Goal: Task Accomplishment & Management: Manage account settings

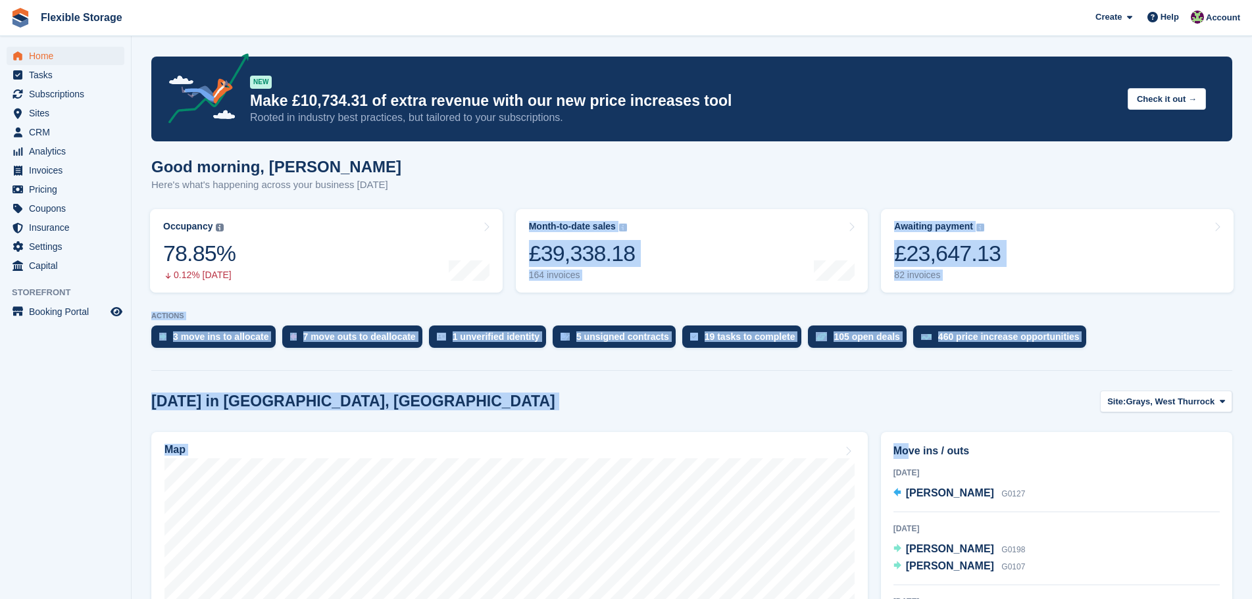
drag, startPoint x: 893, startPoint y: 412, endPoint x: 553, endPoint y: 324, distance: 351.3
click at [697, 410] on div "Today in Grays, West Thurrock Site: Grays, West Thurrock Grays, West Thurrock C…" at bounding box center [691, 402] width 1081 height 22
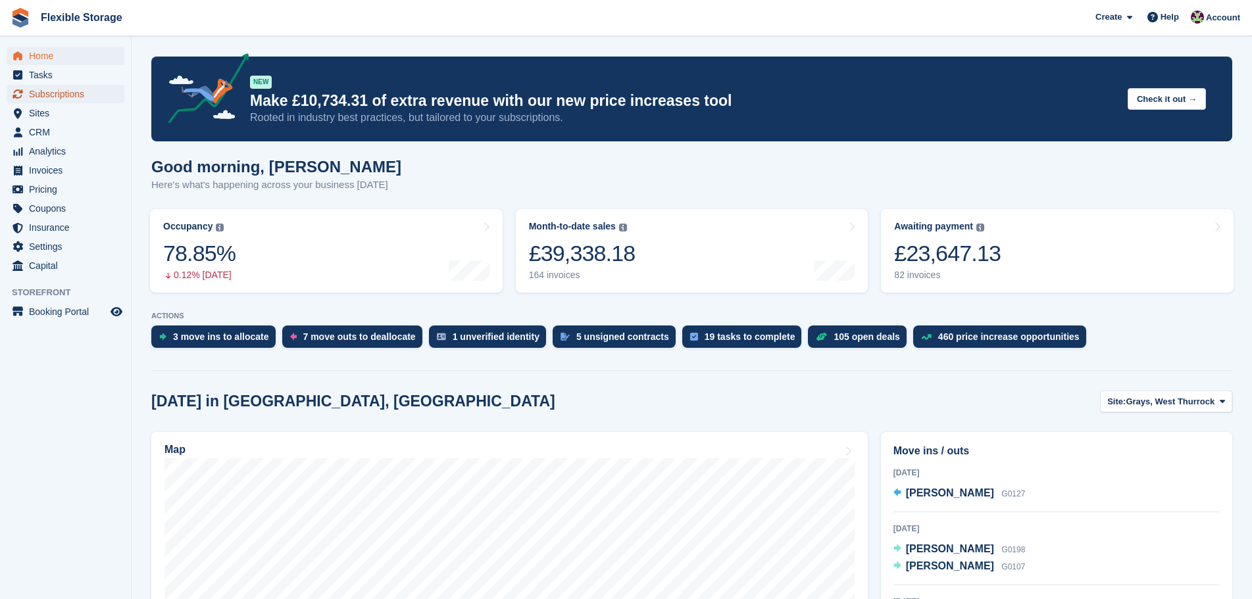
click at [91, 95] on span "Subscriptions" at bounding box center [68, 94] width 79 height 18
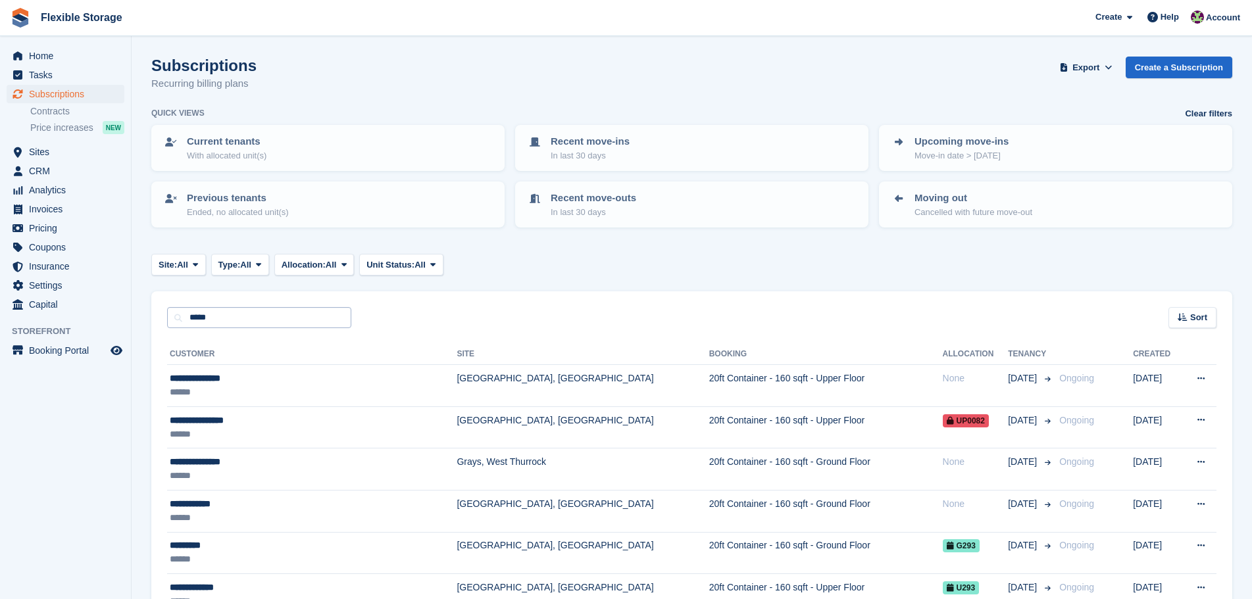
type input "*****"
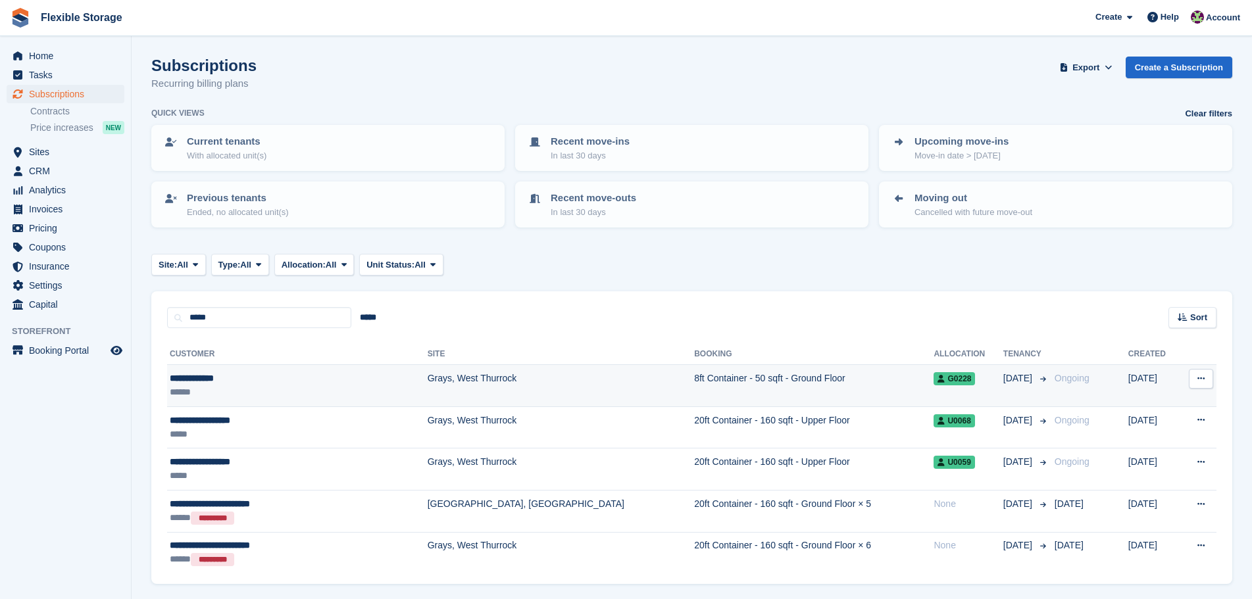
click at [328, 380] on div "**********" at bounding box center [264, 379] width 189 height 14
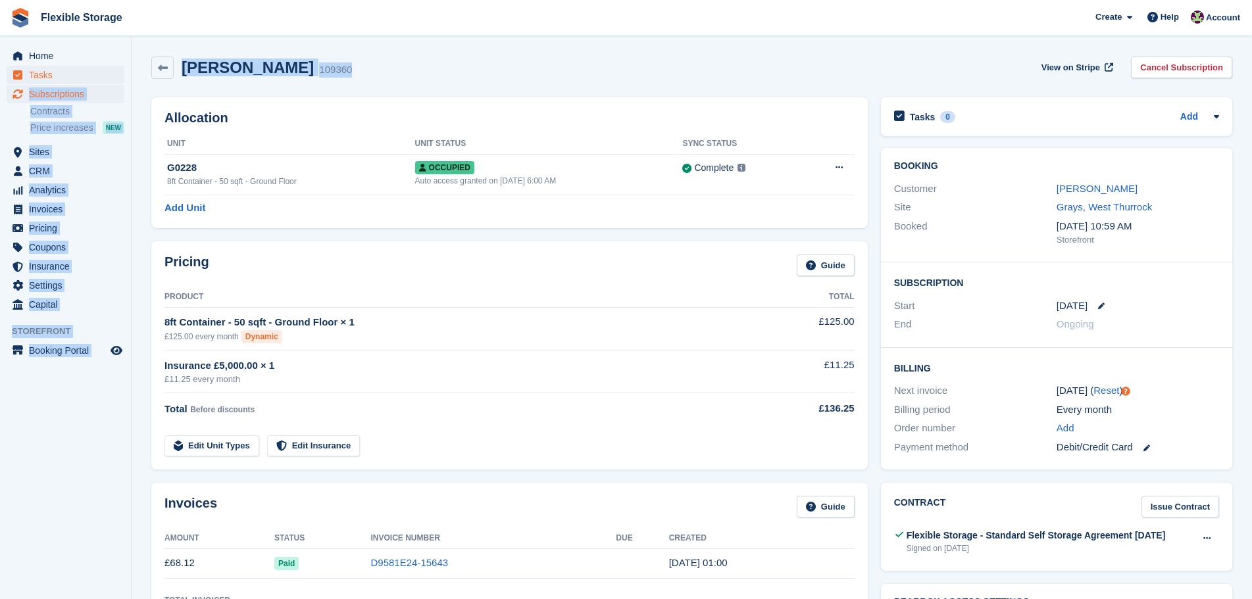
drag, startPoint x: 451, startPoint y: 81, endPoint x: 75, endPoint y: 69, distance: 375.8
click at [510, 75] on div "Abdalla Osman 109360 View on Stripe Cancel Subscription" at bounding box center [691, 68] width 1081 height 22
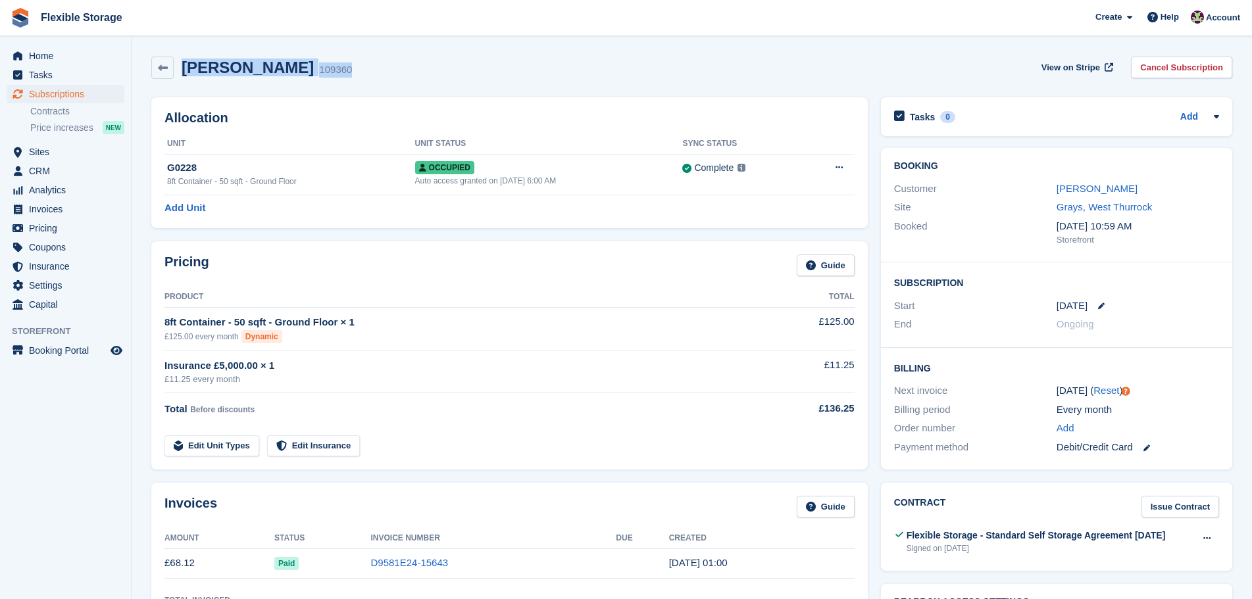
drag, startPoint x: 514, startPoint y: 74, endPoint x: 203, endPoint y: 70, distance: 311.8
click at [176, 74] on div "Abdalla Osman 109360 View on Stripe Cancel Subscription" at bounding box center [691, 68] width 1081 height 22
click at [468, 74] on div "Abdalla Osman 109360 View on Stripe Cancel Subscription" at bounding box center [691, 68] width 1081 height 22
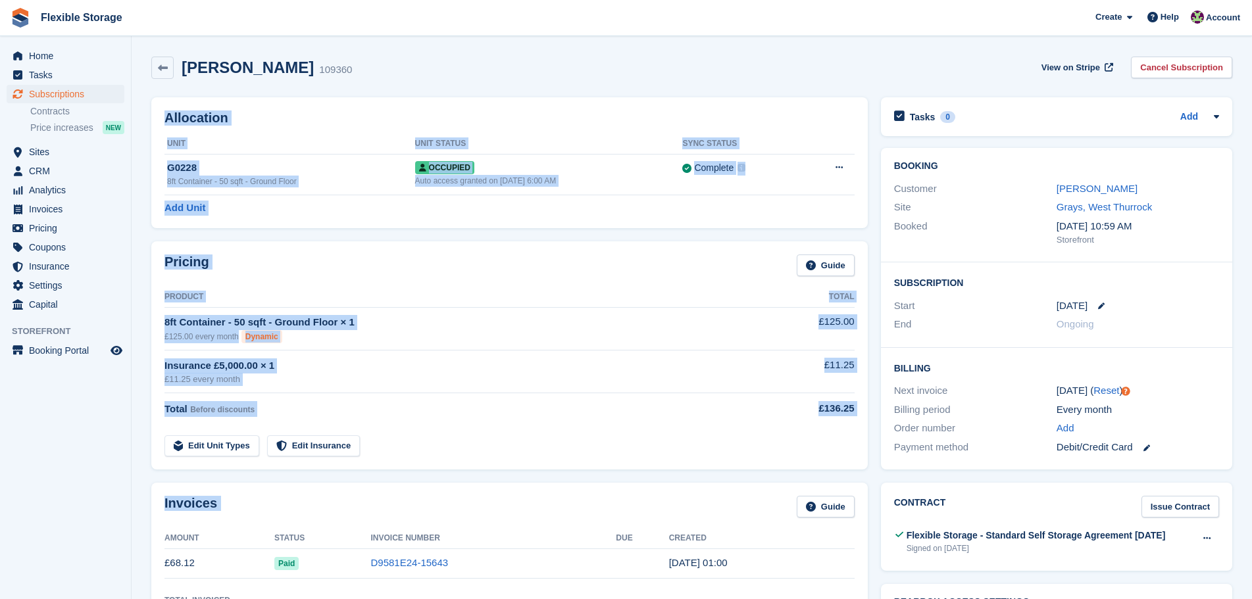
drag, startPoint x: 523, startPoint y: 41, endPoint x: 671, endPoint y: 526, distance: 507.5
click at [631, 370] on div "Insurance £5,000.00 × 1" at bounding box center [455, 365] width 583 height 15
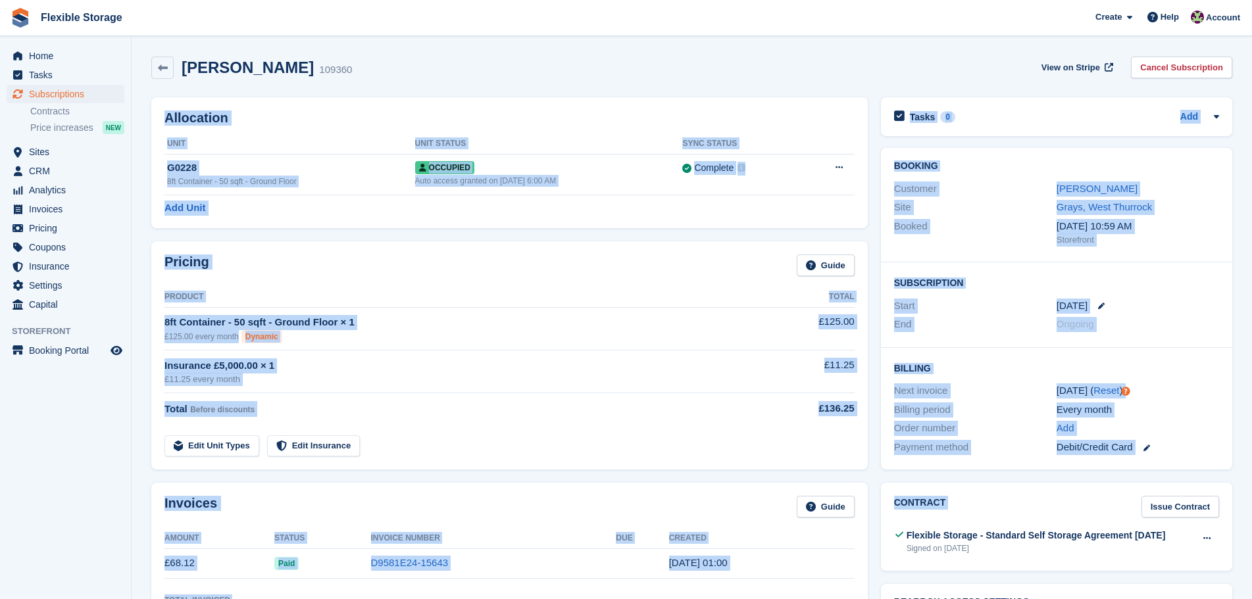
drag, startPoint x: 937, startPoint y: 56, endPoint x: 1035, endPoint y: 466, distance: 421.4
click at [532, 368] on div "Insurance £5,000.00 × 1" at bounding box center [455, 365] width 583 height 15
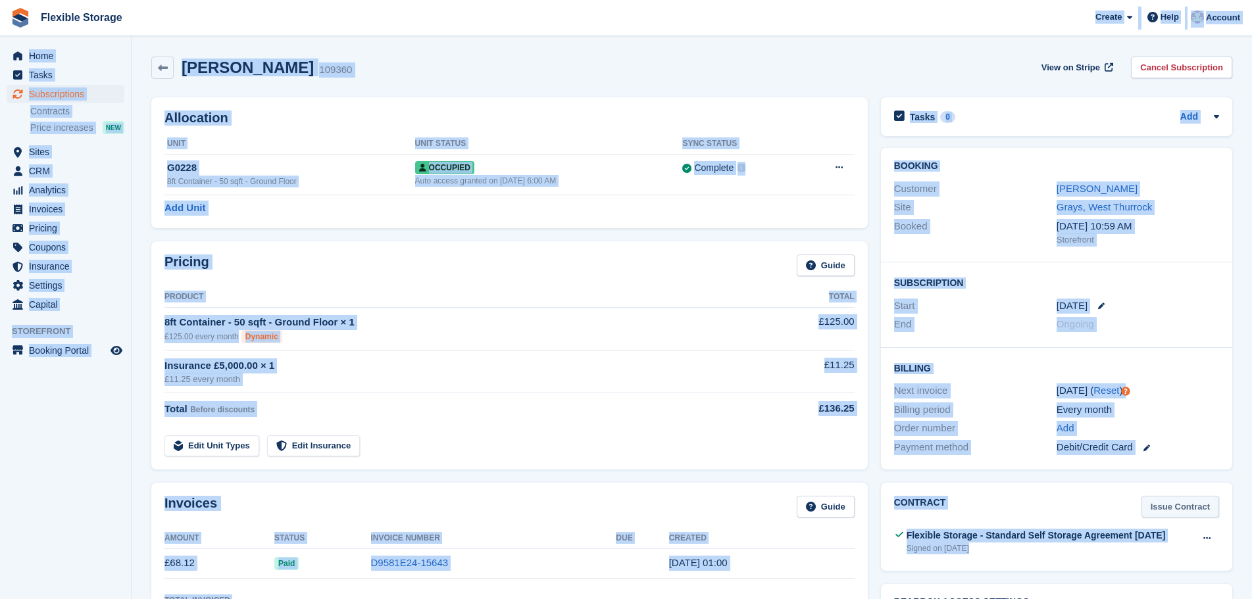
drag, startPoint x: 954, startPoint y: 29, endPoint x: 1205, endPoint y: 512, distance: 544.0
click at [1214, 410] on div "Every month" at bounding box center [1137, 410] width 162 height 15
drag, startPoint x: 1214, startPoint y: 450, endPoint x: 715, endPoint y: 44, distance: 643.4
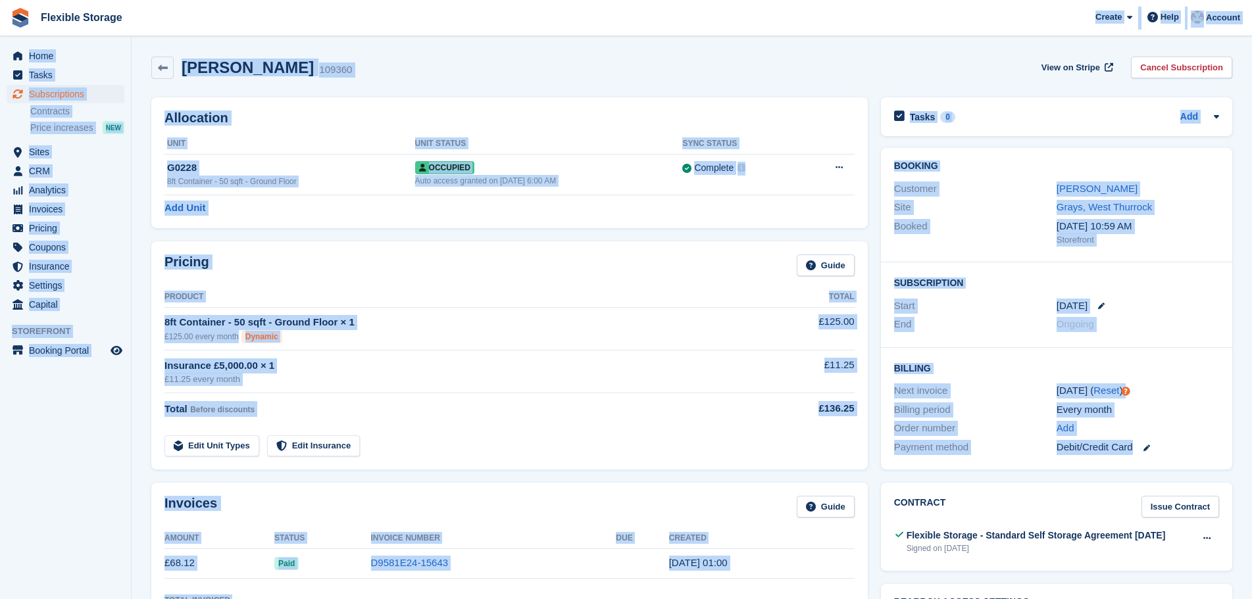
click at [872, 70] on div "Abdalla Osman 109360 View on Stripe Cancel Subscription" at bounding box center [691, 68] width 1081 height 22
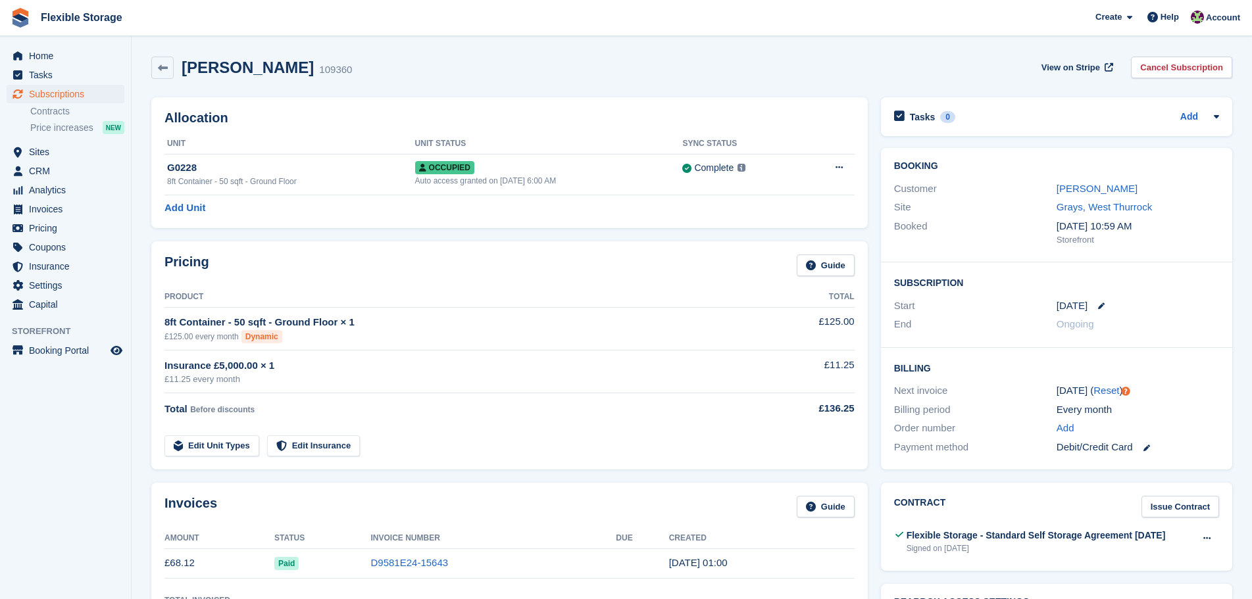
drag, startPoint x: 1010, startPoint y: 47, endPoint x: 1241, endPoint y: 522, distance: 528.4
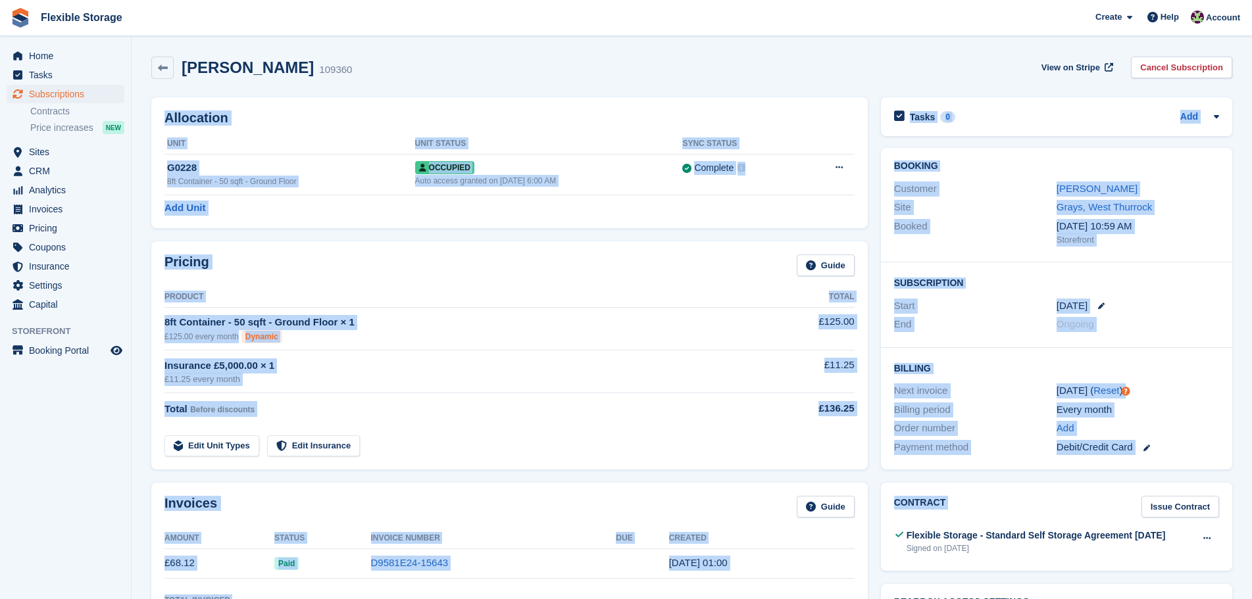
click at [1202, 409] on div "Every month" at bounding box center [1137, 410] width 162 height 15
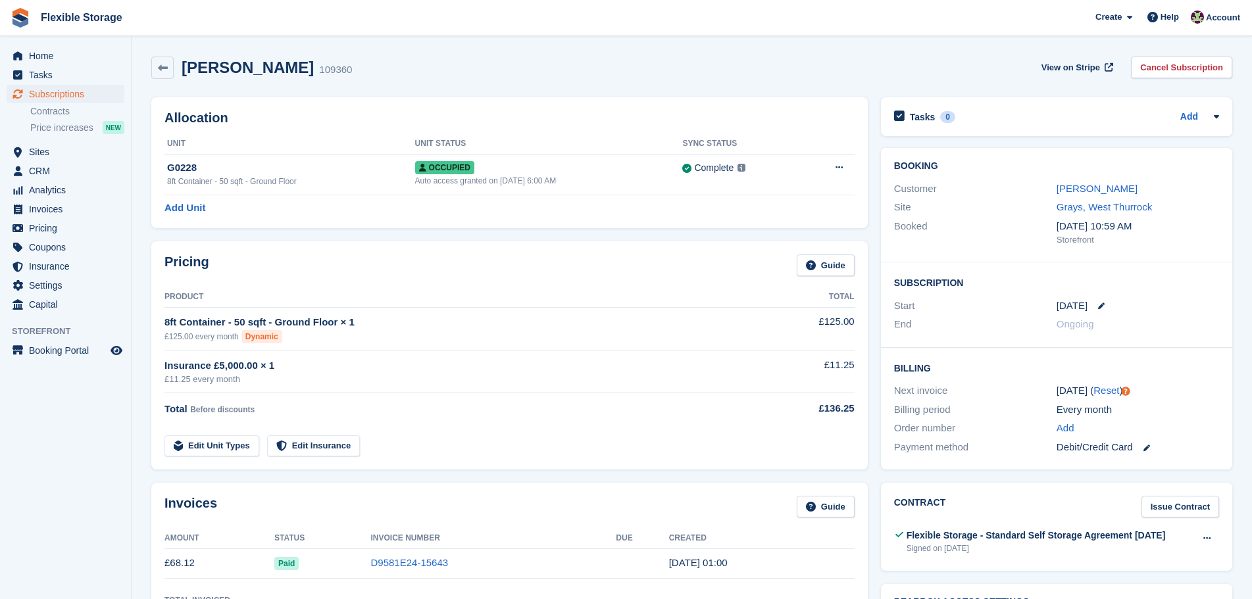
drag, startPoint x: 1195, startPoint y: 422, endPoint x: 778, endPoint y: 81, distance: 538.0
click at [970, 208] on div "Booking Customer Abdalla Osman Site Grays, West Thurrock Booked 21 Sep, 10:59 A…" at bounding box center [1056, 309] width 351 height 322
click at [915, 72] on div "Abdalla Osman 109360 View on Stripe Cancel Subscription" at bounding box center [691, 68] width 1081 height 22
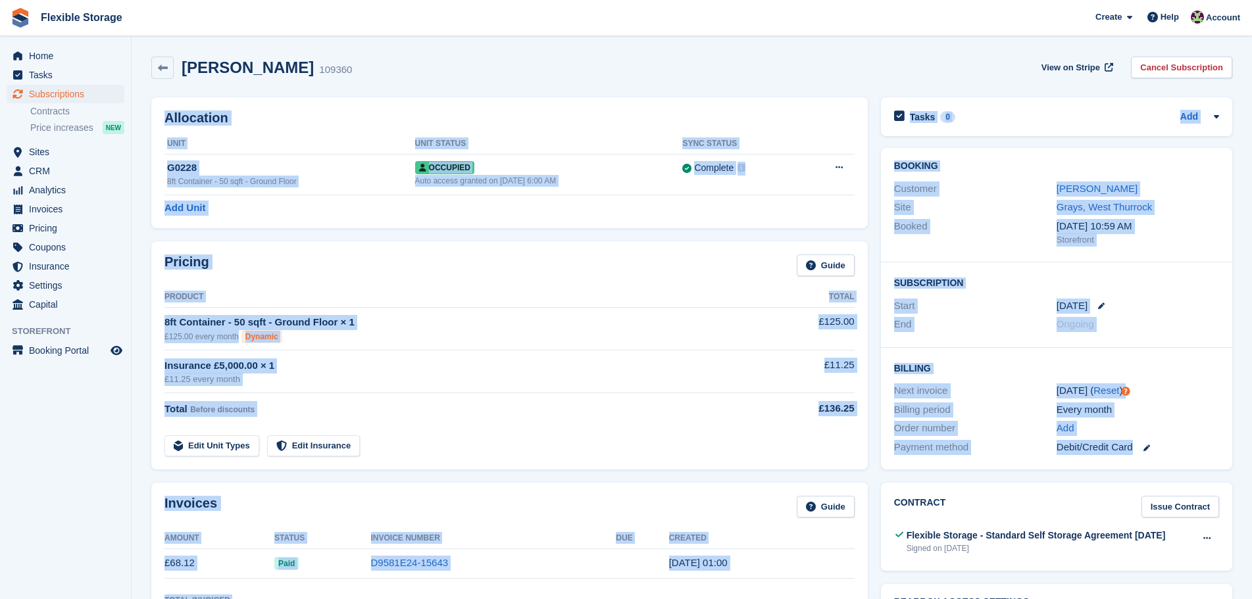
drag, startPoint x: 1066, startPoint y: 271, endPoint x: 1171, endPoint y: 462, distance: 217.6
click at [1182, 401] on div "Billing period Every month" at bounding box center [1056, 410] width 325 height 19
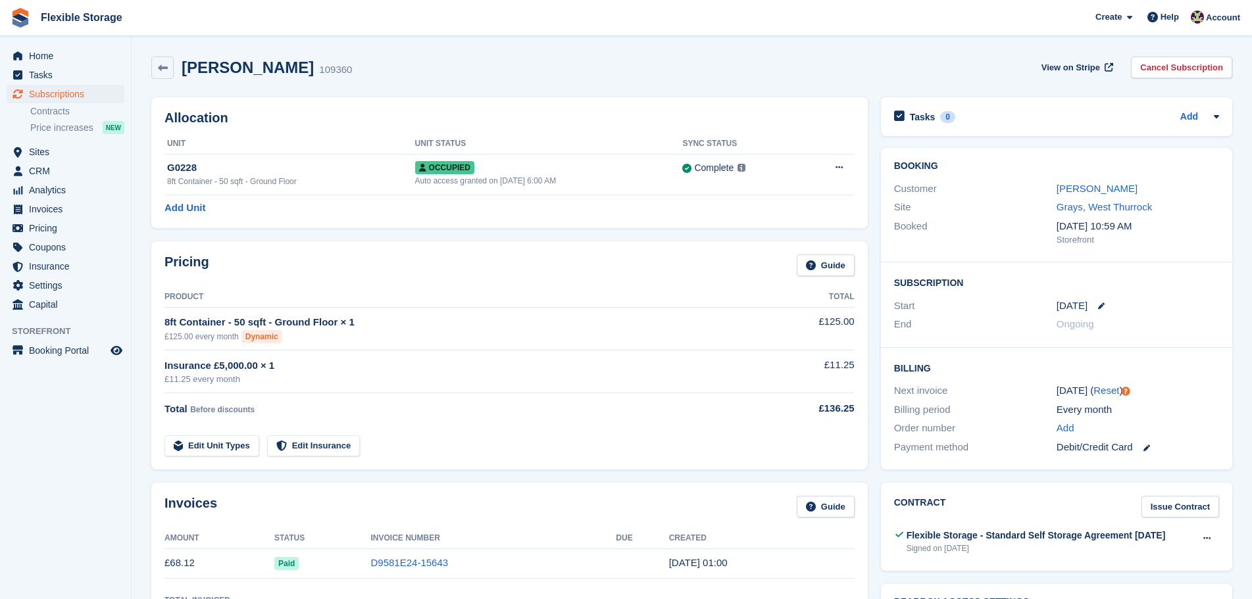
drag, startPoint x: 801, startPoint y: 68, endPoint x: 1145, endPoint y: 526, distance: 572.3
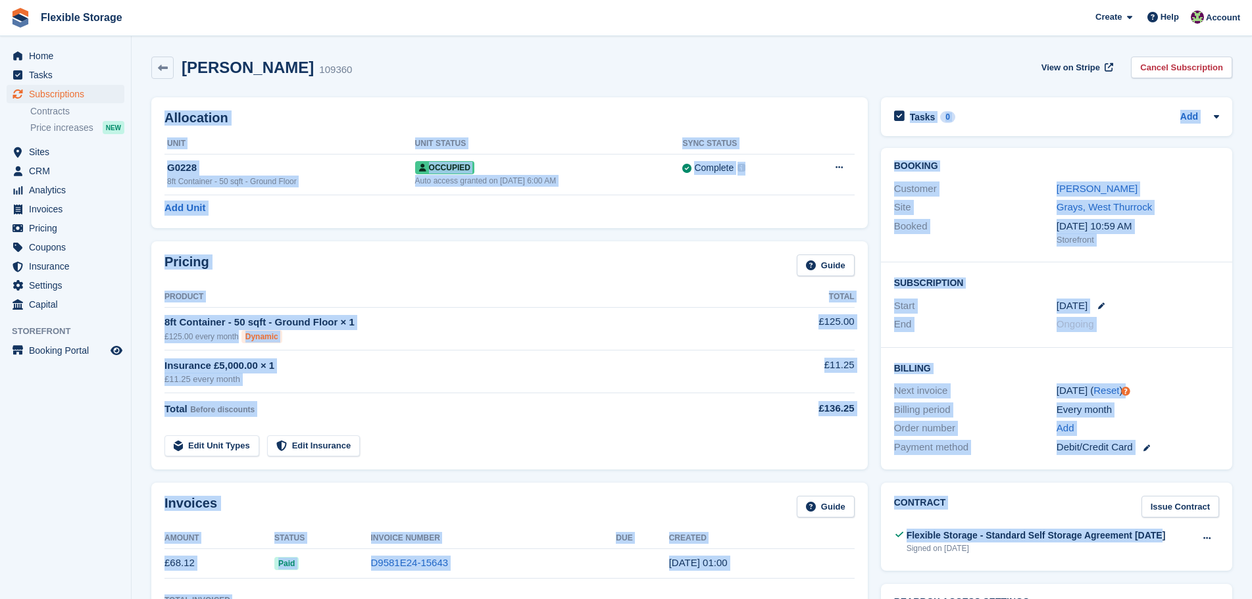
click at [445, 341] on div "£125.00 every month Dynamic" at bounding box center [455, 336] width 583 height 13
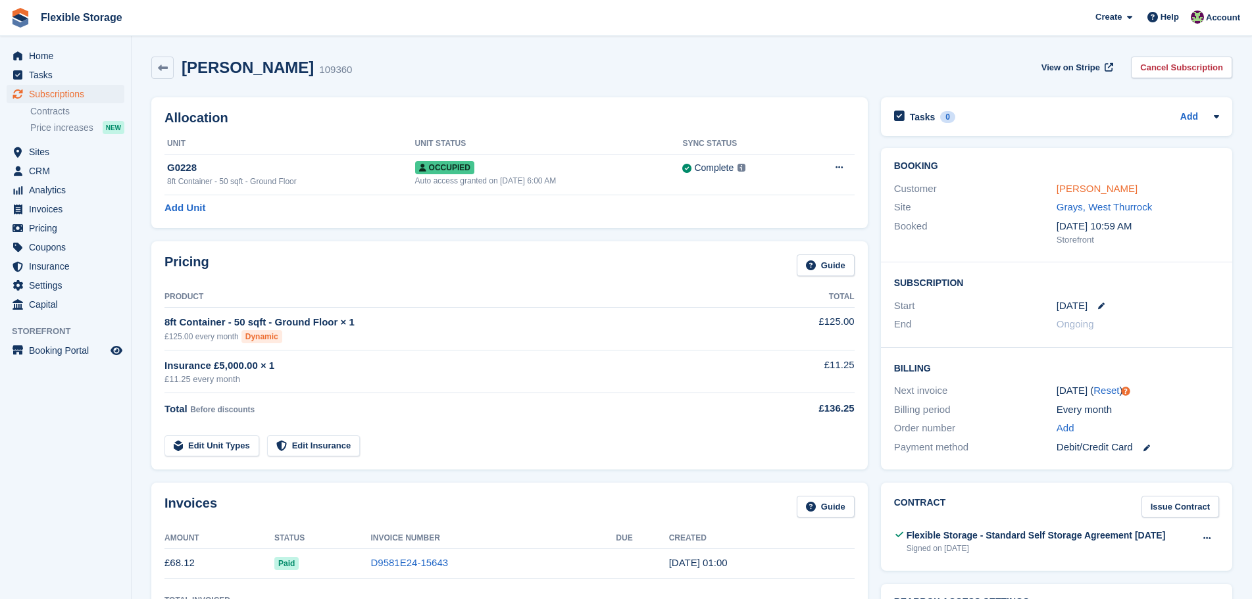
click at [1098, 189] on link "[PERSON_NAME]" at bounding box center [1096, 188] width 81 height 11
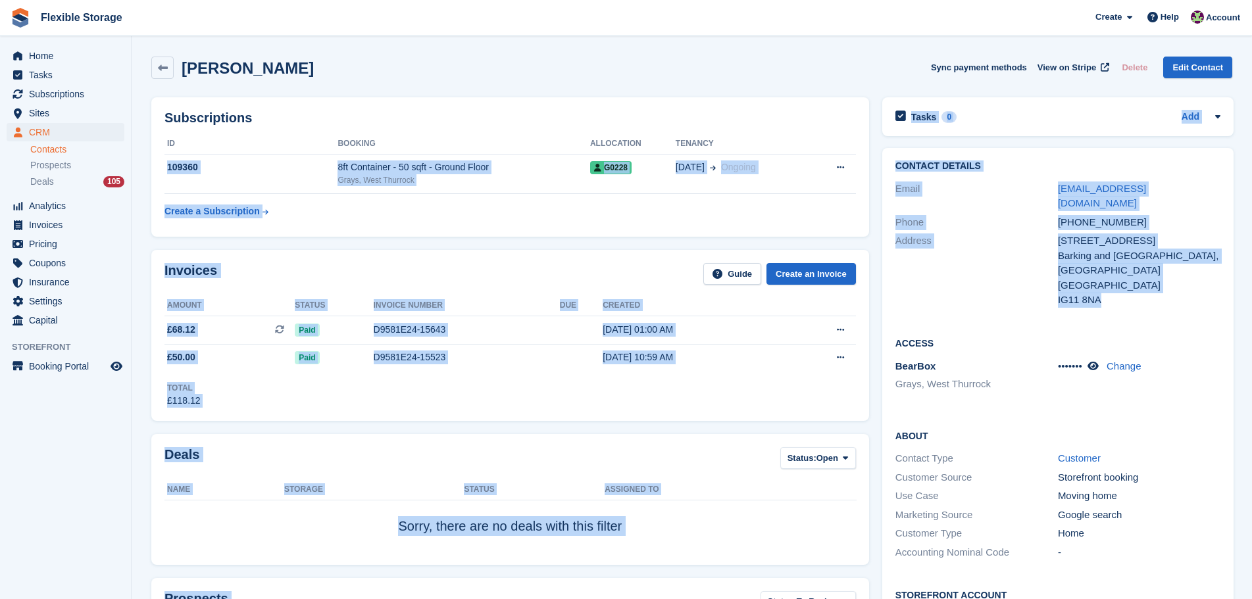
drag, startPoint x: 1149, startPoint y: 276, endPoint x: 813, endPoint y: 148, distance: 359.2
click at [1107, 293] on div "IG11 8NA" at bounding box center [1139, 300] width 162 height 15
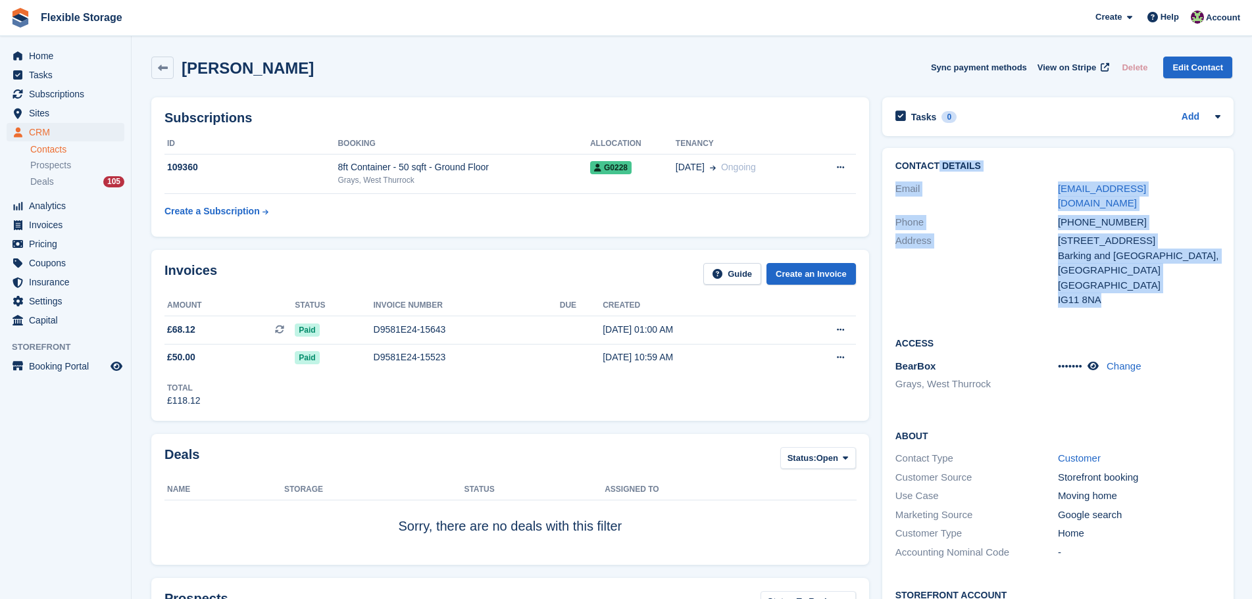
drag, startPoint x: 1208, startPoint y: 284, endPoint x: 978, endPoint y: 212, distance: 241.3
click at [933, 168] on div "Contact Details Email abzz11th@gmail.com Phone +447305561678 Address 33 Harts L…" at bounding box center [1057, 235] width 351 height 175
click at [1100, 279] on div "Address 33 Harts Lane Barking and Dagenham, London United Kingdom IG11 8NA" at bounding box center [1057, 271] width 325 height 78
drag, startPoint x: 1162, startPoint y: 289, endPoint x: 1037, endPoint y: 234, distance: 137.5
click at [1037, 234] on div "Contact Details Email abzz11th@gmail.com Phone +447305561678 Address 33 Harts L…" at bounding box center [1057, 235] width 351 height 175
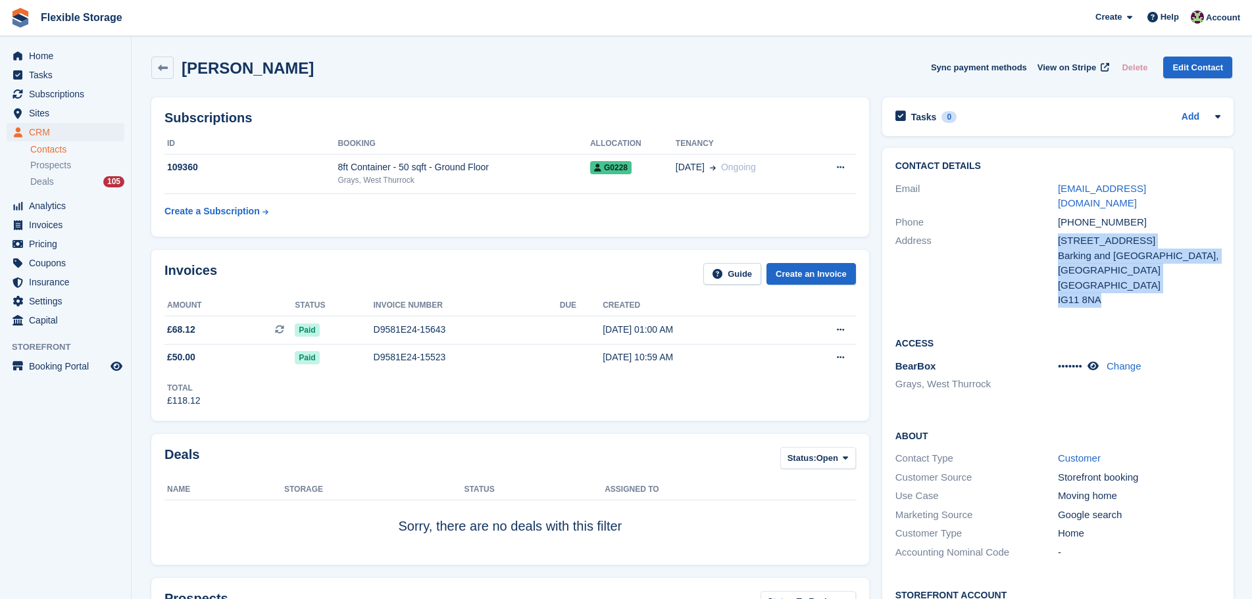
click at [1058, 278] on div "[GEOGRAPHIC_DATA]" at bounding box center [1139, 285] width 162 height 15
click at [77, 117] on span "Sites" at bounding box center [68, 113] width 79 height 18
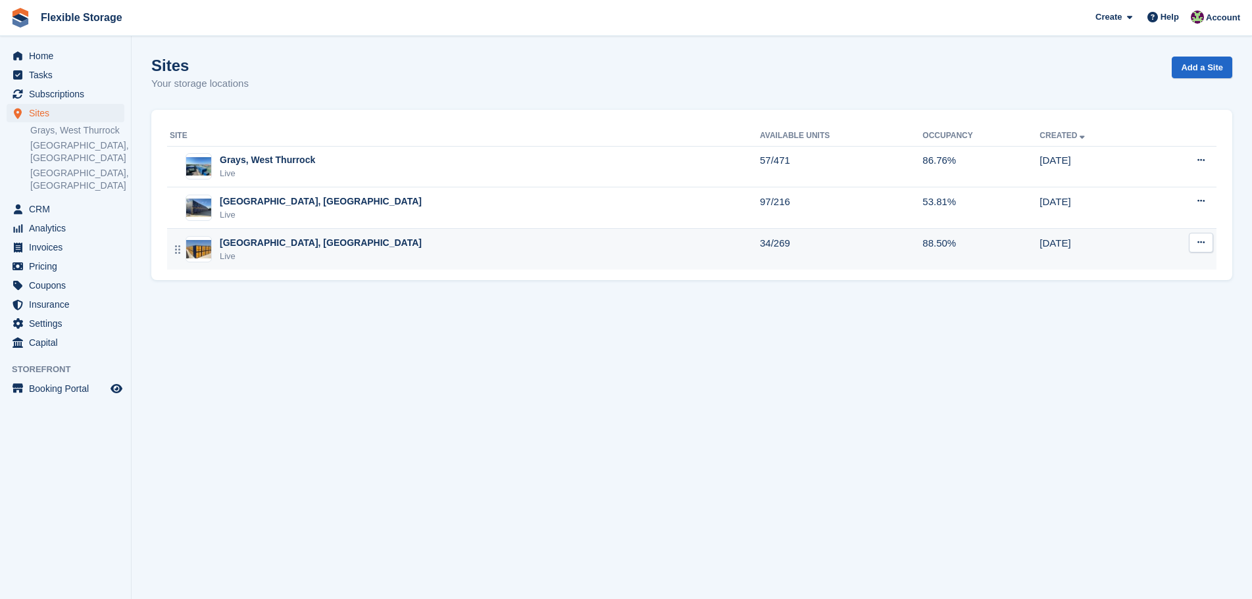
click at [318, 257] on div "Aveley, Essex Live" at bounding box center [465, 249] width 590 height 27
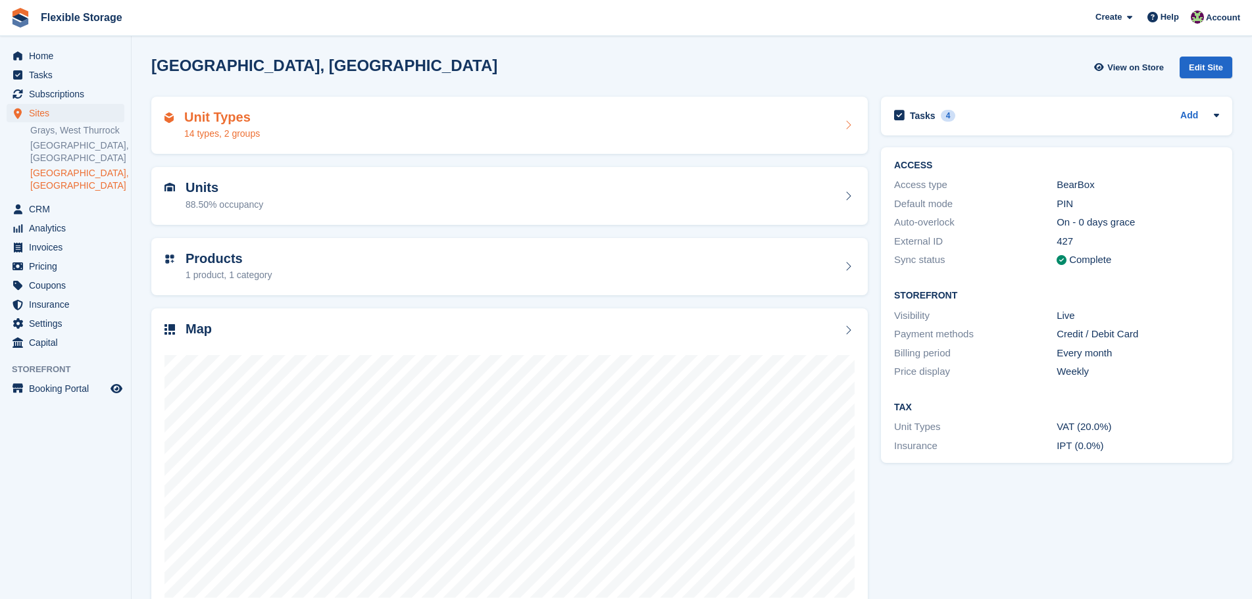
click at [285, 132] on div "Unit Types 14 types, 2 groups" at bounding box center [509, 126] width 690 height 32
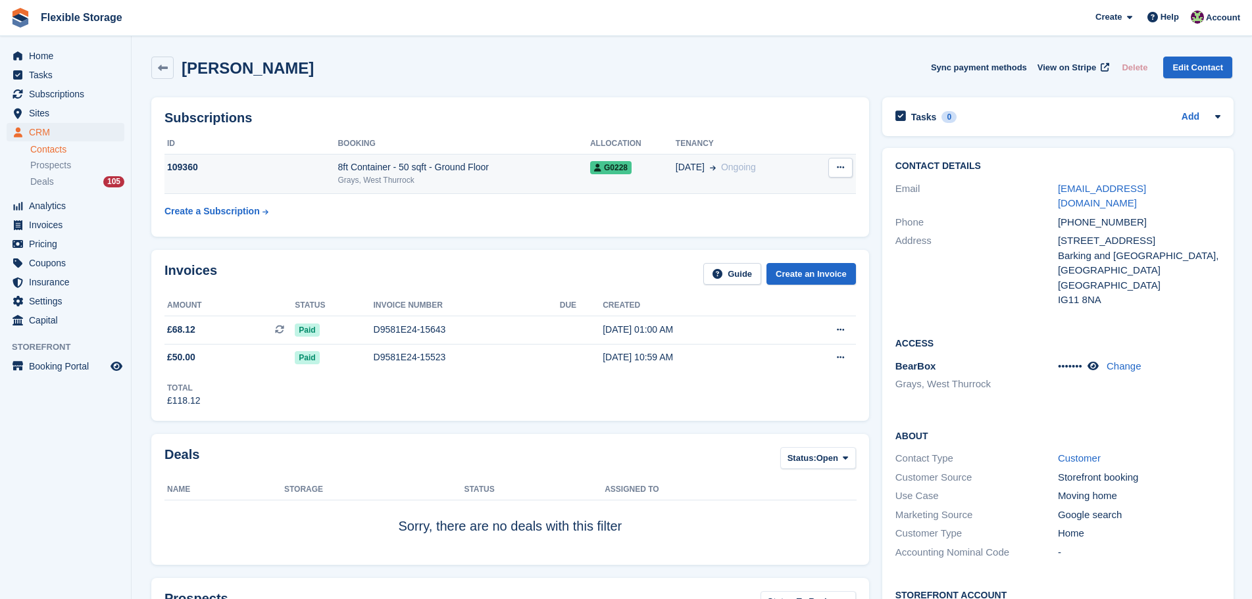
click at [424, 178] on div "Grays, West Thurrock" at bounding box center [463, 180] width 253 height 12
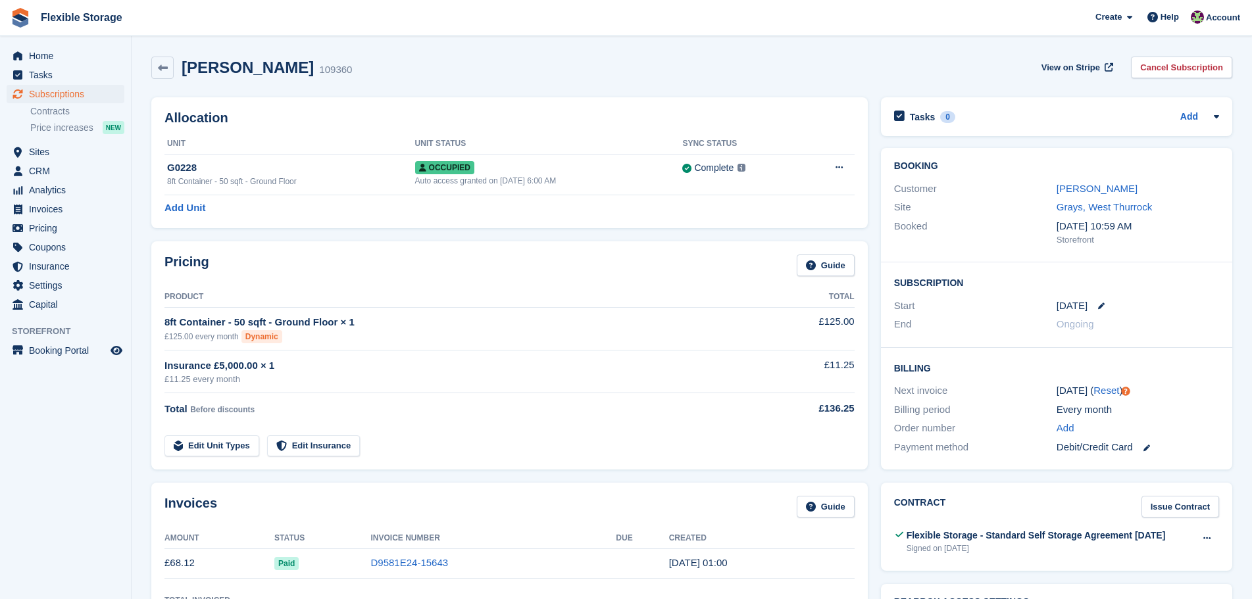
click at [456, 366] on div "Pricing Guide Product Total 8ft Container - 50 sqft - Ground Floor × 1 £125.00 …" at bounding box center [509, 355] width 716 height 228
click at [528, 353] on td "Insurance £5,000.00 × 1 £11.25 every month" at bounding box center [455, 372] width 583 height 43
click at [1085, 183] on link "[PERSON_NAME]" at bounding box center [1096, 188] width 81 height 11
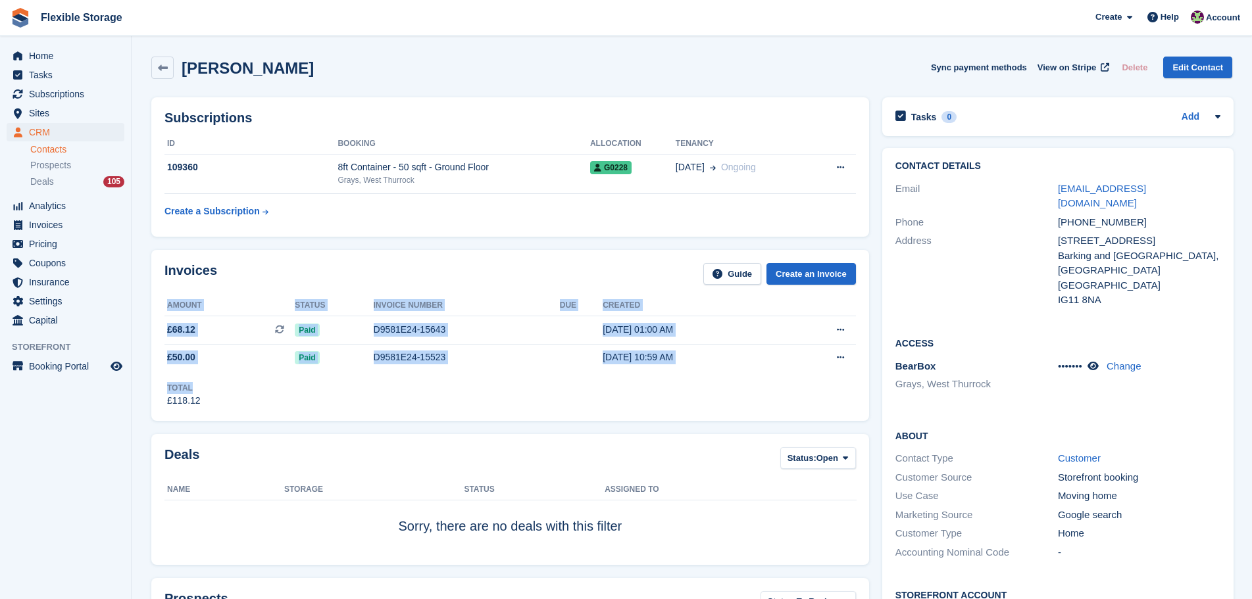
drag, startPoint x: 664, startPoint y: 382, endPoint x: 662, endPoint y: 423, distance: 41.5
click at [664, 397] on div "Invoices Guide Create an Invoice Amount Status Invoice number Due Created £68.1…" at bounding box center [510, 335] width 731 height 184
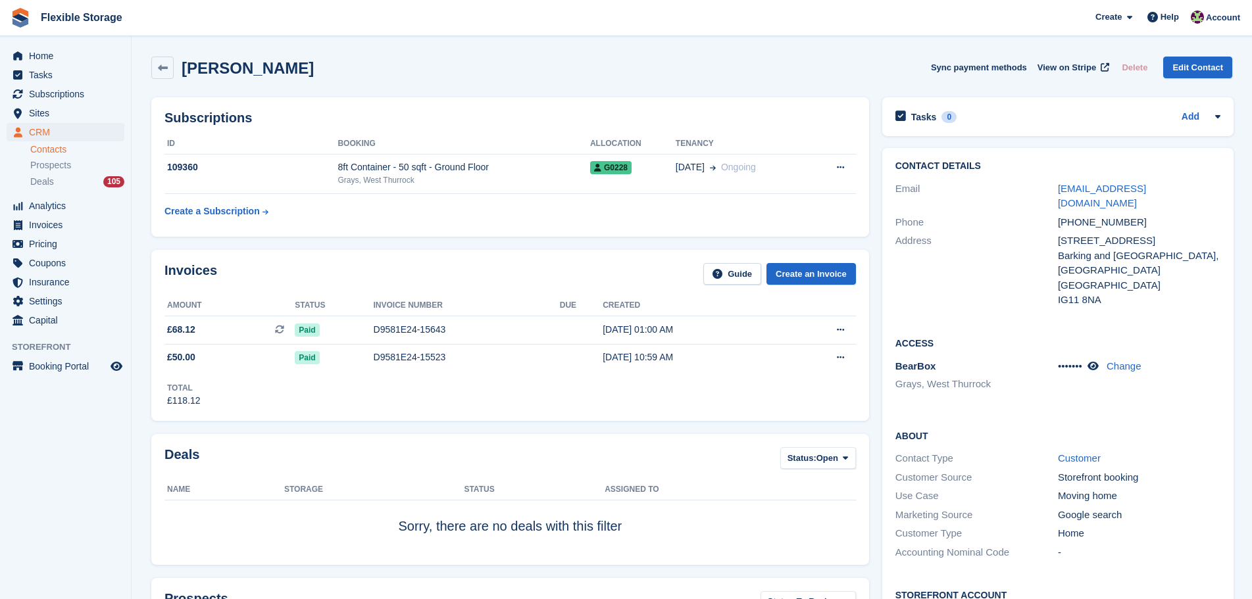
click at [655, 438] on div "Deals Status: Open All Won Lost Open Name Storage Status Assigned to Sorry, the…" at bounding box center [510, 499] width 718 height 131
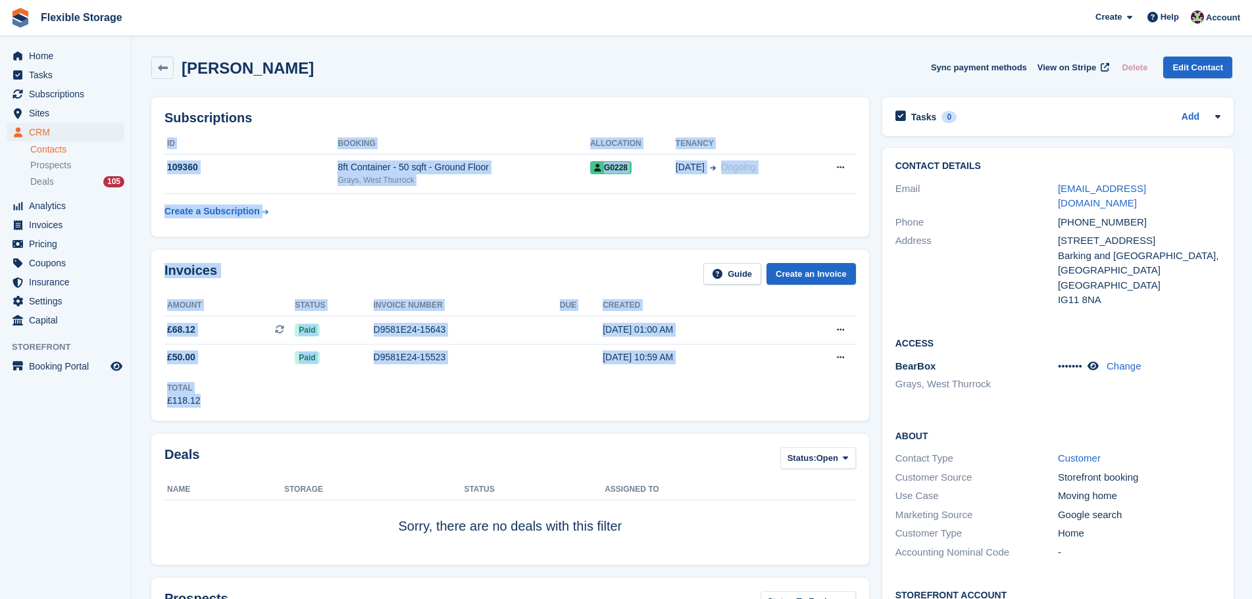
drag, startPoint x: 745, startPoint y: 421, endPoint x: 474, endPoint y: 69, distance: 443.8
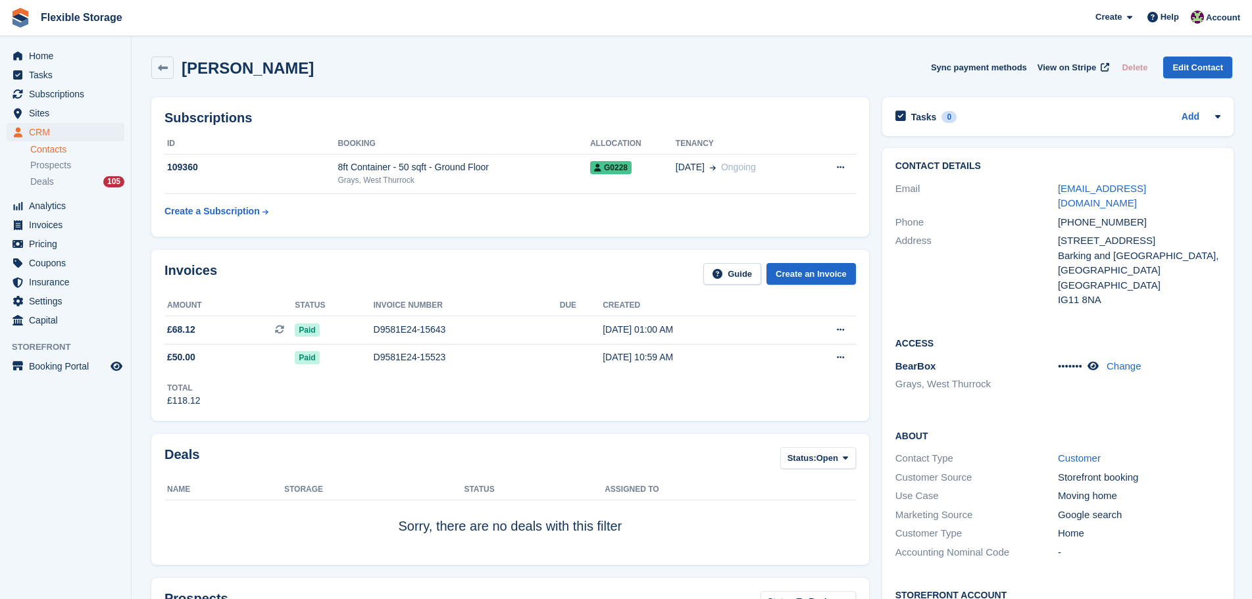
click at [694, 30] on span "Flexible Storage Create Subscription Invoice Contact Deal Discount Page Help Ch…" at bounding box center [626, 18] width 1252 height 36
drag, startPoint x: 742, startPoint y: 94, endPoint x: 695, endPoint y: 379, distance: 288.6
click at [668, 405] on div "Total £118.12" at bounding box center [509, 390] width 691 height 36
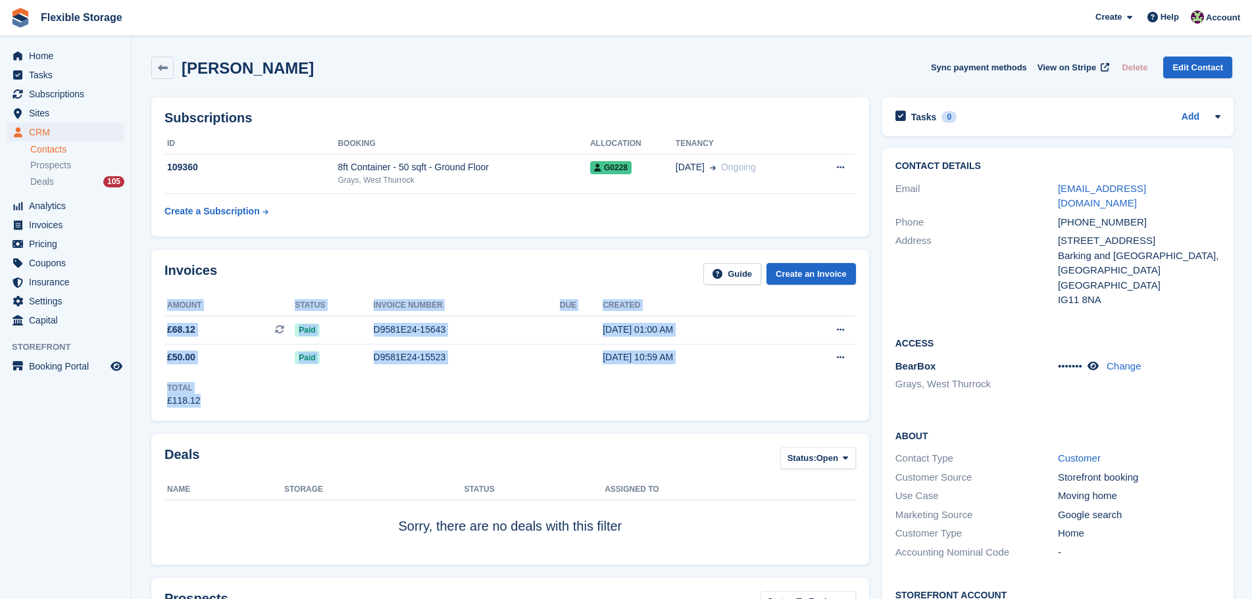
drag, startPoint x: 763, startPoint y: 406, endPoint x: 356, endPoint y: 79, distance: 522.2
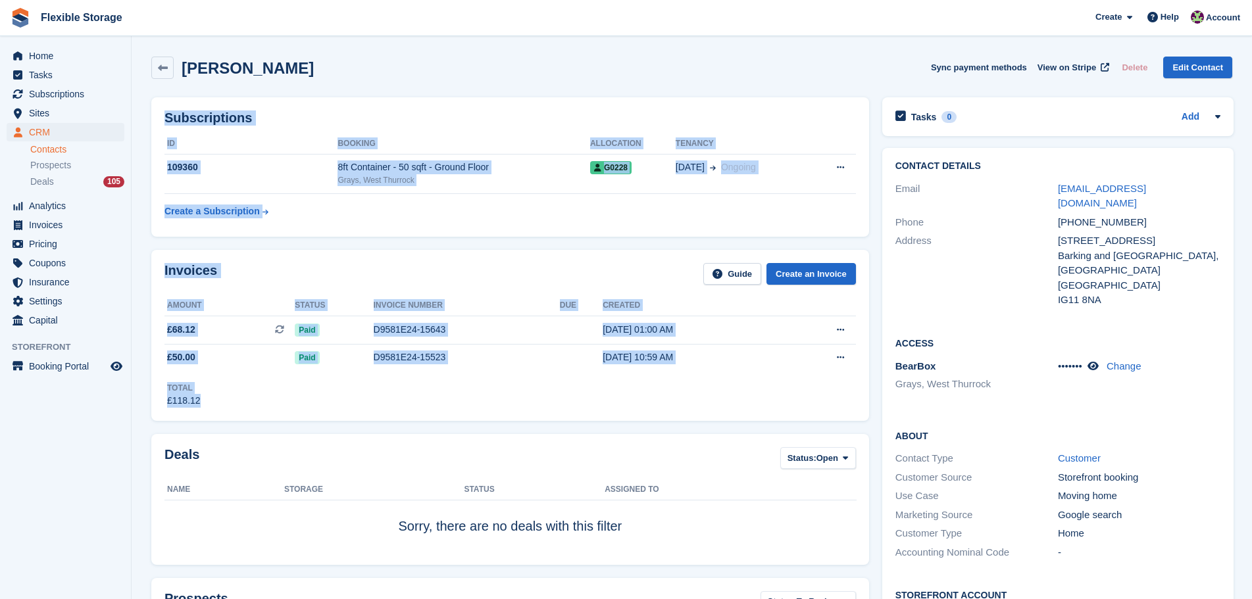
click at [591, 64] on div "Abdalla Osman Sync payment methods View on Stripe Delete Edit Contact" at bounding box center [691, 68] width 1081 height 22
drag, startPoint x: 728, startPoint y: 412, endPoint x: 719, endPoint y: 444, distance: 33.5
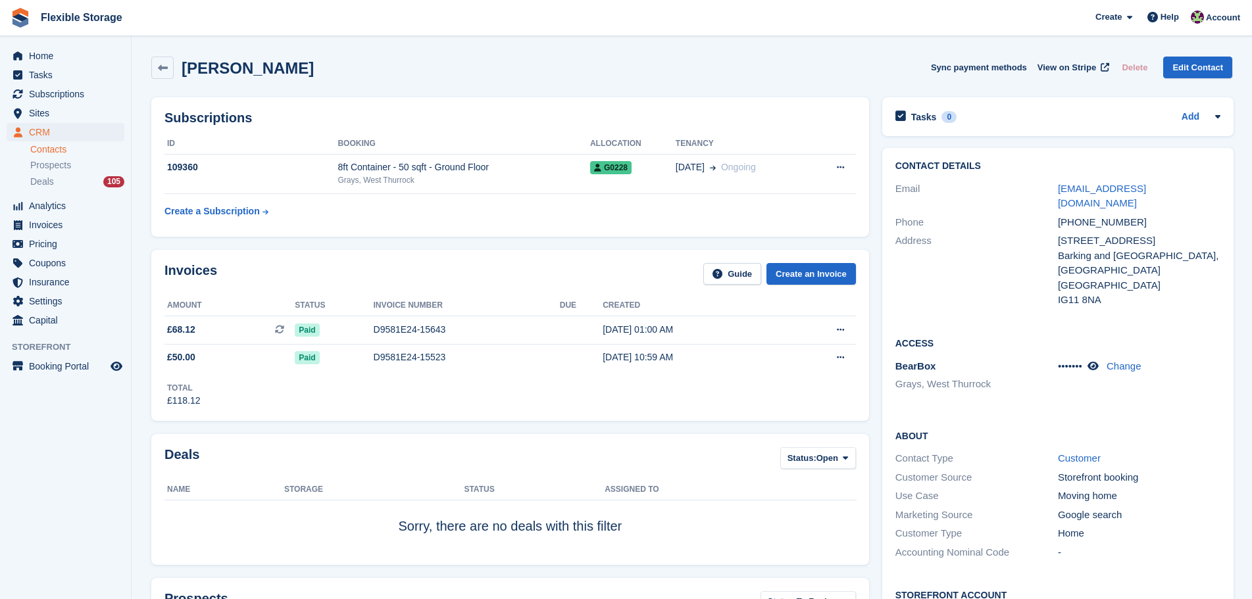
click at [711, 438] on div "Deals Status: Open All Won Lost Open Name Storage Status Assigned to Sorry, the…" at bounding box center [510, 499] width 718 height 131
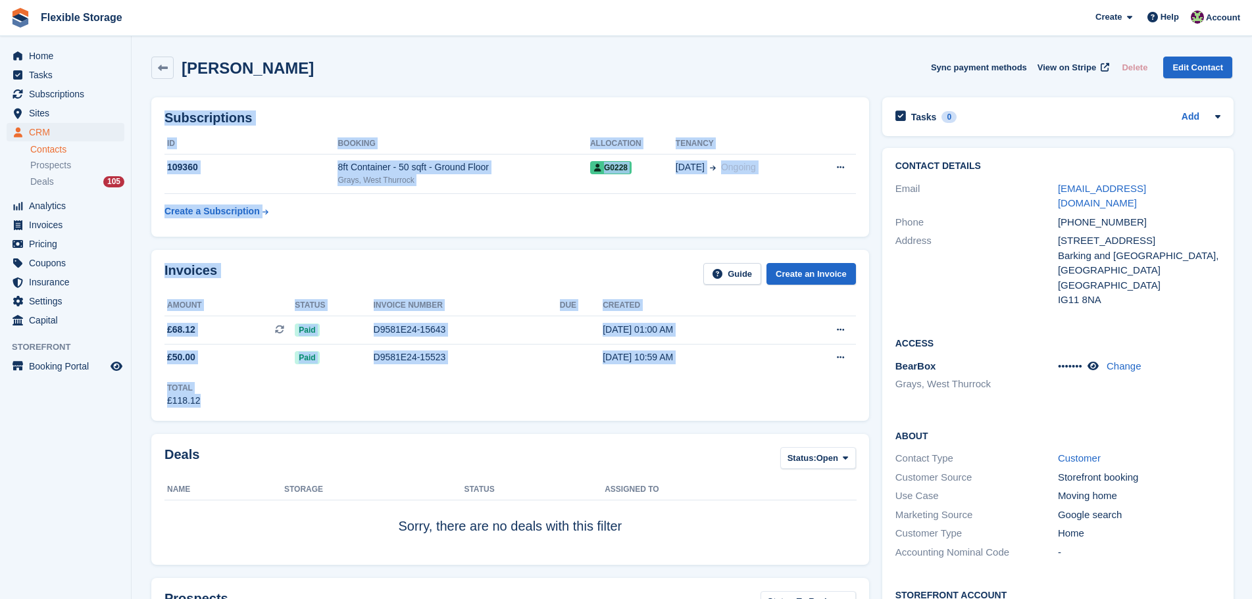
drag, startPoint x: 779, startPoint y: 424, endPoint x: 349, endPoint y: 65, distance: 560.4
click at [666, 87] on div "Abdalla Osman Sync payment methods View on Stripe Delete Edit Contact" at bounding box center [692, 70] width 1094 height 41
drag, startPoint x: 798, startPoint y: 36, endPoint x: 679, endPoint y: 435, distance: 416.7
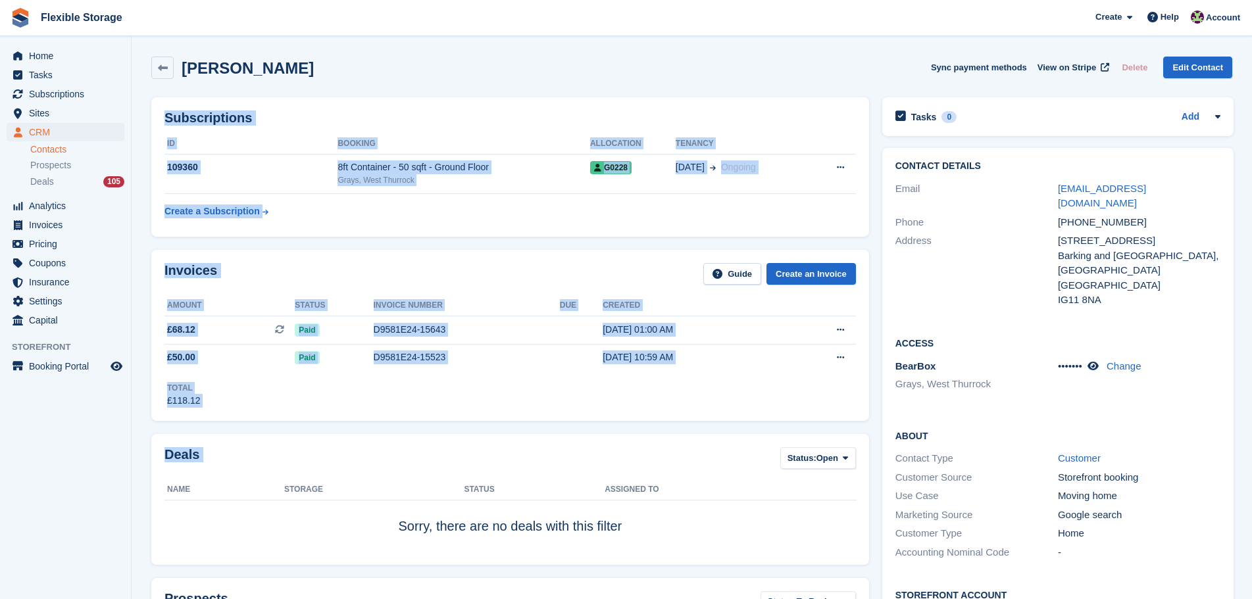
click at [653, 432] on div "Deals Status: Open All Won Lost Open Name Storage Status Assigned to Sorry, the…" at bounding box center [510, 500] width 731 height 144
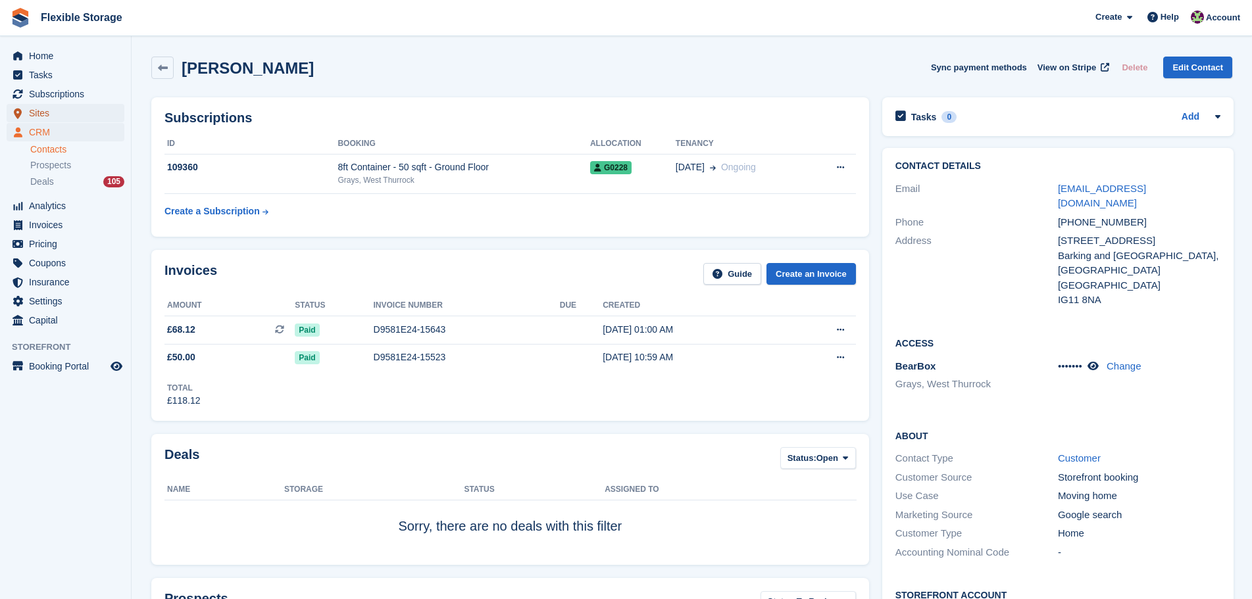
click at [52, 109] on span "Sites" at bounding box center [68, 113] width 79 height 18
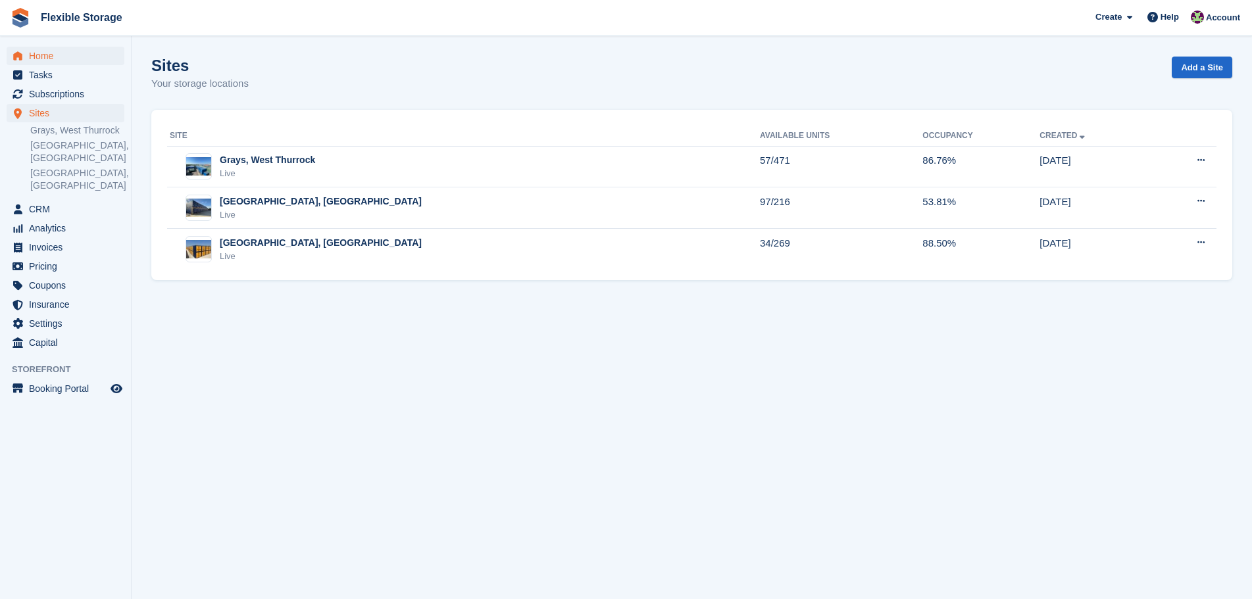
drag, startPoint x: 362, startPoint y: 86, endPoint x: 66, endPoint y: 61, distance: 297.1
click at [66, 61] on div "Home Tasks Subscriptions Subscriptions Subscriptions Contracts Price increases …" at bounding box center [626, 299] width 1252 height 599
click at [300, 76] on div "Sites Your storage locations Add a Site" at bounding box center [691, 82] width 1081 height 51
drag, startPoint x: 416, startPoint y: 75, endPoint x: 145, endPoint y: 61, distance: 271.4
click at [147, 61] on section "Sites Your storage locations Add a Site Site Available Units Occupancy Created …" at bounding box center [692, 299] width 1120 height 599
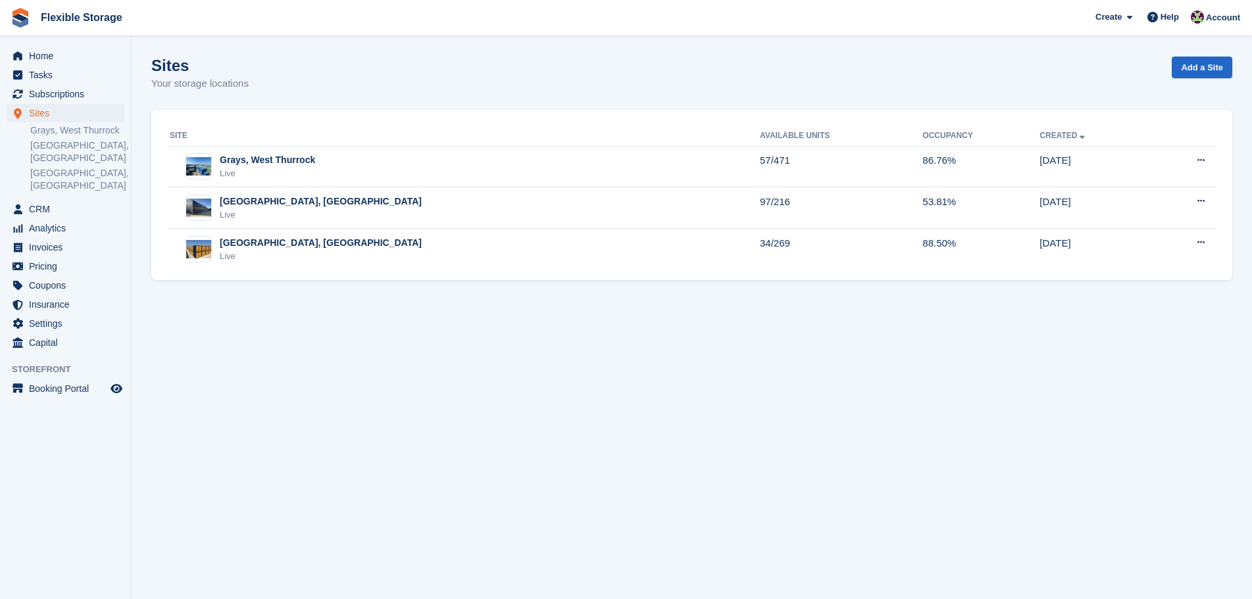
click at [243, 64] on h1 "Sites" at bounding box center [199, 66] width 97 height 18
drag, startPoint x: 395, startPoint y: 78, endPoint x: 158, endPoint y: 74, distance: 236.8
click at [157, 74] on div "Sites Your storage locations Add a Site" at bounding box center [691, 82] width 1081 height 51
click at [365, 82] on div "Sites Your storage locations Add a Site" at bounding box center [691, 82] width 1081 height 51
drag, startPoint x: 310, startPoint y: 85, endPoint x: 178, endPoint y: 62, distance: 134.2
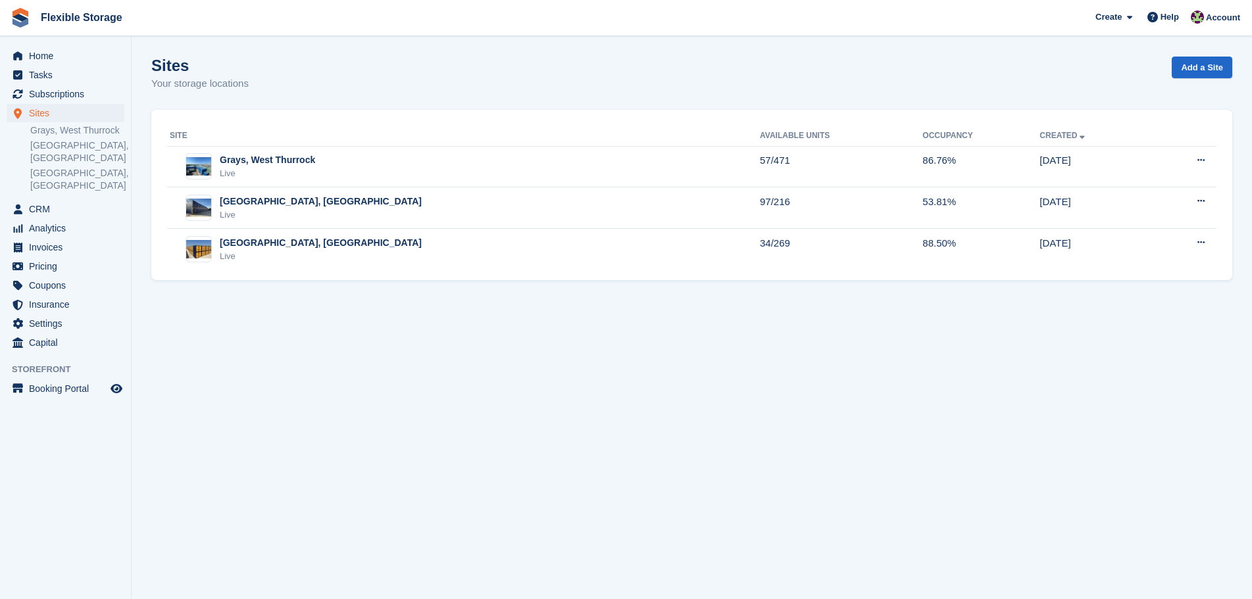
click at [155, 57] on div "Sites Your storage locations Add a Site" at bounding box center [691, 82] width 1081 height 51
click at [291, 77] on div "Sites Your storage locations Add a Site" at bounding box center [691, 82] width 1081 height 51
click at [103, 87] on span "Subscriptions" at bounding box center [68, 94] width 79 height 18
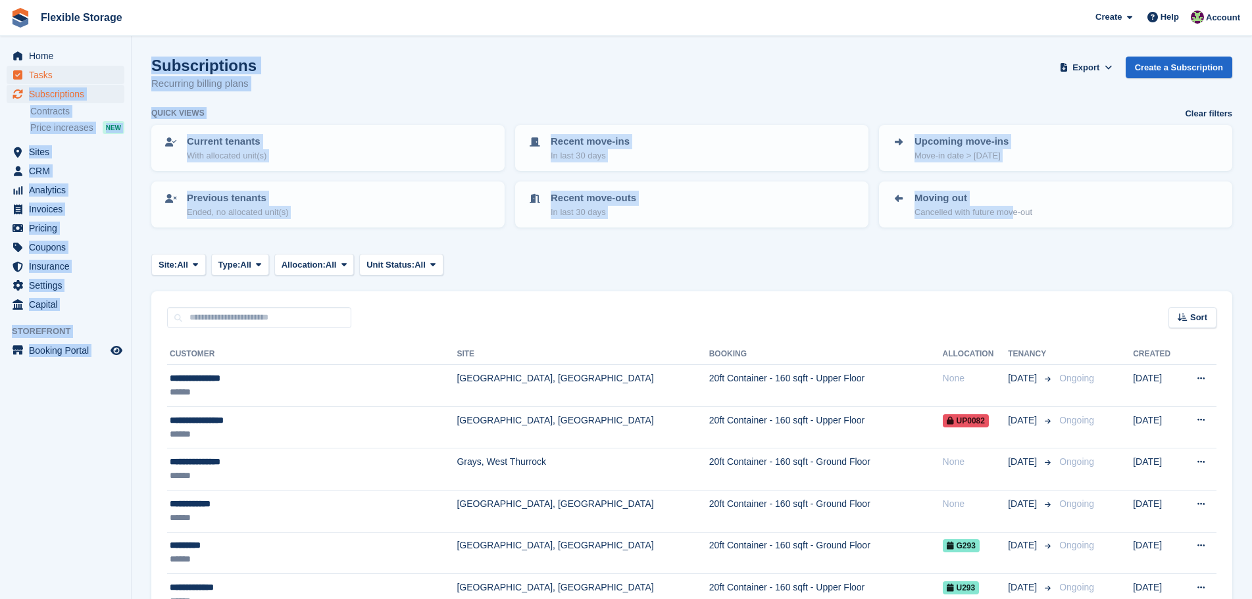
drag, startPoint x: 1034, startPoint y: 283, endPoint x: 115, endPoint y: 67, distance: 943.9
drag, startPoint x: 539, startPoint y: 99, endPoint x: 578, endPoint y: 101, distance: 38.8
click at [540, 99] on div "Subscriptions Recurring billing plans Export Export Subscriptions Export a CSV …" at bounding box center [691, 82] width 1081 height 51
click at [812, 65] on div "Subscriptions Recurring billing plans Export Export Subscriptions Export a CSV …" at bounding box center [691, 82] width 1081 height 51
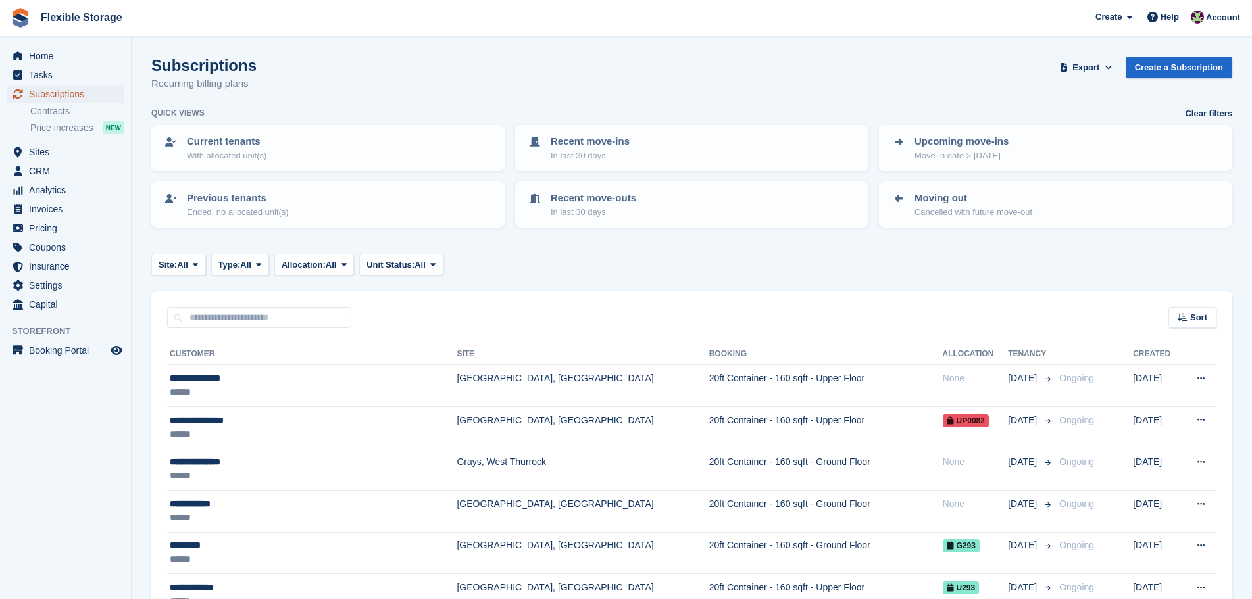
click at [70, 93] on span "Subscriptions" at bounding box center [68, 94] width 79 height 18
click at [62, 89] on span "Subscriptions" at bounding box center [68, 94] width 79 height 18
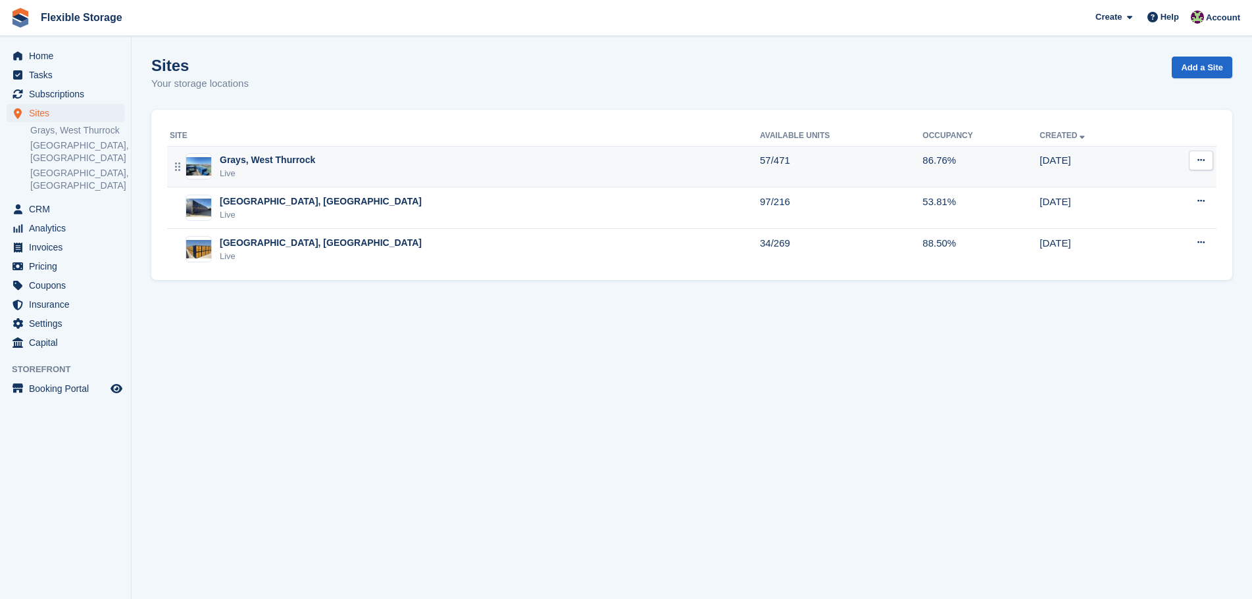
click at [308, 182] on td "Grays, West Thurrock Live" at bounding box center [463, 166] width 593 height 41
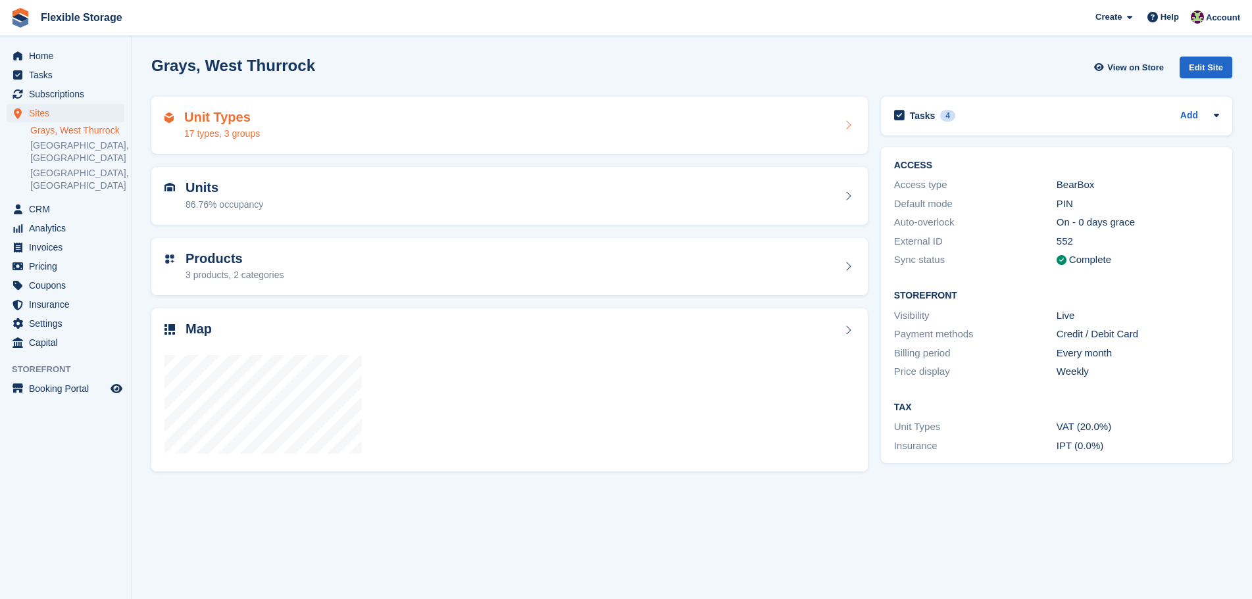
click at [327, 126] on div "Unit Types 17 types, 3 groups" at bounding box center [509, 126] width 690 height 32
click at [1073, 536] on div "Grays, West Thurrock View on Store Edit Site Unit Types 17 types, 3 groups Unit…" at bounding box center [691, 335] width 1081 height 571
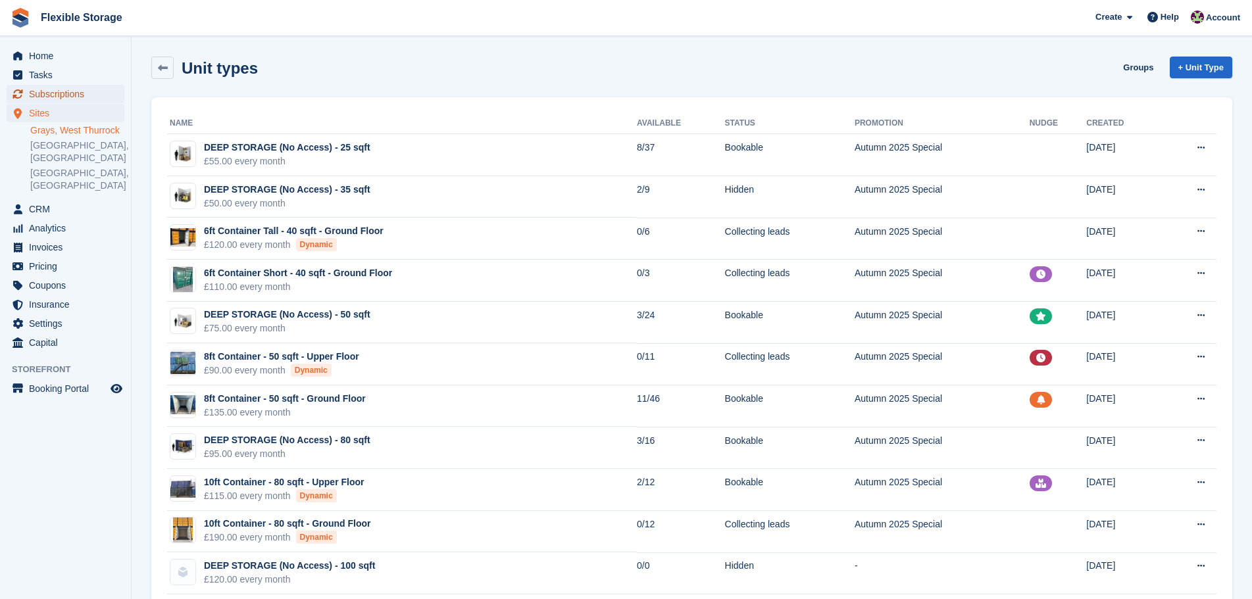
drag, startPoint x: 0, startPoint y: 0, endPoint x: 87, endPoint y: 90, distance: 125.1
click at [87, 90] on span "Subscriptions" at bounding box center [68, 94] width 79 height 18
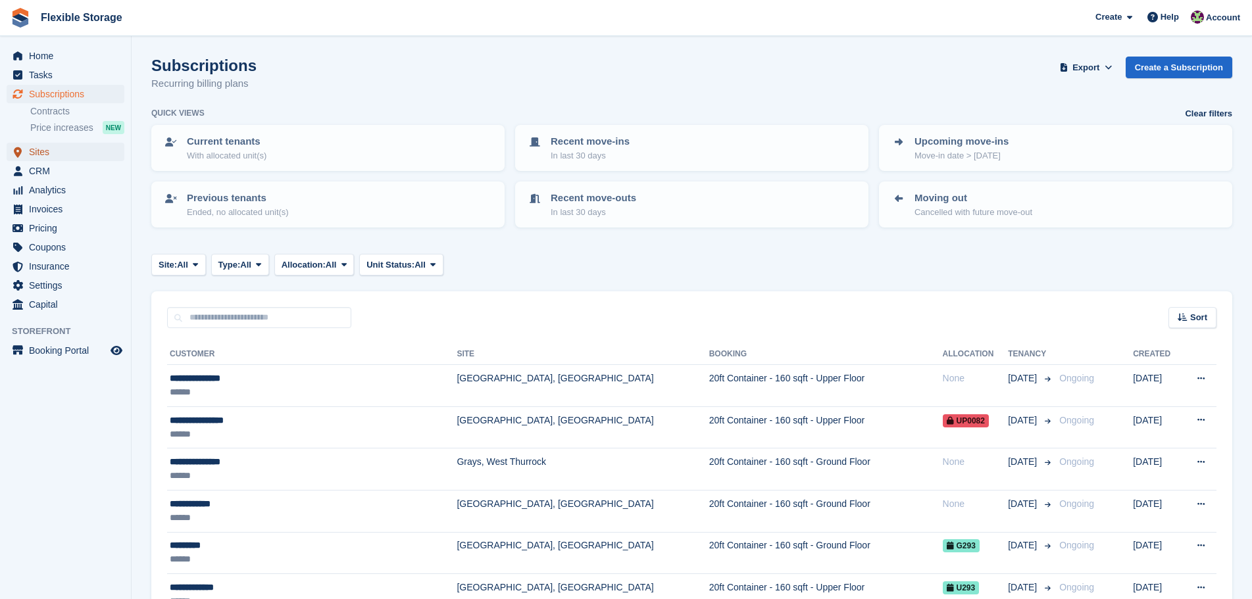
click at [46, 152] on span "Sites" at bounding box center [68, 152] width 79 height 18
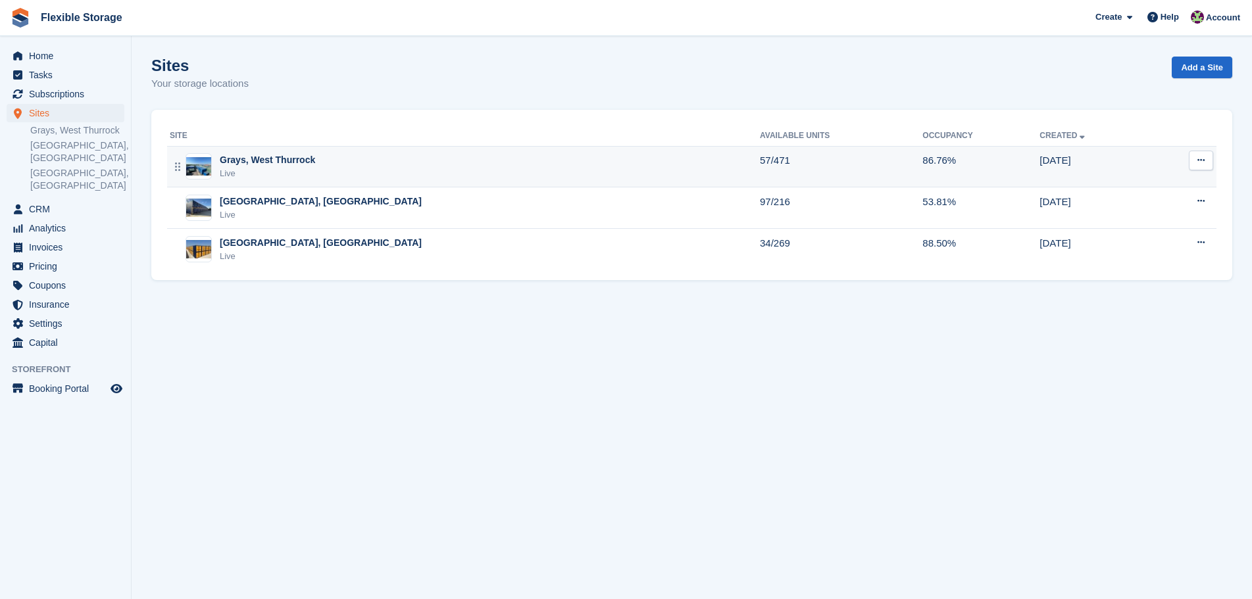
click at [423, 161] on div "Grays, West Thurrock Live" at bounding box center [465, 166] width 590 height 27
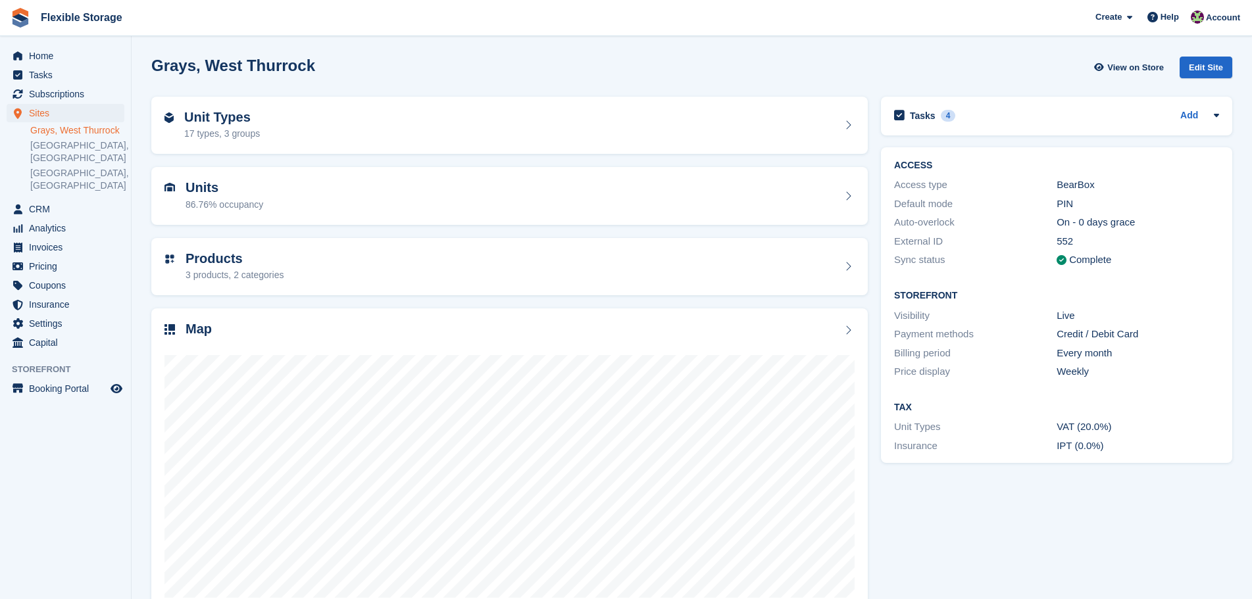
click at [851, 325] on icon at bounding box center [847, 330] width 13 height 11
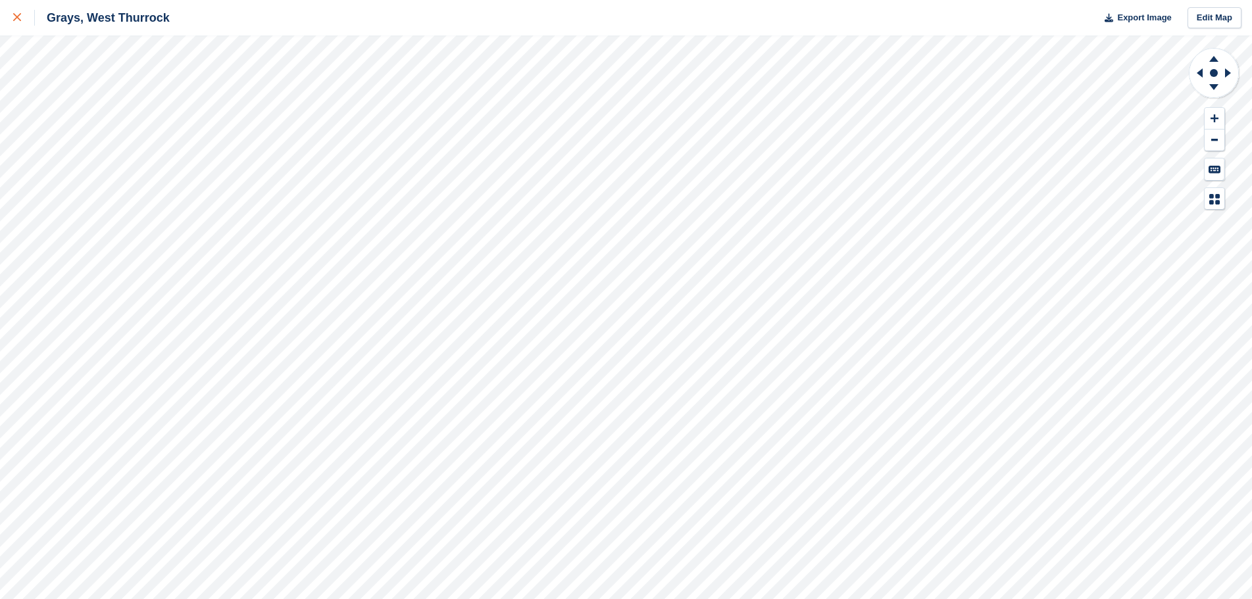
click at [20, 24] on div at bounding box center [24, 18] width 22 height 16
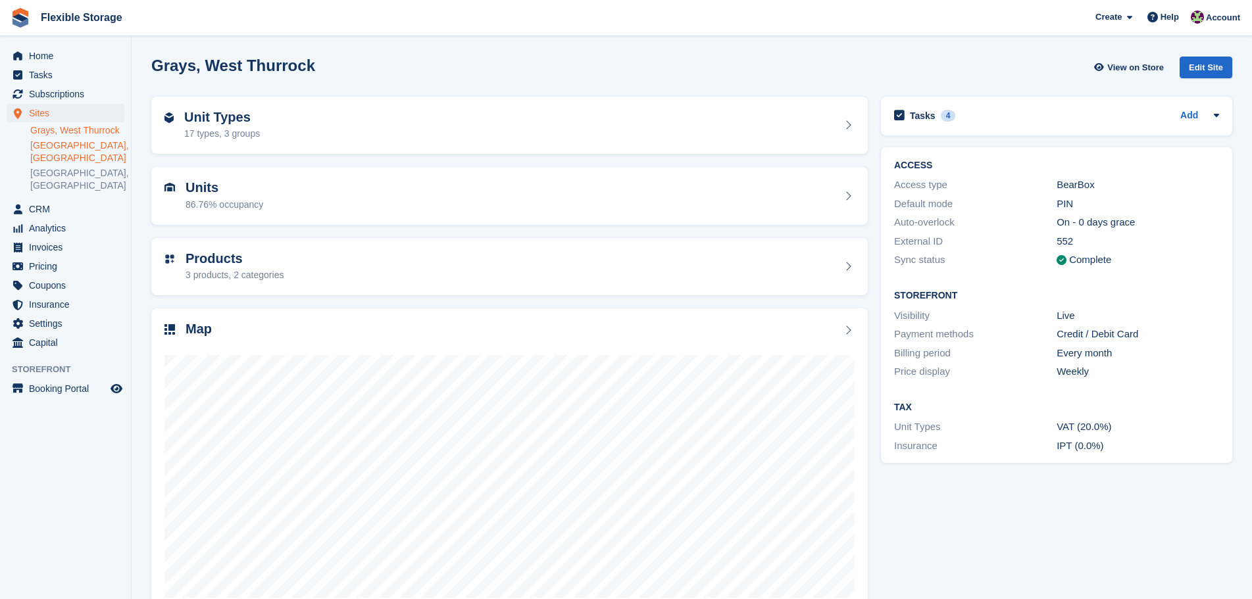
click at [59, 142] on link "[GEOGRAPHIC_DATA], [GEOGRAPHIC_DATA]" at bounding box center [77, 151] width 94 height 25
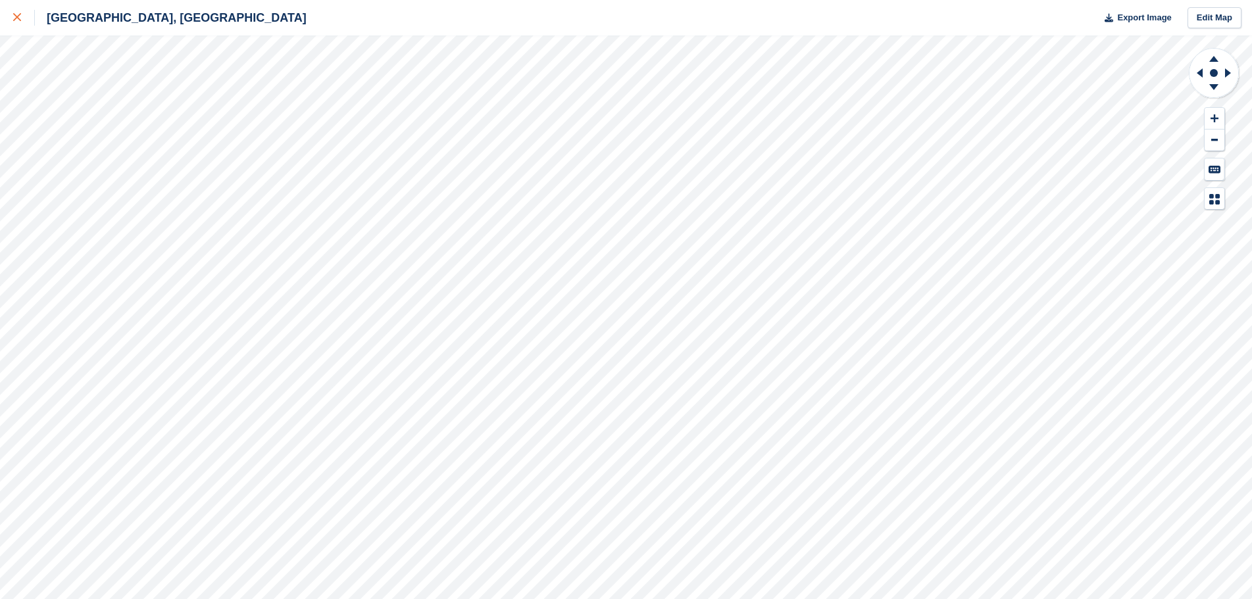
click at [14, 22] on div at bounding box center [24, 18] width 22 height 16
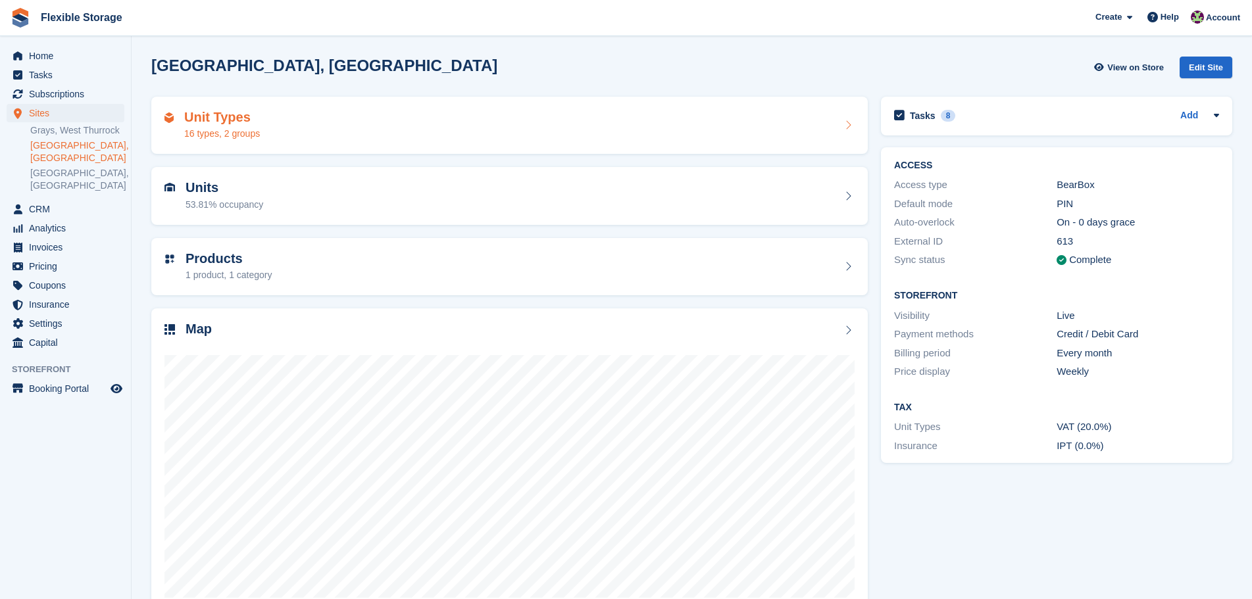
click at [241, 120] on h2 "Unit Types" at bounding box center [222, 117] width 76 height 15
click at [760, 128] on div "Unit Types 16 types, 2 groups" at bounding box center [509, 126] width 690 height 32
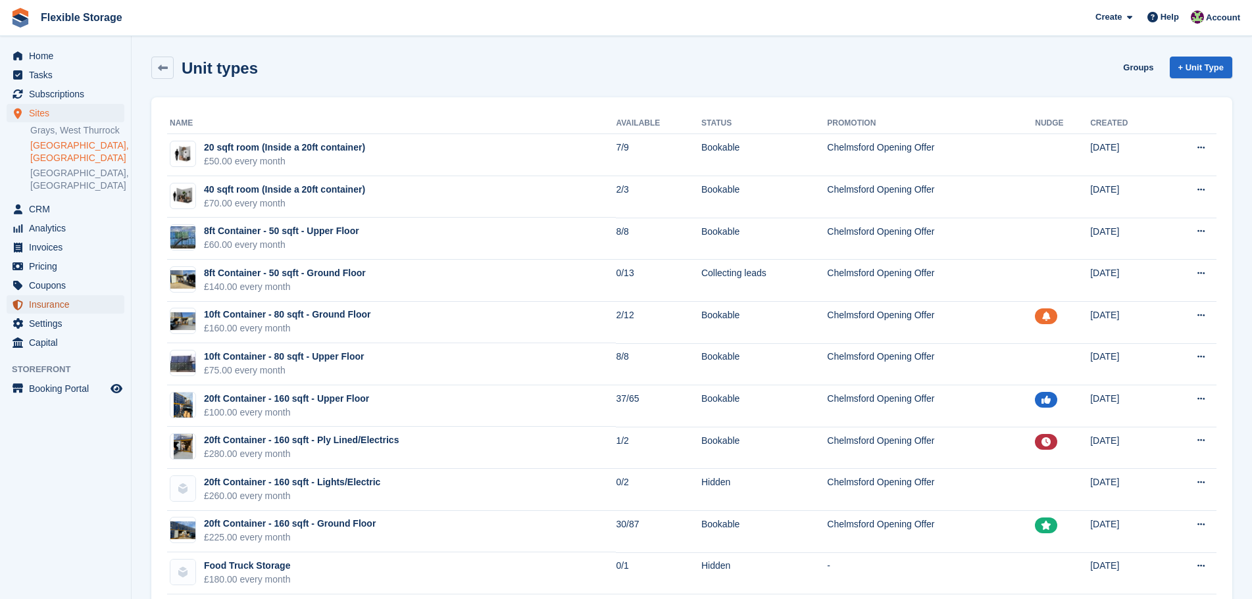
click at [68, 295] on span "Insurance" at bounding box center [68, 304] width 79 height 18
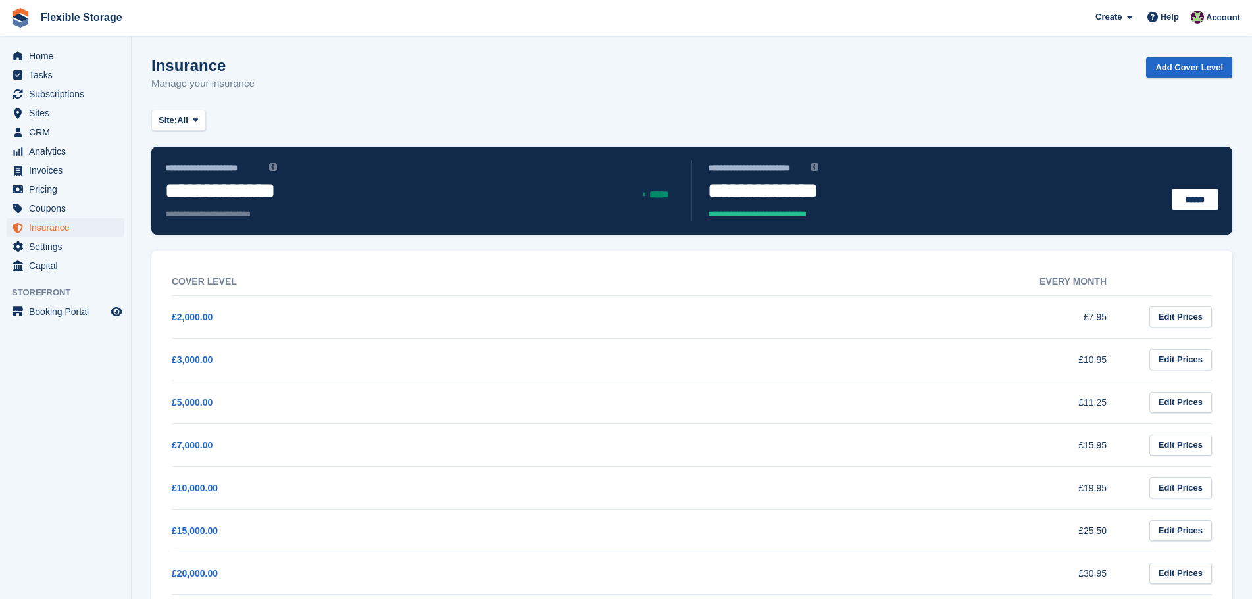
drag, startPoint x: 1108, startPoint y: 533, endPoint x: 1018, endPoint y: 527, distance: 90.3
click at [1025, 526] on td "£25.50" at bounding box center [893, 530] width 481 height 43
click at [1018, 527] on td "£25.50" at bounding box center [893, 530] width 481 height 43
drag, startPoint x: 1109, startPoint y: 533, endPoint x: 1027, endPoint y: 529, distance: 82.3
click at [1030, 529] on td "£25.50" at bounding box center [893, 530] width 481 height 43
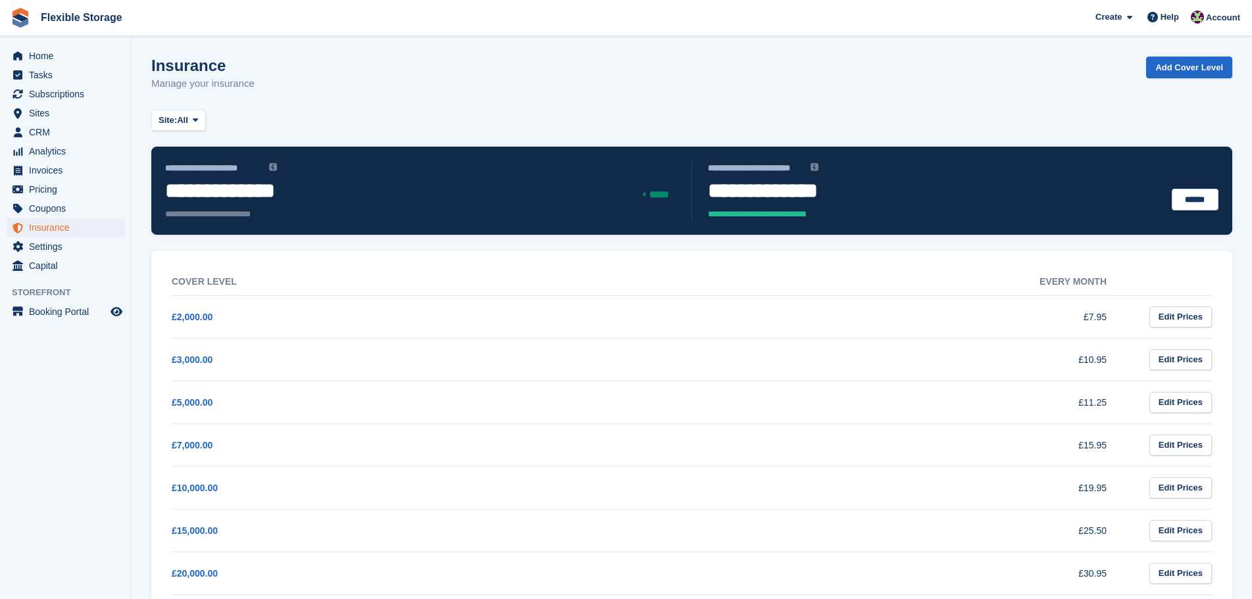
click at [1027, 529] on td "£25.50" at bounding box center [893, 530] width 481 height 43
click at [614, 95] on div "Insurance Manage your insurance Add Cover Level" at bounding box center [691, 82] width 1081 height 51
click at [54, 109] on span "Sites" at bounding box center [68, 113] width 79 height 18
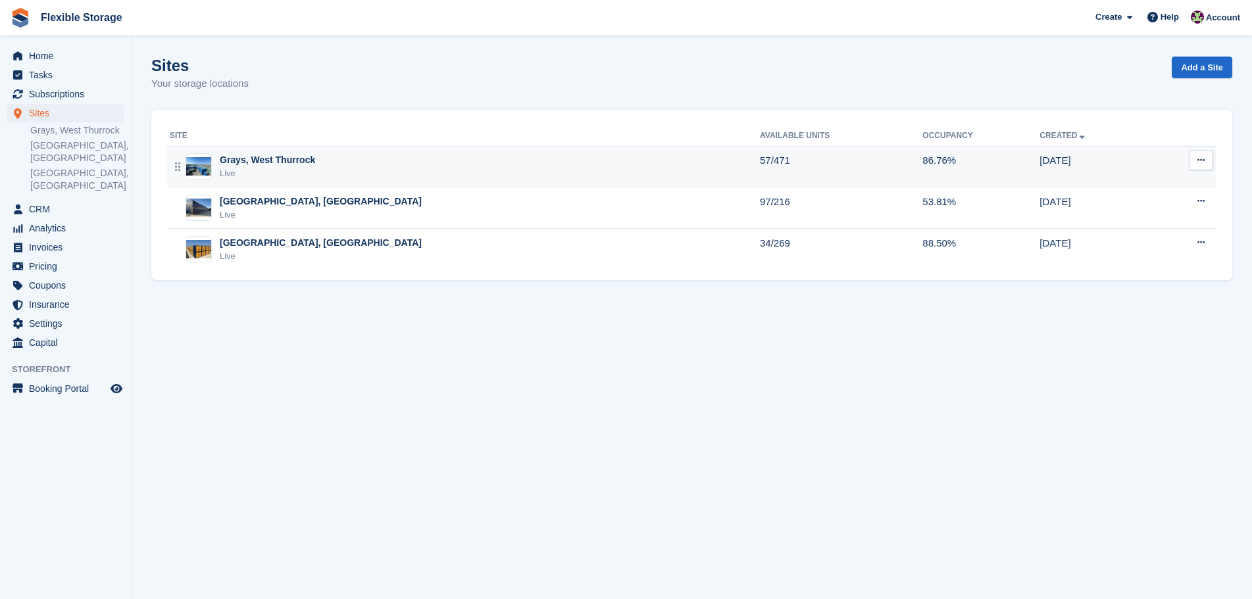
click at [298, 157] on div "Grays, West Thurrock" at bounding box center [267, 160] width 95 height 14
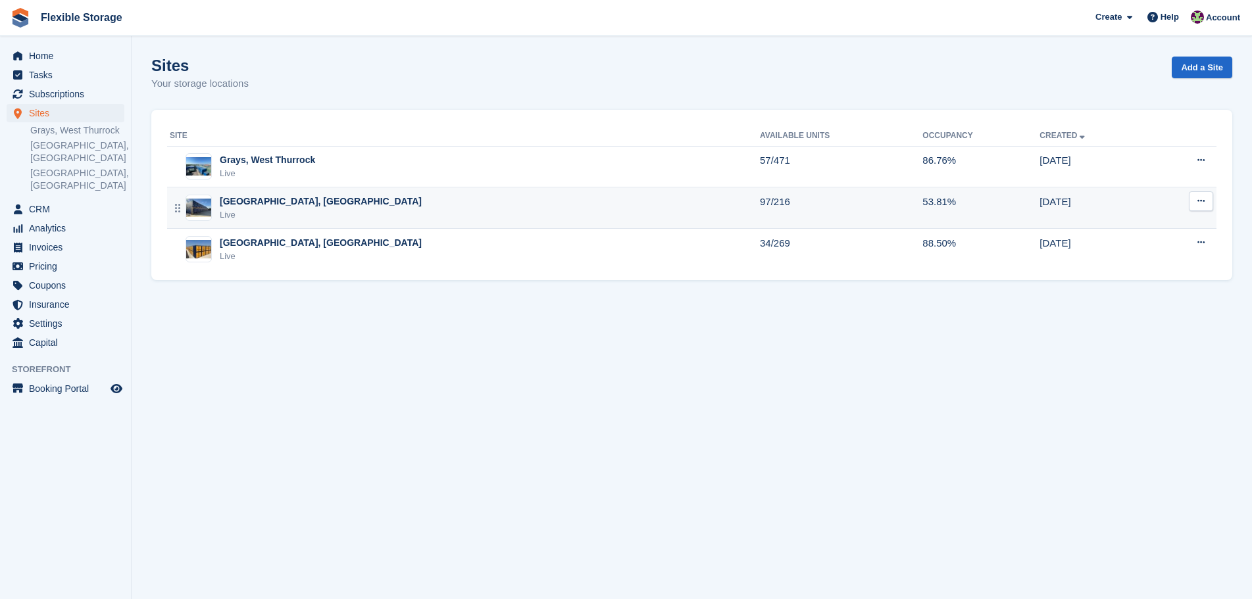
click at [288, 211] on div "Live" at bounding box center [321, 215] width 202 height 13
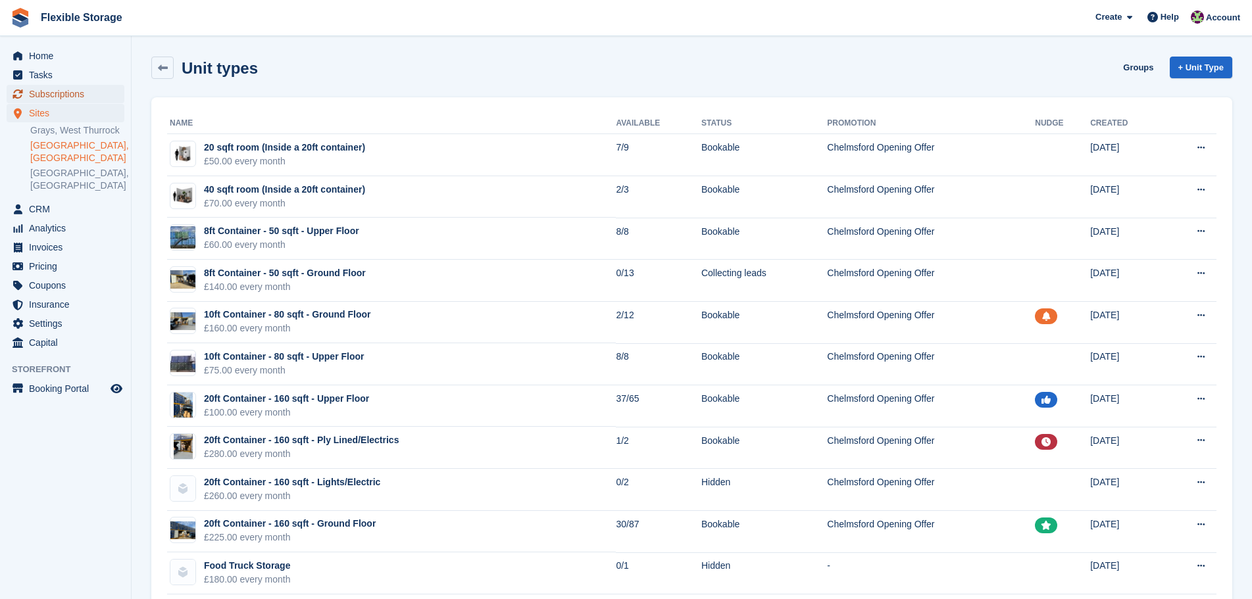
click at [72, 89] on span "Subscriptions" at bounding box center [68, 94] width 79 height 18
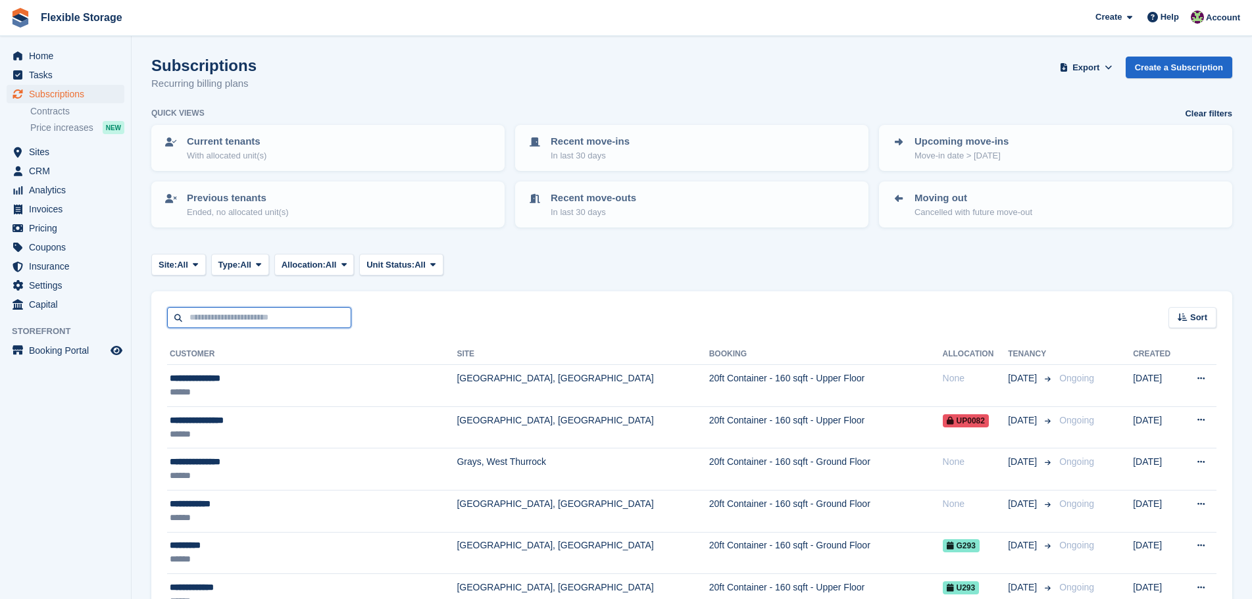
click at [243, 314] on input "text" at bounding box center [259, 318] width 184 height 22
type input "*****"
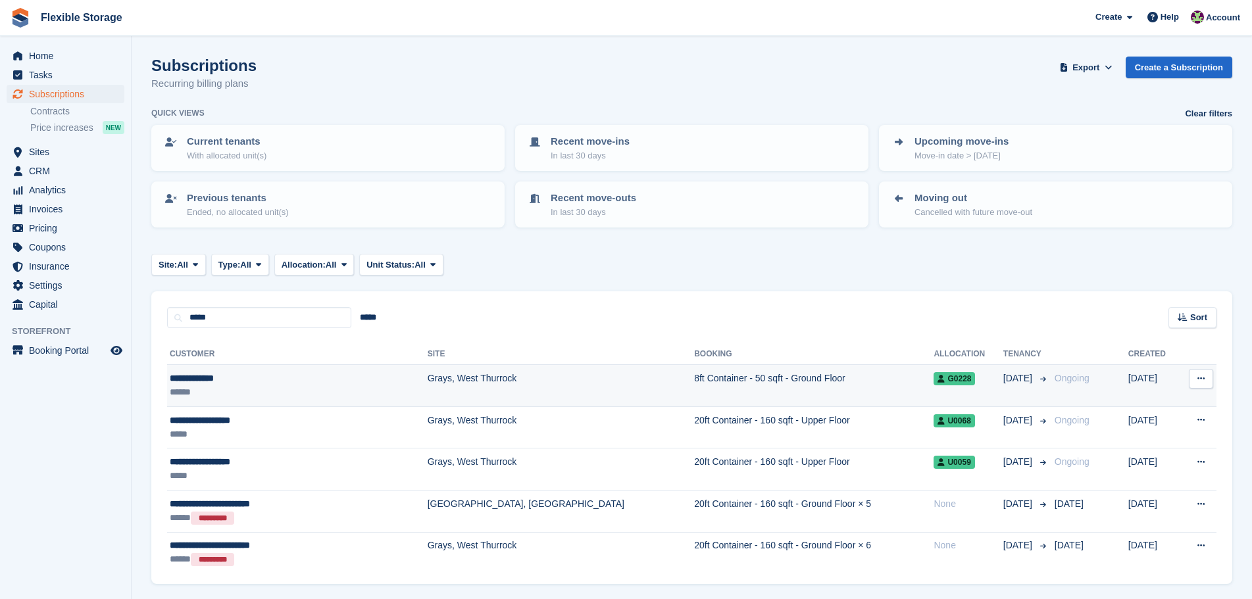
click at [430, 386] on td "Grays, West Thurrock" at bounding box center [561, 386] width 266 height 42
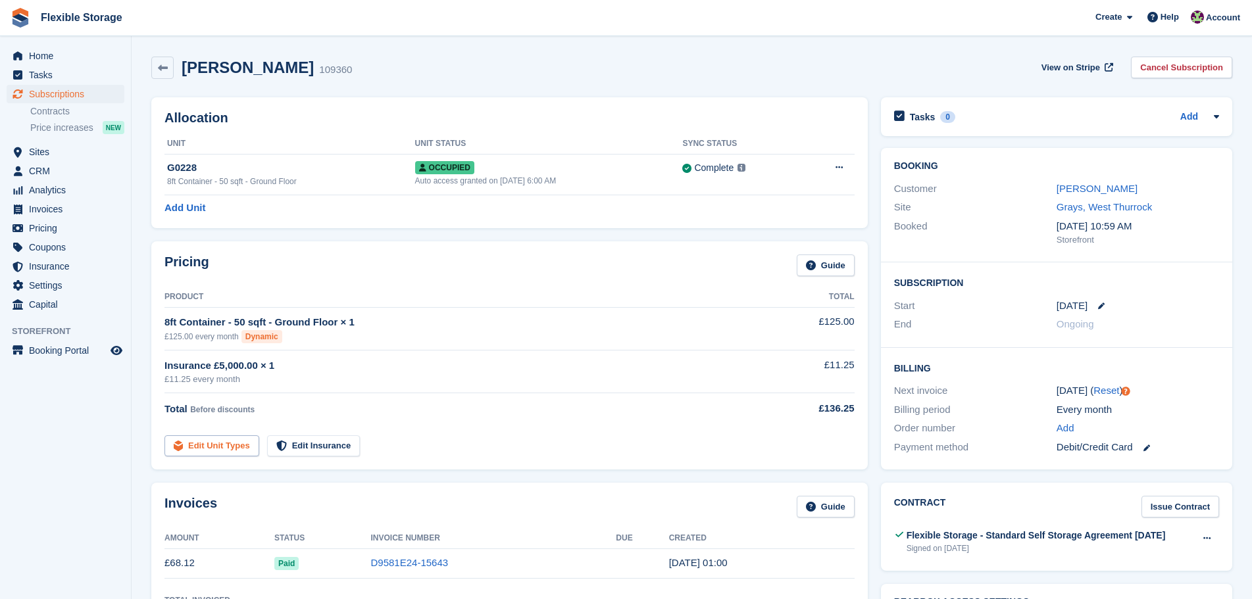
click at [224, 439] on link "Edit Unit Types" at bounding box center [211, 446] width 95 height 22
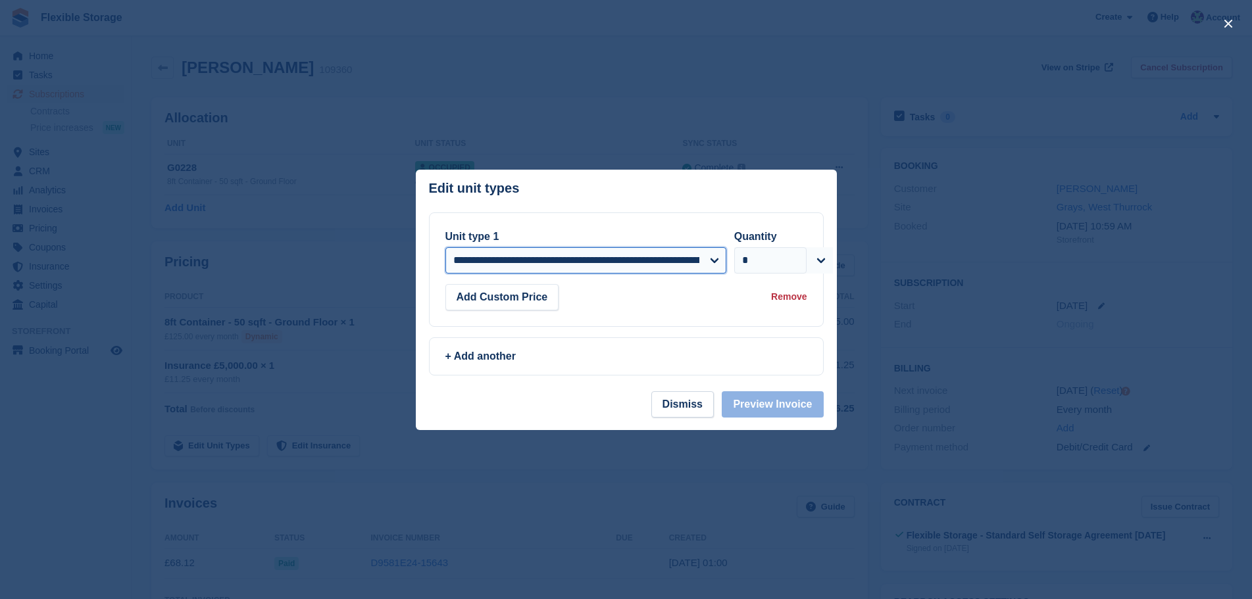
click at [602, 257] on select "**********" at bounding box center [585, 260] width 281 height 26
click at [445, 248] on select "**********" at bounding box center [585, 260] width 281 height 26
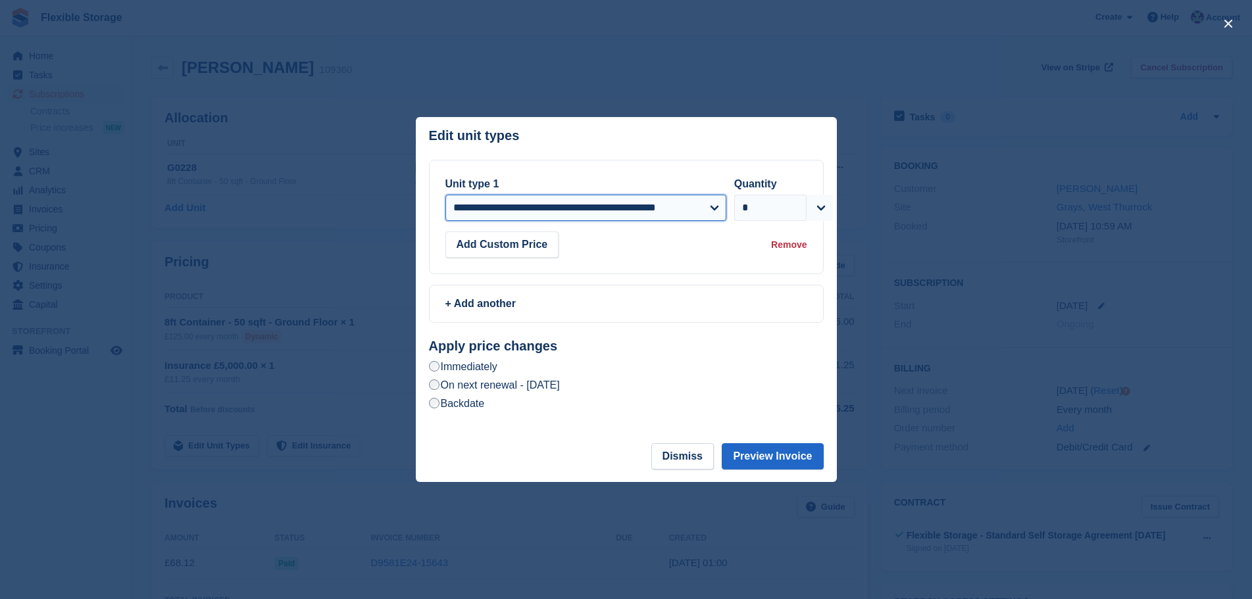
click at [616, 199] on select "**********" at bounding box center [585, 208] width 281 height 26
select select "*****"
click at [445, 196] on select "**********" at bounding box center [585, 208] width 281 height 26
click at [767, 451] on button "Preview Invoice" at bounding box center [772, 456] width 101 height 26
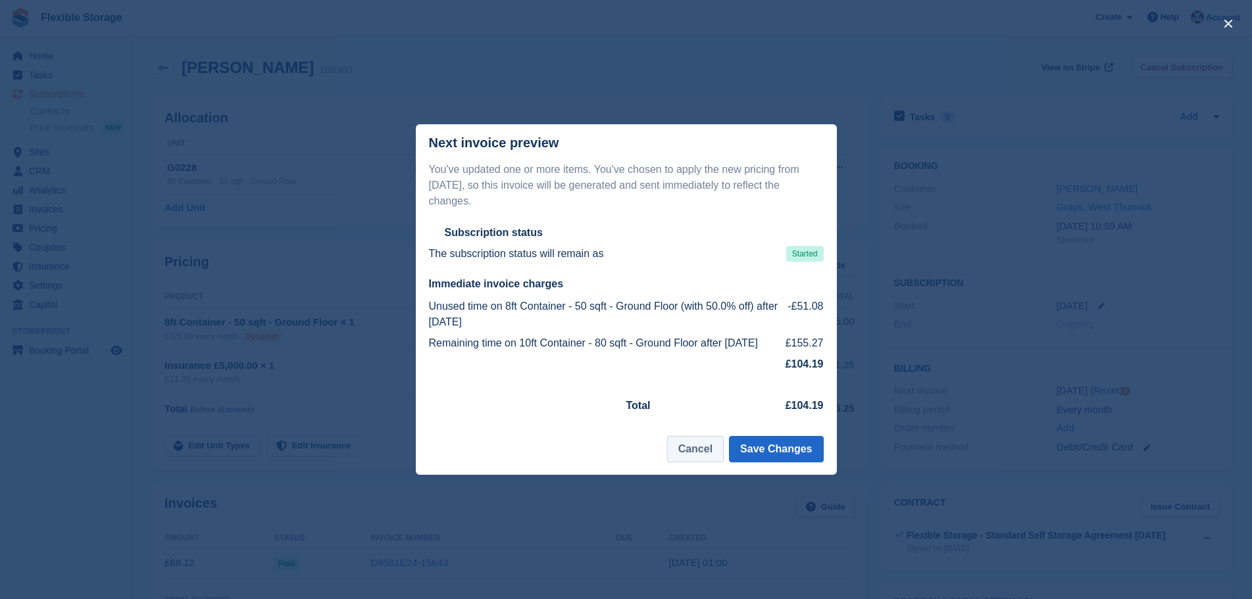
click at [699, 443] on button "Cancel" at bounding box center [695, 449] width 57 height 26
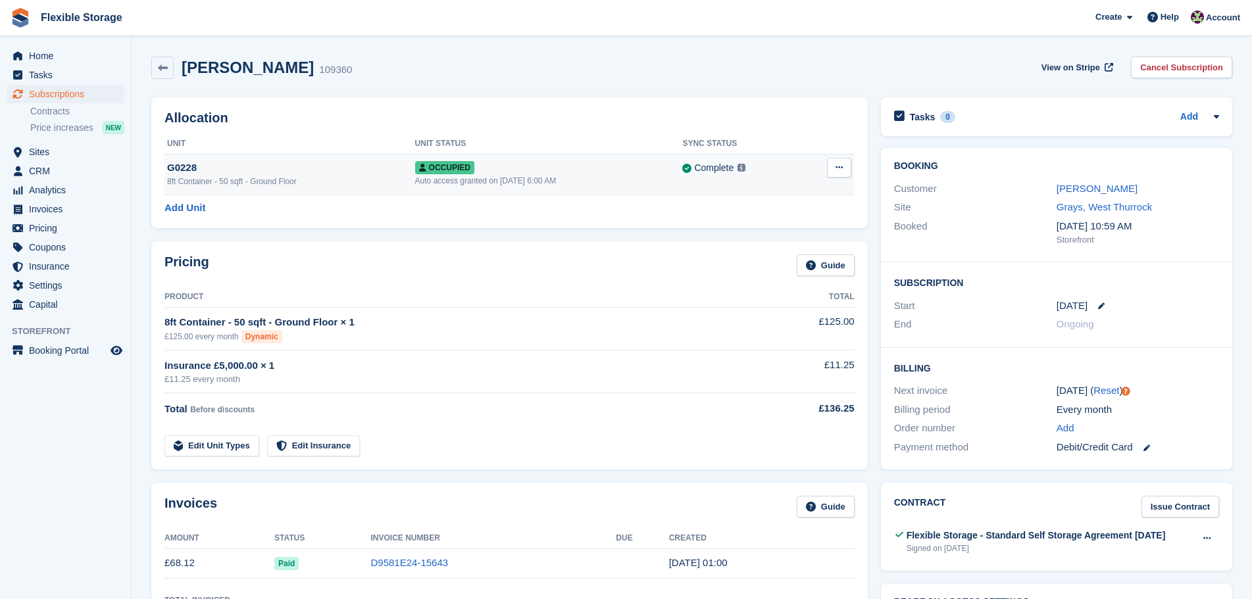
click at [708, 188] on td "Complete Last synced at 30 Sep, 4:32 AM Learn more →" at bounding box center [742, 174] width 120 height 41
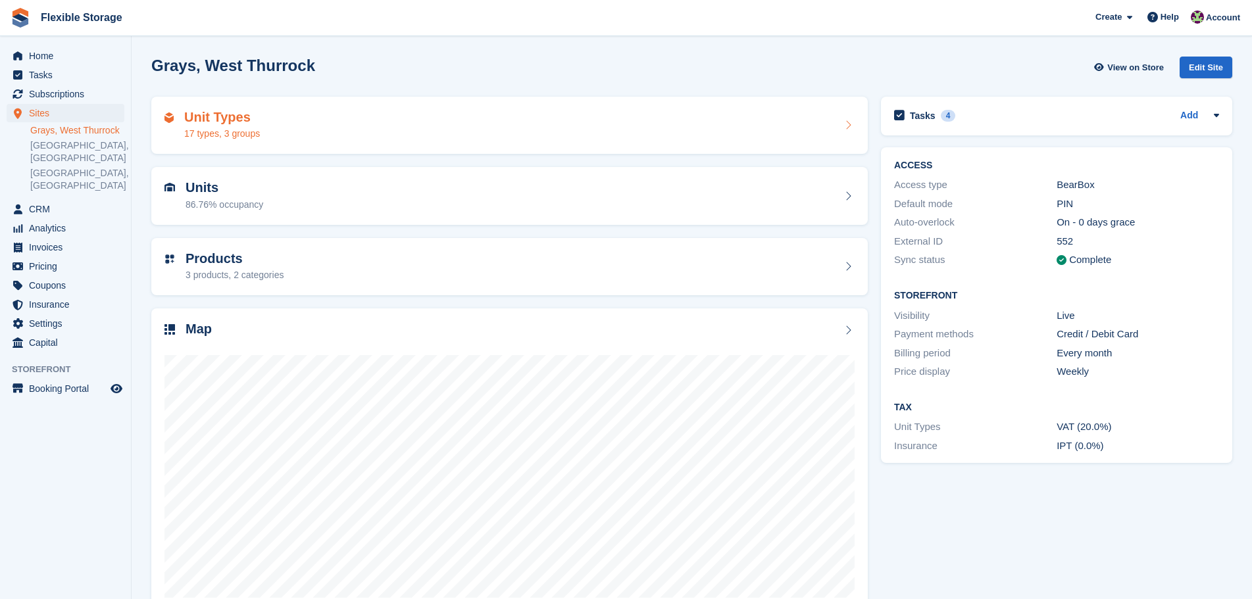
click at [307, 141] on div "Unit Types 17 types, 3 groups" at bounding box center [509, 126] width 716 height 58
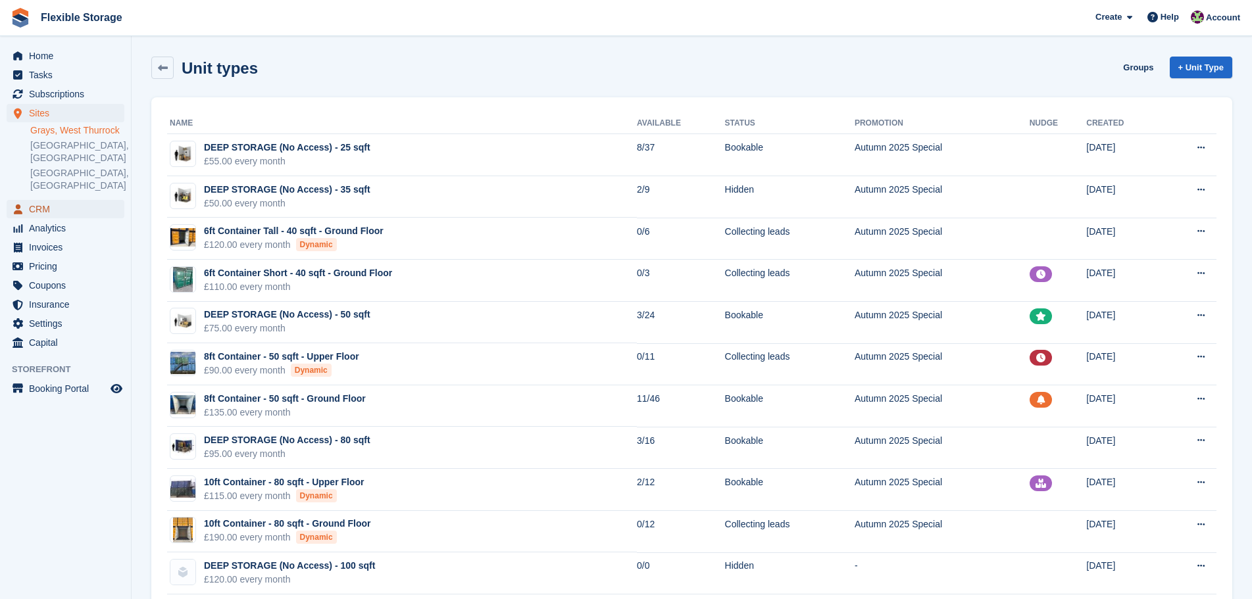
click at [78, 200] on span "CRM" at bounding box center [68, 209] width 79 height 18
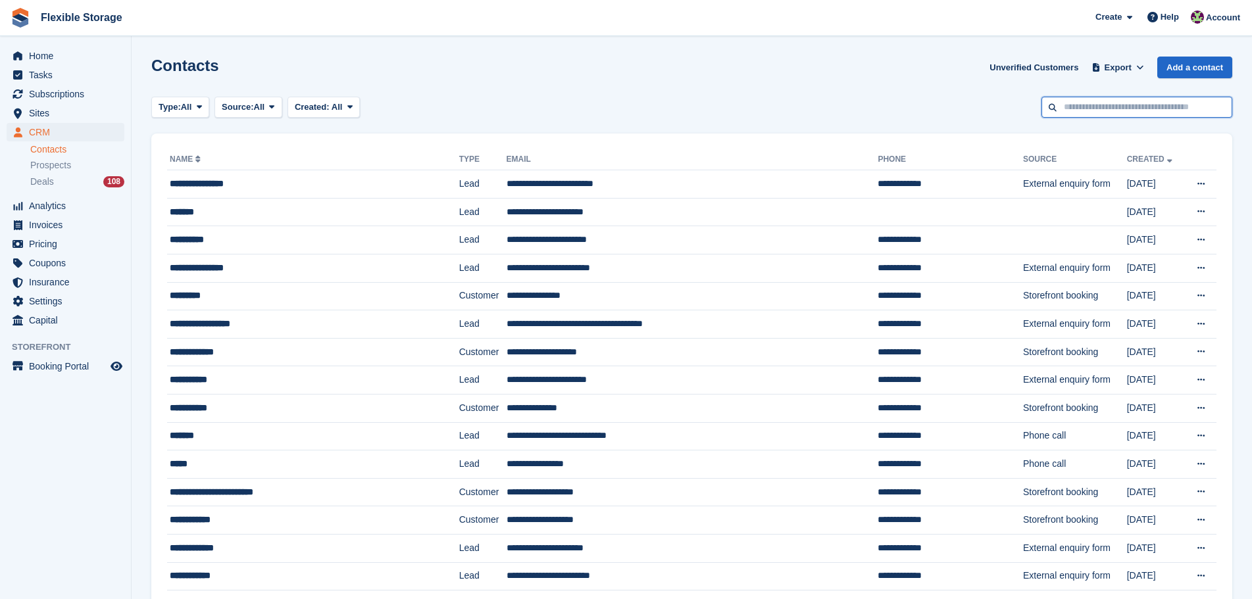
click at [1093, 105] on input "text" at bounding box center [1136, 108] width 191 height 22
paste input "**********"
type input "**********"
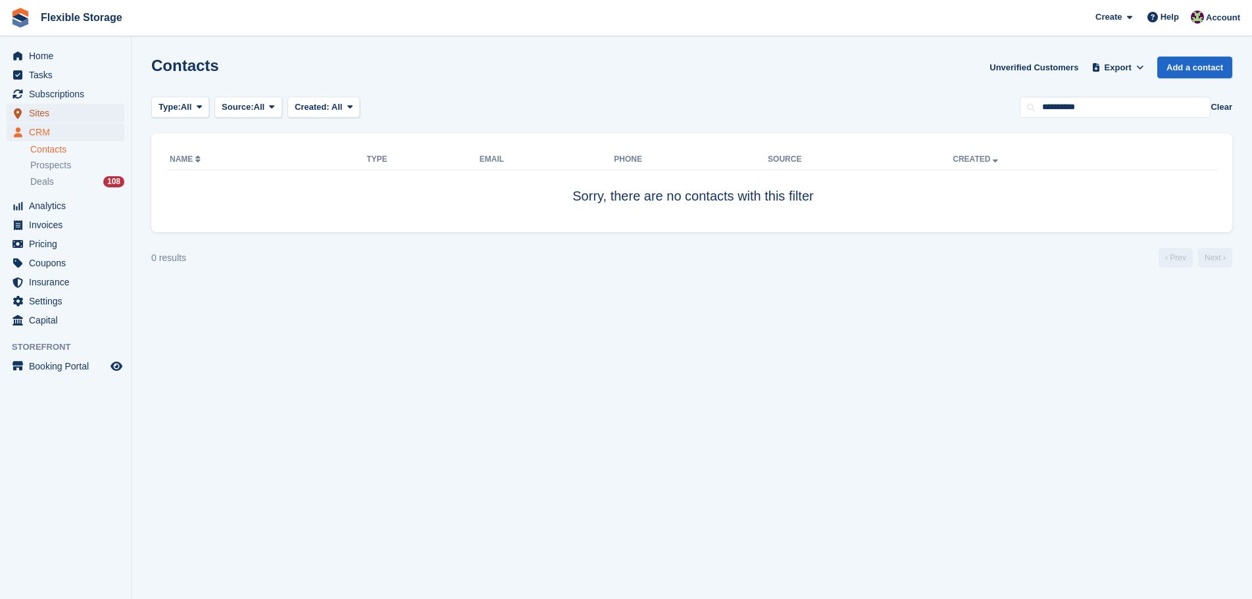
click at [51, 107] on span "Sites" at bounding box center [68, 113] width 79 height 18
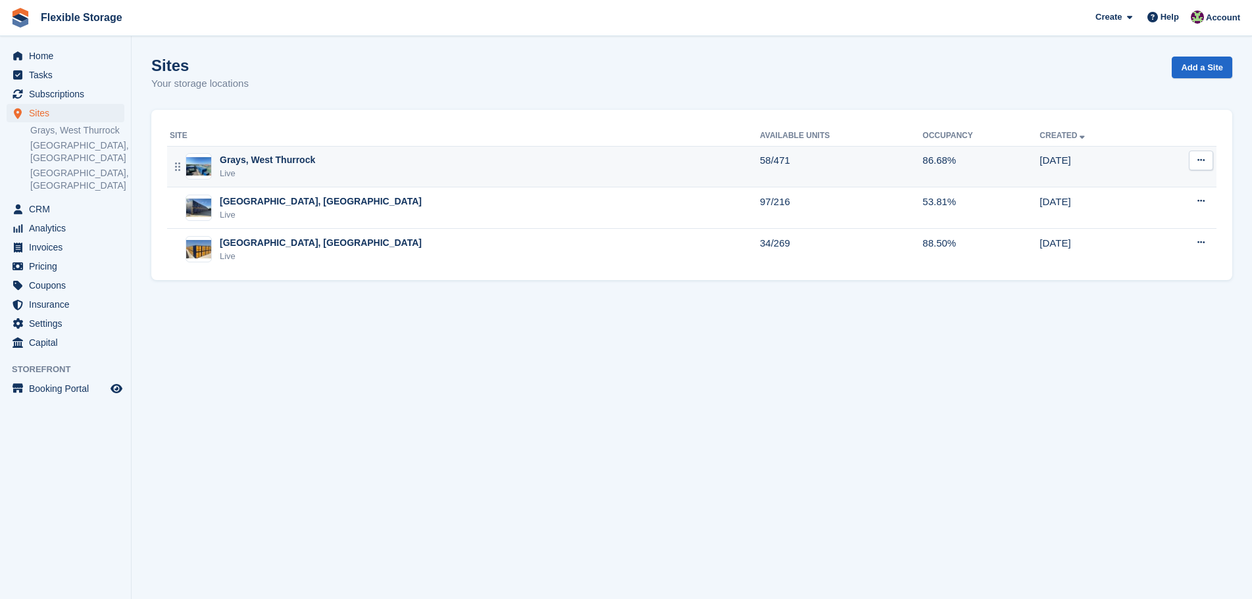
click at [266, 173] on div "Live" at bounding box center [267, 173] width 95 height 13
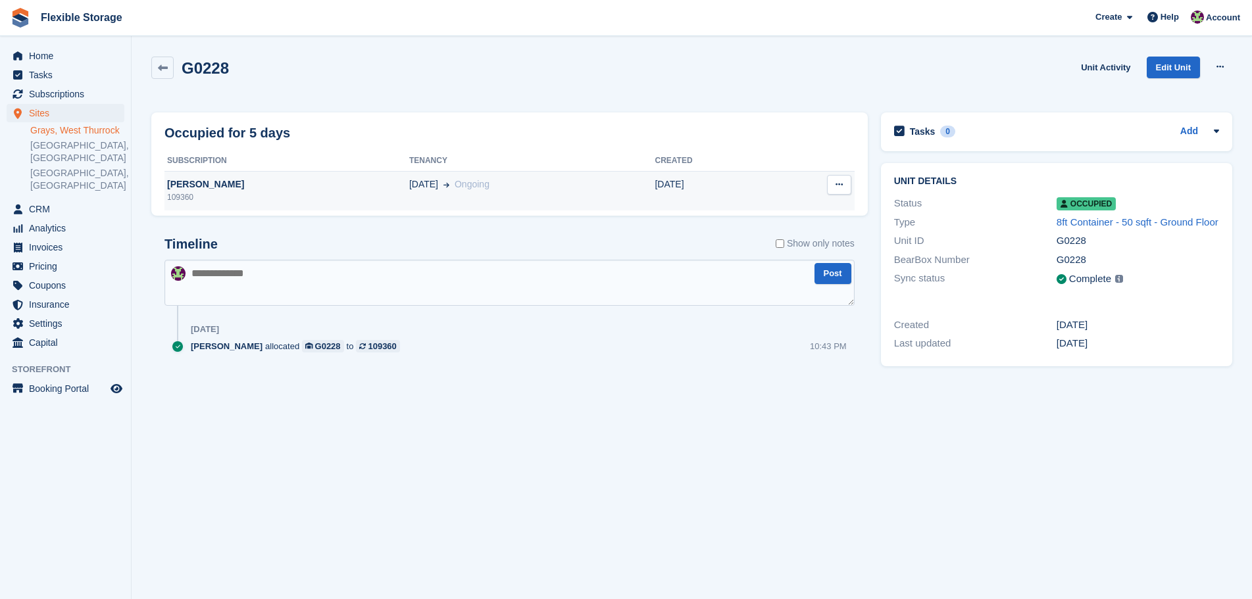
click at [664, 182] on td "[DATE]" at bounding box center [712, 190] width 115 height 39
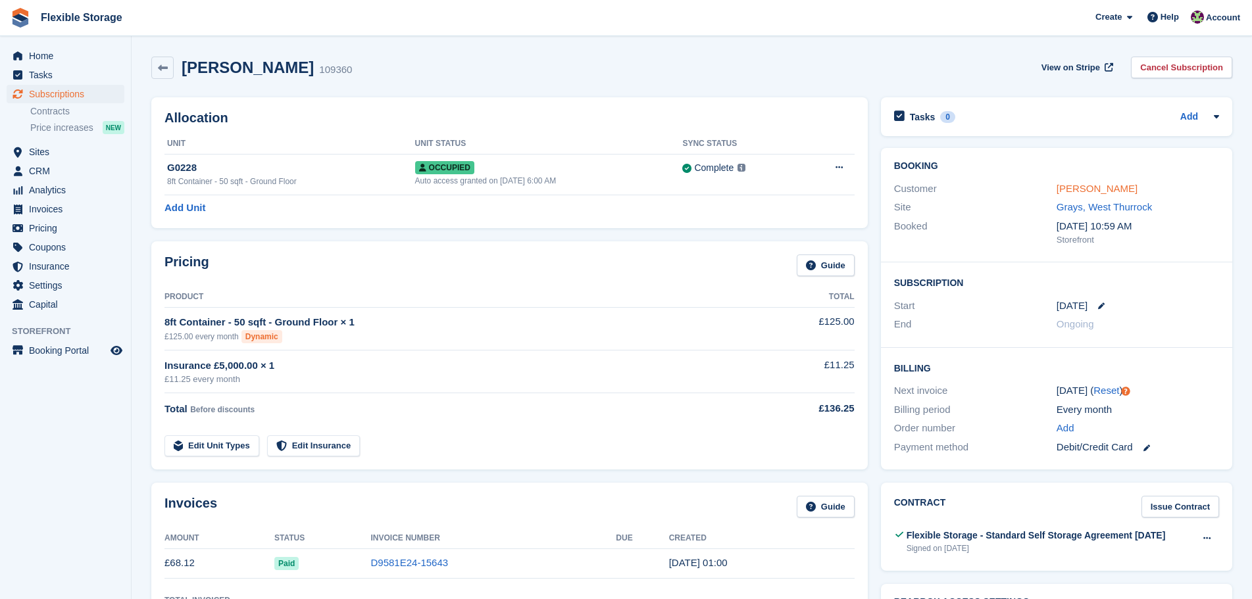
click at [1076, 188] on link "[PERSON_NAME]" at bounding box center [1096, 188] width 81 height 11
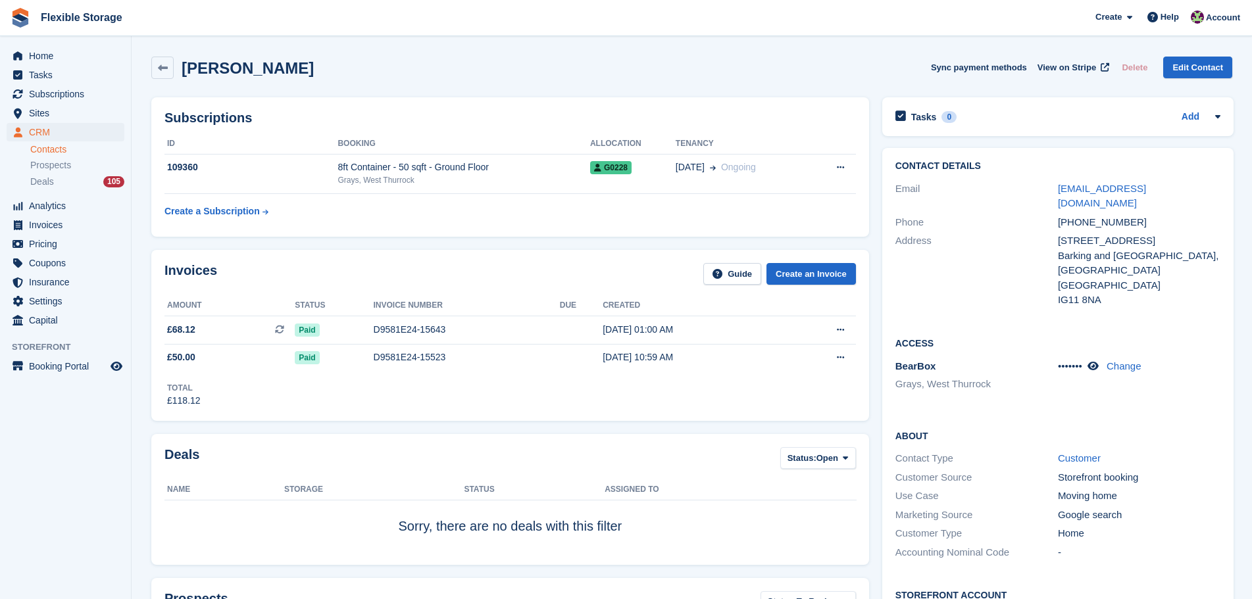
scroll to position [375, 0]
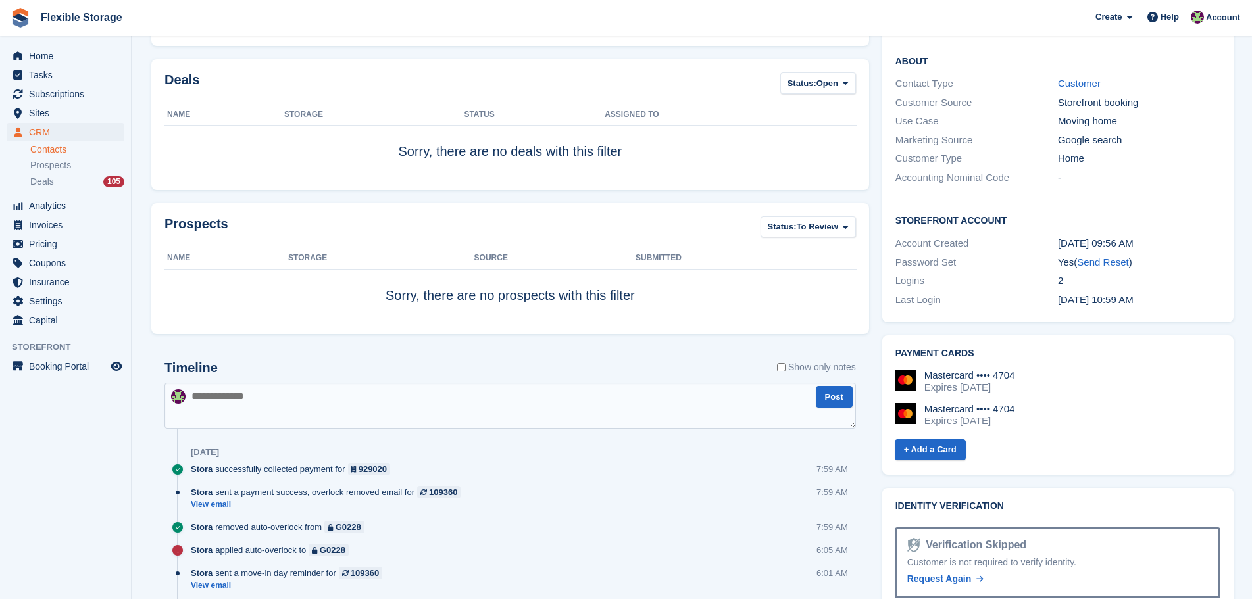
drag, startPoint x: 1049, startPoint y: 401, endPoint x: 902, endPoint y: 352, distance: 154.8
click at [897, 370] on div "Mastercard •••• 4704 Expires May 2028 Mastercard •••• 4704 Expires May 2028" at bounding box center [1058, 404] width 326 height 68
click at [1077, 403] on div "Mastercard •••• 4704 Expires May 2028" at bounding box center [1058, 415] width 326 height 24
drag, startPoint x: 1136, startPoint y: 391, endPoint x: 897, endPoint y: 345, distance: 243.8
click at [897, 370] on div "Mastercard •••• 4704 Expires May 2028 Mastercard •••• 4704 Expires May 2028" at bounding box center [1058, 404] width 326 height 68
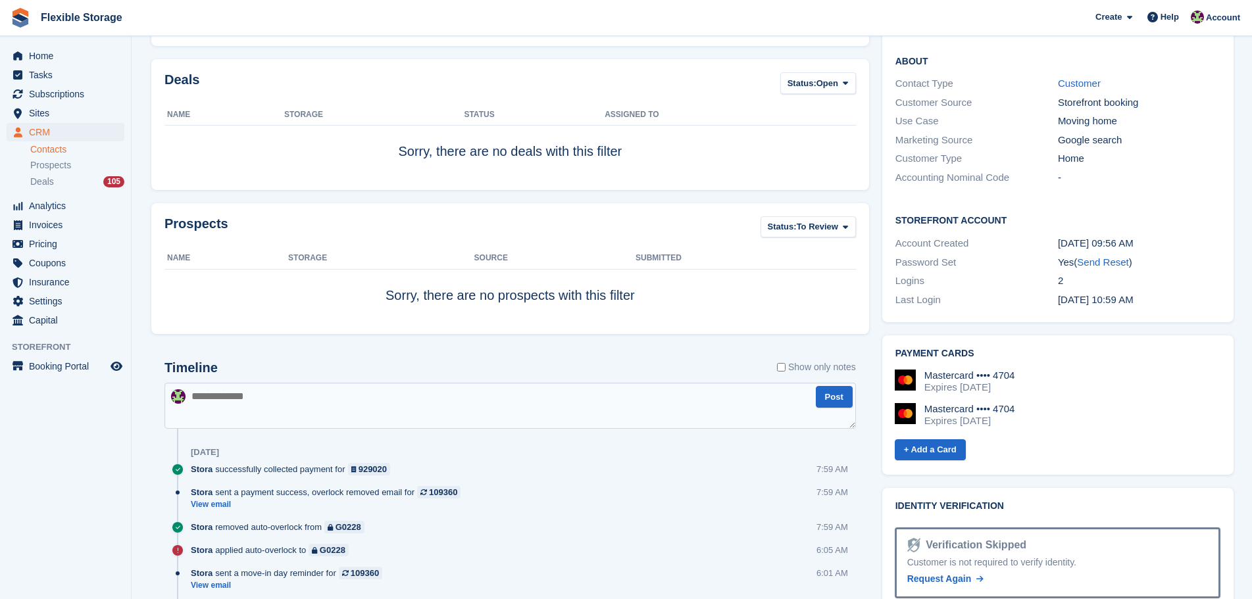
click at [1043, 370] on div "Mastercard •••• 4704 Expires May 2028 Mastercard •••• 4704 Expires May 2028" at bounding box center [1058, 404] width 326 height 68
drag, startPoint x: 1049, startPoint y: 389, endPoint x: 1014, endPoint y: 362, distance: 44.6
click at [949, 370] on div "Mastercard •••• 4704 Expires May 2028 Mastercard •••• 4704 Expires May 2028" at bounding box center [1058, 404] width 326 height 68
click at [1014, 382] on div "Expires [DATE]" at bounding box center [969, 388] width 91 height 12
drag, startPoint x: 1008, startPoint y: 391, endPoint x: 916, endPoint y: 357, distance: 97.6
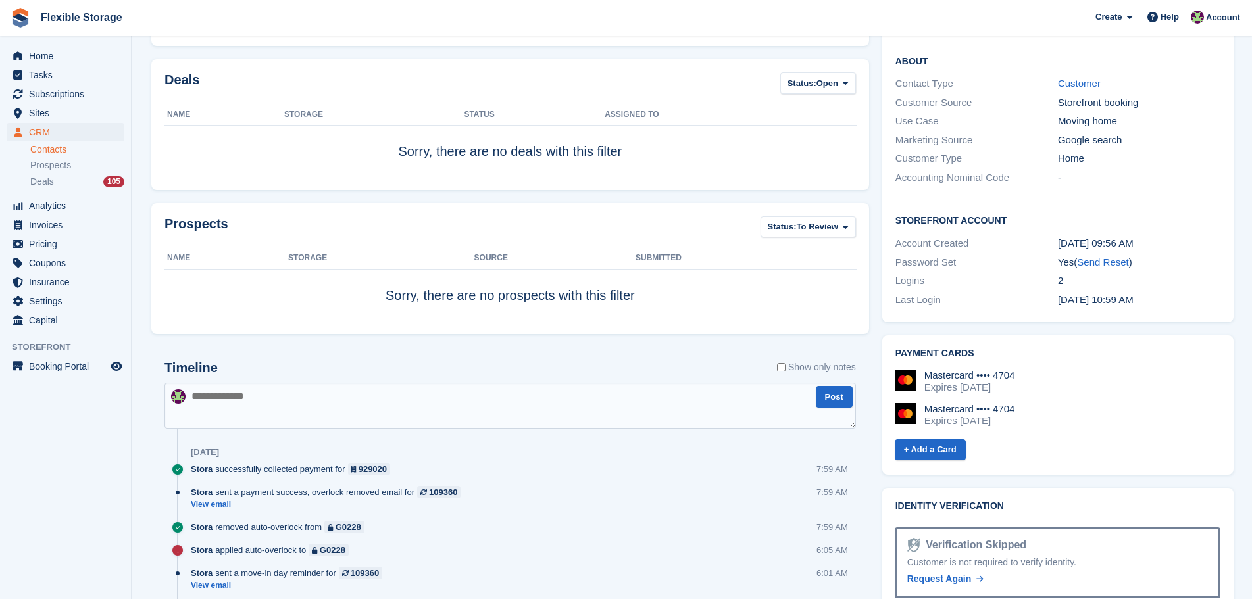
click at [884, 335] on div "Payment cards Mastercard •••• 4704 Expires May 2028 Mastercard •••• 4704 Expire…" at bounding box center [1057, 404] width 351 height 139
click at [1017, 403] on div "Mastercard •••• 4704 Expires May 2028" at bounding box center [1058, 415] width 326 height 24
drag, startPoint x: 1048, startPoint y: 397, endPoint x: 953, endPoint y: 349, distance: 106.2
click at [953, 370] on div "Mastercard •••• 4704 Expires May 2028 Mastercard •••• 4704 Expires May 2028" at bounding box center [1058, 404] width 326 height 68
click at [1077, 370] on div "Mastercard •••• 4704 Expires May 2028" at bounding box center [1058, 382] width 326 height 24
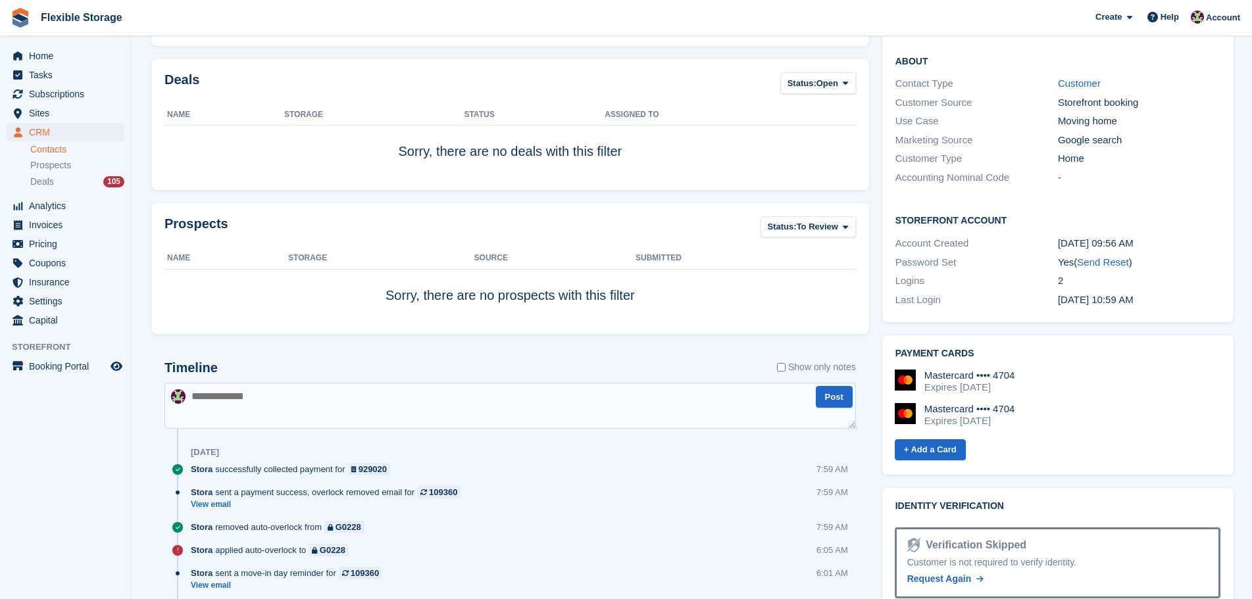
scroll to position [0, 0]
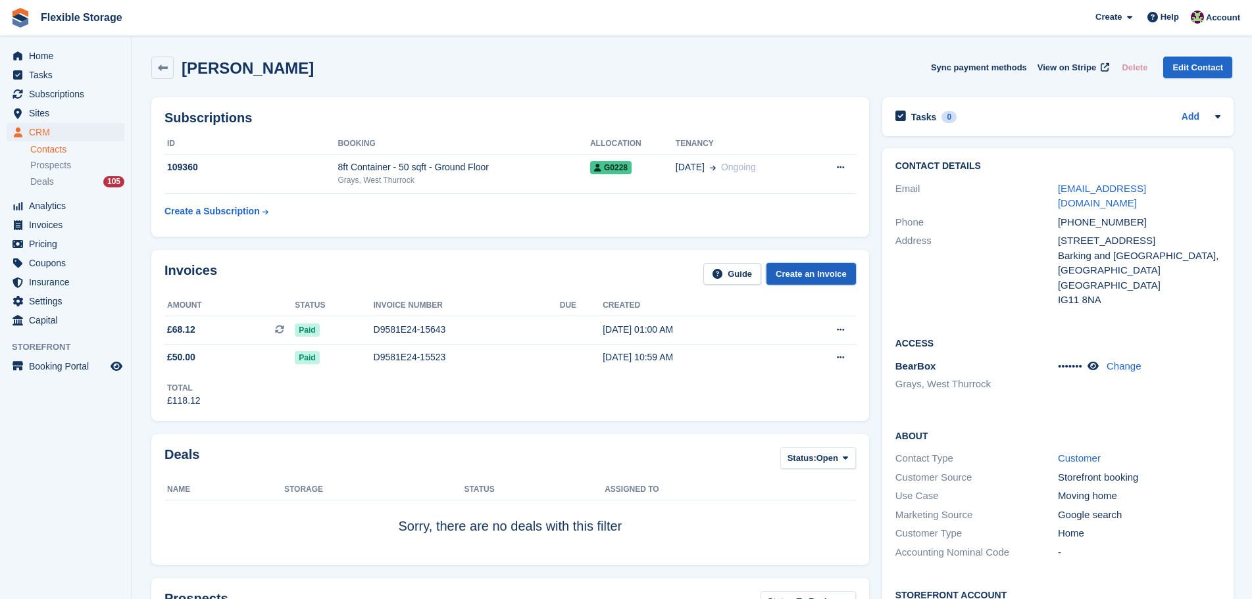
click at [831, 273] on link "Create an Invoice" at bounding box center [810, 274] width 89 height 22
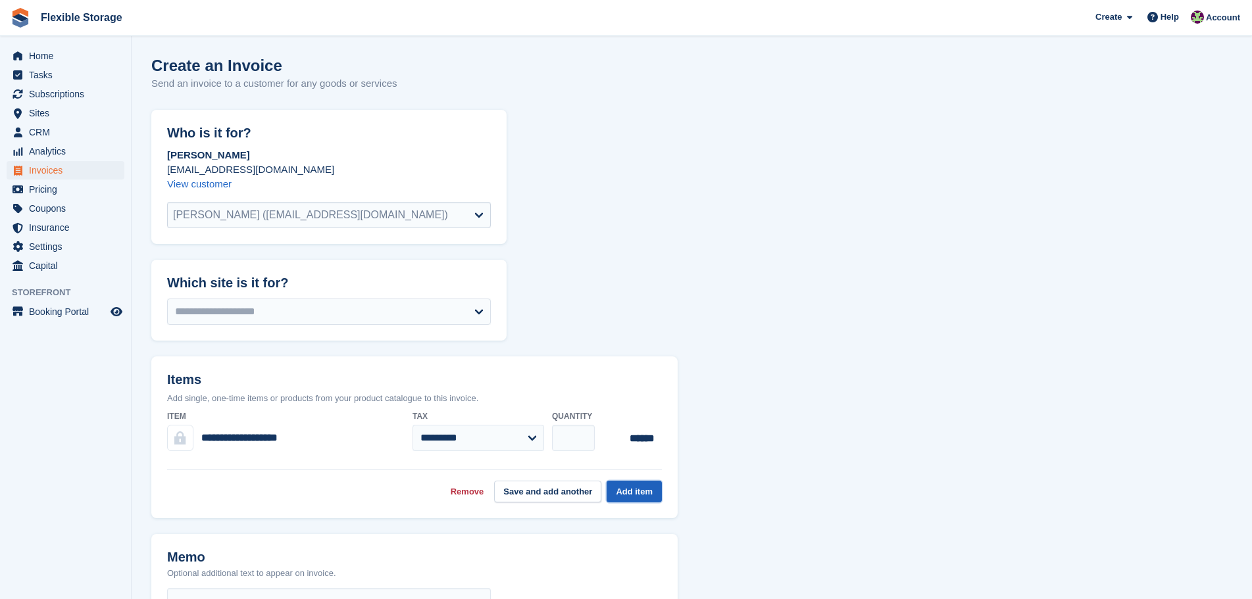
click at [631, 489] on button "Add item" at bounding box center [633, 492] width 55 height 22
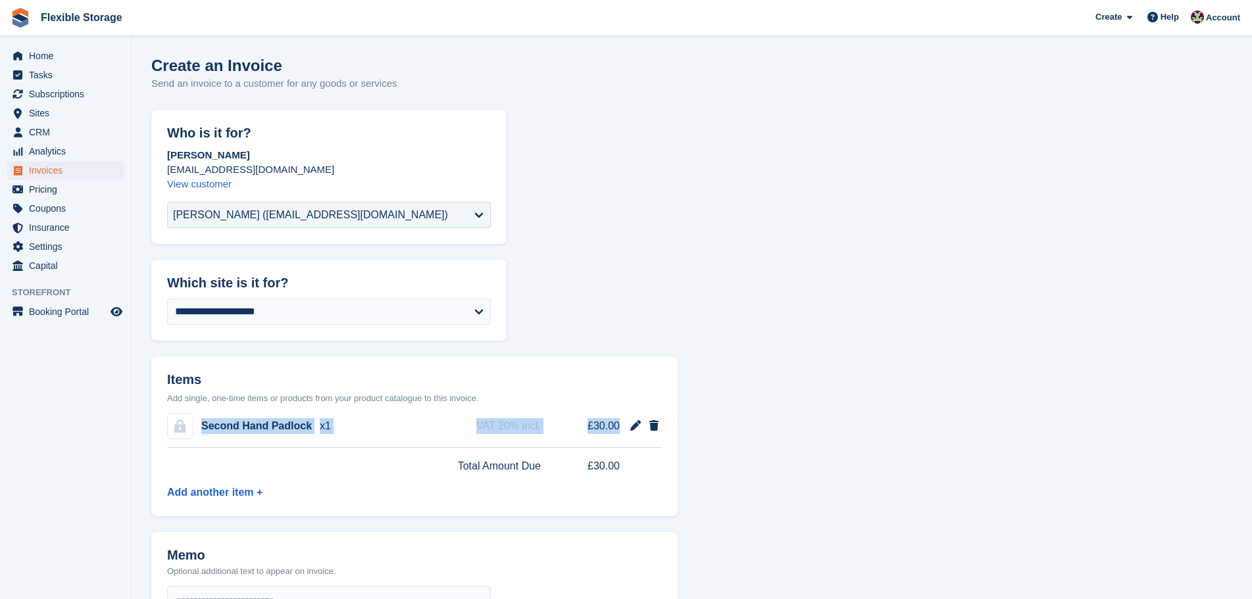
drag, startPoint x: 623, startPoint y: 424, endPoint x: 201, endPoint y: 423, distance: 421.6
click at [201, 423] on div "Second Hand Padlock x1 VAT 20% incl. £30.00" at bounding box center [414, 426] width 495 height 43
copy div "Second Hand Padlock x1 VAT 20% incl. £30.00"
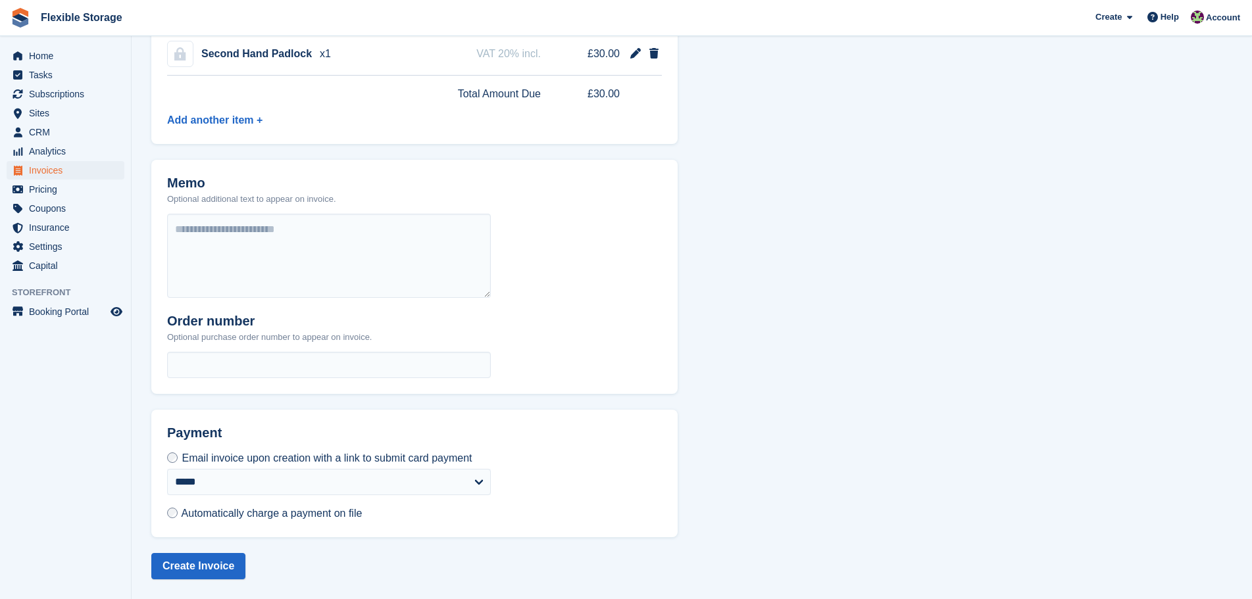
click at [303, 514] on span "Automatically charge a payment on file" at bounding box center [272, 513] width 181 height 11
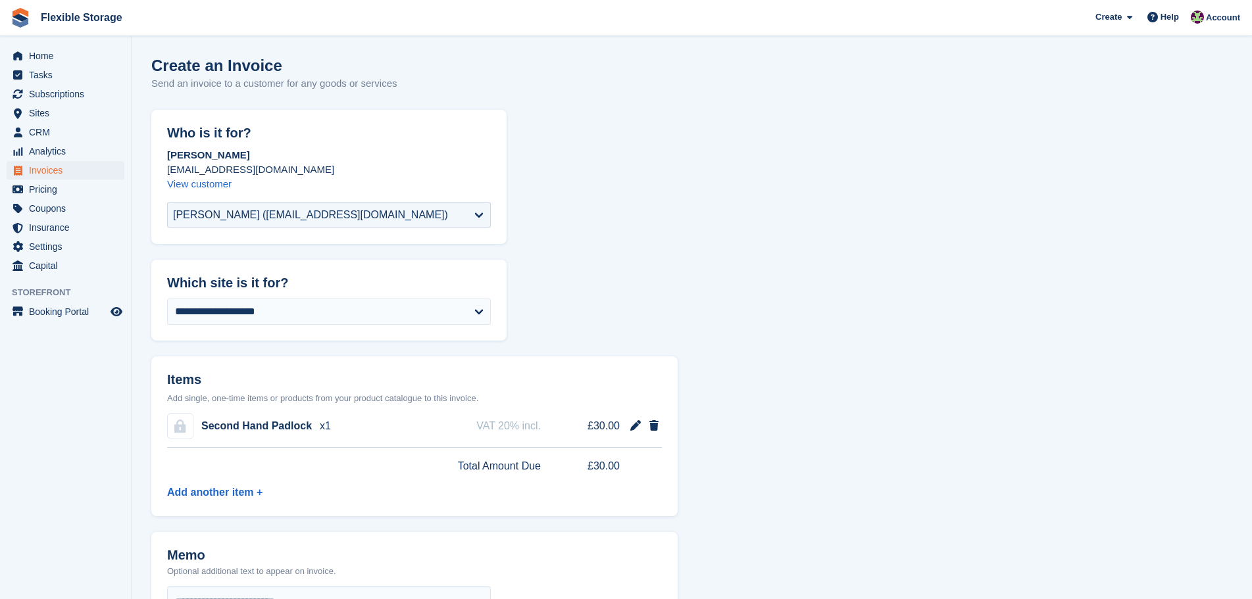
click at [620, 433] on div "VAT 20% incl. £30.00" at bounding box center [568, 426] width 185 height 16
drag, startPoint x: 620, startPoint y: 427, endPoint x: 203, endPoint y: 429, distance: 417.0
click at [203, 429] on div "Second Hand Padlock x1 VAT 20% incl. £30.00" at bounding box center [414, 426] width 495 height 43
copy div "Second Hand Padlock x1 VAT 20% incl. £30.00"
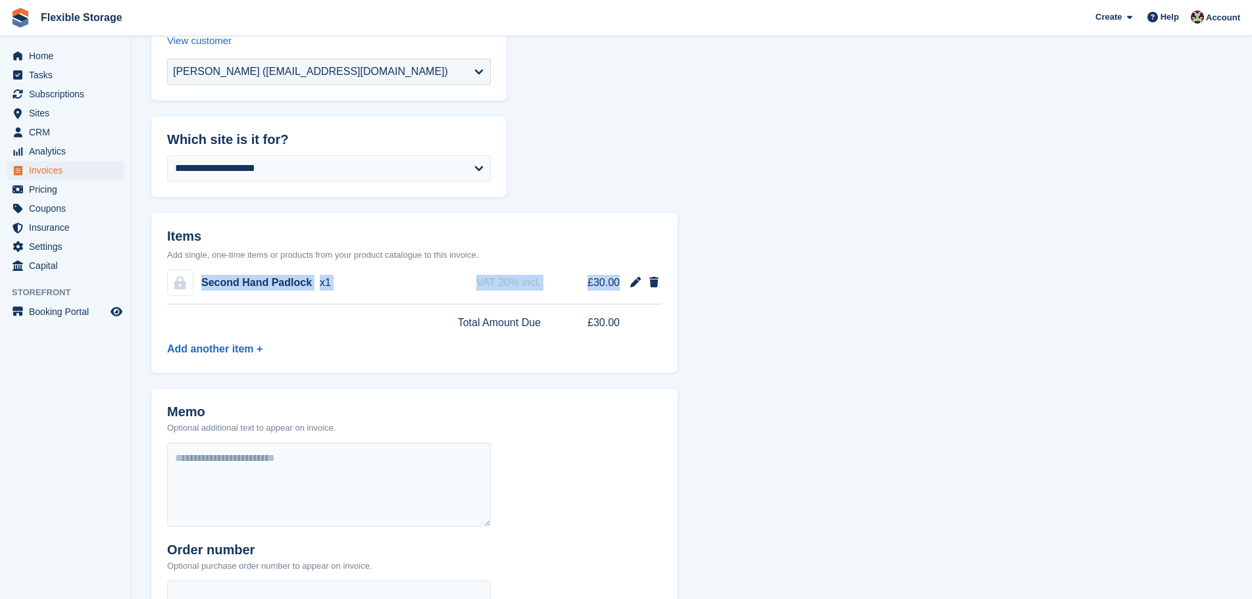
scroll to position [372, 0]
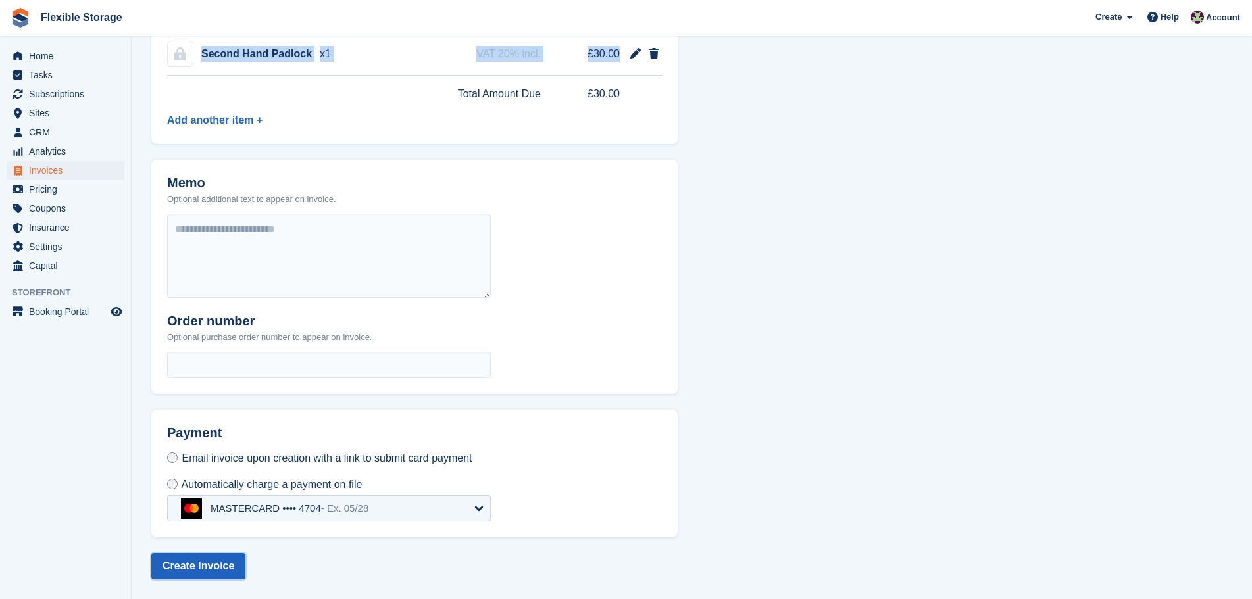
click at [209, 568] on button "Create Invoice" at bounding box center [198, 566] width 94 height 26
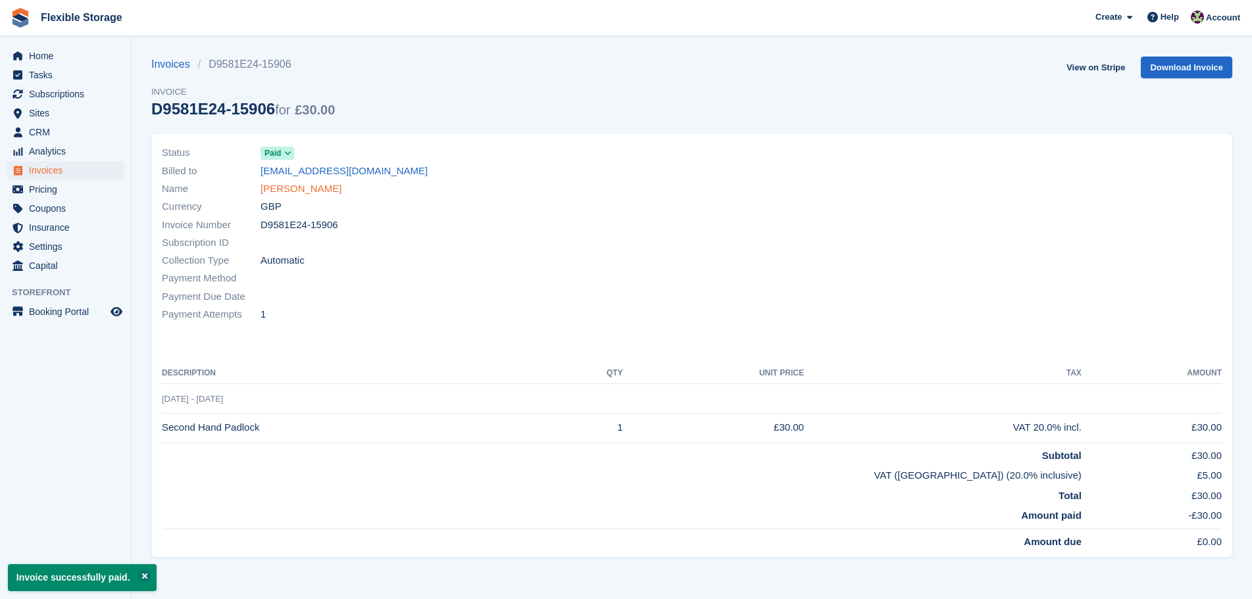
click at [289, 189] on link "[PERSON_NAME]" at bounding box center [300, 189] width 81 height 15
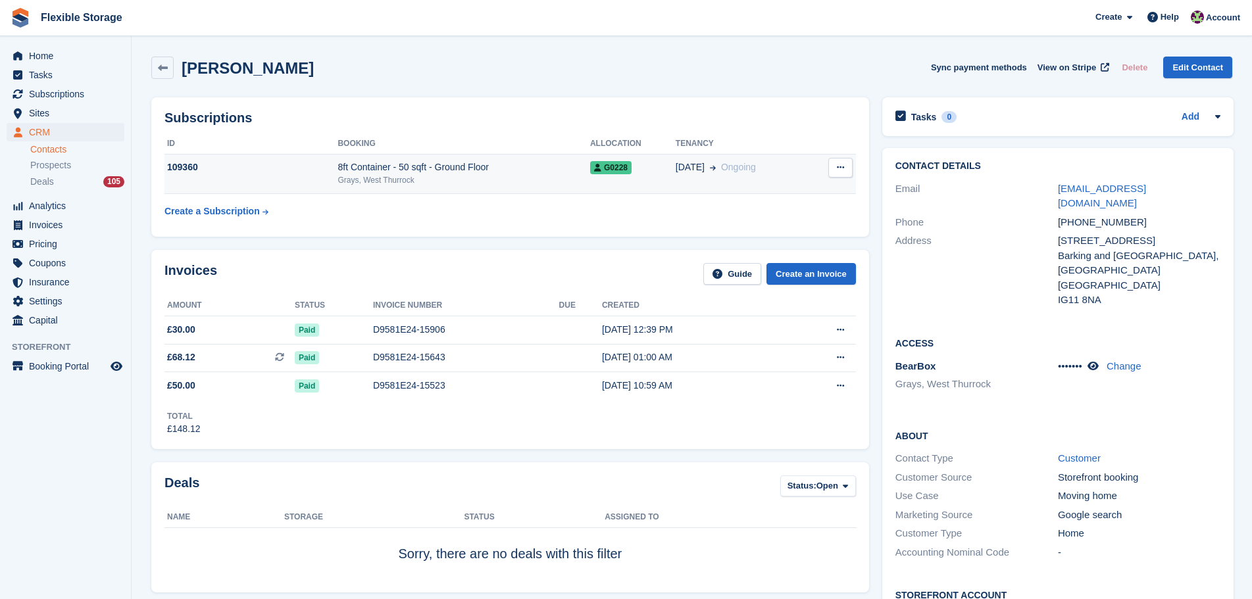
click at [406, 166] on div "8ft Container - 50 sqft - Ground Floor" at bounding box center [463, 168] width 253 height 14
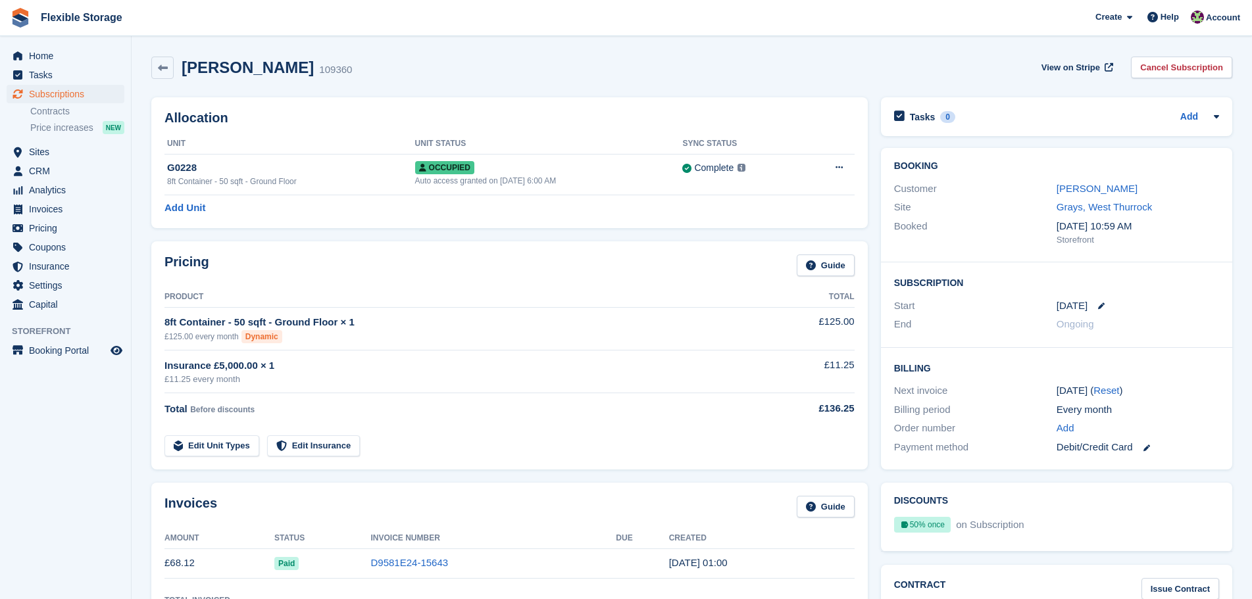
click at [198, 443] on link "Edit Unit Types" at bounding box center [211, 446] width 95 height 22
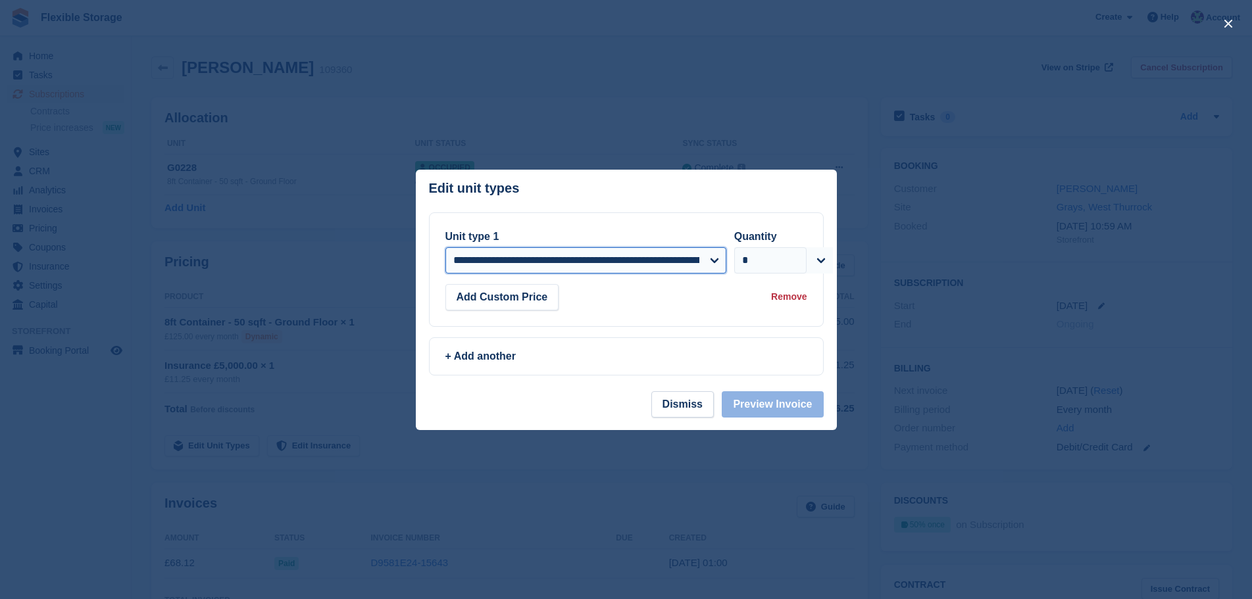
click at [599, 256] on select "**********" at bounding box center [585, 260] width 281 height 26
select select "*****"
click at [445, 248] on select "**********" at bounding box center [585, 260] width 281 height 26
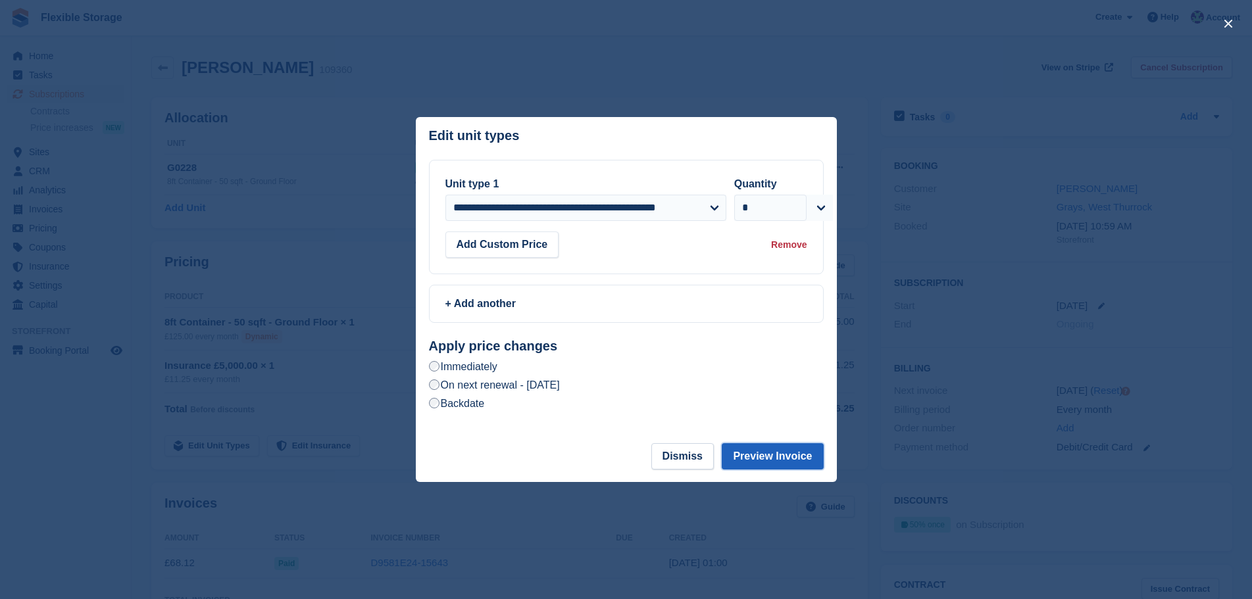
click at [764, 449] on button "Preview Invoice" at bounding box center [772, 456] width 101 height 26
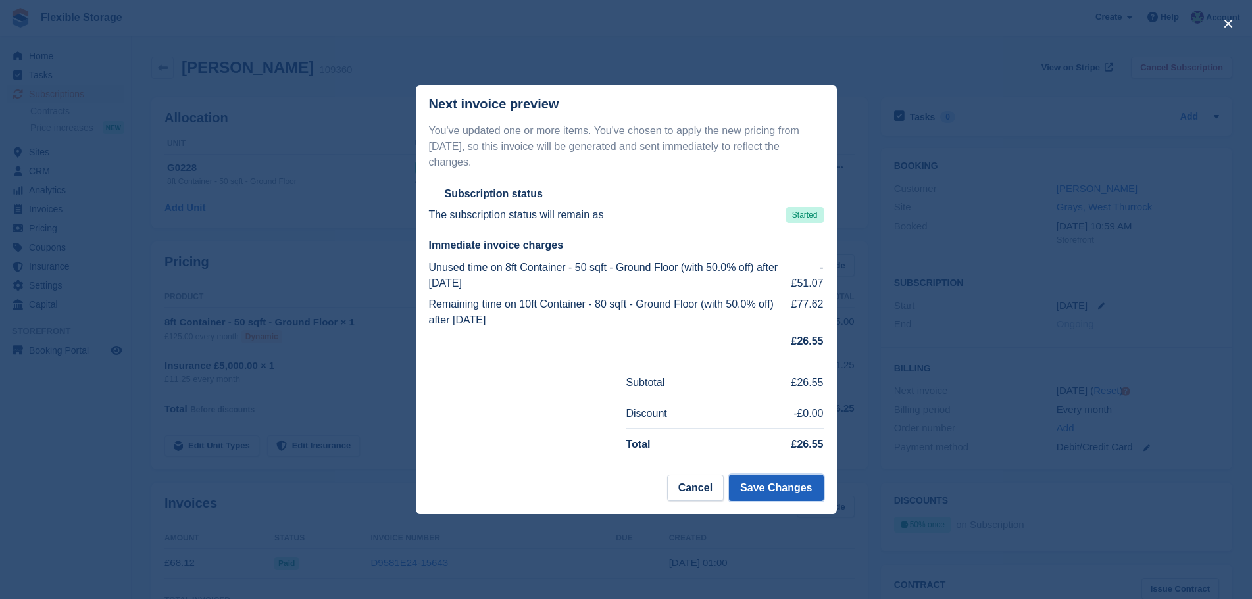
click at [802, 482] on button "Save Changes" at bounding box center [776, 488] width 94 height 26
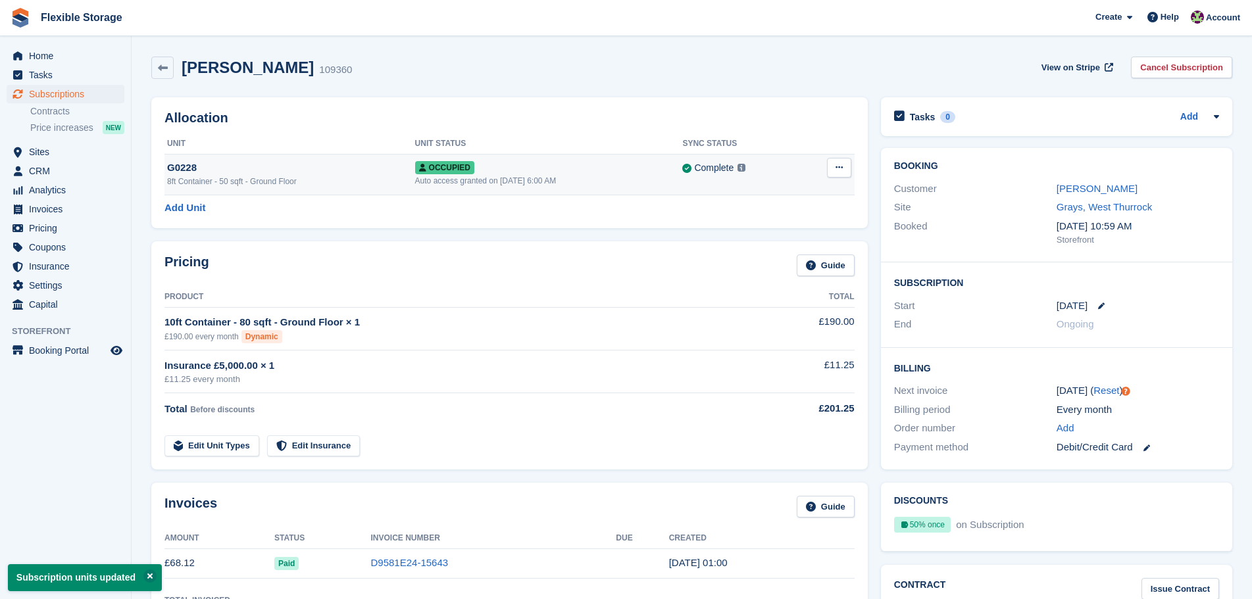
click at [840, 166] on icon at bounding box center [838, 167] width 7 height 9
click at [798, 226] on p "Deallocate" at bounding box center [788, 221] width 114 height 17
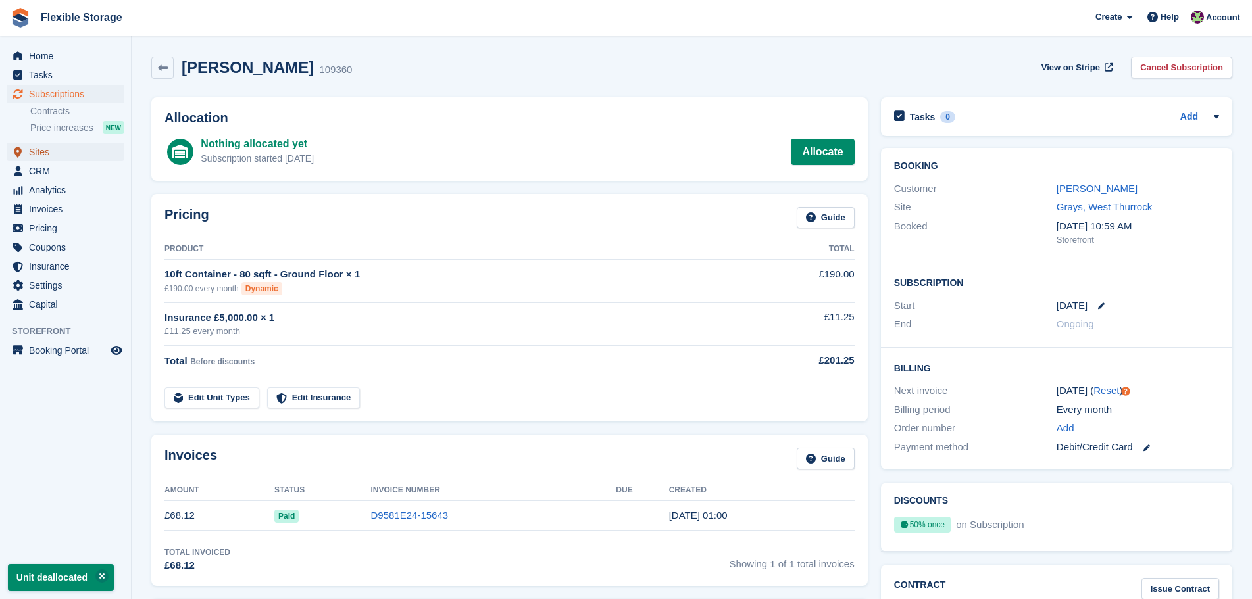
click at [66, 151] on span "Sites" at bounding box center [68, 152] width 79 height 18
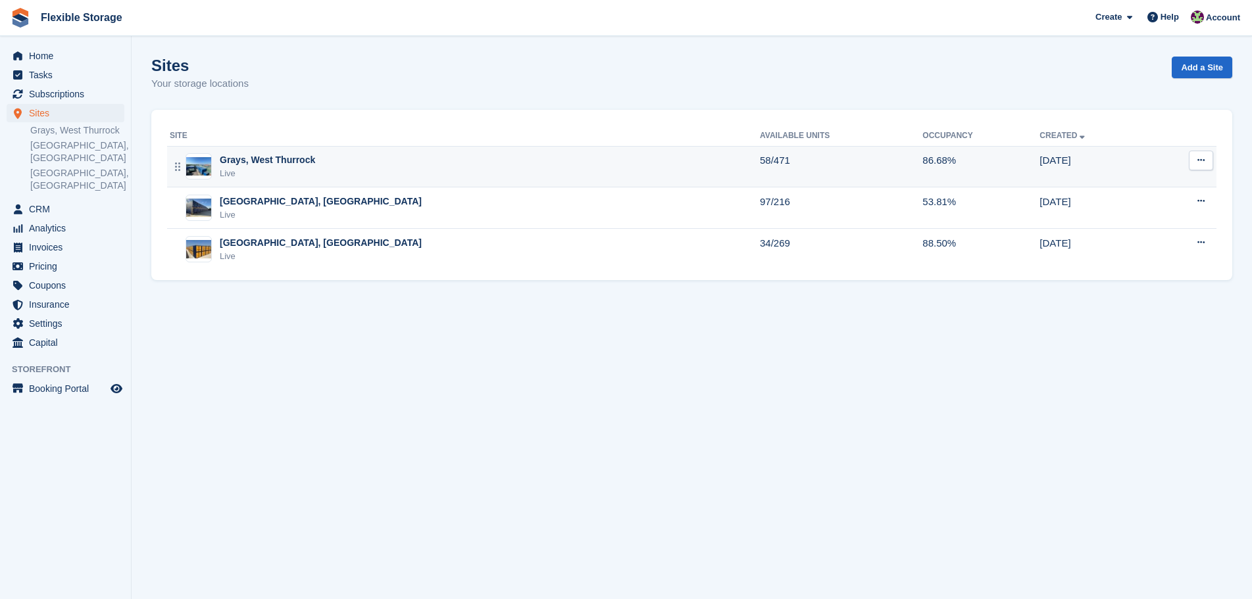
click at [316, 170] on div "Grays, West Thurrock Live" at bounding box center [465, 166] width 590 height 27
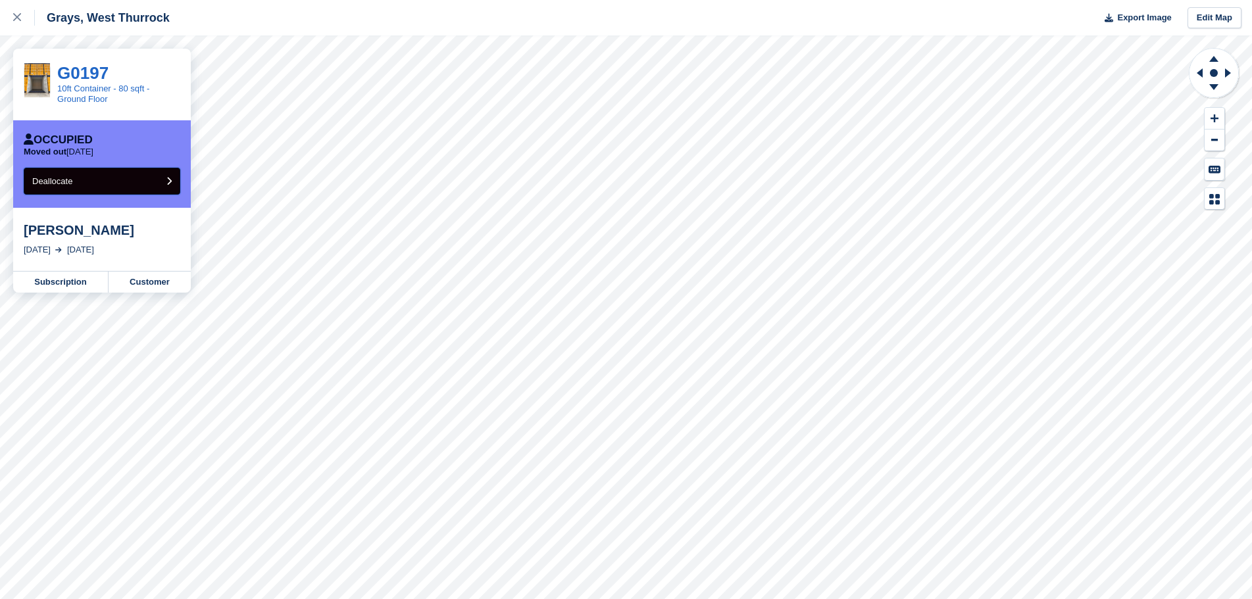
click at [82, 181] on button "Deallocate" at bounding box center [102, 181] width 157 height 27
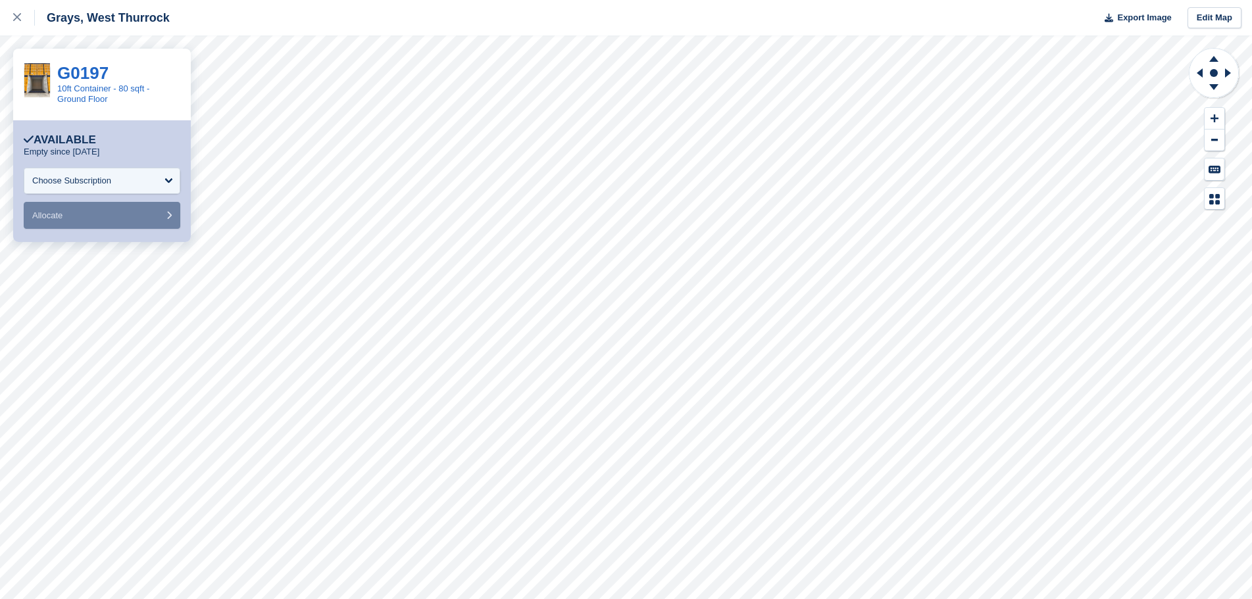
click at [153, 184] on div "Choose Subscription" at bounding box center [102, 181] width 157 height 26
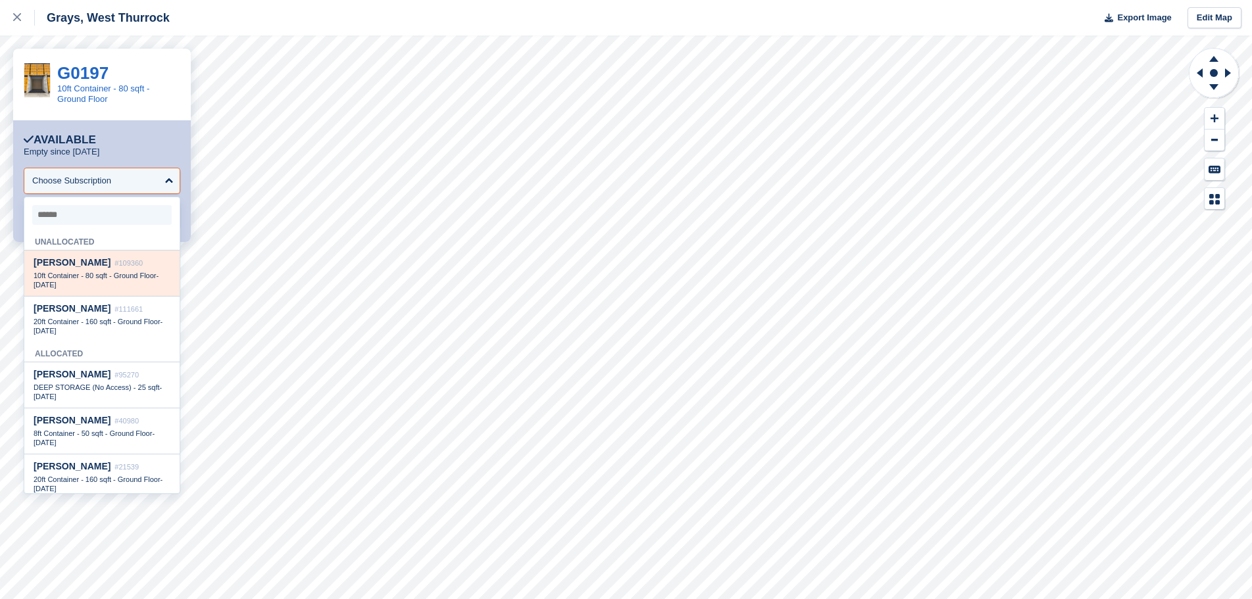
click at [98, 266] on div "Abdalla Osman #109360" at bounding box center [102, 262] width 137 height 11
select select "******"
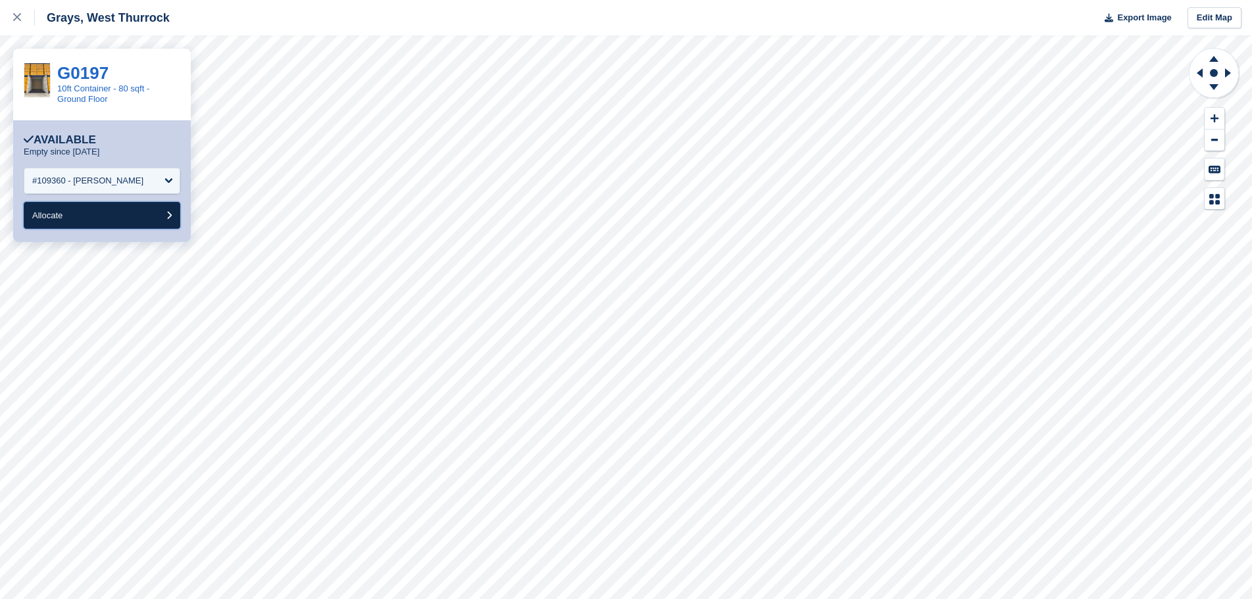
click at [71, 220] on button "Allocate" at bounding box center [102, 215] width 157 height 27
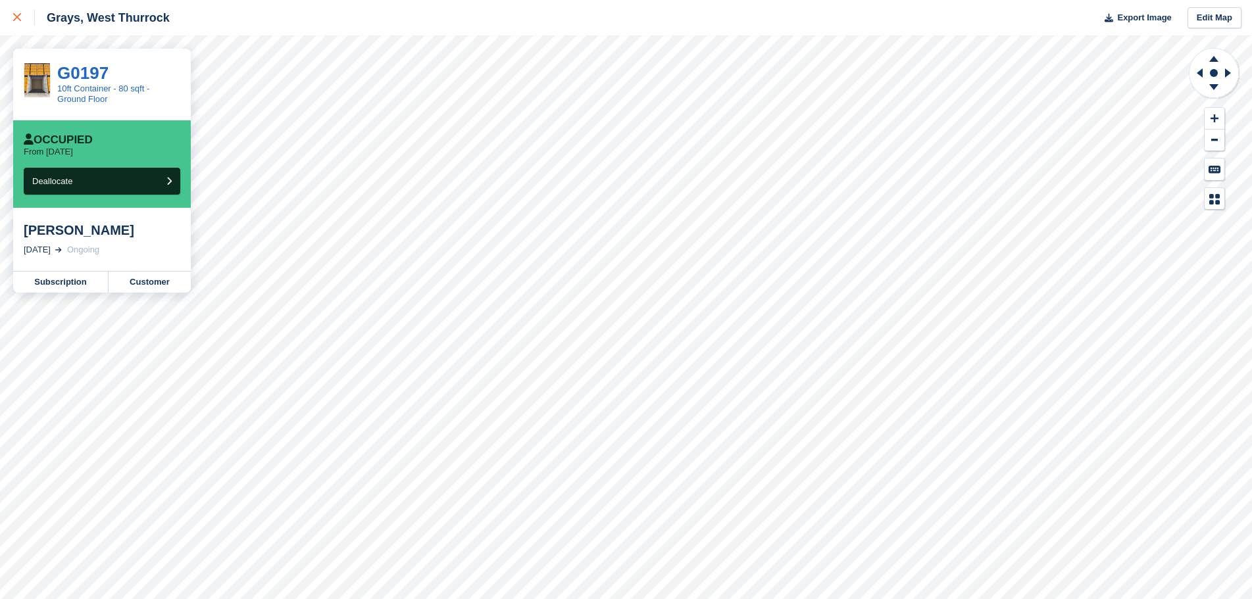
click at [11, 24] on link at bounding box center [17, 18] width 35 height 36
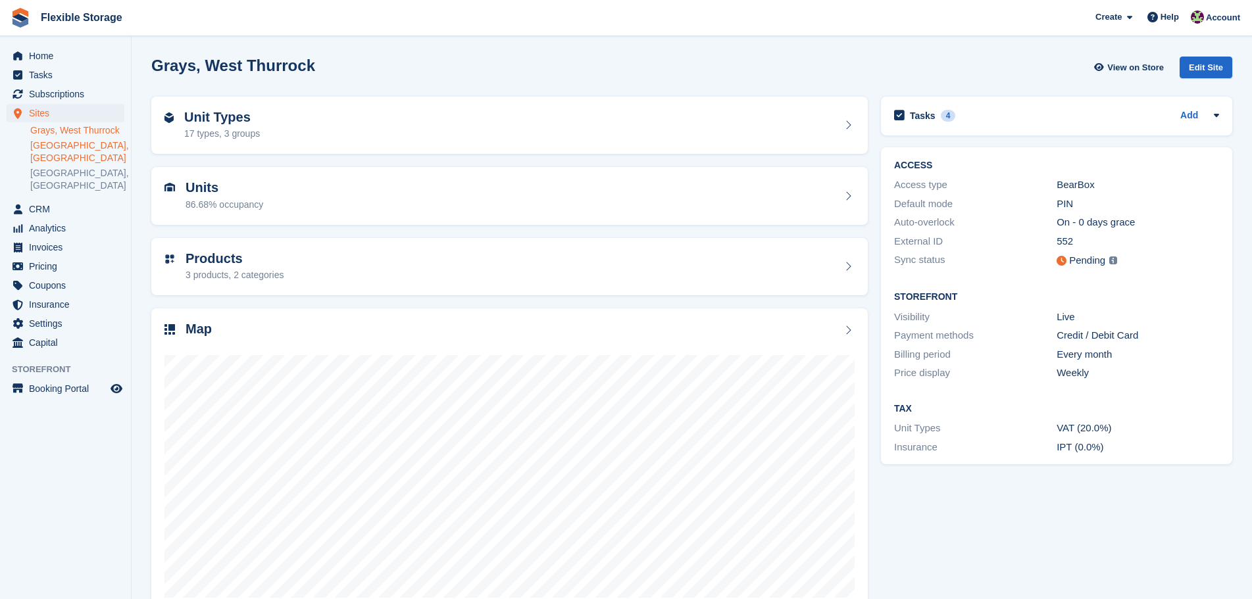
click at [76, 147] on link "[GEOGRAPHIC_DATA], [GEOGRAPHIC_DATA]" at bounding box center [77, 151] width 94 height 25
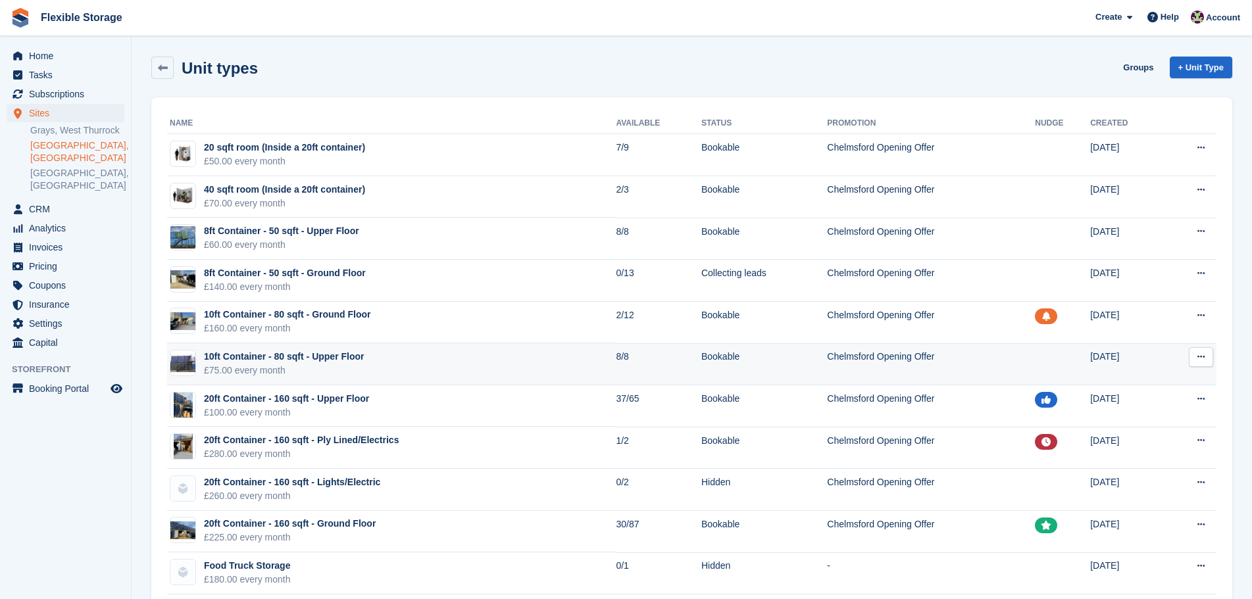
drag, startPoint x: 831, startPoint y: 87, endPoint x: 840, endPoint y: 375, distance: 288.2
click at [840, 375] on div "Unit types Groups + Unit Type Name Available Status Promotion Nudge Created 20 …" at bounding box center [691, 432] width 1081 height 764
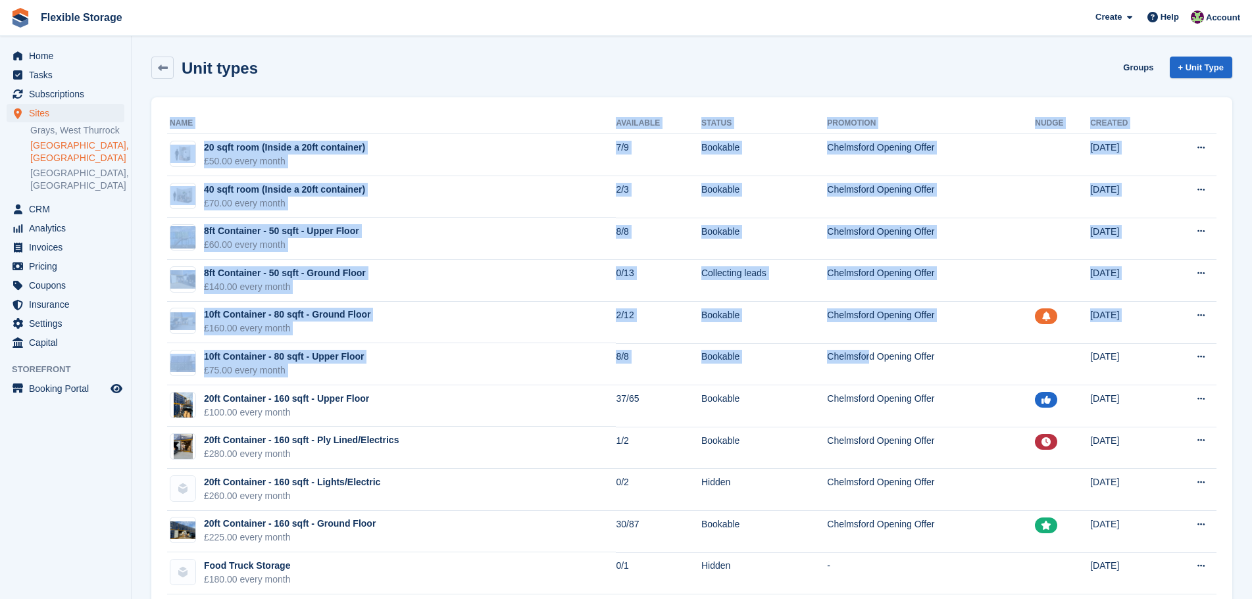
click at [585, 90] on div "Unit types Groups + Unit Type Name Available Status Promotion Nudge Created 20 …" at bounding box center [691, 432] width 1081 height 764
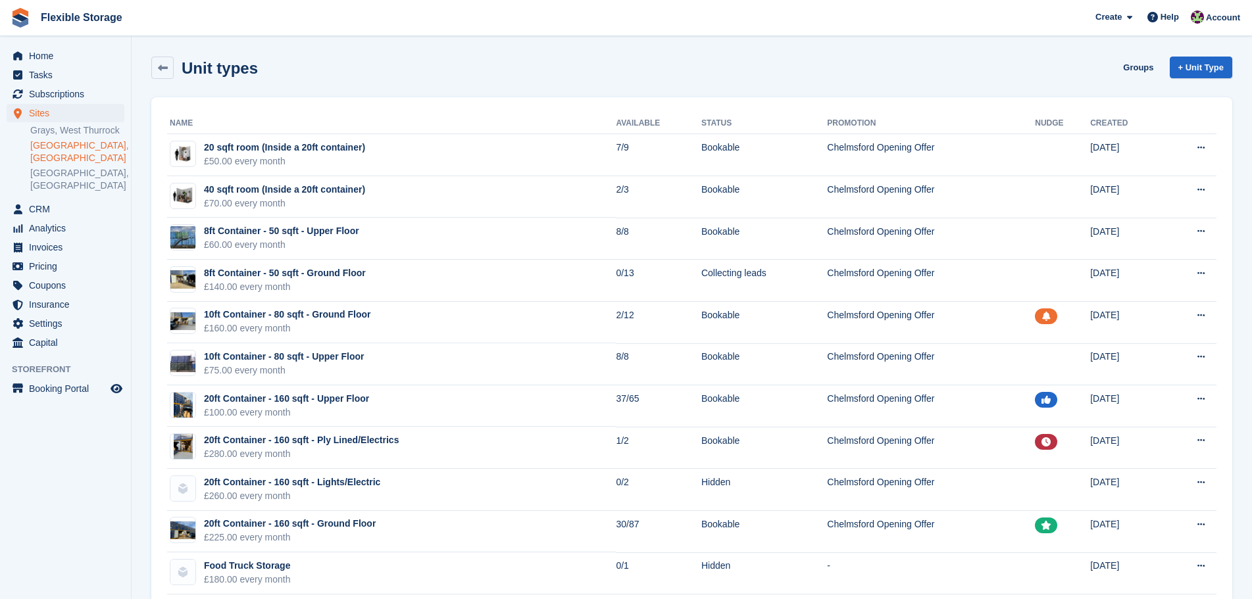
click at [742, 87] on div "Unit types Groups + Unit Type" at bounding box center [692, 70] width 1094 height 41
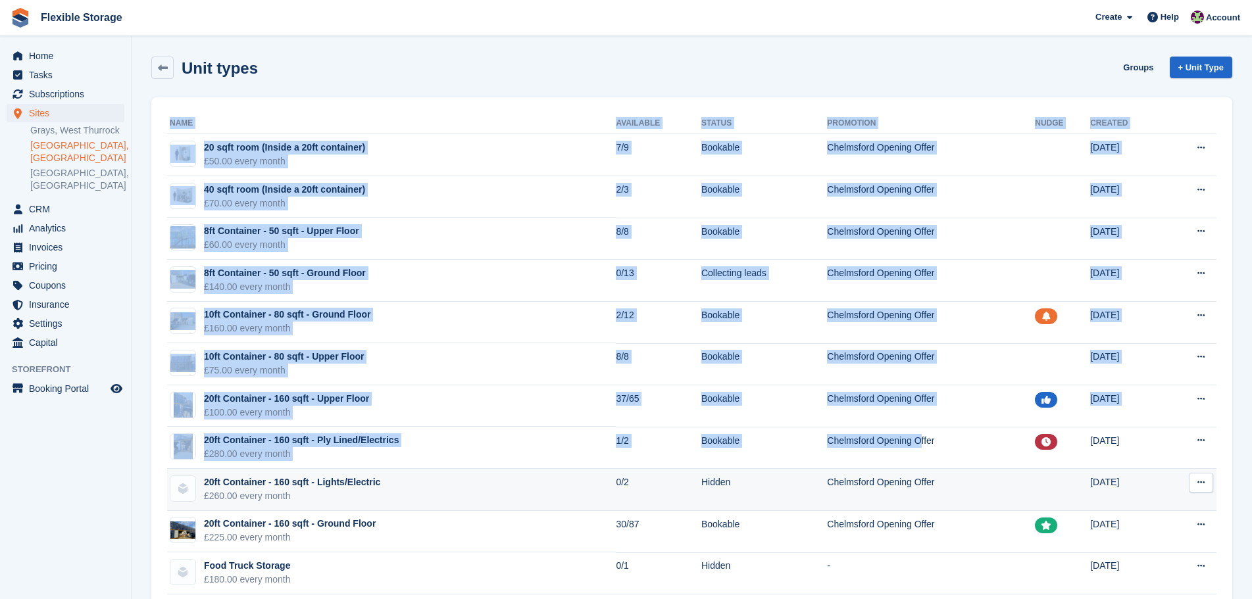
drag, startPoint x: 895, startPoint y: 79, endPoint x: 883, endPoint y: 508, distance: 429.7
click at [885, 501] on div "Unit types Groups + Unit Type Name Available Status Promotion Nudge Created 20 …" at bounding box center [691, 432] width 1081 height 764
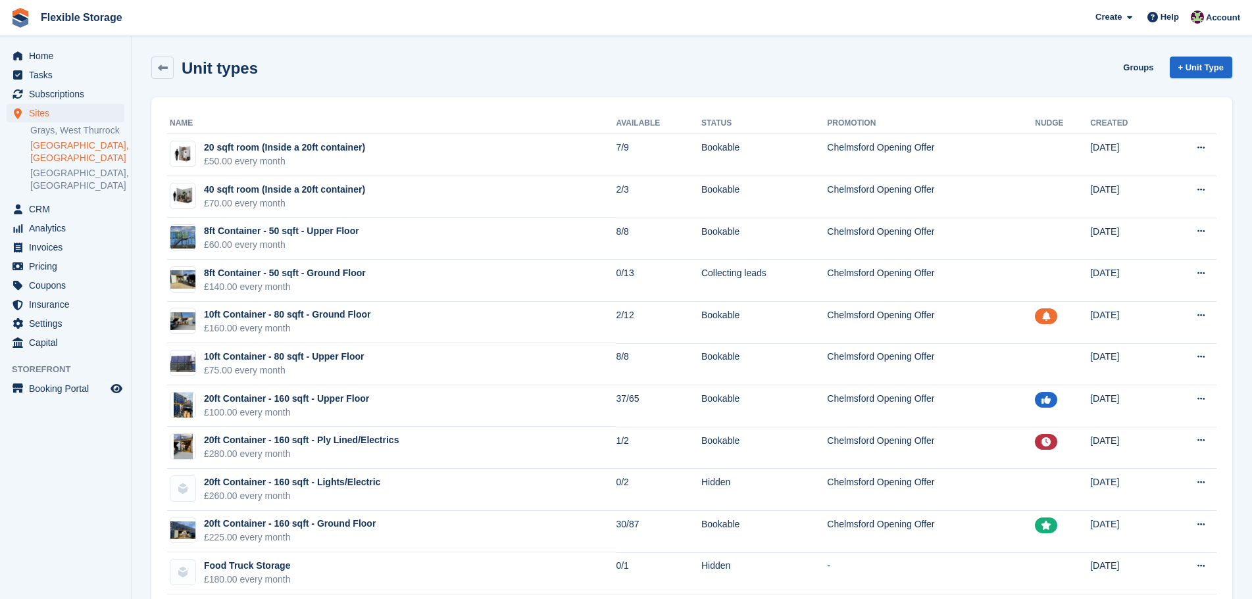
click at [677, 86] on div "Unit types Groups + Unit Type" at bounding box center [692, 70] width 1094 height 41
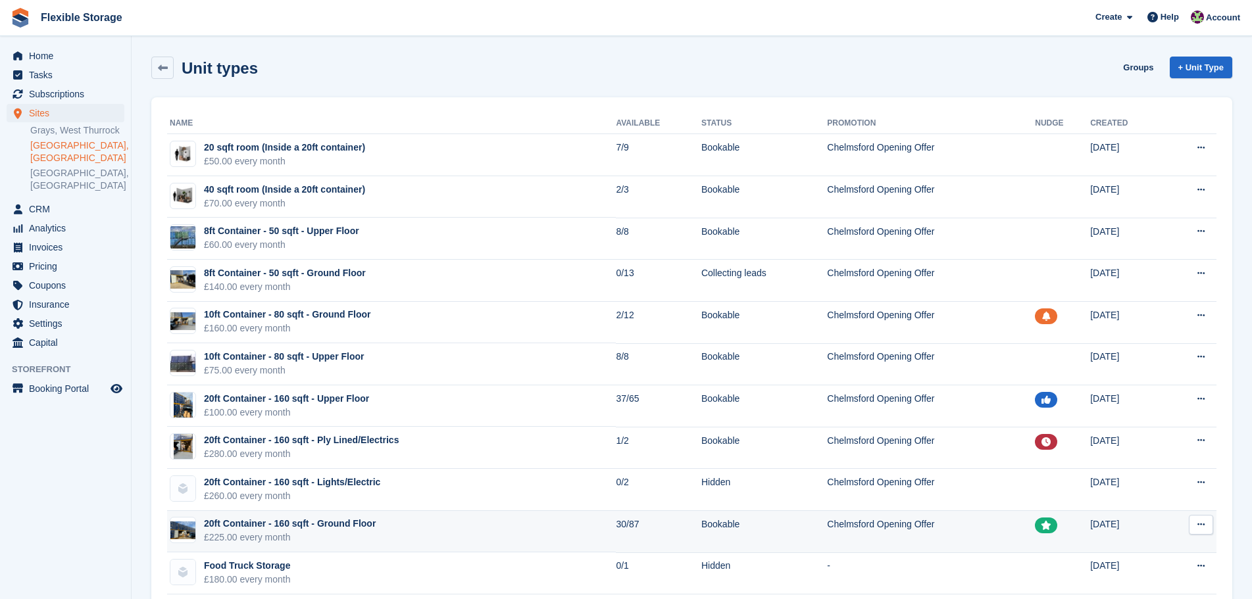
click at [802, 520] on div "Unit types Groups + Unit Type Name Available Status Promotion Nudge Created 20 …" at bounding box center [691, 432] width 1081 height 764
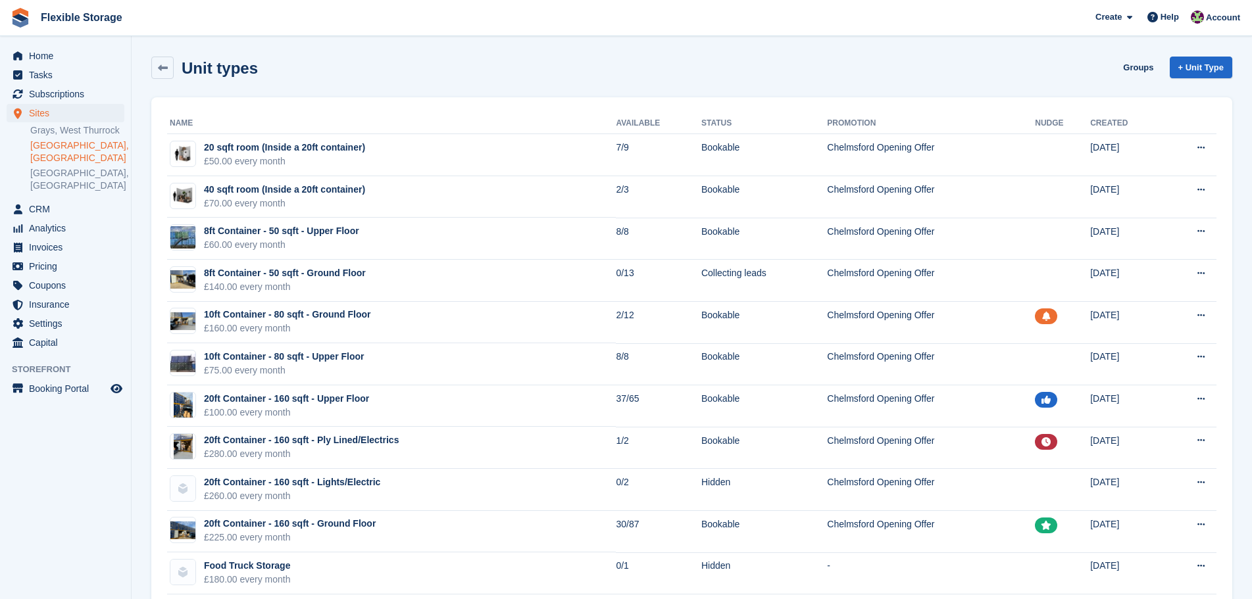
click at [549, 78] on div "Unit types Groups + Unit Type" at bounding box center [691, 68] width 1081 height 22
click at [43, 200] on span "CRM" at bounding box center [68, 209] width 79 height 18
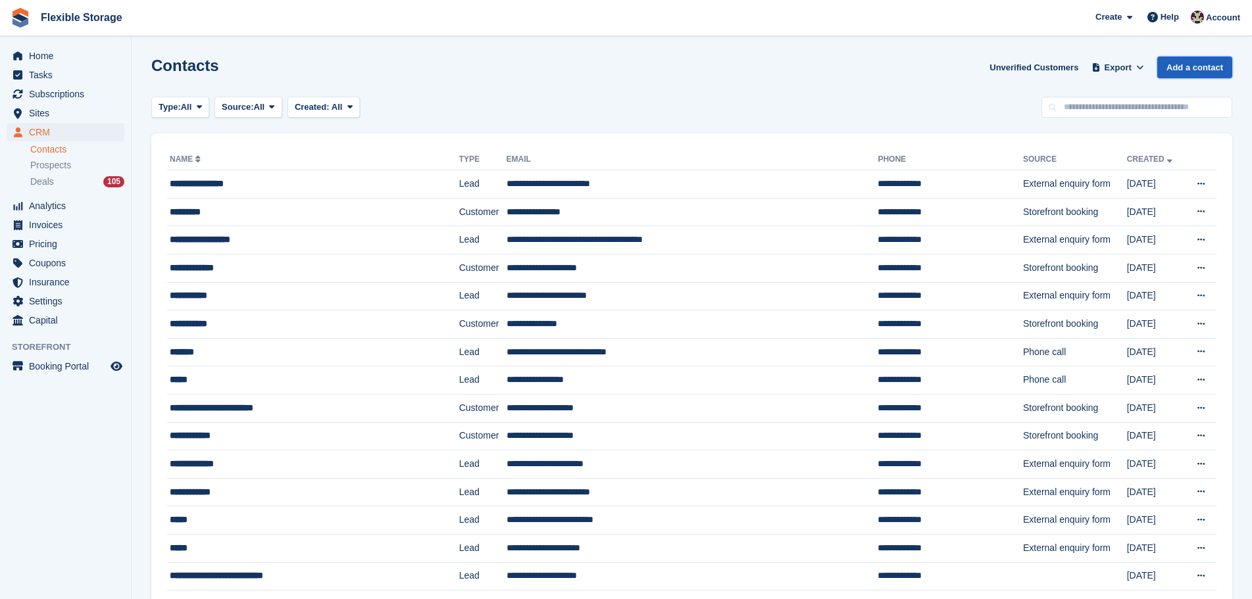
click at [1182, 64] on link "Add a contact" at bounding box center [1194, 68] width 75 height 22
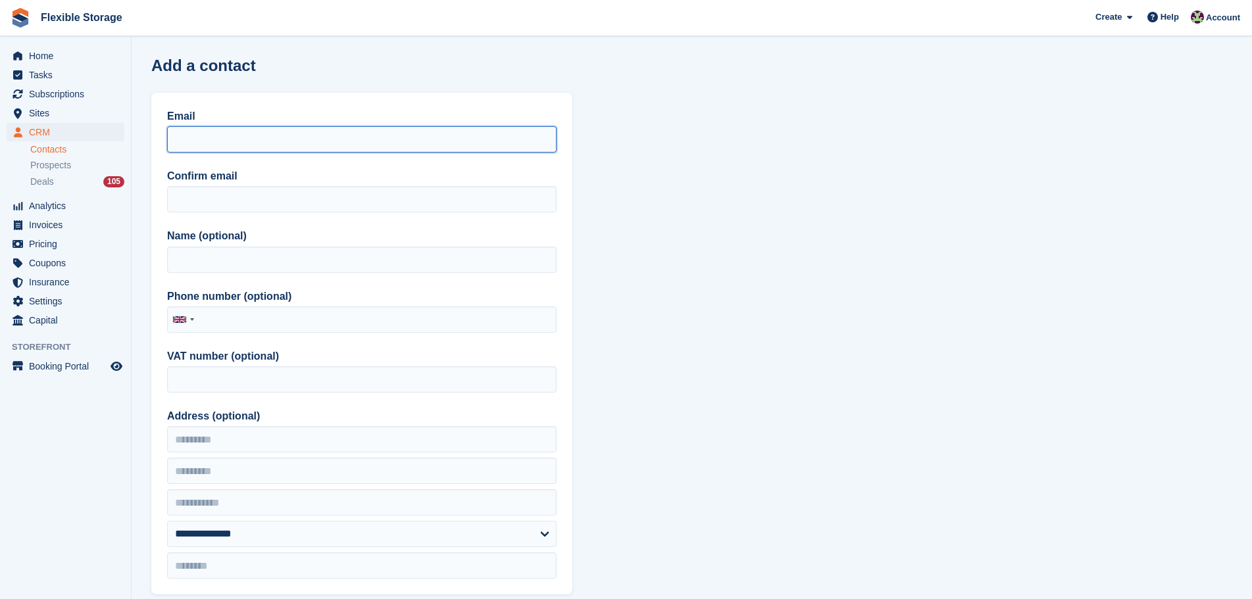
click at [251, 139] on input "Email" at bounding box center [361, 139] width 389 height 26
paste input "**********"
type input "**********"
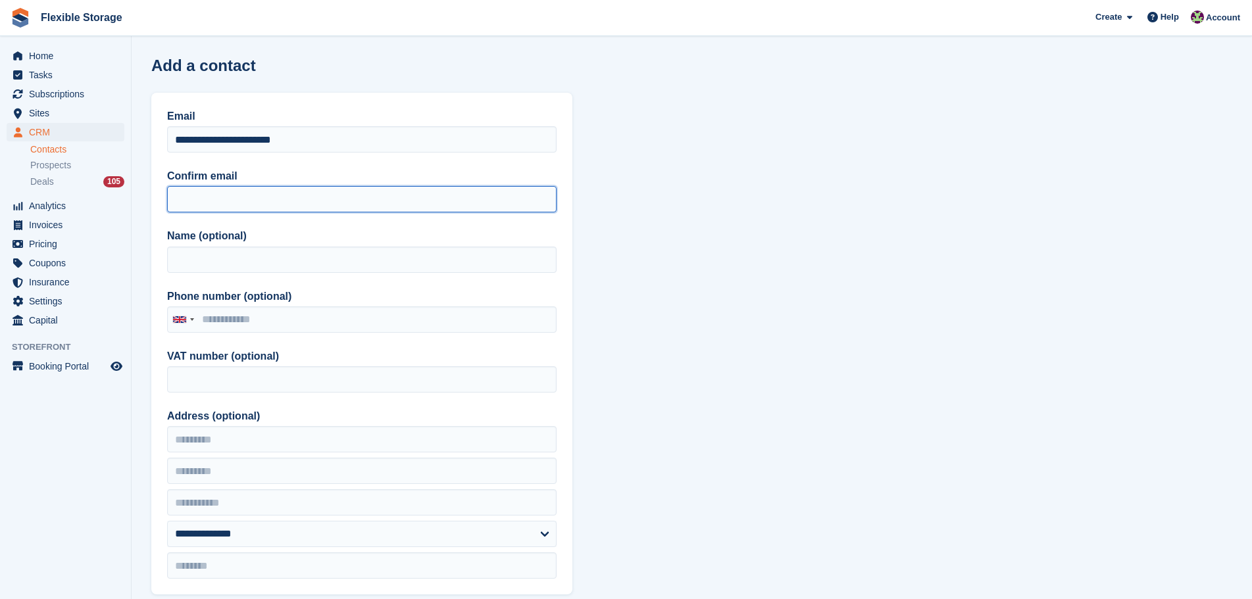
click at [202, 197] on input "Confirm email" at bounding box center [361, 199] width 389 height 26
paste input "**********"
type input "**********"
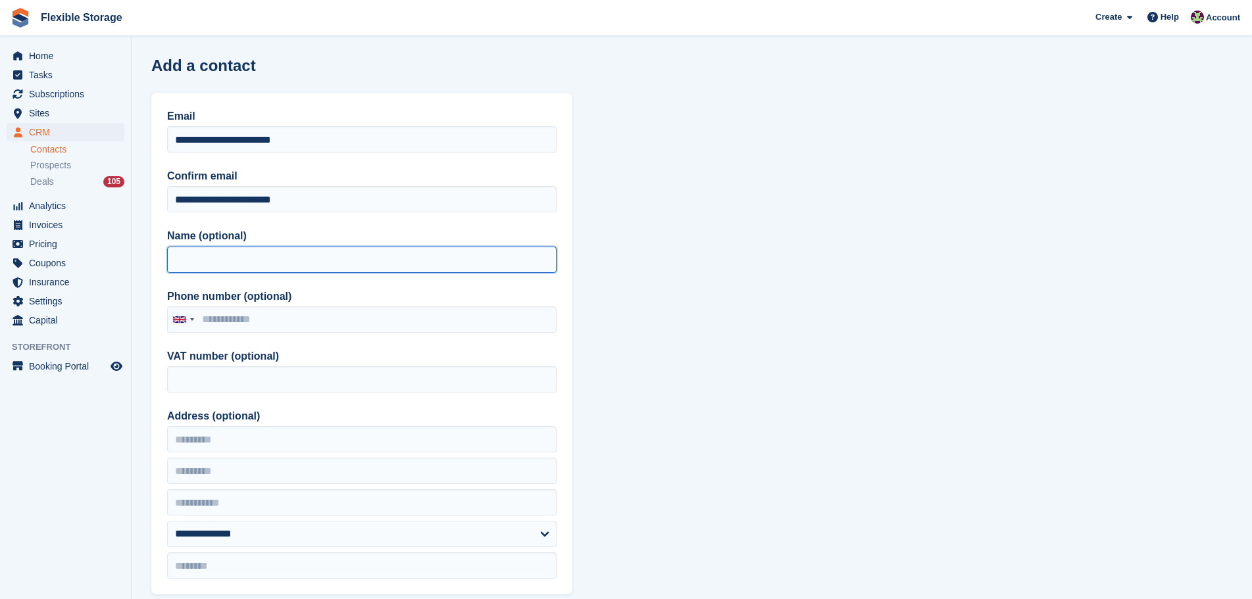
click at [197, 255] on input "Name (optional)" at bounding box center [361, 260] width 389 height 26
click at [187, 255] on input "**********" at bounding box center [361, 260] width 389 height 26
type input "**********"
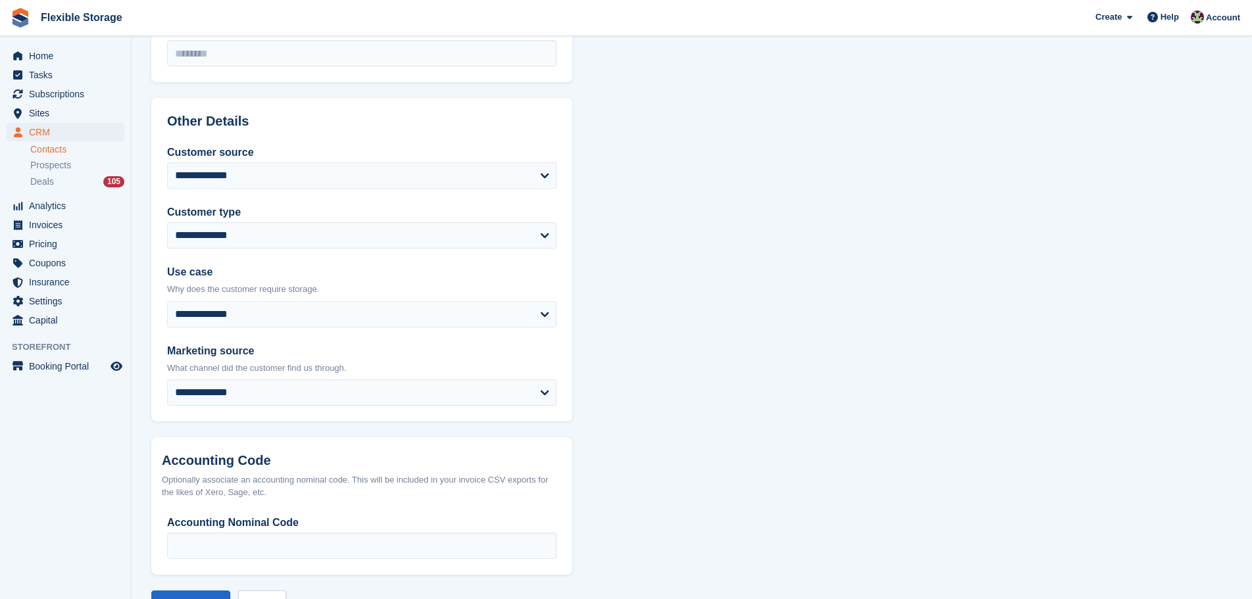
scroll to position [560, 0]
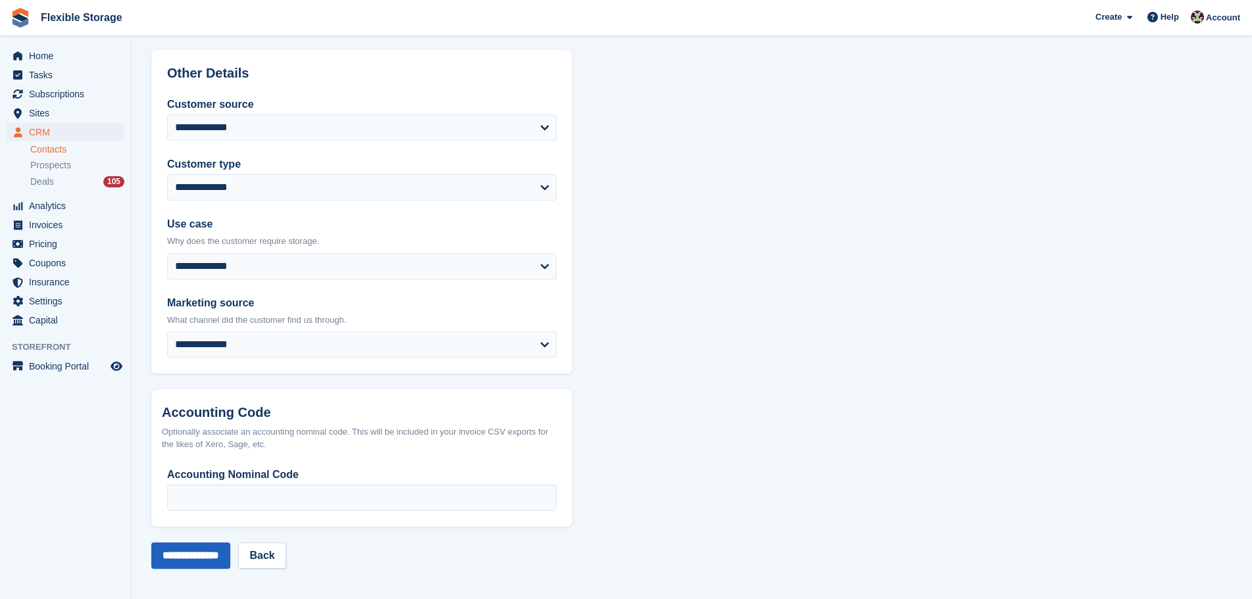
type input "**********"
click at [220, 555] on input "**********" at bounding box center [190, 556] width 79 height 26
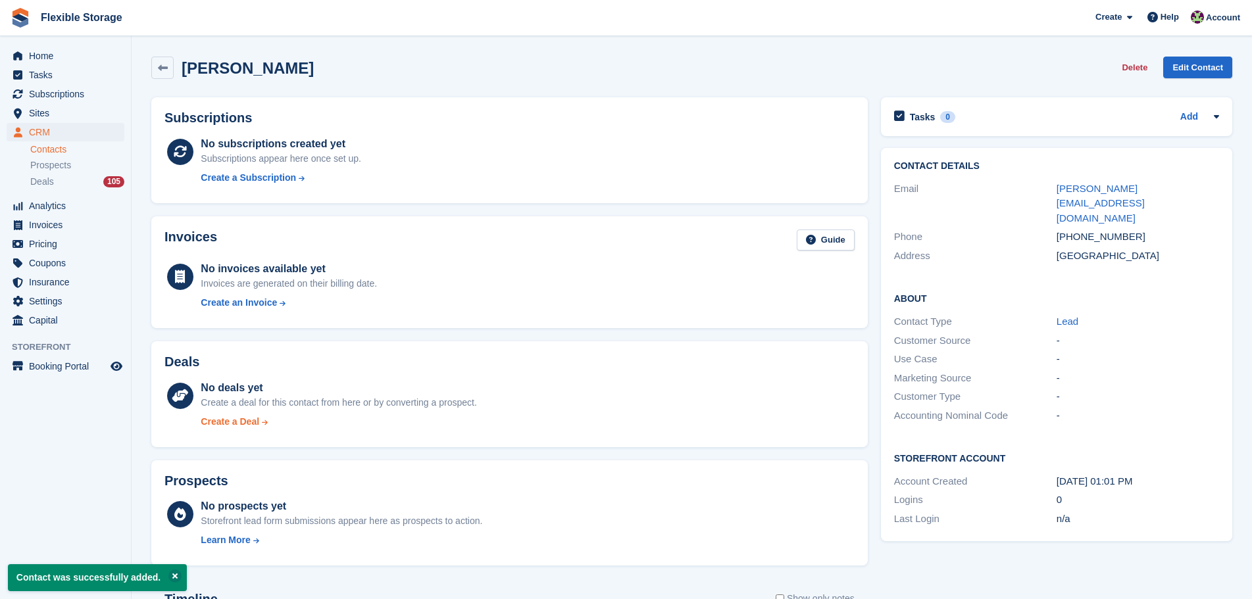
click at [217, 417] on div "Create a Deal" at bounding box center [230, 422] width 59 height 14
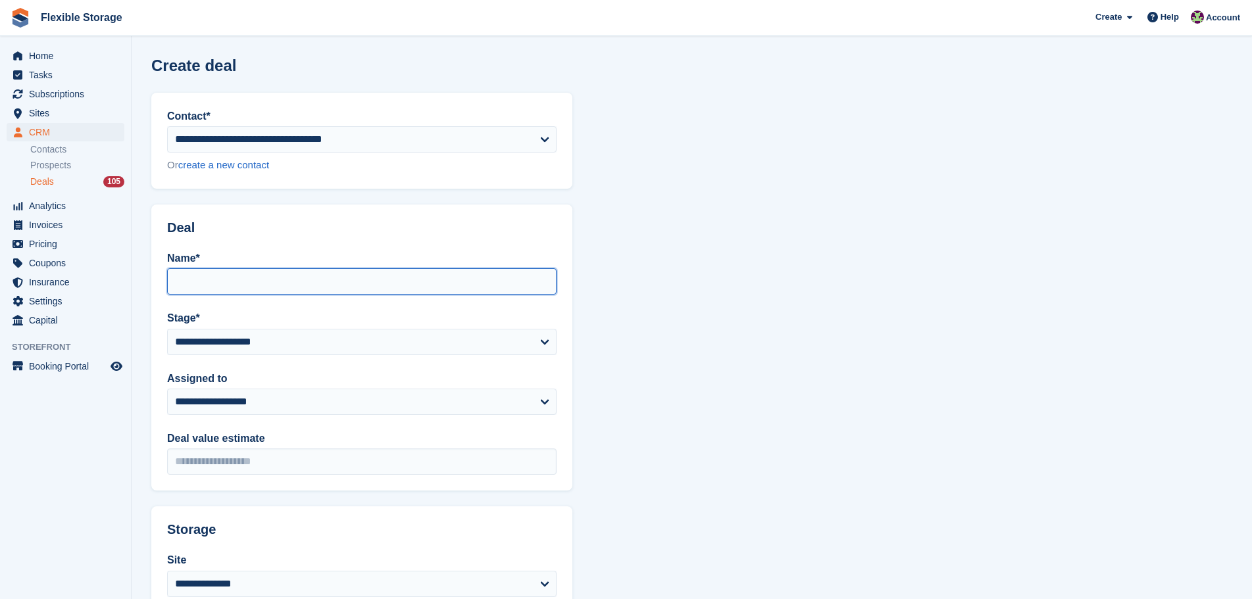
click at [253, 282] on input "Name*" at bounding box center [361, 281] width 389 height 26
type input "**********"
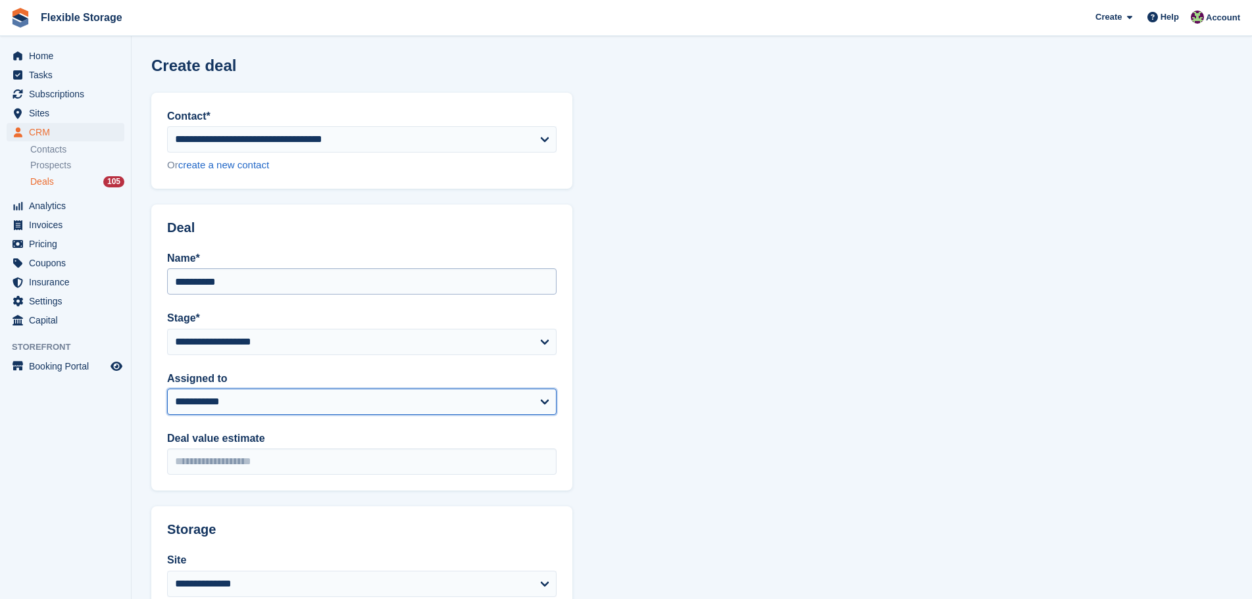
select select "***"
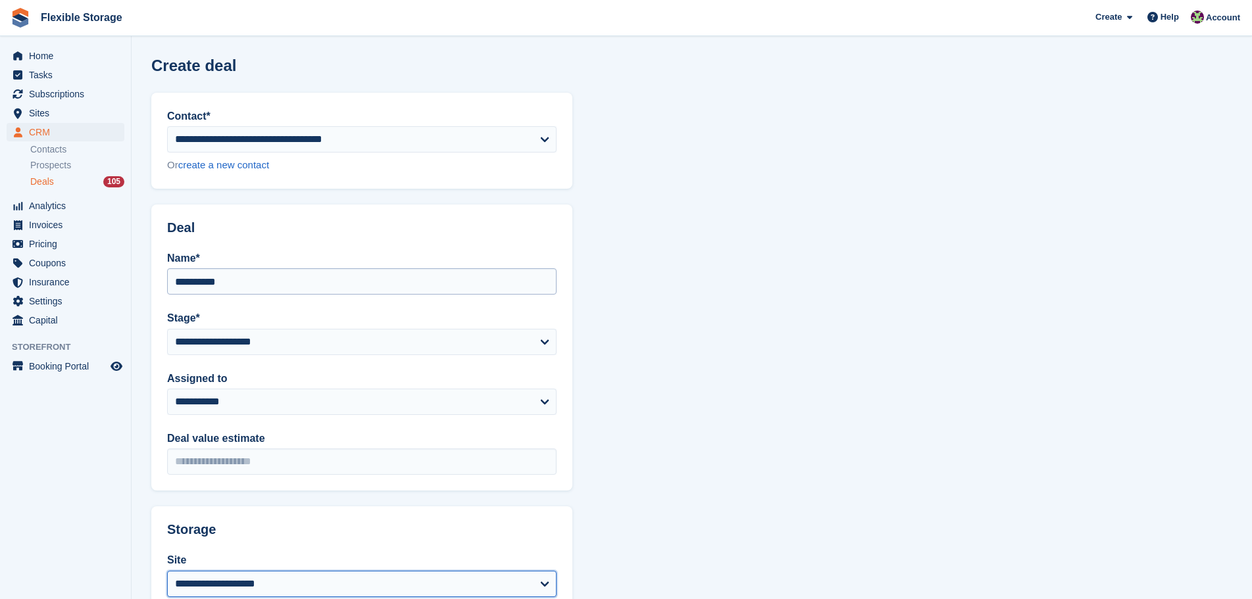
select select "****"
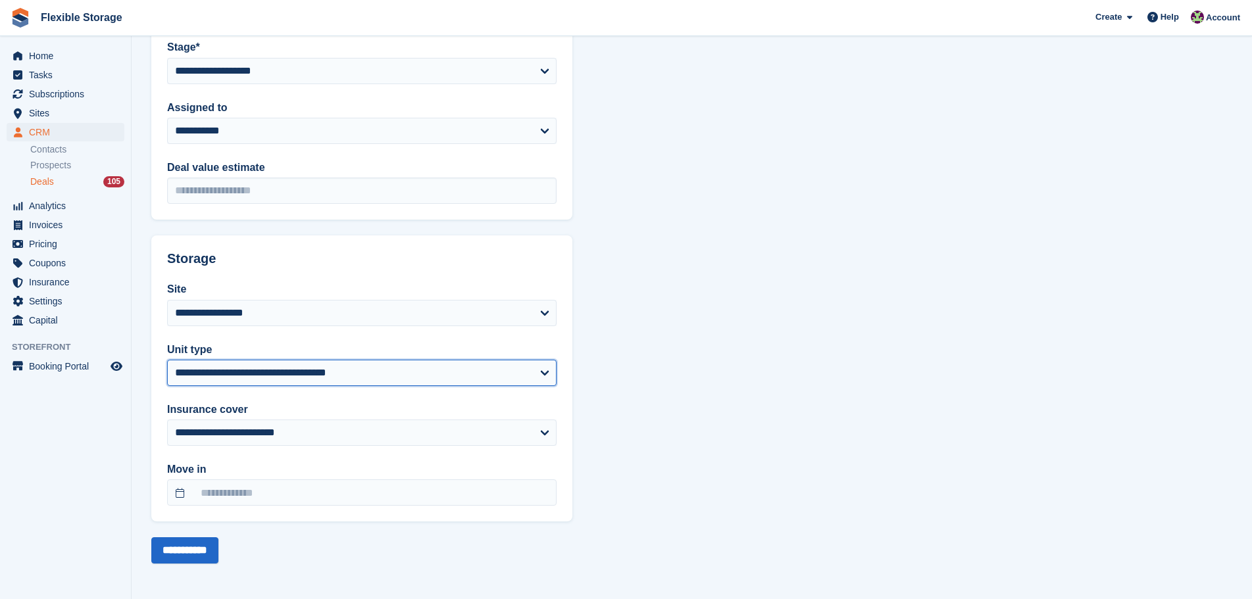
select select "*****"
click at [181, 537] on form "**********" at bounding box center [361, 193] width 421 height 742
click at [181, 549] on input "**********" at bounding box center [184, 550] width 67 height 26
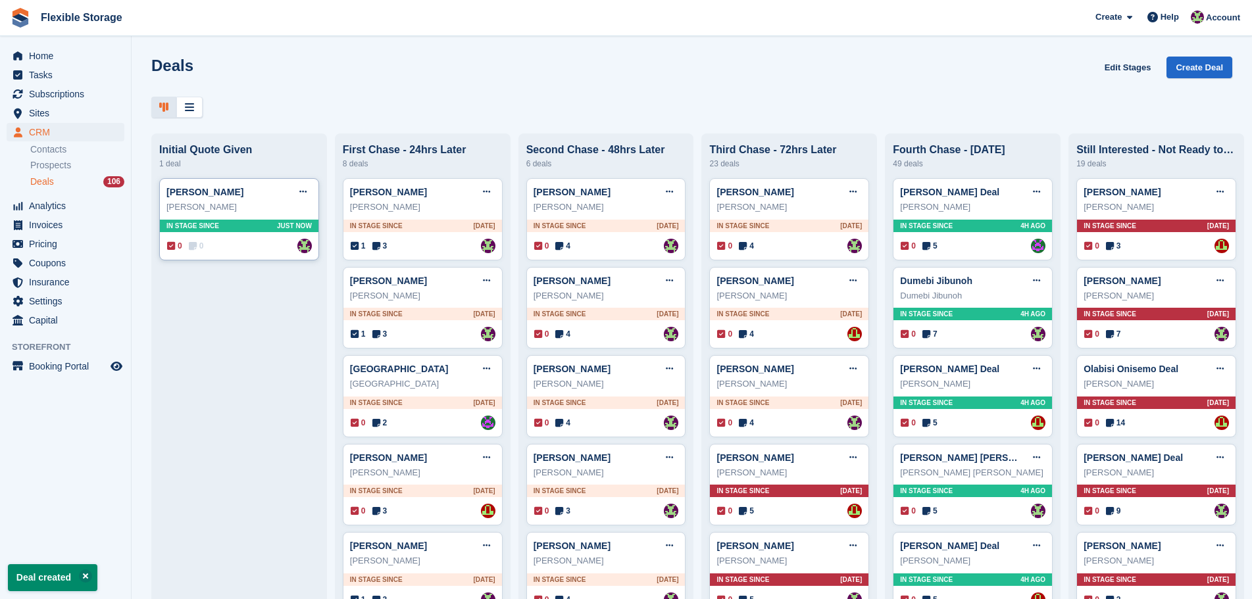
click at [251, 239] on div "Emily Hill Edit deal Mark as won Mark as lost Delete deal Emily Hill In stage s…" at bounding box center [239, 219] width 160 height 82
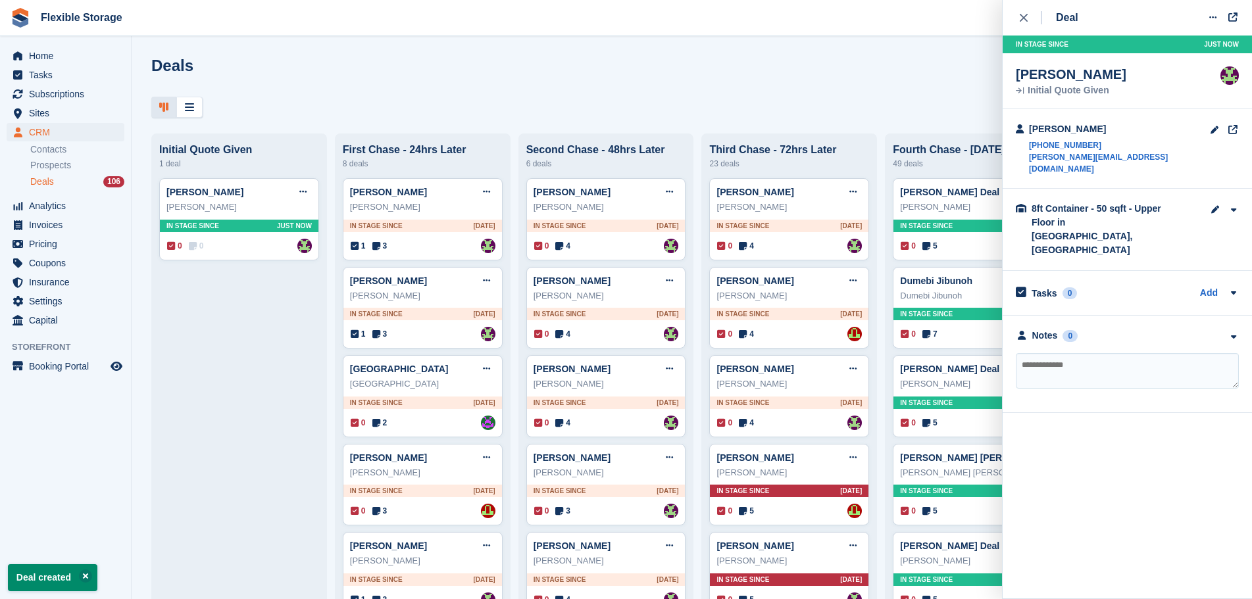
click at [1073, 353] on textarea at bounding box center [1127, 371] width 223 height 36
type textarea "**********"
click at [1158, 405] on div "Deal Edit deal Mark as won Mark as lost Delete deal In stage since Just now Emi…" at bounding box center [1127, 299] width 250 height 599
click at [1139, 353] on textarea "**********" at bounding box center [1127, 371] width 223 height 36
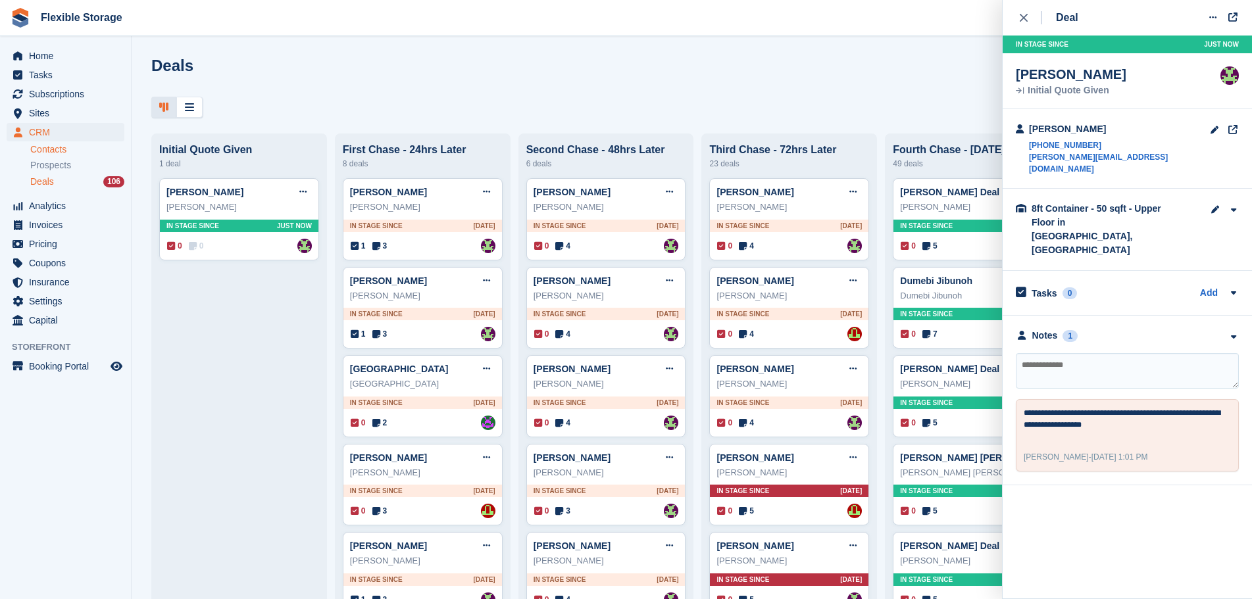
click at [78, 145] on link "Contacts" at bounding box center [77, 149] width 94 height 12
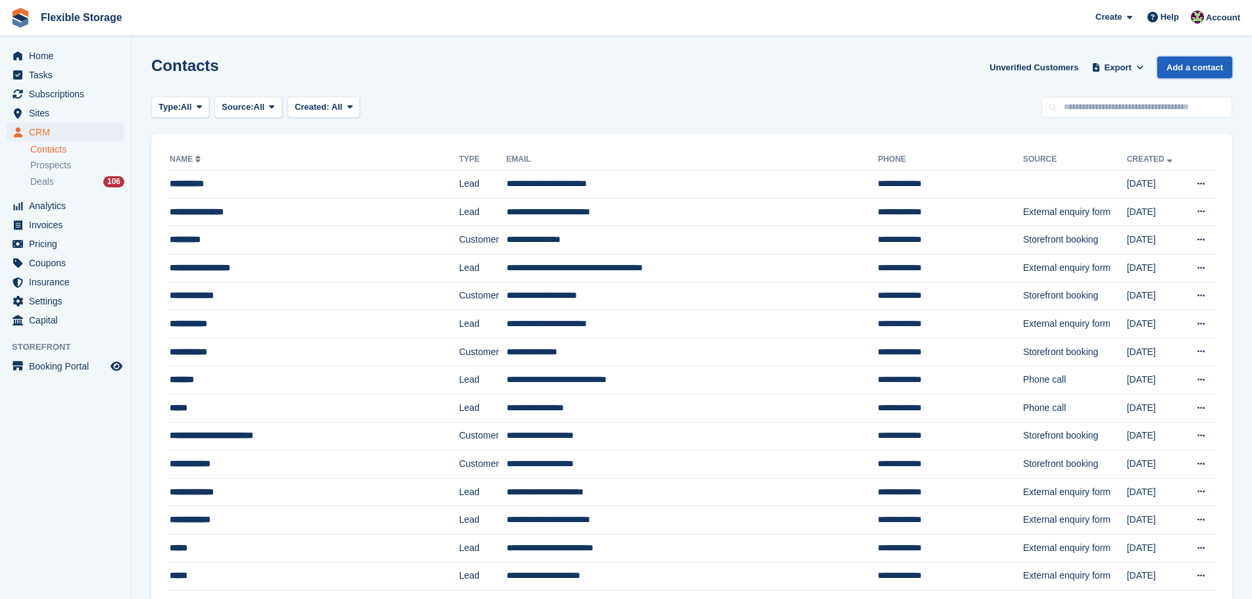
click at [1182, 67] on link "Add a contact" at bounding box center [1194, 68] width 75 height 22
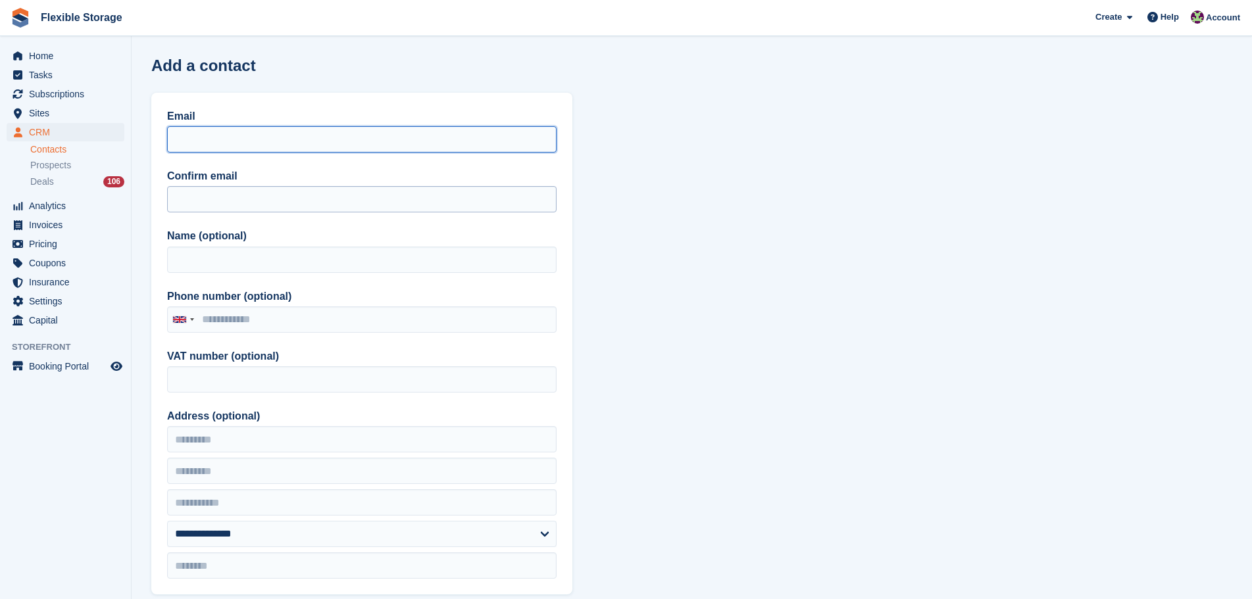
drag, startPoint x: 216, startPoint y: 133, endPoint x: 195, endPoint y: 194, distance: 64.7
click at [216, 133] on input "Email" at bounding box center [361, 139] width 389 height 26
paste input "**********"
type input "**********"
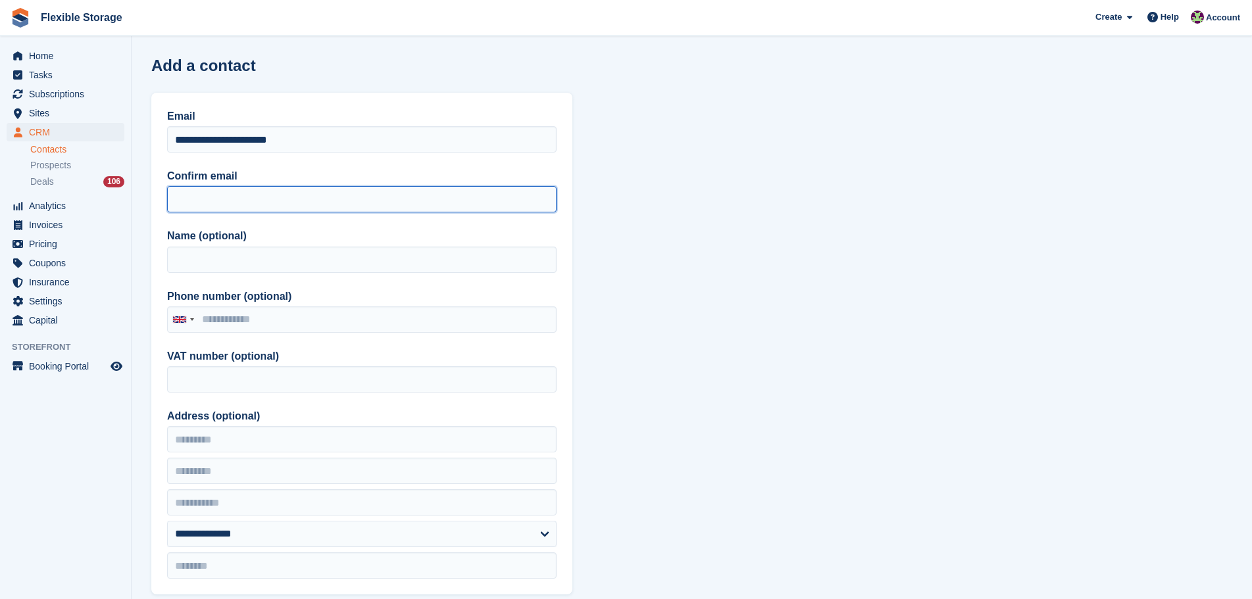
click at [195, 195] on input "Confirm email" at bounding box center [361, 199] width 389 height 26
paste input "**********"
type input "**********"
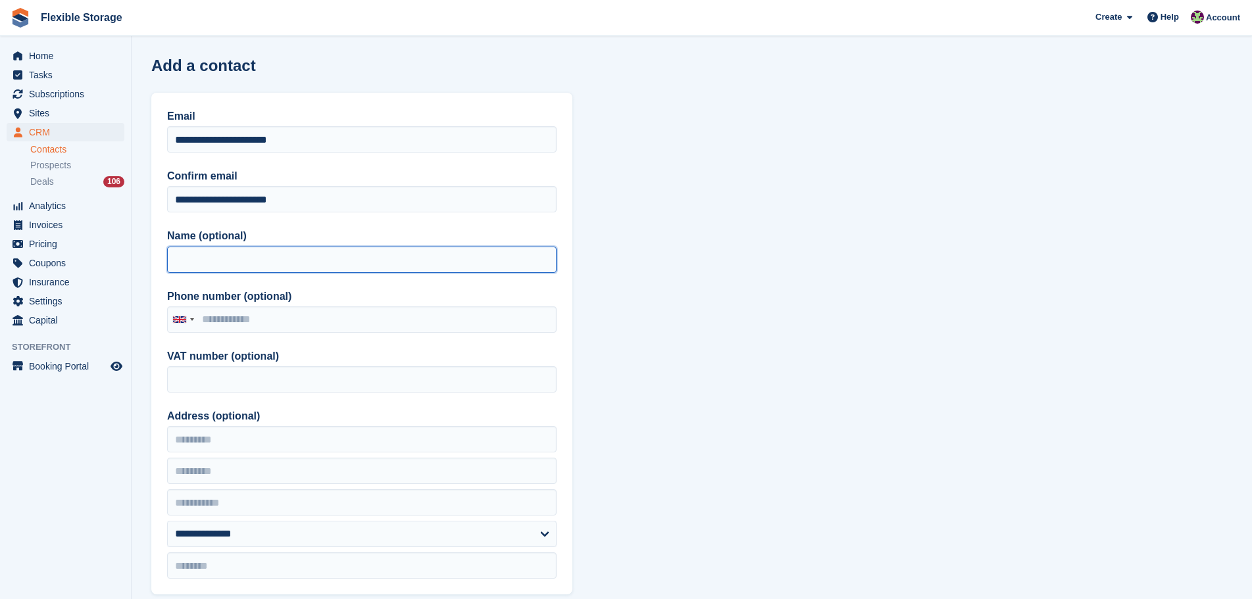
drag, startPoint x: 212, startPoint y: 272, endPoint x: 211, endPoint y: 264, distance: 8.0
click at [212, 269] on input "Name (optional)" at bounding box center [361, 260] width 389 height 26
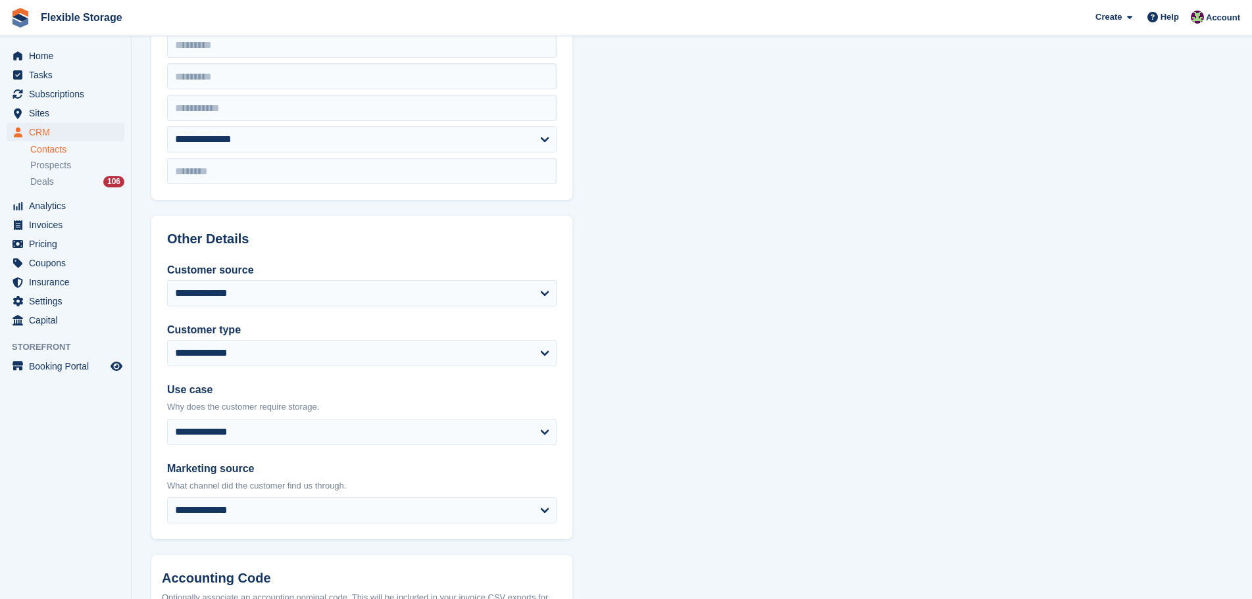
scroll to position [560, 0]
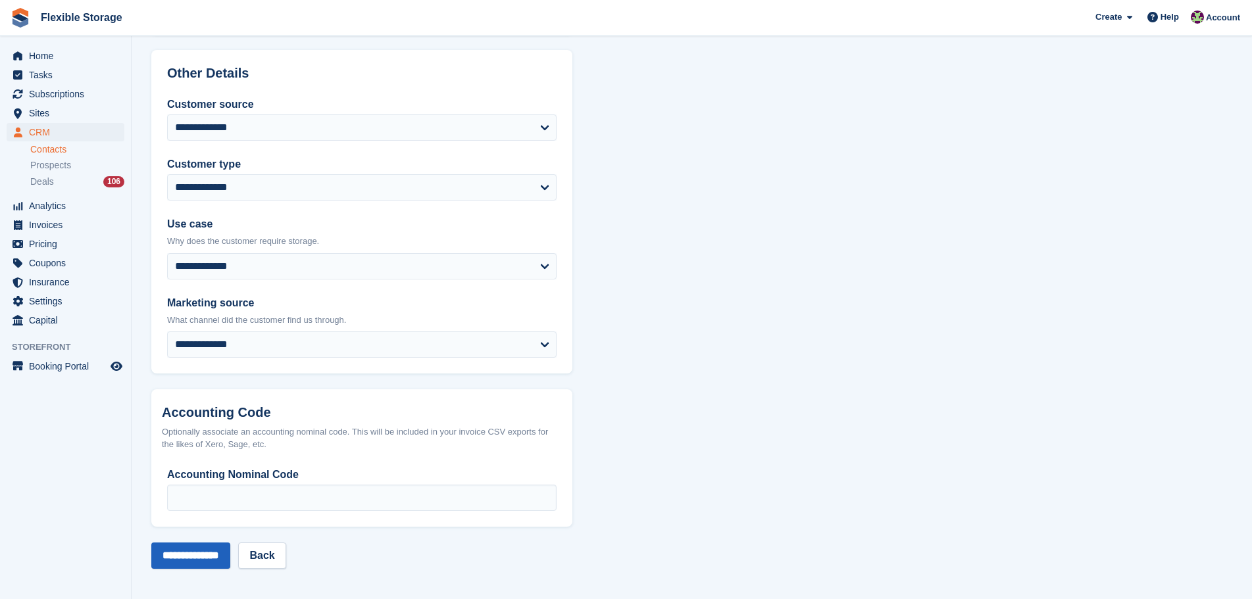
type input "*******"
click at [197, 568] on input "**********" at bounding box center [190, 556] width 79 height 26
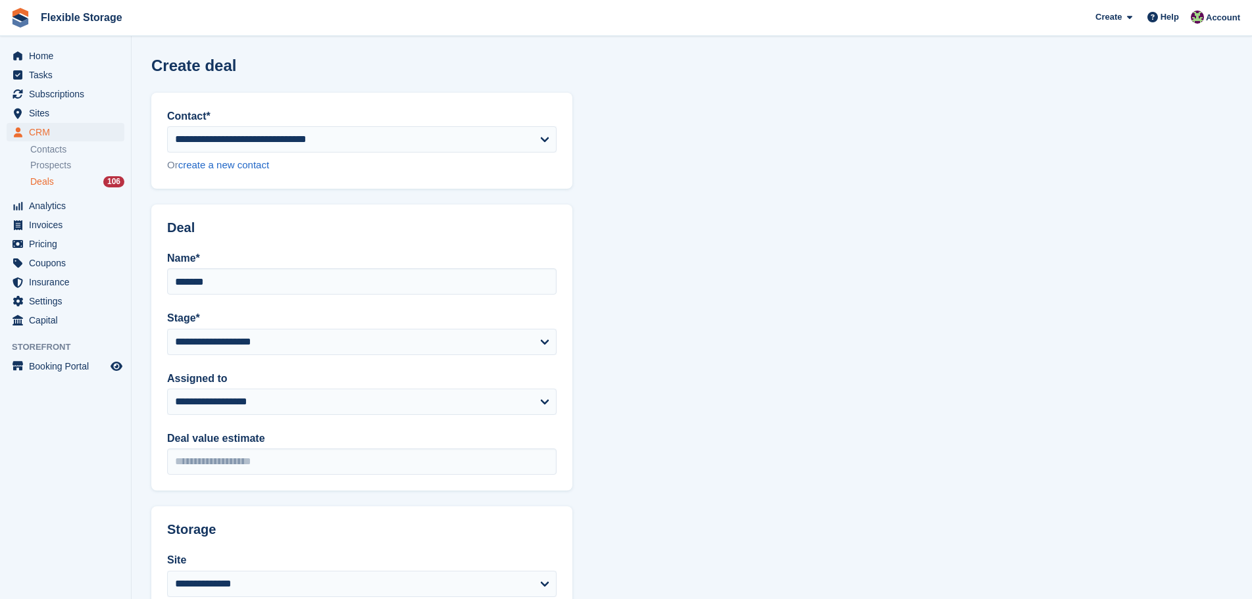
scroll to position [271, 0]
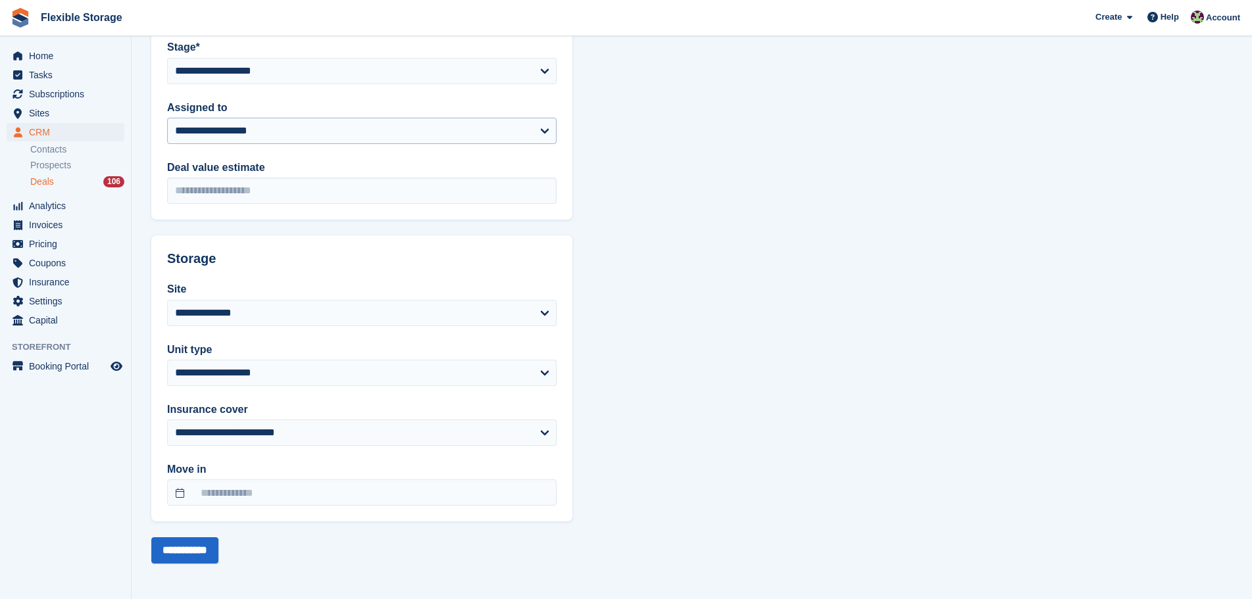
type input "*******"
click at [259, 142] on select "**********" at bounding box center [361, 131] width 389 height 26
select select "***"
click at [167, 118] on select "**********" at bounding box center [361, 131] width 389 height 26
click at [243, 310] on select "**********" at bounding box center [361, 313] width 389 height 26
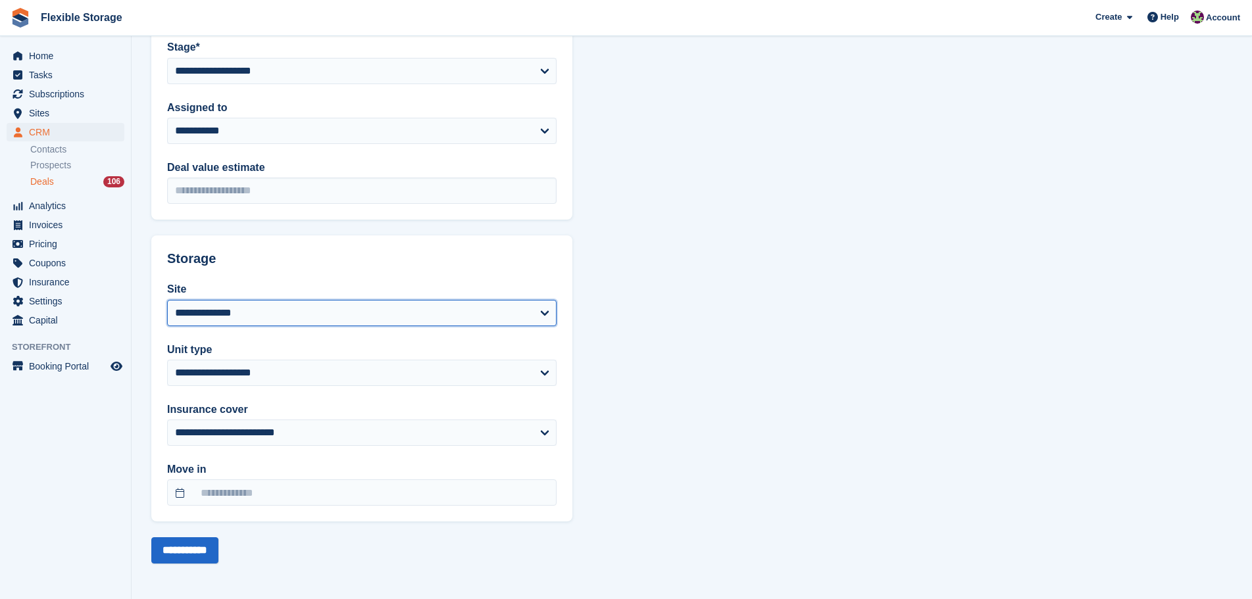
select select "***"
click at [167, 300] on select "**********" at bounding box center [361, 313] width 389 height 26
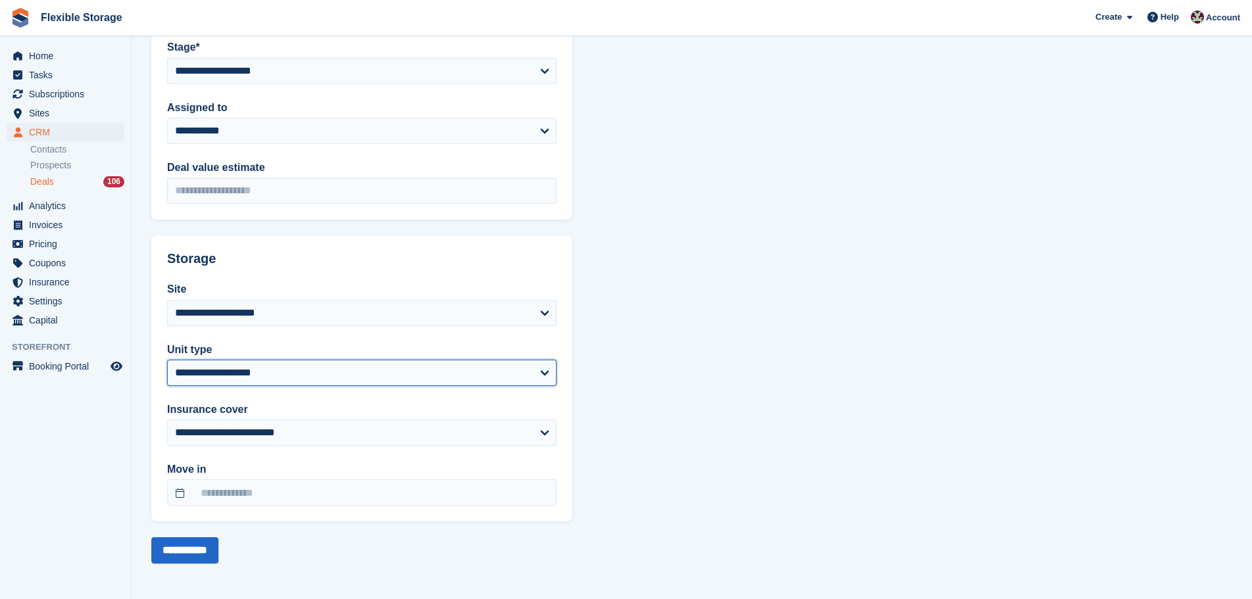
click at [296, 381] on select "**********" at bounding box center [361, 373] width 389 height 26
select select "****"
click at [167, 360] on select "**********" at bounding box center [361, 373] width 389 height 26
click at [194, 547] on input "**********" at bounding box center [184, 550] width 67 height 26
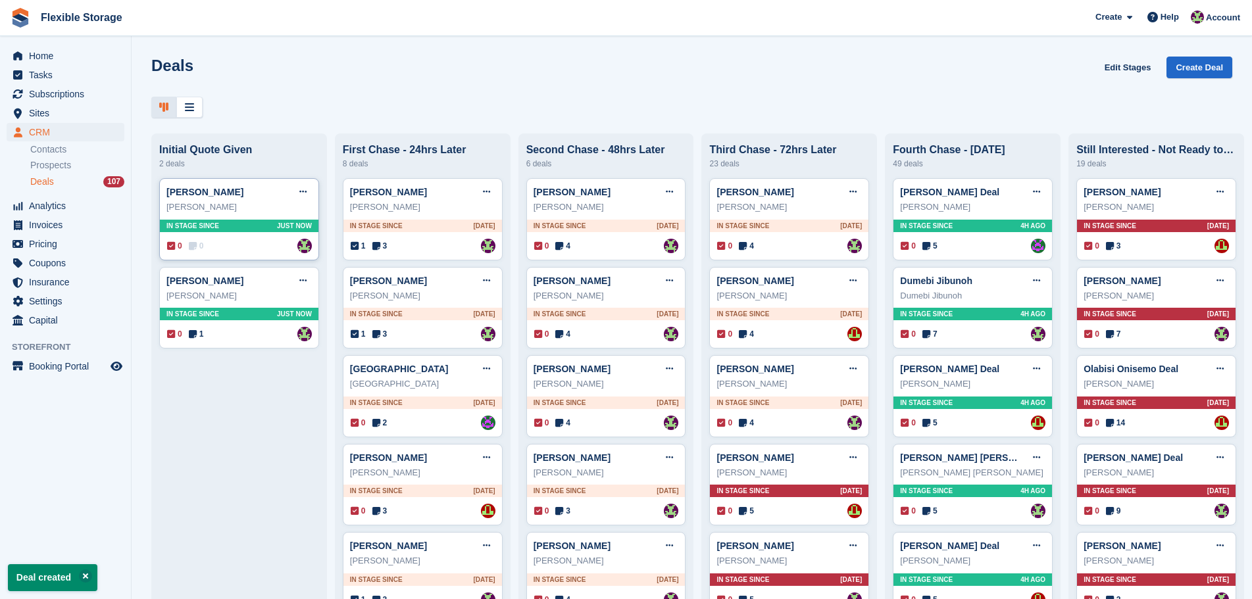
click at [260, 223] on div "In stage since Just now" at bounding box center [239, 226] width 159 height 12
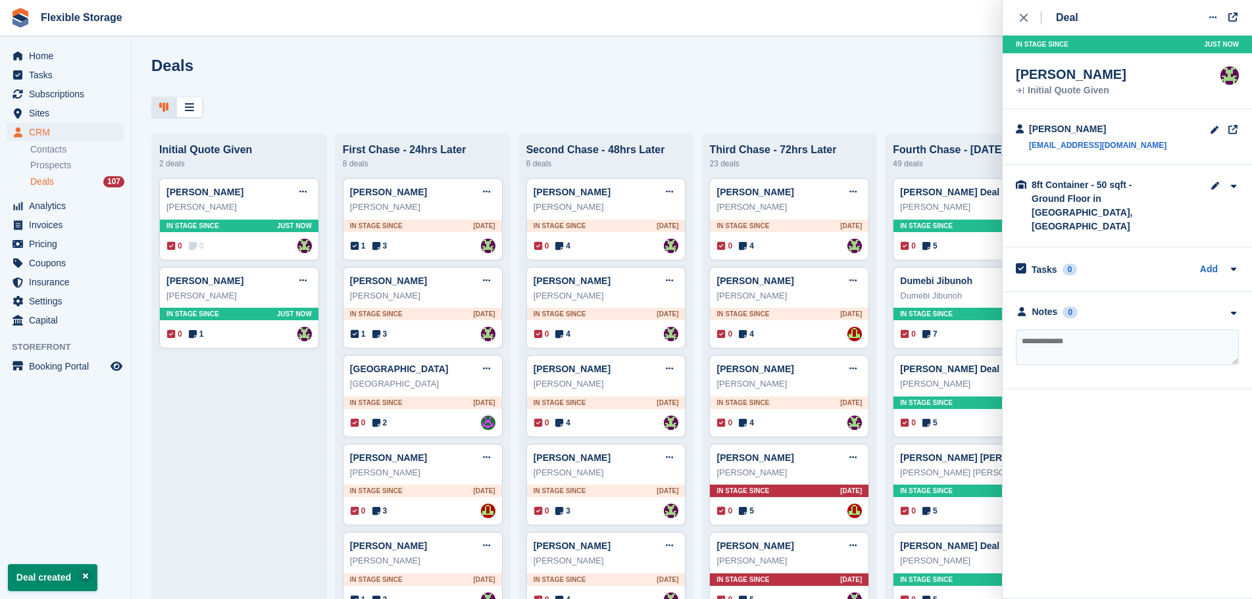
click at [1043, 330] on textarea at bounding box center [1127, 348] width 223 height 36
type textarea "**********"
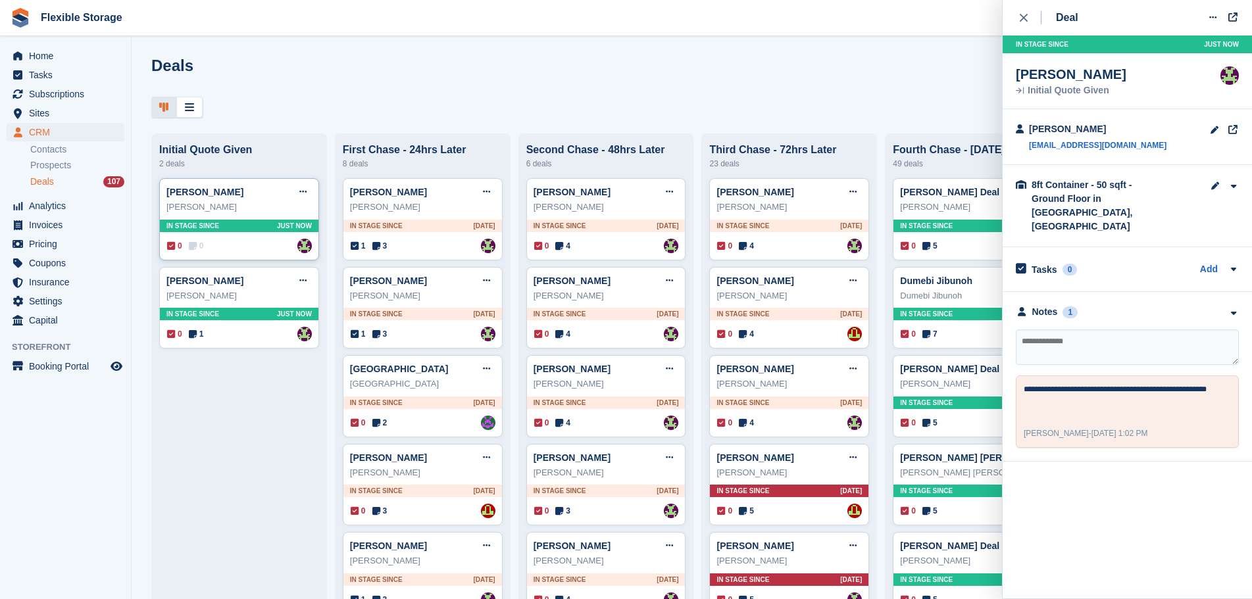
click at [250, 226] on div "In stage since Just now" at bounding box center [239, 226] width 159 height 12
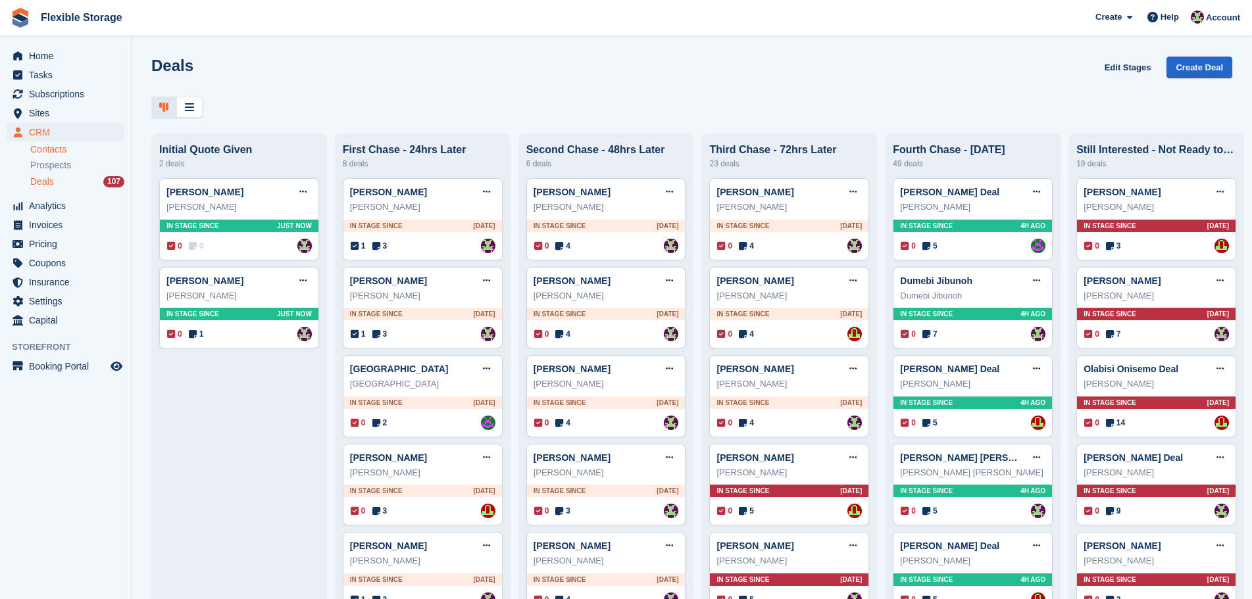
click at [89, 145] on link "Contacts" at bounding box center [77, 149] width 94 height 12
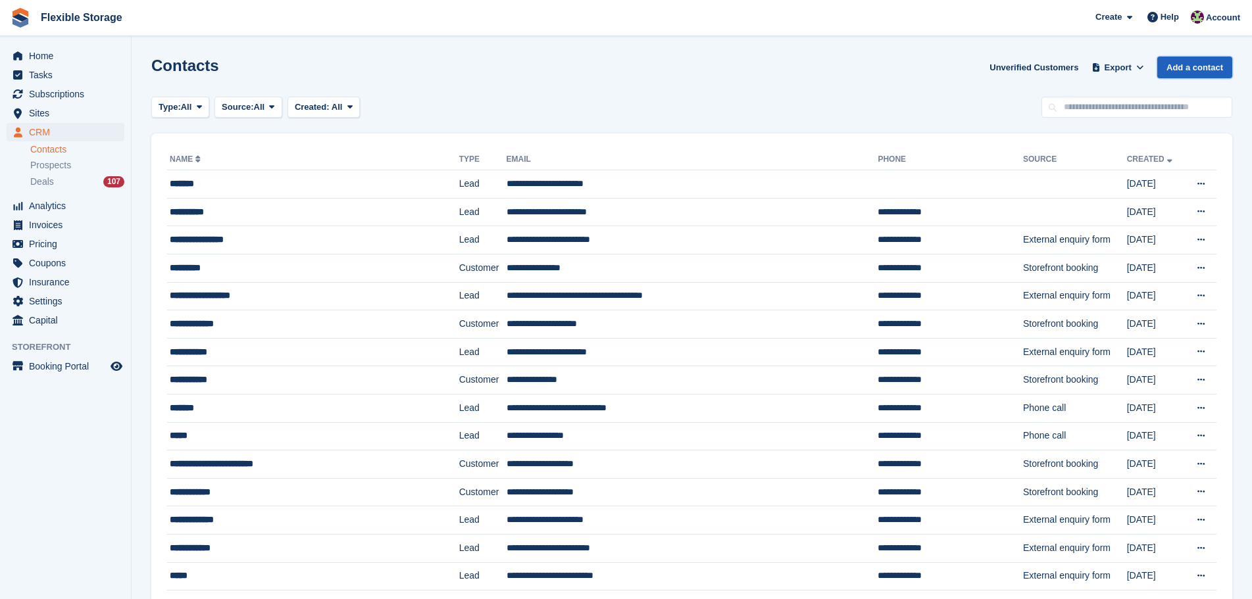
click at [1195, 64] on link "Add a contact" at bounding box center [1194, 68] width 75 height 22
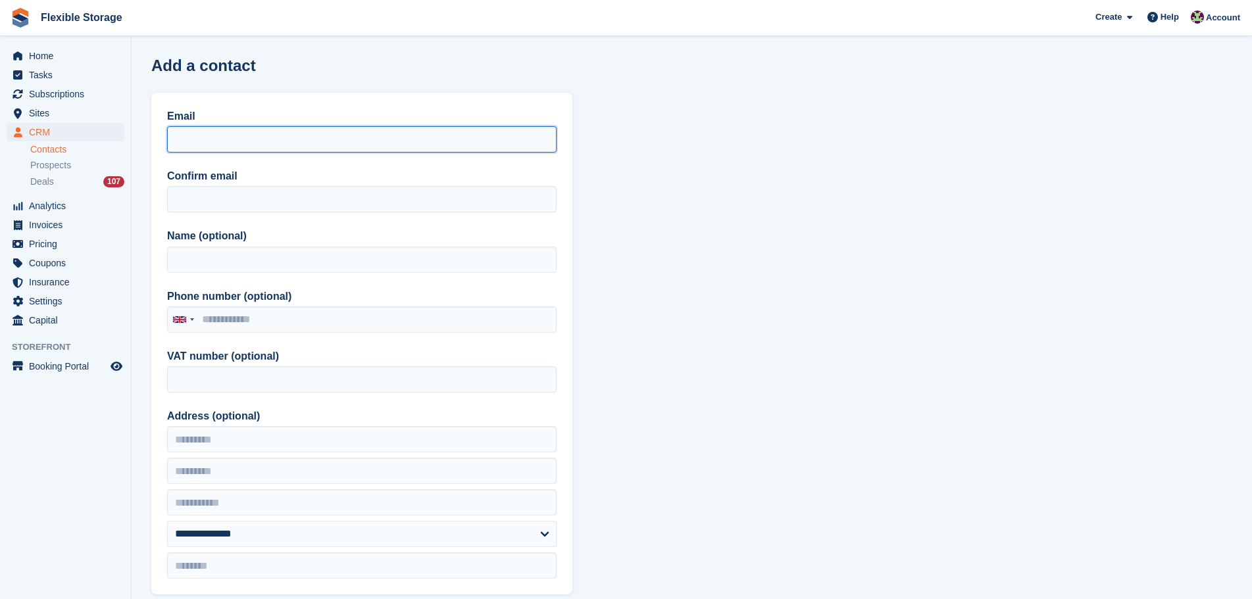
click at [253, 139] on input "Email" at bounding box center [361, 139] width 389 height 26
paste input "**********"
type input "**********"
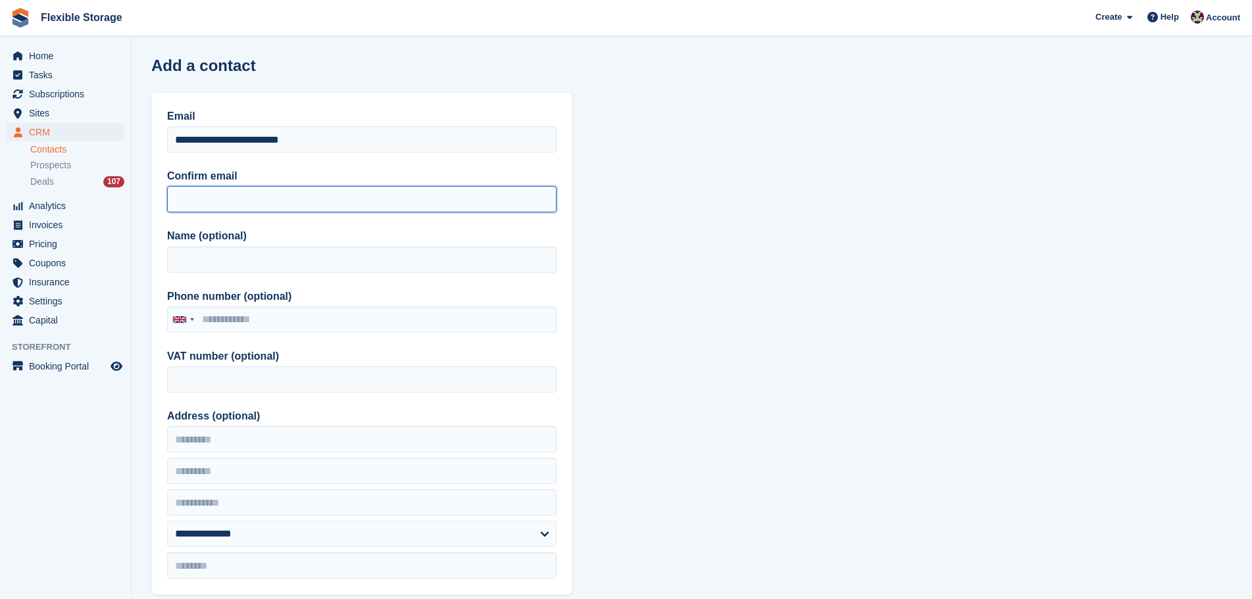
drag, startPoint x: 205, startPoint y: 199, endPoint x: 206, endPoint y: 208, distance: 9.3
click at [205, 199] on input "Confirm email" at bounding box center [361, 199] width 389 height 26
paste input "**********"
type input "**********"
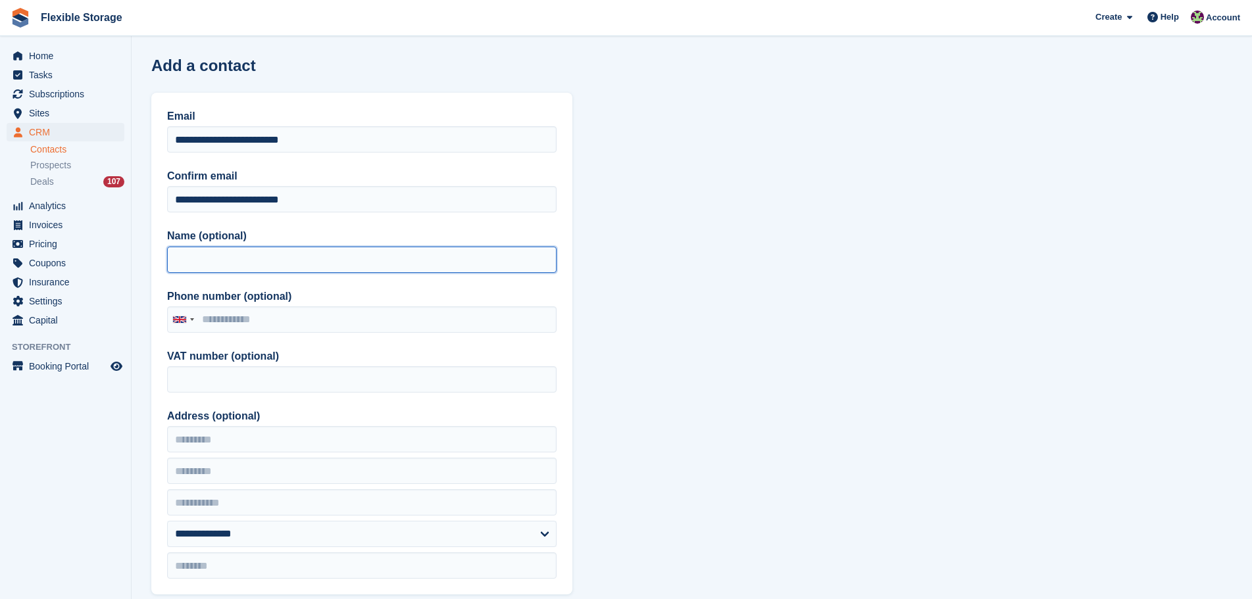
click at [285, 263] on input "Name (optional)" at bounding box center [361, 260] width 389 height 26
type input "****"
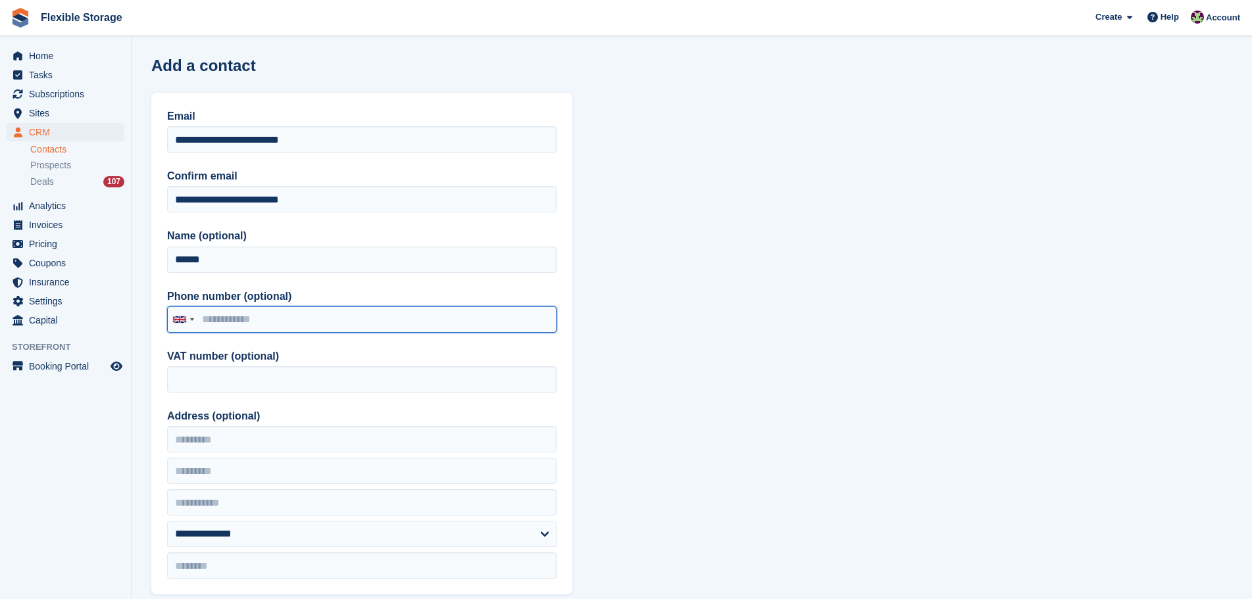
click at [262, 323] on input "Phone number (optional)" at bounding box center [361, 320] width 389 height 26
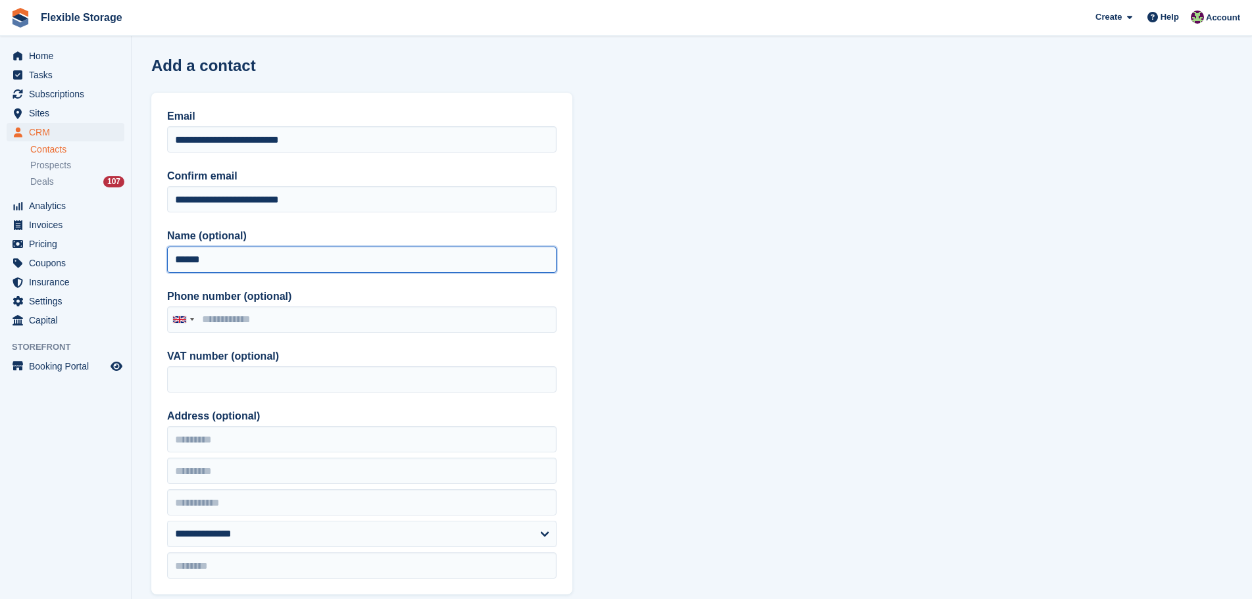
click at [479, 249] on input "******" at bounding box center [361, 260] width 389 height 26
type input "**********"
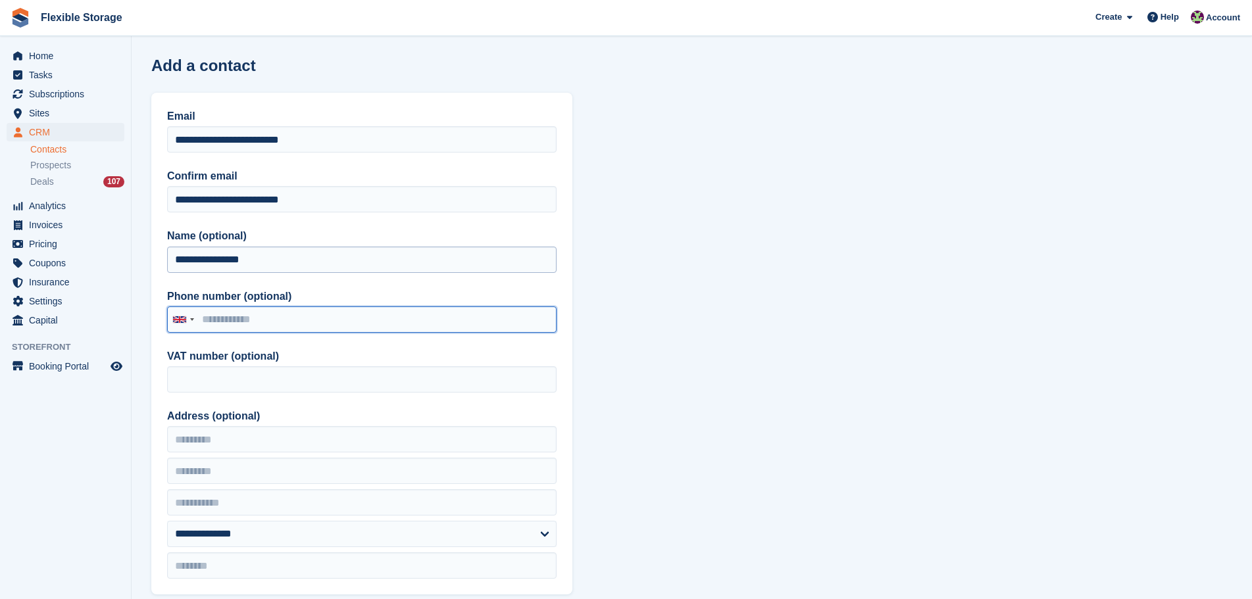
paste input "**********"
drag, startPoint x: 383, startPoint y: 322, endPoint x: 0, endPoint y: 319, distance: 383.5
click at [0, 319] on div "Home Tasks Subscriptions Subscriptions Subscriptions Contracts Price increases …" at bounding box center [626, 580] width 1252 height 1160
paste input "tel"
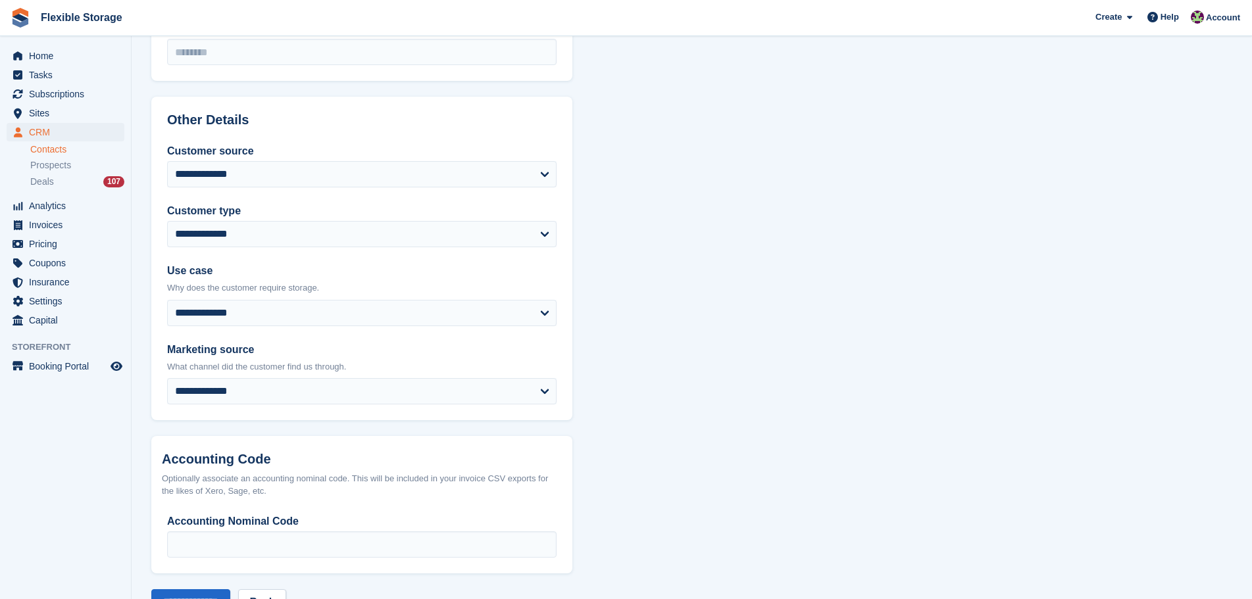
scroll to position [560, 0]
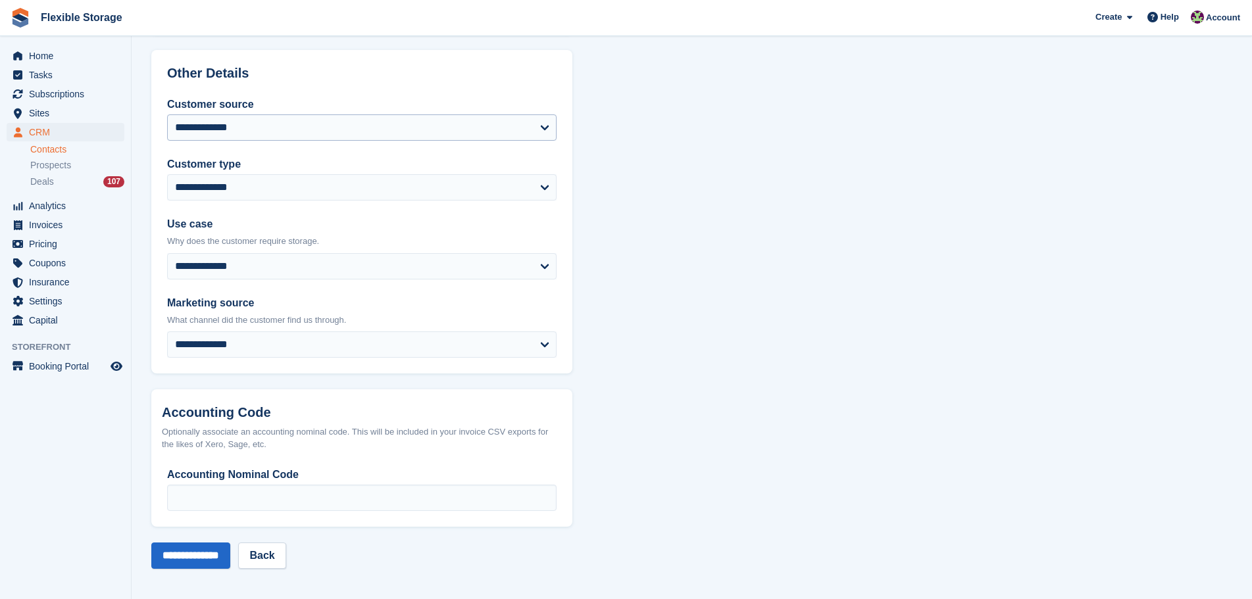
type input "**********"
click at [282, 127] on select "**********" at bounding box center [361, 127] width 389 height 26
select select "**********"
click at [167, 114] on select "**********" at bounding box center [361, 127] width 389 height 26
click at [203, 557] on input "**********" at bounding box center [190, 556] width 79 height 26
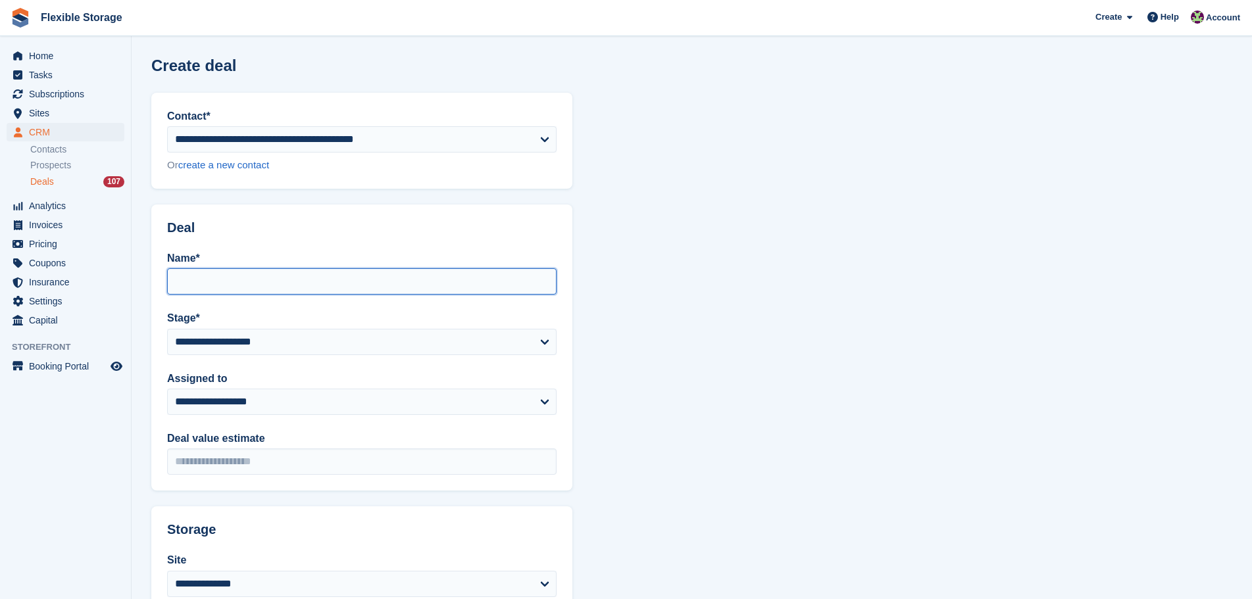
click at [247, 281] on input "Name*" at bounding box center [361, 281] width 389 height 26
type input "**********"
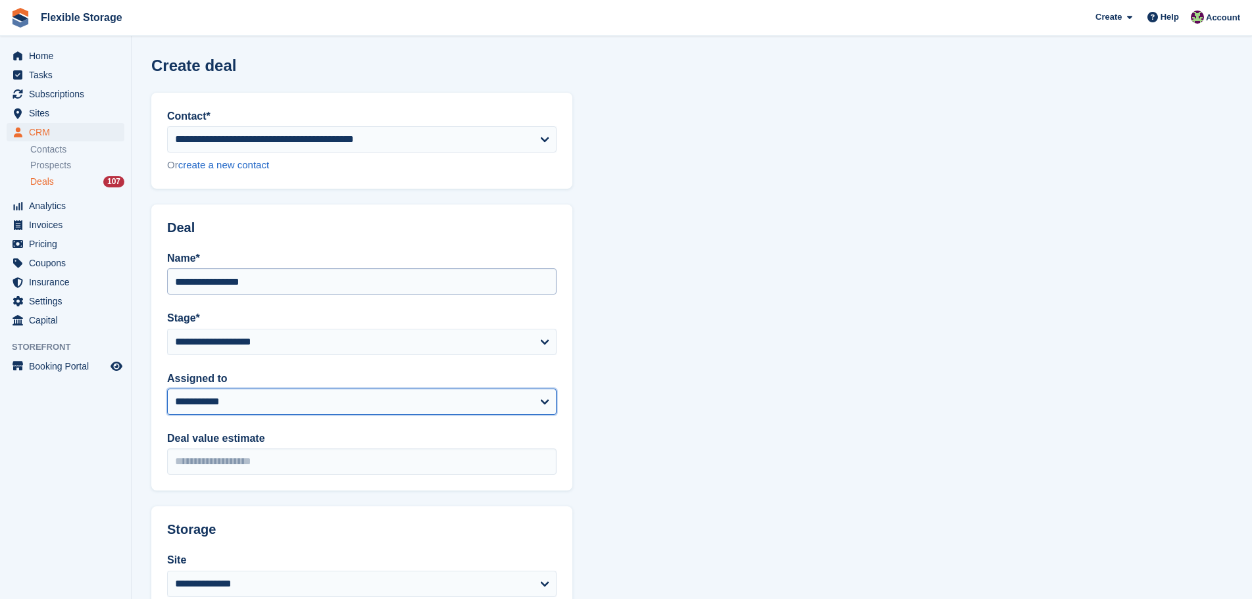
select select "***"
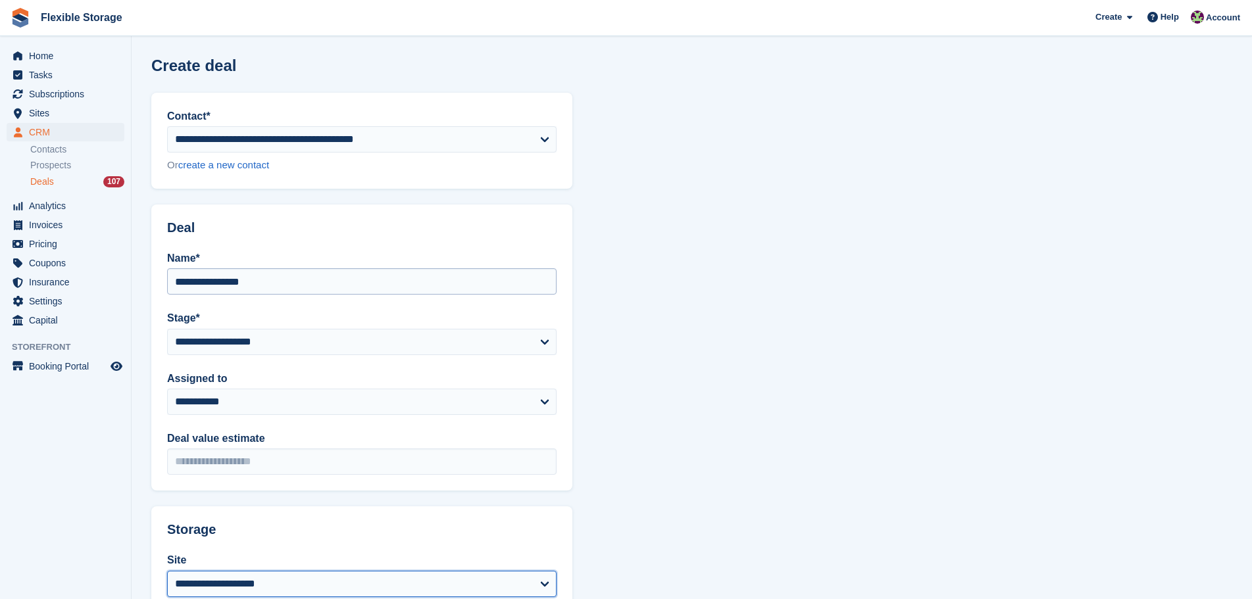
select select "****"
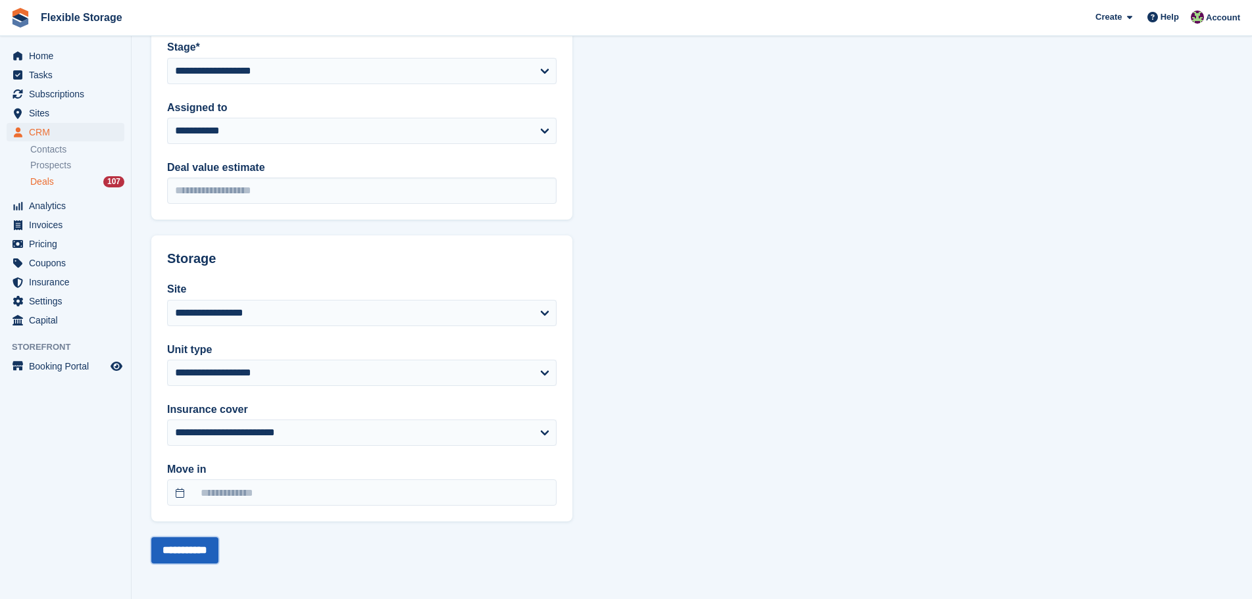
click at [205, 550] on input "**********" at bounding box center [184, 550] width 67 height 26
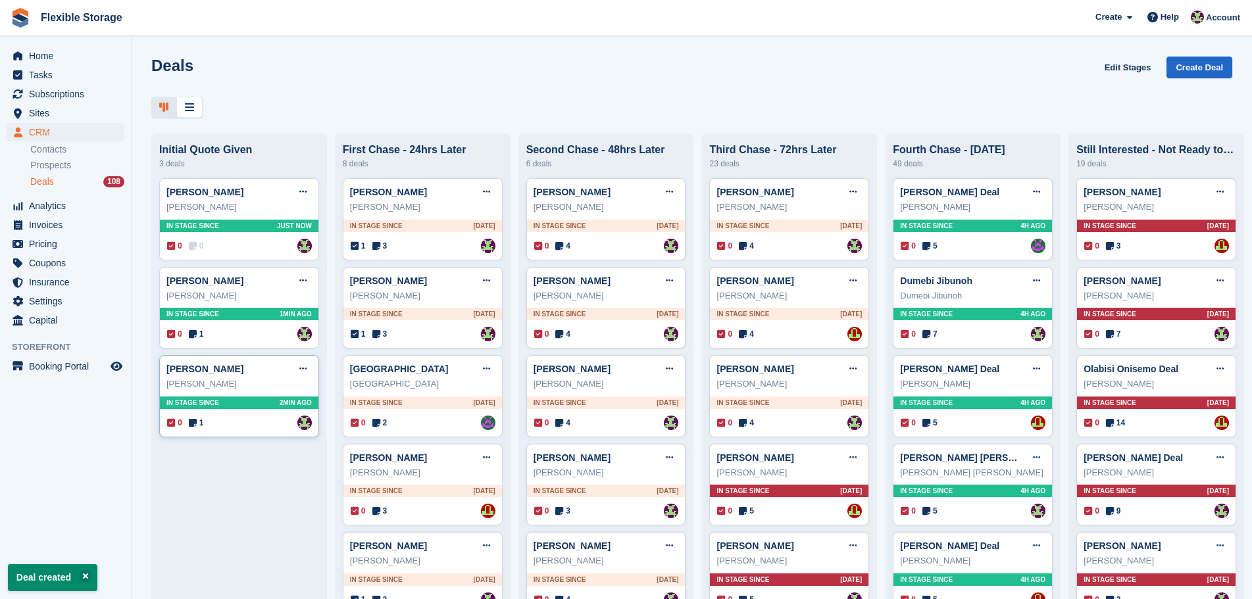
click at [233, 399] on div "In stage since 2MIN AGO" at bounding box center [239, 403] width 159 height 12
click at [245, 316] on div "In stage since 1MIN AGO" at bounding box center [239, 314] width 159 height 12
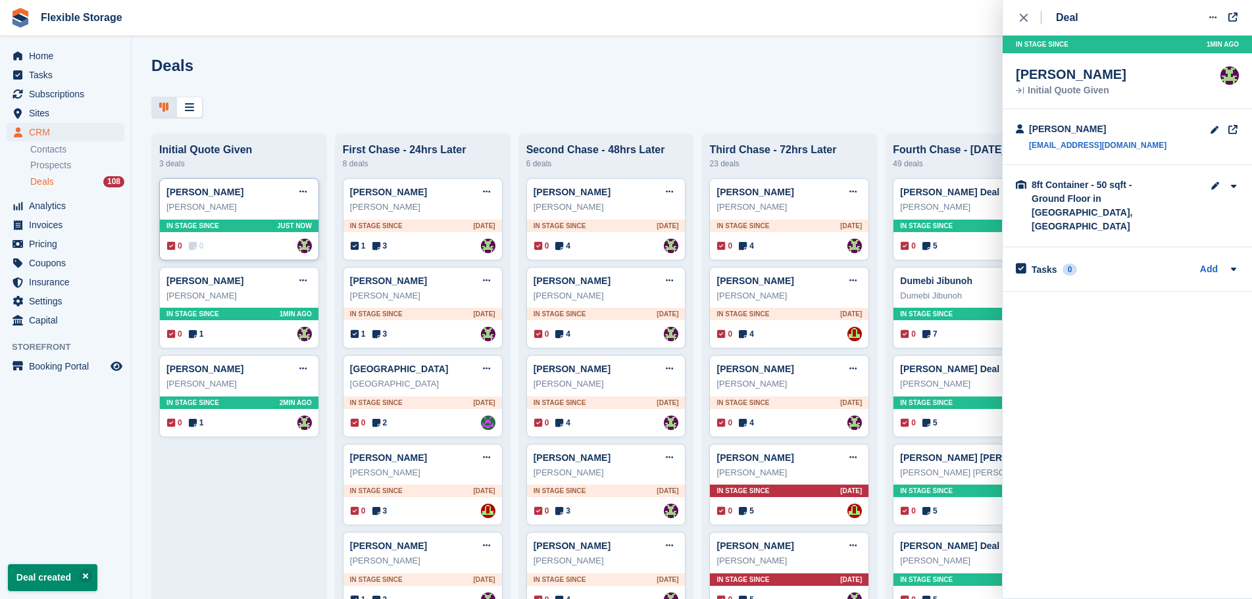
click at [252, 243] on div "0 0 Assigned to [PERSON_NAME]" at bounding box center [239, 246] width 145 height 14
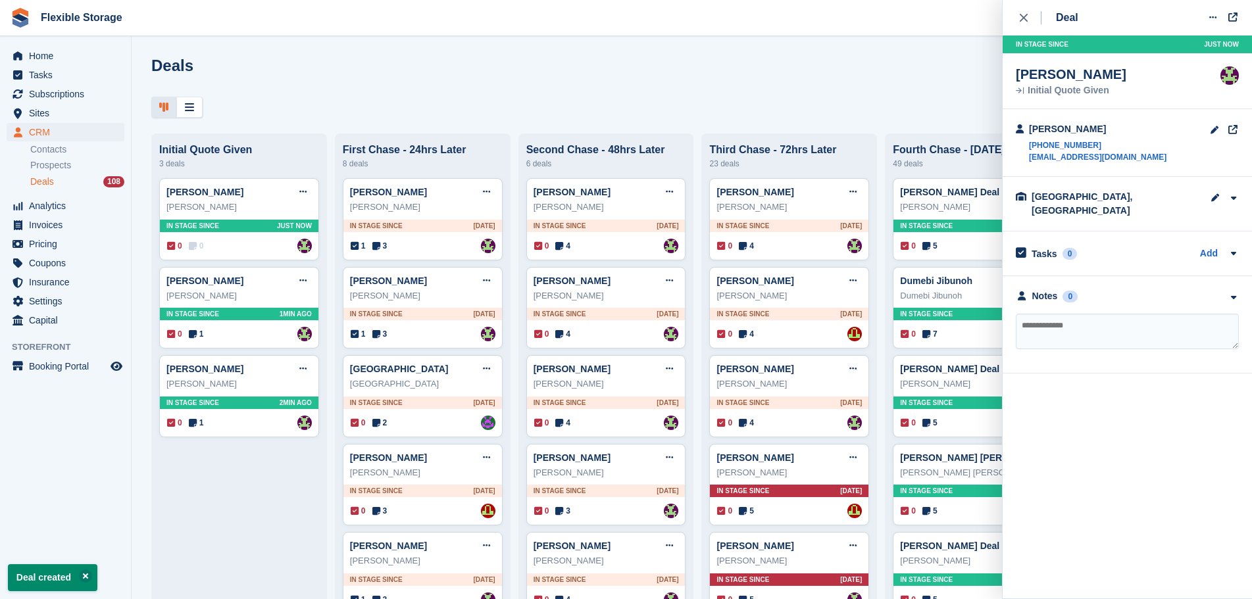
click at [1097, 318] on textarea at bounding box center [1127, 332] width 223 height 36
type textarea "**********"
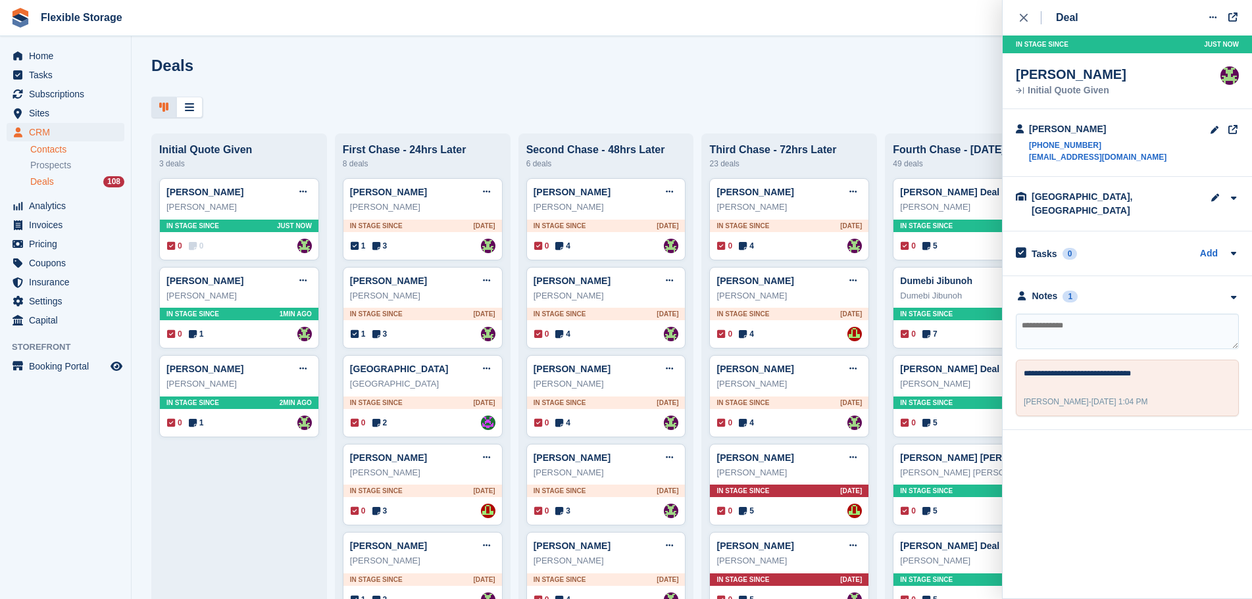
click at [72, 155] on link "Contacts" at bounding box center [77, 149] width 94 height 12
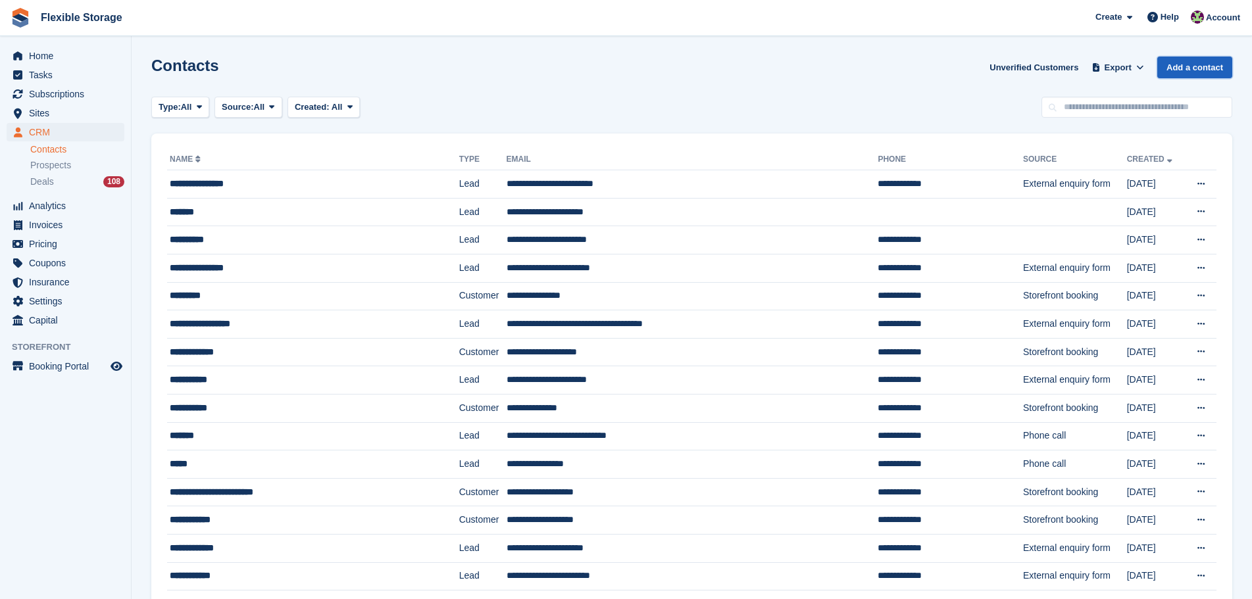
click at [1185, 69] on link "Add a contact" at bounding box center [1194, 68] width 75 height 22
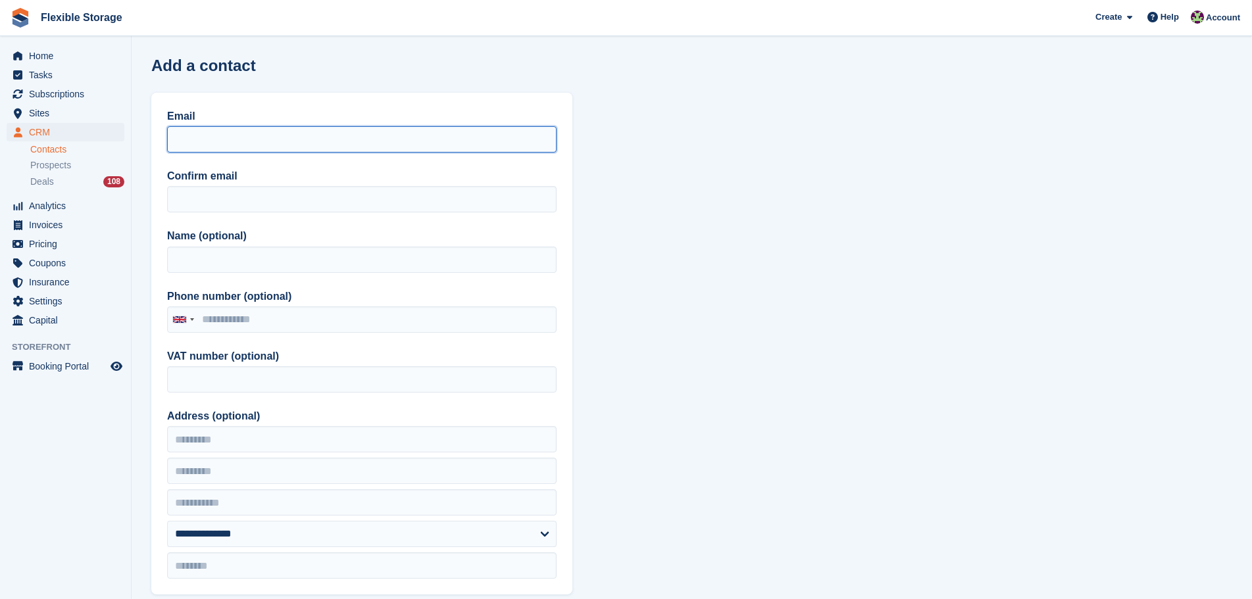
click at [231, 136] on input "Email" at bounding box center [361, 139] width 389 height 26
paste input "**********"
type input "**********"
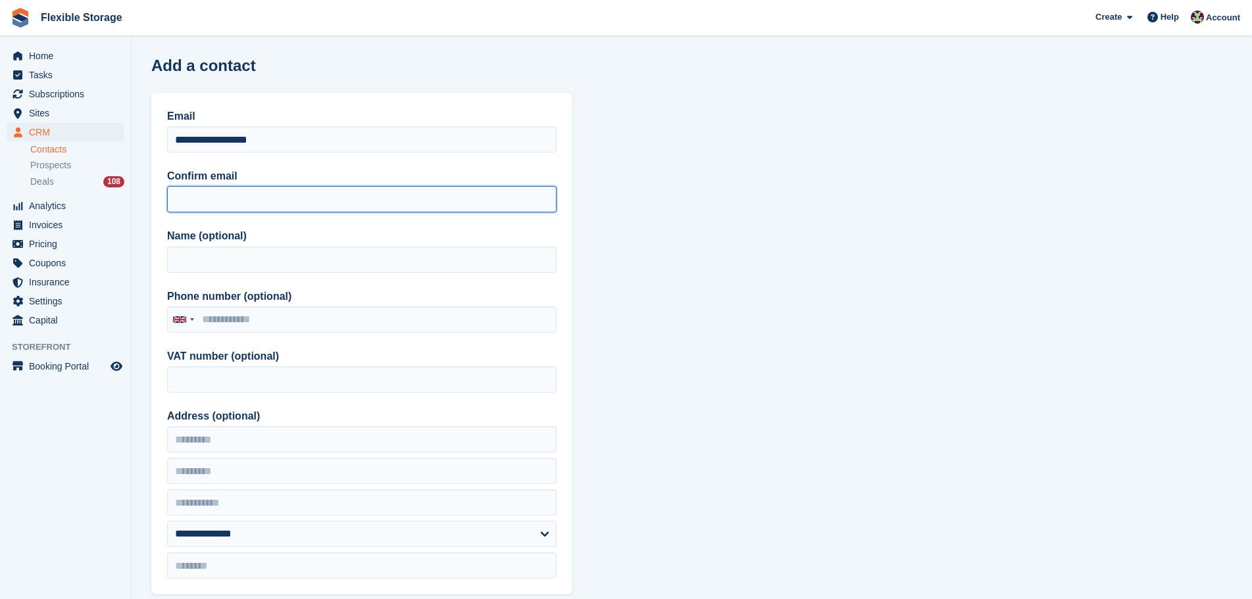
click at [212, 200] on input "Confirm email" at bounding box center [361, 199] width 389 height 26
paste input "**********"
type input "**********"
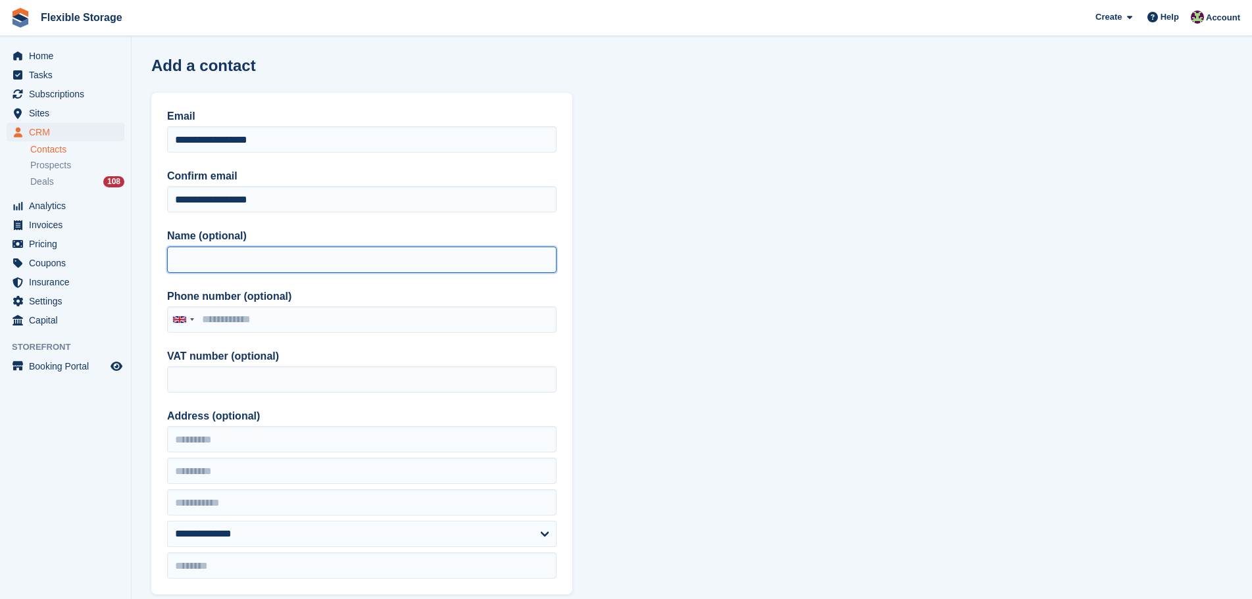
click at [192, 263] on input "Name (optional)" at bounding box center [361, 260] width 389 height 26
type input "******"
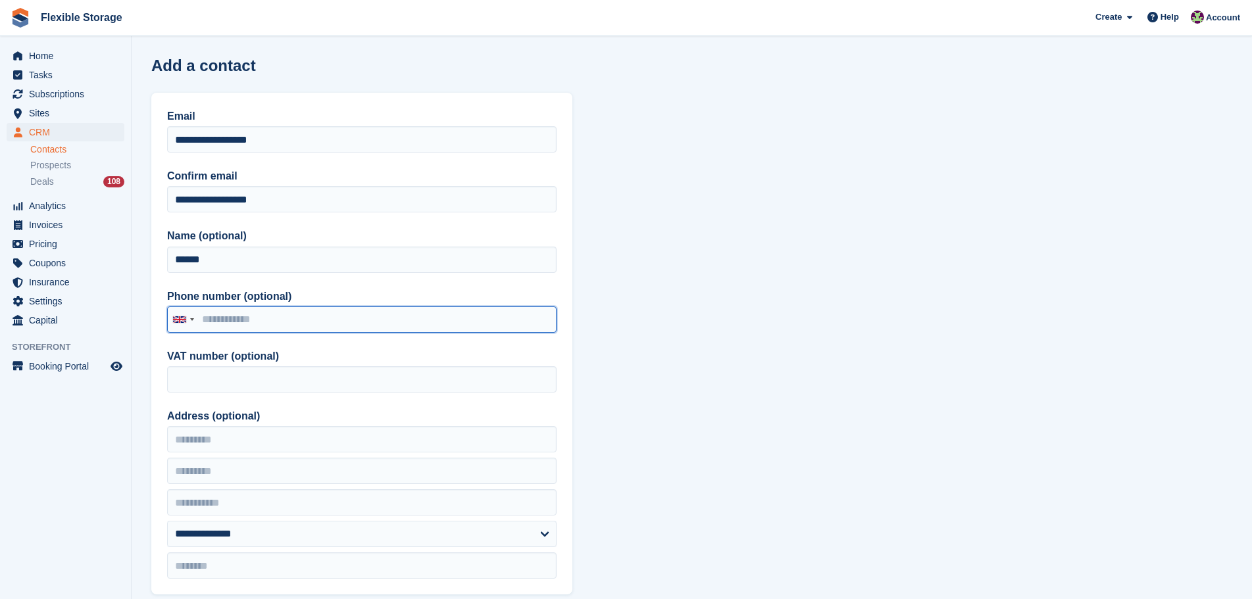
paste input "**********"
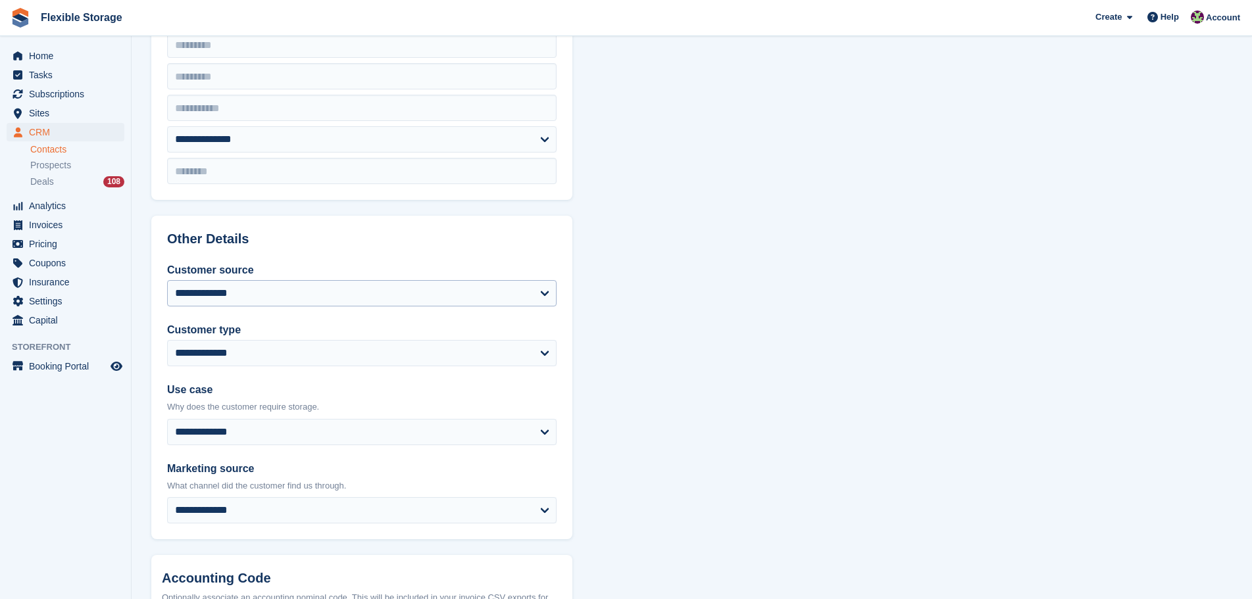
type input "**********"
click at [296, 303] on select "**********" at bounding box center [361, 293] width 389 height 26
select select "*****"
click at [167, 280] on select "**********" at bounding box center [361, 293] width 389 height 26
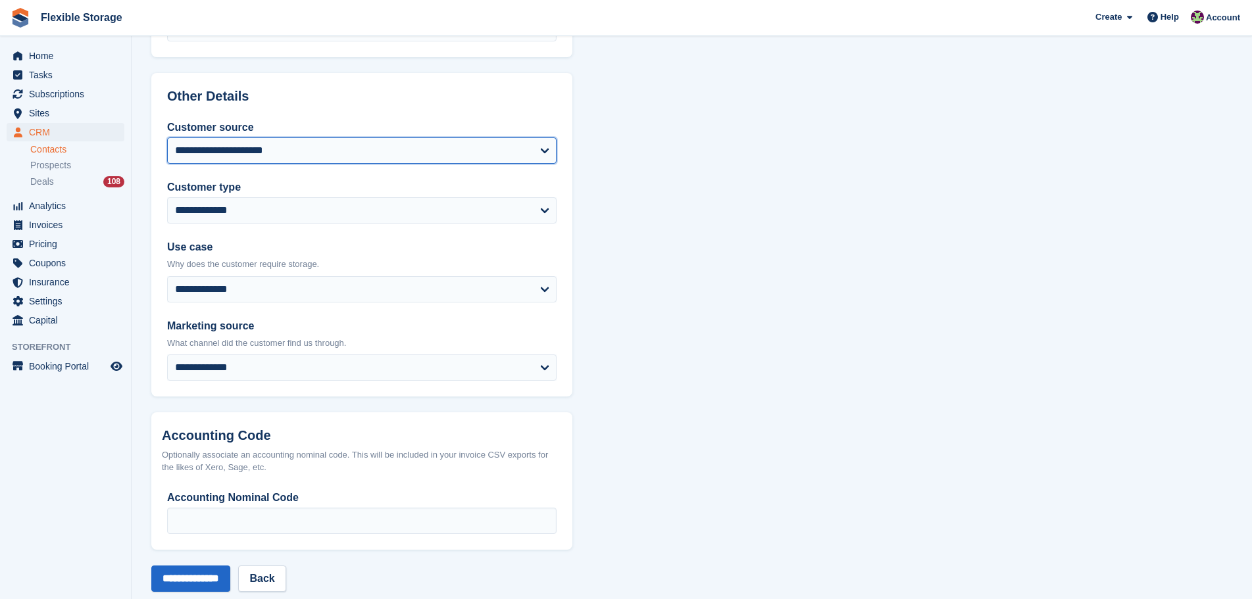
scroll to position [560, 0]
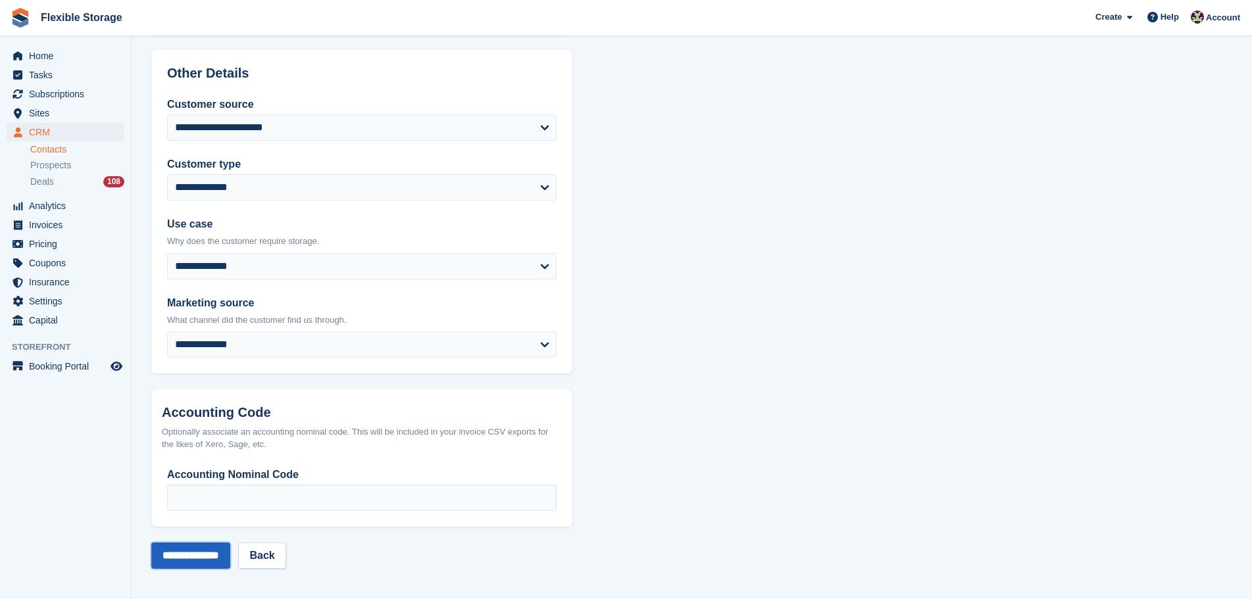
click at [212, 549] on input "**********" at bounding box center [190, 556] width 79 height 26
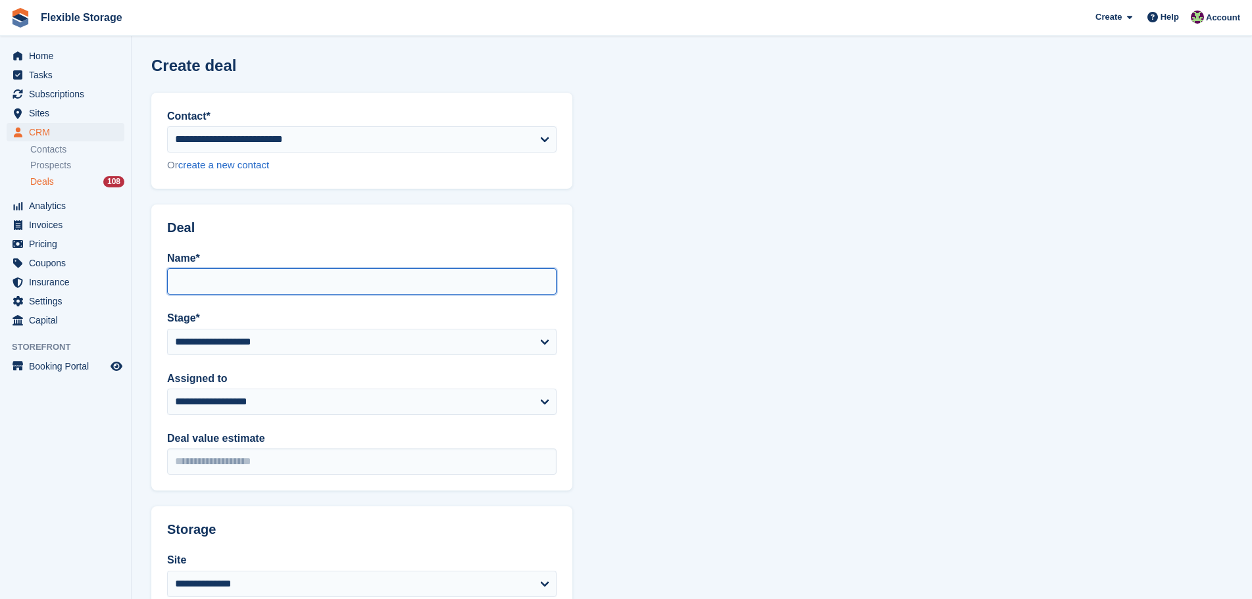
click at [253, 288] on input "Name*" at bounding box center [361, 281] width 389 height 26
type input "*"
type input "**********"
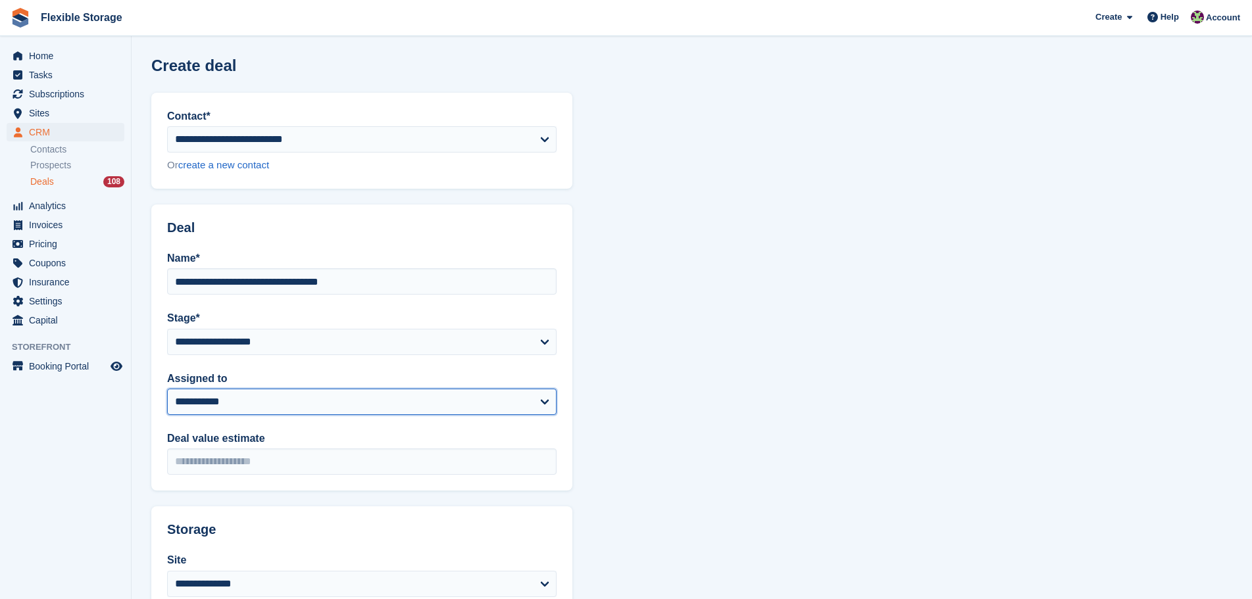
select select "***"
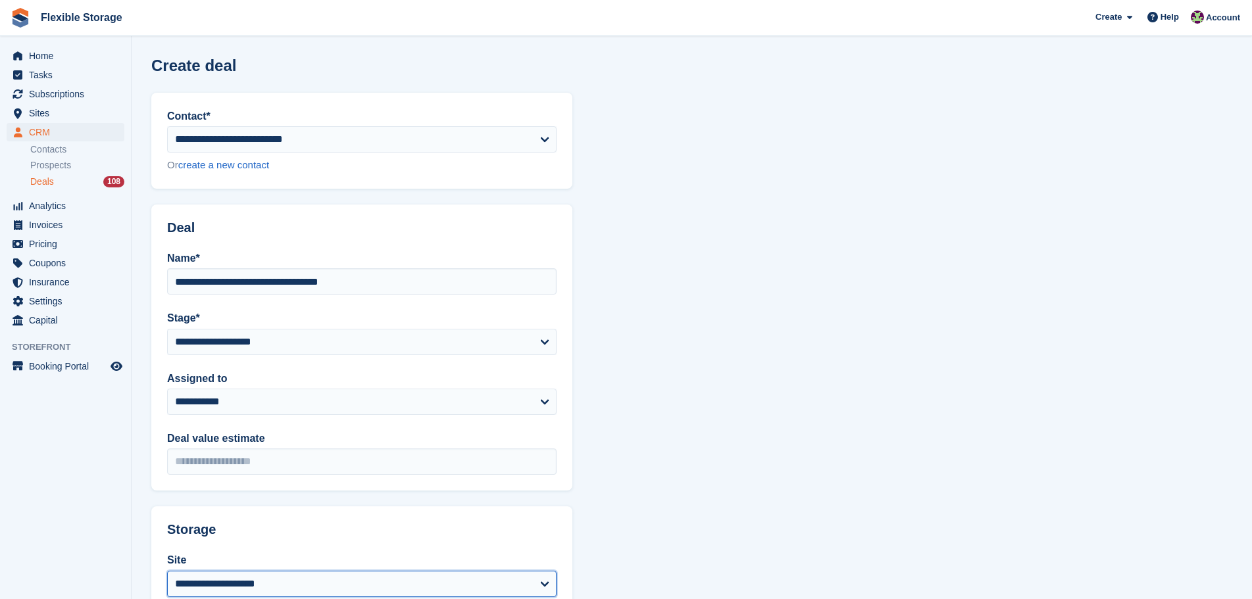
select select "****"
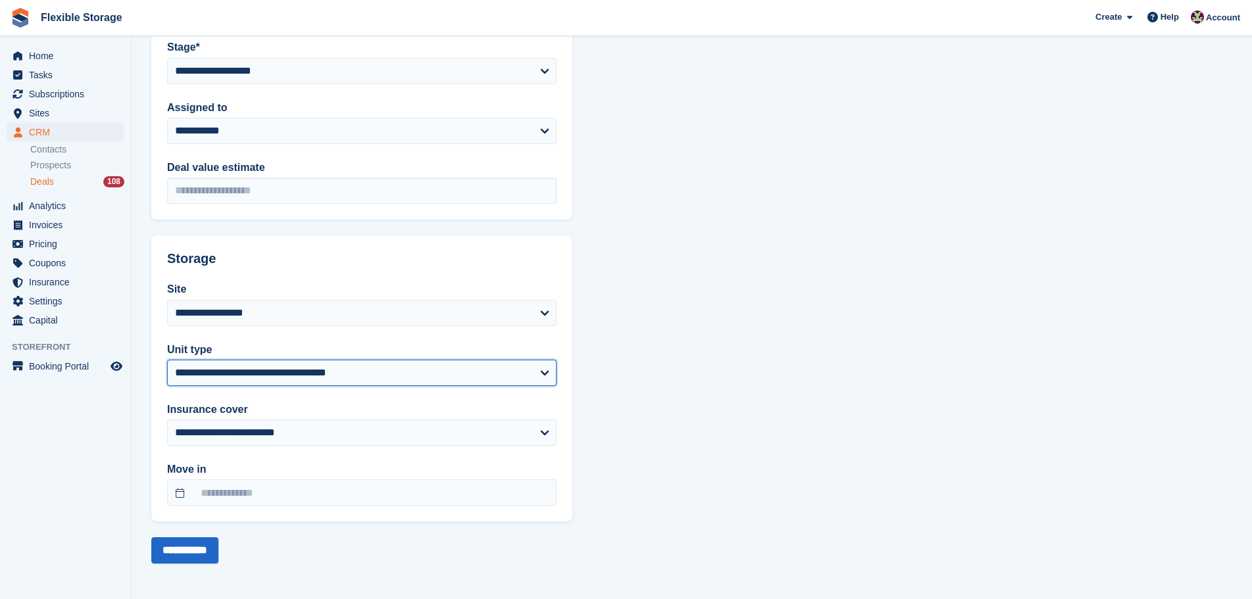
click at [267, 370] on select "**********" at bounding box center [361, 373] width 389 height 26
select select "*****"
click at [167, 360] on select "**********" at bounding box center [361, 373] width 389 height 26
click at [207, 547] on input "**********" at bounding box center [184, 550] width 67 height 26
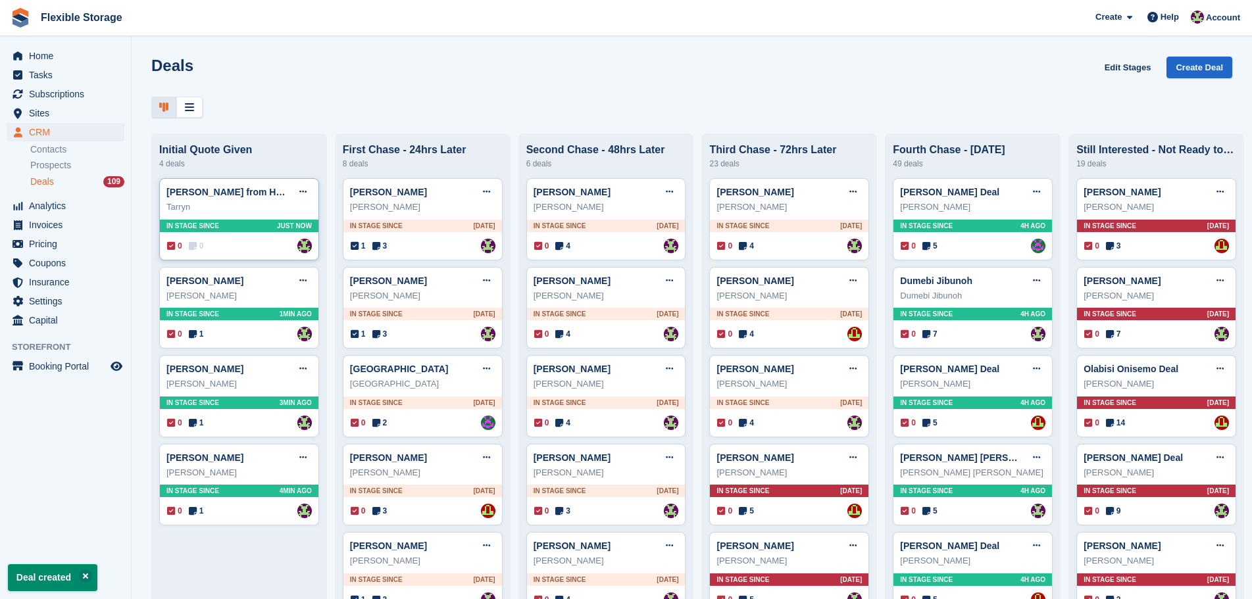
click at [278, 248] on div "0 0 Assigned to Rachael Fisher" at bounding box center [239, 246] width 145 height 14
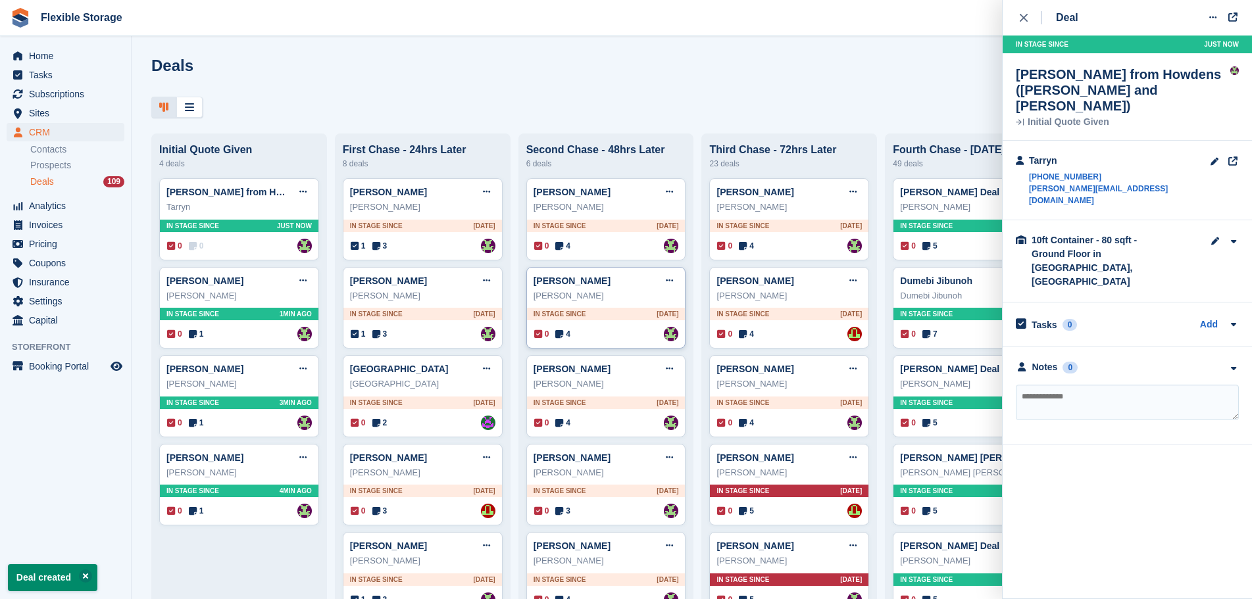
click at [1138, 385] on textarea at bounding box center [1127, 403] width 223 height 36
type textarea "**********"
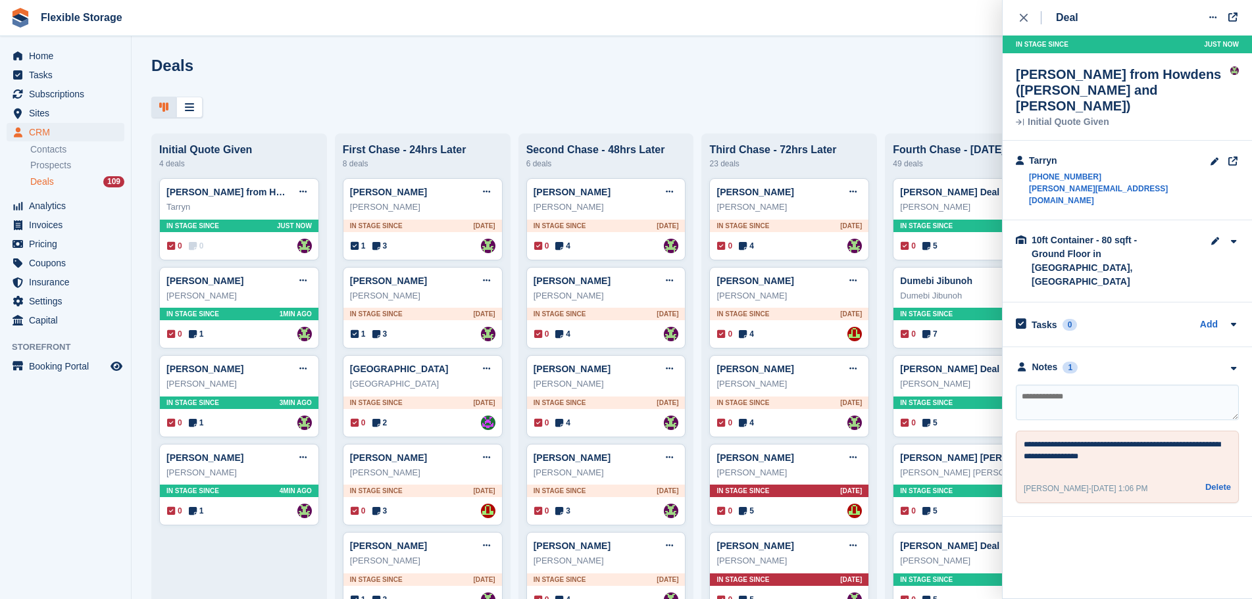
click at [1023, 431] on div "**********" at bounding box center [1127, 467] width 223 height 72
click at [1026, 439] on textarea "**********" at bounding box center [1127, 455] width 207 height 32
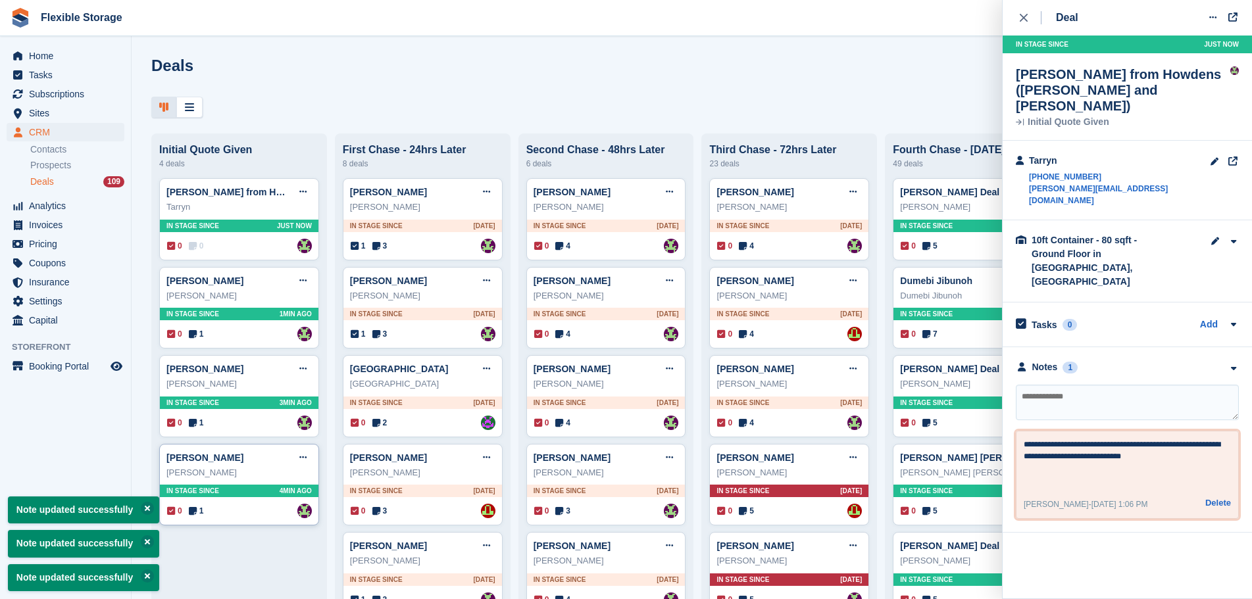
type textarea "**********"
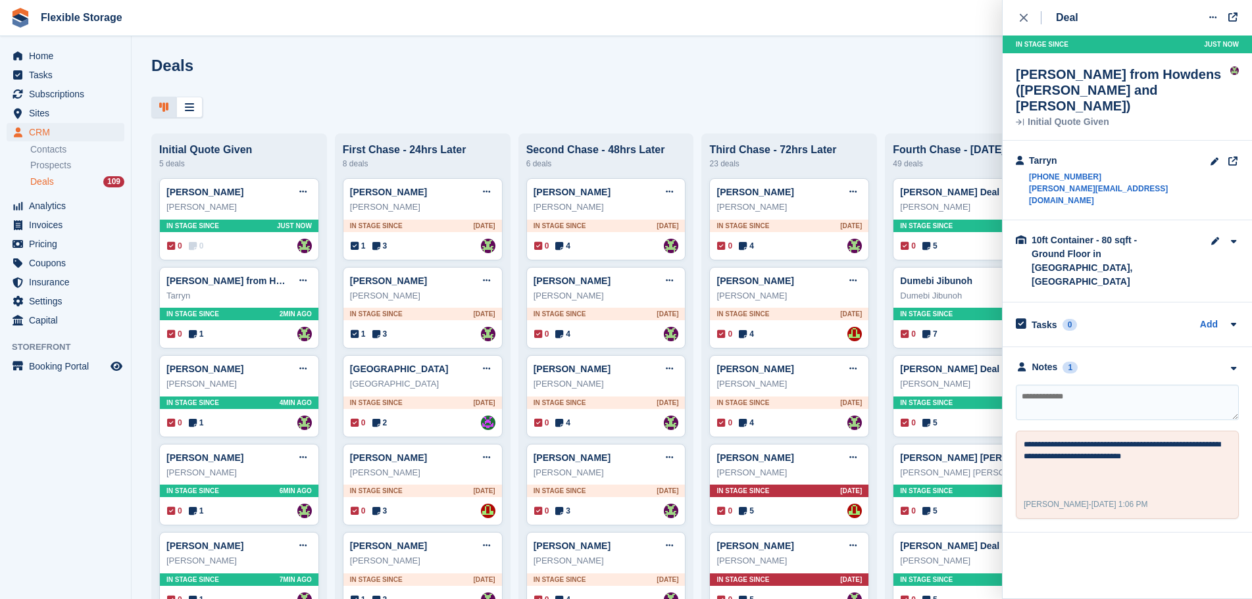
click at [469, 78] on div "Deals Edit Stages Create Deal" at bounding box center [691, 75] width 1081 height 37
click at [986, 112] on div at bounding box center [691, 108] width 1081 height 22
click at [39, 98] on span "Subscriptions" at bounding box center [68, 94] width 79 height 18
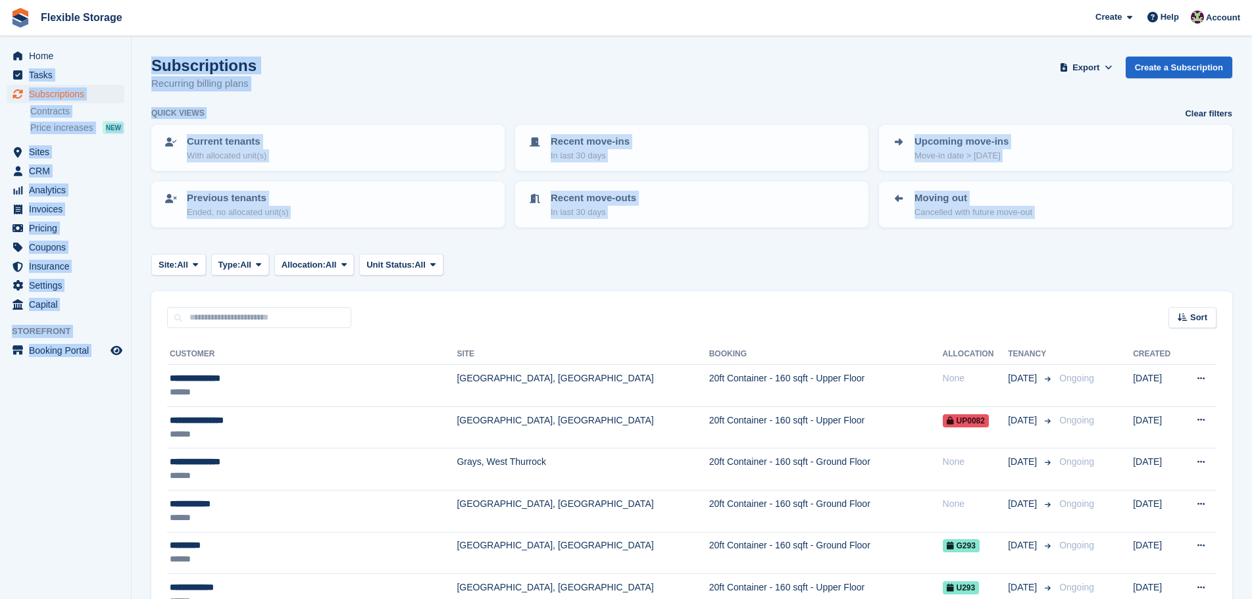
drag, startPoint x: 626, startPoint y: 207, endPoint x: 129, endPoint y: 58, distance: 519.0
click at [480, 69] on div "Subscriptions Recurring billing plans Export Export Subscriptions Export a CSV …" at bounding box center [691, 82] width 1081 height 51
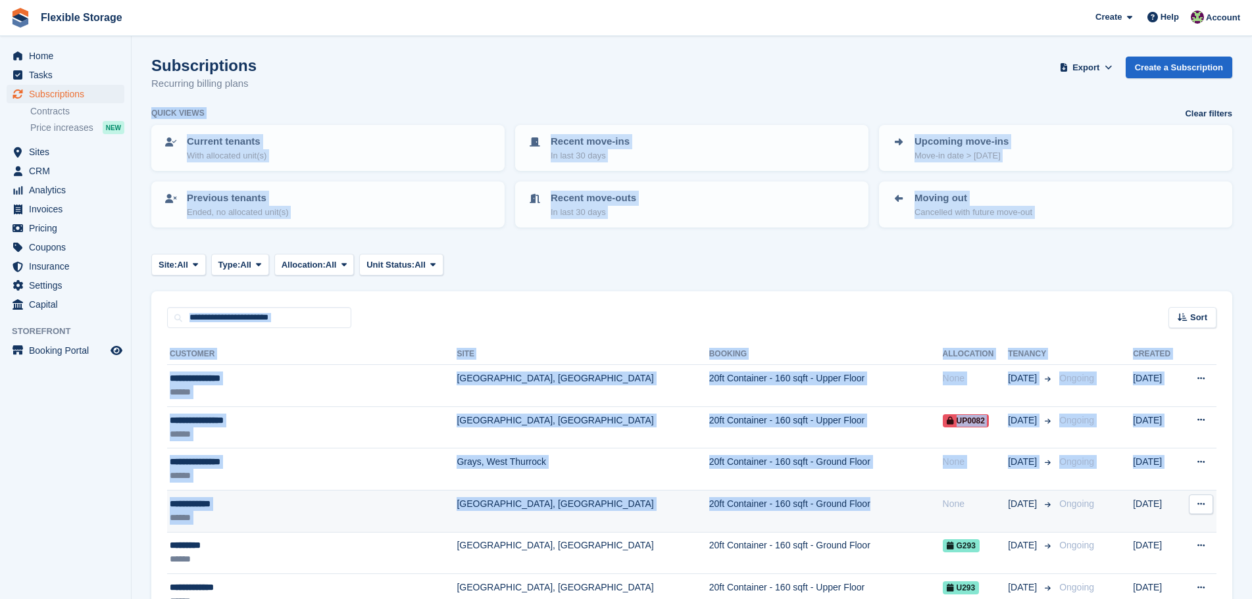
drag, startPoint x: 689, startPoint y: 74, endPoint x: 735, endPoint y: 507, distance: 435.9
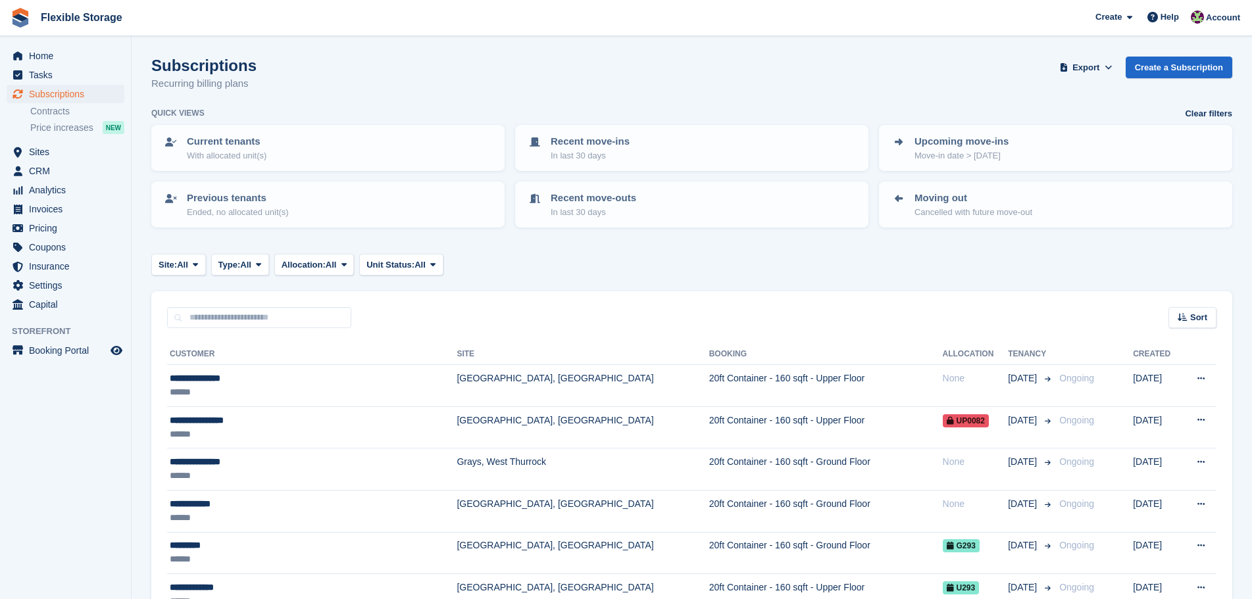
drag, startPoint x: 742, startPoint y: 255, endPoint x: 753, endPoint y: 628, distance: 373.1
click at [753, 599] on html "Flexible Storage Create Subscription Invoice Contact Deal Discount Page Help Ch…" at bounding box center [626, 299] width 1252 height 599
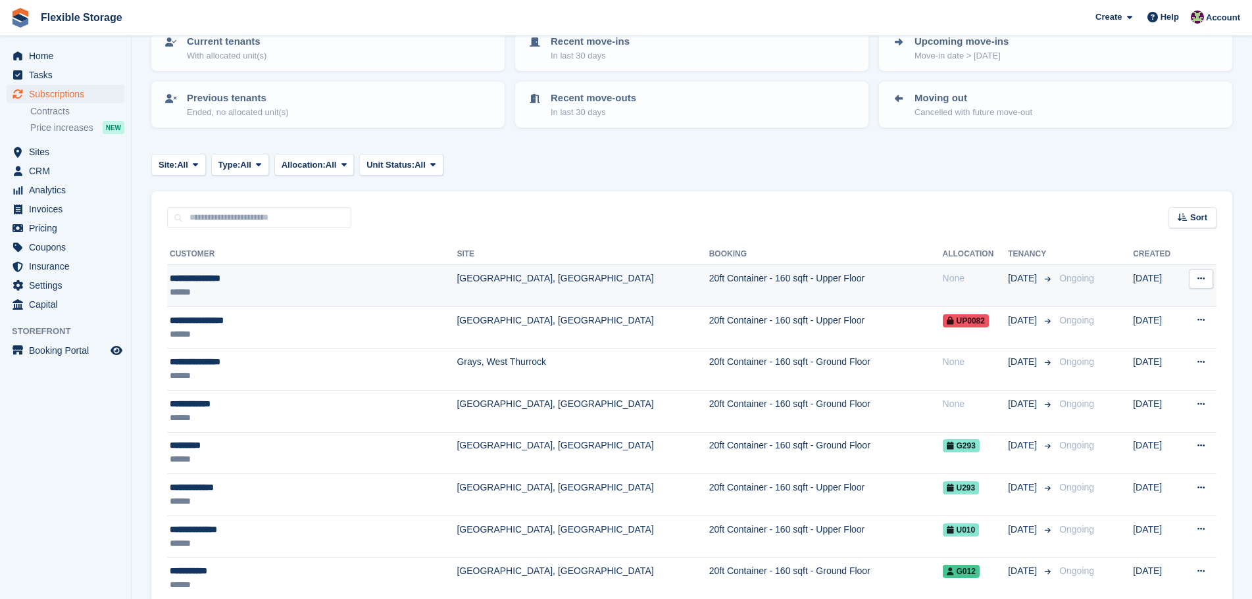
click at [709, 293] on td "20ft Container - 160 sqft - Upper Floor" at bounding box center [826, 286] width 234 height 42
click at [737, 295] on td "20ft Container - 160 sqft - Upper Floor" at bounding box center [826, 286] width 234 height 42
click at [709, 290] on td "20ft Container - 160 sqft - Upper Floor" at bounding box center [826, 286] width 234 height 42
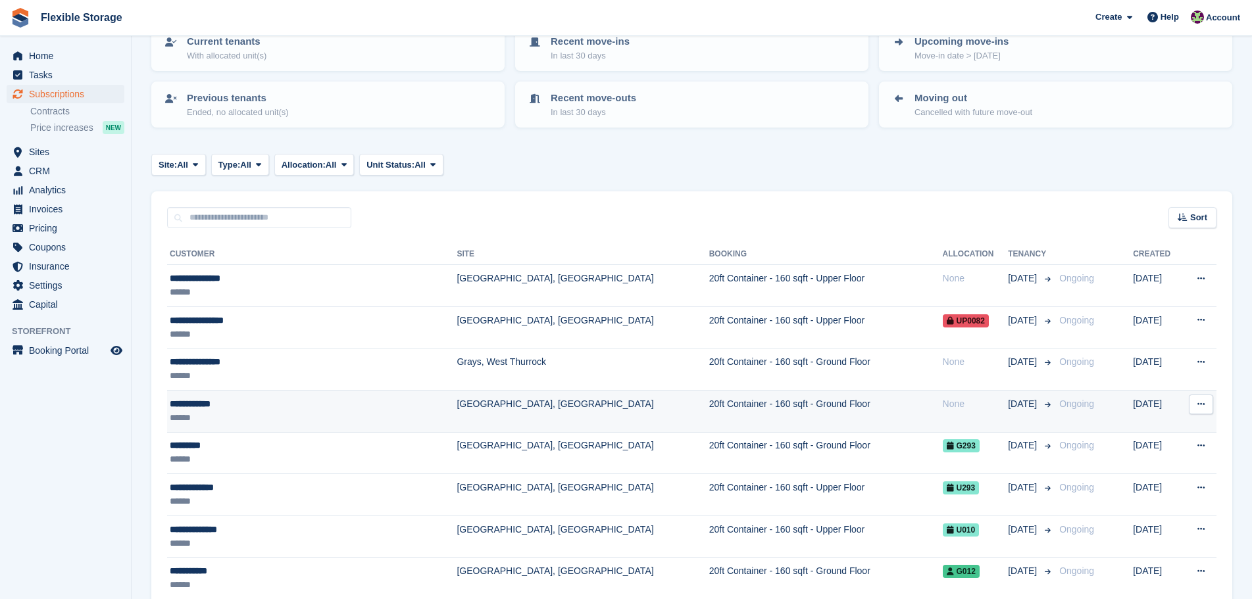
click at [709, 404] on td "20ft Container - 160 sqft - Ground Floor" at bounding box center [826, 411] width 234 height 42
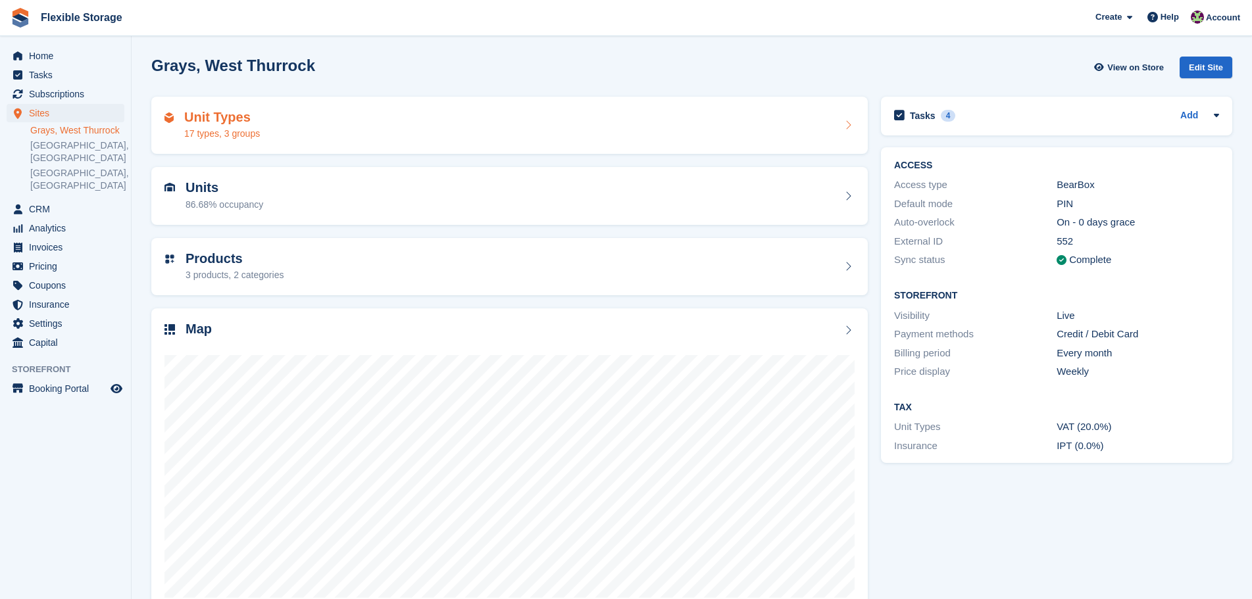
click at [259, 130] on div "Unit Types 17 types, 3 groups" at bounding box center [509, 126] width 690 height 32
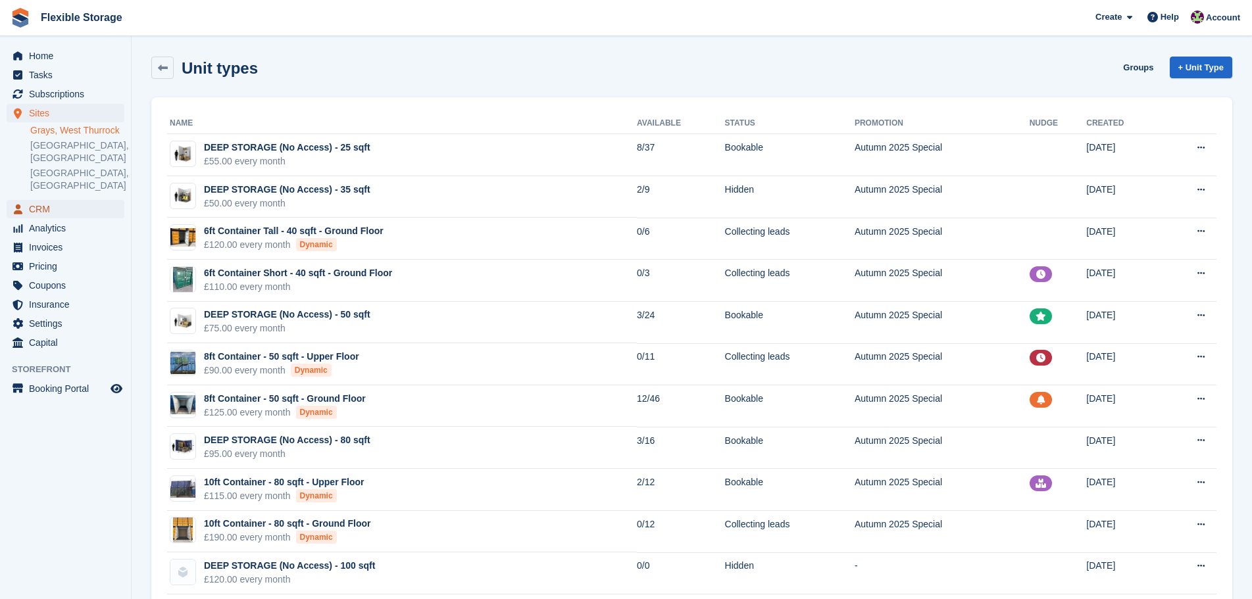
click at [92, 200] on span "CRM" at bounding box center [68, 209] width 79 height 18
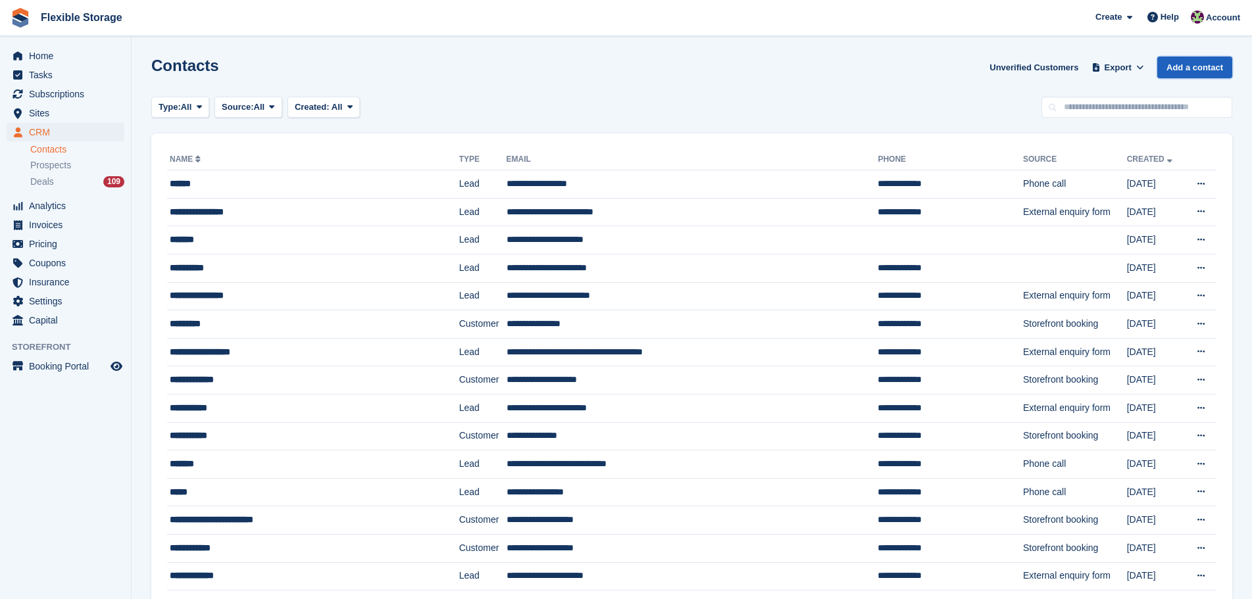
click at [1200, 70] on link "Add a contact" at bounding box center [1194, 68] width 75 height 22
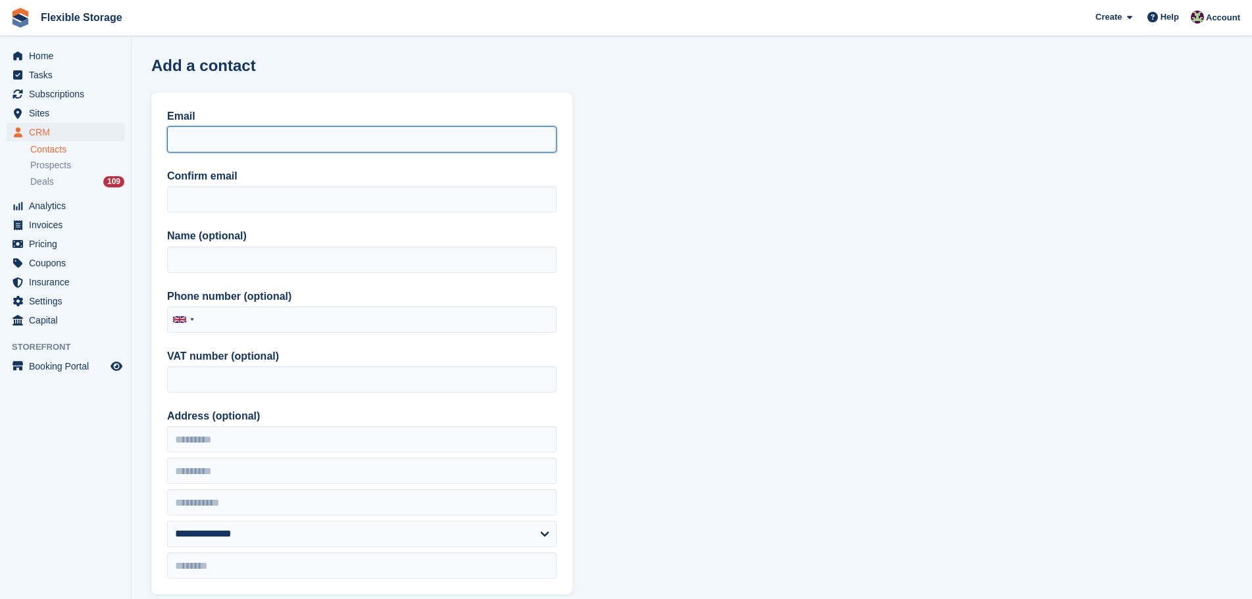
click at [226, 133] on input "Email" at bounding box center [361, 139] width 389 height 26
paste input "**********"
type input "**********"
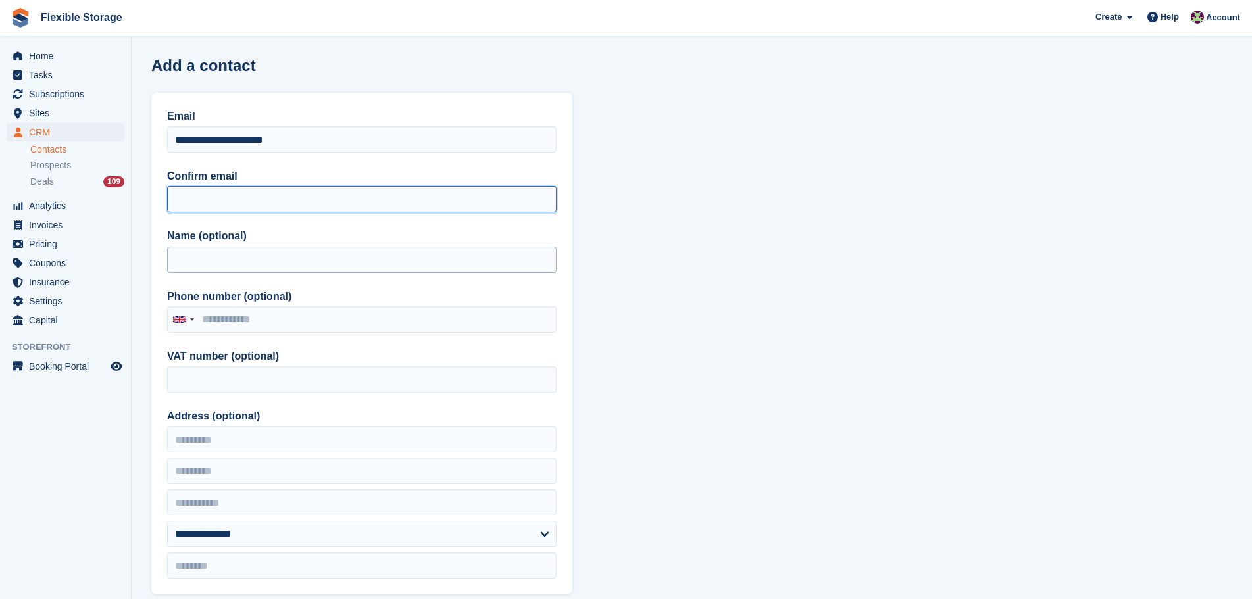
click at [201, 203] on input "Confirm email" at bounding box center [361, 199] width 389 height 26
paste input "**********"
type input "**********"
click at [191, 262] on input "Name (optional)" at bounding box center [361, 260] width 389 height 26
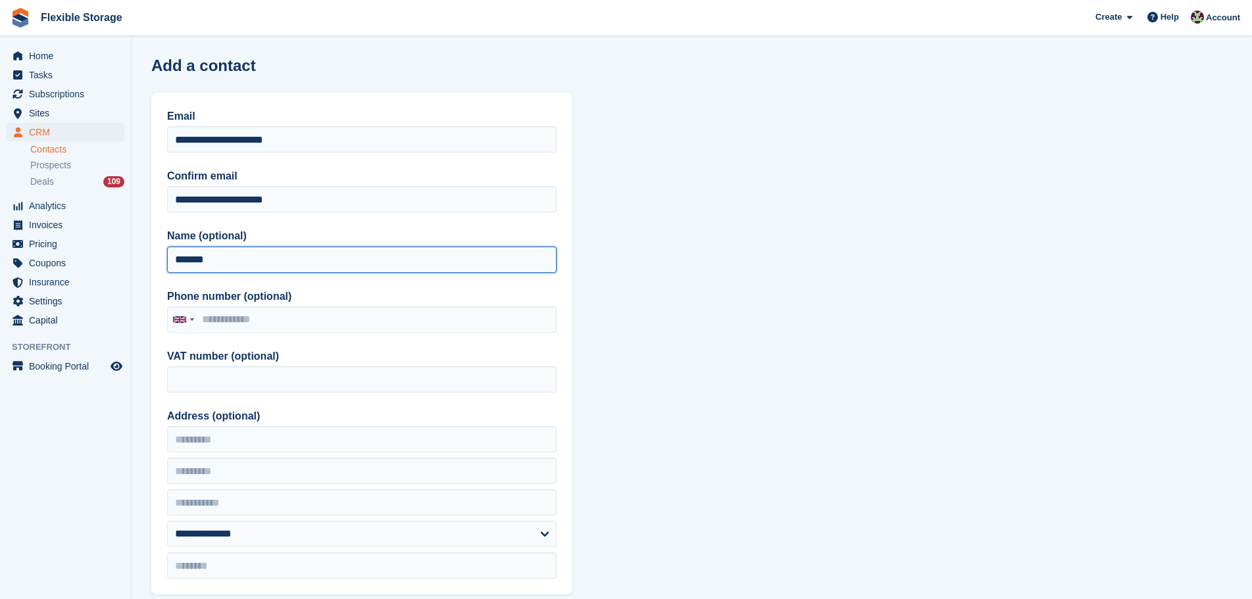
type input "*******"
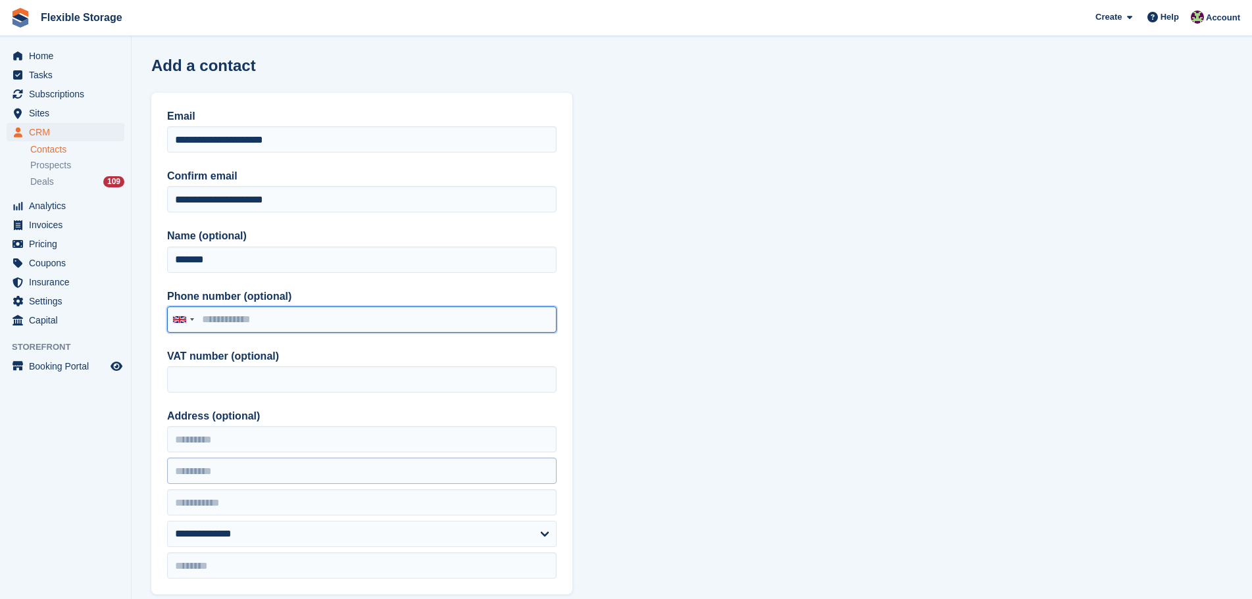
scroll to position [395, 0]
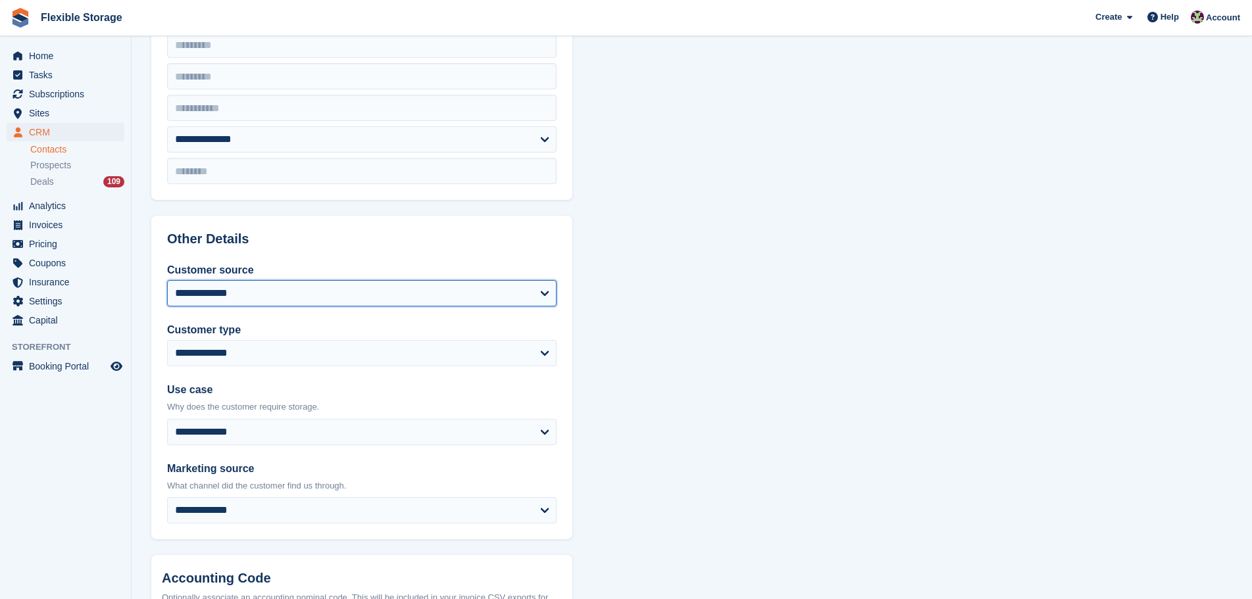
click at [245, 296] on select "**********" at bounding box center [361, 293] width 389 height 26
select select "**********"
click at [167, 280] on select "**********" at bounding box center [361, 293] width 389 height 26
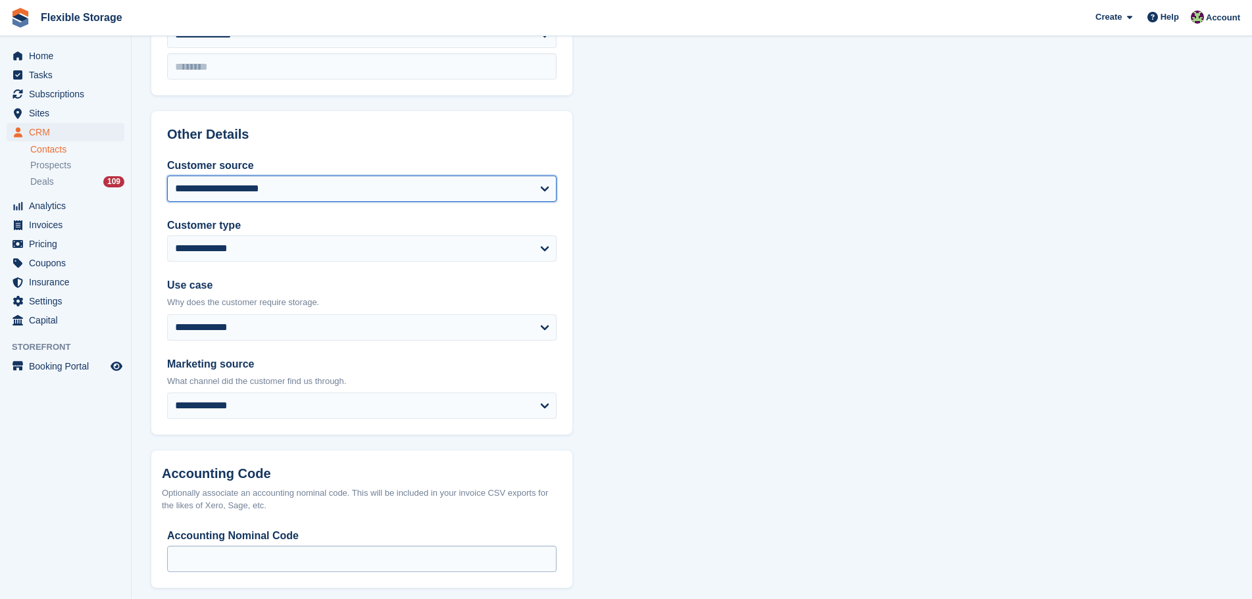
scroll to position [560, 0]
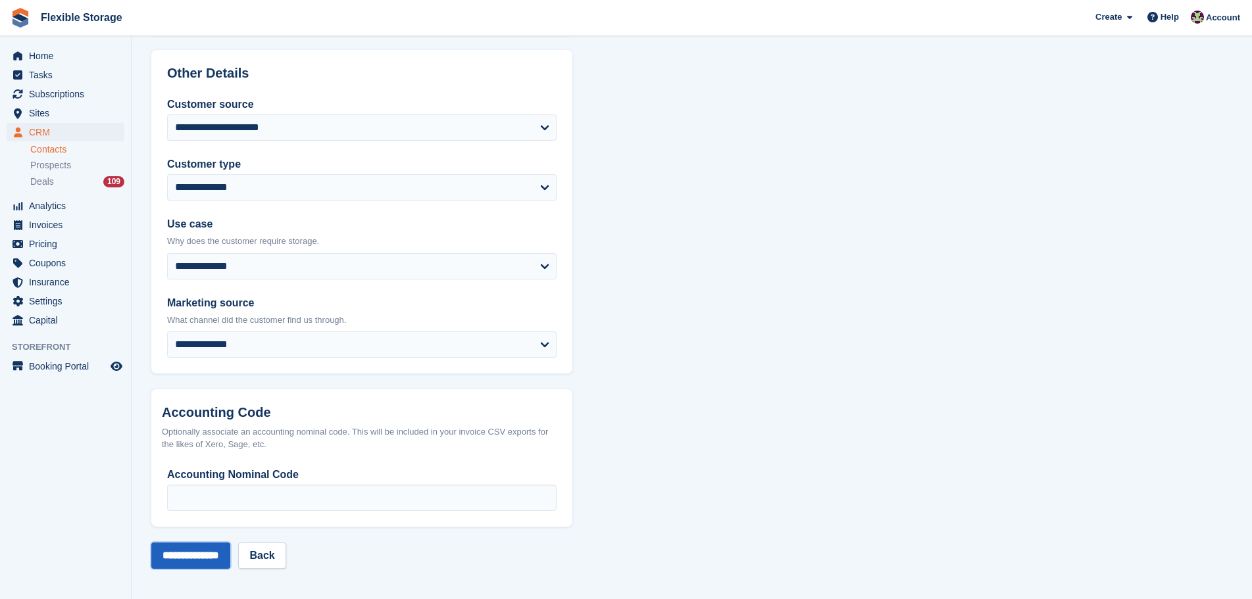
click at [203, 566] on input "**********" at bounding box center [190, 556] width 79 height 26
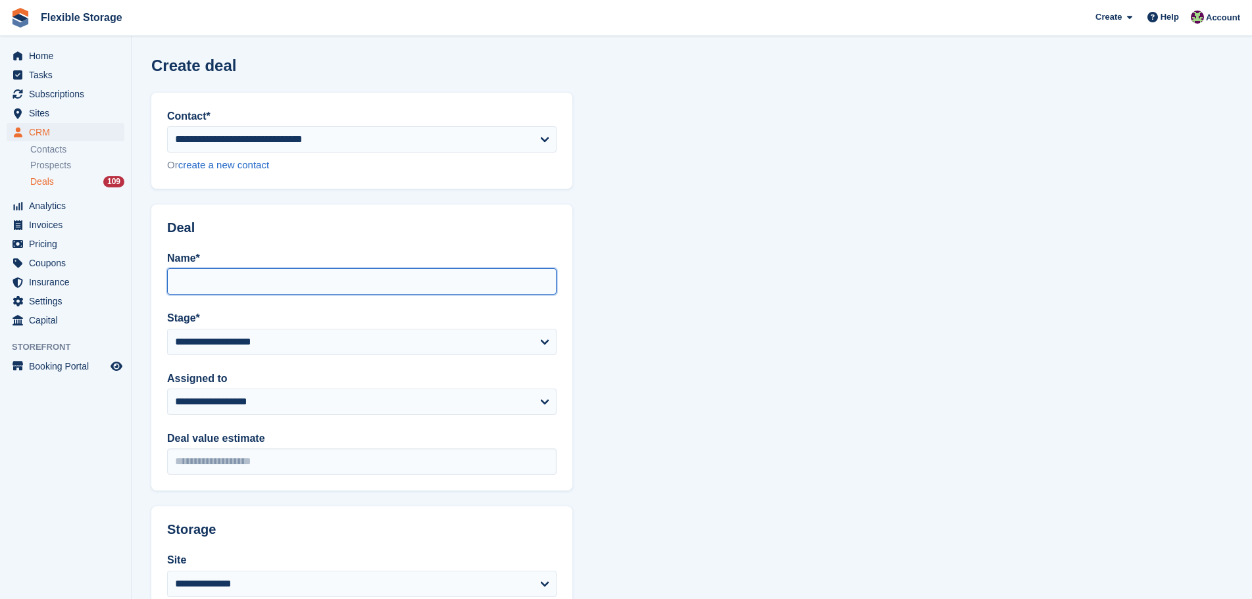
click at [255, 282] on input "Name*" at bounding box center [361, 281] width 389 height 26
type input "*******"
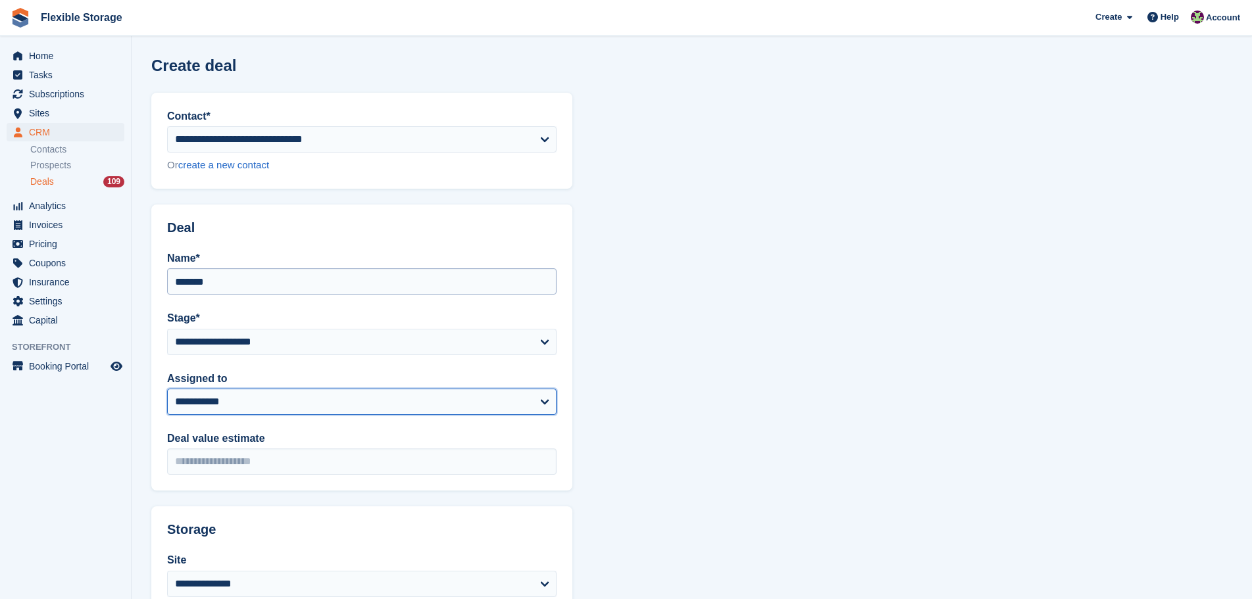
select select "***"
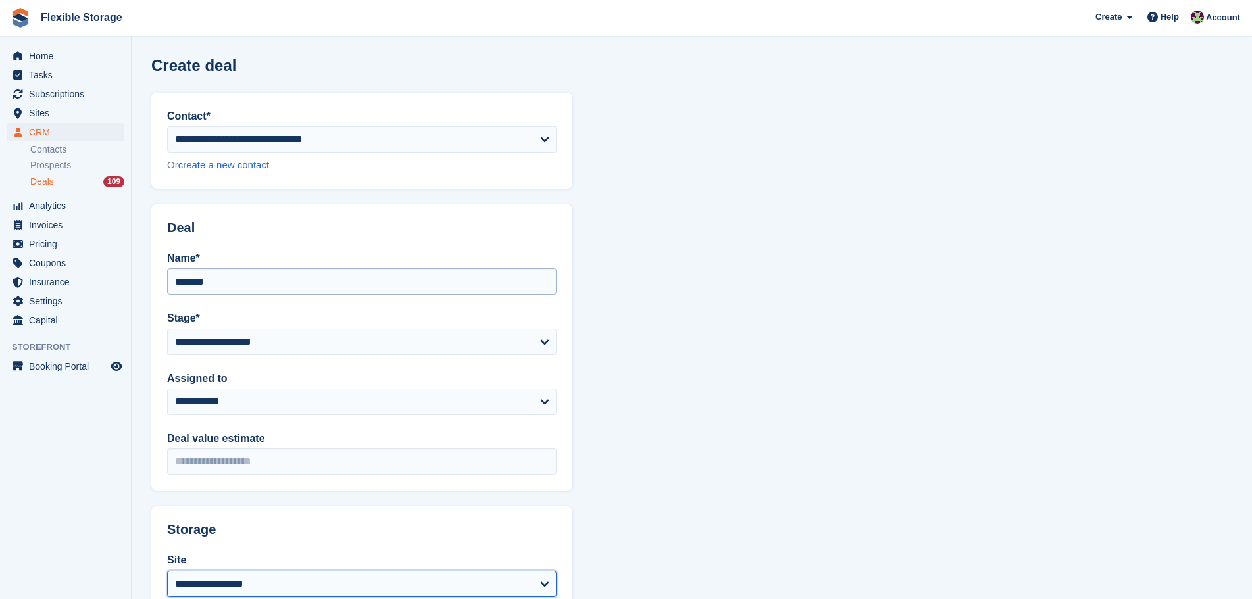
select select "***"
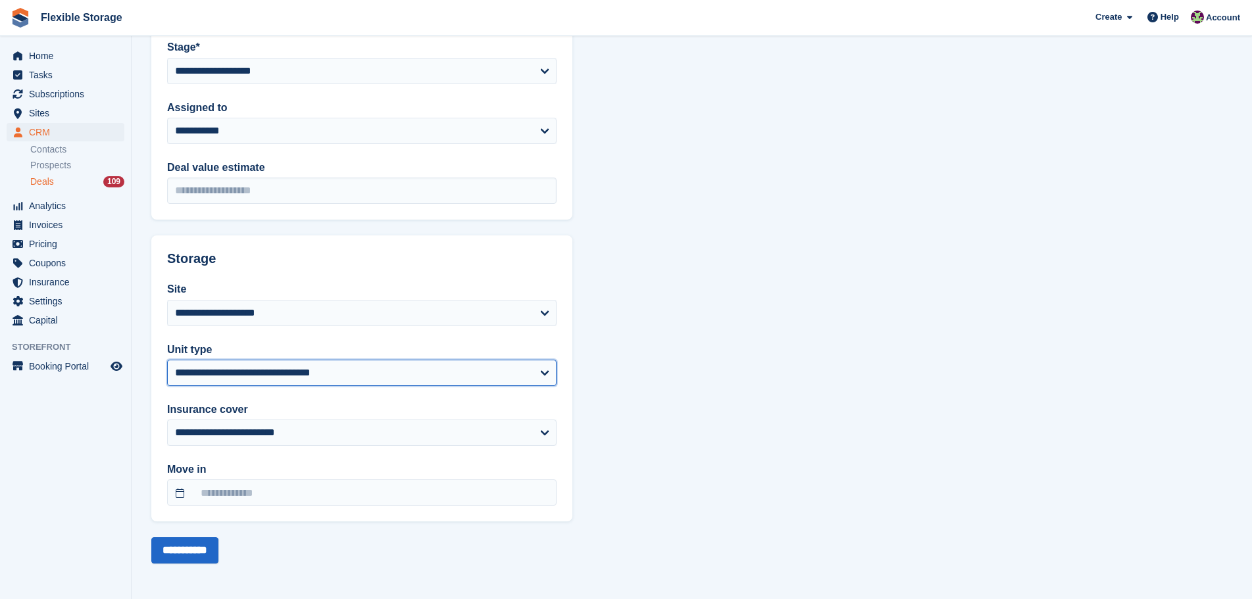
select select "****"
click at [197, 560] on input "**********" at bounding box center [184, 550] width 67 height 26
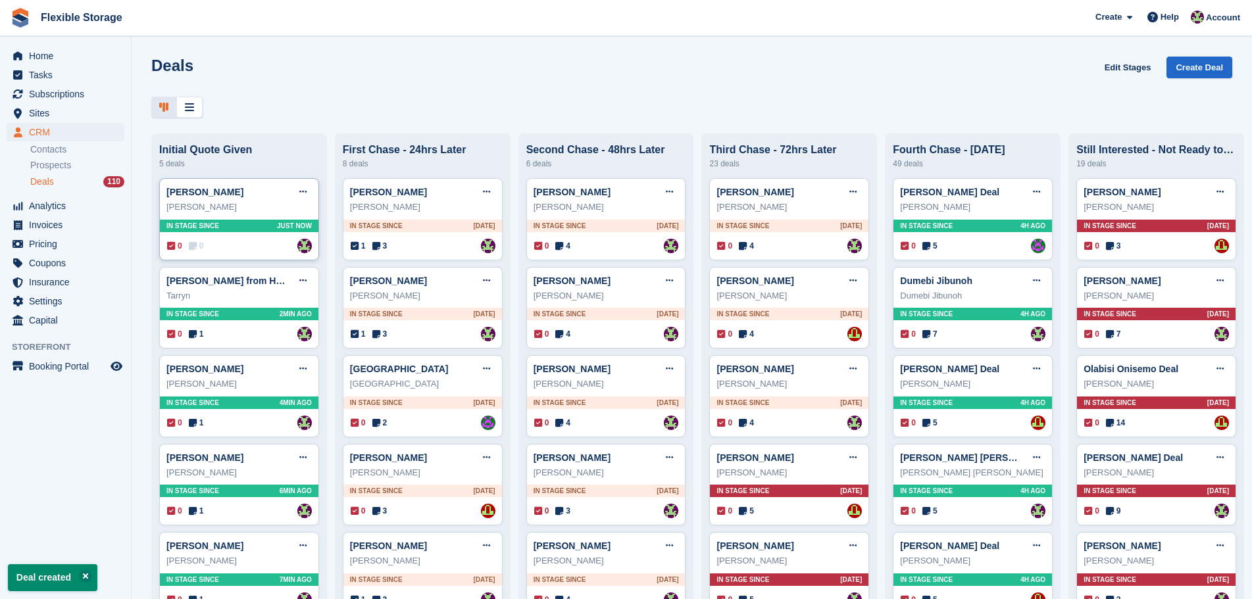
click at [245, 239] on div "[PERSON_NAME] Edit deal [PERSON_NAME] as won [PERSON_NAME] as lost Delete deal …" at bounding box center [239, 219] width 160 height 82
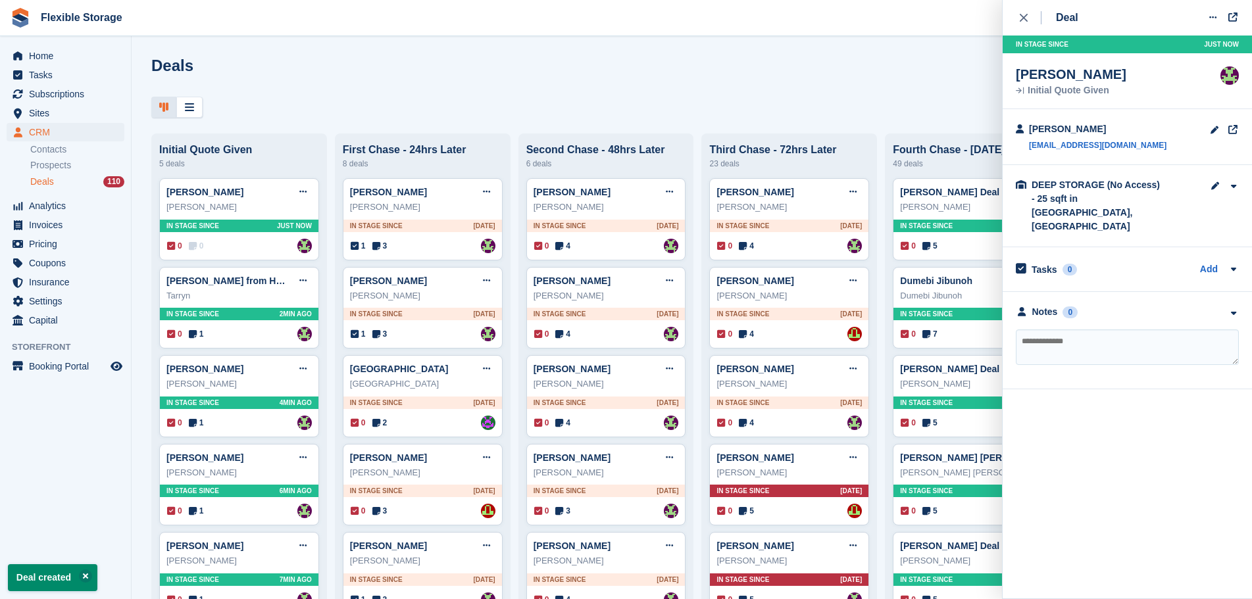
click at [1075, 330] on textarea at bounding box center [1127, 348] width 223 height 36
type textarea "**********"
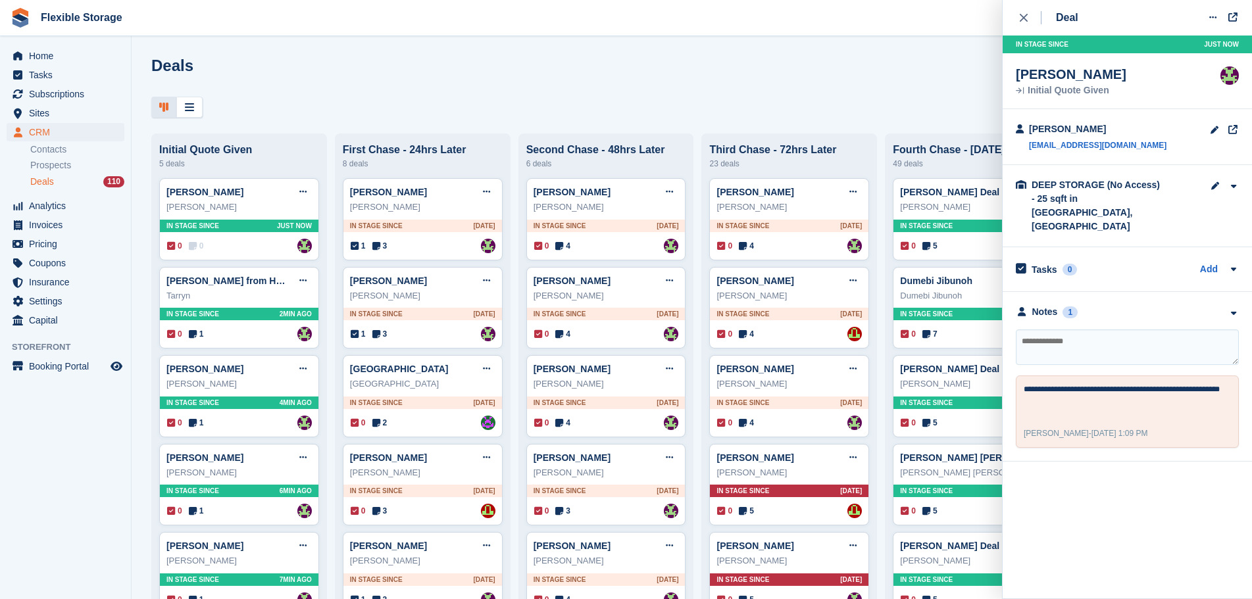
click at [366, 93] on div "Deals Edit Stages Create Deal" at bounding box center [691, 75] width 1081 height 37
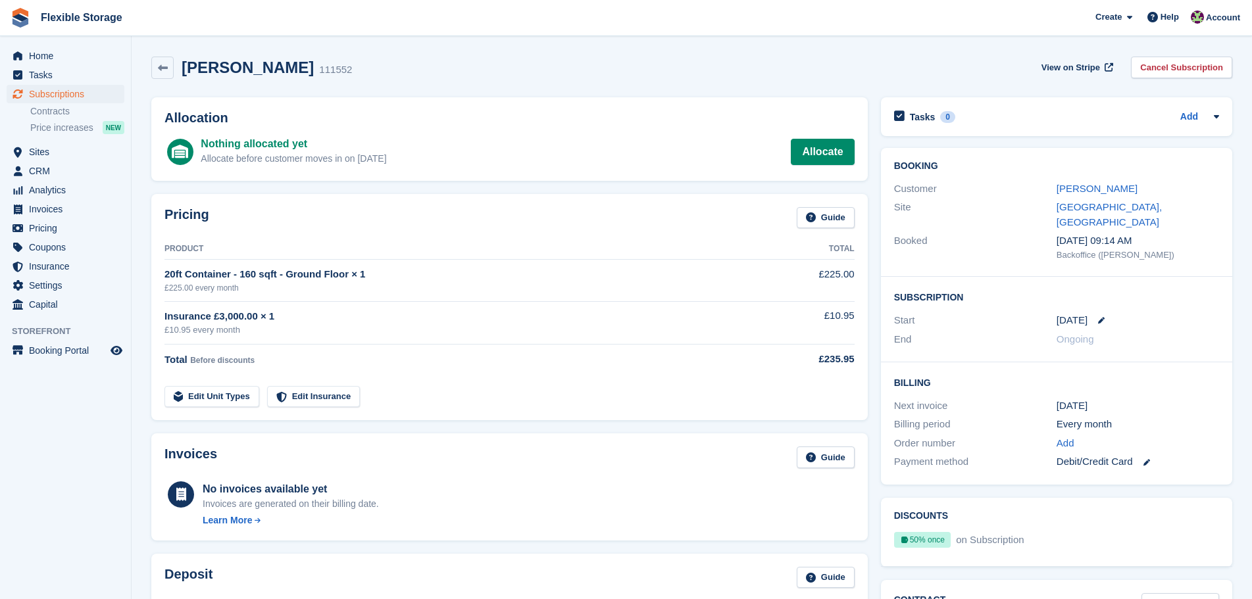
drag, startPoint x: 1166, startPoint y: 534, endPoint x: 335, endPoint y: 275, distance: 870.3
click at [335, 275] on div "Allocation Nothing allocated yet Allocate before customer moves in on [DATE] Al…" at bounding box center [692, 498] width 1094 height 814
click at [1148, 511] on h2 "Discounts" at bounding box center [1056, 516] width 325 height 11
click at [63, 60] on span "Home" at bounding box center [68, 56] width 79 height 18
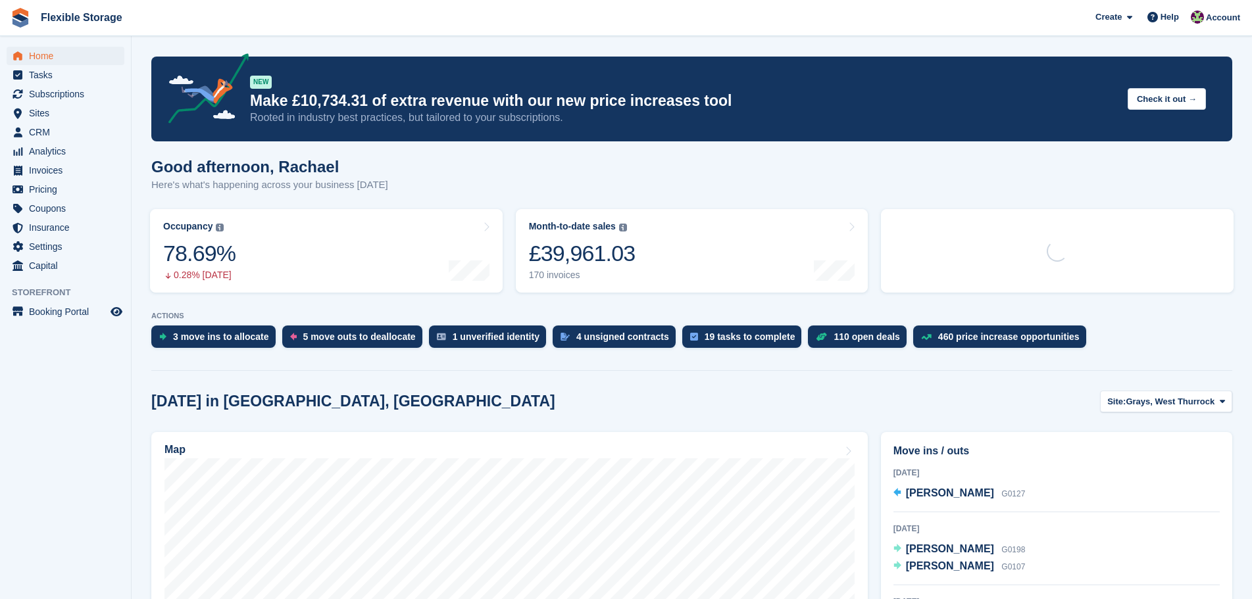
click at [927, 599] on html "Flexible Storage Create Subscription Invoice Contact Deal Discount Page Help Ch…" at bounding box center [626, 299] width 1252 height 599
click at [859, 393] on div "[DATE] in [GEOGRAPHIC_DATA], [GEOGRAPHIC_DATA] Site: [GEOGRAPHIC_DATA], [GEOGRA…" at bounding box center [691, 402] width 1081 height 22
click at [63, 88] on span "Subscriptions" at bounding box center [68, 94] width 79 height 18
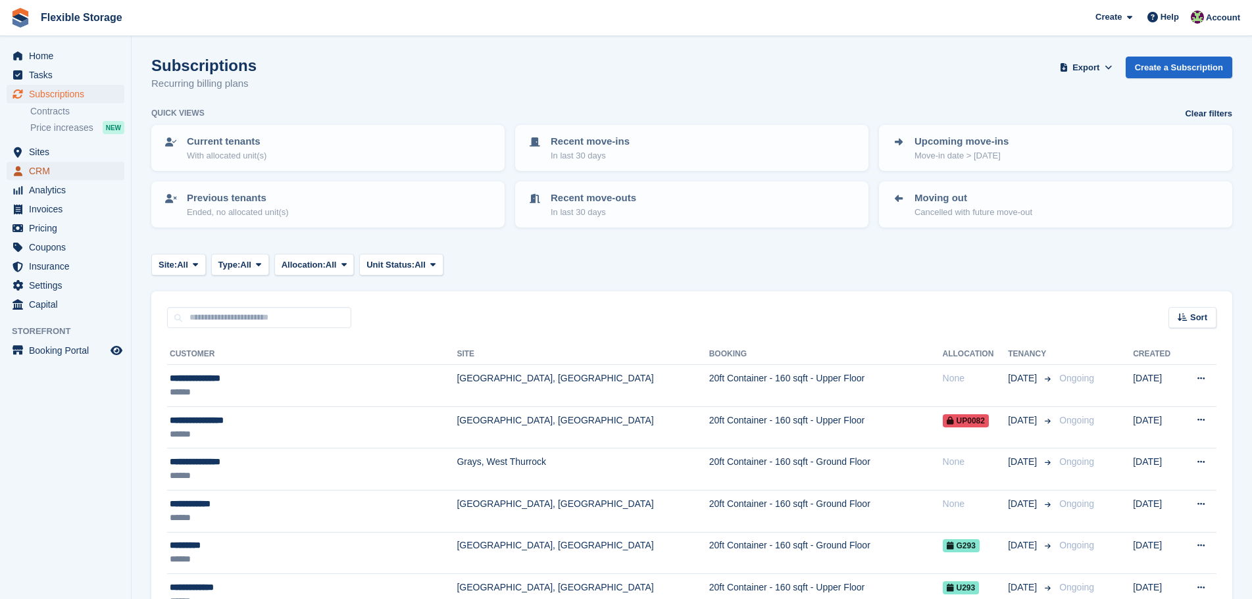
click at [80, 162] on span "CRM" at bounding box center [68, 171] width 79 height 18
click at [86, 168] on span "CRM" at bounding box center [68, 171] width 79 height 18
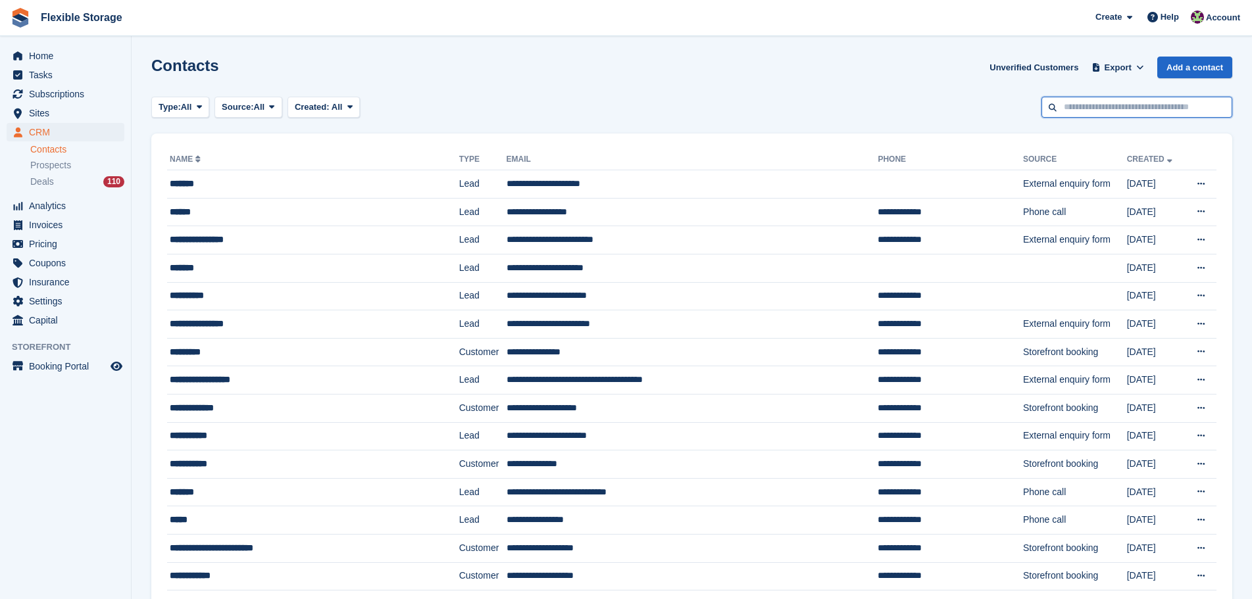
click at [1123, 99] on input "text" at bounding box center [1136, 108] width 191 height 22
type input "****"
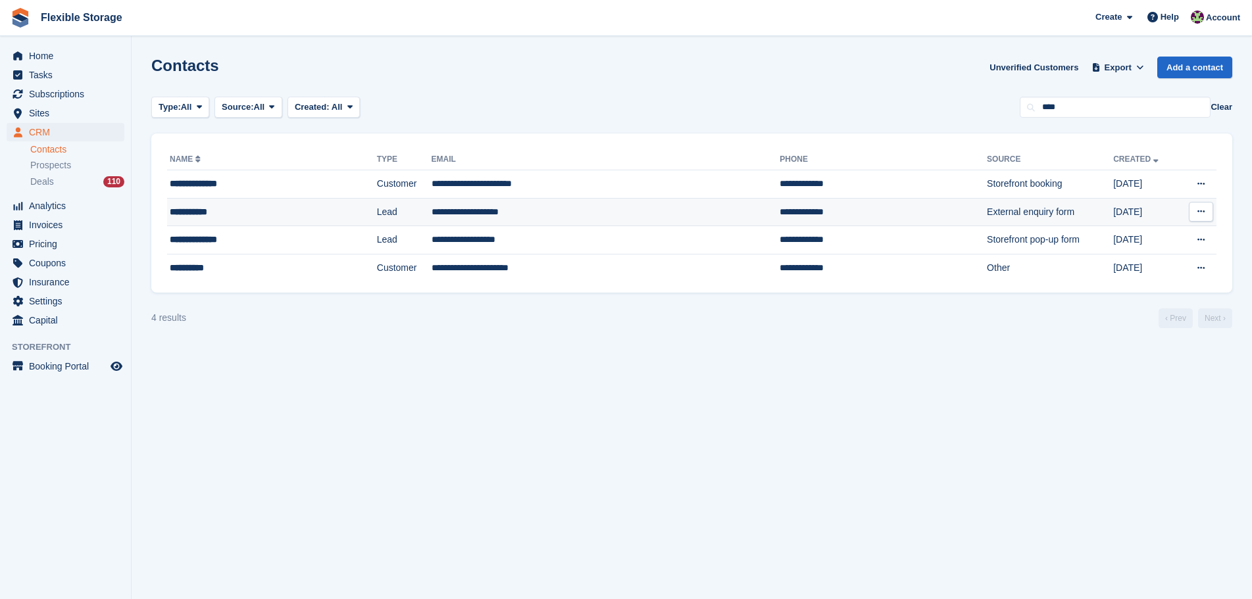
click at [377, 213] on td "Lead" at bounding box center [404, 212] width 55 height 28
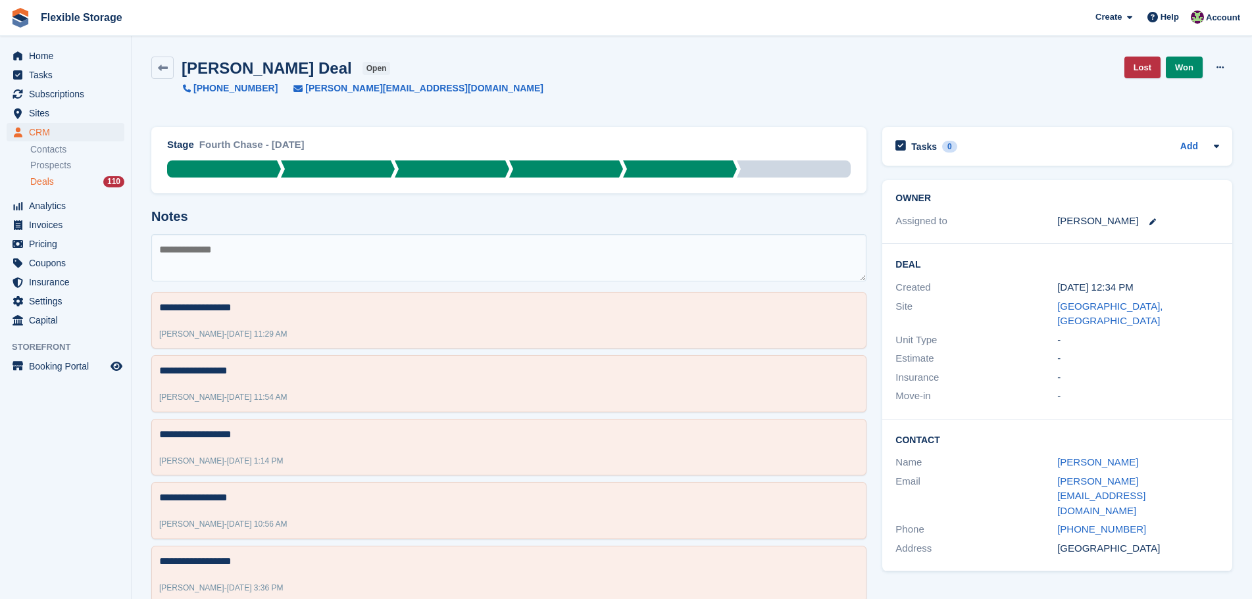
click at [68, 177] on div "Deals 110" at bounding box center [77, 182] width 94 height 12
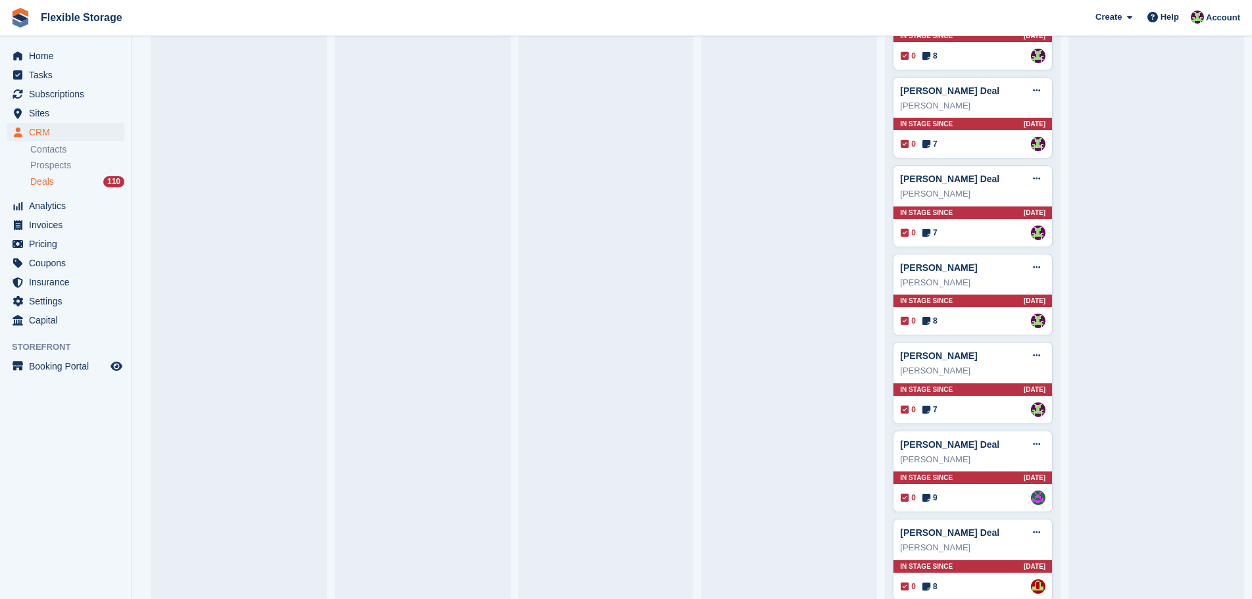
scroll to position [3928, 0]
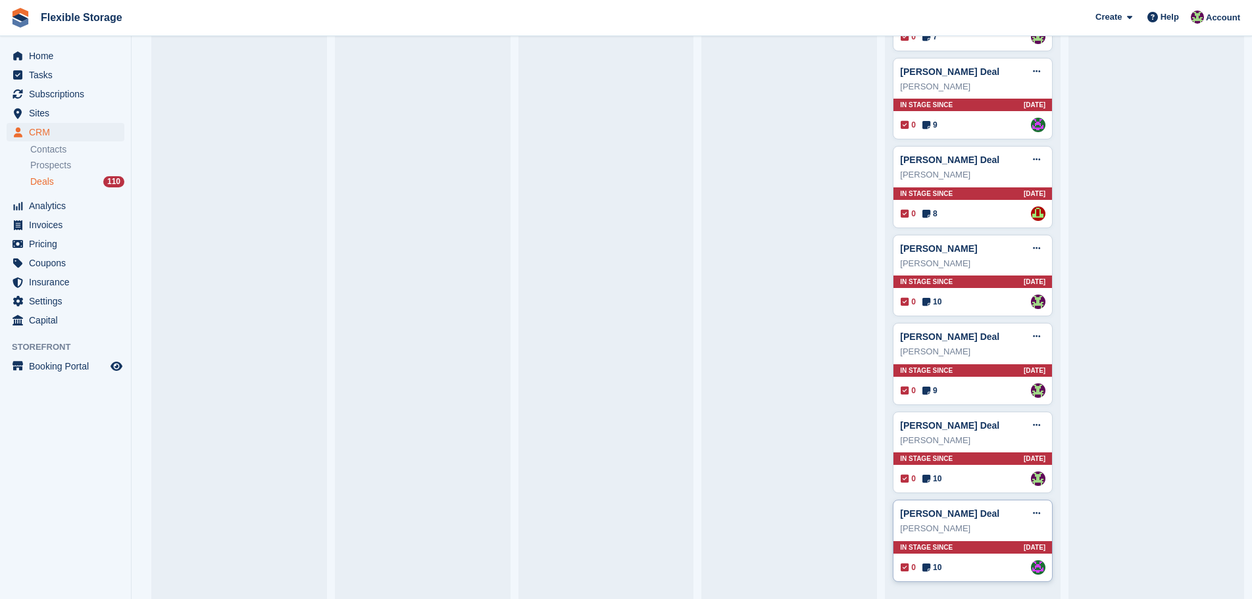
click at [1004, 528] on div "[PERSON_NAME]" at bounding box center [972, 528] width 145 height 13
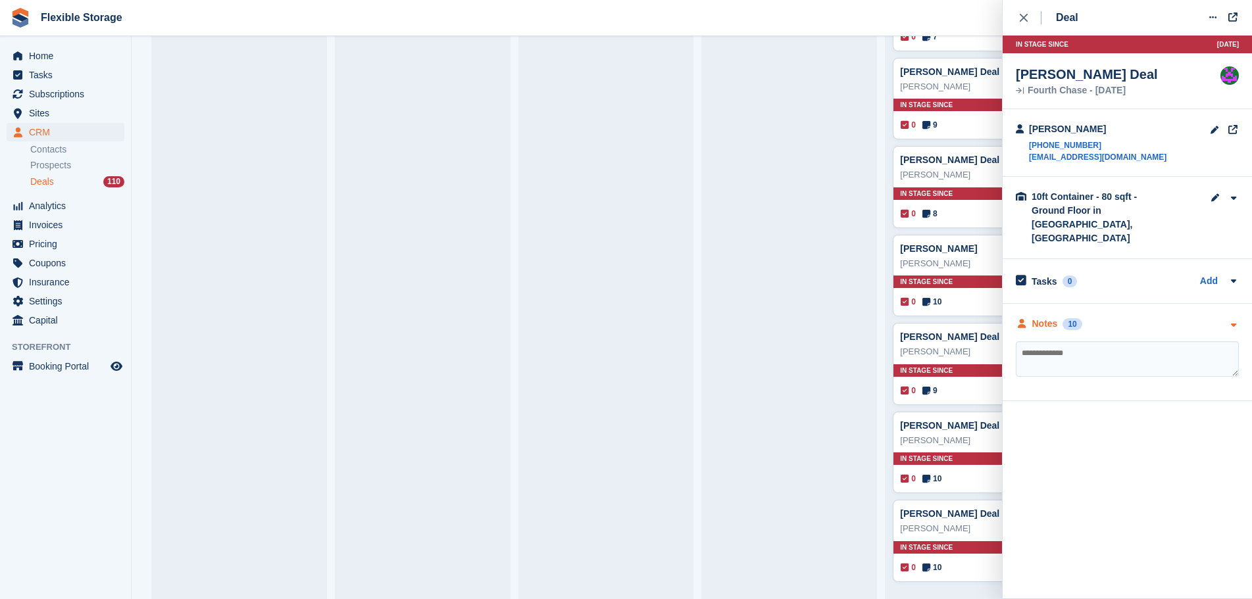
click at [1116, 317] on div "Notes 10" at bounding box center [1127, 324] width 223 height 14
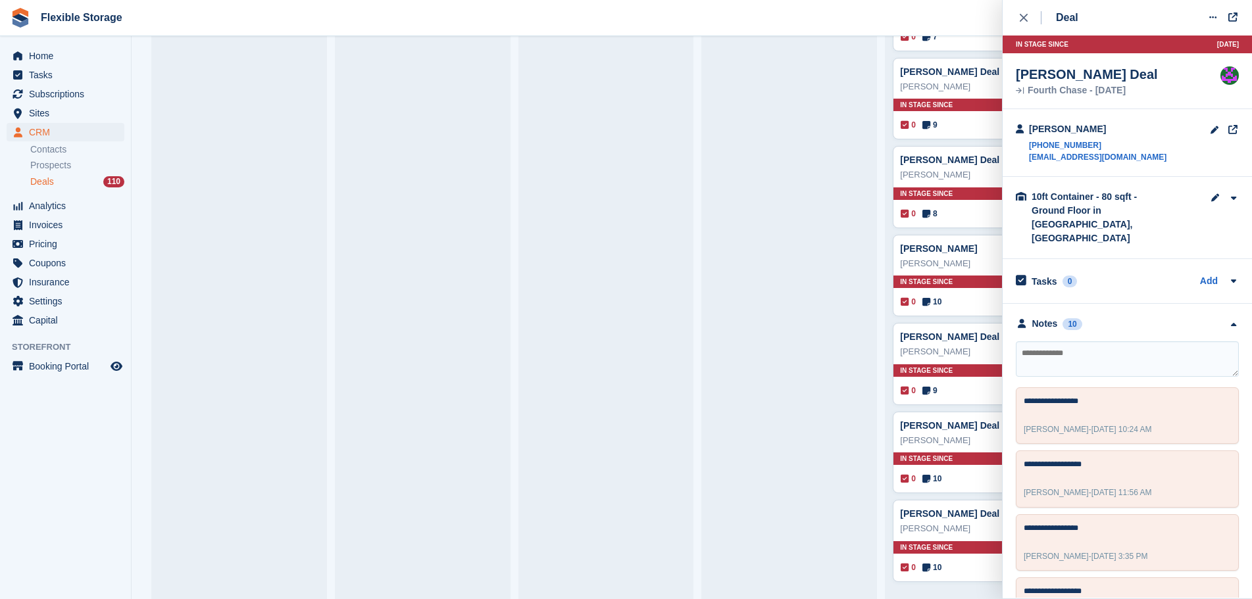
click at [1120, 341] on textarea at bounding box center [1127, 359] width 223 height 36
type textarea "**********"
click at [977, 470] on div "James Robertson Deal Edit deal Mark as won Mark as lost Delete deal James Rober…" at bounding box center [973, 453] width 160 height 82
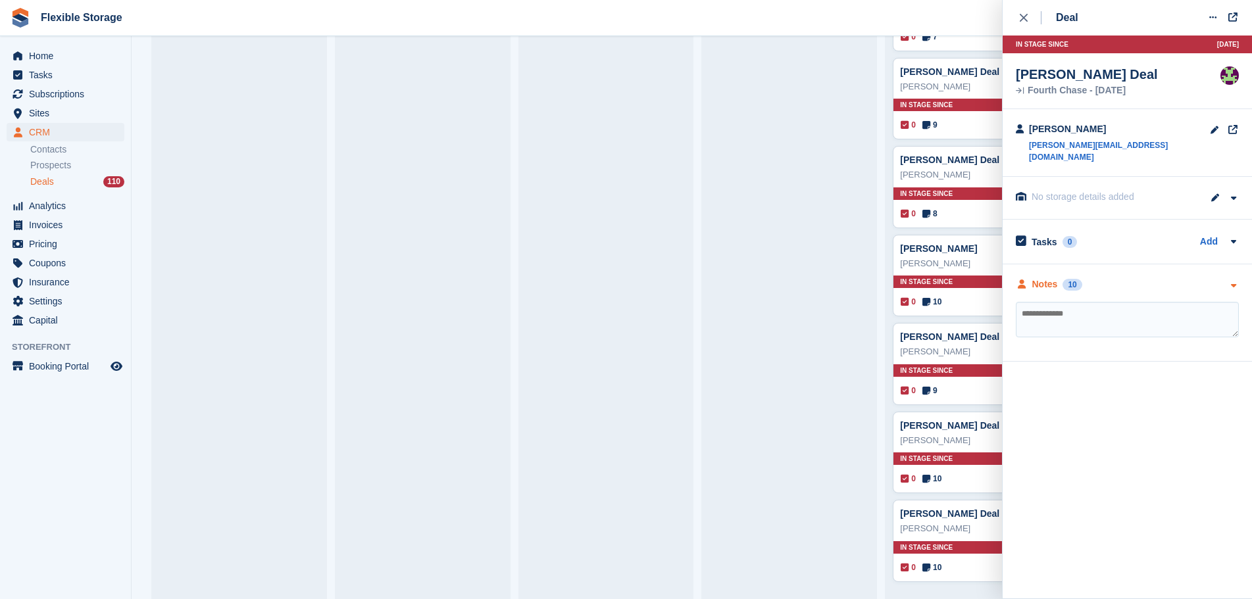
click at [1090, 278] on div "Notes 10" at bounding box center [1127, 285] width 223 height 14
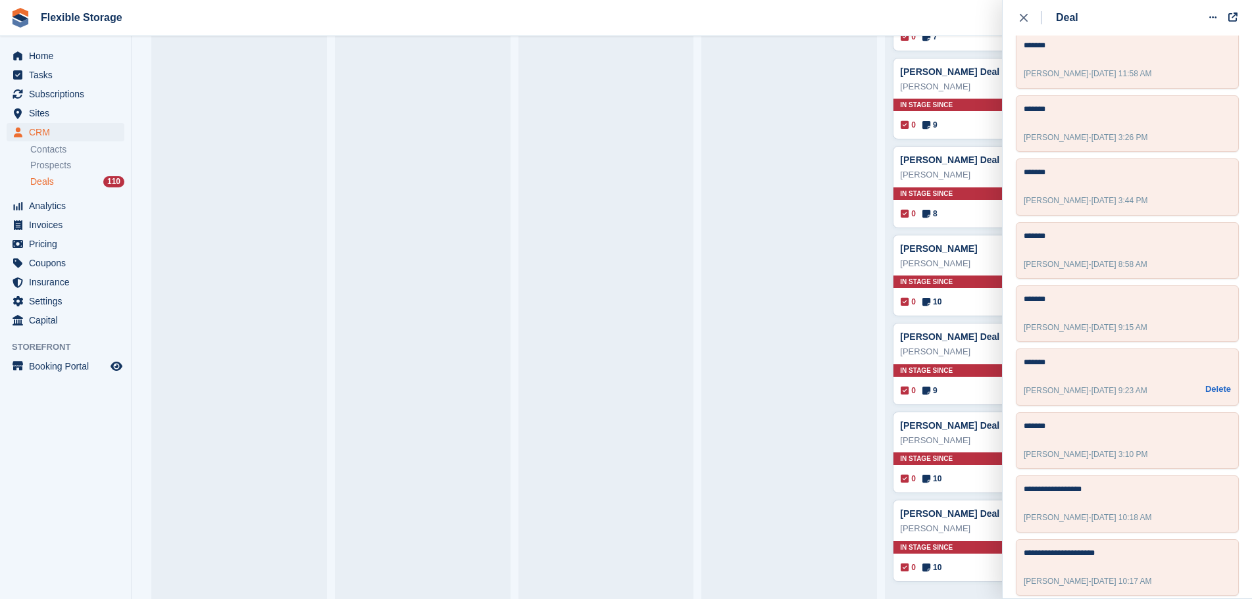
scroll to position [0, 0]
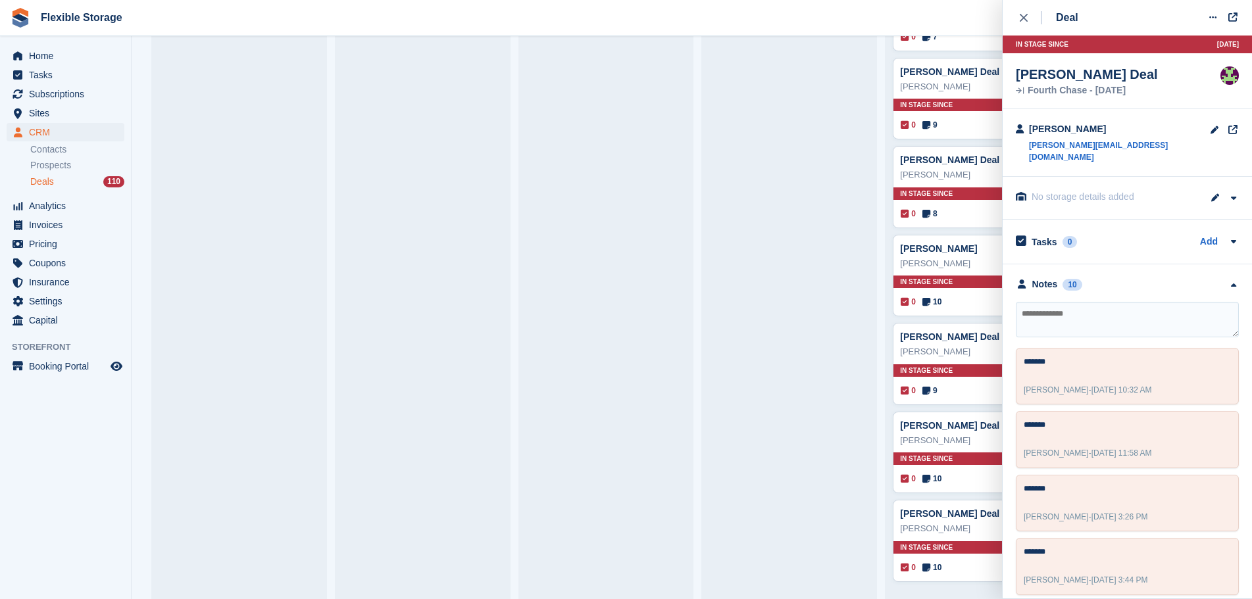
click at [1085, 310] on textarea at bounding box center [1127, 320] width 223 height 36
type textarea "*******"
click at [1204, 9] on button at bounding box center [1212, 18] width 24 height 20
click at [1169, 91] on p "Mark as lost" at bounding box center [1161, 88] width 114 height 17
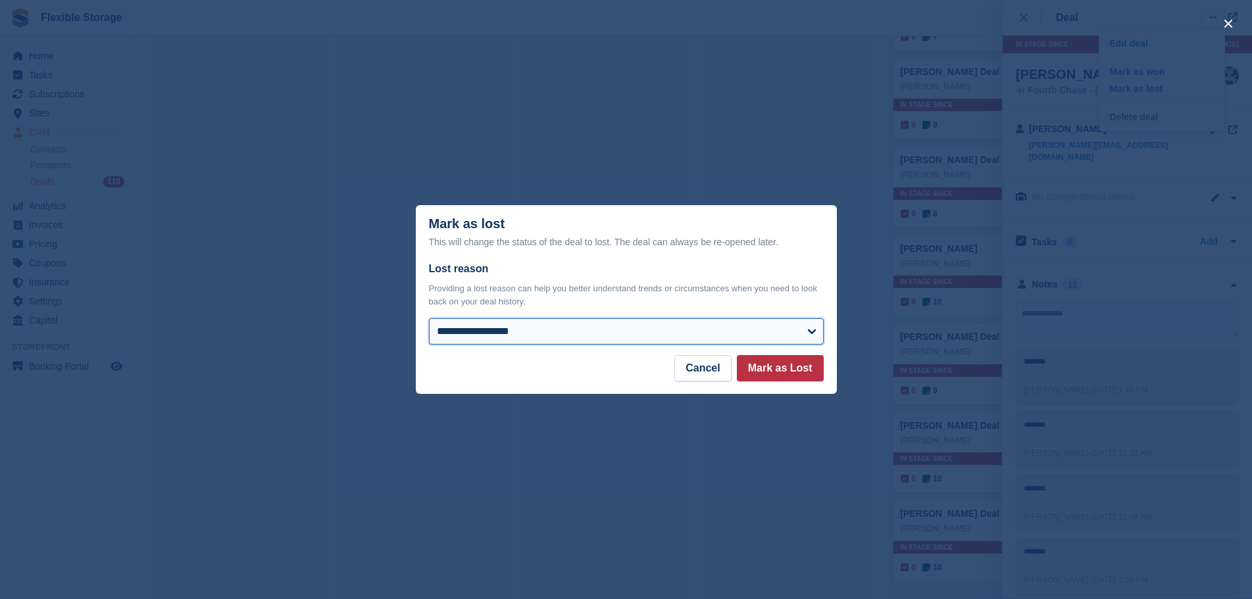
drag, startPoint x: 728, startPoint y: 342, endPoint x: 647, endPoint y: 320, distance: 83.3
click at [728, 342] on select "**********" at bounding box center [626, 331] width 395 height 26
select select "**********"
click at [429, 320] on select "**********" at bounding box center [626, 331] width 395 height 26
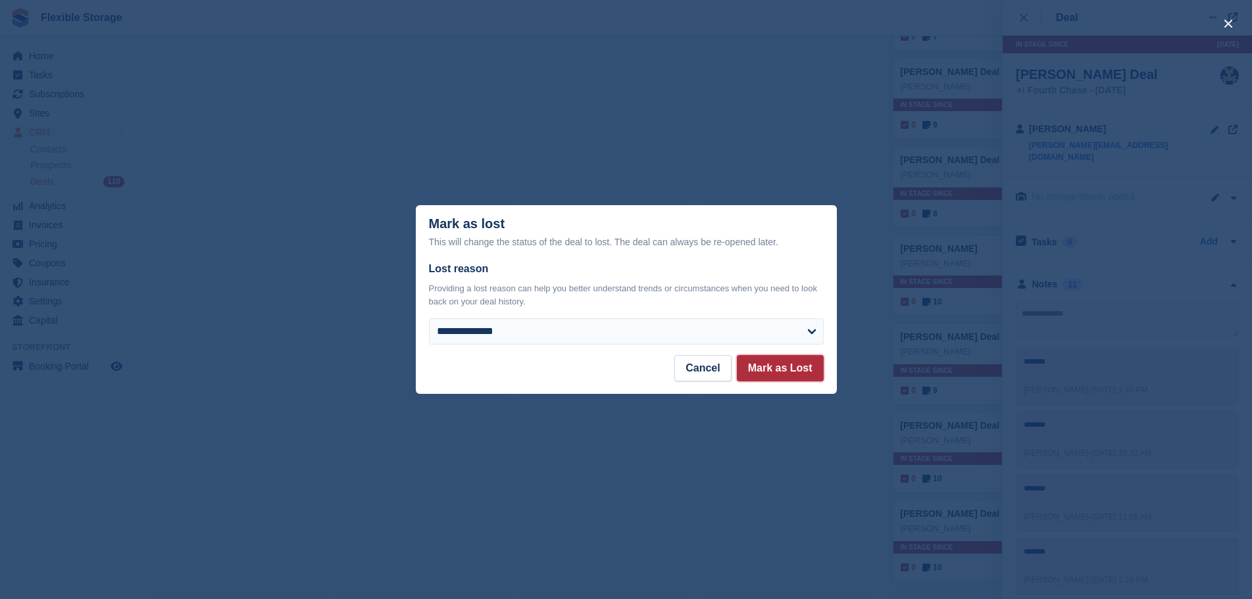
click at [765, 368] on button "Mark as Lost" at bounding box center [780, 368] width 87 height 26
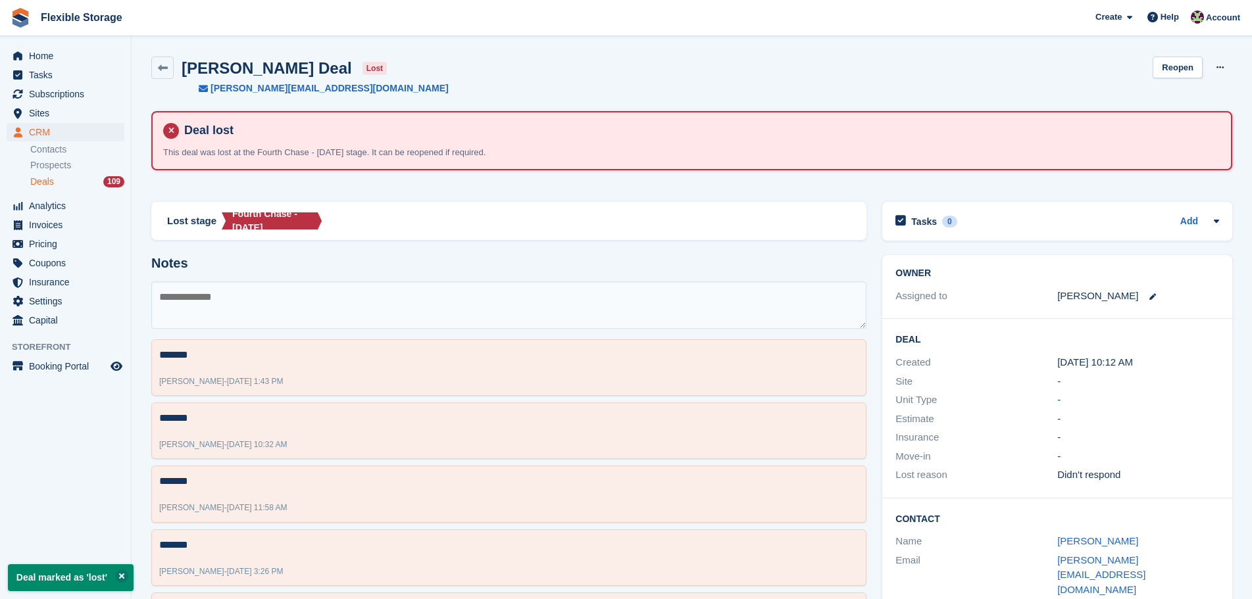
scroll to position [724, 0]
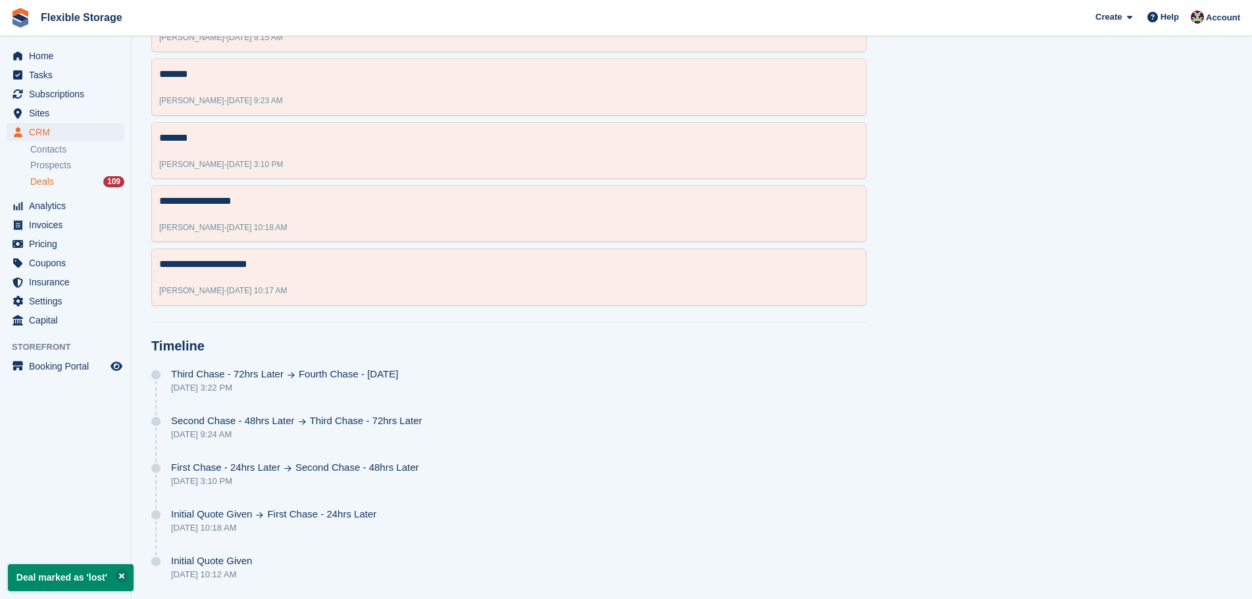
click at [53, 179] on span "Deals" at bounding box center [42, 182] width 24 height 12
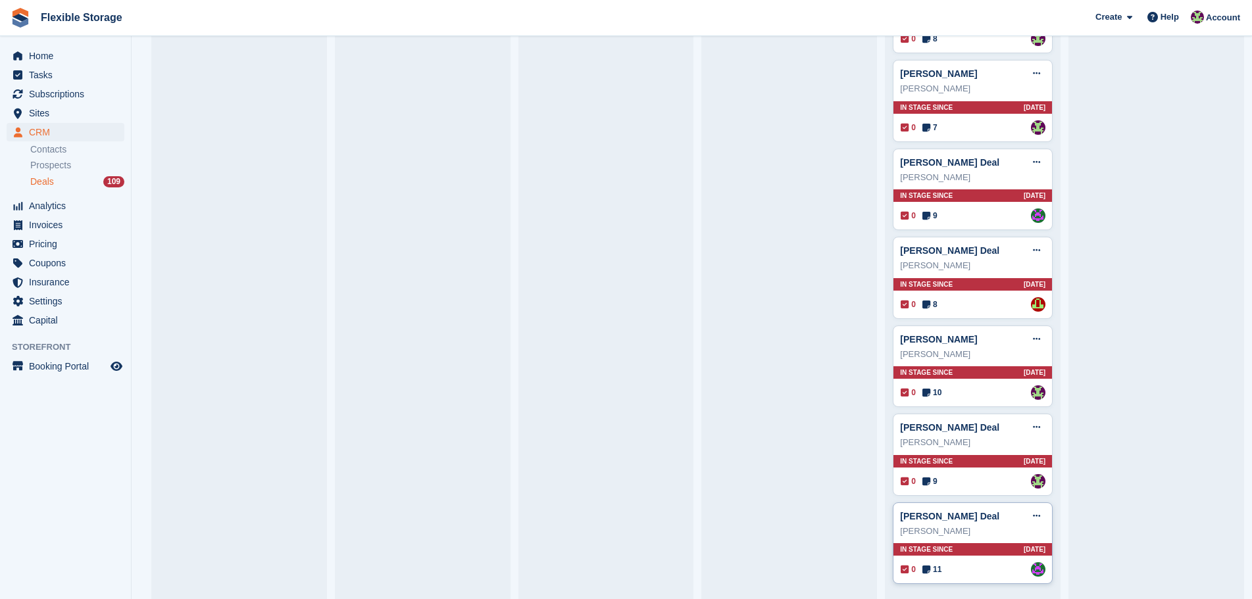
scroll to position [3840, 0]
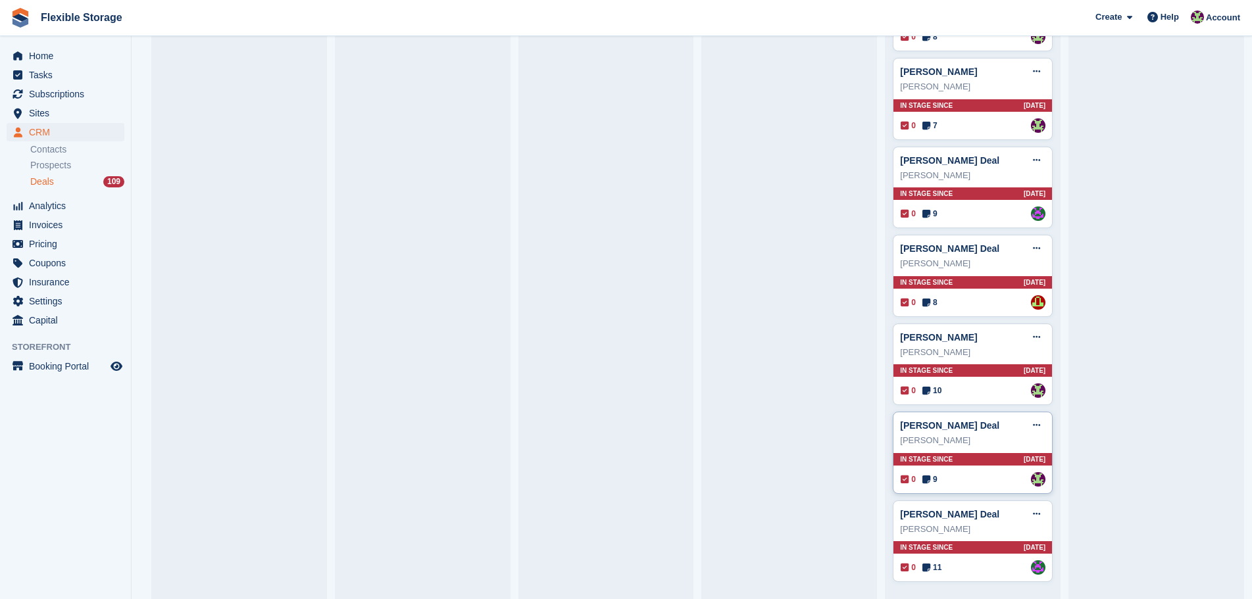
click at [964, 474] on div "0 9 Assigned to Rachael Fisher" at bounding box center [973, 479] width 145 height 14
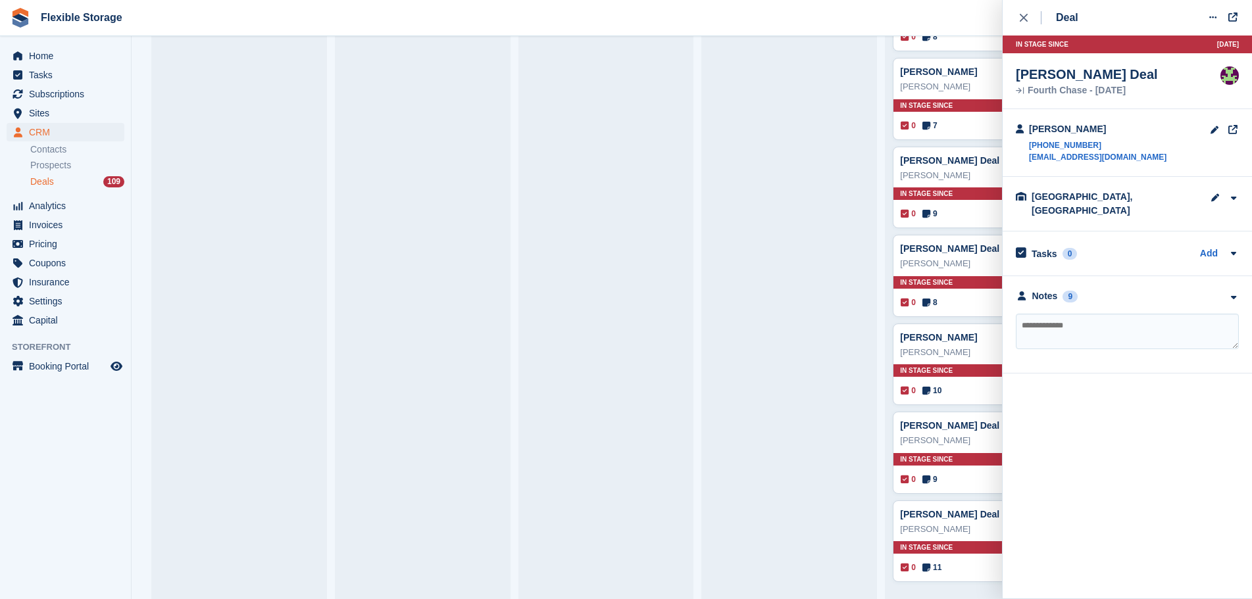
click at [1119, 276] on div "**********" at bounding box center [1126, 324] width 249 height 97
click at [1123, 289] on div "Notes 9" at bounding box center [1127, 296] width 223 height 14
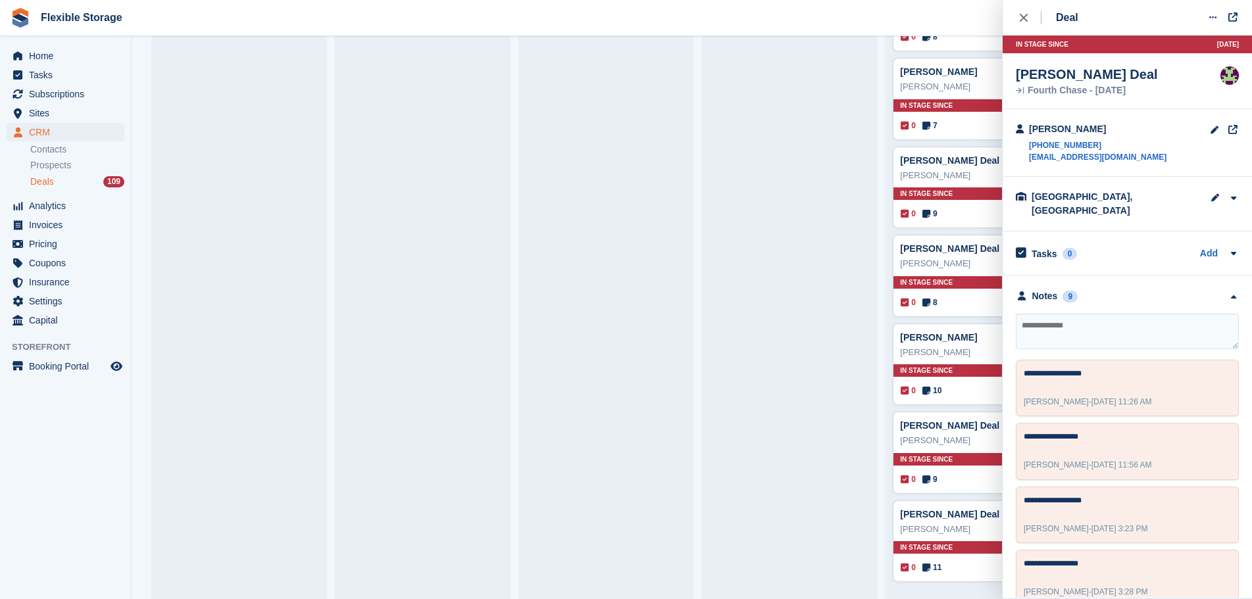
click at [1122, 314] on textarea at bounding box center [1127, 332] width 223 height 36
type textarea "**********"
click at [964, 381] on div "Ian Curtis Deal Edit deal Mark as won Mark as lost Delete deal Ian Curtis In st…" at bounding box center [973, 365] width 160 height 82
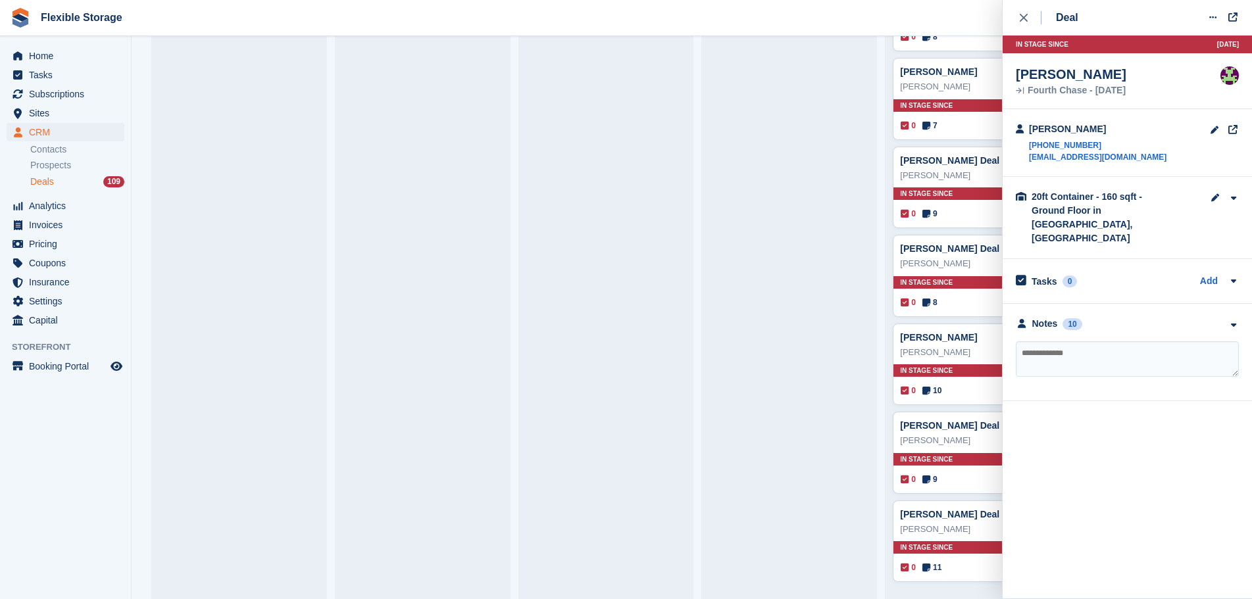
click at [1112, 304] on div "**********" at bounding box center [1126, 352] width 249 height 97
click at [1118, 317] on div "Notes 10" at bounding box center [1127, 324] width 223 height 14
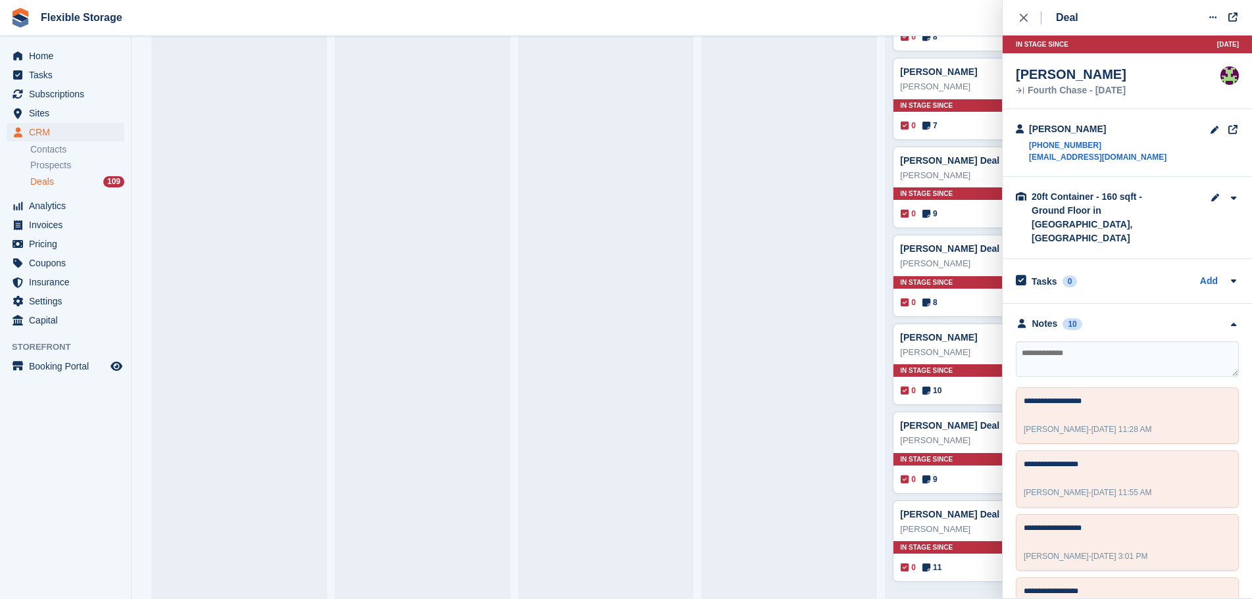
click at [1120, 341] on textarea at bounding box center [1127, 359] width 223 height 36
type textarea "**********"
click at [959, 270] on div "Luke Manser" at bounding box center [972, 263] width 145 height 13
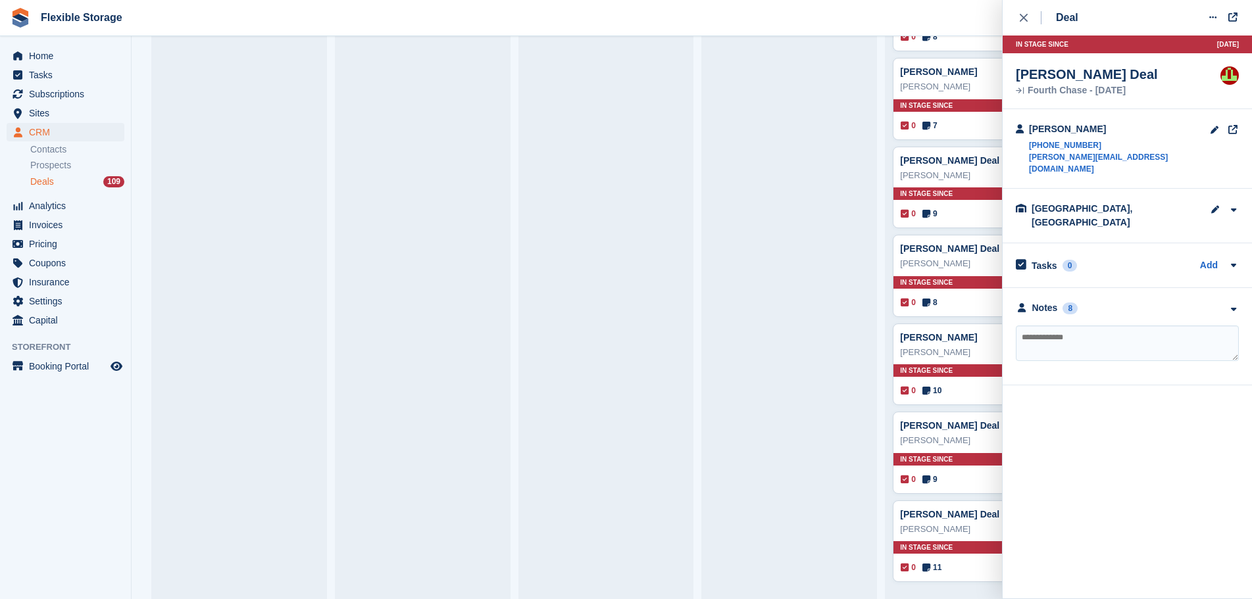
click at [1106, 292] on div "**********" at bounding box center [1126, 336] width 249 height 97
click at [1118, 301] on div "Notes 8" at bounding box center [1127, 308] width 223 height 14
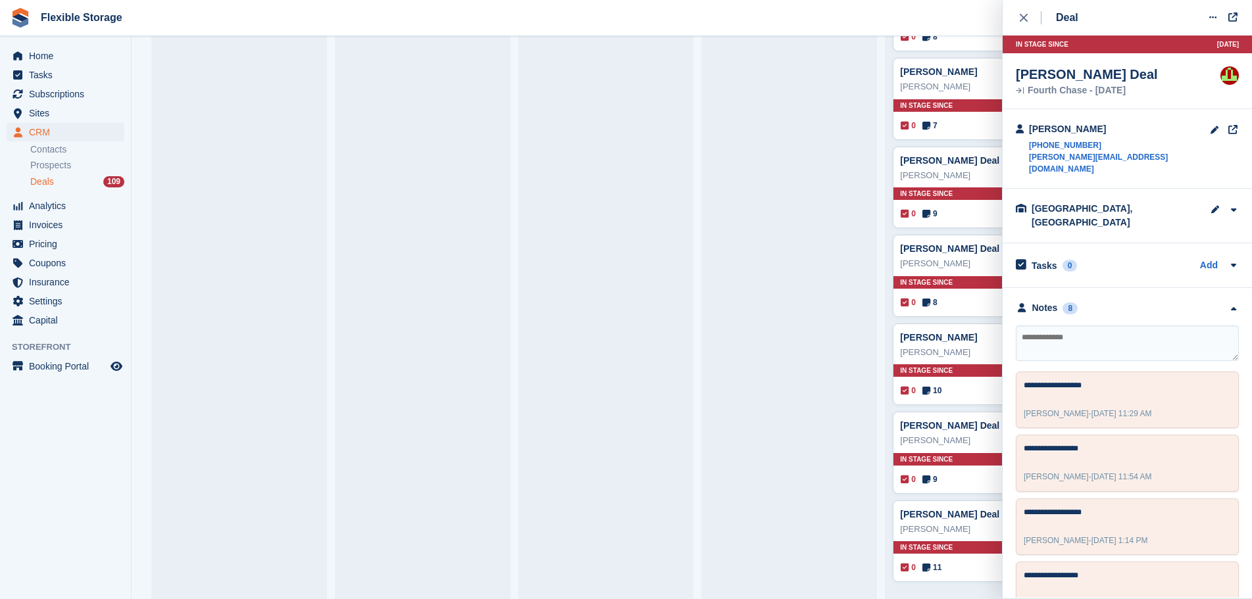
click at [1114, 326] on textarea at bounding box center [1127, 344] width 223 height 36
type textarea "**********"
click at [967, 217] on div "0 9 Assigned to Daniel Douglas" at bounding box center [973, 214] width 145 height 14
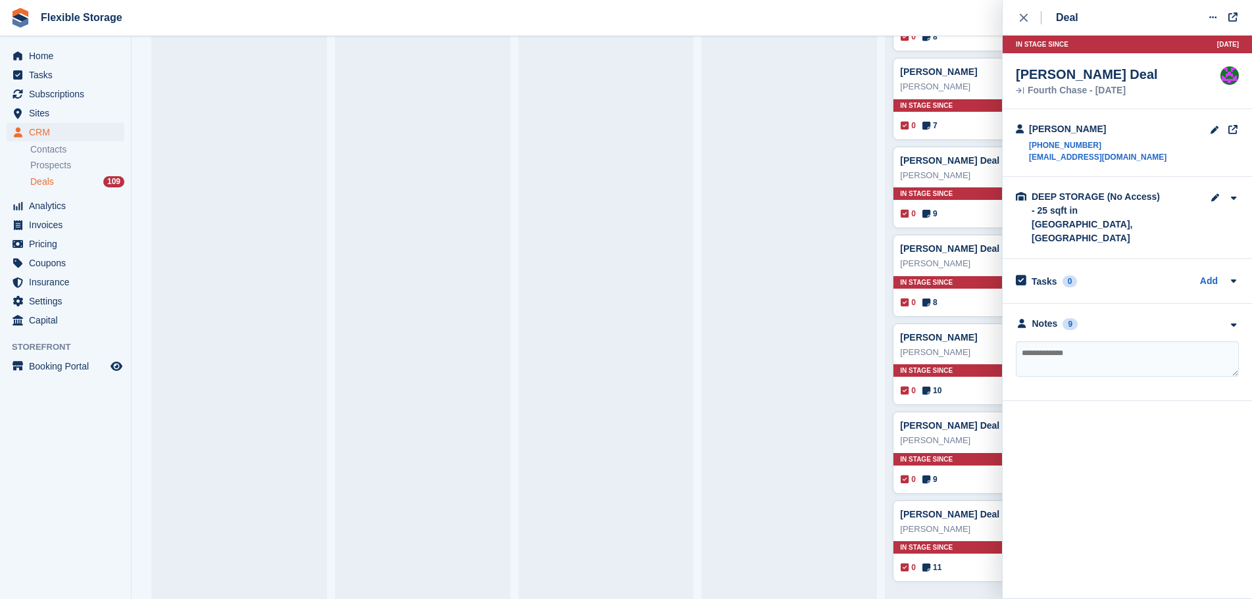
click at [1145, 304] on div "**********" at bounding box center [1126, 352] width 249 height 97
click at [1145, 317] on div "Notes 9" at bounding box center [1127, 324] width 223 height 14
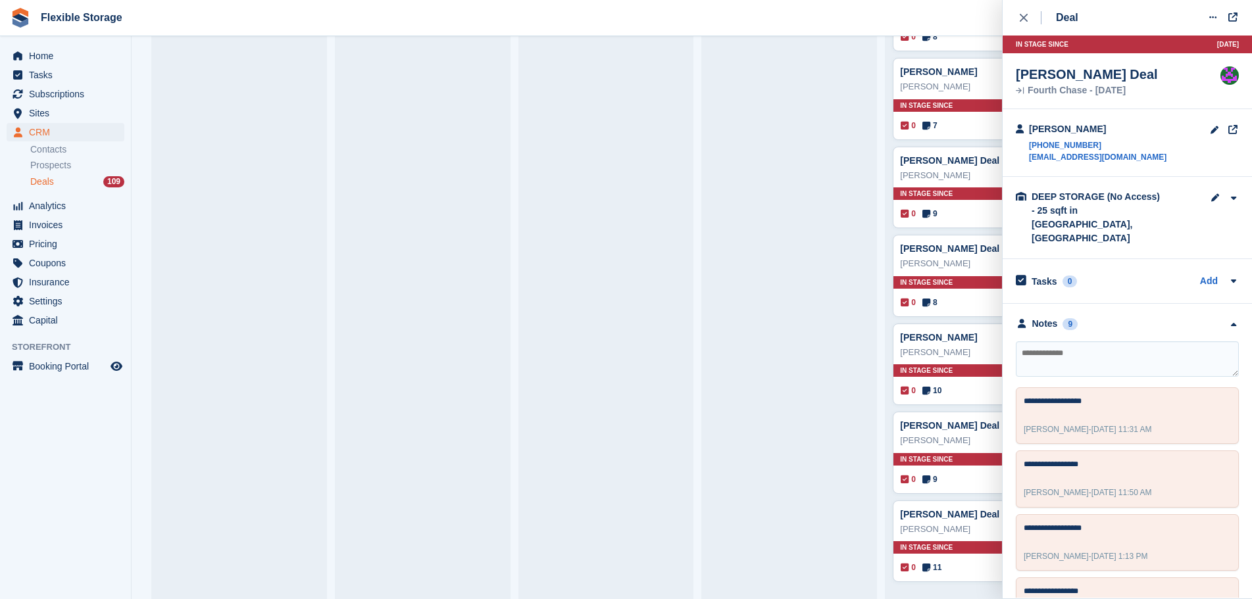
click at [1147, 341] on textarea at bounding box center [1127, 359] width 223 height 36
type textarea "**********"
click at [1024, 19] on icon "close" at bounding box center [1024, 18] width 8 height 8
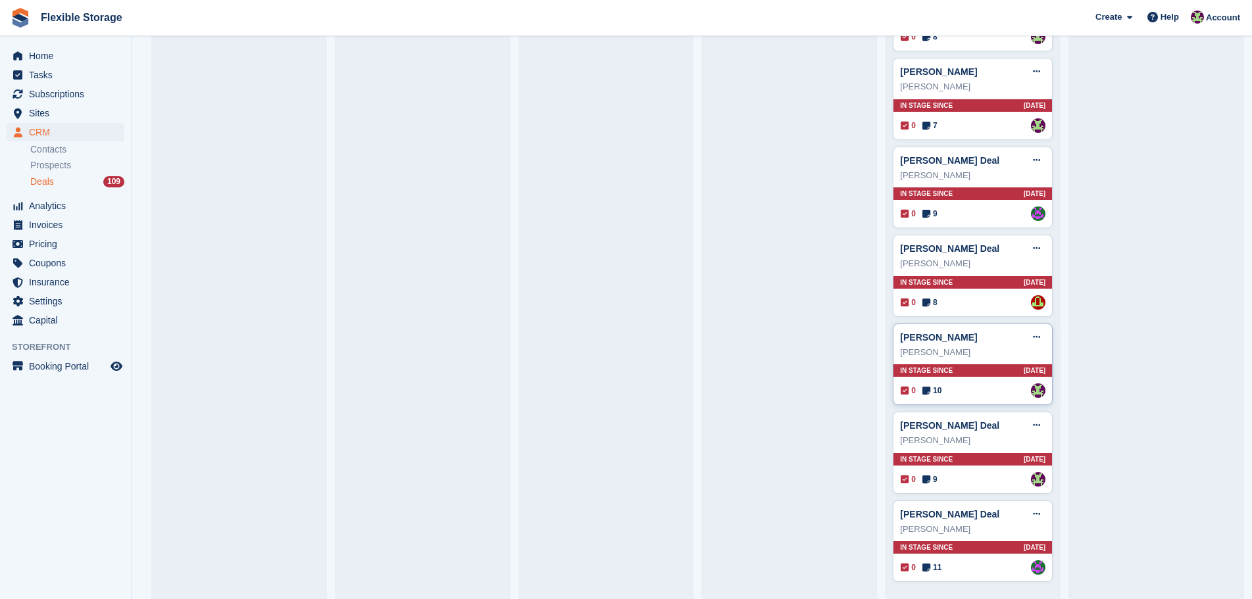
scroll to position [3445, 0]
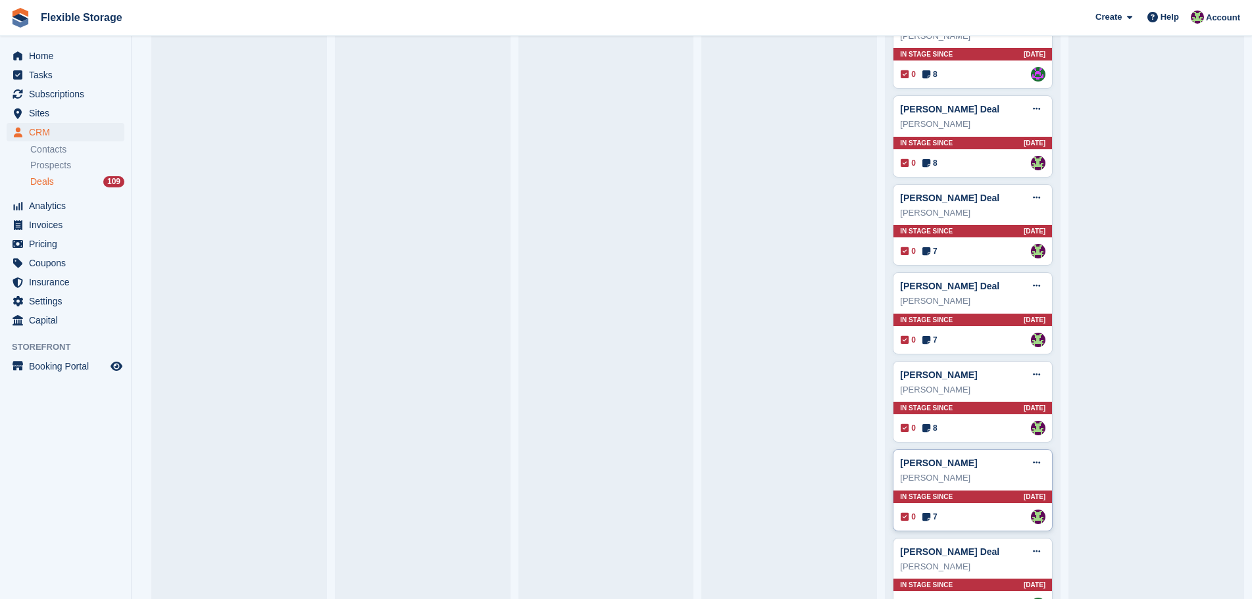
click at [969, 508] on div "Amy Deal Edit deal Mark as won Mark as lost Delete deal Amy In stage since 22D …" at bounding box center [973, 490] width 160 height 82
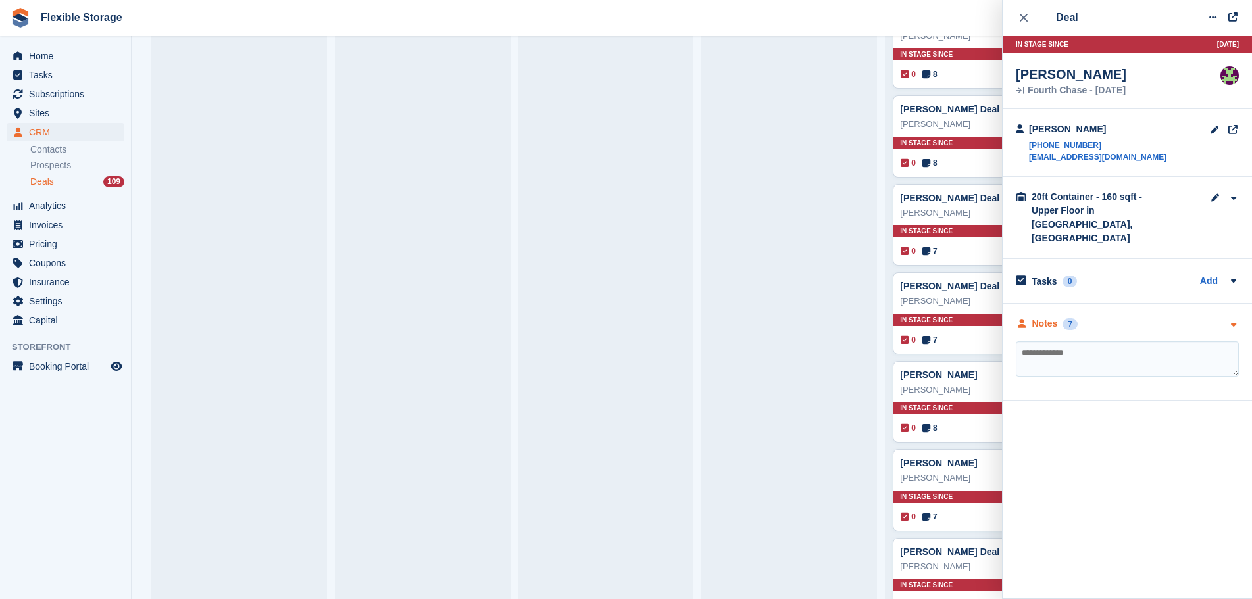
click at [1123, 317] on div "Notes 7" at bounding box center [1127, 324] width 223 height 14
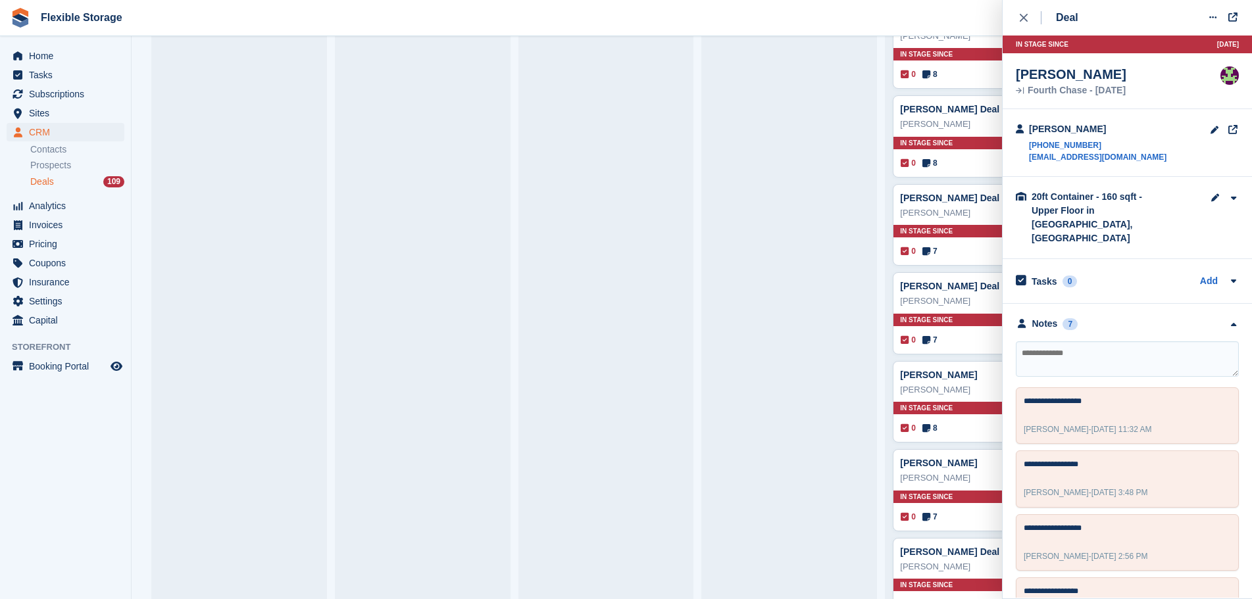
click at [1114, 341] on textarea at bounding box center [1127, 359] width 223 height 36
click at [1108, 343] on textarea at bounding box center [1127, 359] width 223 height 36
click at [1111, 343] on textarea at bounding box center [1127, 359] width 223 height 36
type textarea "**********"
click at [978, 573] on div "Oliver Upfield" at bounding box center [972, 566] width 145 height 13
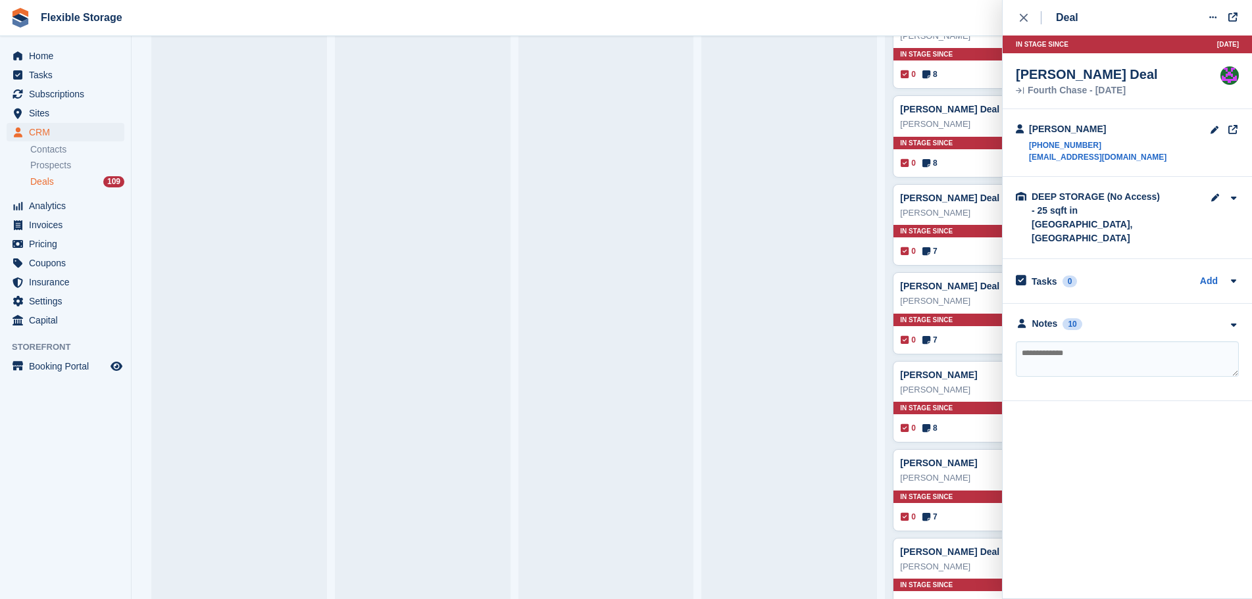
click at [1149, 304] on div "**********" at bounding box center [1126, 352] width 249 height 97
click at [1158, 317] on div "Notes 10" at bounding box center [1127, 324] width 223 height 14
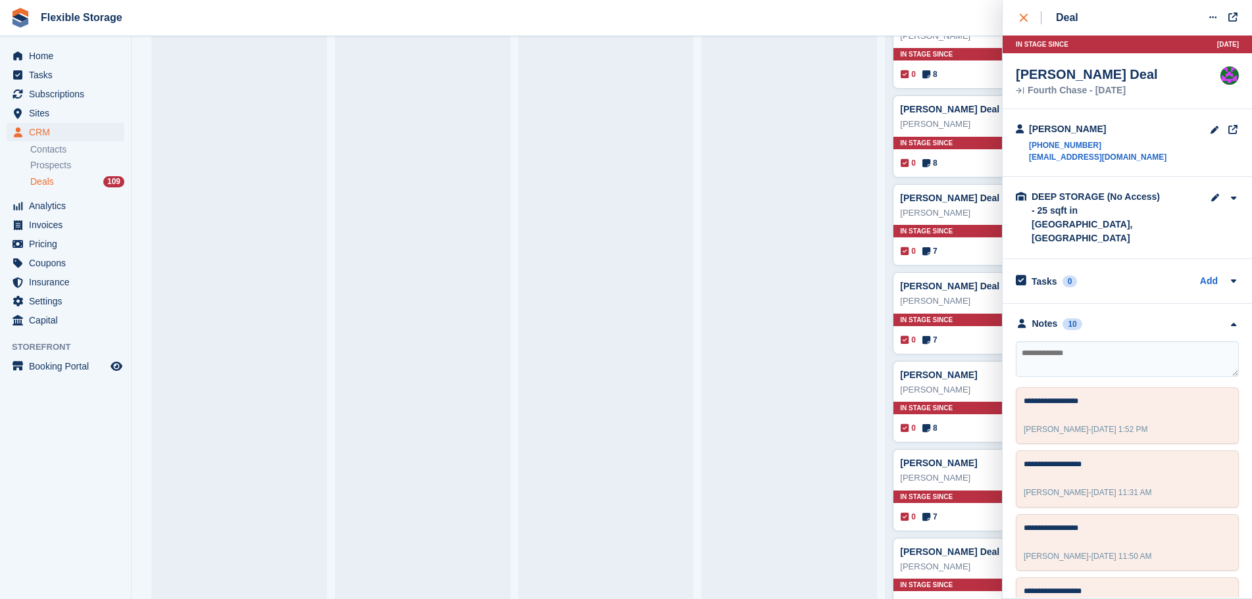
click at [1024, 24] on div "close" at bounding box center [1031, 17] width 22 height 13
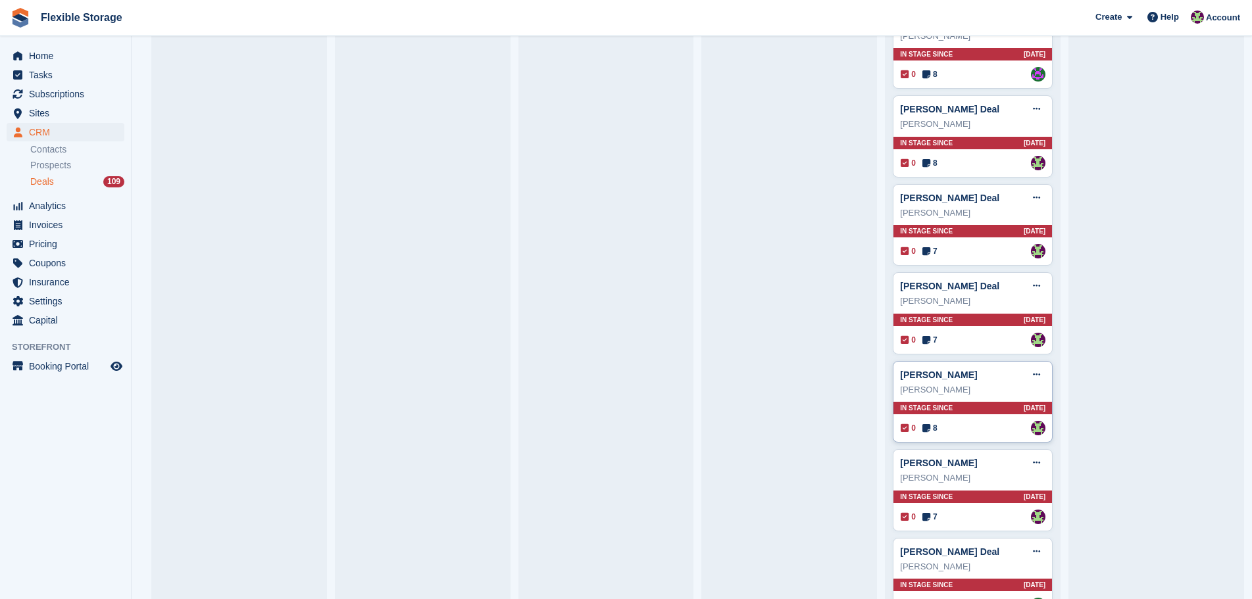
click at [961, 411] on div "In stage since 22D AGO" at bounding box center [972, 408] width 159 height 12
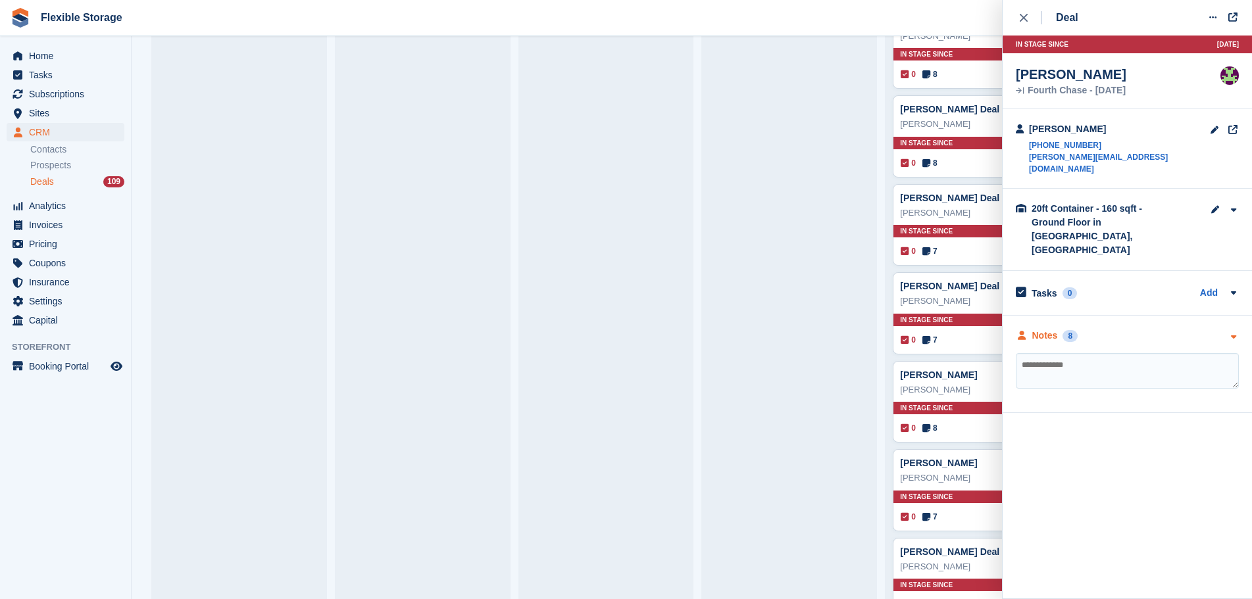
click at [1131, 329] on div "Notes 8" at bounding box center [1127, 336] width 223 height 14
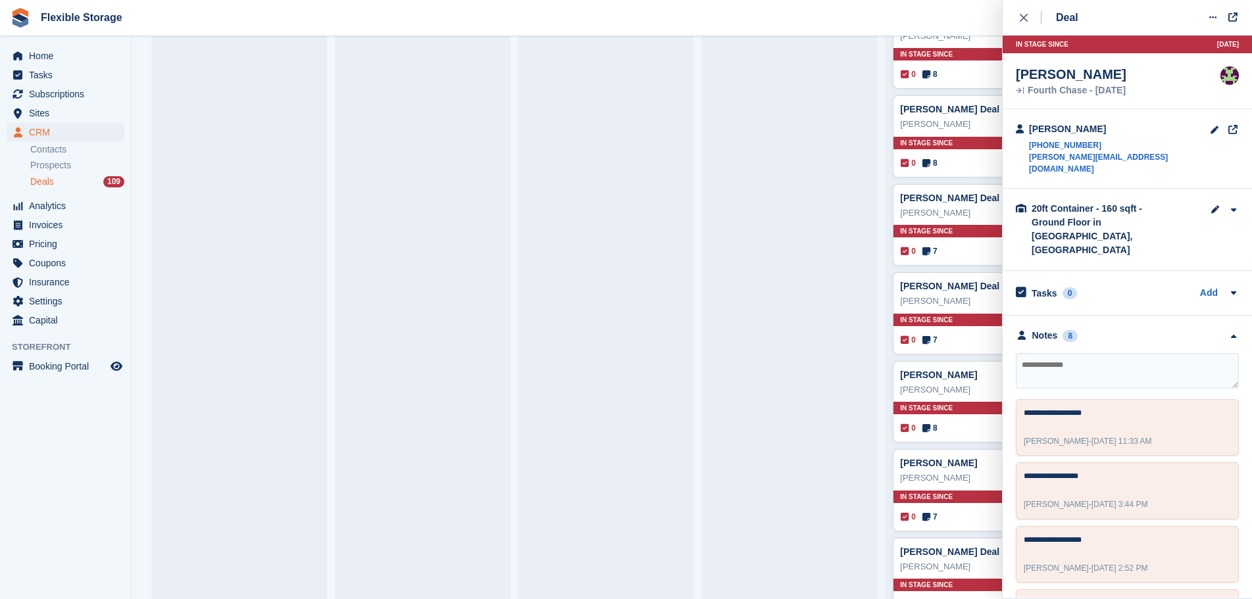
click at [1127, 353] on textarea at bounding box center [1127, 371] width 223 height 36
type textarea "**********"
click at [1025, 8] on button "close" at bounding box center [1031, 18] width 30 height 36
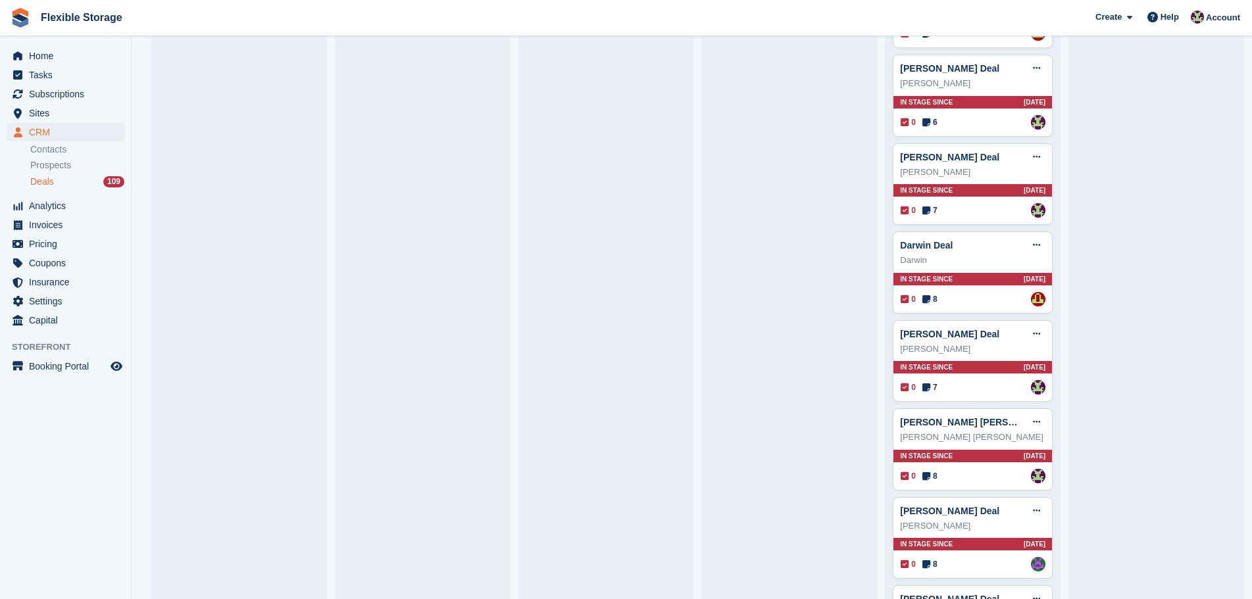
scroll to position [3157, 0]
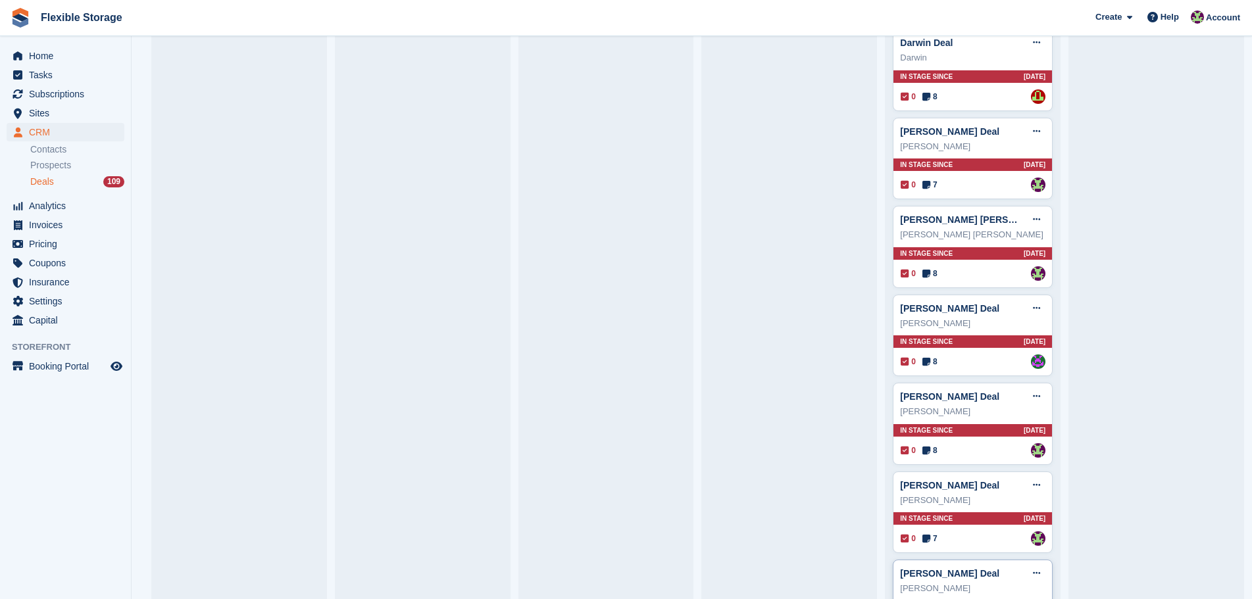
click at [1003, 578] on div "Charlotte Morgan Deal Edit deal Mark as won Mark as lost Delete deal" at bounding box center [972, 574] width 145 height 20
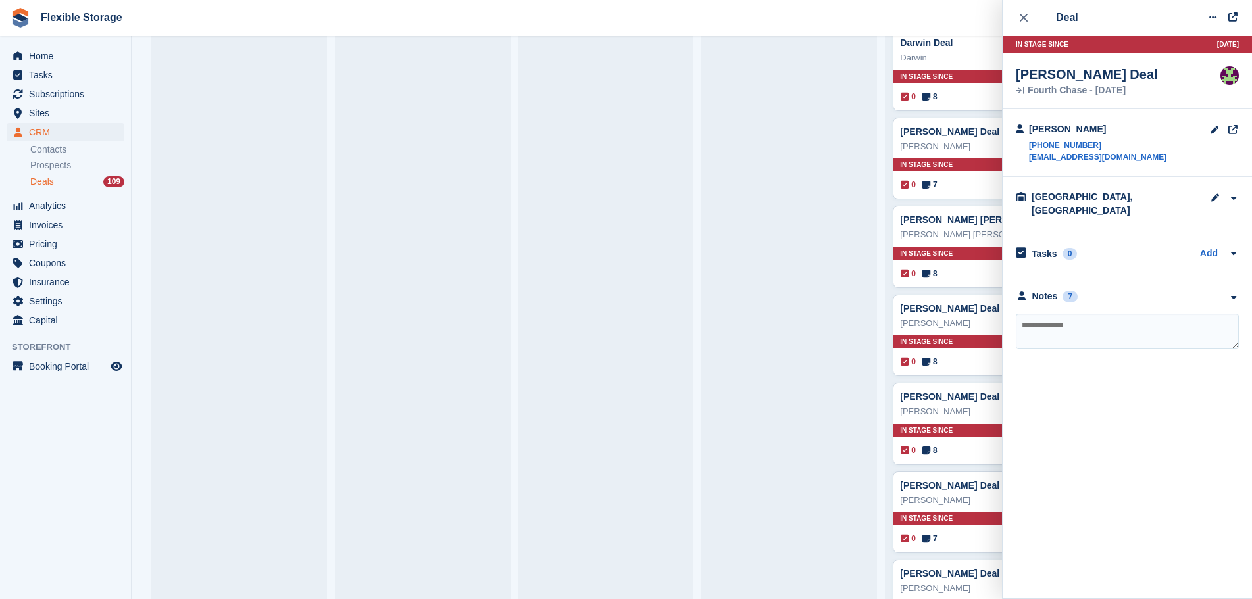
drag, startPoint x: 1127, startPoint y: 290, endPoint x: 1126, endPoint y: 305, distance: 15.2
click at [1128, 290] on div "Notes 7" at bounding box center [1127, 296] width 223 height 14
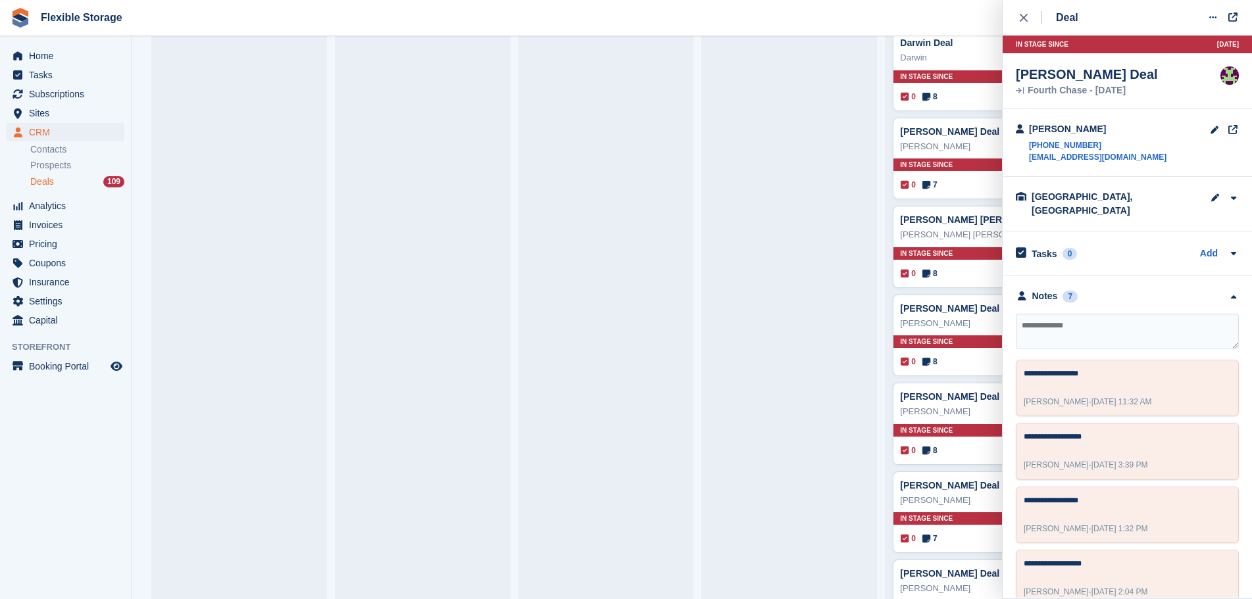
click at [1125, 329] on textarea at bounding box center [1127, 332] width 223 height 36
type textarea "**********"
click at [1024, 20] on icon "close" at bounding box center [1024, 18] width 8 height 8
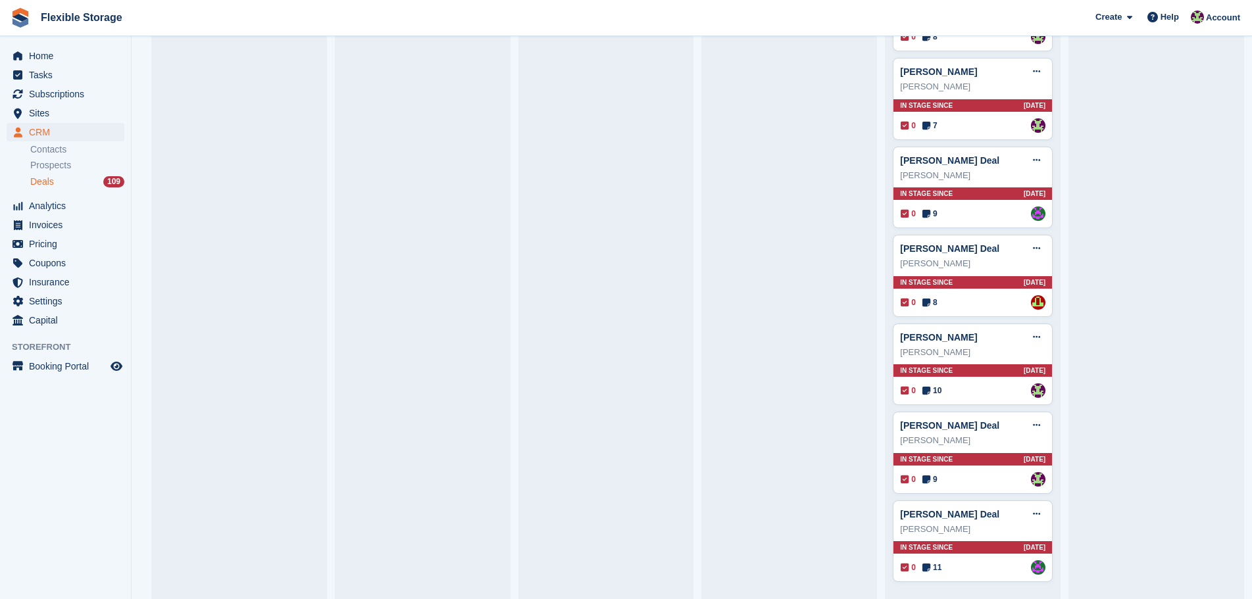
scroll to position [3445, 0]
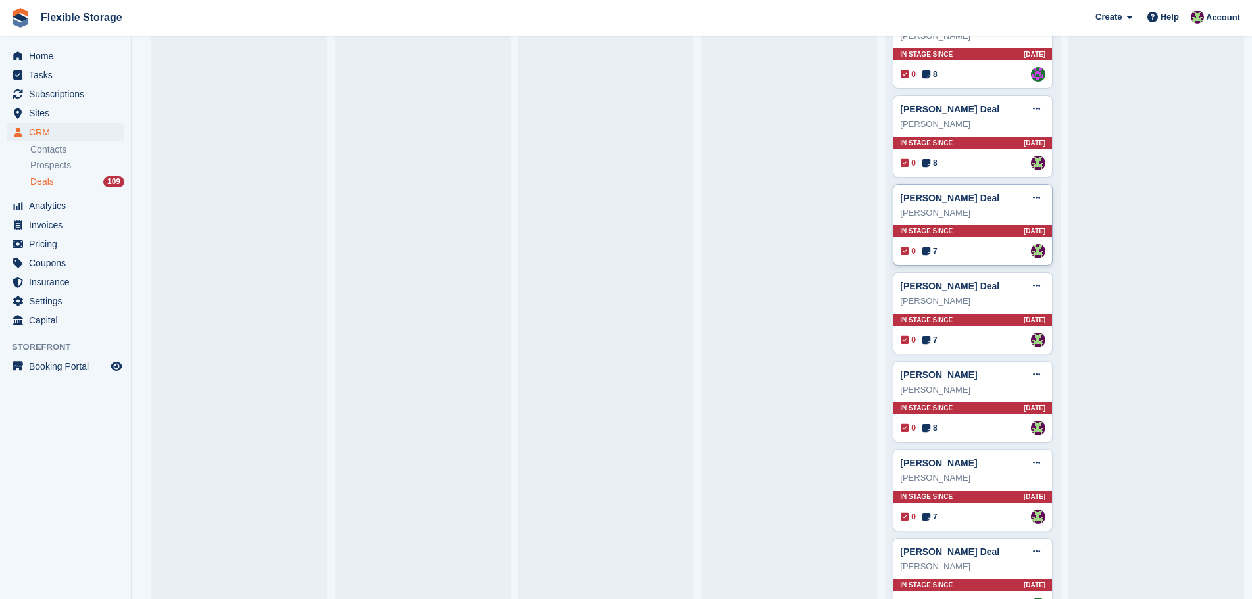
click at [993, 231] on div "In stage since 22D AGO" at bounding box center [972, 231] width 159 height 12
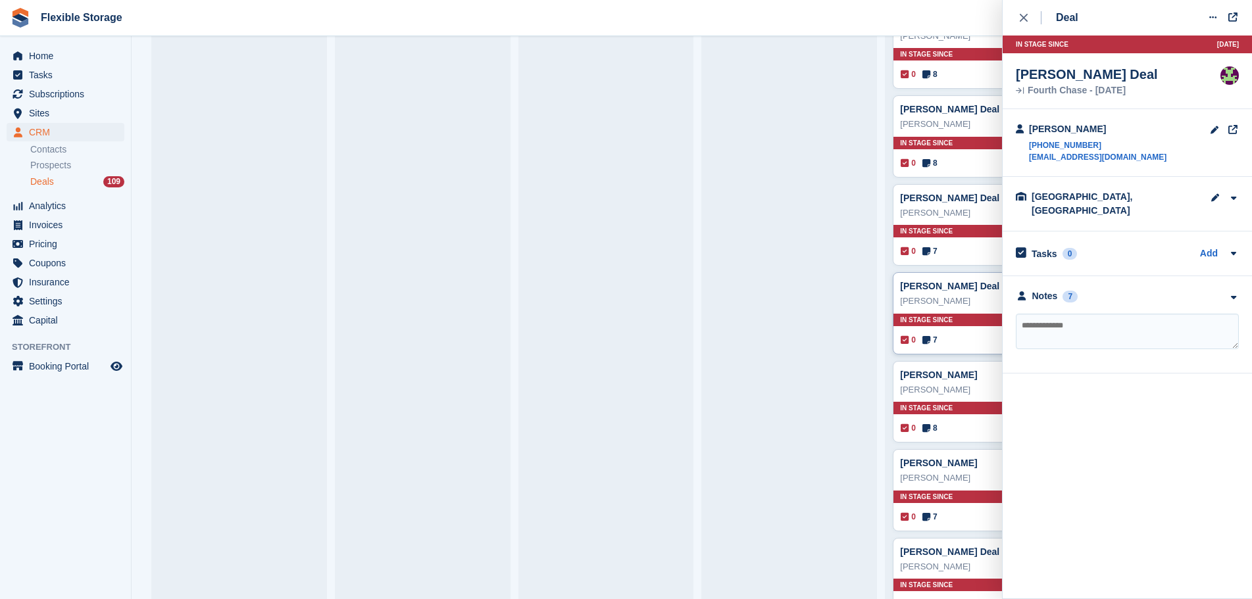
click at [980, 319] on div "In stage since 22D AGO" at bounding box center [972, 320] width 159 height 12
click at [1127, 289] on div "Notes 8" at bounding box center [1127, 296] width 223 height 14
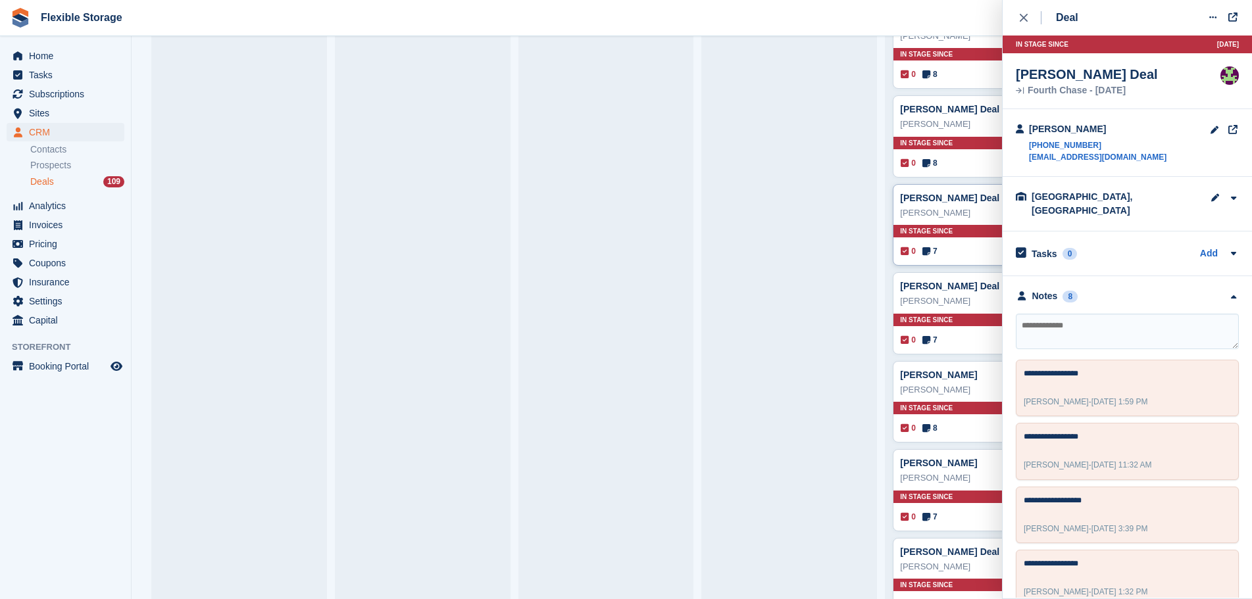
click at [982, 252] on div "0 7 Assigned to Rachael Fisher" at bounding box center [973, 251] width 145 height 14
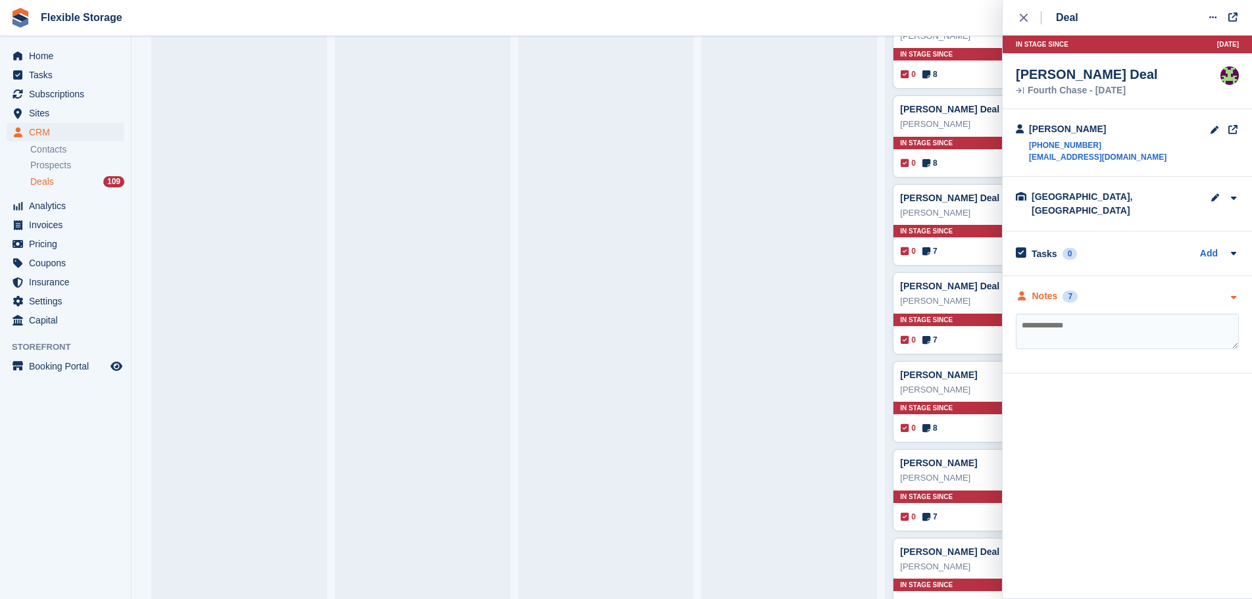
click at [1125, 289] on div "Notes 7" at bounding box center [1127, 296] width 223 height 14
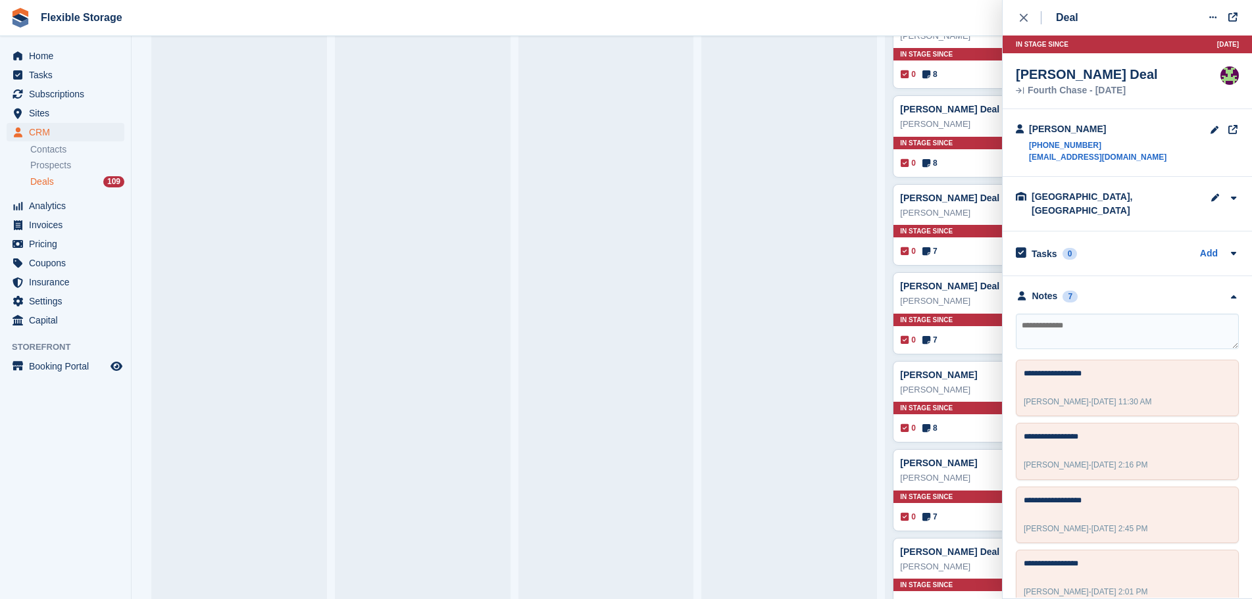
click at [1120, 315] on textarea at bounding box center [1127, 332] width 223 height 36
type textarea "**********"
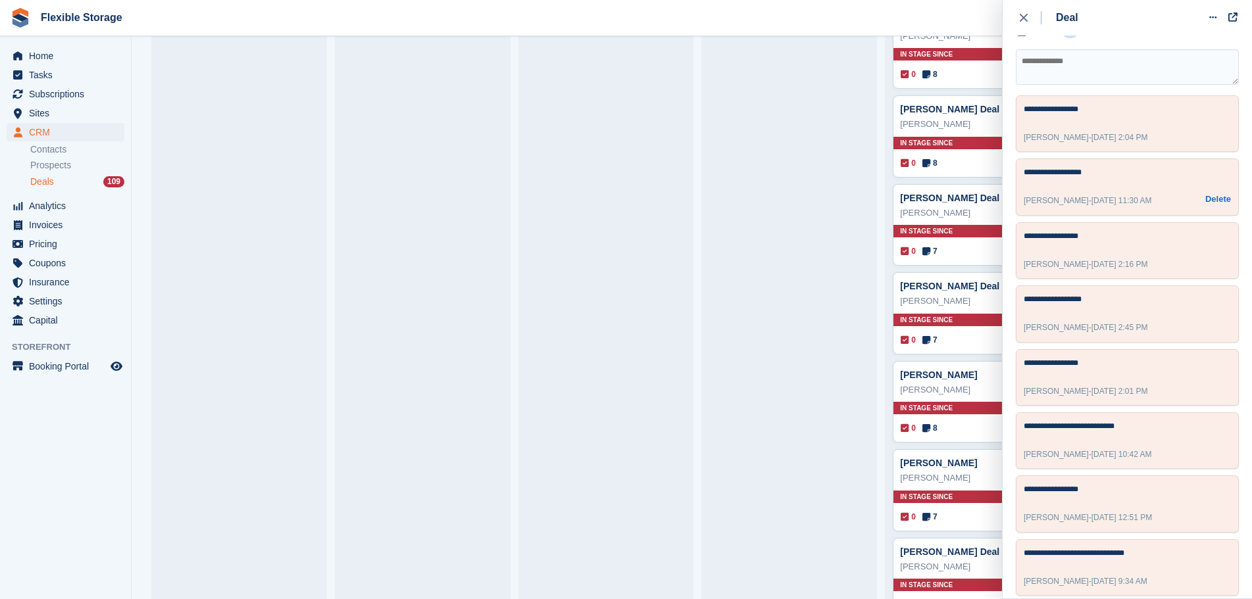
scroll to position [0, 0]
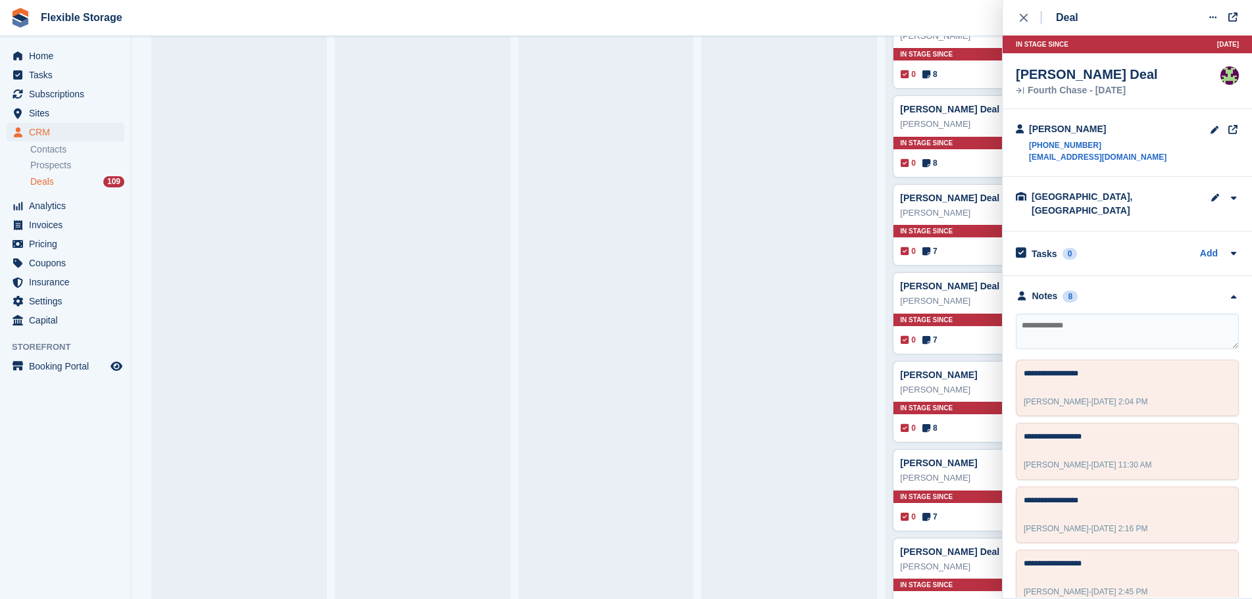
click at [1093, 322] on textarea at bounding box center [1127, 332] width 223 height 36
click at [957, 168] on div "0 8 Assigned to Rachael Fisher" at bounding box center [973, 163] width 145 height 14
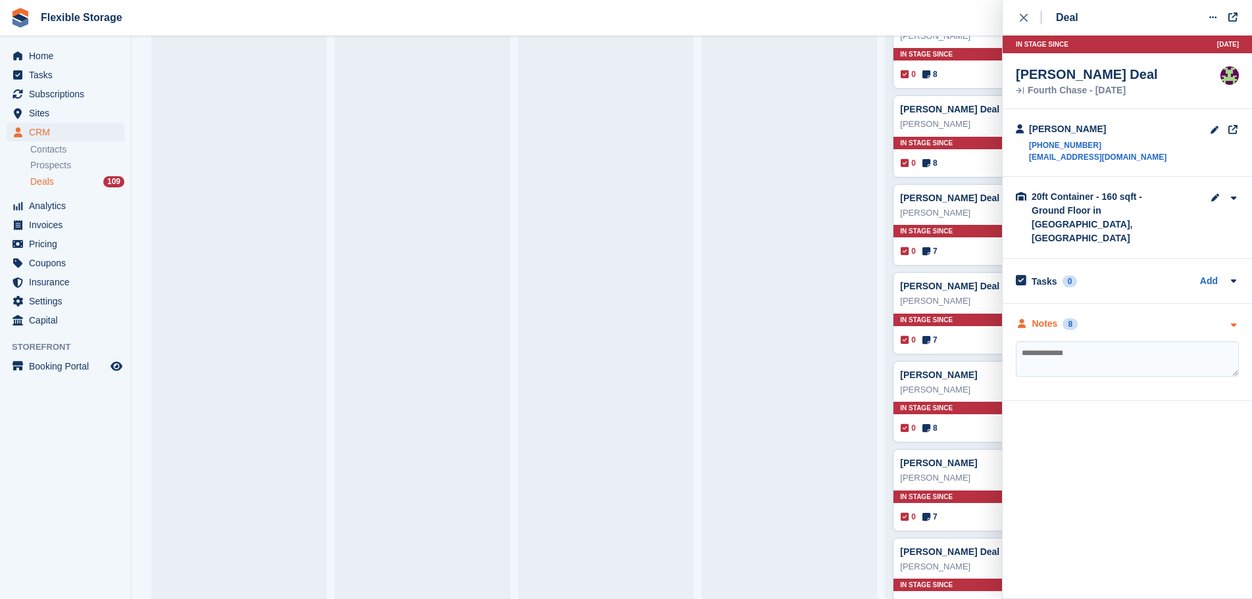
click at [1122, 317] on div "Notes 8" at bounding box center [1127, 324] width 223 height 14
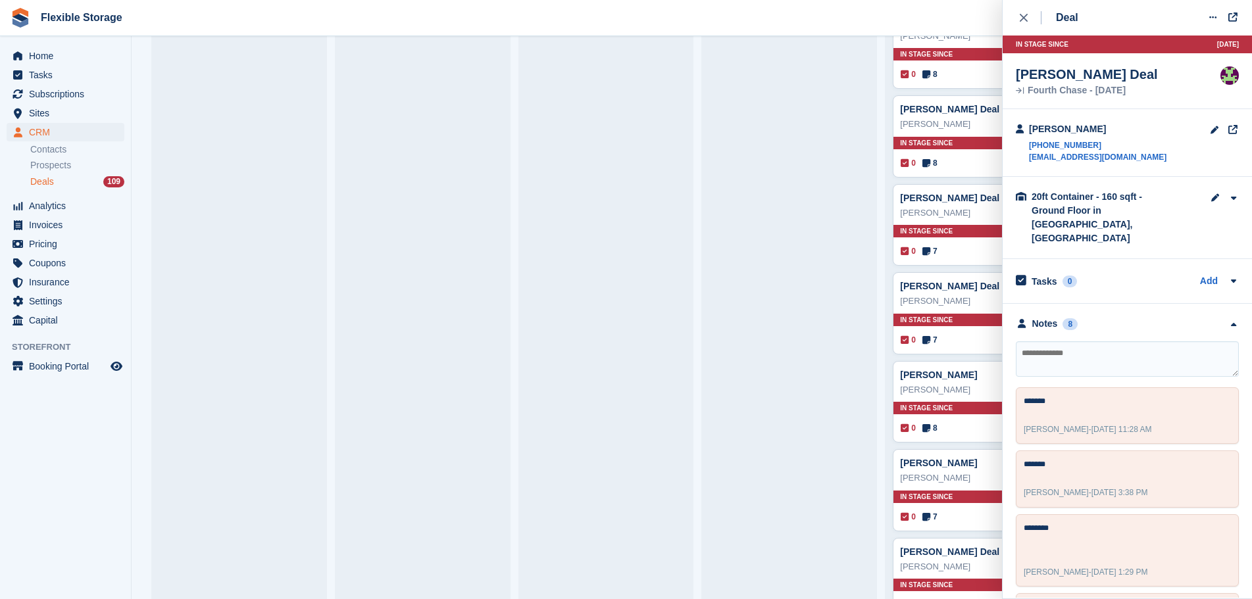
click at [1120, 341] on textarea at bounding box center [1127, 359] width 223 height 36
type textarea "*******"
click at [1206, 21] on button at bounding box center [1212, 18] width 24 height 20
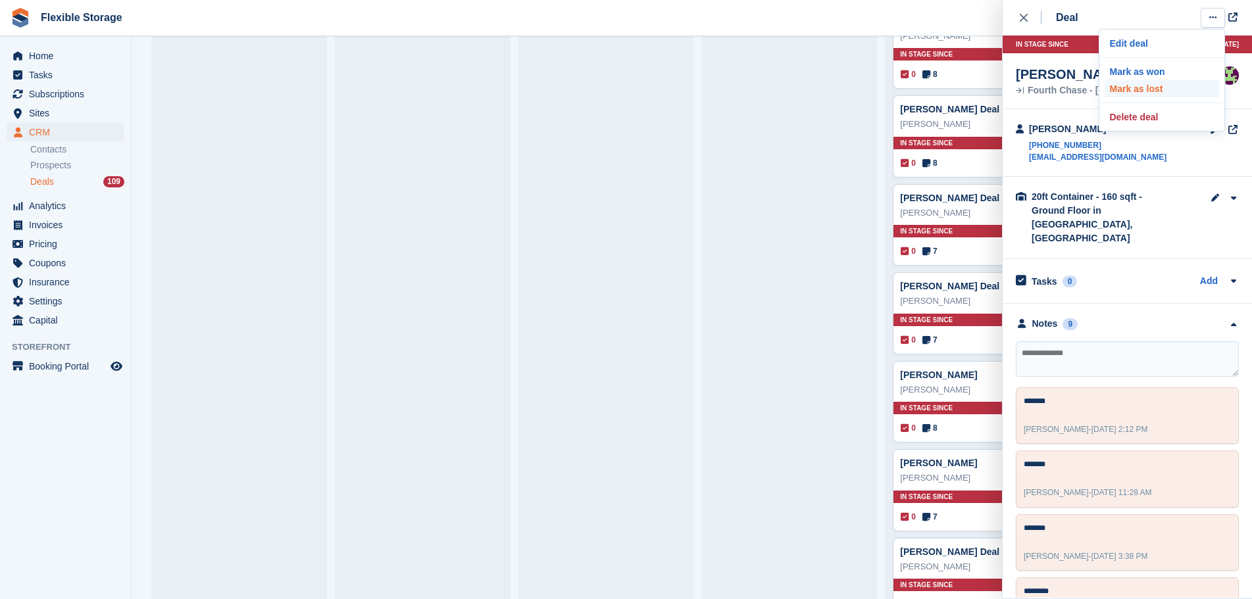
click at [1161, 93] on p "Mark as lost" at bounding box center [1161, 88] width 114 height 17
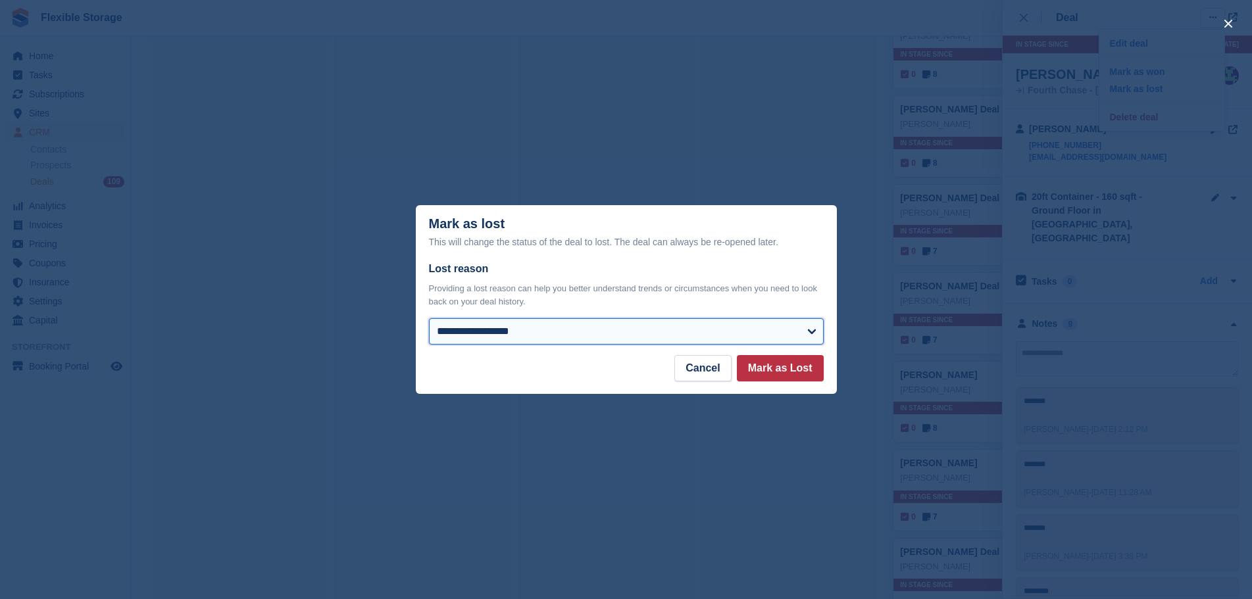
drag, startPoint x: 564, startPoint y: 341, endPoint x: 561, endPoint y: 335, distance: 7.1
click at [564, 341] on select "**********" at bounding box center [626, 331] width 395 height 26
select select "**********"
click at [429, 320] on select "**********" at bounding box center [626, 331] width 395 height 26
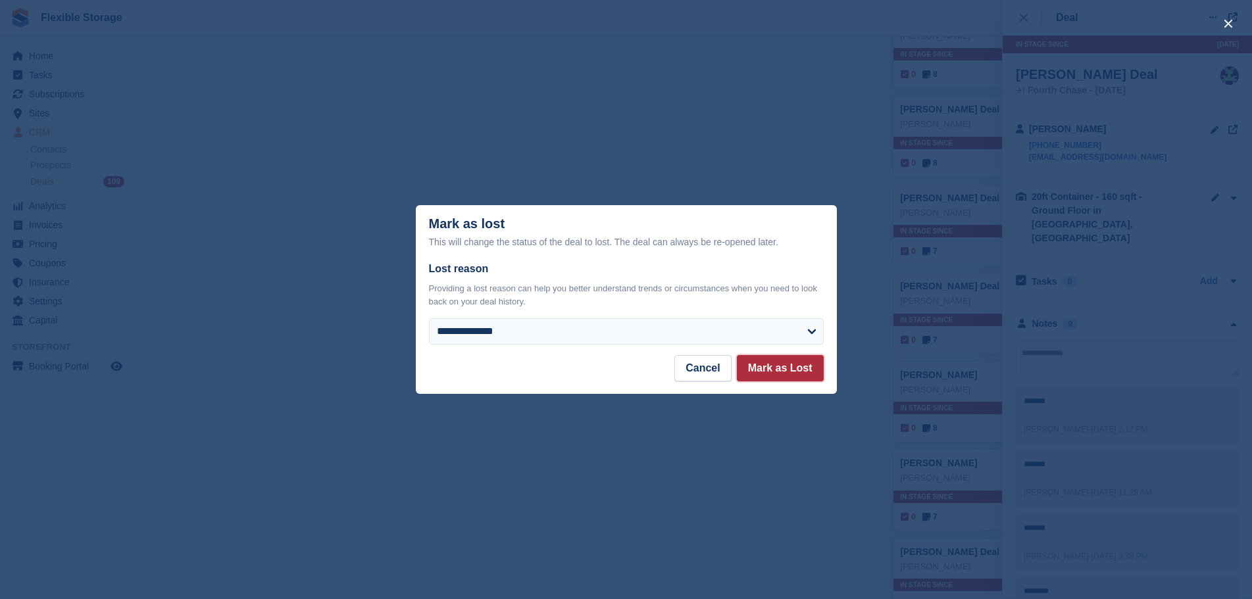
click at [795, 374] on button "Mark as Lost" at bounding box center [780, 368] width 87 height 26
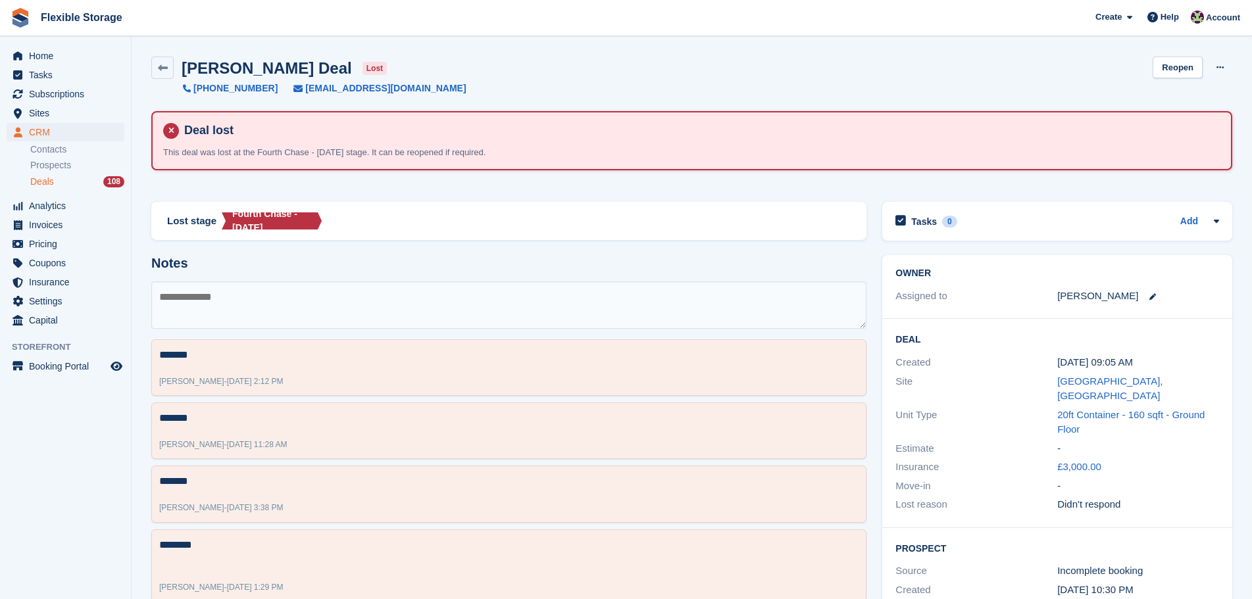
click at [74, 182] on div "Deals 108" at bounding box center [77, 182] width 94 height 12
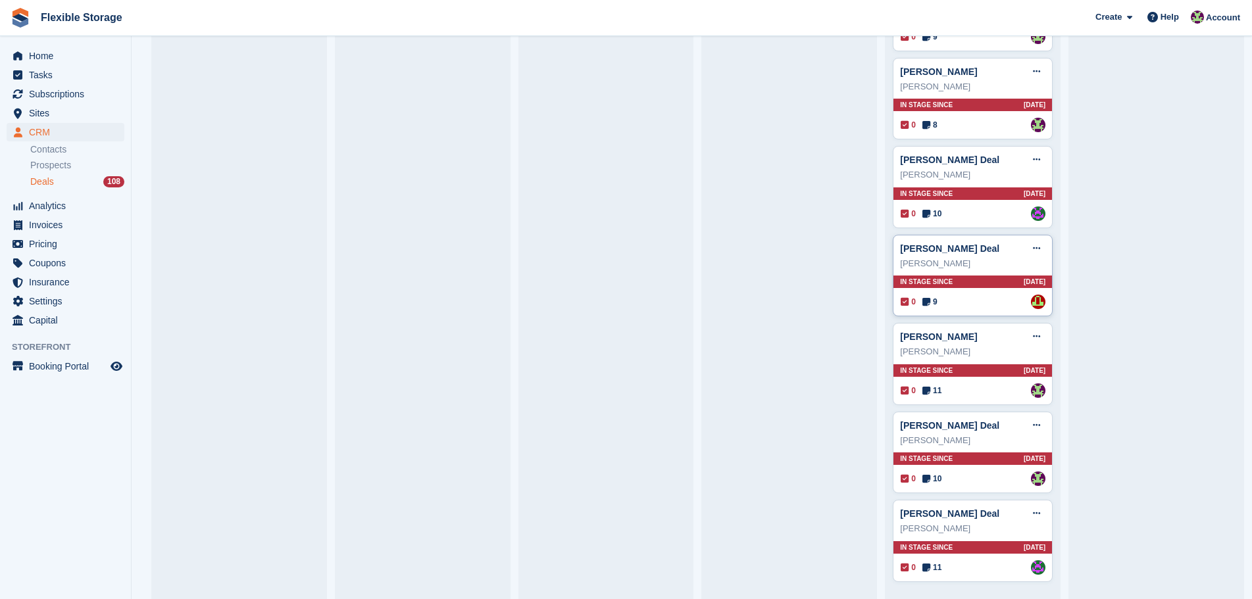
scroll to position [3357, 0]
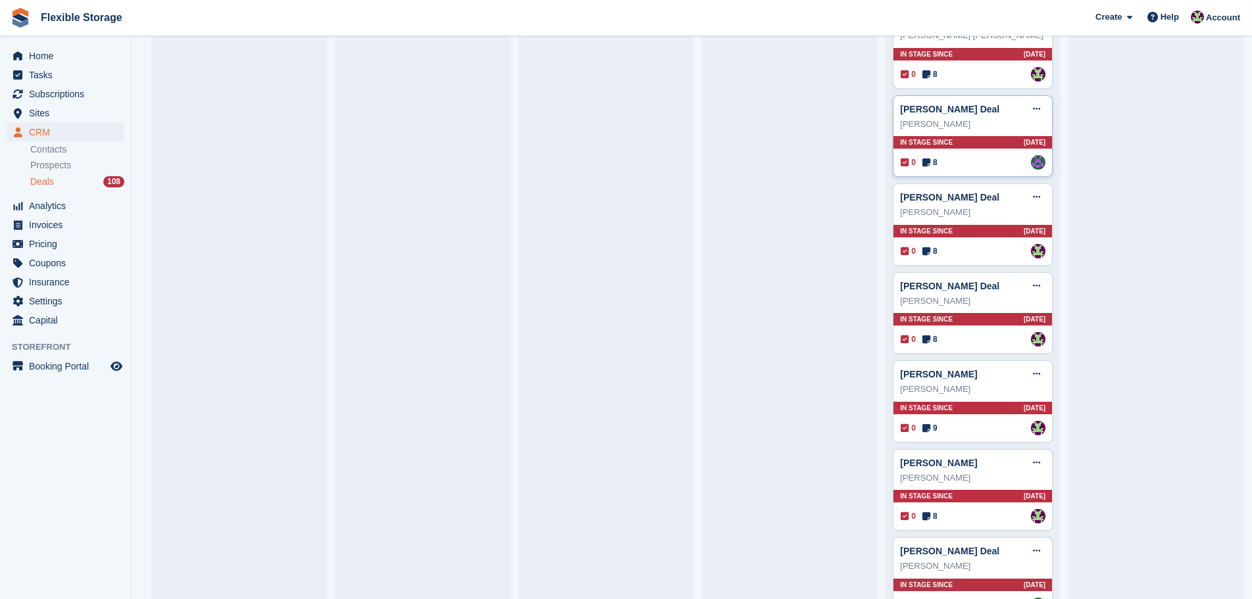
click at [995, 170] on div "0 8 Assigned to Daniel Douglas" at bounding box center [973, 162] width 145 height 14
click at [1004, 173] on div "Tom Welsh Deal Edit deal Mark as won Mark as lost Delete deal Tom Welsh In stag…" at bounding box center [973, 136] width 160 height 82
click at [993, 166] on div "0 8 Assigned to Daniel Douglas" at bounding box center [973, 162] width 145 height 14
click at [987, 166] on div "0 8 Assigned to Daniel Douglas" at bounding box center [973, 162] width 145 height 14
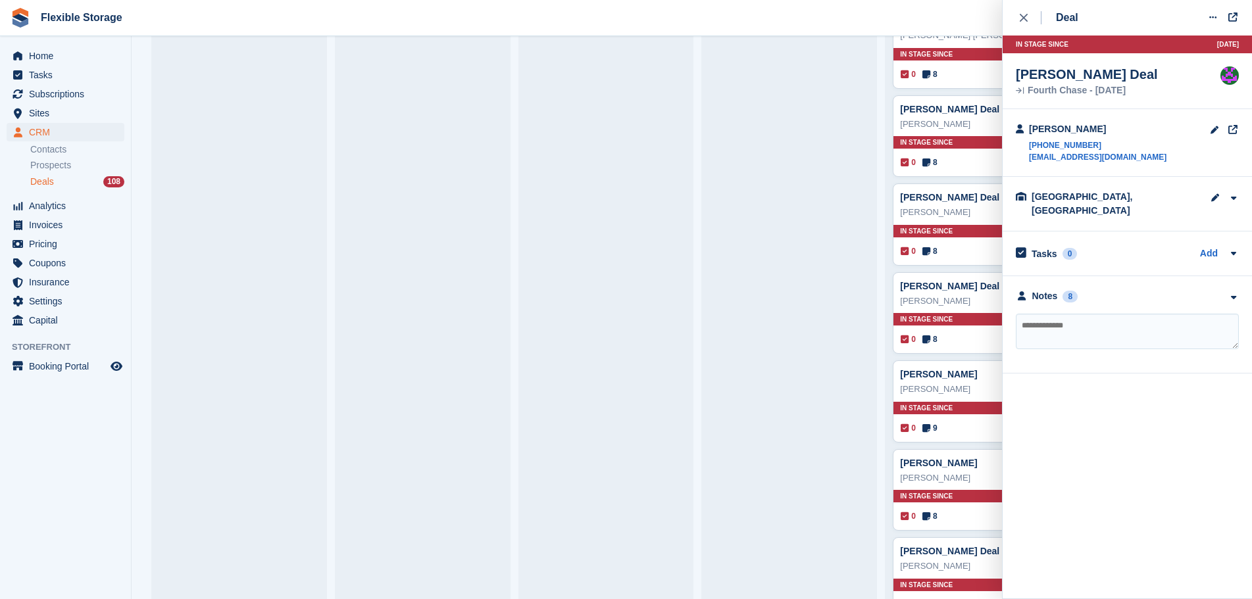
click at [1083, 314] on textarea at bounding box center [1127, 332] width 223 height 36
click at [1145, 314] on textarea at bounding box center [1127, 332] width 223 height 36
click at [1146, 353] on div "**********" at bounding box center [1126, 324] width 249 height 97
click at [1137, 319] on textarea at bounding box center [1127, 332] width 223 height 36
click at [1235, 293] on icon "button" at bounding box center [1232, 297] width 11 height 9
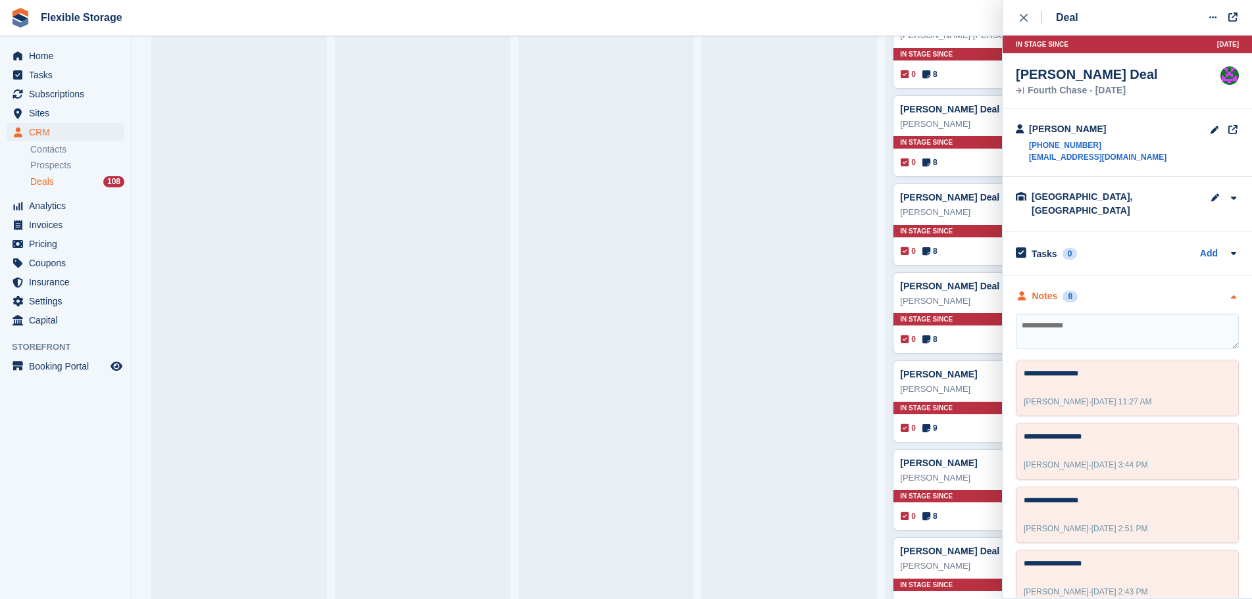
click at [1227, 293] on icon "button" at bounding box center [1232, 297] width 11 height 9
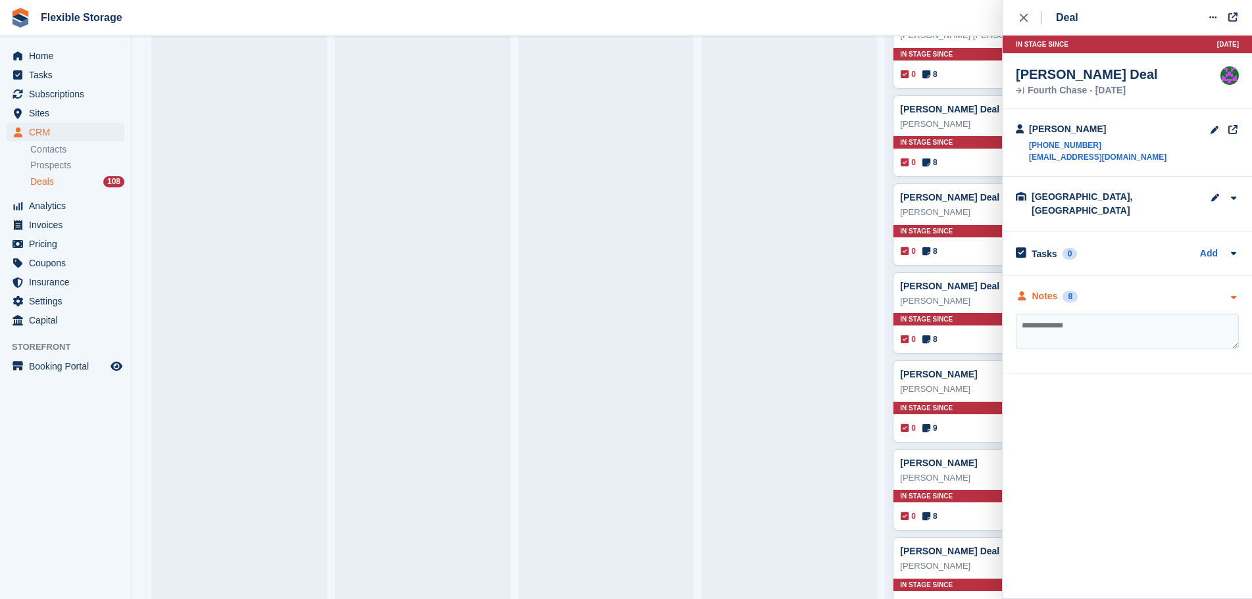
click at [1226, 289] on div "Notes 8" at bounding box center [1127, 296] width 223 height 14
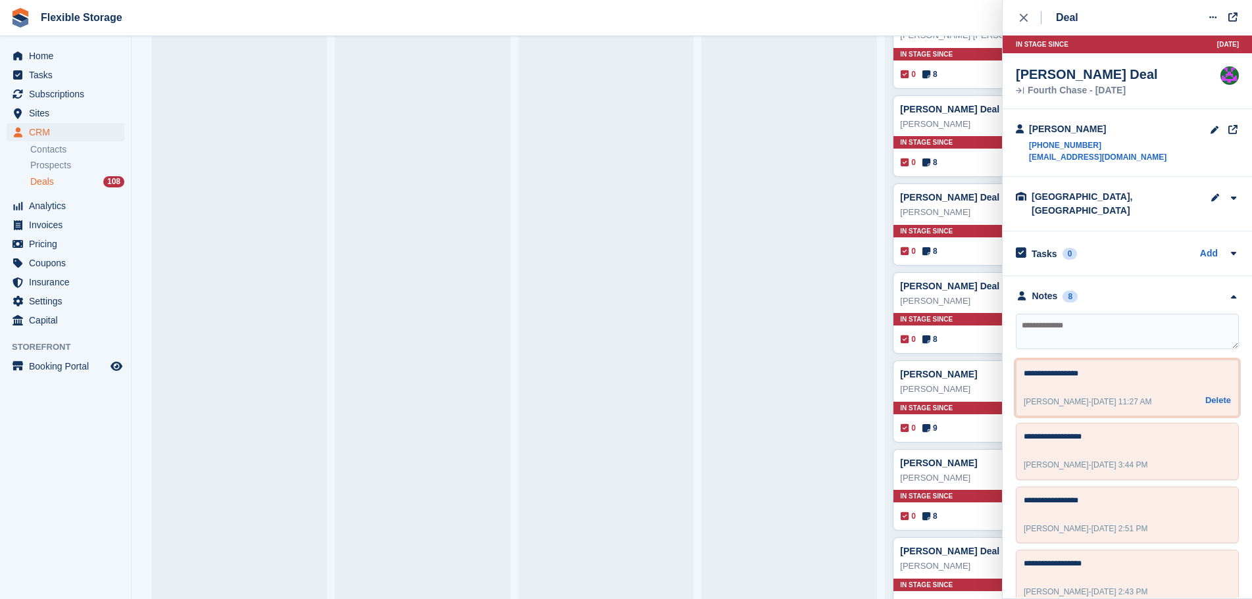
click at [1168, 370] on textarea "**********" at bounding box center [1122, 376] width 196 height 16
drag, startPoint x: 1182, startPoint y: 370, endPoint x: 849, endPoint y: 360, distance: 333.6
click at [849, 360] on body "Flexible Storage Create Subscription Invoice Contact Deal Discount Page Help Ch…" at bounding box center [626, 299] width 1252 height 599
click at [1149, 368] on textarea "**********" at bounding box center [1122, 376] width 196 height 16
drag, startPoint x: 1177, startPoint y: 365, endPoint x: 949, endPoint y: 366, distance: 228.9
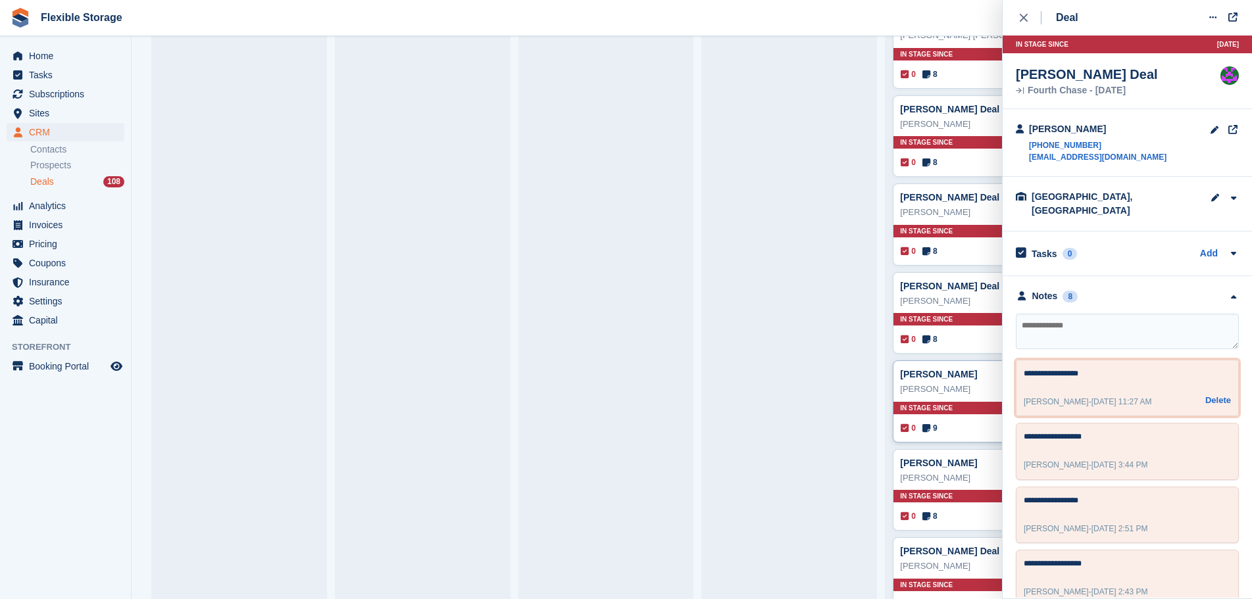
click at [949, 366] on body "Flexible Storage Create Subscription Invoice Contact Deal Discount Page Help Ch…" at bounding box center [626, 299] width 1252 height 599
click at [1109, 368] on textarea "**********" at bounding box center [1122, 376] width 196 height 16
drag, startPoint x: 1143, startPoint y: 364, endPoint x: 983, endPoint y: 362, distance: 160.5
click at [983, 362] on body "Flexible Storage Create Subscription Invoice Contact Deal Discount Page Help Ch…" at bounding box center [626, 299] width 1252 height 599
click at [1107, 368] on textarea "**********" at bounding box center [1122, 376] width 196 height 16
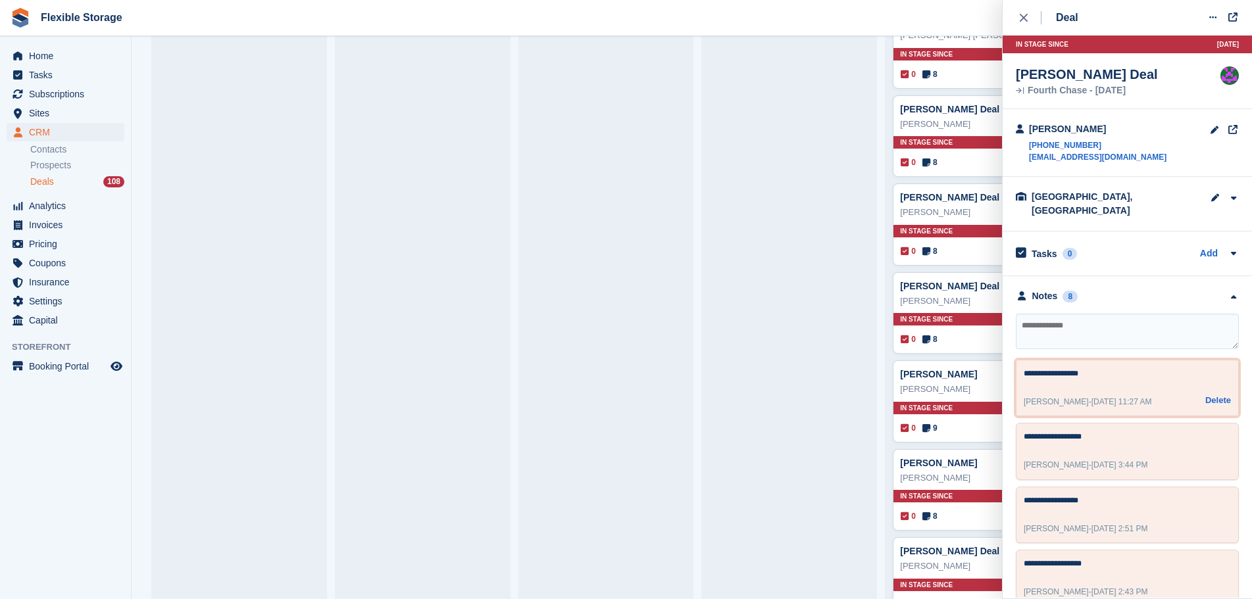
click at [1147, 368] on textarea "**********" at bounding box center [1122, 376] width 196 height 16
drag, startPoint x: 1167, startPoint y: 364, endPoint x: 977, endPoint y: 362, distance: 189.5
click at [977, 362] on body "Flexible Storage Create Subscription Invoice Contact Deal Discount Page Help Ch…" at bounding box center [626, 299] width 1252 height 599
click at [1107, 368] on textarea "**********" at bounding box center [1122, 376] width 196 height 16
drag, startPoint x: 1149, startPoint y: 366, endPoint x: 1020, endPoint y: 369, distance: 129.0
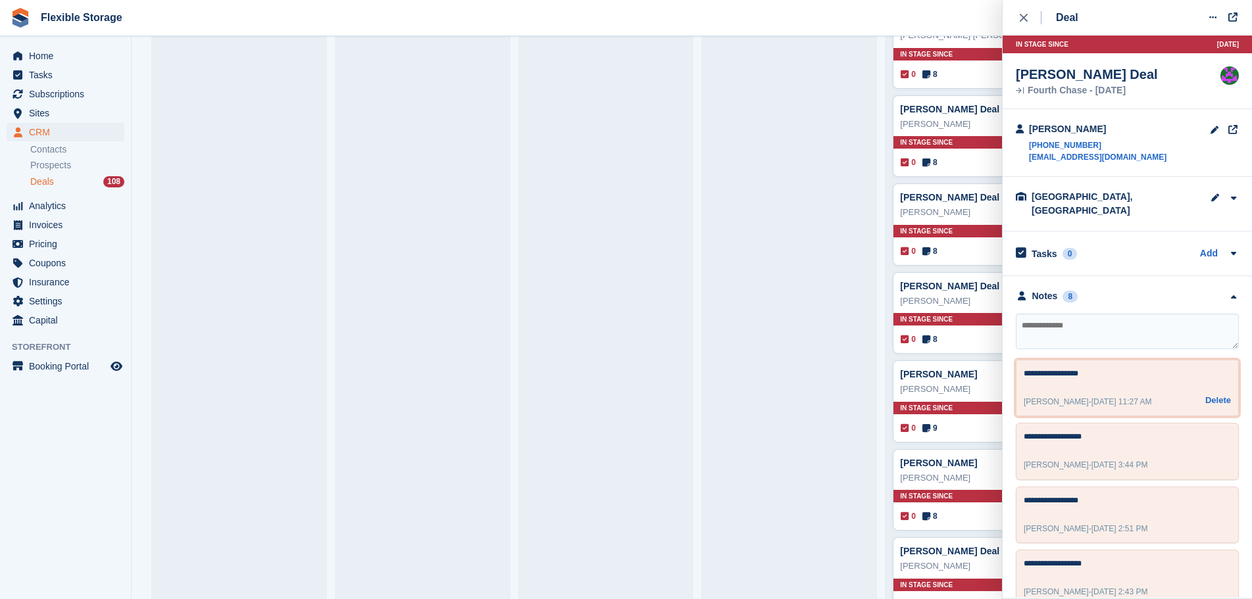
click at [1020, 369] on div "**********" at bounding box center [1127, 388] width 223 height 57
click at [1108, 368] on textarea "**********" at bounding box center [1122, 376] width 196 height 16
click at [1140, 368] on textarea "**********" at bounding box center [1122, 376] width 196 height 16
drag, startPoint x: 1163, startPoint y: 362, endPoint x: 848, endPoint y: 362, distance: 315.1
click at [847, 362] on body "Flexible Storage Create Subscription Invoice Contact Deal Discount Page Help Ch…" at bounding box center [626, 299] width 1252 height 599
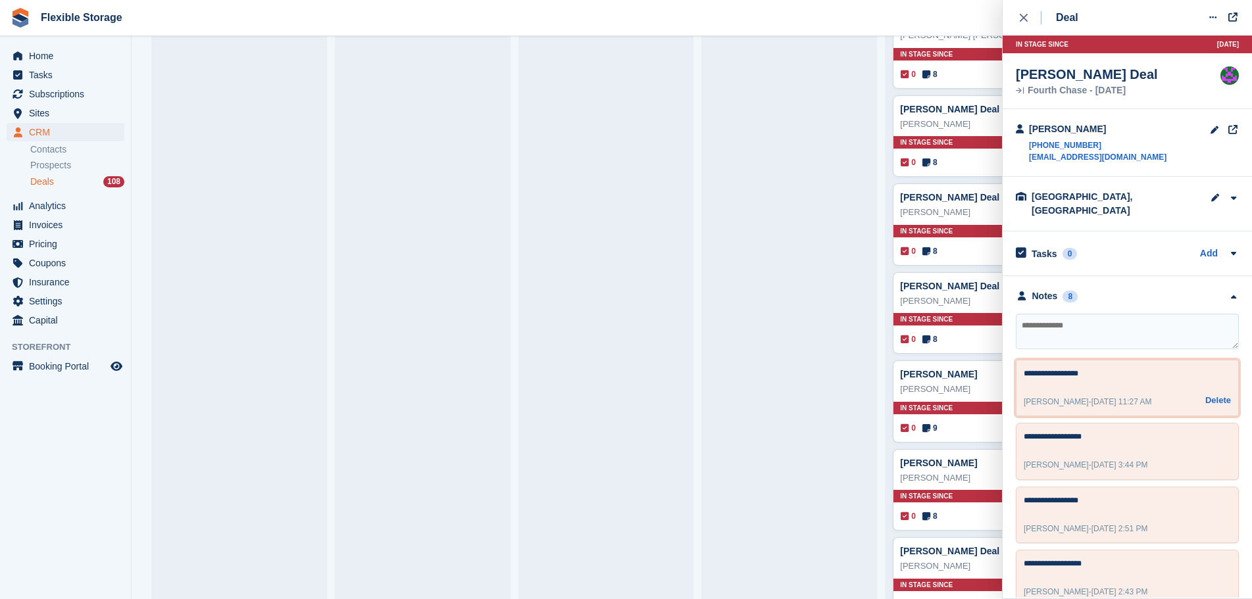
click at [1103, 368] on textarea "**********" at bounding box center [1122, 376] width 196 height 16
drag, startPoint x: 1124, startPoint y: 362, endPoint x: 945, endPoint y: 348, distance: 179.5
click at [945, 348] on body "Flexible Storage Create Subscription Invoice Contact Deal Discount Page Help Ch…" at bounding box center [626, 299] width 1252 height 599
click at [1116, 368] on textarea "**********" at bounding box center [1122, 376] width 196 height 16
drag, startPoint x: 1120, startPoint y: 427, endPoint x: 981, endPoint y: 400, distance: 140.7
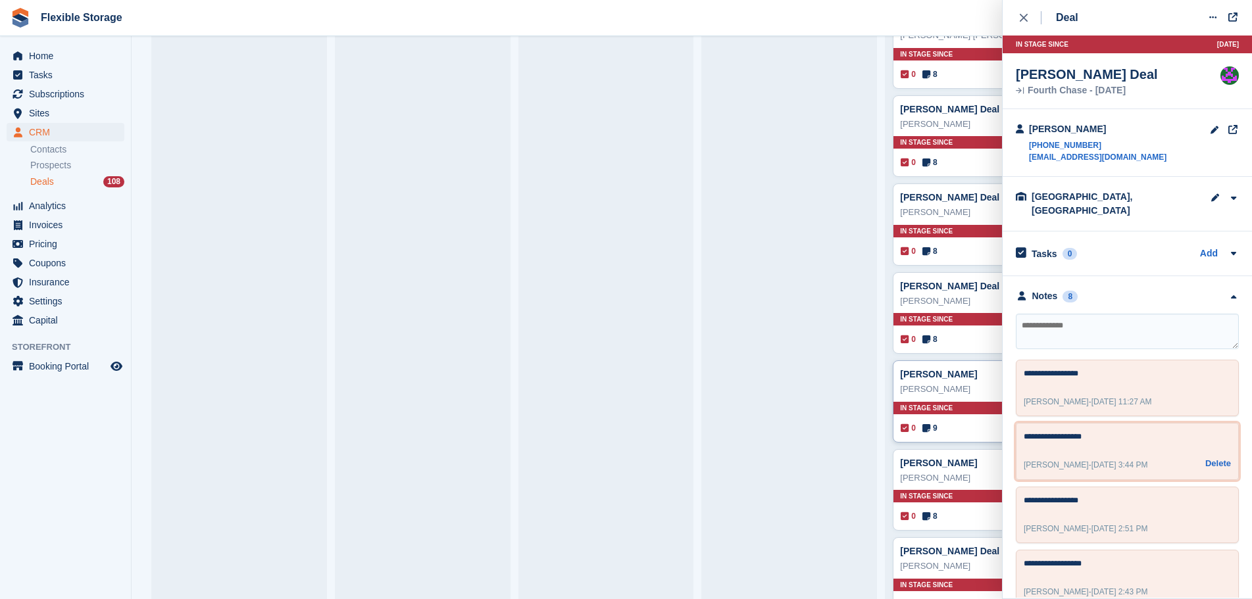
click at [981, 400] on body "Flexible Storage Create Subscription Invoice Contact Deal Discount Page Help Ch…" at bounding box center [626, 299] width 1252 height 599
click at [1120, 370] on textarea "**********" at bounding box center [1122, 376] width 196 height 16
drag, startPoint x: 1129, startPoint y: 423, endPoint x: 1002, endPoint y: 357, distance: 142.4
click at [1002, 357] on div "**********" at bounding box center [1126, 575] width 249 height 598
click at [1108, 360] on div "**********" at bounding box center [1127, 388] width 223 height 57
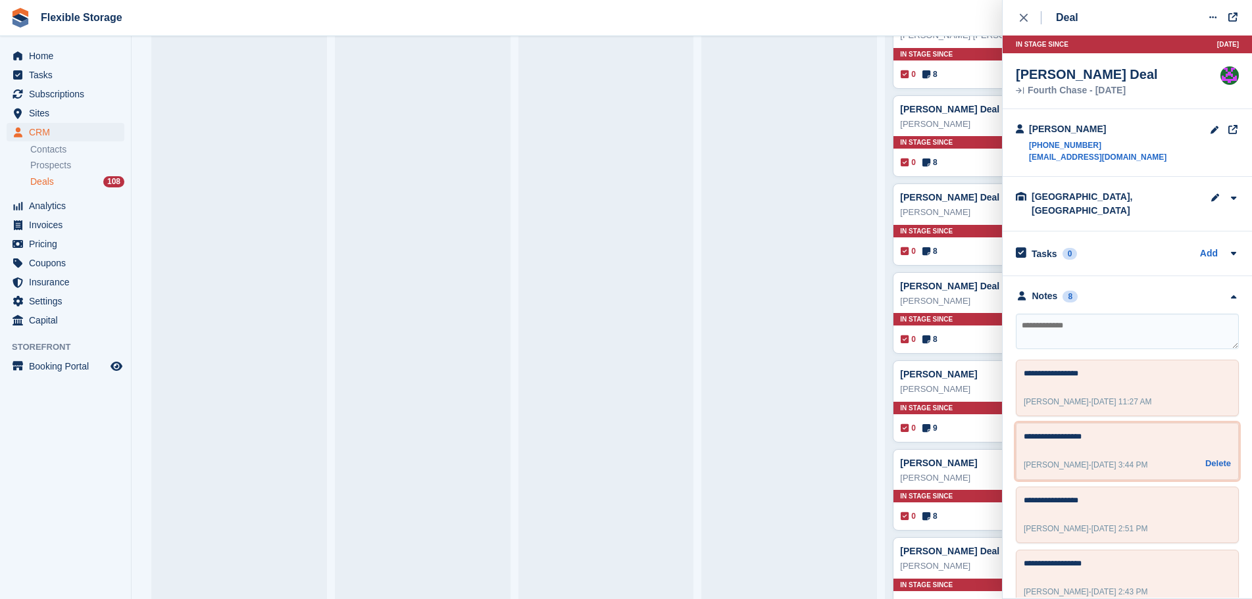
drag, startPoint x: 1135, startPoint y: 420, endPoint x: 1112, endPoint y: 339, distance: 83.9
click at [944, 316] on body "Flexible Storage Create Subscription Invoice Contact Deal Discount Page Help Ch…" at bounding box center [626, 299] width 1252 height 599
click at [1122, 368] on textarea "**********" at bounding box center [1122, 376] width 196 height 16
drag, startPoint x: 1154, startPoint y: 362, endPoint x: 1021, endPoint y: 361, distance: 133.5
click at [936, 352] on body "Flexible Storage Create Subscription Invoice Contact Deal Discount Page Help Ch…" at bounding box center [626, 299] width 1252 height 599
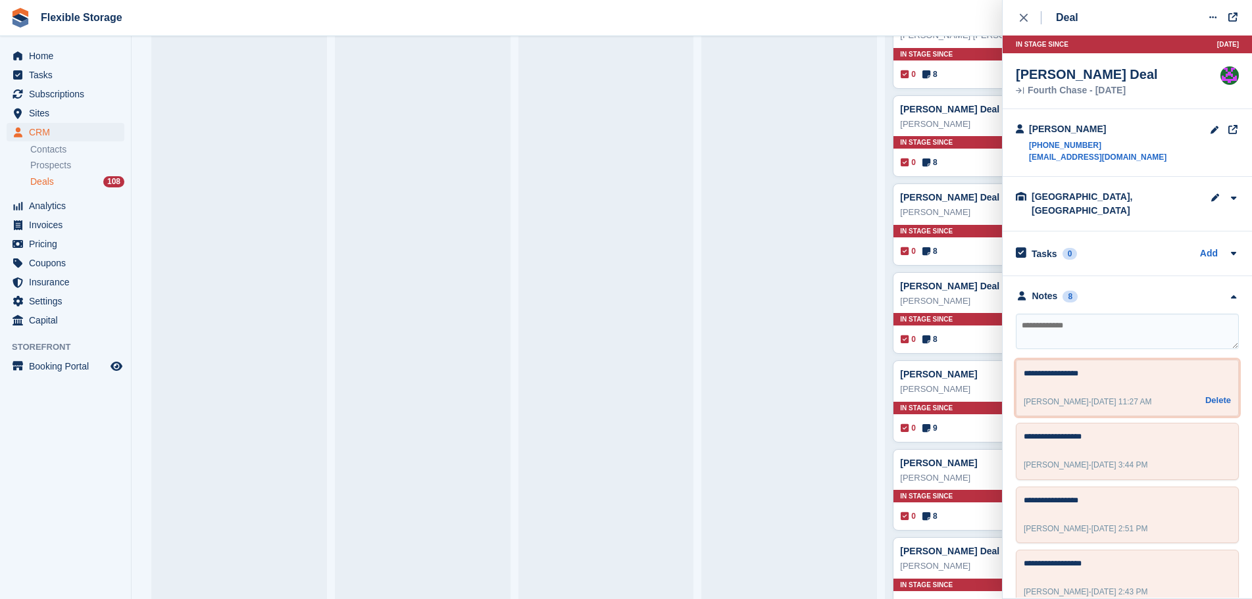
click at [1092, 368] on textarea "**********" at bounding box center [1122, 376] width 196 height 16
drag, startPoint x: 1059, startPoint y: 364, endPoint x: 926, endPoint y: 353, distance: 134.1
click at [924, 353] on body "Flexible Storage Create Subscription Invoice Contact Deal Discount Page Help Ch…" at bounding box center [626, 299] width 1252 height 599
click at [1098, 368] on textarea "**********" at bounding box center [1122, 376] width 196 height 16
drag, startPoint x: 1104, startPoint y: 364, endPoint x: 1006, endPoint y: 360, distance: 98.1
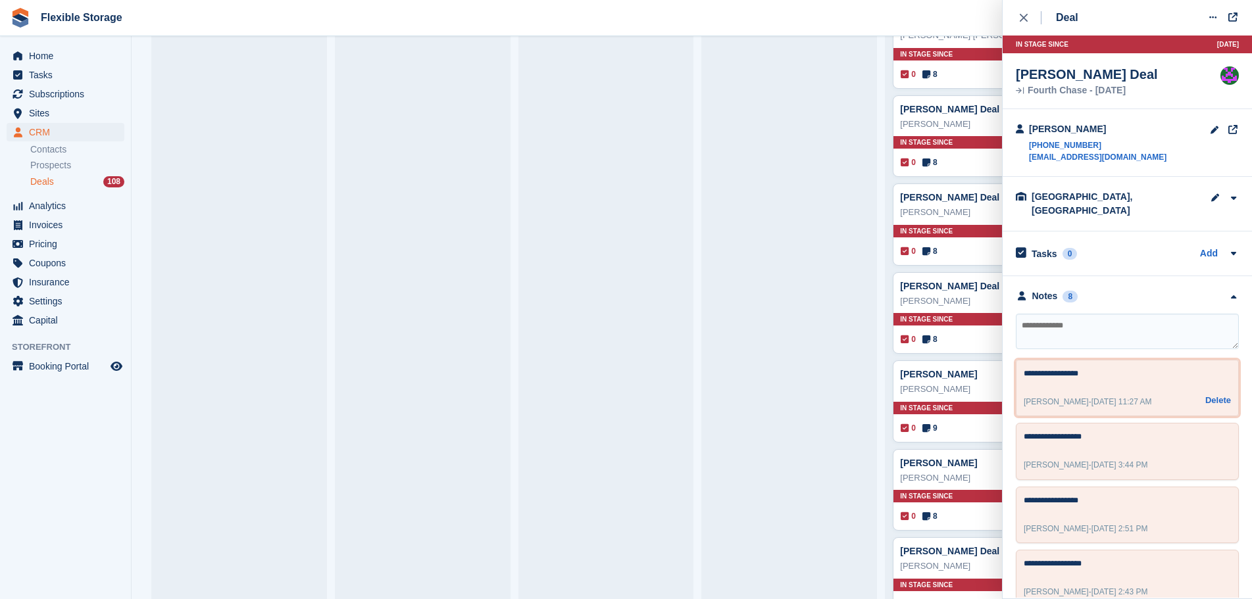
click at [1004, 360] on div "**********" at bounding box center [1126, 575] width 249 height 598
click at [1123, 368] on textarea "**********" at bounding box center [1122, 376] width 196 height 16
click at [1149, 368] on textarea "**********" at bounding box center [1122, 376] width 196 height 16
click at [1153, 368] on textarea "**********" at bounding box center [1122, 376] width 196 height 16
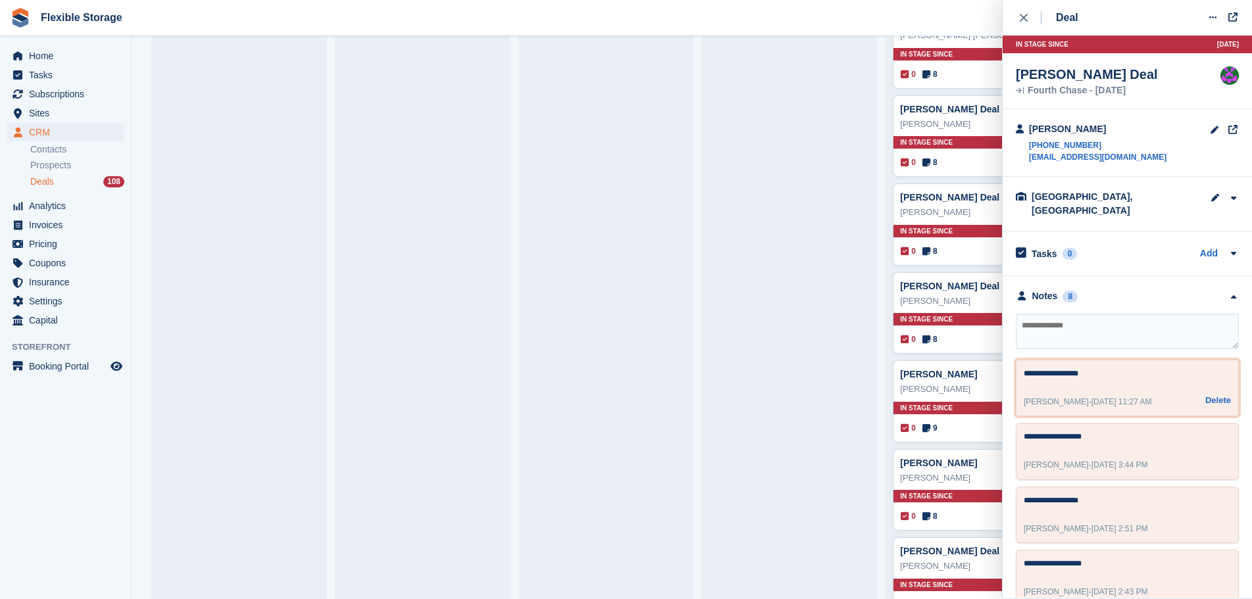
click at [1153, 368] on textarea "**********" at bounding box center [1122, 376] width 196 height 16
click at [1155, 368] on textarea "**********" at bounding box center [1122, 376] width 196 height 16
click at [1133, 423] on div "**********" at bounding box center [1127, 451] width 223 height 57
click at [1129, 431] on textarea "**********" at bounding box center [1122, 439] width 196 height 16
click at [1139, 368] on textarea "**********" at bounding box center [1122, 376] width 196 height 16
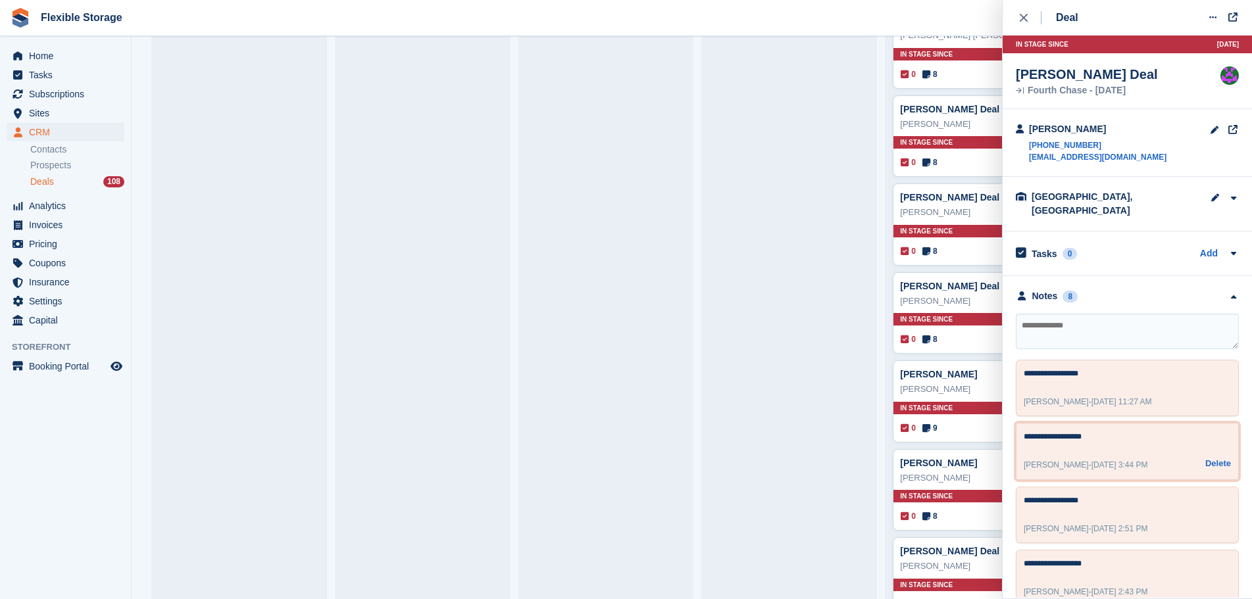
click at [1134, 431] on textarea "**********" at bounding box center [1122, 439] width 196 height 16
click at [1131, 370] on textarea "**********" at bounding box center [1122, 376] width 196 height 16
click at [1132, 370] on textarea "**********" at bounding box center [1122, 376] width 196 height 16
click at [1132, 431] on textarea "**********" at bounding box center [1122, 439] width 196 height 16
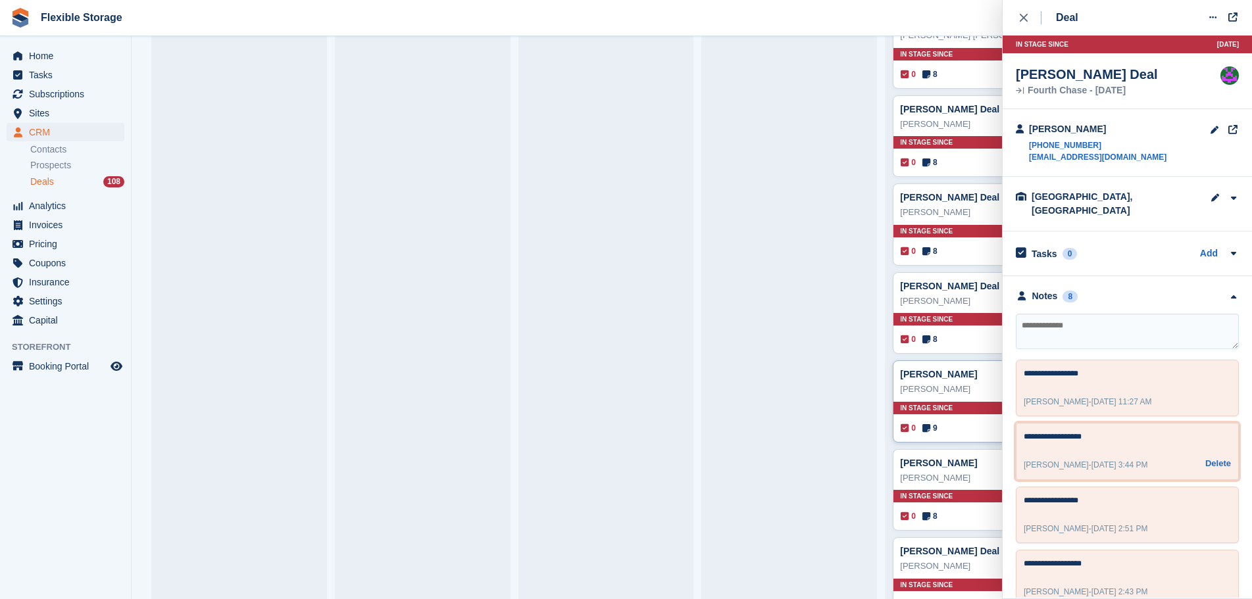
drag, startPoint x: 1143, startPoint y: 428, endPoint x: 998, endPoint y: 424, distance: 144.8
click at [998, 424] on body "Flexible Storage Create Subscription Invoice Contact Deal Discount Page Help Ch…" at bounding box center [626, 299] width 1252 height 599
click at [1119, 368] on textarea "**********" at bounding box center [1122, 376] width 196 height 16
drag, startPoint x: 1133, startPoint y: 364, endPoint x: 1008, endPoint y: 364, distance: 125.0
click at [1008, 364] on div "**********" at bounding box center [1126, 575] width 249 height 598
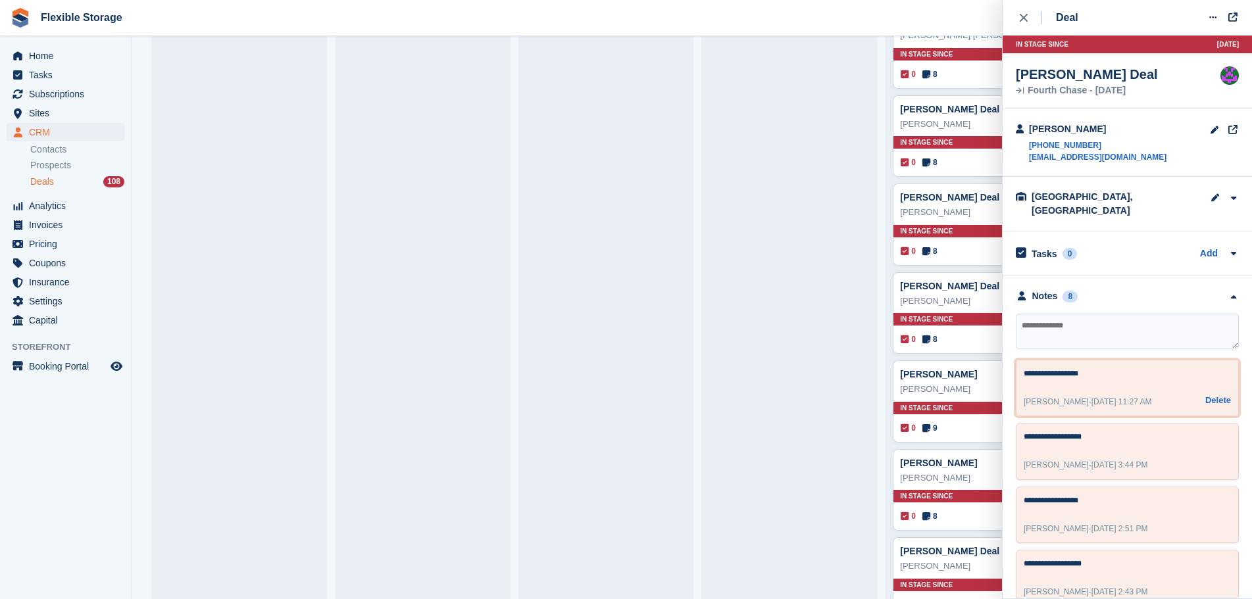
click at [1119, 370] on textarea "**********" at bounding box center [1122, 376] width 196 height 16
drag, startPoint x: 1116, startPoint y: 422, endPoint x: 952, endPoint y: 414, distance: 164.0
click at [952, 414] on body "Flexible Storage Create Subscription Invoice Contact Deal Discount Page Help Ch…" at bounding box center [626, 299] width 1252 height 599
click at [1109, 368] on textarea "**********" at bounding box center [1122, 376] width 196 height 16
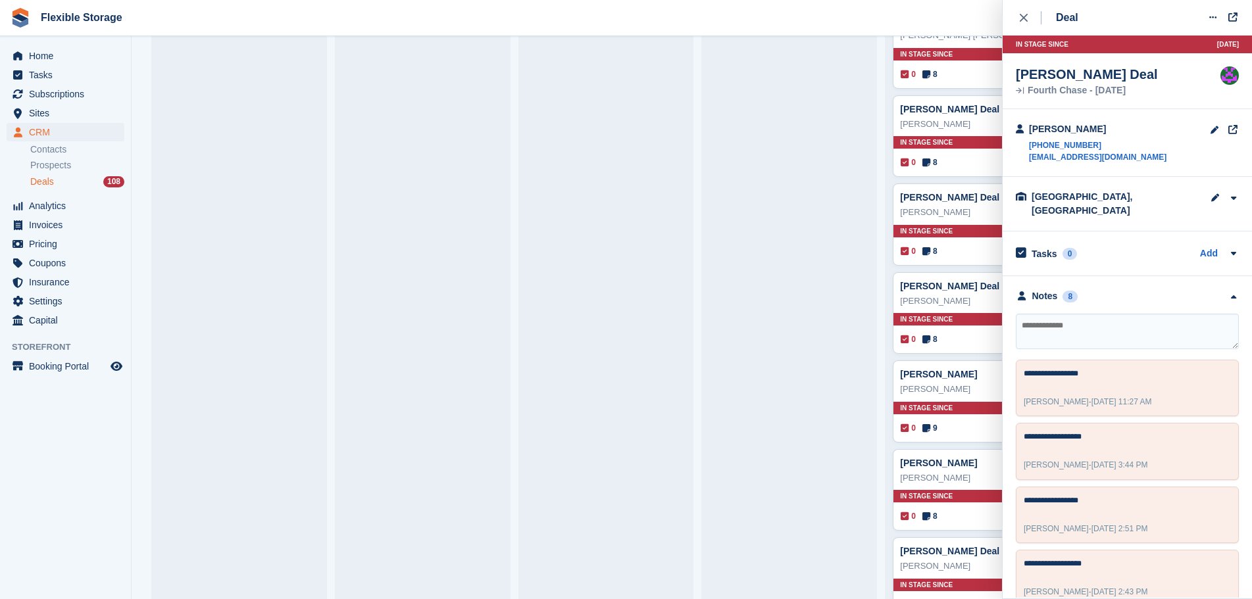
click at [75, 153] on link "Contacts" at bounding box center [77, 149] width 94 height 12
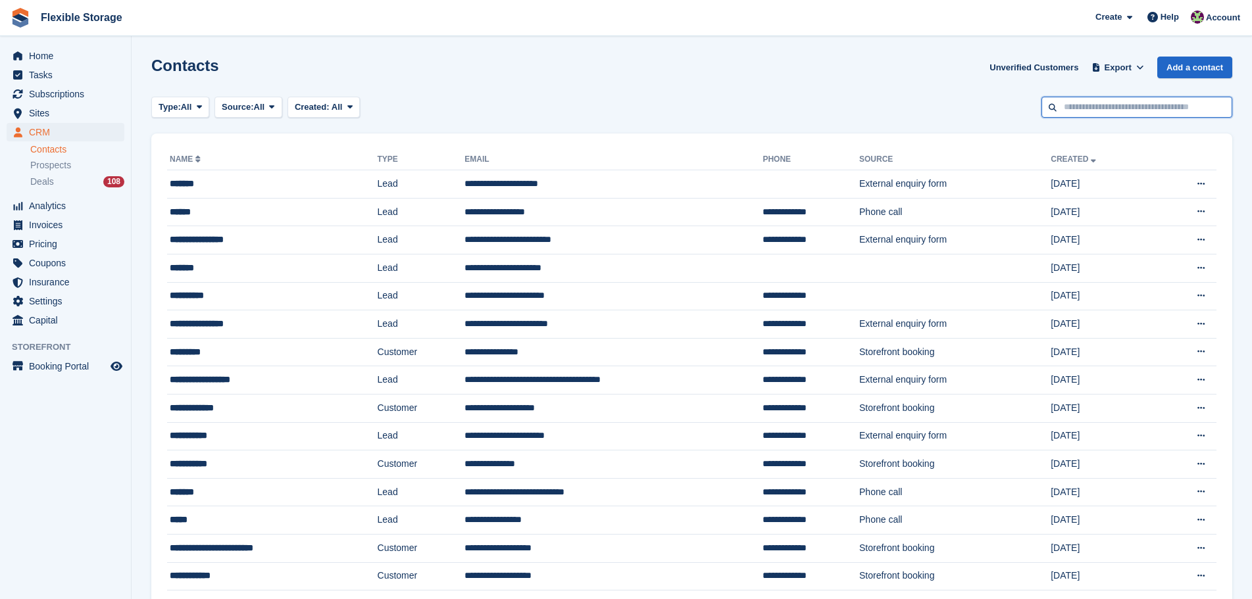
click at [1132, 104] on input "text" at bounding box center [1136, 108] width 191 height 22
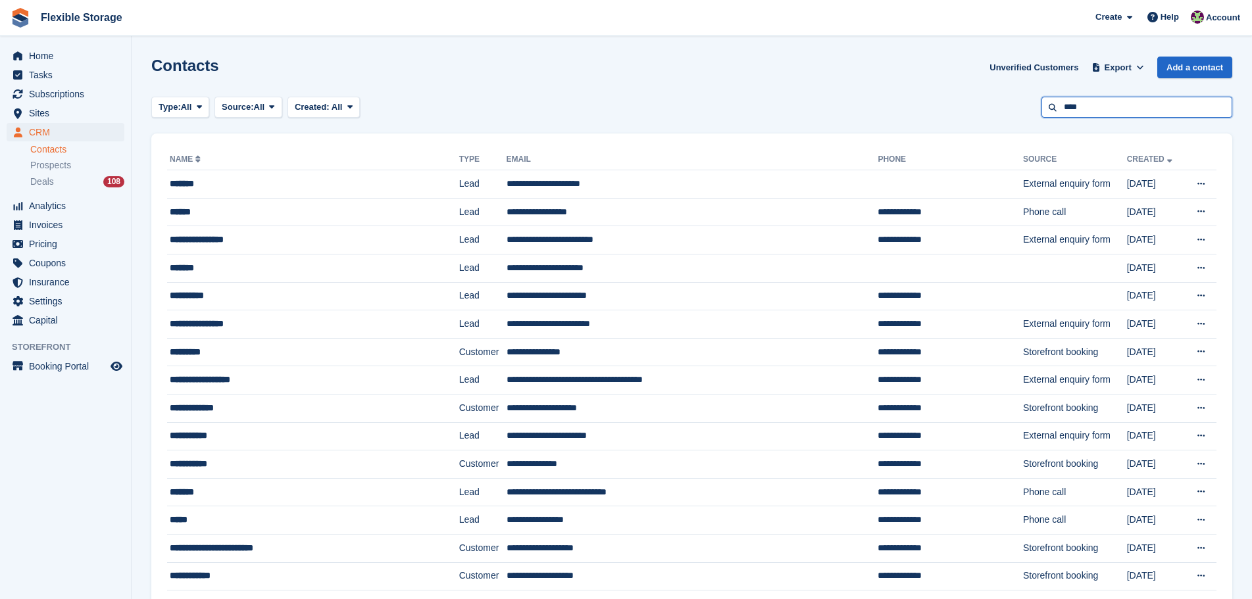
type input "****"
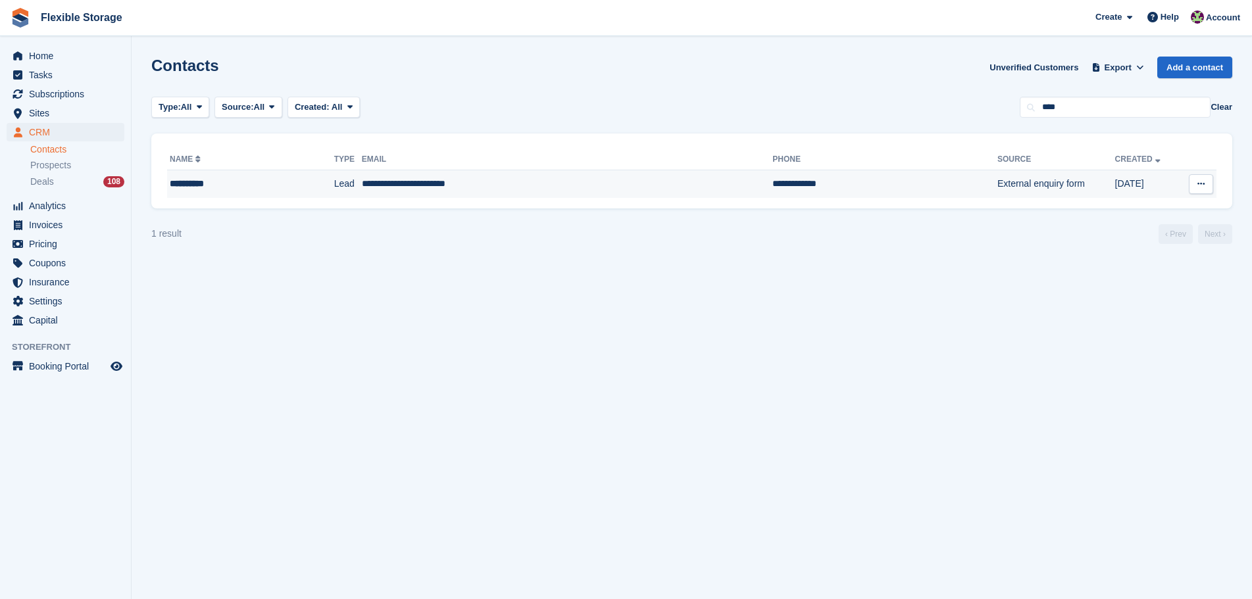
click at [588, 183] on td "**********" at bounding box center [567, 184] width 410 height 28
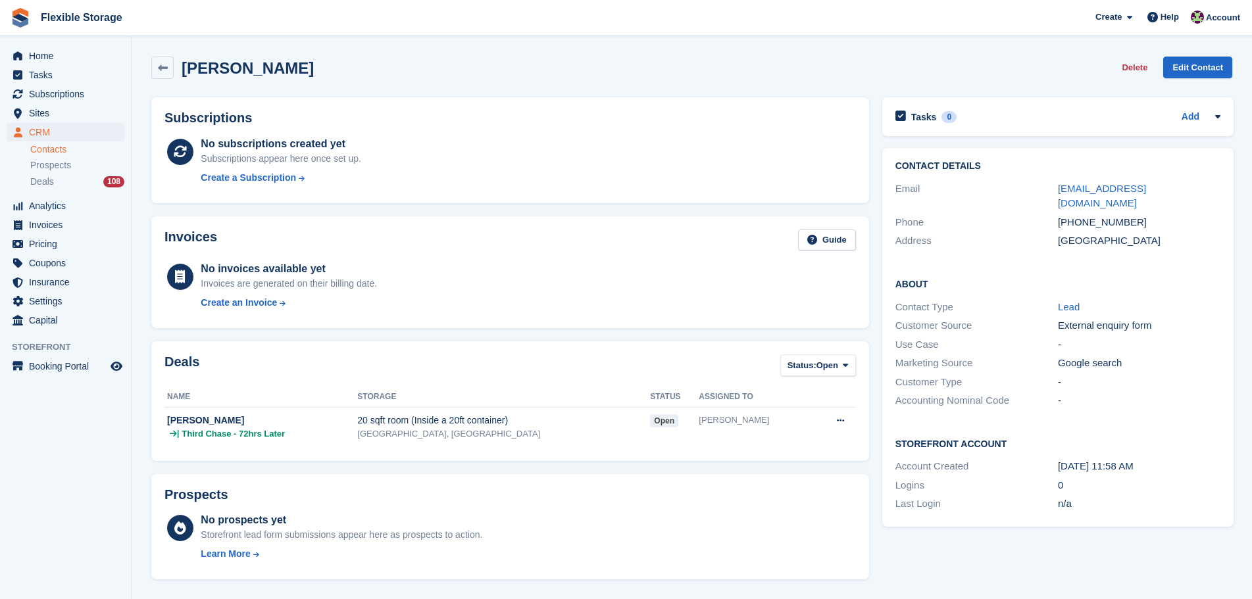
scroll to position [395, 0]
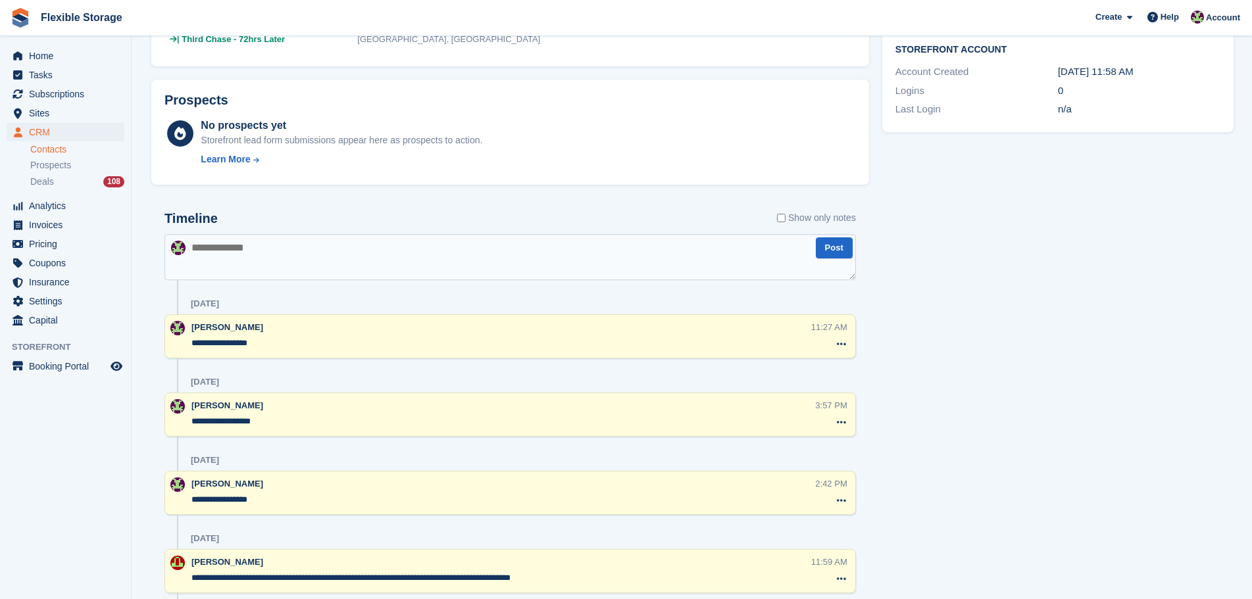
drag, startPoint x: 1046, startPoint y: 502, endPoint x: 347, endPoint y: 277, distance: 734.5
click at [329, 270] on div "Subscriptions No subscriptions created yet Subscriptions appear here once set u…" at bounding box center [692, 180] width 1094 height 969
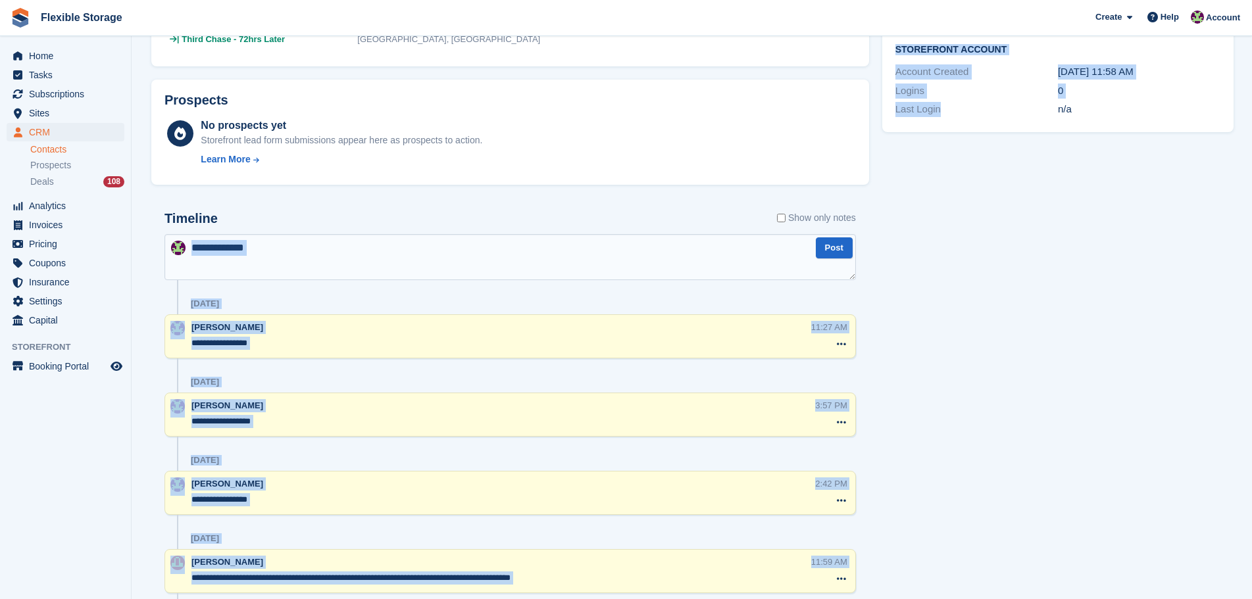
click at [983, 414] on div "Tasks 0 Add No tasks related to [PERSON_NAME] Contact Details Email [EMAIL_ADDR…" at bounding box center [1058, 180] width 364 height 969
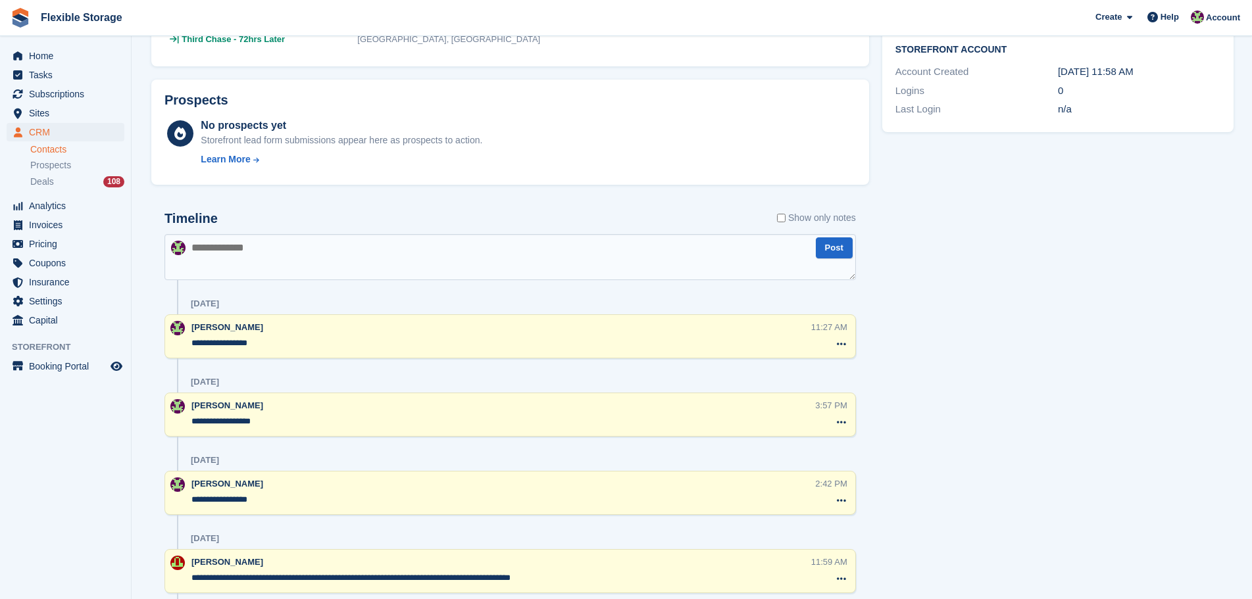
drag, startPoint x: 992, startPoint y: 535, endPoint x: 827, endPoint y: 411, distance: 206.3
click at [378, 286] on div "Subscriptions No subscriptions created yet Subscriptions appear here once set u…" at bounding box center [692, 180] width 1094 height 969
click at [1065, 490] on div "Tasks 0 Add No tasks related to [PERSON_NAME] Contact Details Email [EMAIL_ADDR…" at bounding box center [1058, 180] width 364 height 969
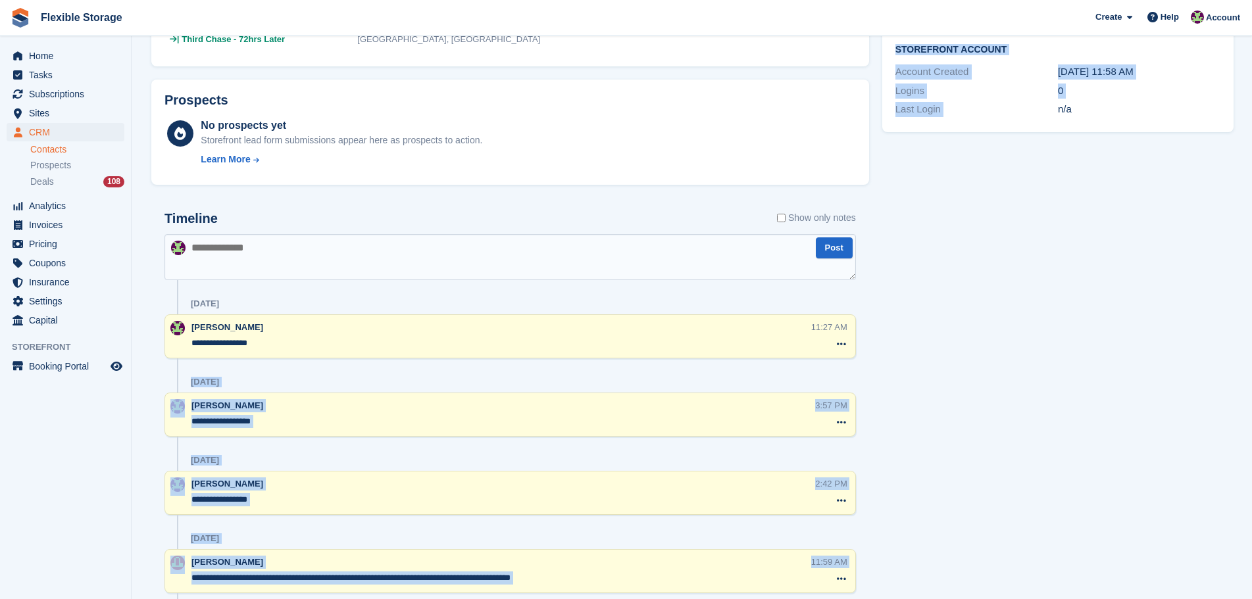
drag, startPoint x: 1056, startPoint y: 533, endPoint x: 721, endPoint y: 368, distance: 374.2
click at [721, 368] on div "Subscriptions No subscriptions created yet Subscriptions appear here once set u…" at bounding box center [692, 180] width 1094 height 969
click at [1018, 453] on div "Tasks 0 Add No tasks related to Arpad Toth Contact Details Email tothcsongor052…" at bounding box center [1058, 180] width 364 height 969
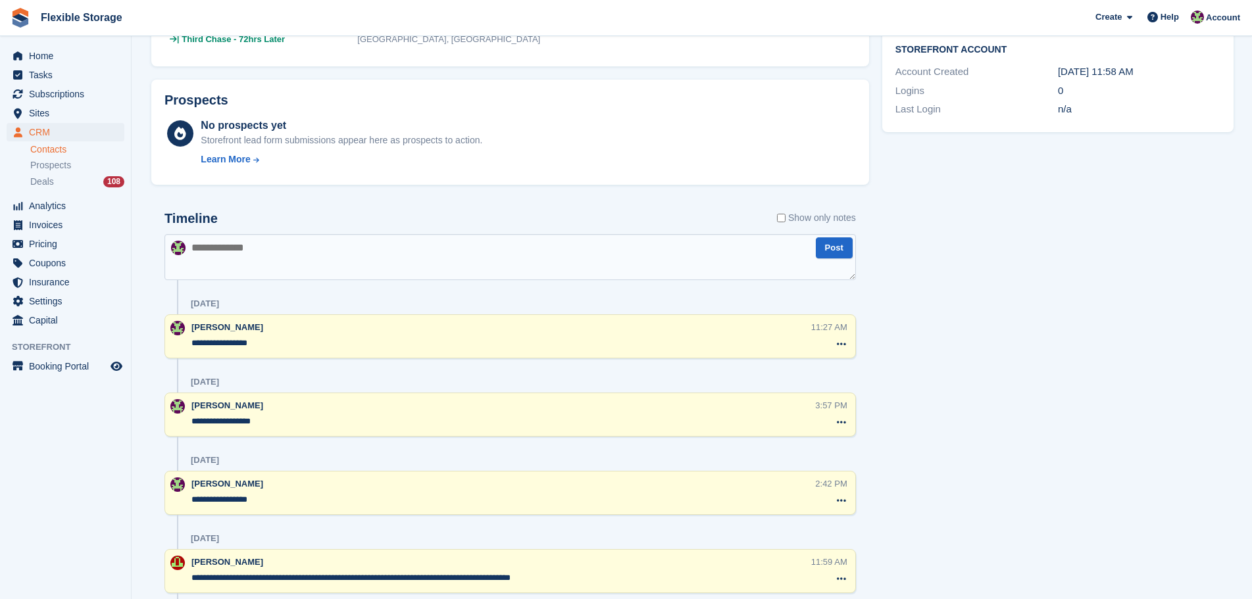
scroll to position [0, 0]
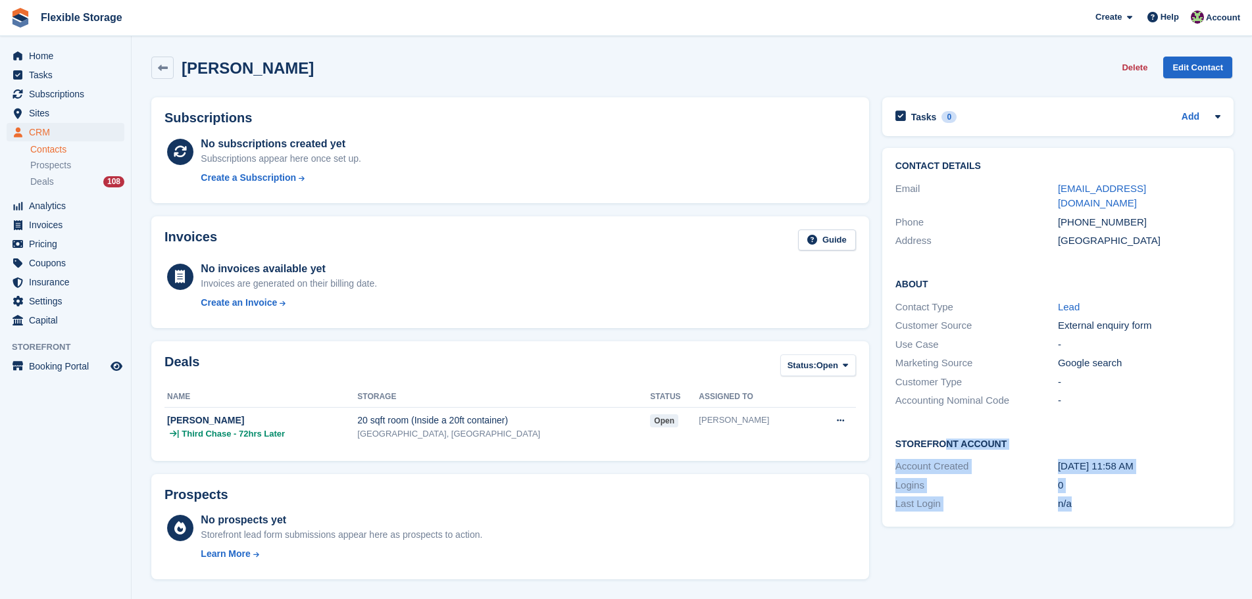
drag, startPoint x: 1142, startPoint y: 498, endPoint x: 1073, endPoint y: 425, distance: 100.5
click at [939, 424] on div "Storefront Account Account Created 20 Sep, 11:58 AM Logins 0 Last Login n/a" at bounding box center [1057, 475] width 351 height 103
click at [1074, 437] on h2 "Storefront Account" at bounding box center [1057, 443] width 325 height 13
drag, startPoint x: 1118, startPoint y: 492, endPoint x: 1125, endPoint y: 444, distance: 48.6
click at [973, 430] on div "Storefront Account Account Created 20 Sep, 11:58 AM Logins 0 Last Login n/a" at bounding box center [1057, 475] width 351 height 103
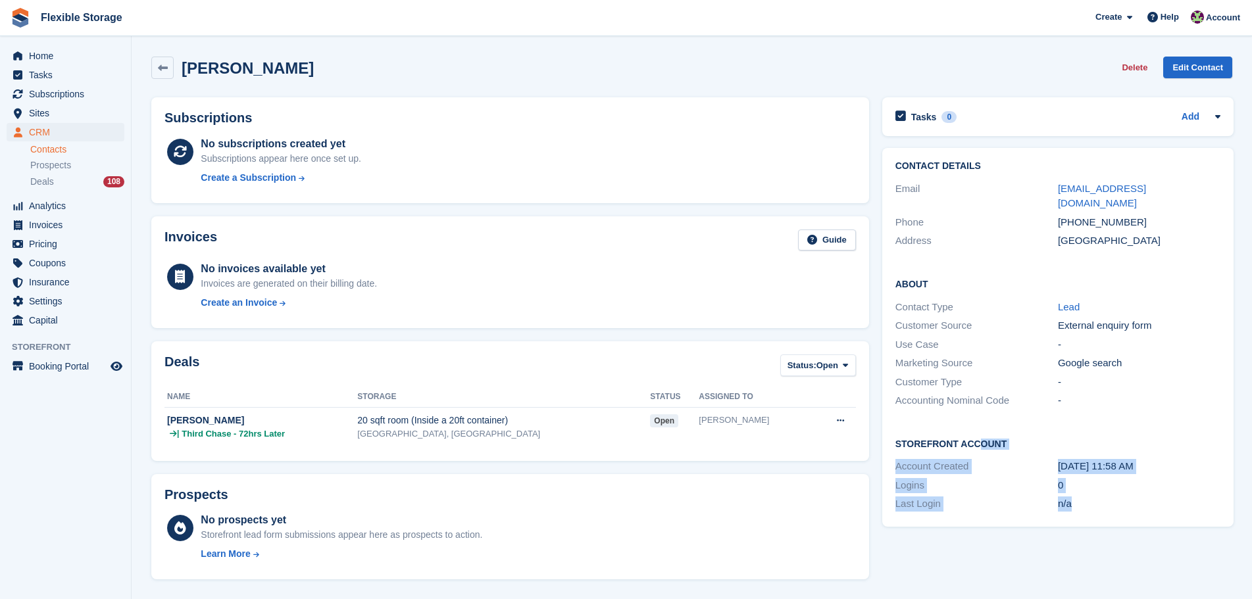
click at [1139, 441] on div "Storefront Account Account Created 20 Sep, 11:58 AM Logins 0 Last Login n/a" at bounding box center [1057, 475] width 351 height 103
click at [73, 111] on span "Sites" at bounding box center [68, 113] width 79 height 18
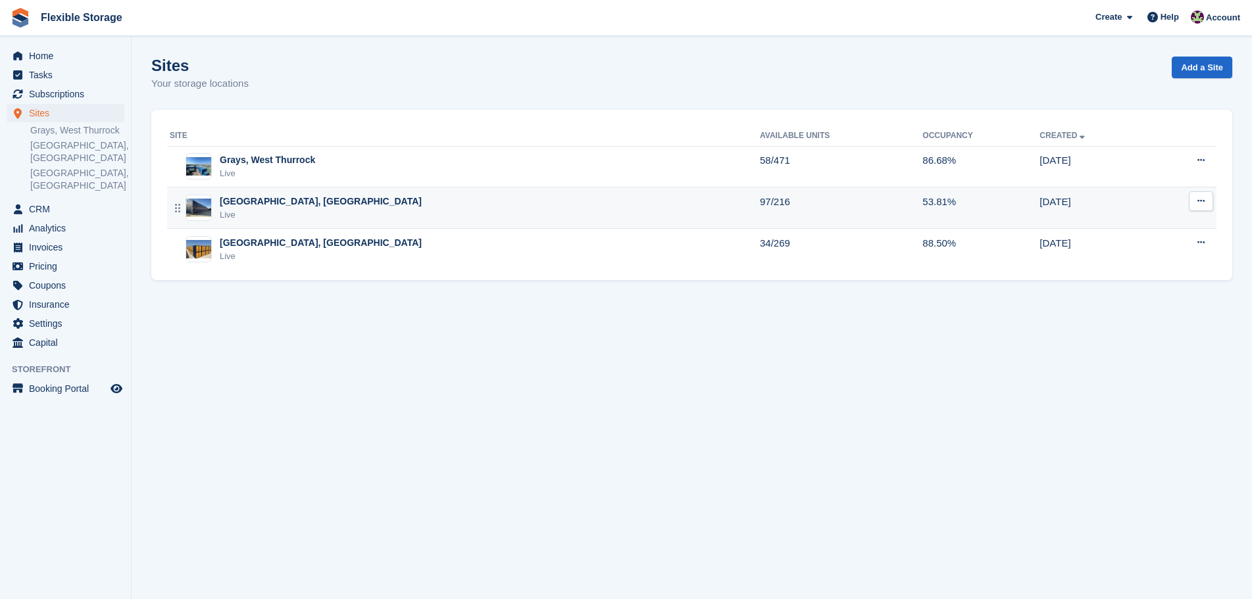
click at [276, 207] on div "[GEOGRAPHIC_DATA], [GEOGRAPHIC_DATA]" at bounding box center [321, 202] width 202 height 14
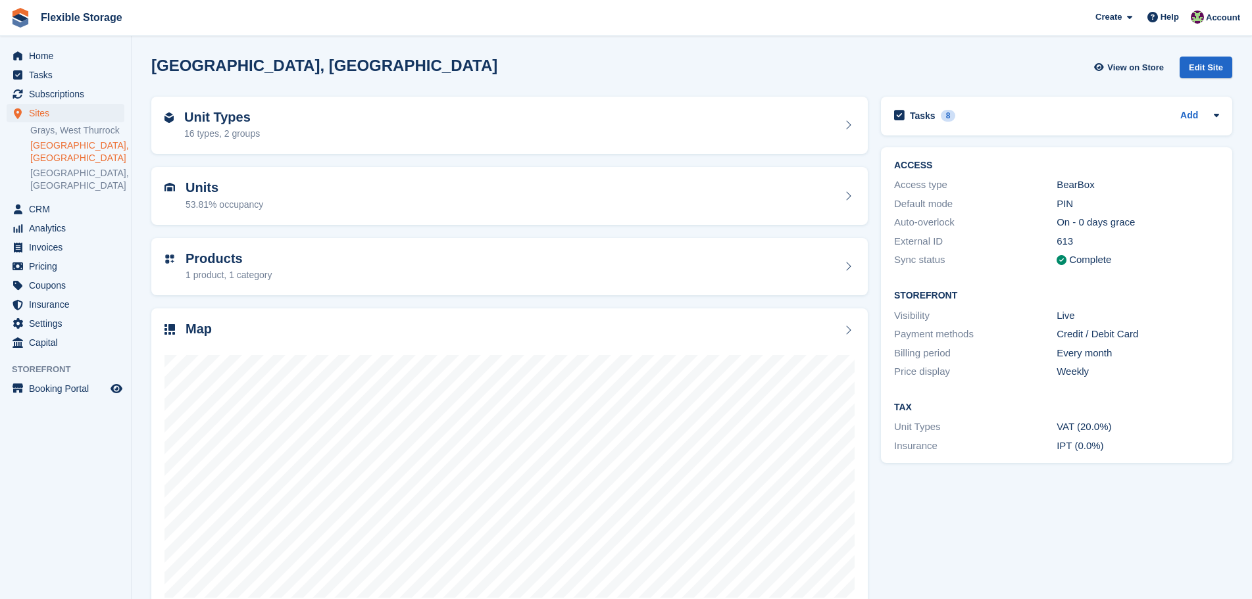
click at [691, 145] on div "Unit Types 16 types, 2 groups Units 53.81% occupancy Products 1 product, 1 cate…" at bounding box center [692, 355] width 1094 height 531
click at [1064, 531] on div "Tasks 8 Add call back @4pm if [PERSON_NAME] has not contacted us by then [DATE]" at bounding box center [1056, 355] width 364 height 531
drag, startPoint x: 1070, startPoint y: 458, endPoint x: 879, endPoint y: 135, distance: 375.3
click at [879, 135] on div "Tasks 8 Add call back @4pm if [PERSON_NAME] has not contacted us by then [DATE]" at bounding box center [1056, 355] width 364 height 531
click at [1079, 568] on div "Tasks 8 Add call back @4pm if [PERSON_NAME] has not contacted us by then [DATE]" at bounding box center [1056, 355] width 364 height 531
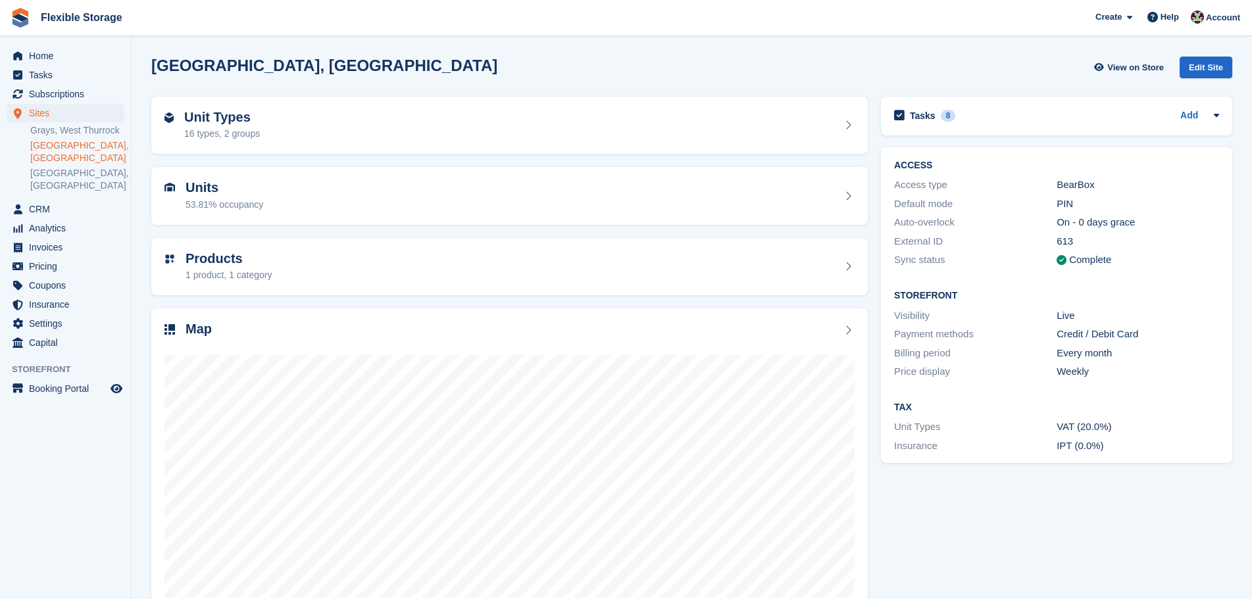
drag, startPoint x: 993, startPoint y: 297, endPoint x: 1042, endPoint y: 470, distance: 179.9
click at [808, 118] on div "Unit Types 16 types, 2 groups Units 53.81% occupancy Products 1 product, 1 cate…" at bounding box center [692, 355] width 1094 height 531
click at [1047, 482] on div "Tasks 8 Add call back @4pm if [PERSON_NAME] has not contacted us by then [DATE]" at bounding box center [1056, 355] width 364 height 531
drag, startPoint x: 1133, startPoint y: 512, endPoint x: 823, endPoint y: 161, distance: 469.3
click at [823, 161] on div "Unit Types 16 types, 2 groups Units 53.81% occupancy Products 1 product, 1 cate…" at bounding box center [692, 355] width 1094 height 531
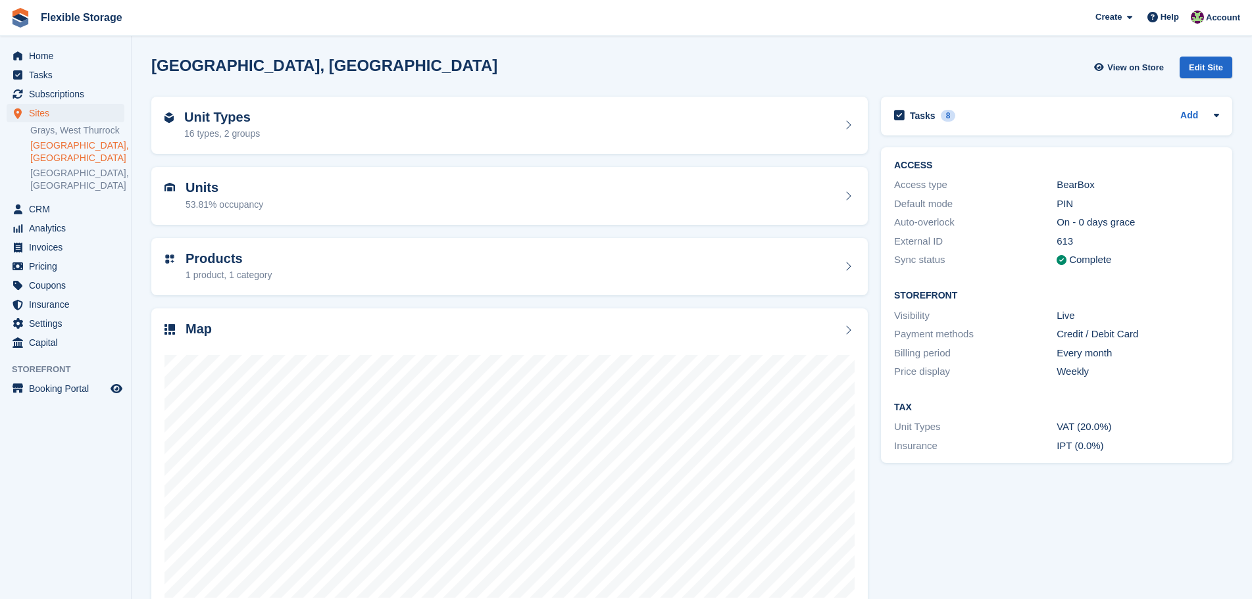
click at [1018, 480] on div "Tasks 8 Add call back @4pm if [PERSON_NAME] has not contacted us by then [DATE]" at bounding box center [1056, 355] width 364 height 531
drag, startPoint x: 366, startPoint y: 69, endPoint x: 172, endPoint y: 49, distance: 195.1
click at [172, 49] on section "[GEOGRAPHIC_DATA], [GEOGRAPHIC_DATA] View on Store Edit Site Unit Types 16 type…" at bounding box center [692, 316] width 1120 height 633
click at [387, 52] on div "[GEOGRAPHIC_DATA], [GEOGRAPHIC_DATA] View on Store Edit Site" at bounding box center [692, 70] width 1094 height 40
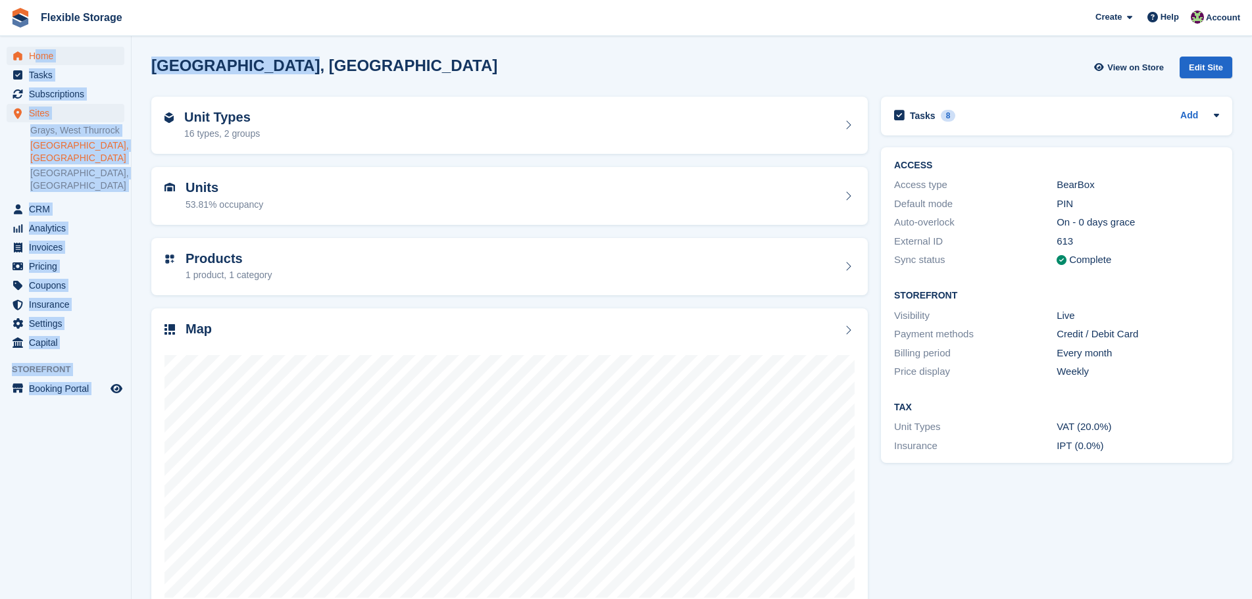
drag, startPoint x: 372, startPoint y: 59, endPoint x: 41, endPoint y: 59, distance: 330.2
click at [36, 59] on div "Home Tasks Subscriptions Subscriptions Subscriptions Contracts Price increases …" at bounding box center [626, 316] width 1252 height 633
click at [298, 61] on div "[GEOGRAPHIC_DATA], [GEOGRAPHIC_DATA] View on Store Edit Site" at bounding box center [691, 68] width 1081 height 22
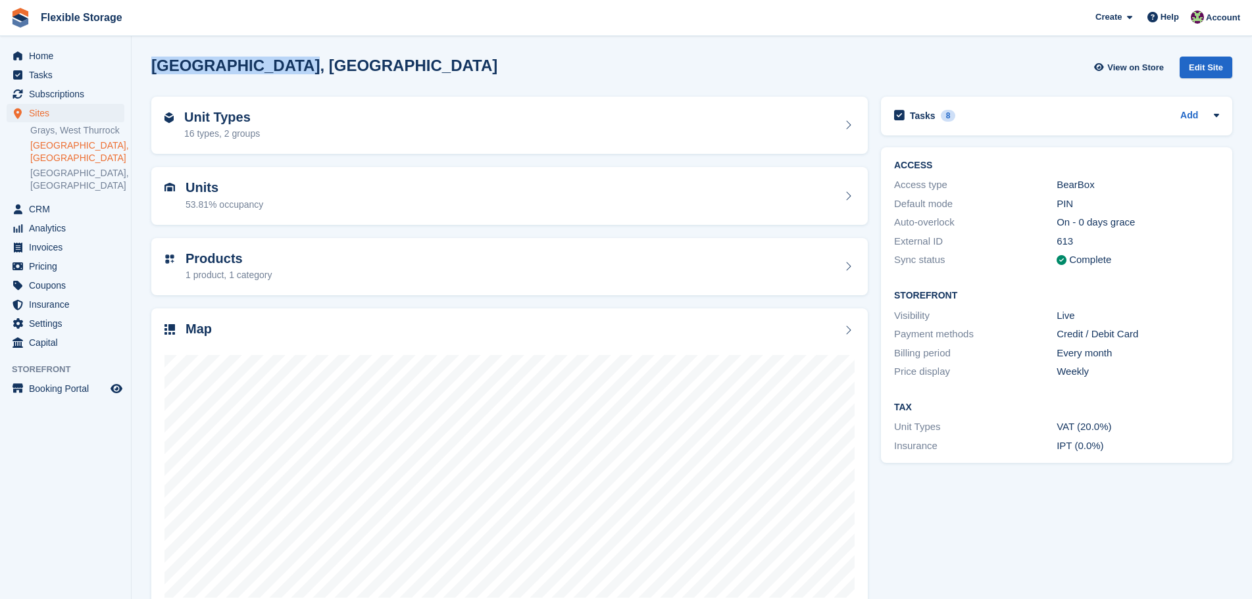
drag, startPoint x: 408, startPoint y: 62, endPoint x: 137, endPoint y: 55, distance: 270.5
click at [132, 52] on section "[GEOGRAPHIC_DATA], [GEOGRAPHIC_DATA] View on Store Edit Site Unit Types 16 type…" at bounding box center [692, 316] width 1120 height 633
click at [411, 62] on div "[GEOGRAPHIC_DATA], [GEOGRAPHIC_DATA] View on Store Edit Site" at bounding box center [691, 68] width 1081 height 22
click at [103, 91] on span "Subscriptions" at bounding box center [68, 94] width 79 height 18
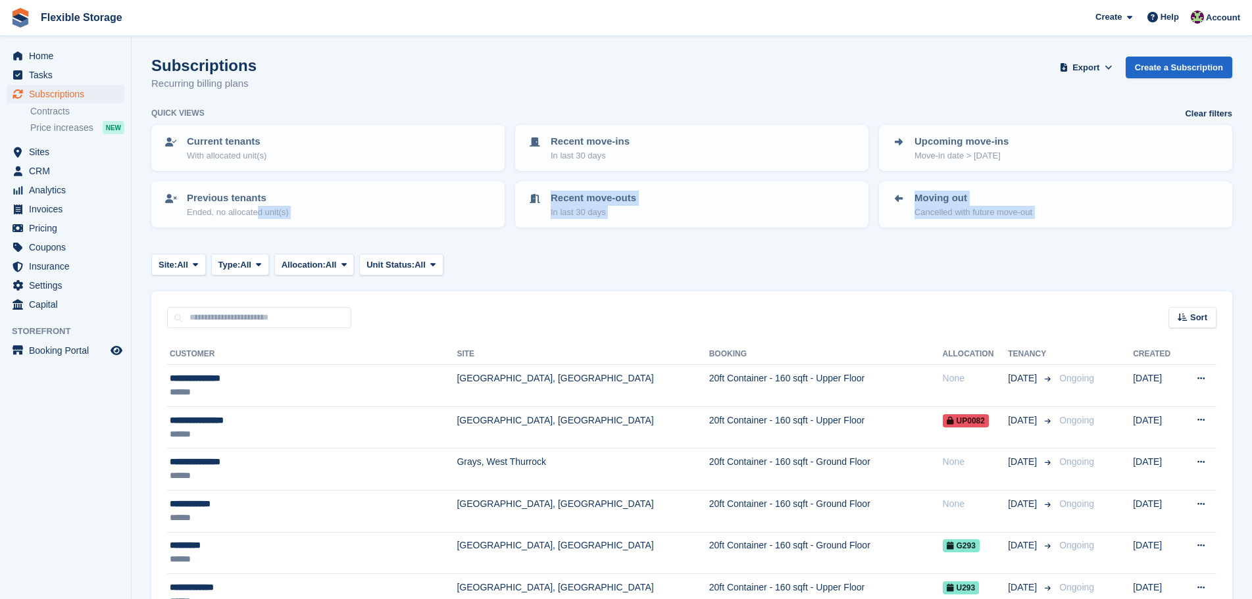
drag, startPoint x: 274, startPoint y: 229, endPoint x: 534, endPoint y: 267, distance: 262.6
drag, startPoint x: 772, startPoint y: 297, endPoint x: 314, endPoint y: 224, distance: 464.4
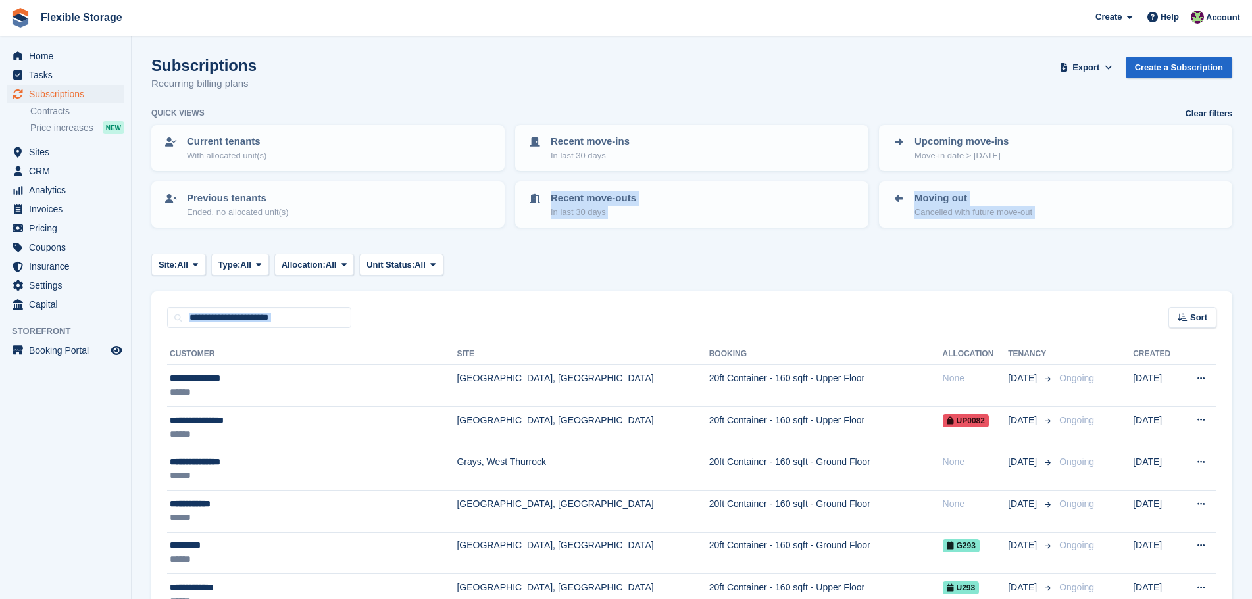
click at [668, 266] on div "Site: All All Grays, West Thurrock Chelmsford, Essex Aveley, Essex Type: All Al…" at bounding box center [691, 265] width 1081 height 22
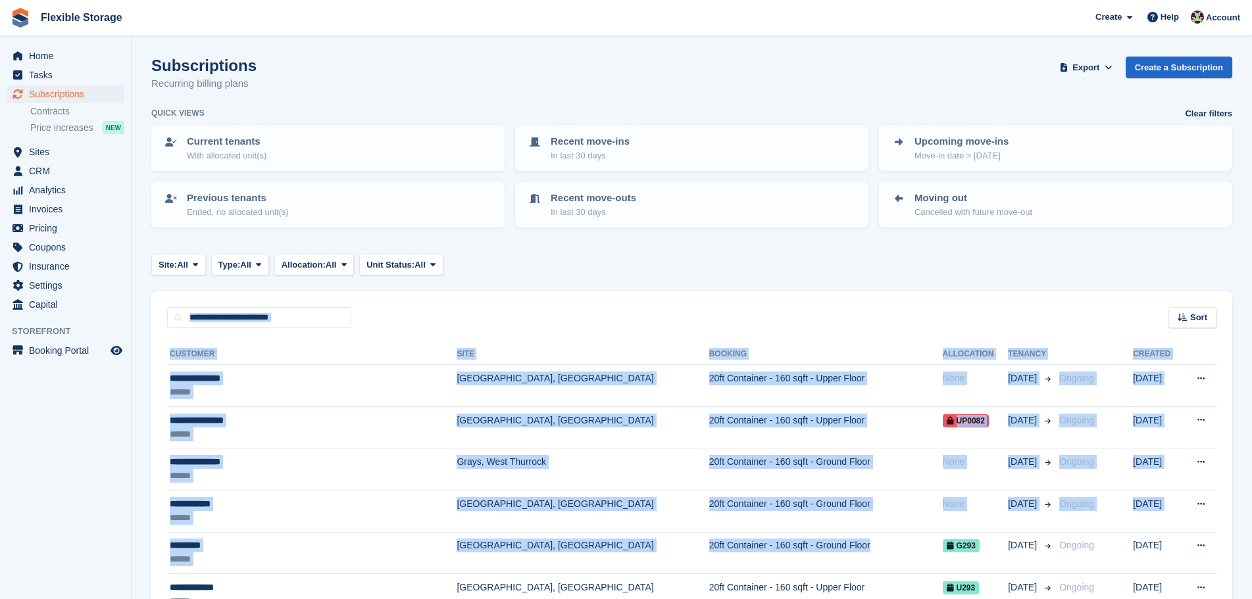
drag, startPoint x: 659, startPoint y: 262, endPoint x: 733, endPoint y: 311, distance: 88.9
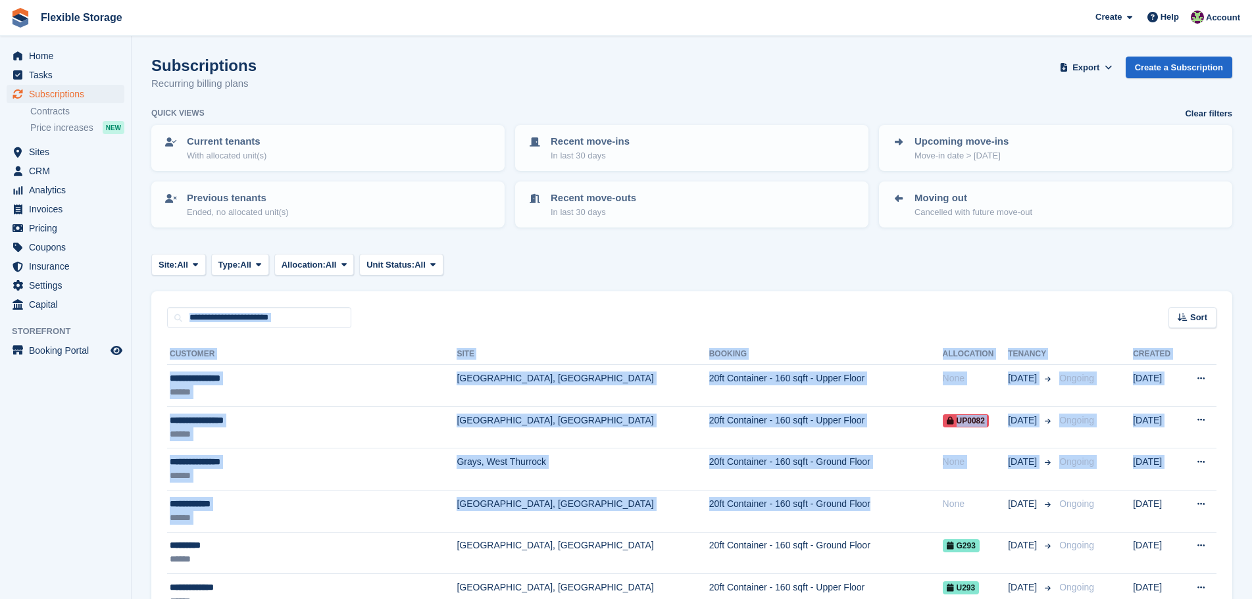
click at [736, 299] on div "Sort Sort by Customer name Date created Move in date Move out date Created (old…" at bounding box center [691, 309] width 1081 height 37
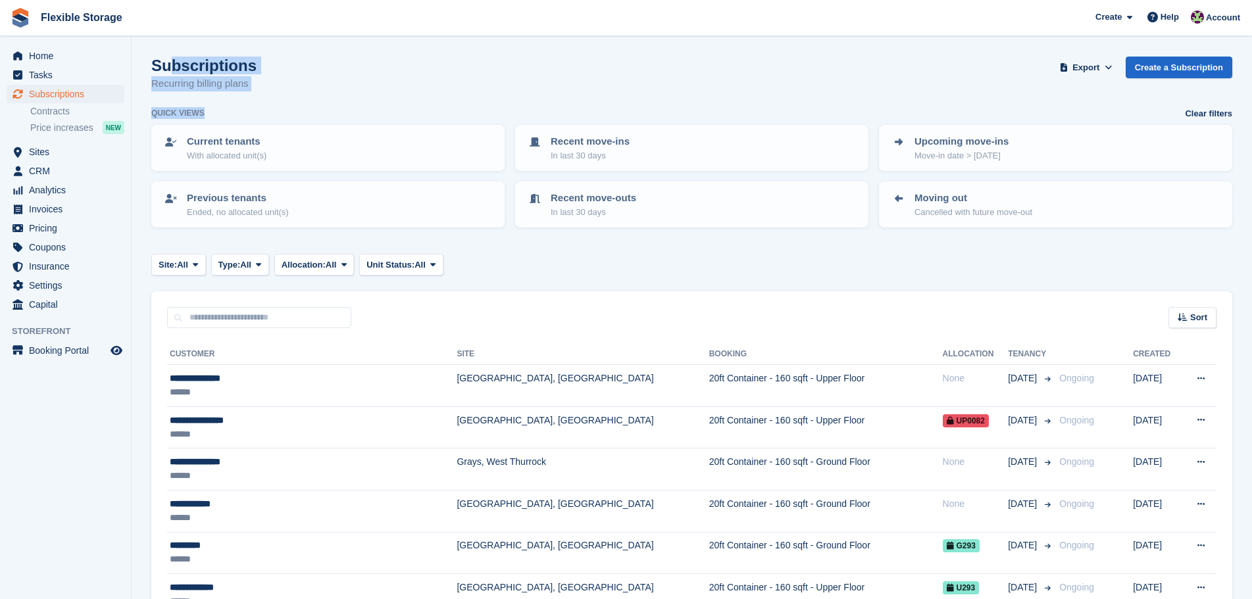
drag, startPoint x: 312, startPoint y: 109, endPoint x: 279, endPoint y: 73, distance: 49.3
click at [314, 76] on div "Subscriptions Recurring billing plans Export Export Subscriptions Export a CSV …" at bounding box center [691, 82] width 1081 height 51
drag, startPoint x: 335, startPoint y: 105, endPoint x: 171, endPoint y: 53, distance: 171.8
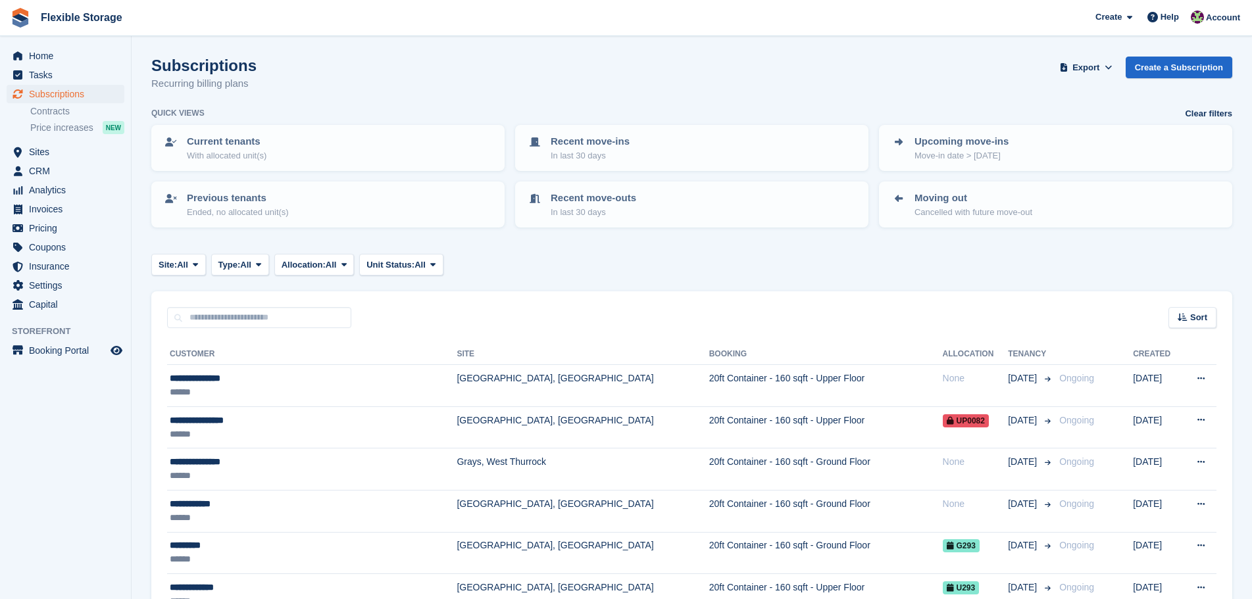
click at [298, 86] on div "Subscriptions Recurring billing plans Export Export Subscriptions Export a CSV …" at bounding box center [691, 82] width 1081 height 51
drag, startPoint x: 348, startPoint y: 113, endPoint x: 174, endPoint y: 60, distance: 181.6
click at [329, 97] on div "Subscriptions Recurring billing plans Export Export Subscriptions Export a CSV …" at bounding box center [691, 82] width 1081 height 51
click at [457, 74] on div "Subscriptions Recurring billing plans Export Export Subscriptions Export a CSV …" at bounding box center [691, 82] width 1081 height 51
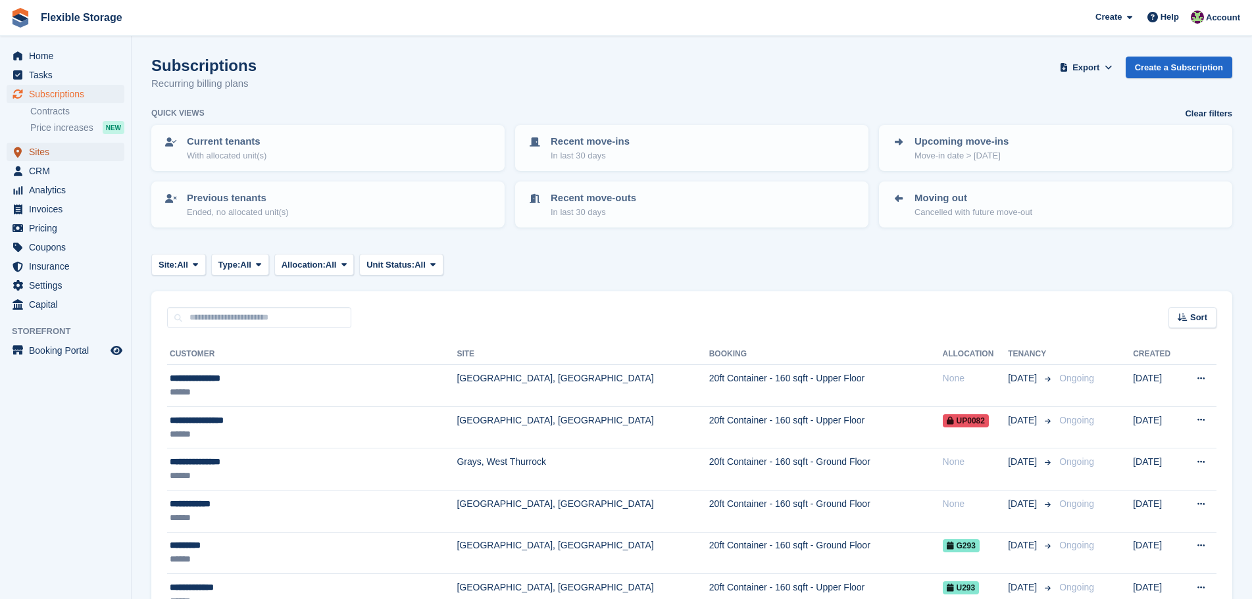
click at [64, 145] on span "Sites" at bounding box center [68, 152] width 79 height 18
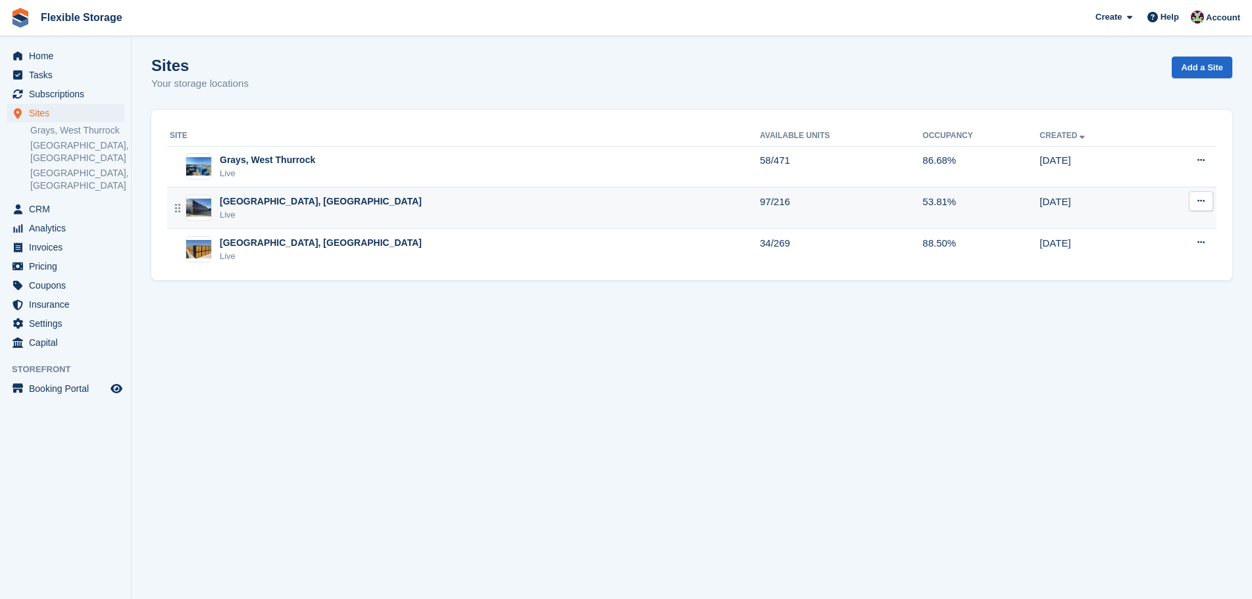
click at [318, 206] on div "Chelmsford, Essex Live" at bounding box center [465, 208] width 590 height 27
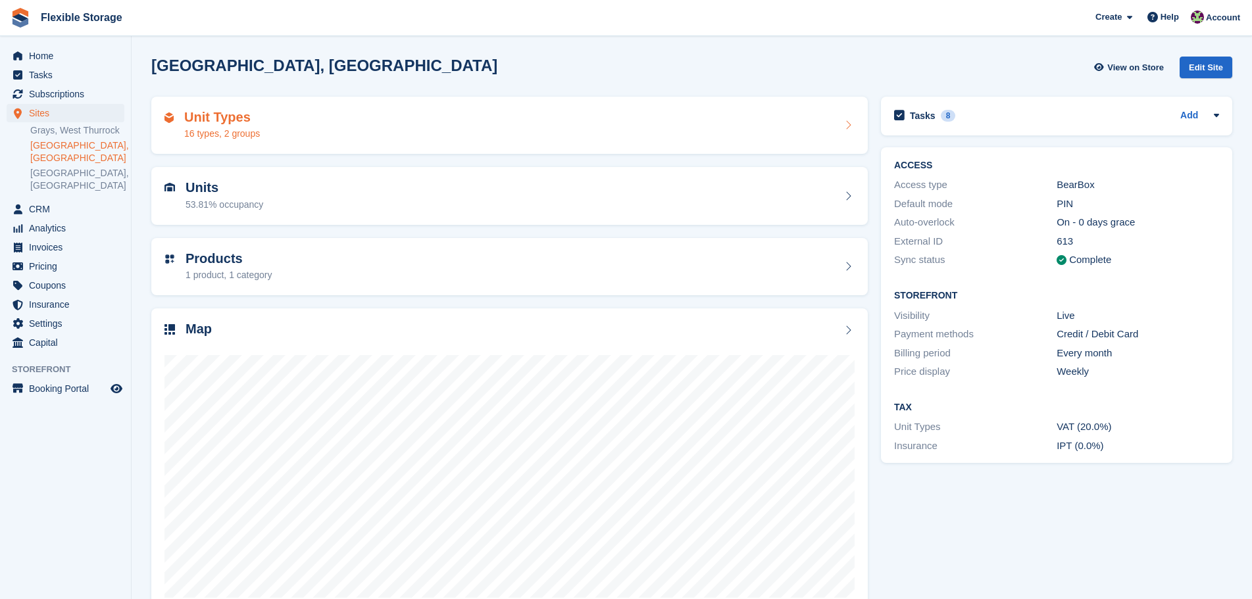
click at [547, 123] on div "Unit Types 16 types, 2 groups" at bounding box center [509, 126] width 690 height 32
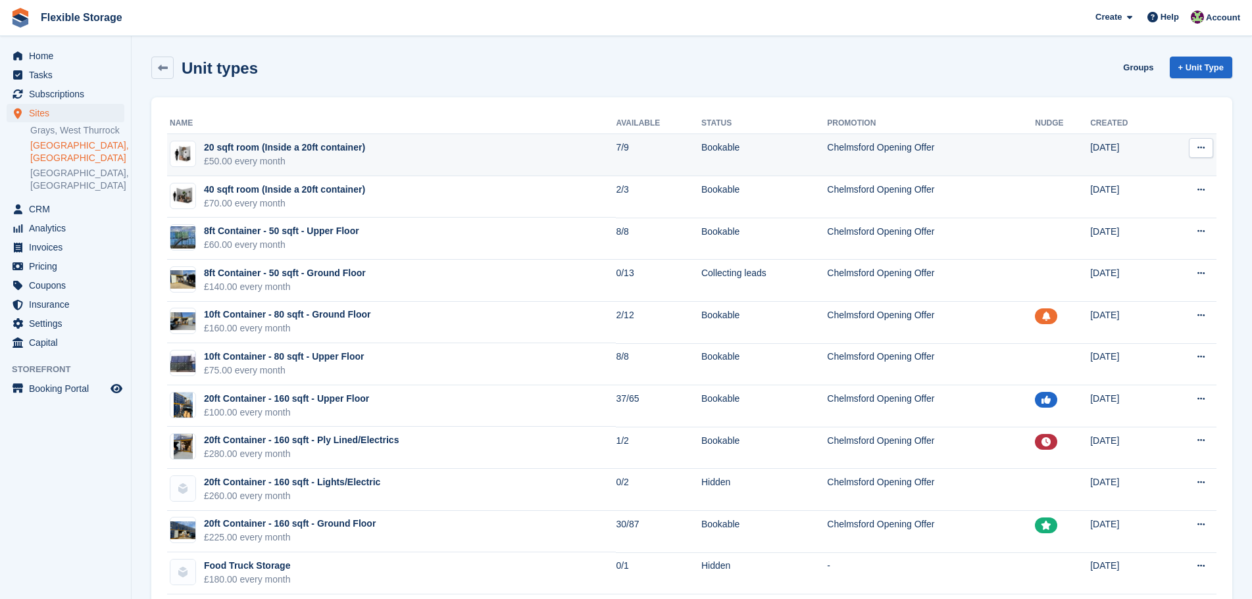
click at [428, 158] on td "20 sqft room (Inside a 20ft container) £50.00 every month" at bounding box center [391, 155] width 449 height 42
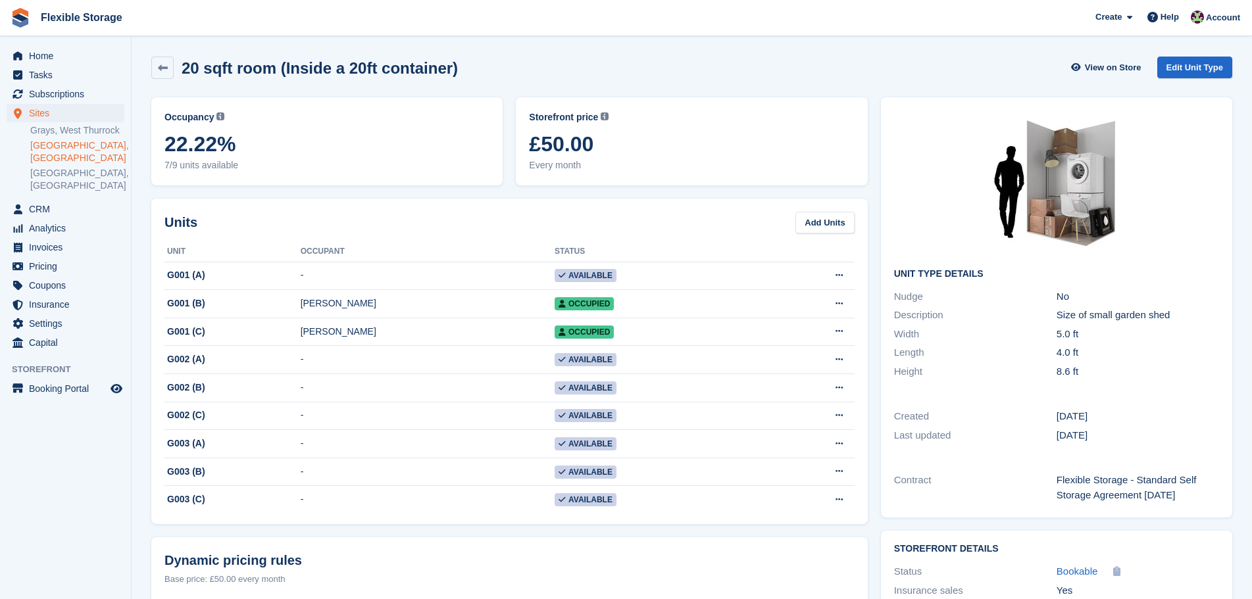
drag, startPoint x: 979, startPoint y: 60, endPoint x: 1150, endPoint y: 630, distance: 595.4
click at [1150, 599] on html "Flexible Storage Create Subscription Invoice Contact Deal Discount Page Help Ch…" at bounding box center [626, 299] width 1252 height 599
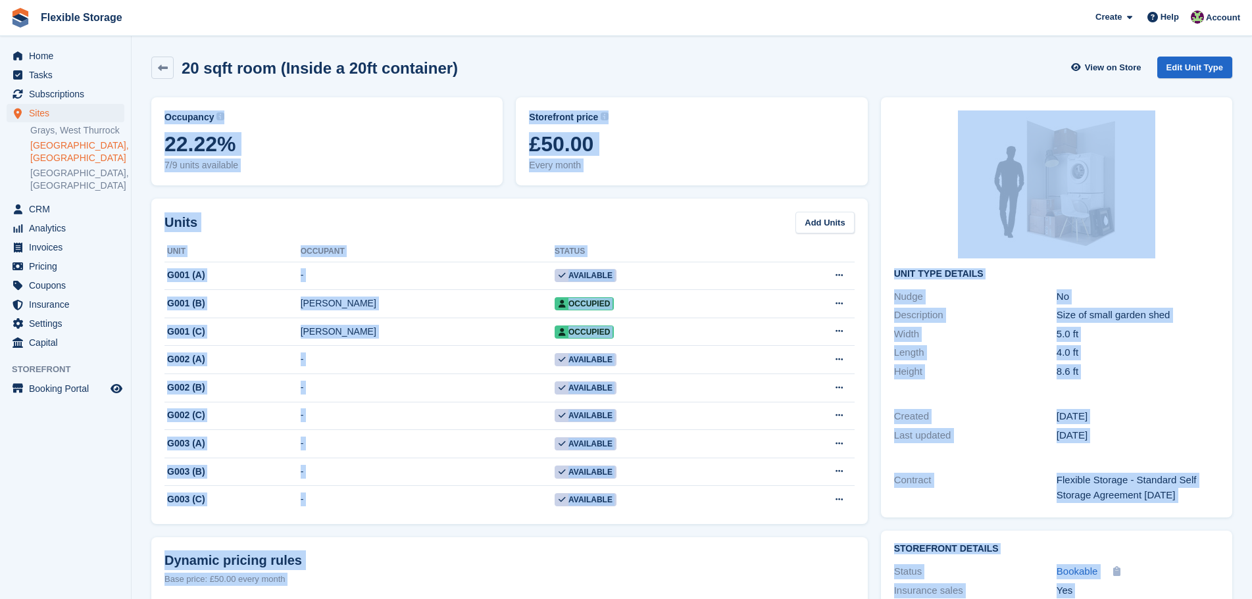
scroll to position [121, 0]
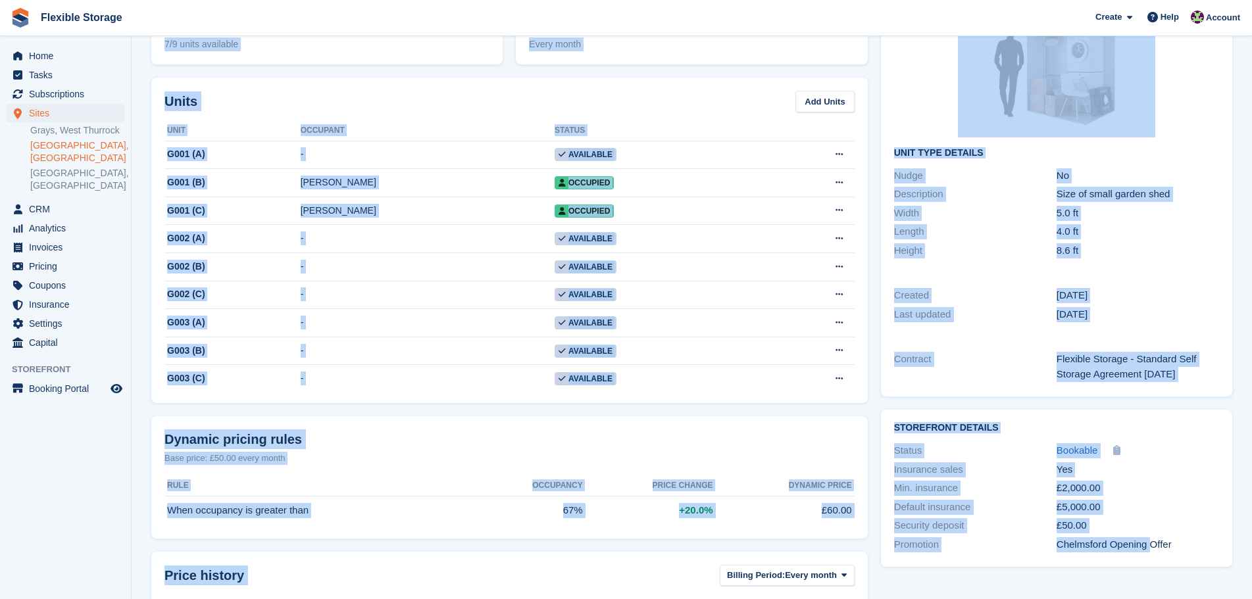
click at [1147, 403] on div "Storefront Details Status Bookable Unit Type link Copied! Insurance sales Yes M…" at bounding box center [1056, 488] width 364 height 170
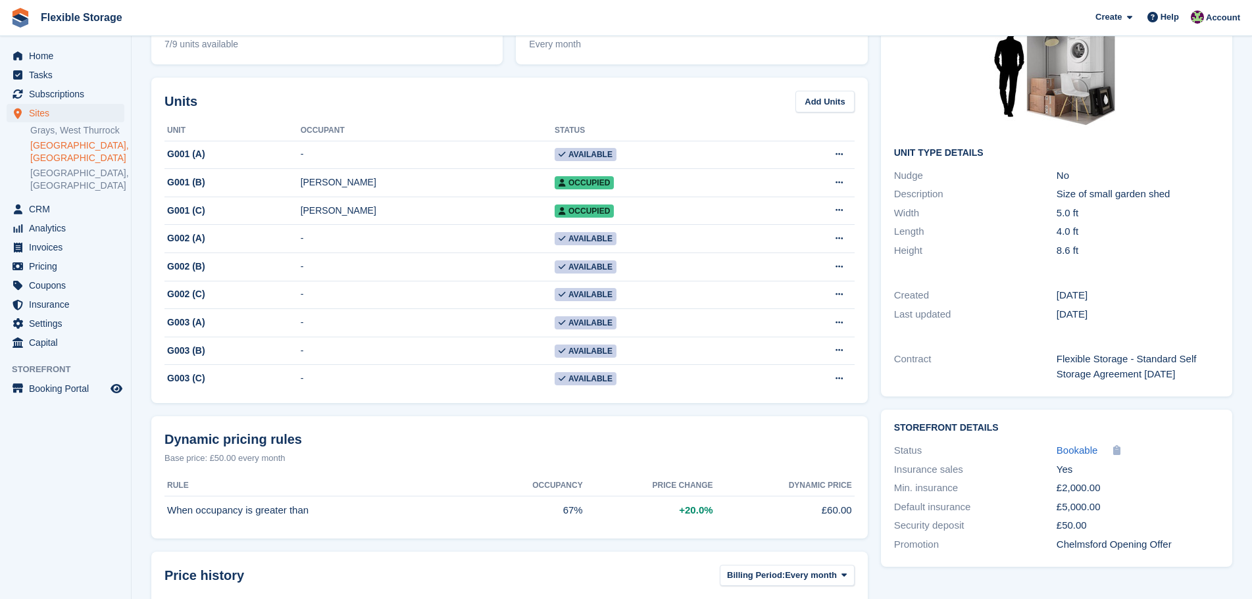
scroll to position [235, 0]
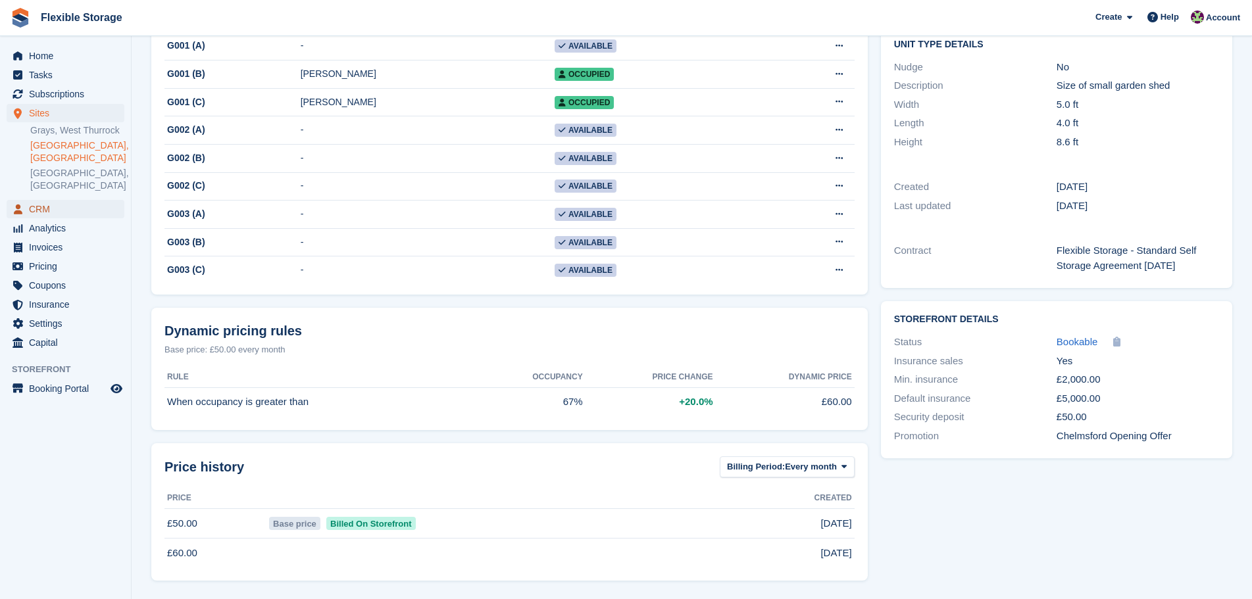
click at [53, 200] on span "CRM" at bounding box center [68, 209] width 79 height 18
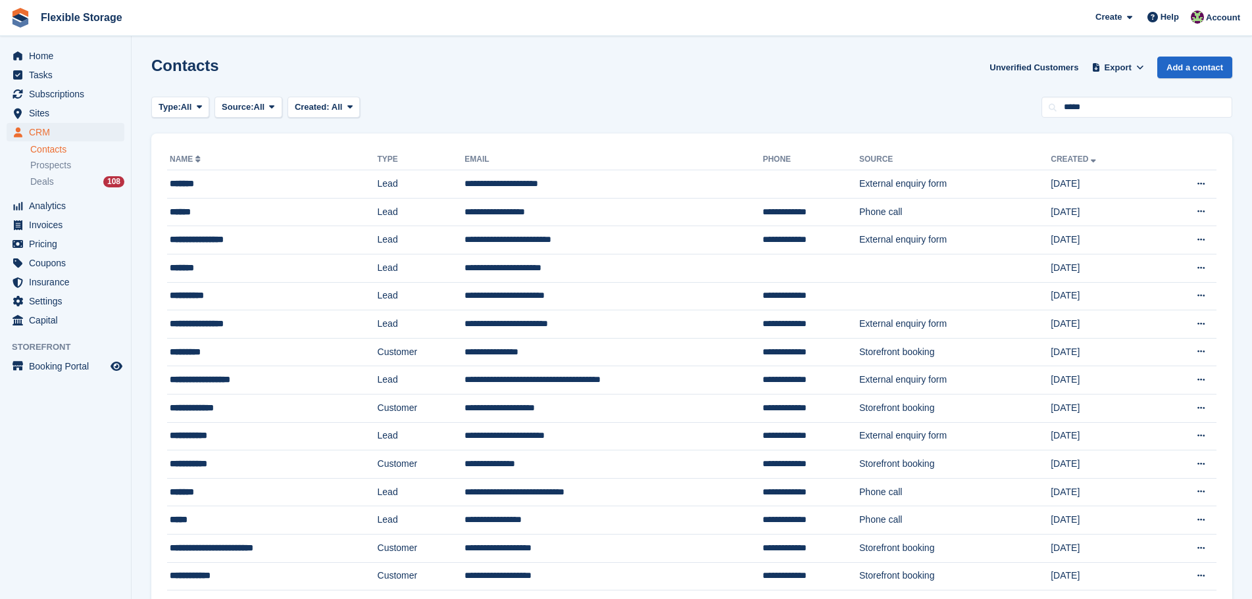
type input "*****"
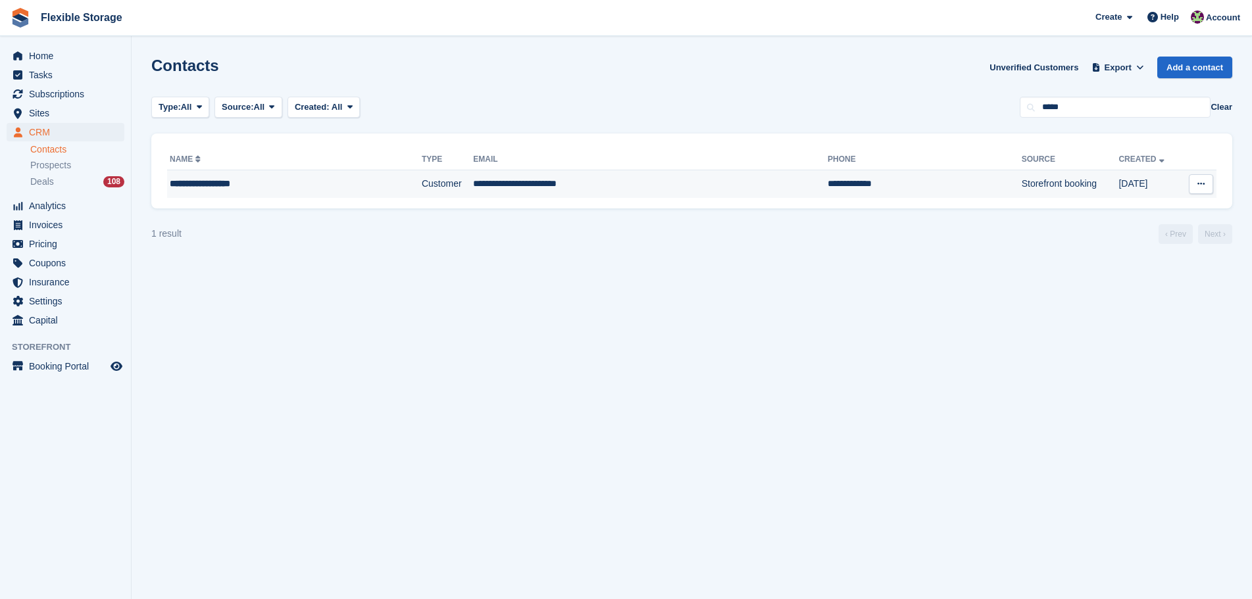
click at [422, 184] on td "Customer" at bounding box center [447, 184] width 51 height 28
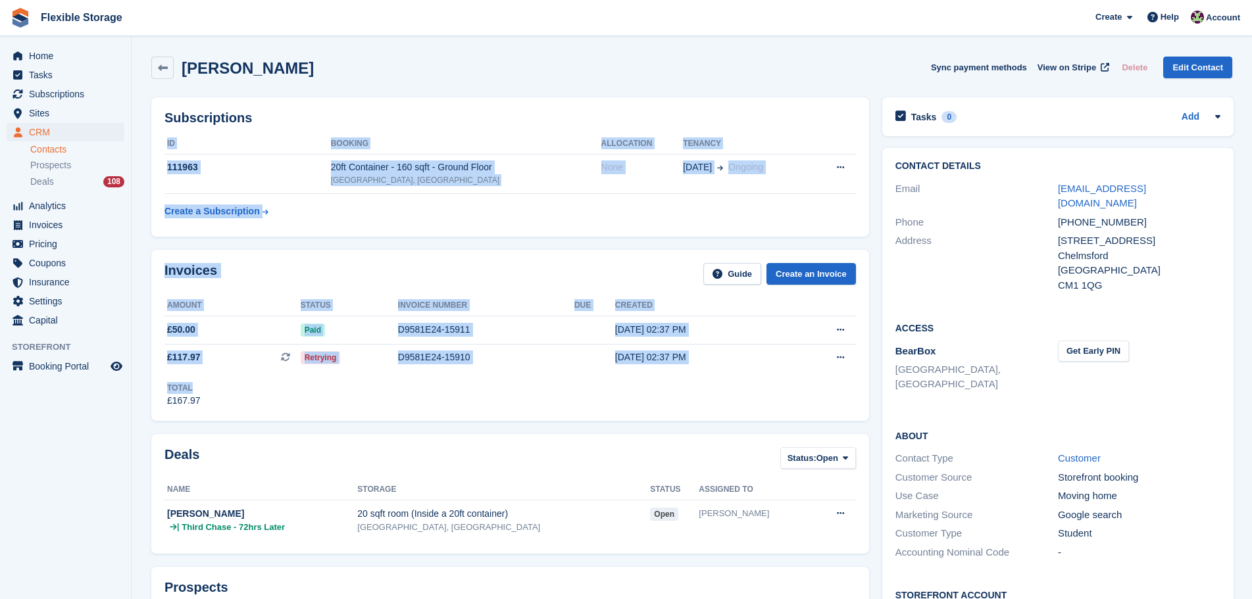
drag, startPoint x: 605, startPoint y: 93, endPoint x: 613, endPoint y: 409, distance: 315.8
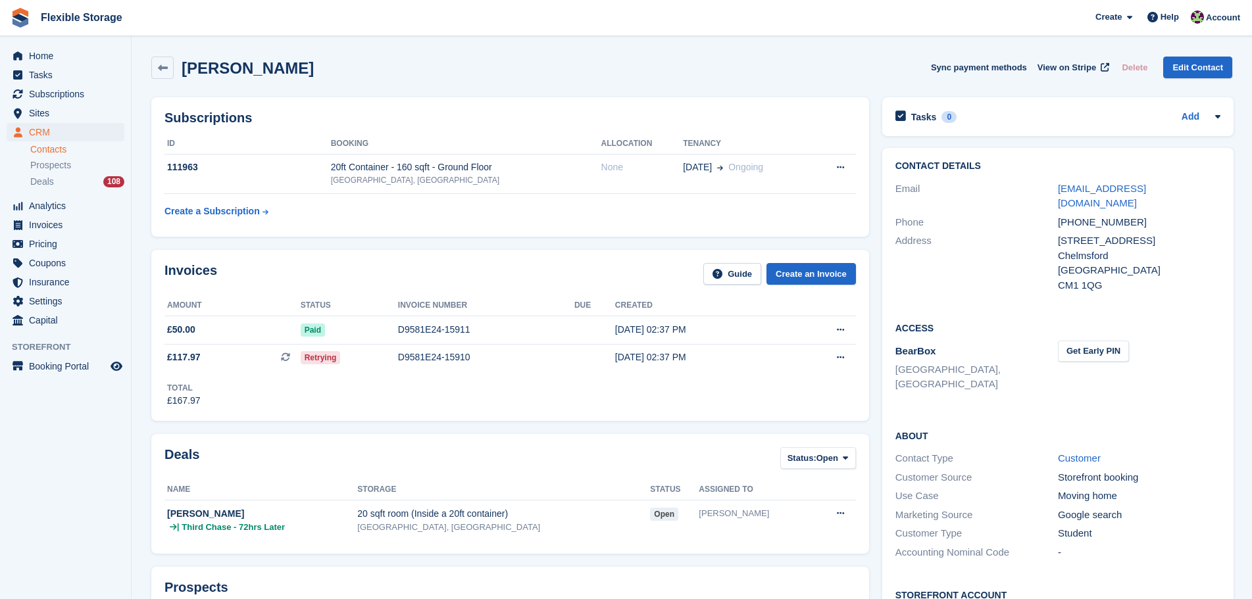
click at [613, 417] on div "Invoices Guide Create an Invoice Amount Status Invoice number Due Created £50.0…" at bounding box center [510, 335] width 718 height 171
drag, startPoint x: 524, startPoint y: 74, endPoint x: 272, endPoint y: 45, distance: 253.5
click at [484, 67] on div "[PERSON_NAME] Sync payment methods View on Stripe Delete Edit Contact" at bounding box center [691, 68] width 1081 height 22
drag, startPoint x: 644, startPoint y: 73, endPoint x: 617, endPoint y: 351, distance: 279.6
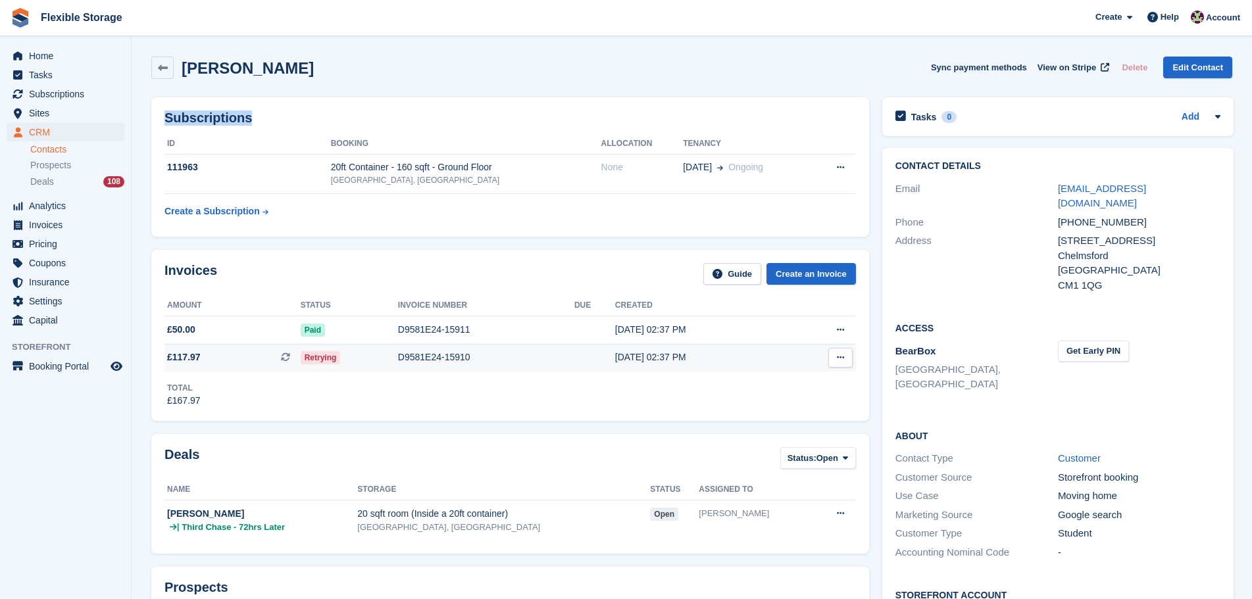
click at [770, 62] on div "[PERSON_NAME] Sync payment methods View on Stripe Delete Edit Contact" at bounding box center [691, 68] width 1081 height 22
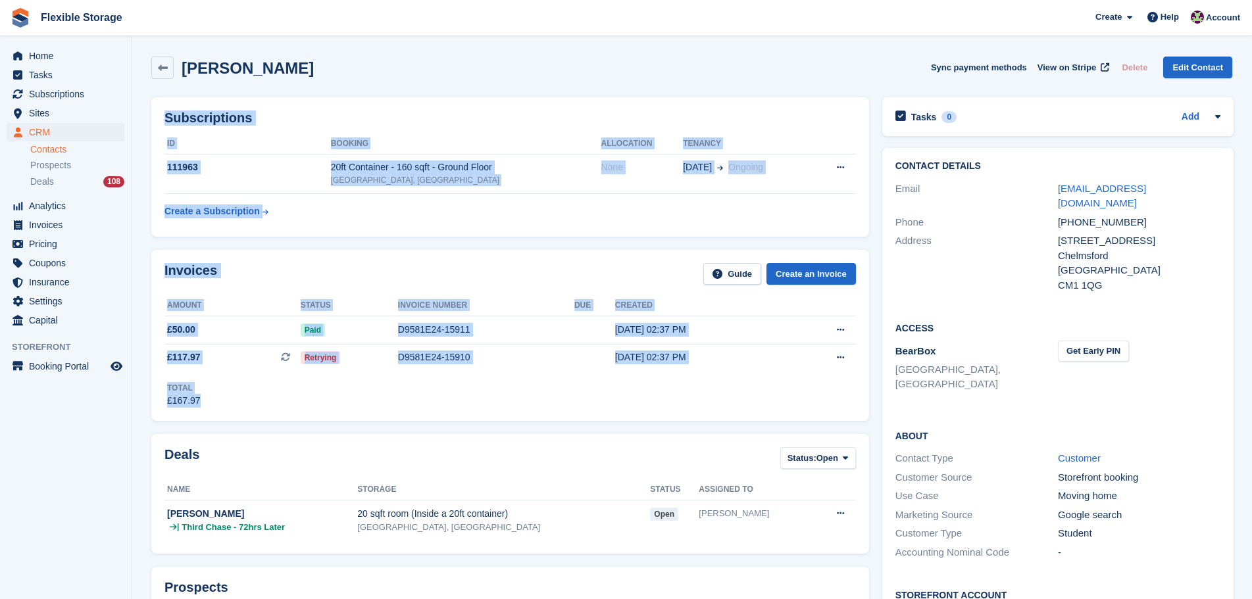
drag, startPoint x: 817, startPoint y: 49, endPoint x: 712, endPoint y: 480, distance: 443.5
click at [666, 415] on div "Invoices Guide Create an Invoice Amount Status Invoice number Due Created £50.0…" at bounding box center [510, 335] width 718 height 171
click at [564, 143] on th "Booking" at bounding box center [466, 144] width 270 height 21
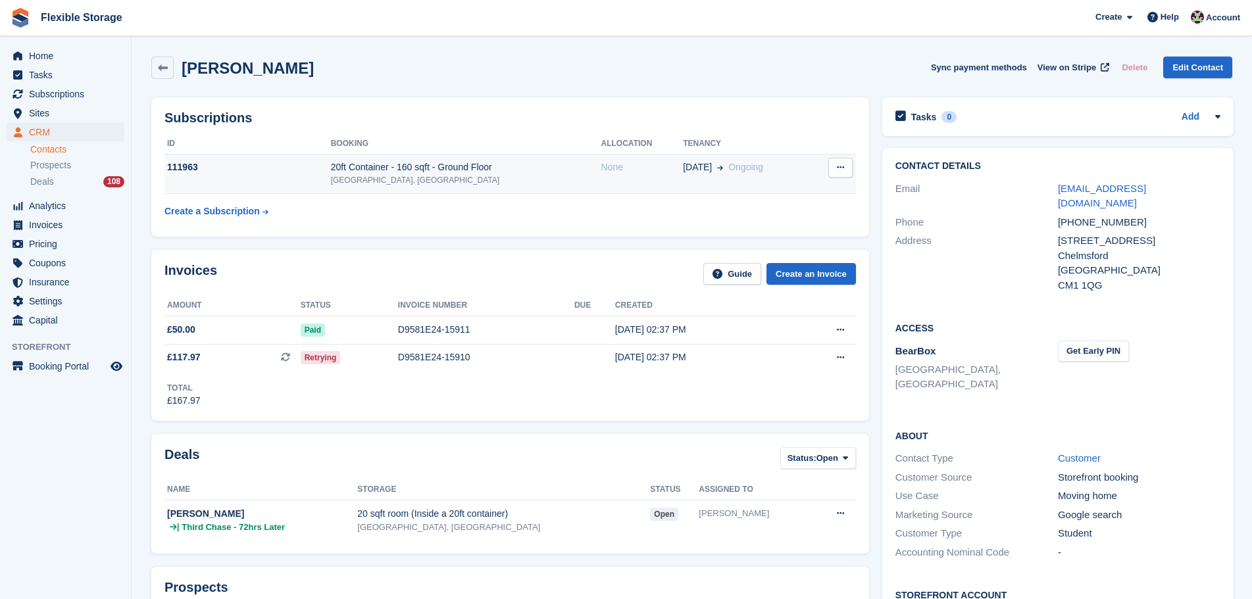
click at [550, 166] on div "20ft Container - 160 sqft - Ground Floor" at bounding box center [466, 168] width 270 height 14
click at [447, 171] on div "20ft Container - 160 sqft - Ground Floor" at bounding box center [466, 168] width 270 height 14
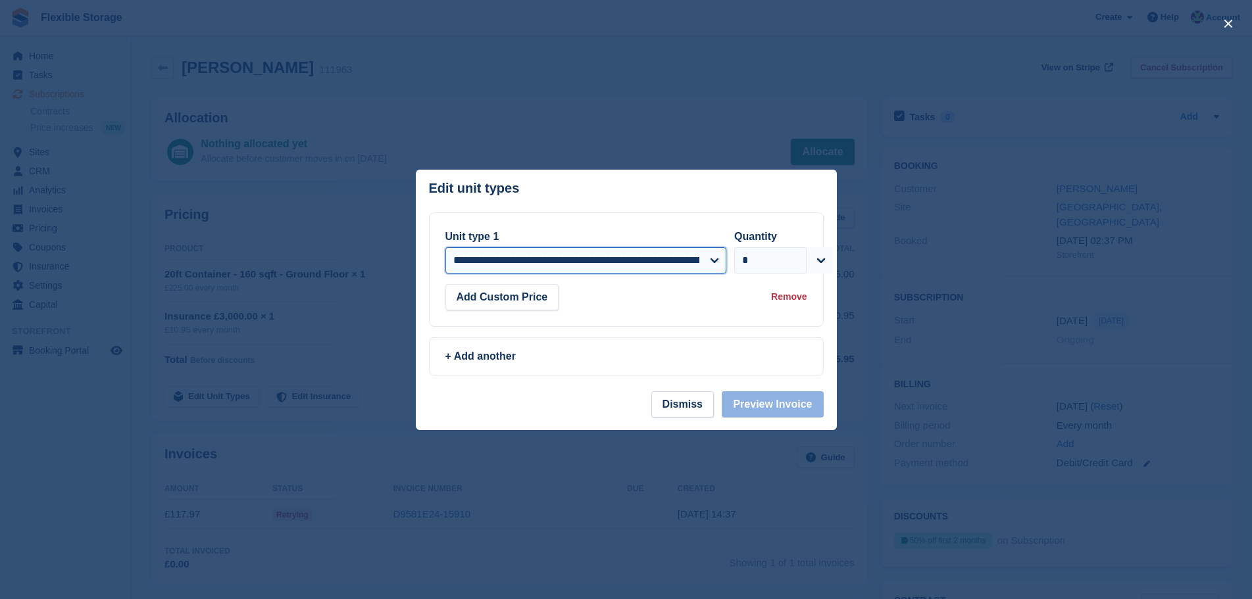
click at [653, 255] on select "**********" at bounding box center [586, 260] width 282 height 26
click at [701, 407] on button "Dismiss" at bounding box center [682, 404] width 62 height 26
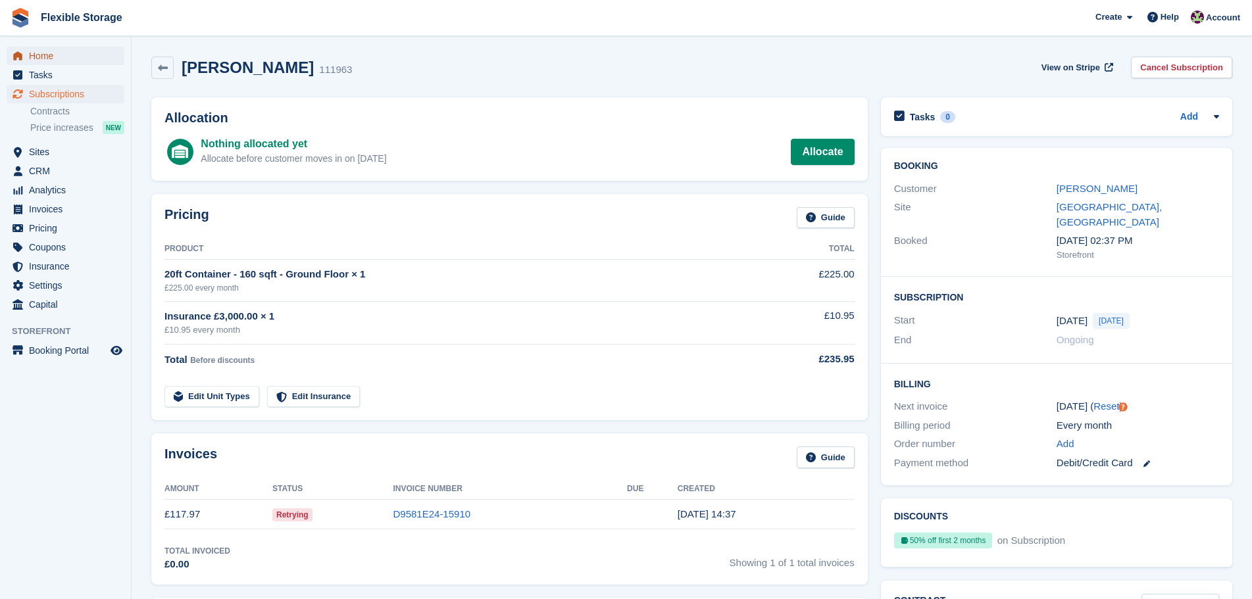
click at [63, 50] on span "Home" at bounding box center [68, 56] width 79 height 18
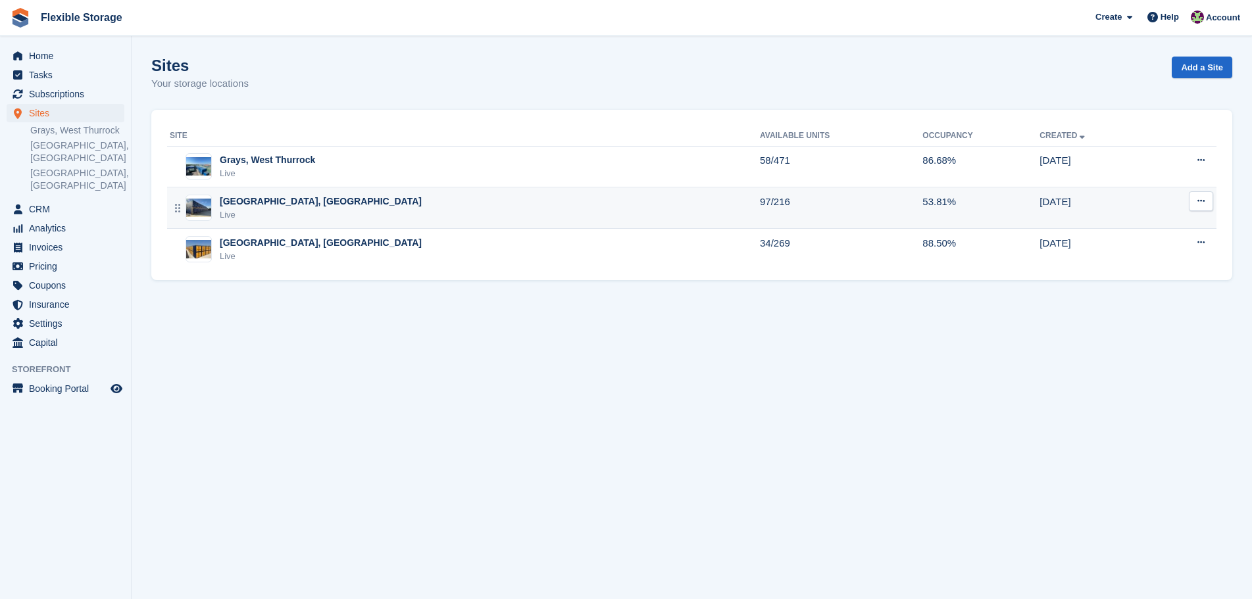
click at [287, 203] on div "[GEOGRAPHIC_DATA], [GEOGRAPHIC_DATA]" at bounding box center [321, 202] width 202 height 14
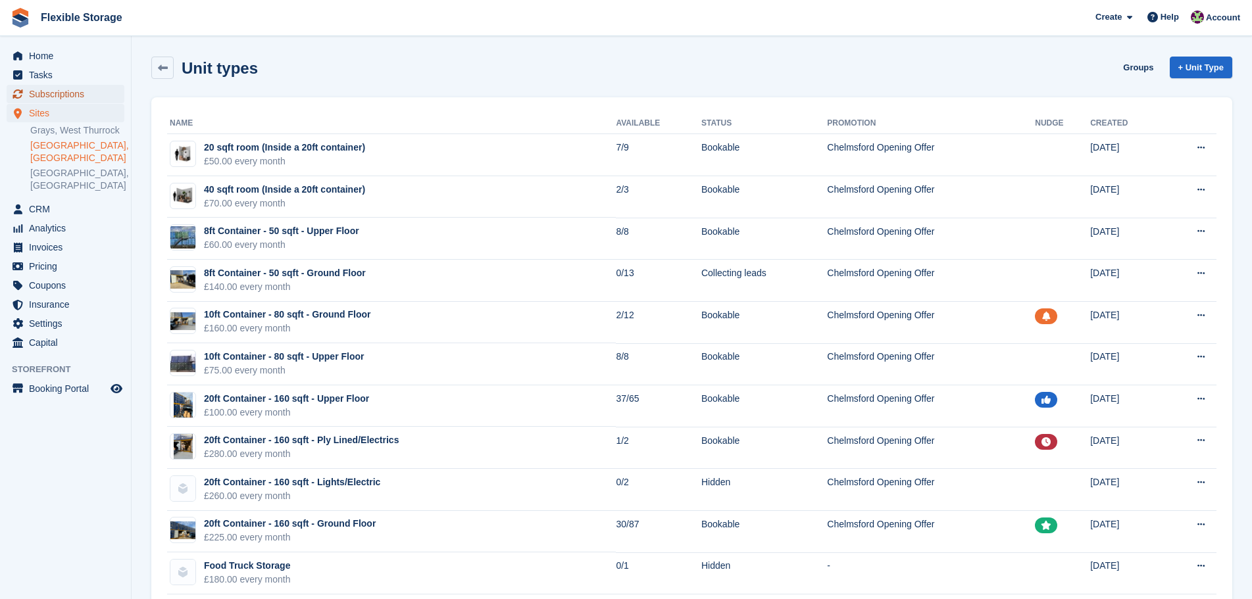
click at [91, 91] on span "Subscriptions" at bounding box center [68, 94] width 79 height 18
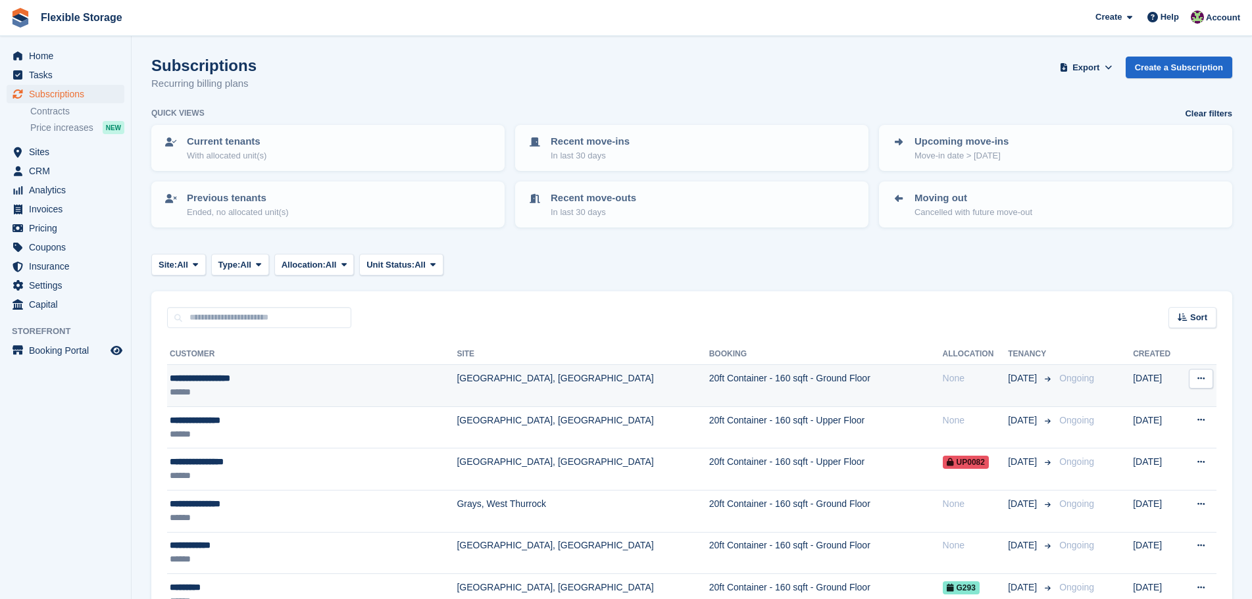
click at [324, 380] on div "**********" at bounding box center [282, 379] width 224 height 14
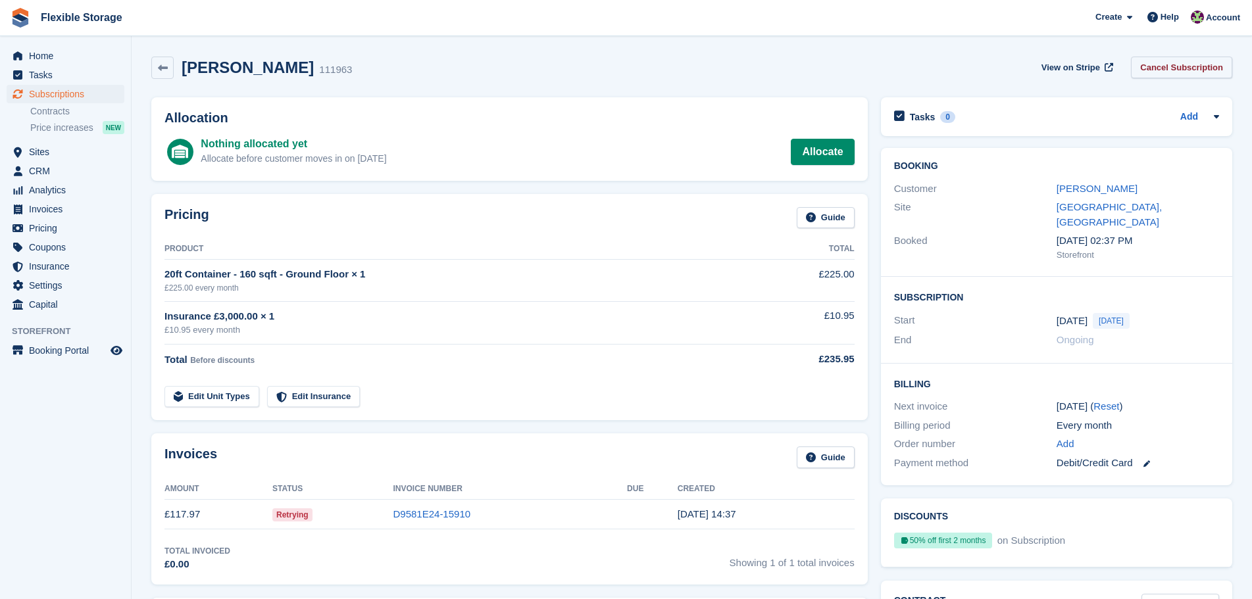
click at [1172, 65] on link "Cancel Subscription" at bounding box center [1181, 68] width 101 height 22
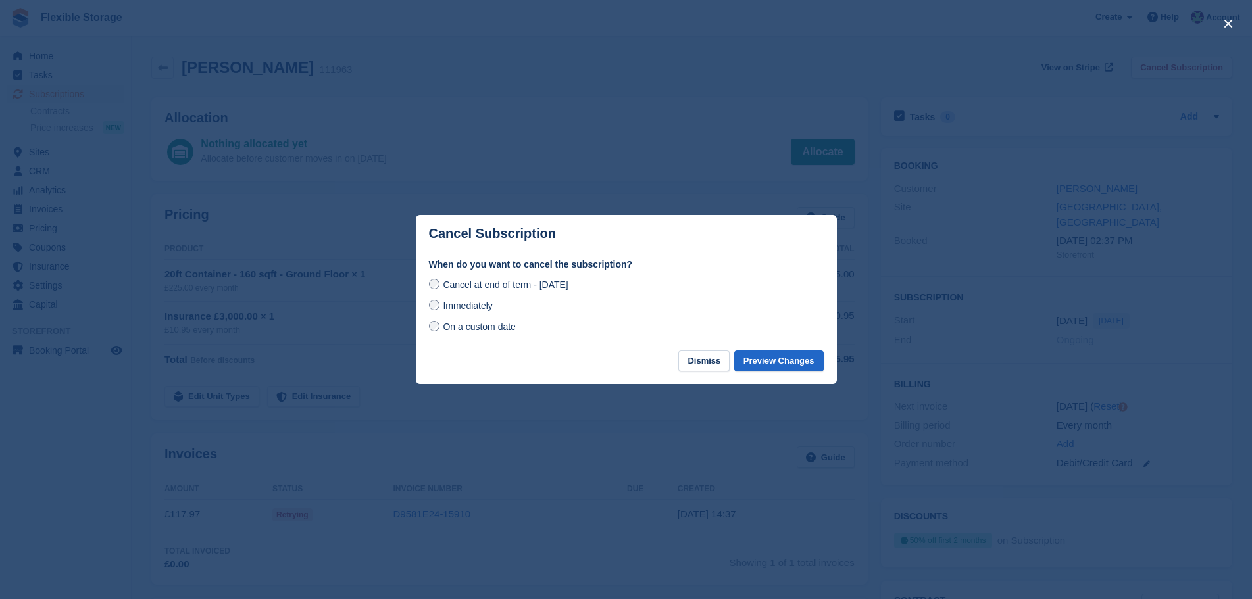
click at [465, 311] on span "Immediately" at bounding box center [467, 306] width 49 height 11
click at [799, 360] on button "Preview Changes" at bounding box center [778, 362] width 89 height 22
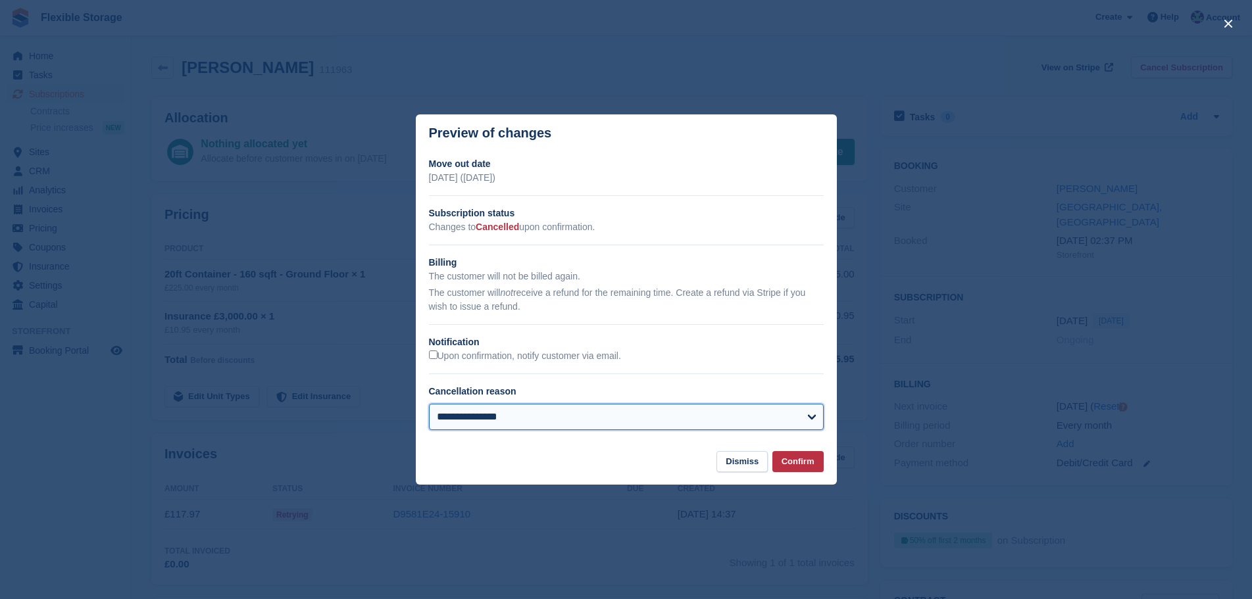
click at [730, 411] on select "**********" at bounding box center [626, 417] width 395 height 26
select select "**********"
click at [429, 405] on select "**********" at bounding box center [626, 417] width 395 height 26
click at [797, 462] on button "Confirm" at bounding box center [797, 462] width 51 height 22
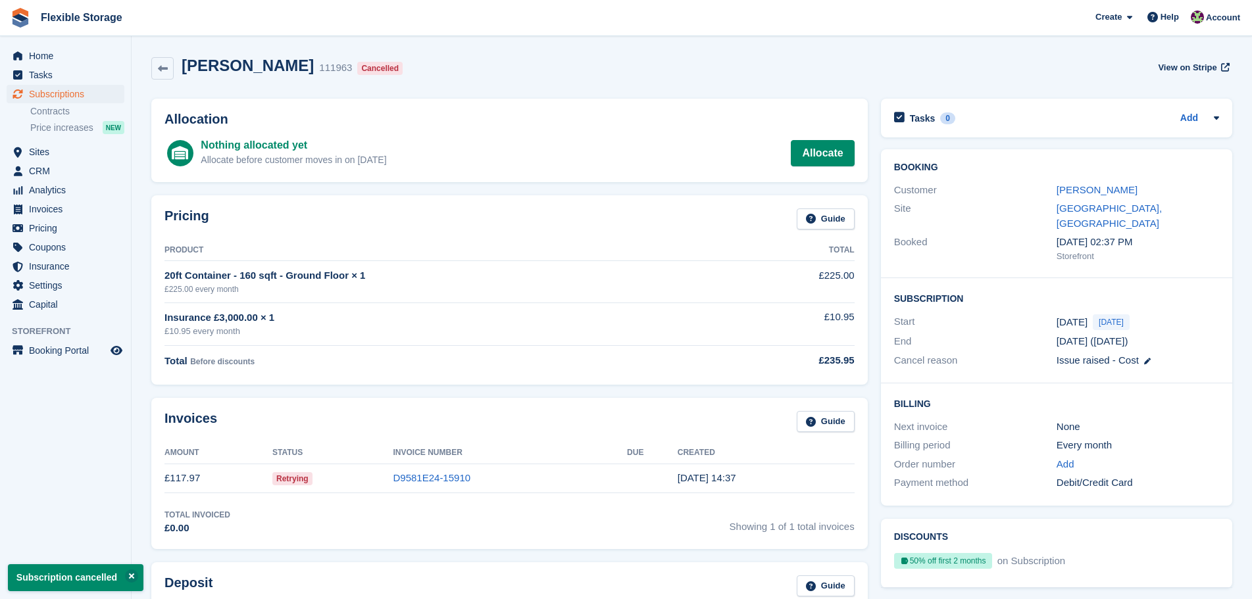
scroll to position [395, 0]
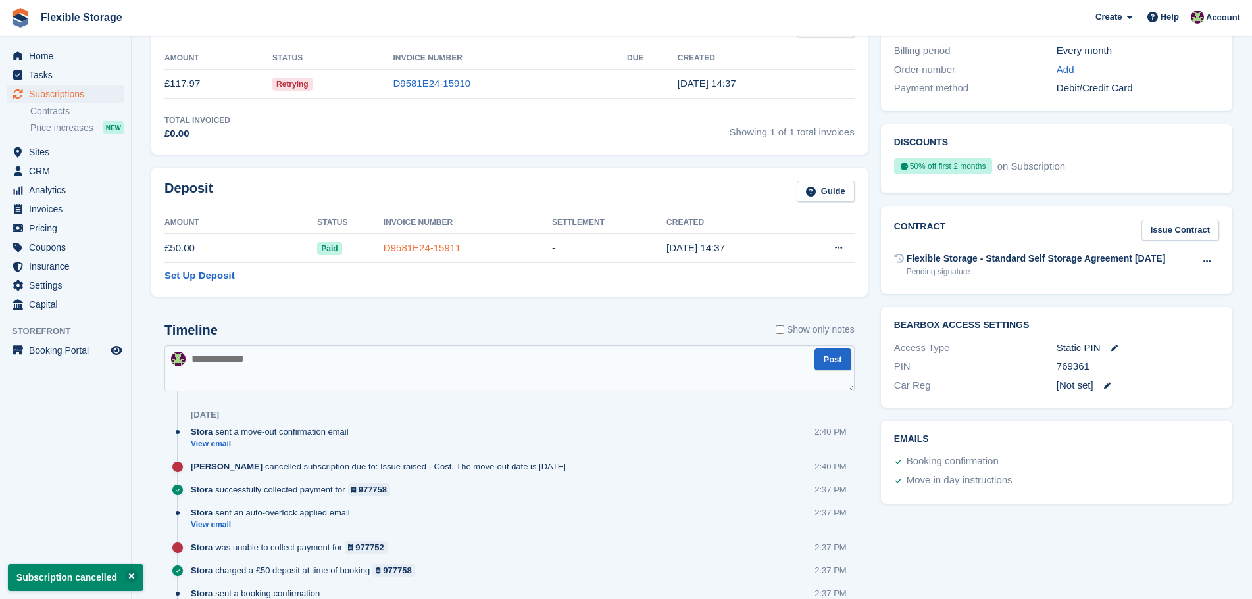
click at [430, 250] on link "D9581E24-15911" at bounding box center [422, 247] width 78 height 11
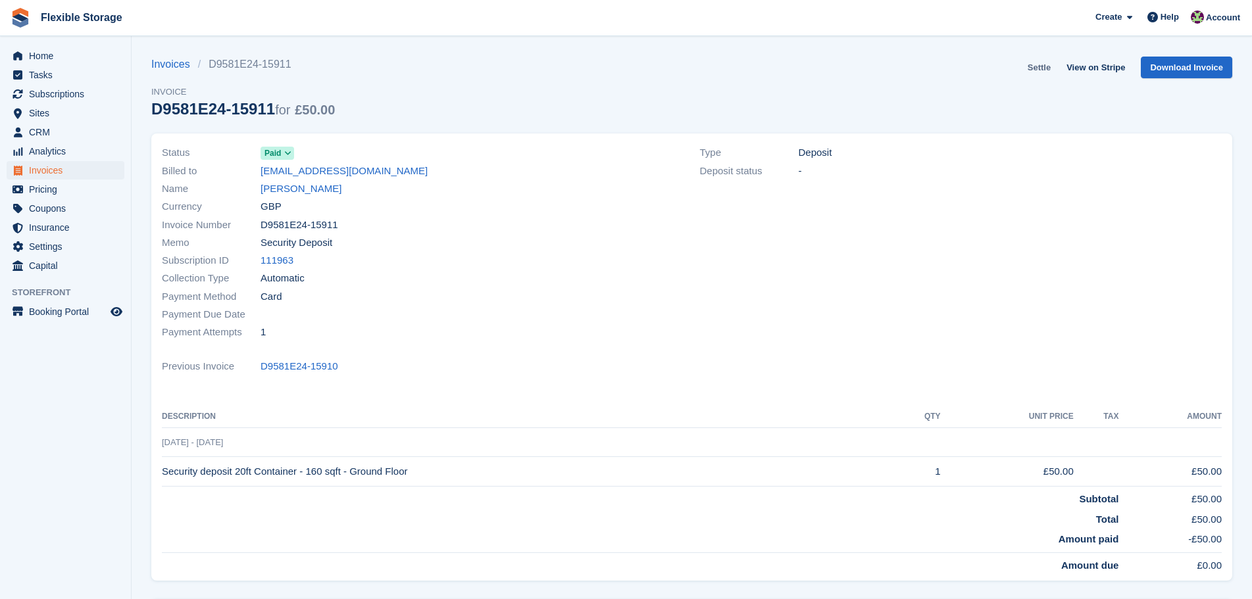
click at [1045, 68] on link "Settle" at bounding box center [1039, 68] width 34 height 22
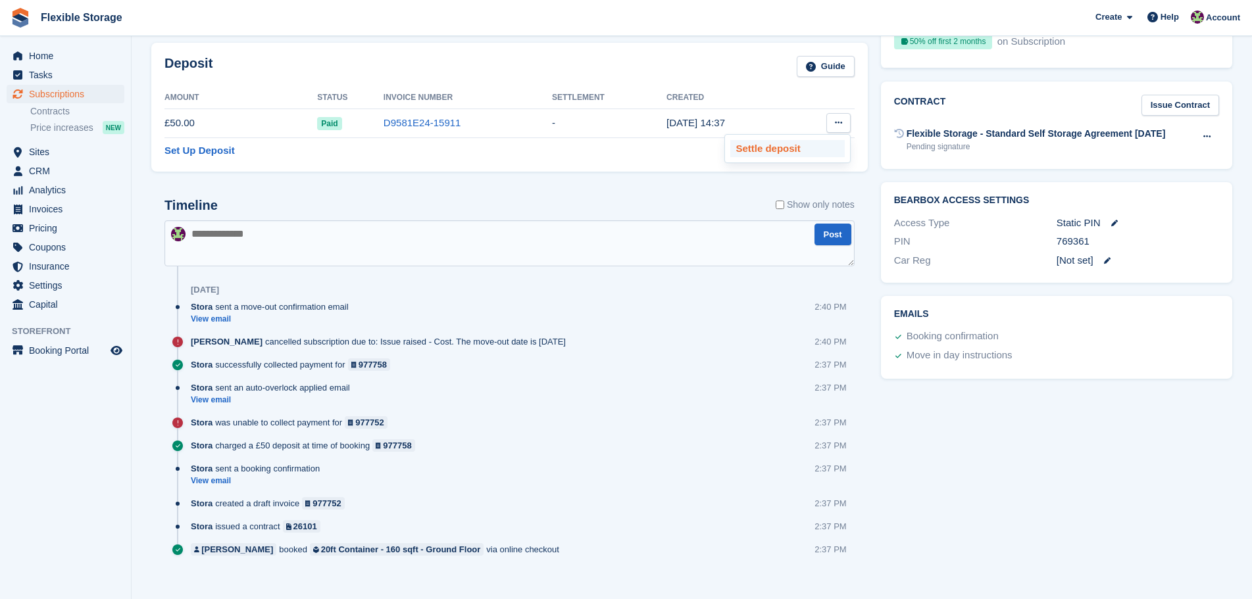
click at [783, 149] on p "Settle deposit" at bounding box center [787, 148] width 114 height 17
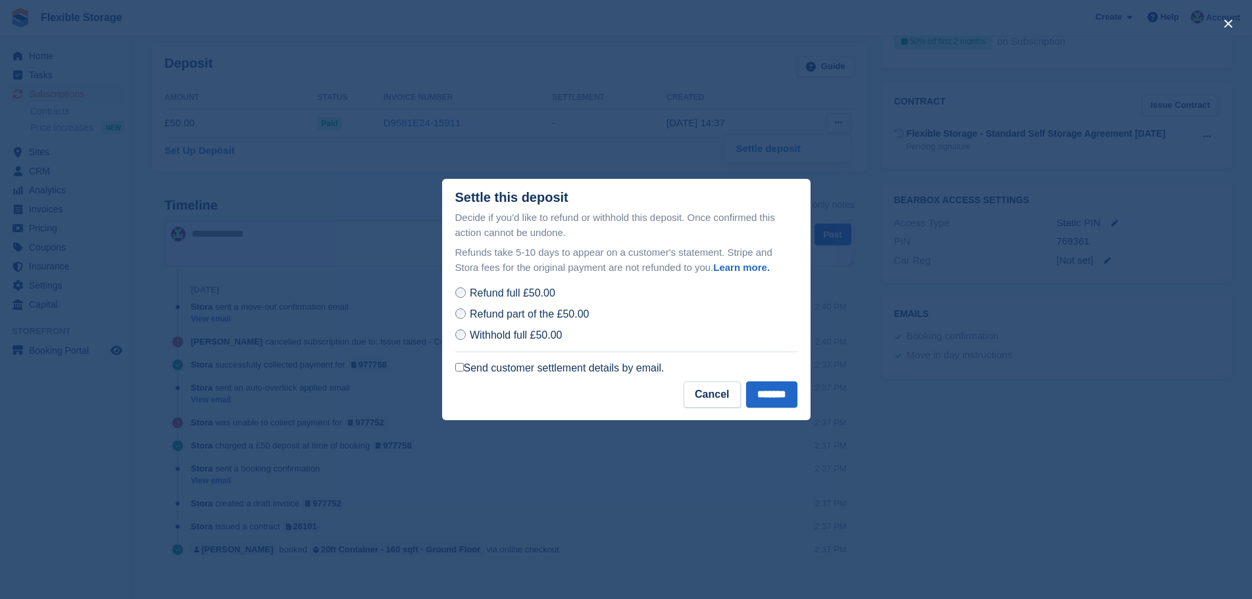
click at [610, 367] on label "Send customer settlement details by email." at bounding box center [559, 368] width 209 height 13
click at [766, 393] on input "*******" at bounding box center [771, 395] width 51 height 26
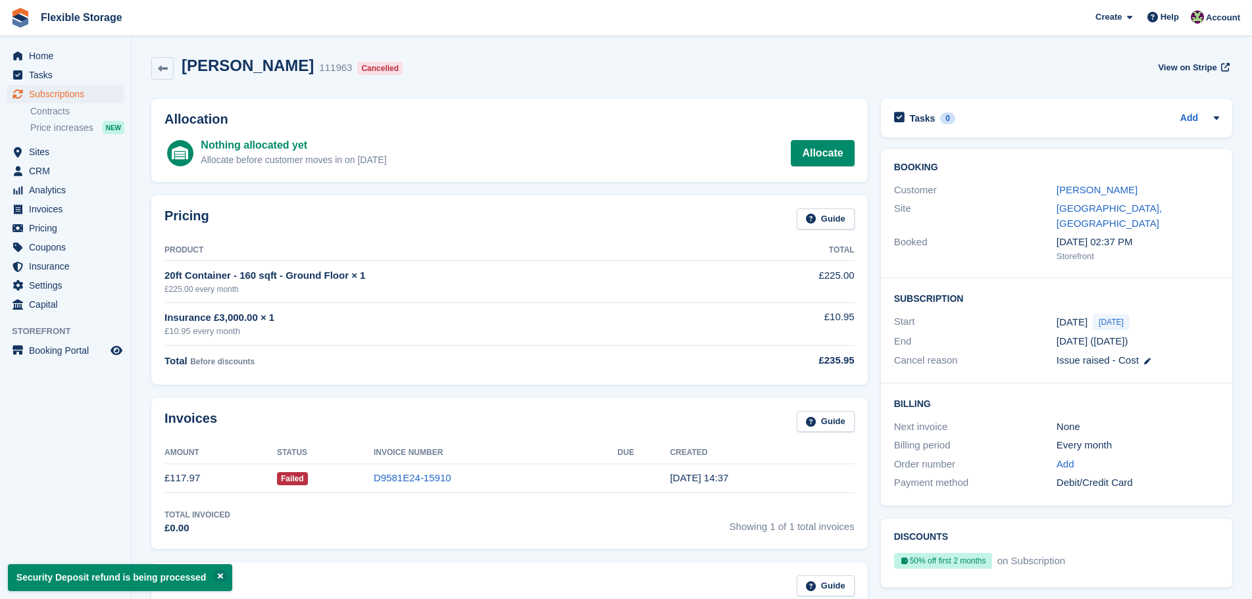
scroll to position [395, 0]
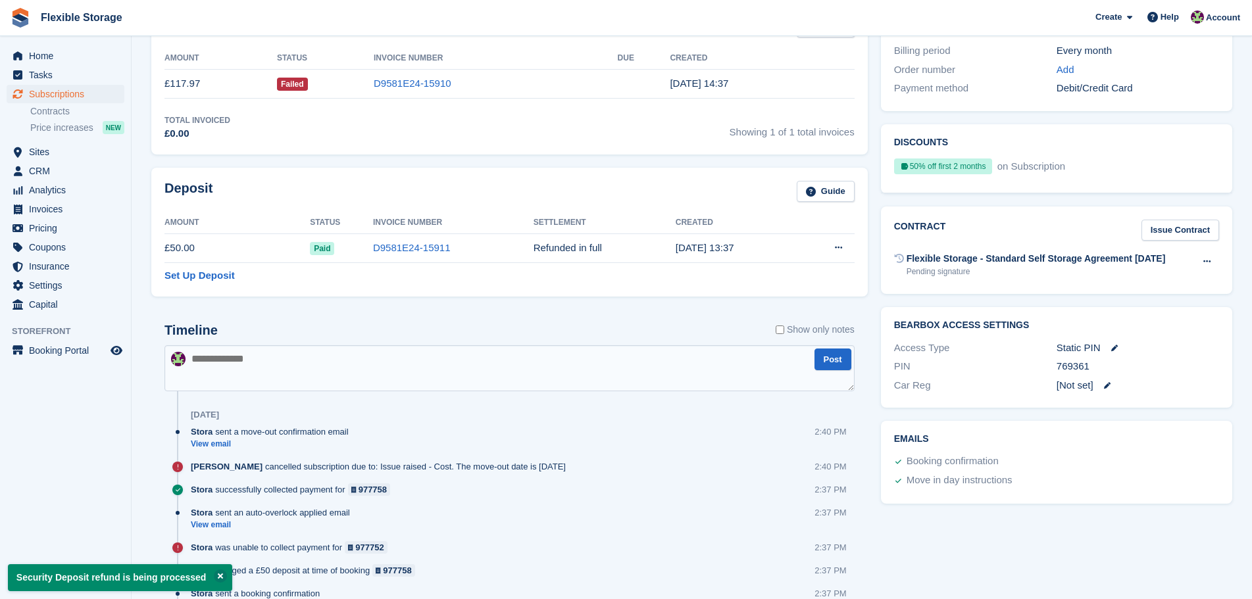
click at [368, 375] on textarea at bounding box center [509, 368] width 690 height 46
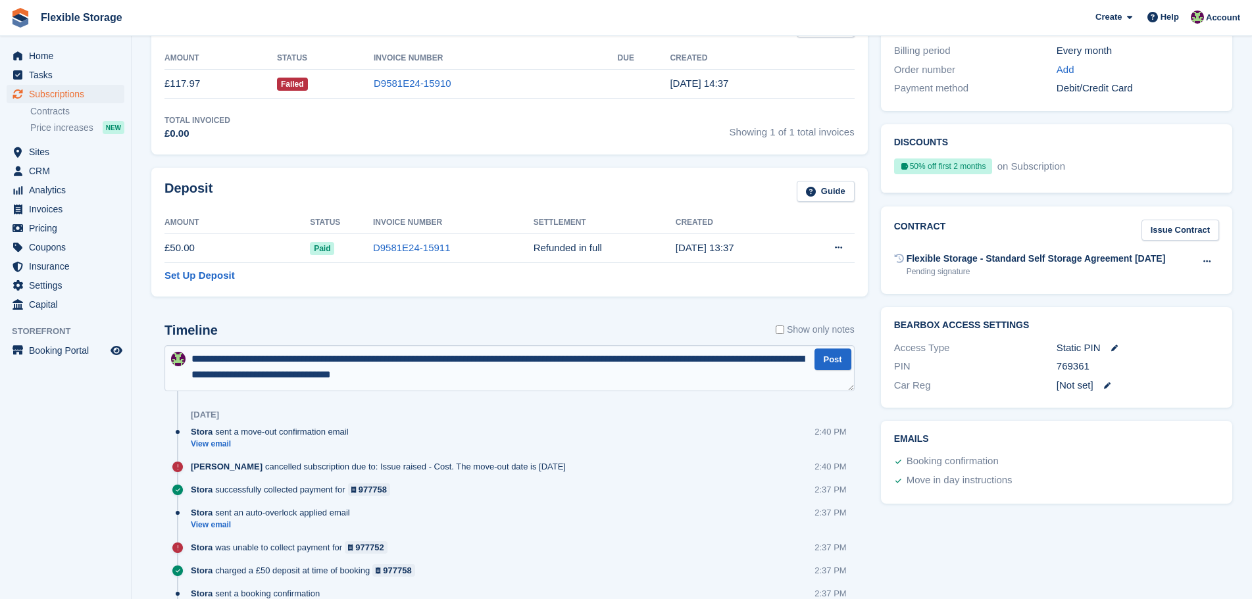
type textarea "**********"
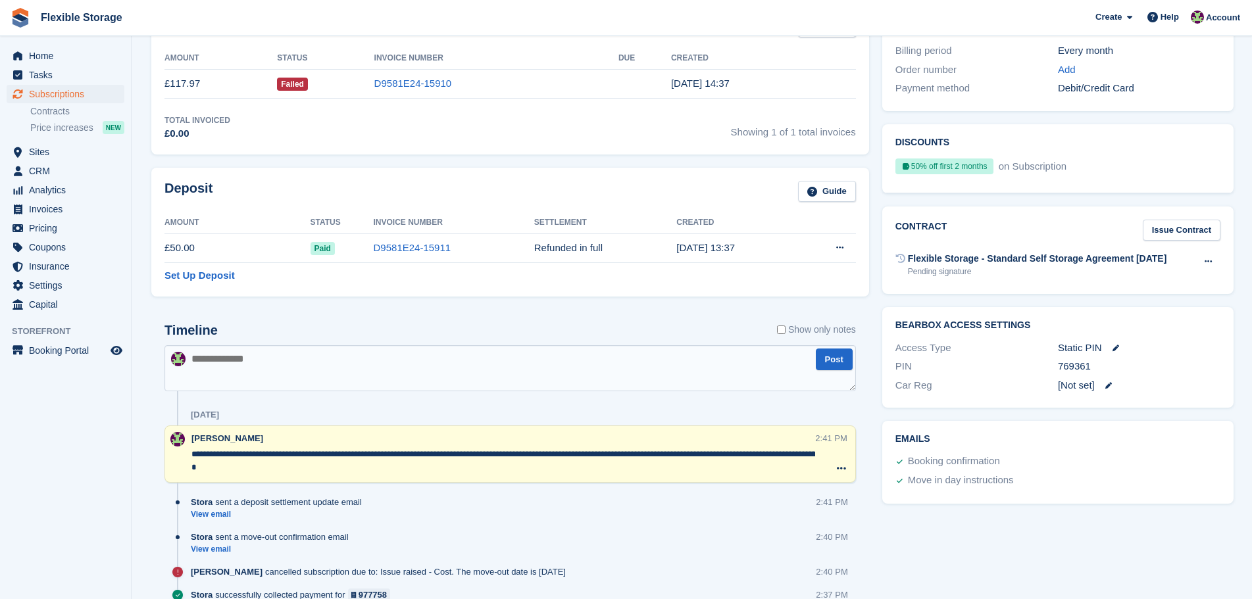
scroll to position [0, 0]
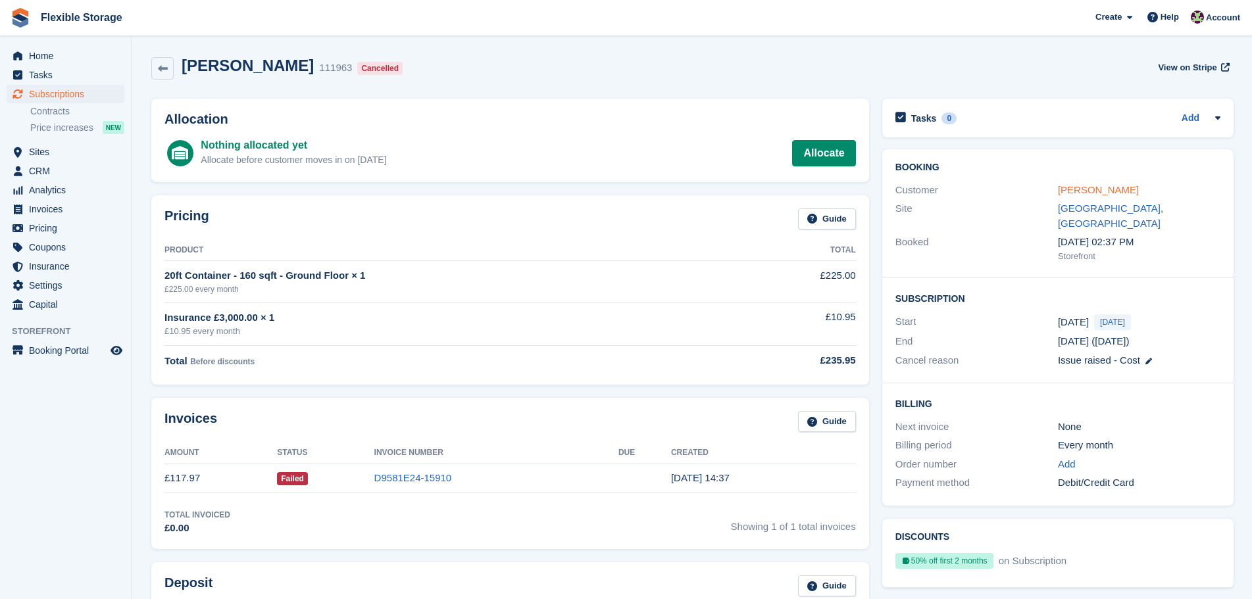
click at [1098, 193] on link "Arpad Csongor Toth" at bounding box center [1098, 189] width 81 height 11
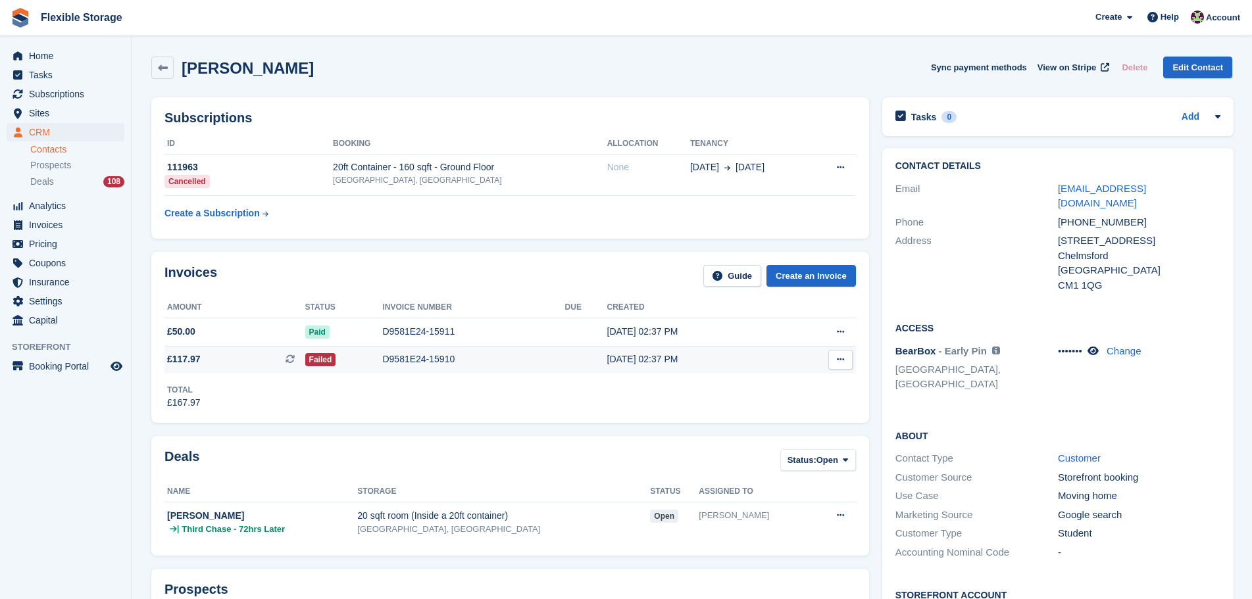
click at [451, 357] on div "D9581E24-15910" at bounding box center [473, 360] width 182 height 14
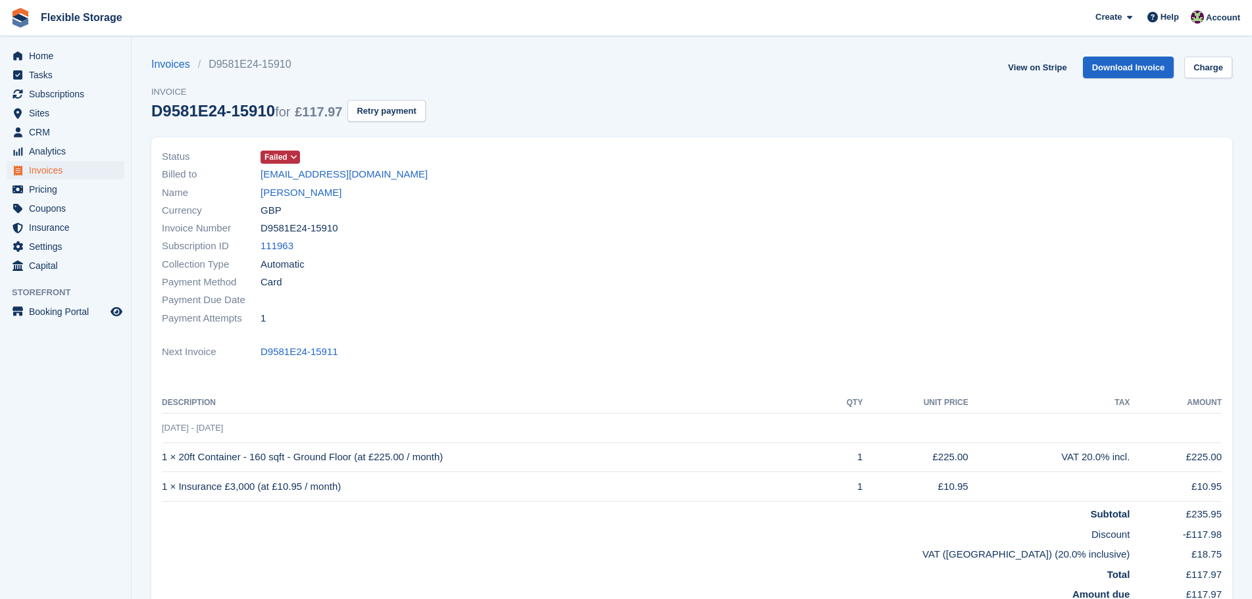
click at [280, 153] on span "Failed" at bounding box center [275, 157] width 23 height 12
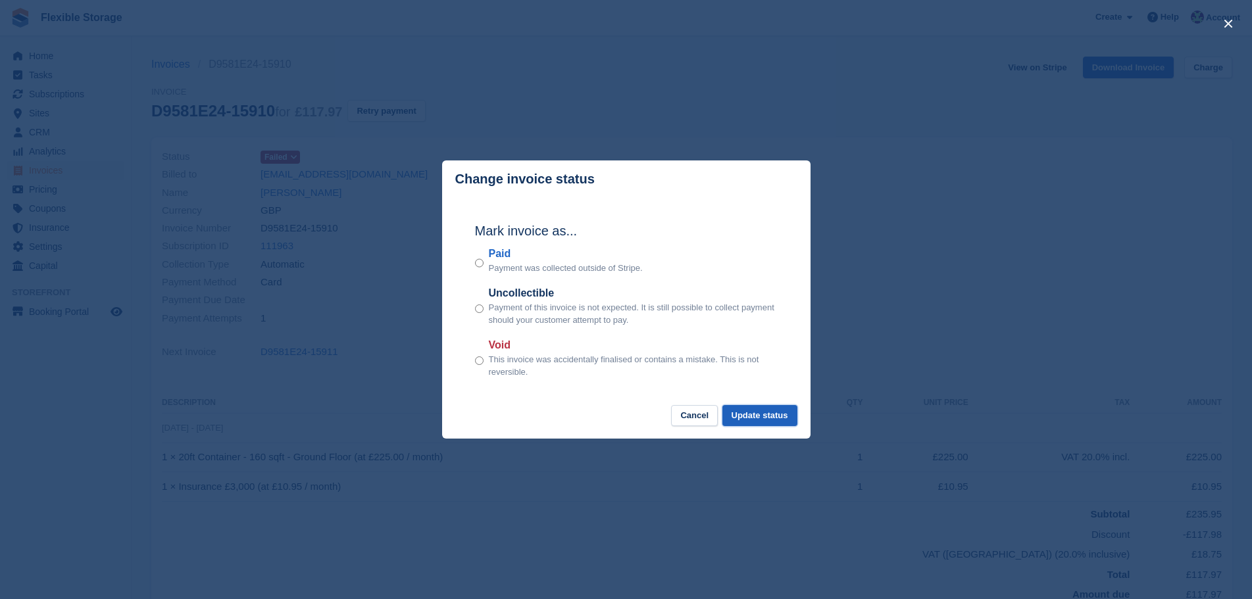
click at [779, 410] on button "Update status" at bounding box center [759, 416] width 75 height 22
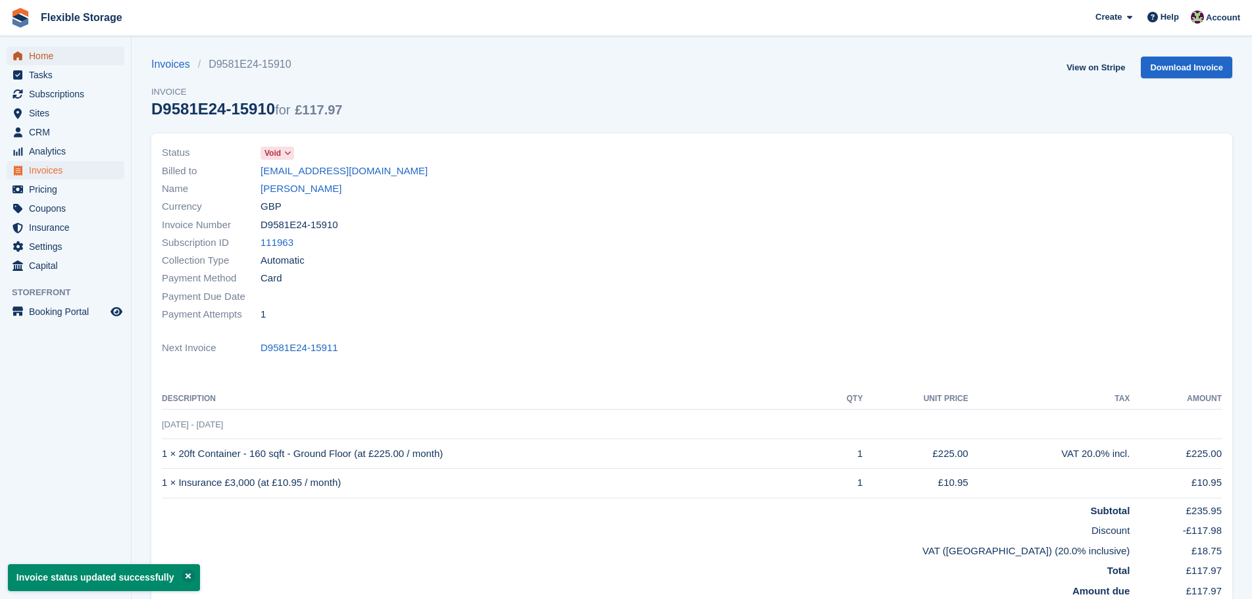
click at [49, 60] on span "Home" at bounding box center [68, 56] width 79 height 18
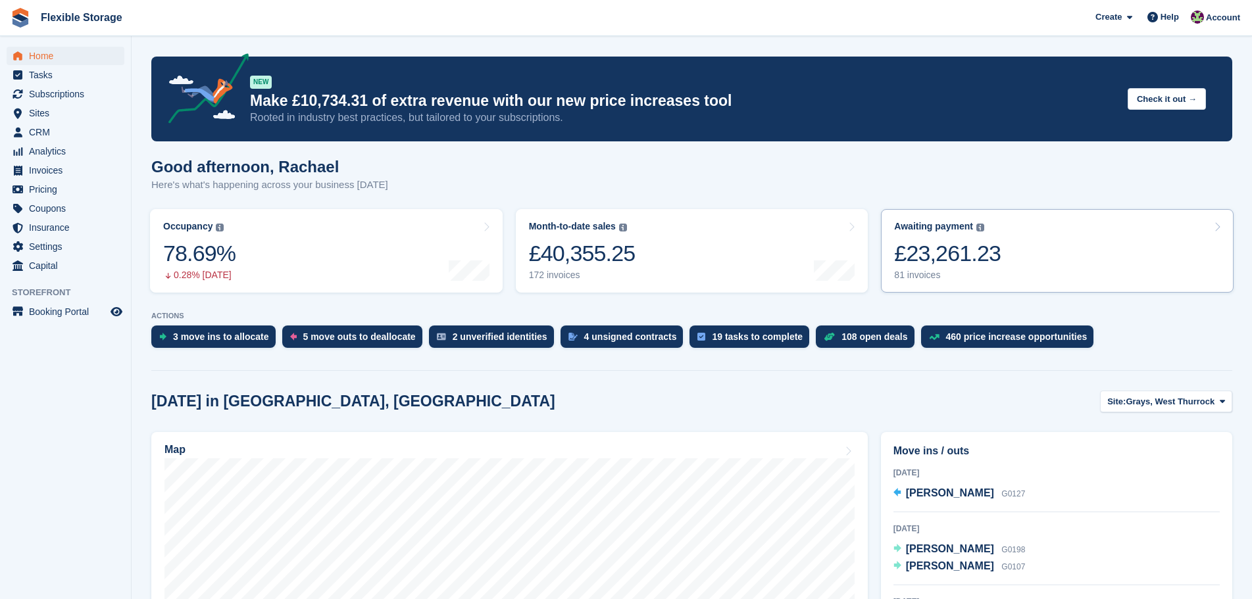
click at [1004, 258] on link "Awaiting payment The total outstanding balance on all open invoices. £23,261.23…" at bounding box center [1057, 251] width 353 height 84
click at [962, 259] on div "£23,261.23" at bounding box center [947, 253] width 107 height 27
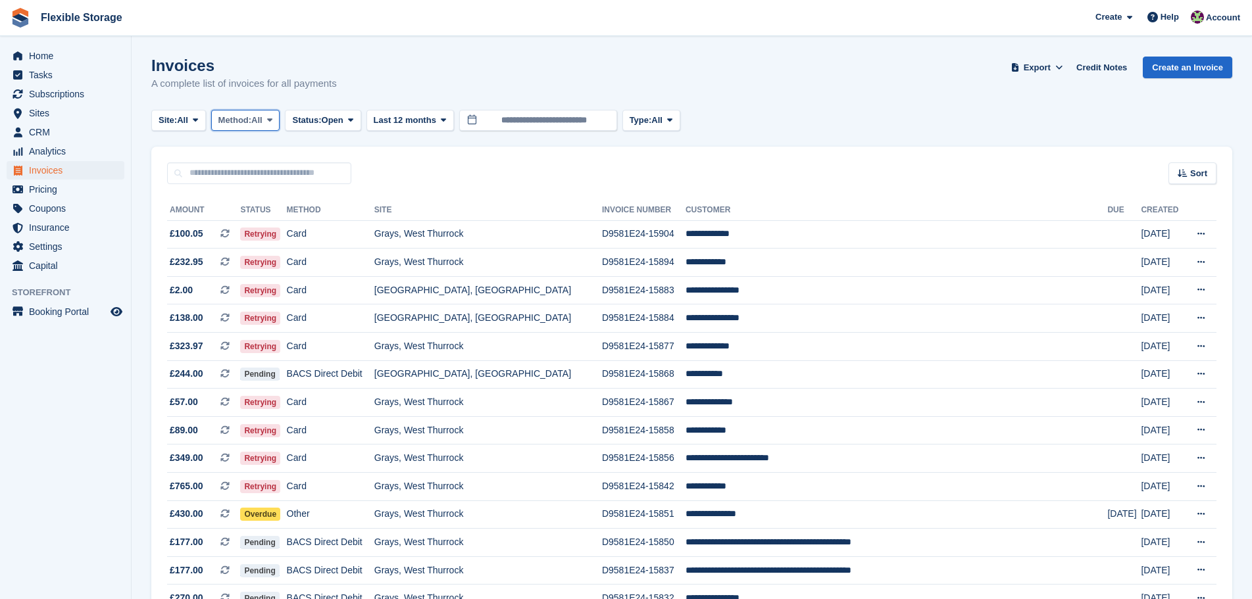
click at [261, 116] on span "All" at bounding box center [256, 120] width 11 height 13
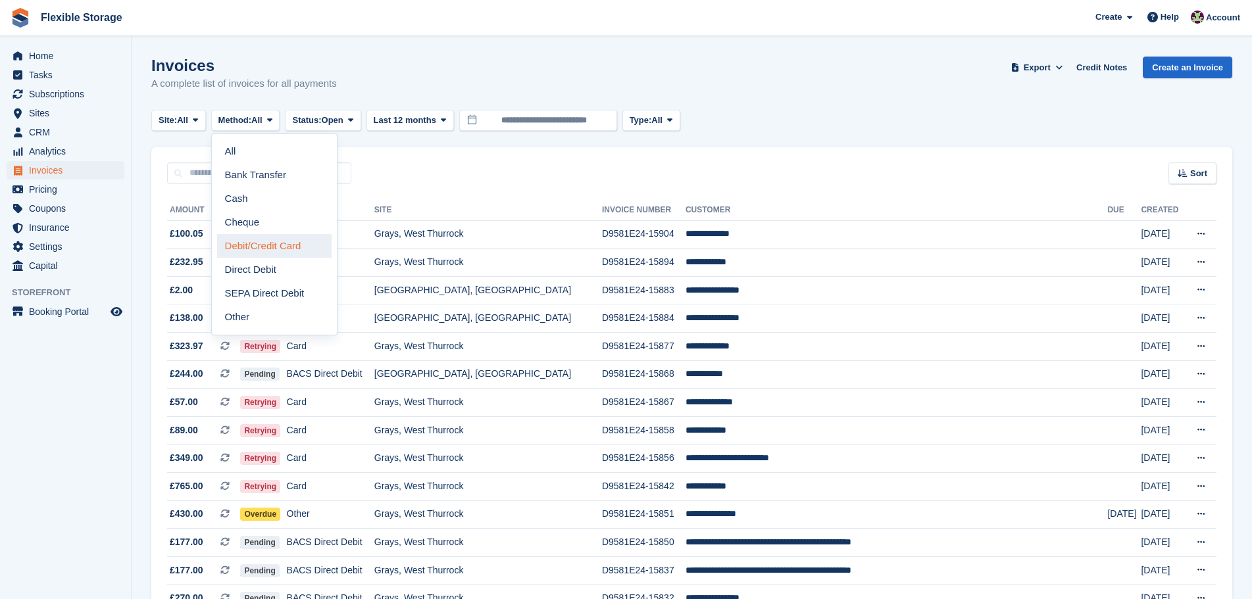
click at [282, 237] on link "Debit/Credit Card" at bounding box center [274, 246] width 114 height 24
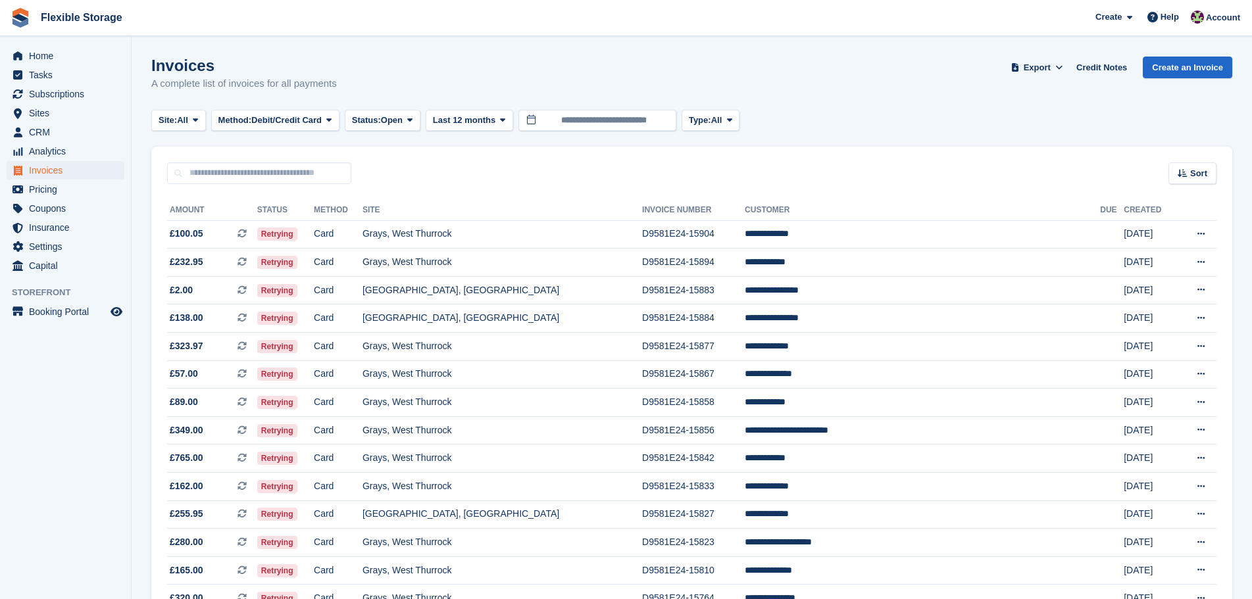
scroll to position [1087, 0]
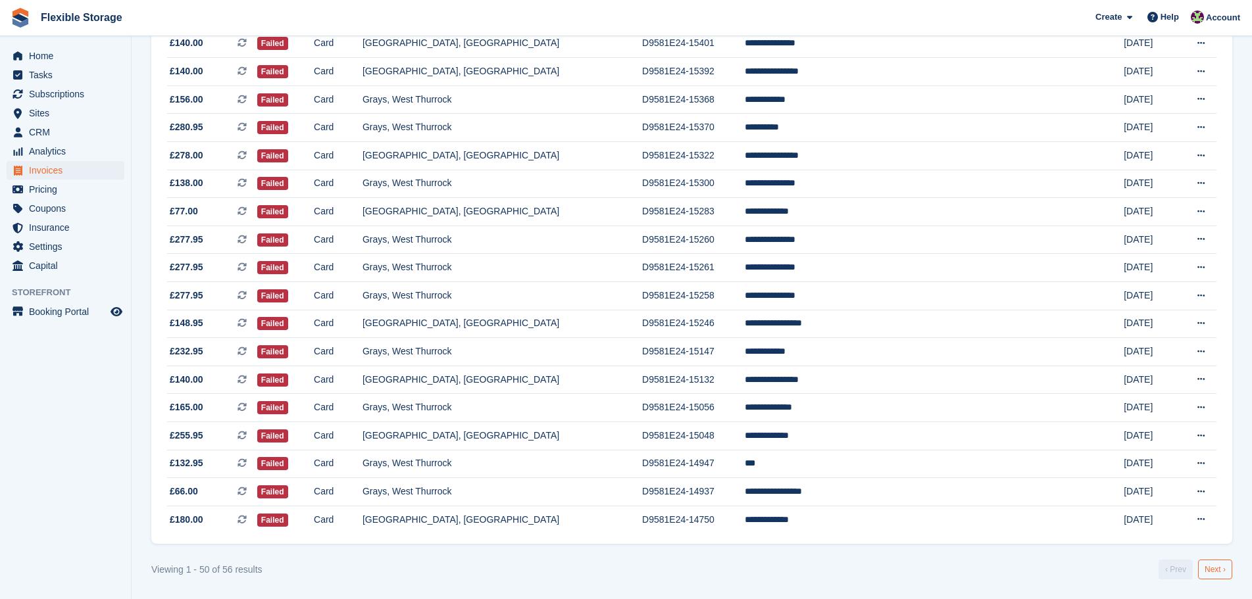
click at [1229, 566] on link "Next ›" at bounding box center [1215, 570] width 34 height 20
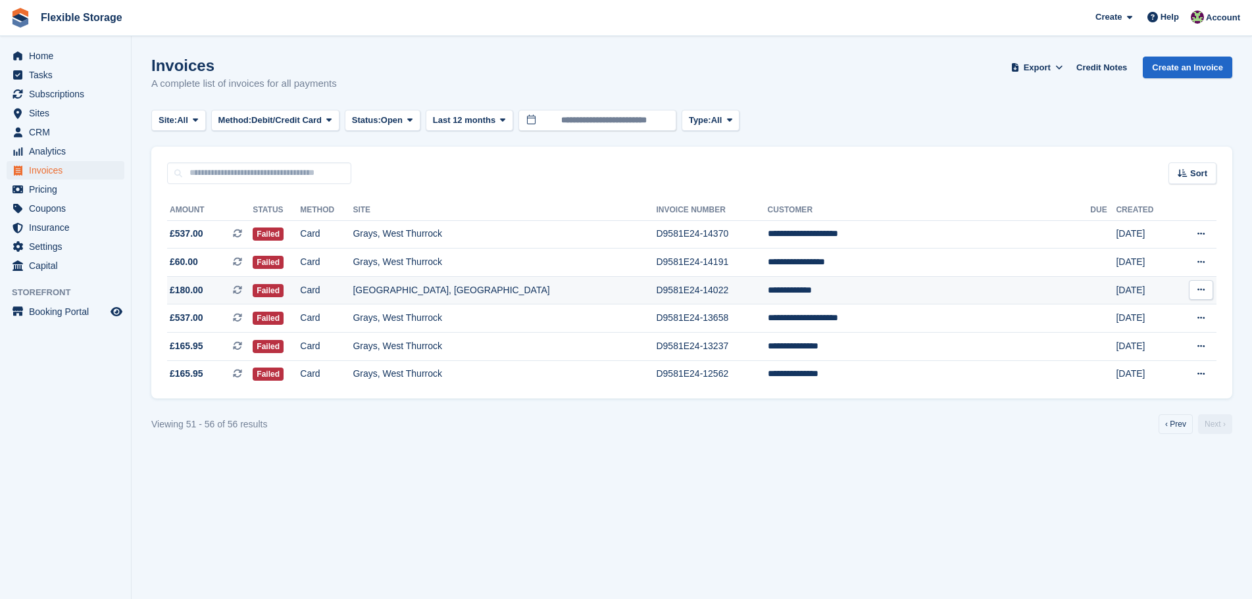
click at [767, 291] on td "D9581E24-14022" at bounding box center [711, 290] width 111 height 28
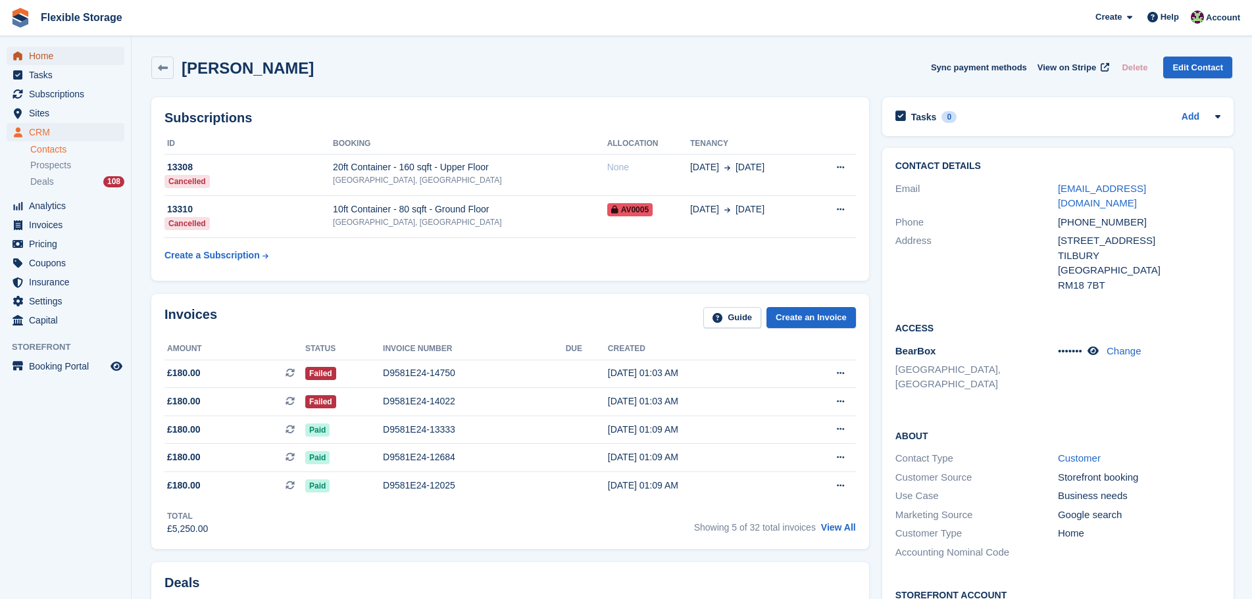
click at [47, 59] on span "Home" at bounding box center [68, 56] width 79 height 18
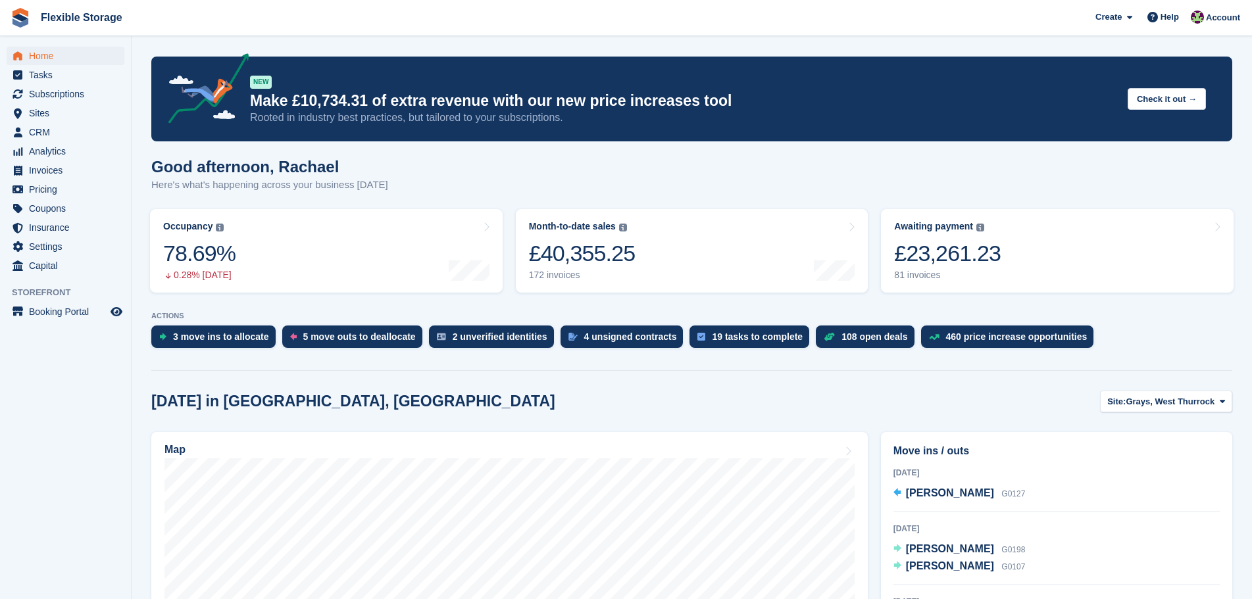
scroll to position [395, 0]
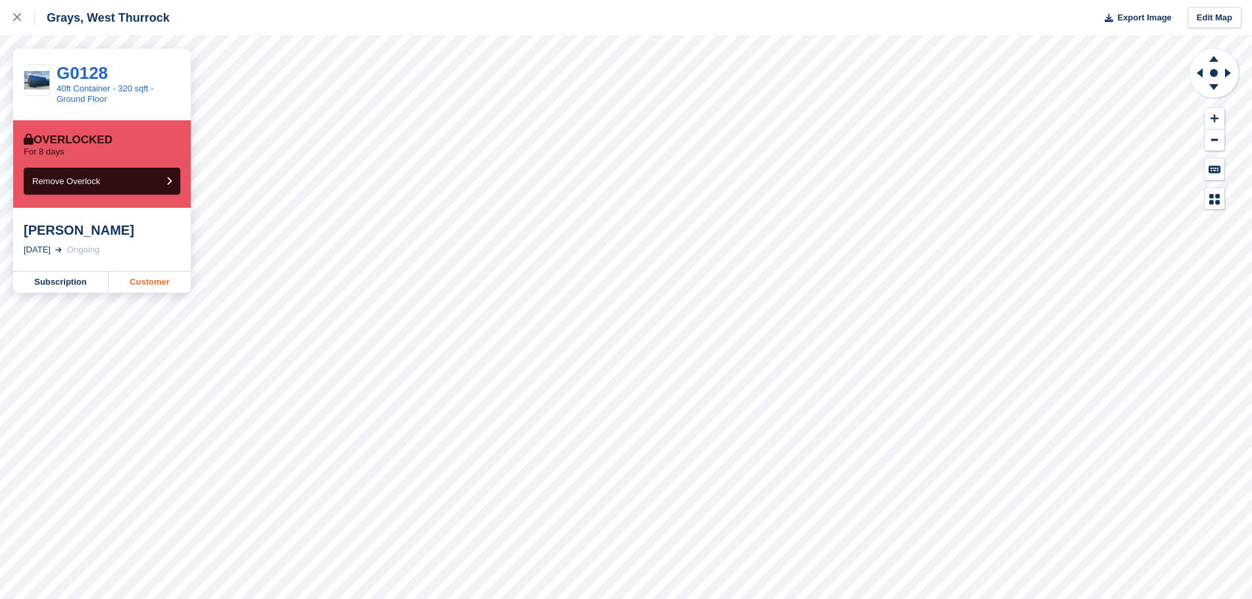
click at [157, 280] on link "Customer" at bounding box center [150, 282] width 82 height 21
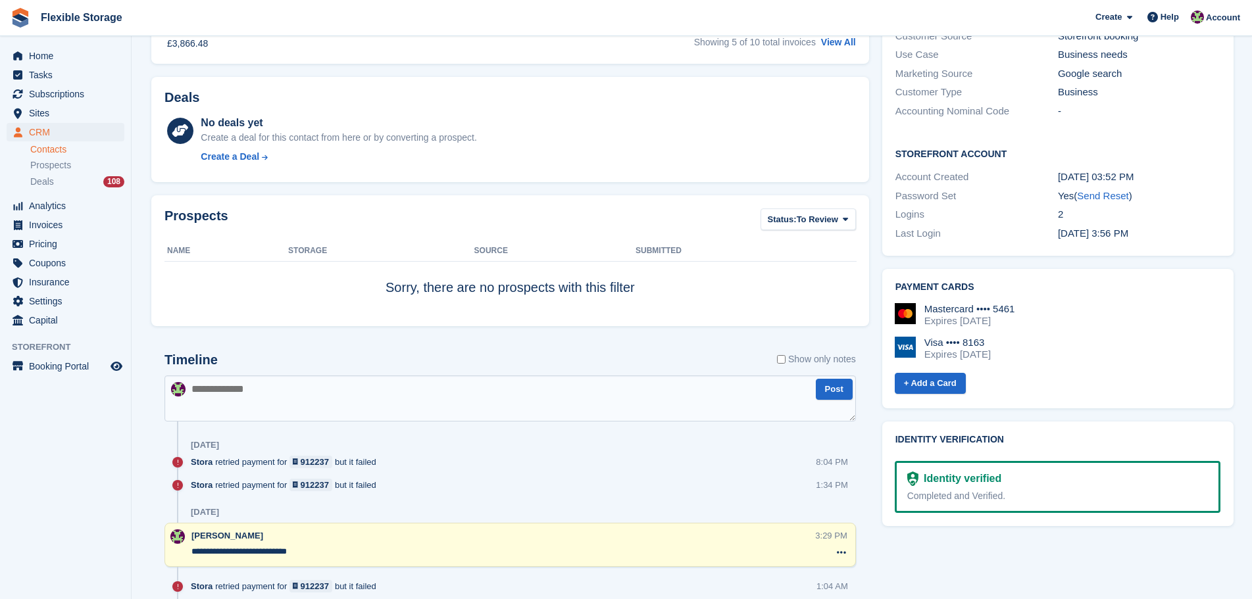
scroll to position [2212, 0]
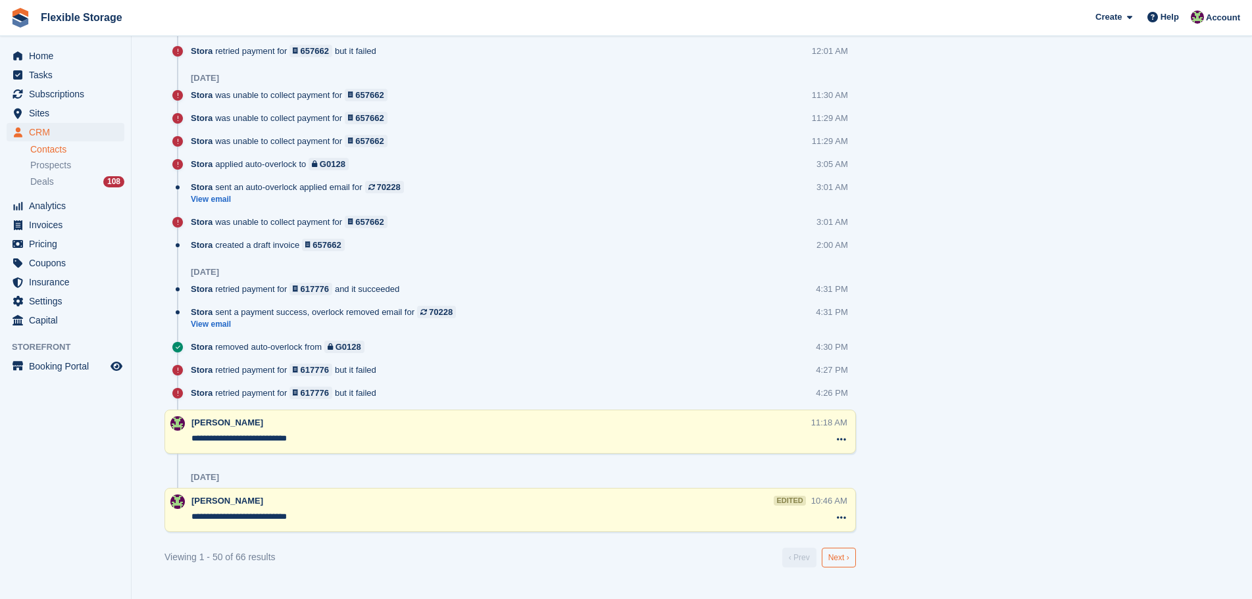
click at [833, 553] on link "Next ›" at bounding box center [839, 558] width 34 height 20
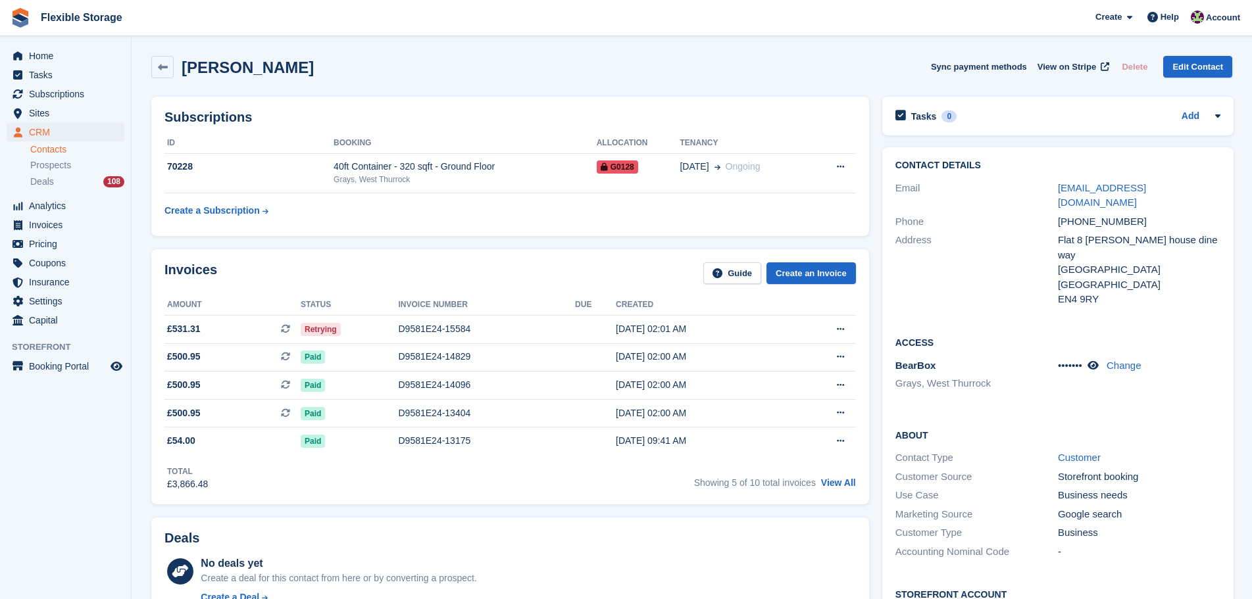
scroll to position [0, 0]
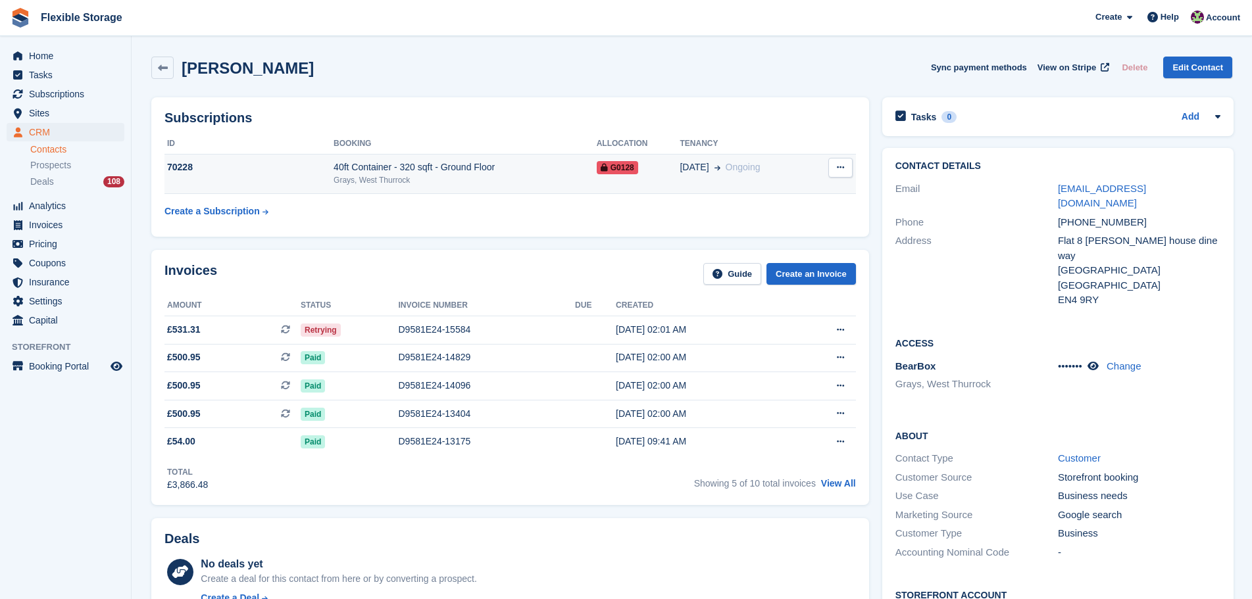
click at [521, 164] on div "40ft Container - 320 sqft - Ground Floor" at bounding box center [465, 168] width 263 height 14
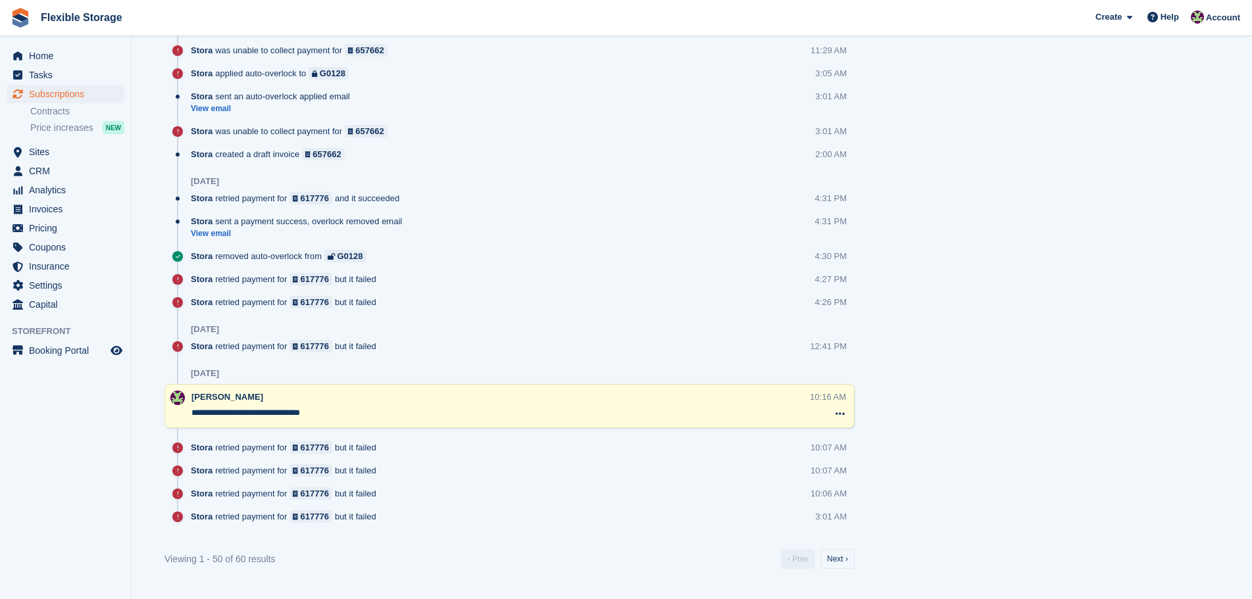
scroll to position [2156, 0]
click at [833, 556] on link "Next ›" at bounding box center [837, 559] width 34 height 20
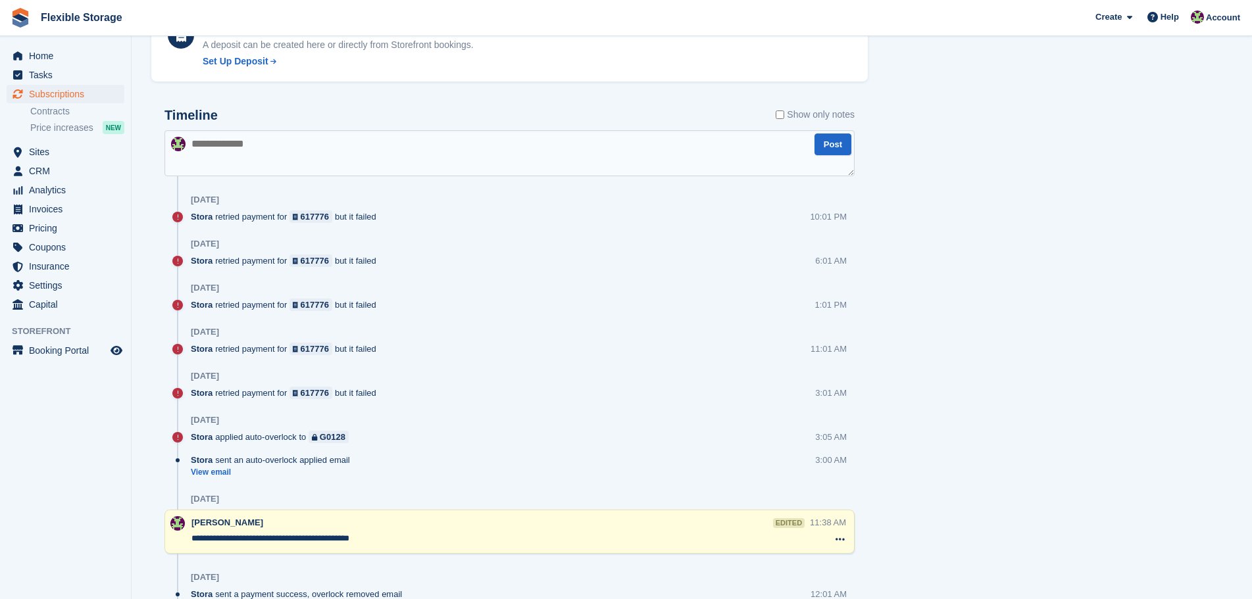
scroll to position [935, 0]
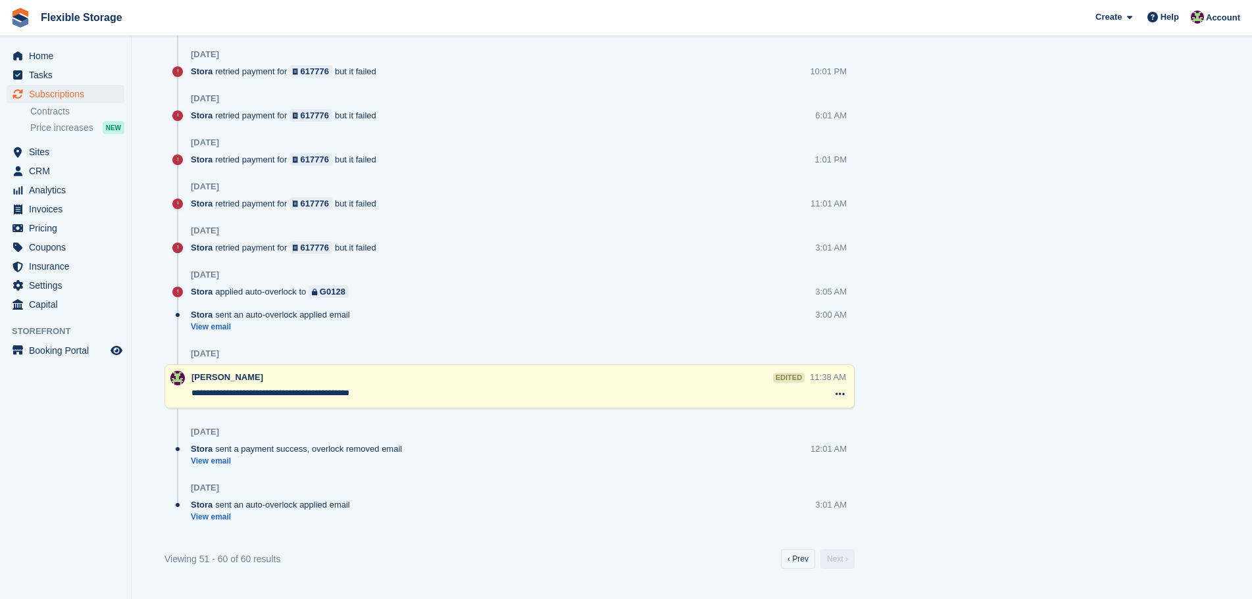
drag, startPoint x: 423, startPoint y: 400, endPoint x: 203, endPoint y: 384, distance: 220.9
click at [203, 384] on div "**********" at bounding box center [500, 387] width 618 height 32
click at [324, 399] on textarea "**********" at bounding box center [500, 393] width 618 height 13
drag, startPoint x: 421, startPoint y: 391, endPoint x: 168, endPoint y: 383, distance: 253.4
click at [168, 383] on div "**********" at bounding box center [509, 386] width 690 height 44
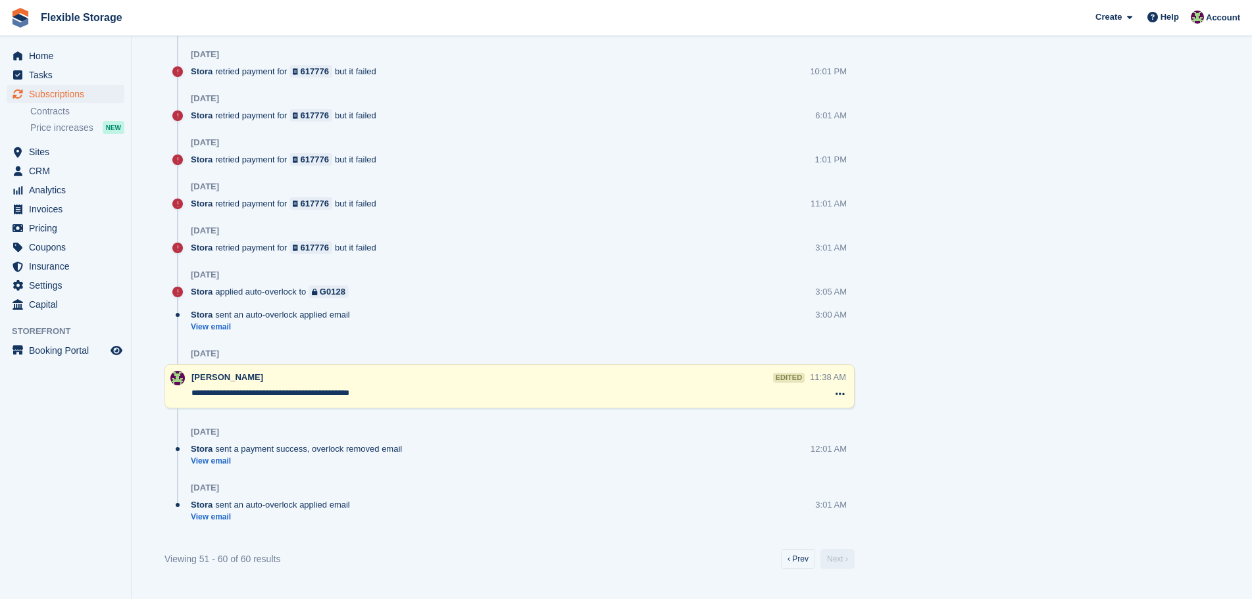
click at [268, 389] on textarea "**********" at bounding box center [500, 393] width 618 height 13
click at [234, 392] on textarea "**********" at bounding box center [500, 393] width 618 height 13
click at [326, 392] on textarea "**********" at bounding box center [500, 393] width 618 height 13
drag, startPoint x: 439, startPoint y: 395, endPoint x: 185, endPoint y: 393, distance: 253.9
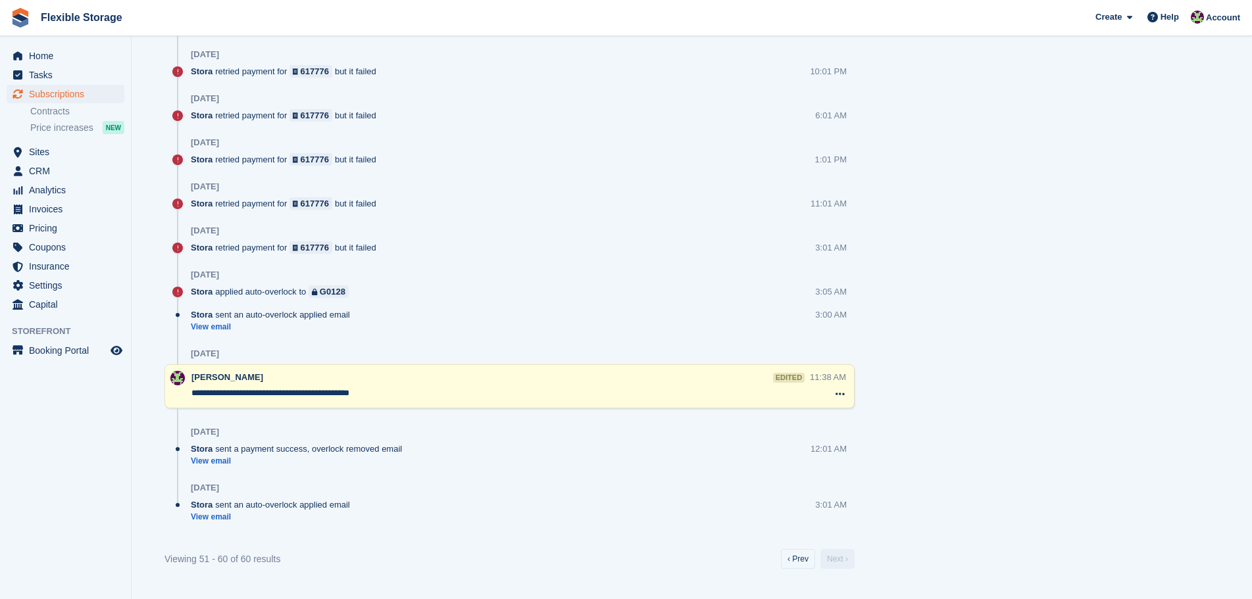
click at [185, 393] on div "**********" at bounding box center [509, 386] width 690 height 44
click at [305, 395] on textarea "**********" at bounding box center [500, 393] width 618 height 13
click at [212, 393] on textarea "**********" at bounding box center [500, 393] width 618 height 13
click at [335, 401] on div "**********" at bounding box center [500, 387] width 618 height 32
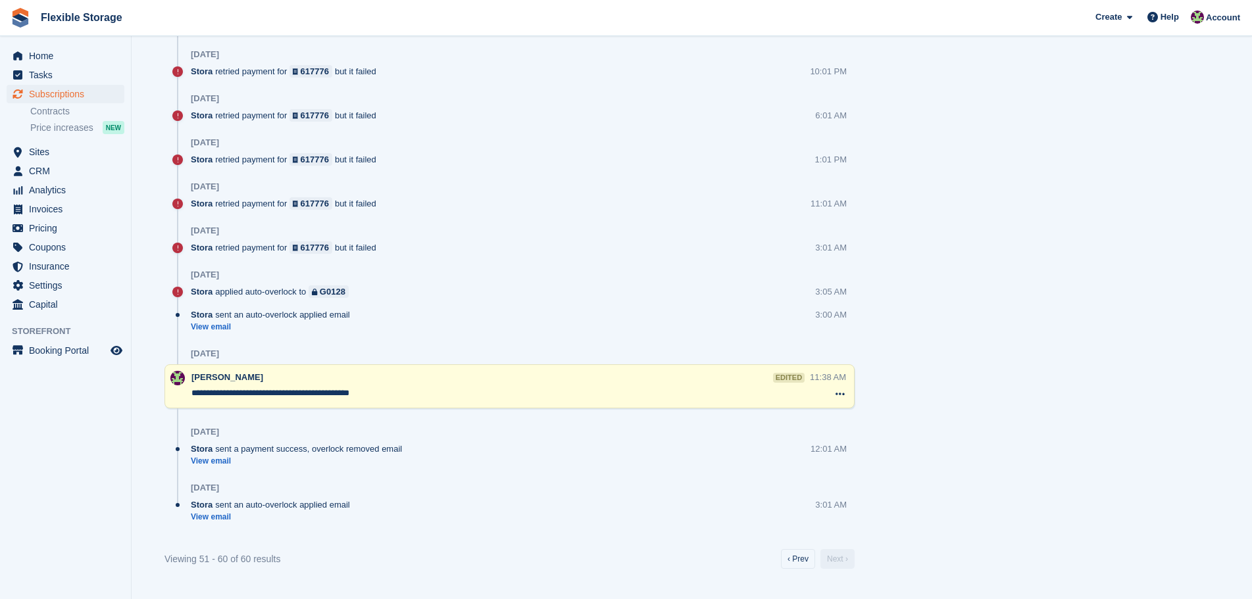
drag, startPoint x: 428, startPoint y: 399, endPoint x: 216, endPoint y: 390, distance: 212.6
click at [216, 390] on textarea "**********" at bounding box center [500, 393] width 618 height 13
click at [316, 397] on textarea "**********" at bounding box center [500, 393] width 618 height 13
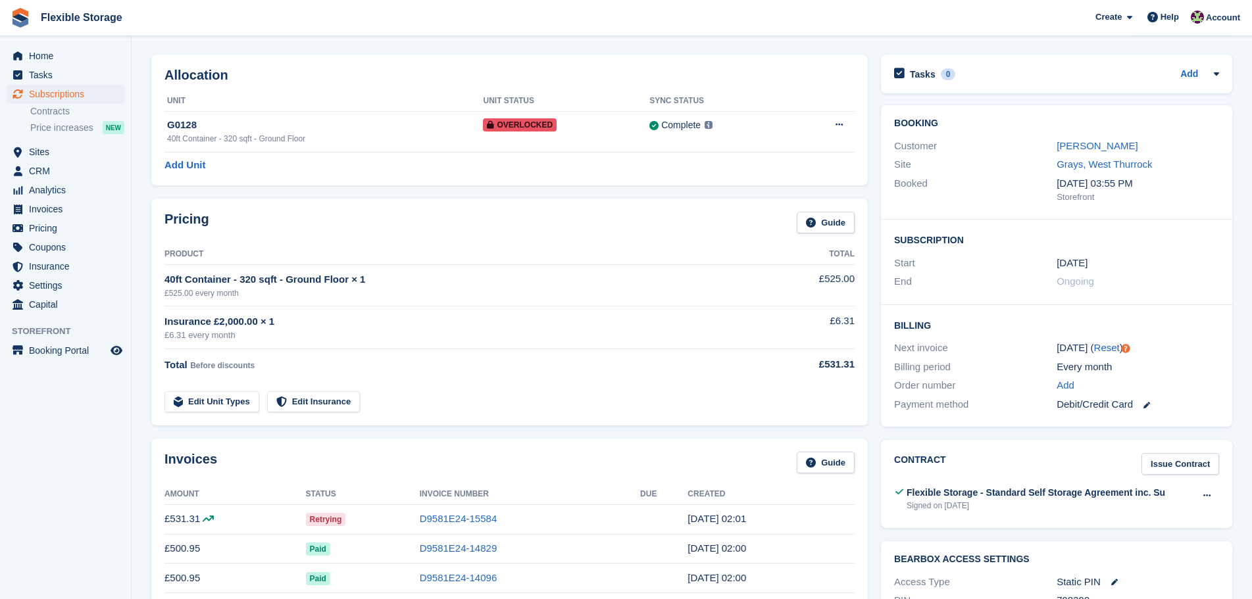
scroll to position [0, 0]
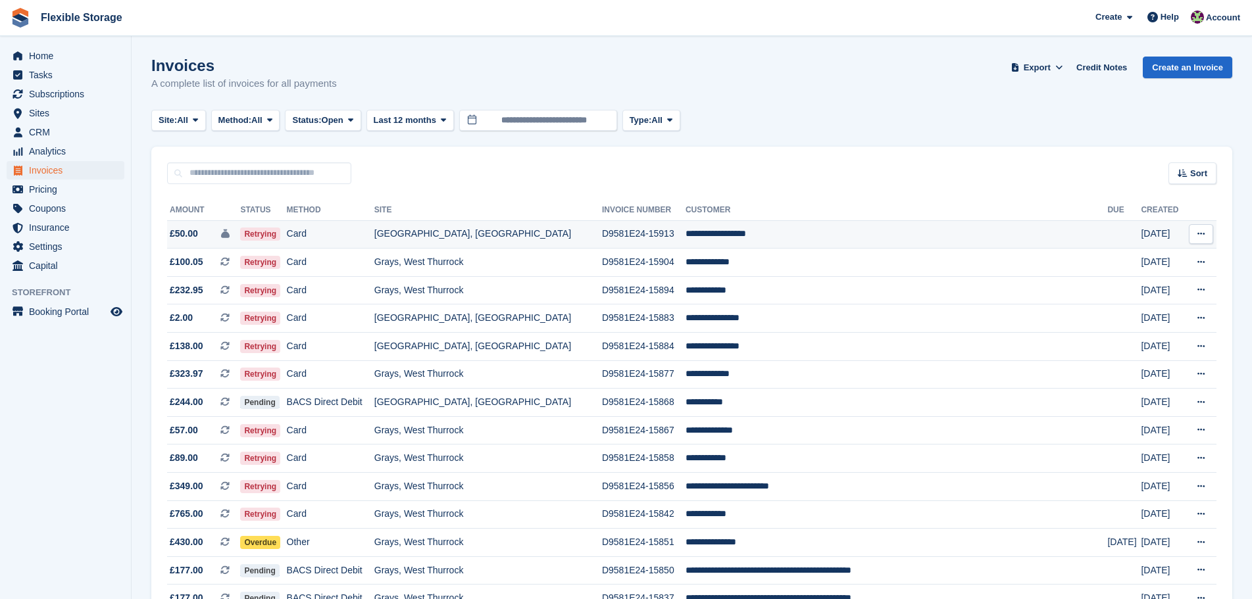
click at [566, 239] on td "[GEOGRAPHIC_DATA], [GEOGRAPHIC_DATA]" at bounding box center [488, 234] width 228 height 28
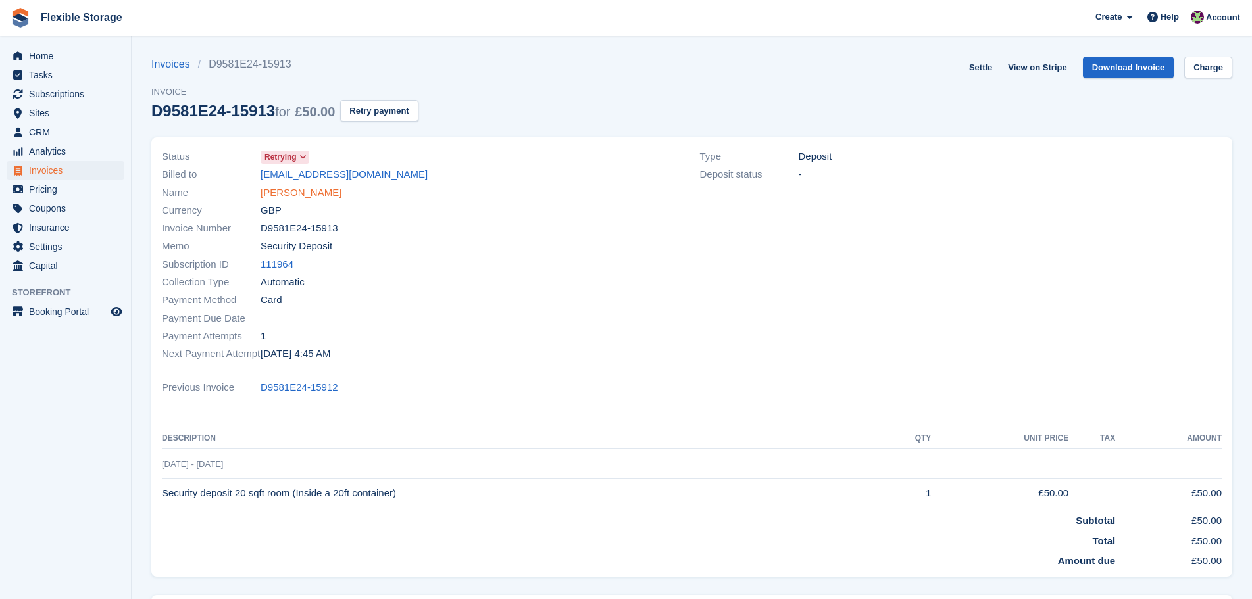
click at [318, 191] on link "[PERSON_NAME]" at bounding box center [300, 192] width 81 height 15
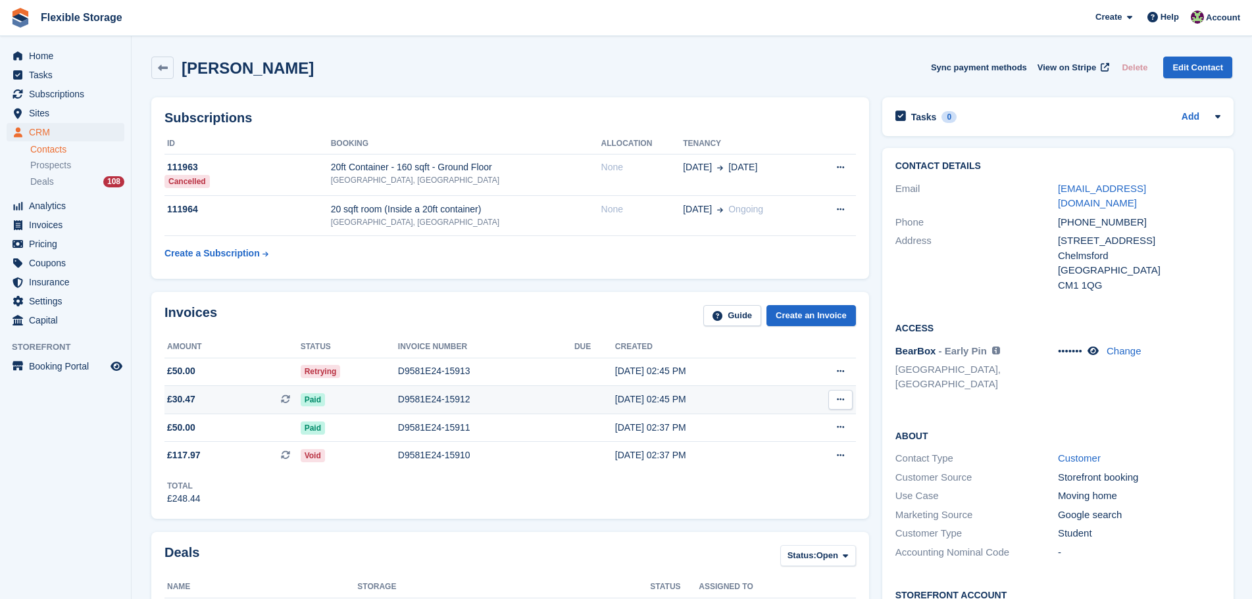
click at [418, 397] on div "D9581E24-15912" at bounding box center [486, 400] width 176 height 14
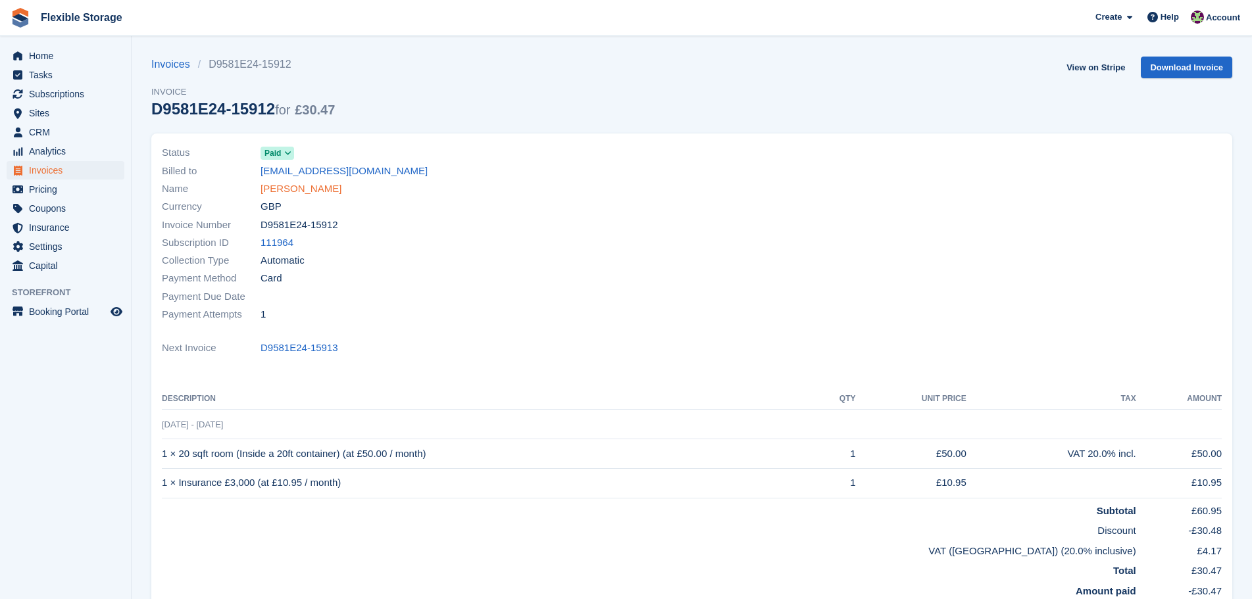
click at [327, 187] on link "[PERSON_NAME]" at bounding box center [300, 189] width 81 height 15
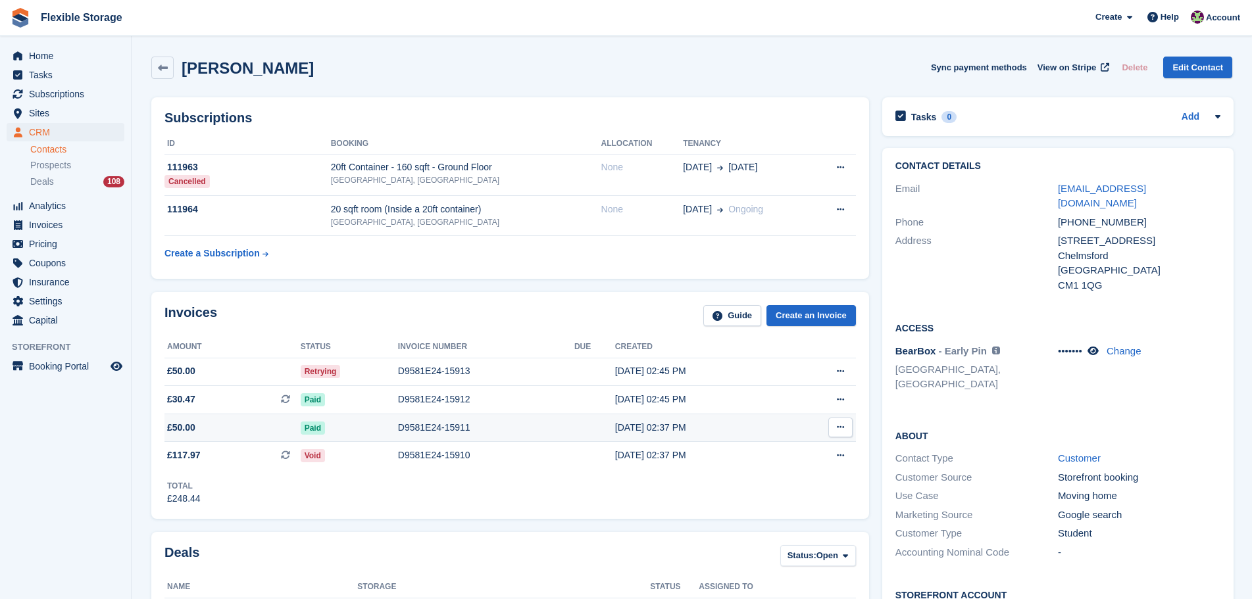
click at [425, 427] on div "D9581E24-15911" at bounding box center [486, 428] width 176 height 14
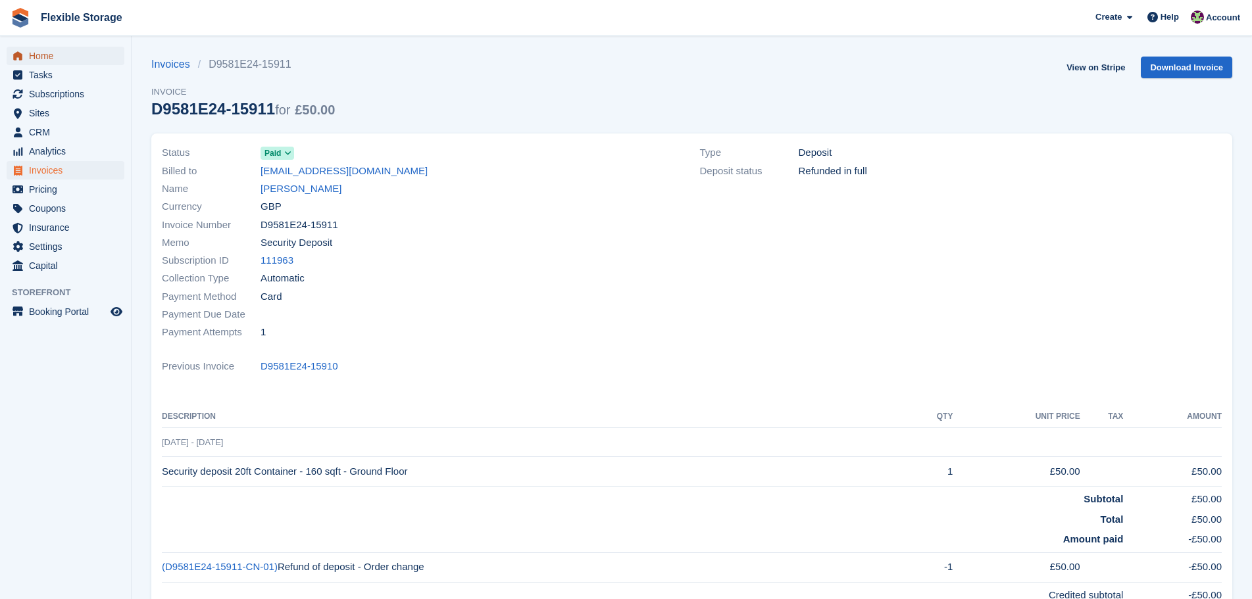
click at [60, 63] on span "Home" at bounding box center [68, 56] width 79 height 18
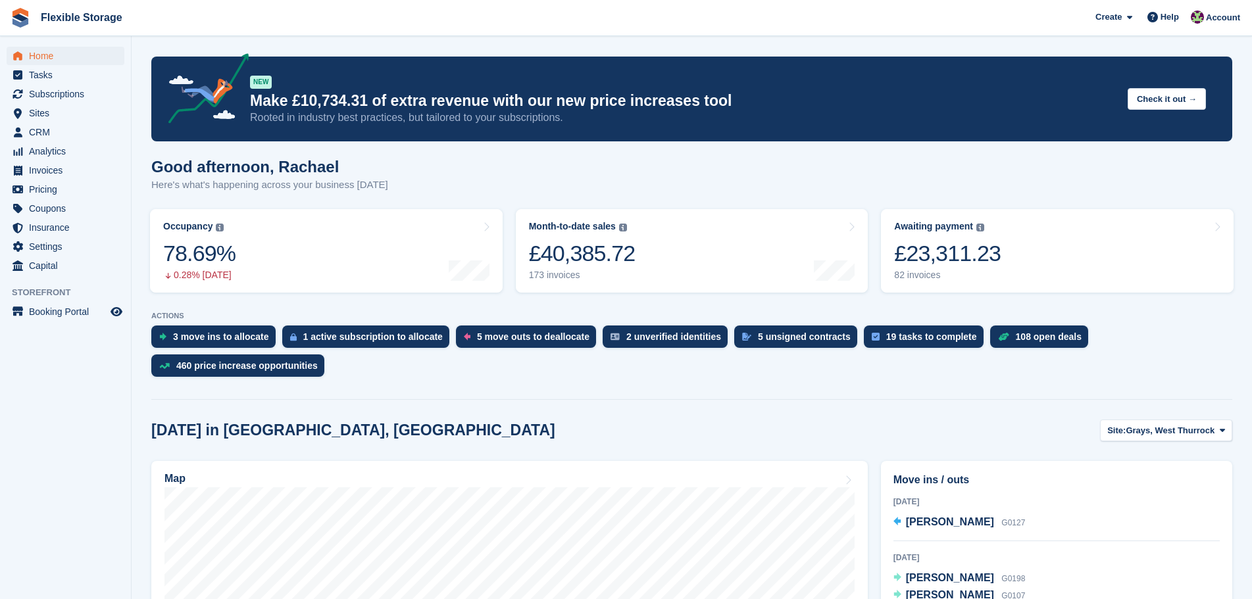
click at [720, 174] on div "Good afternoon, Rachael Here's what's happening across your business today" at bounding box center [691, 183] width 1081 height 51
click at [496, 160] on div "Good afternoon, Rachael Here's what's happening across your business today" at bounding box center [691, 183] width 1081 height 51
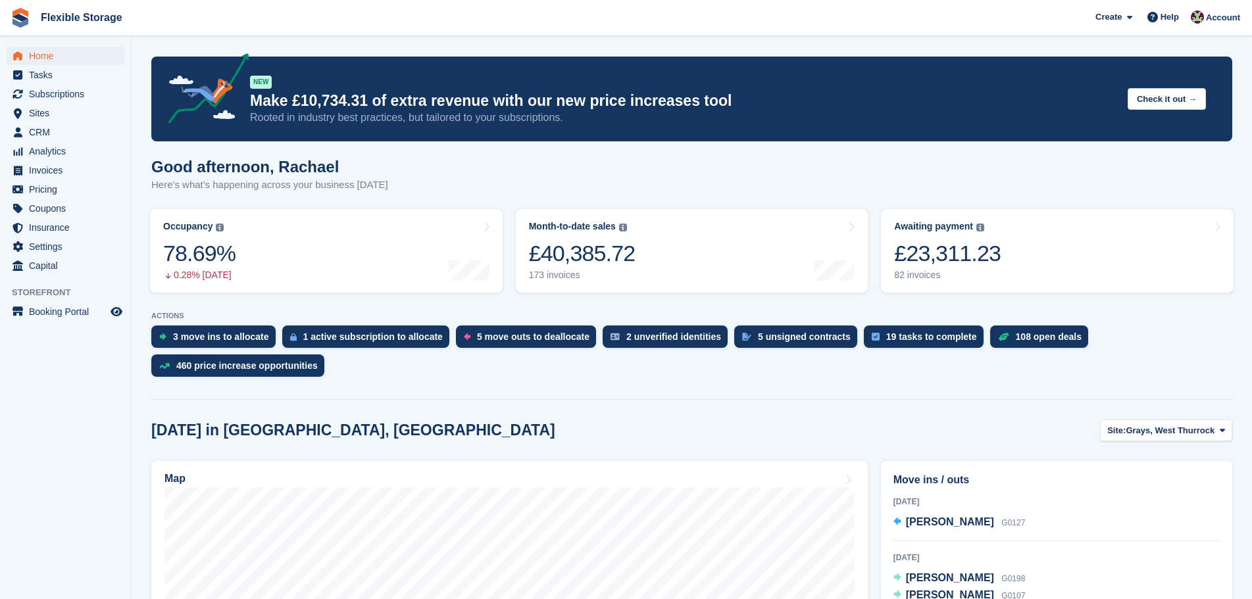
click at [549, 136] on div "NEW Make £10,734.31 of extra revenue with our new price increases tool Rooted i…" at bounding box center [691, 99] width 1081 height 85
click at [541, 197] on div "Good afternoon, Rachael Here's what's happening across your business today" at bounding box center [691, 183] width 1081 height 51
click at [461, 180] on div "Good afternoon, Rachael Here's what's happening across your business today" at bounding box center [691, 183] width 1081 height 51
click at [988, 262] on div "£23,311.23" at bounding box center [947, 253] width 107 height 27
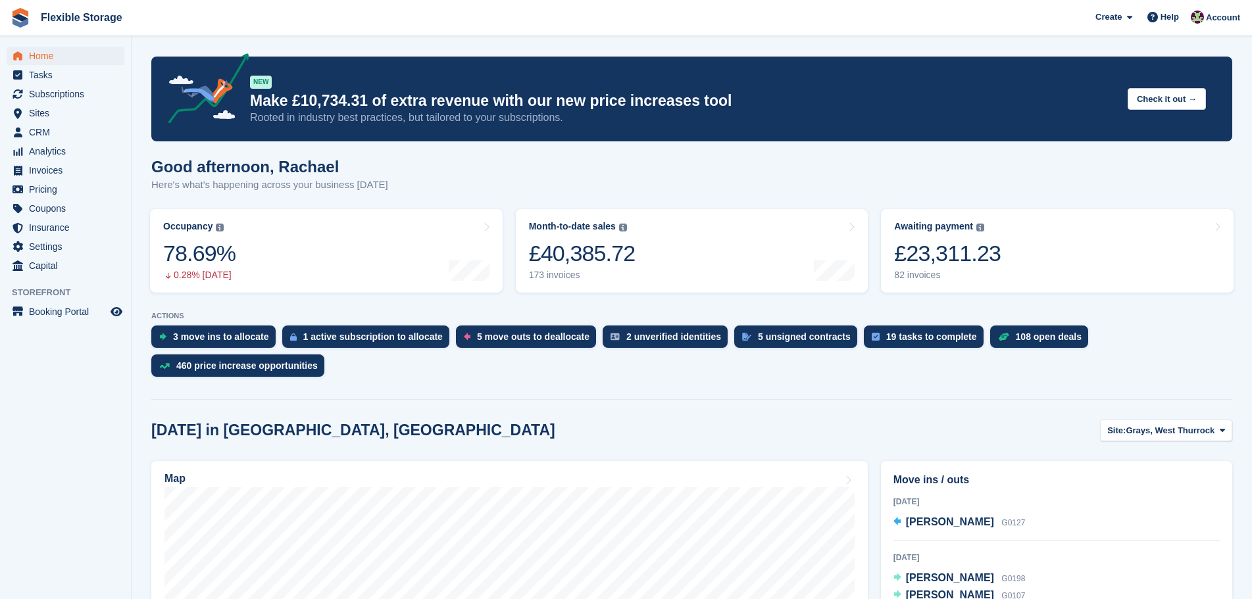
scroll to position [135, 0]
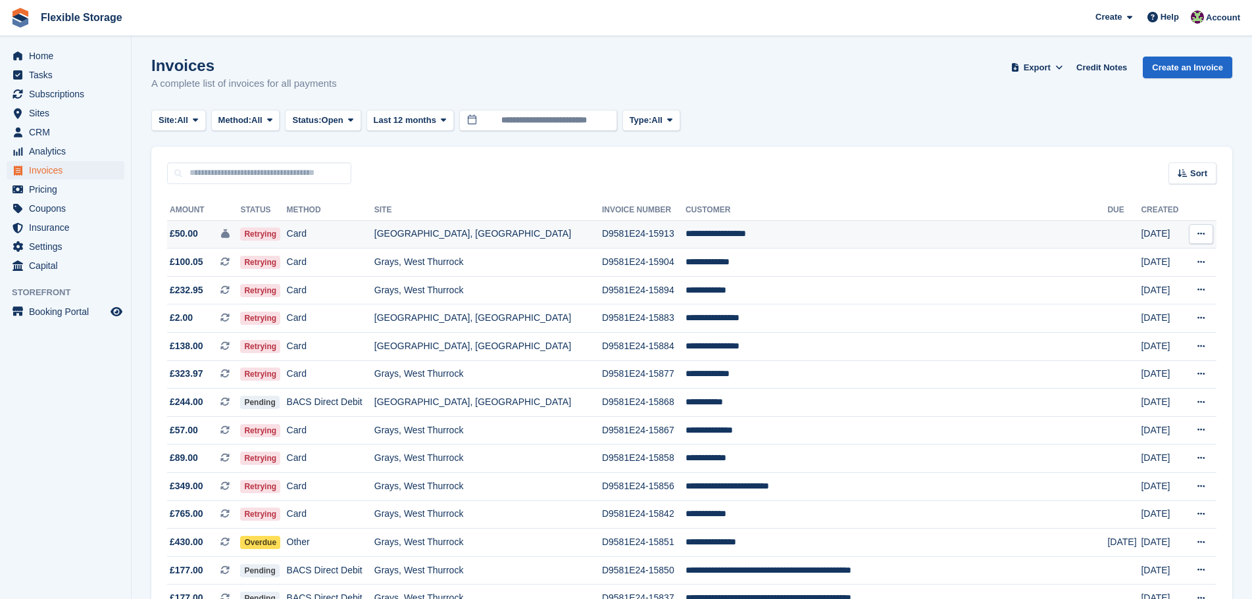
click at [374, 233] on td "Card" at bounding box center [330, 234] width 87 height 28
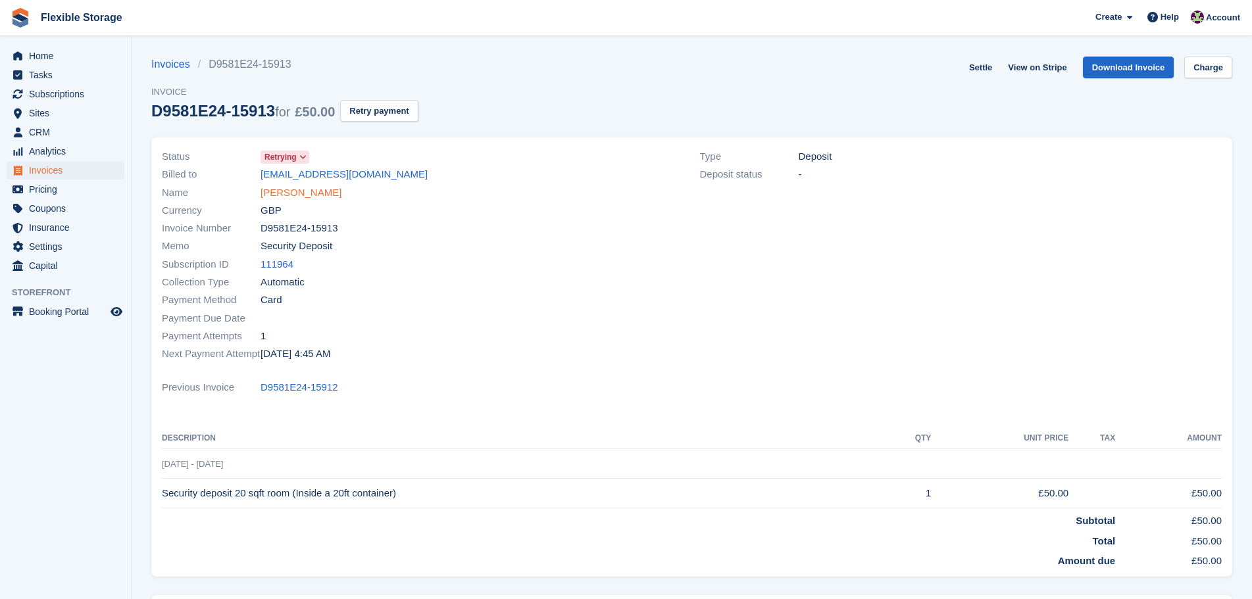
click at [335, 189] on link "[PERSON_NAME]" at bounding box center [300, 192] width 81 height 15
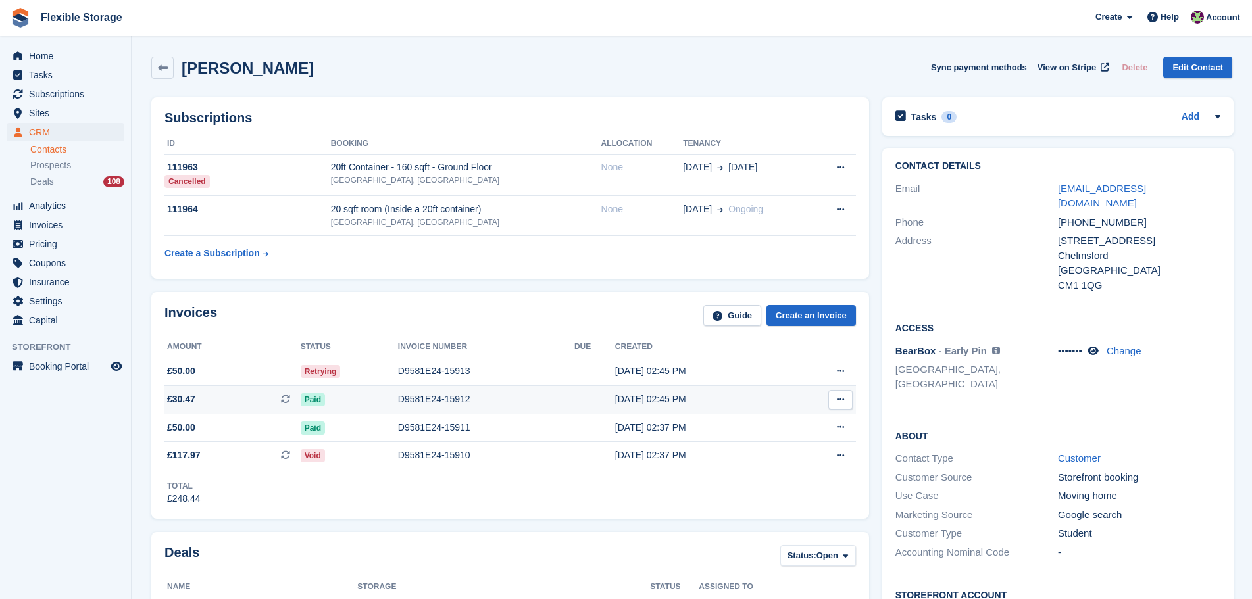
click at [395, 395] on div "Paid" at bounding box center [349, 400] width 97 height 14
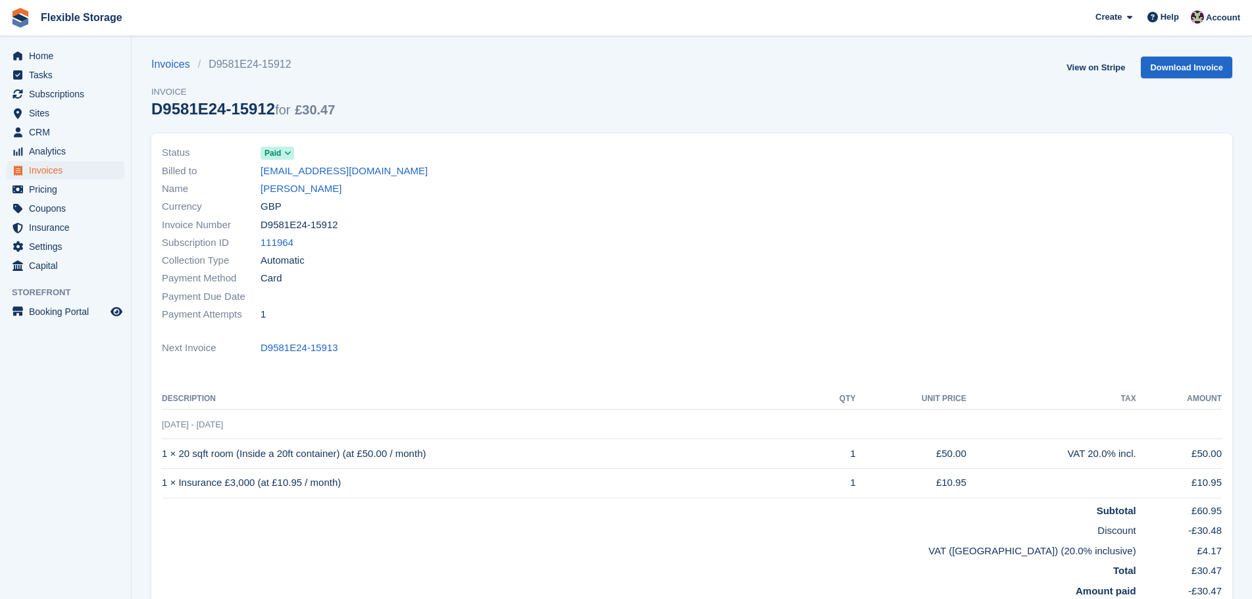
click at [103, 112] on div "Home Tasks Subscriptions Subscriptions Subscriptions Contracts Price increases …" at bounding box center [626, 408] width 1252 height 816
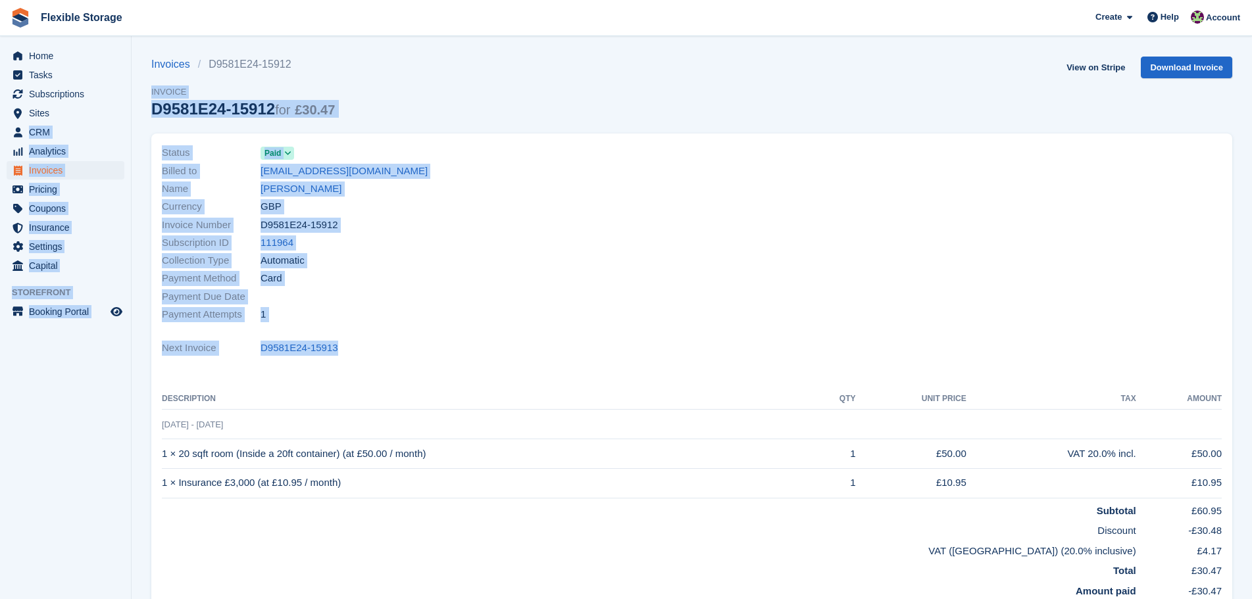
click at [491, 378] on div "Status Paid Billed to [EMAIL_ADDRESS][DOMAIN_NAME] Name [PERSON_NAME] Currency …" at bounding box center [691, 383] width 1081 height 499
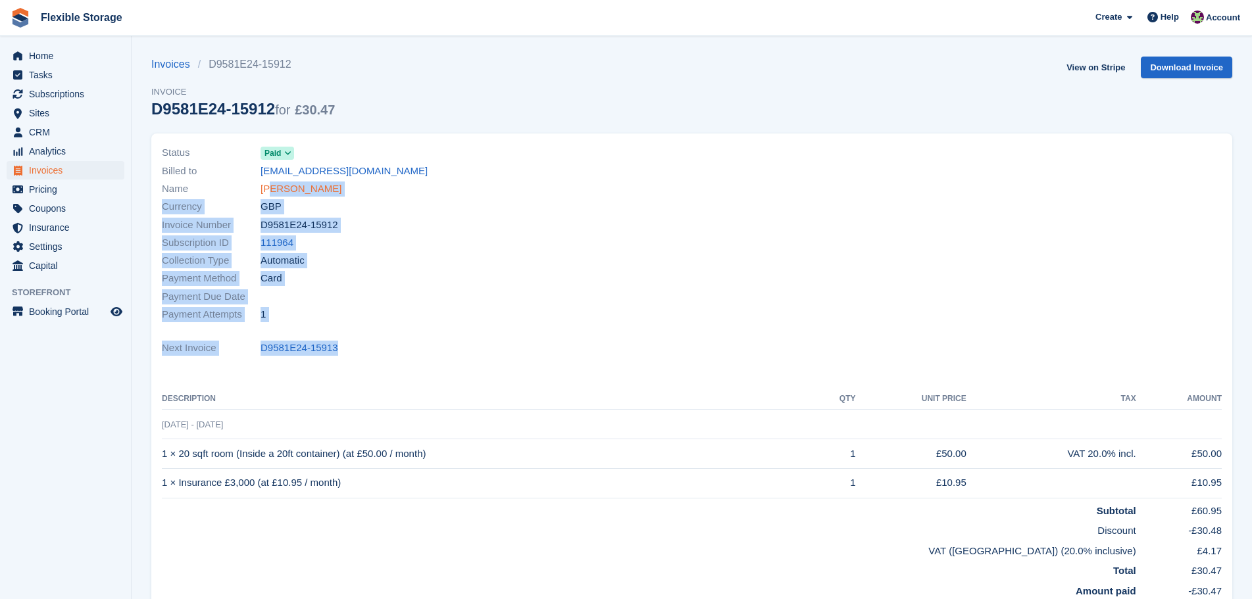
drag, startPoint x: 745, startPoint y: 366, endPoint x: 270, endPoint y: 185, distance: 507.6
click at [270, 185] on div "Status Paid Billed to [EMAIL_ADDRESS][DOMAIN_NAME] Name [PERSON_NAME] Currency …" at bounding box center [691, 383] width 1081 height 499
click at [627, 287] on div "Payment Due Date" at bounding box center [423, 296] width 522 height 18
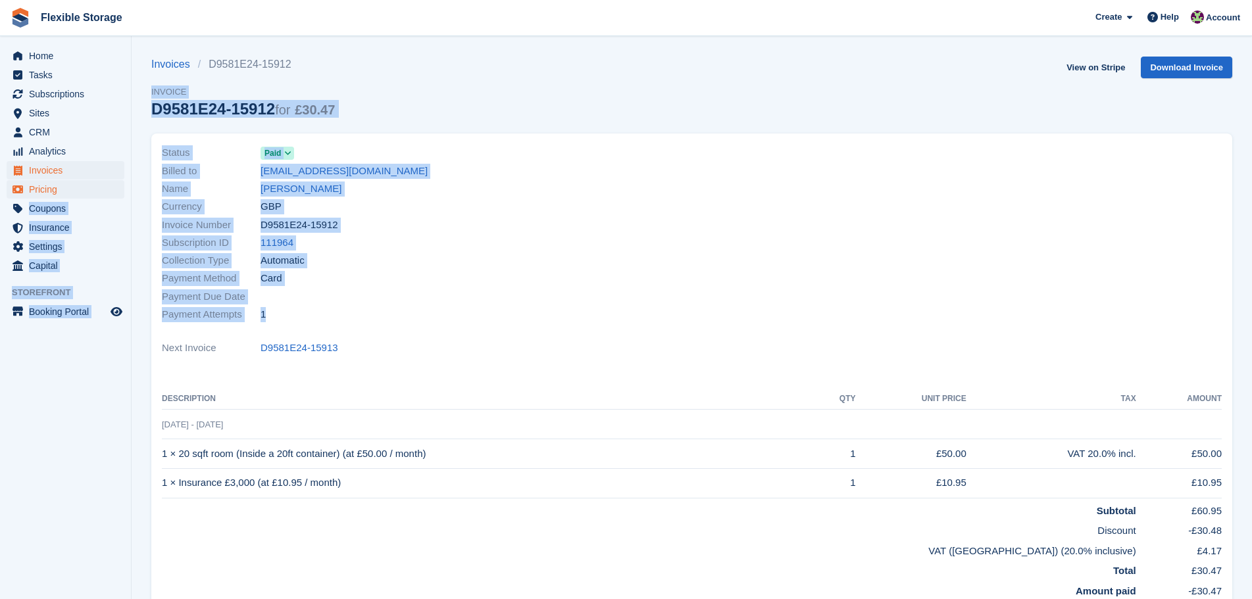
drag, startPoint x: 1051, startPoint y: 322, endPoint x: 105, endPoint y: 188, distance: 955.3
click at [104, 188] on div "Home Tasks Subscriptions Subscriptions Subscriptions Contracts Price increases …" at bounding box center [626, 408] width 1252 height 816
click at [707, 293] on div at bounding box center [961, 233] width 538 height 195
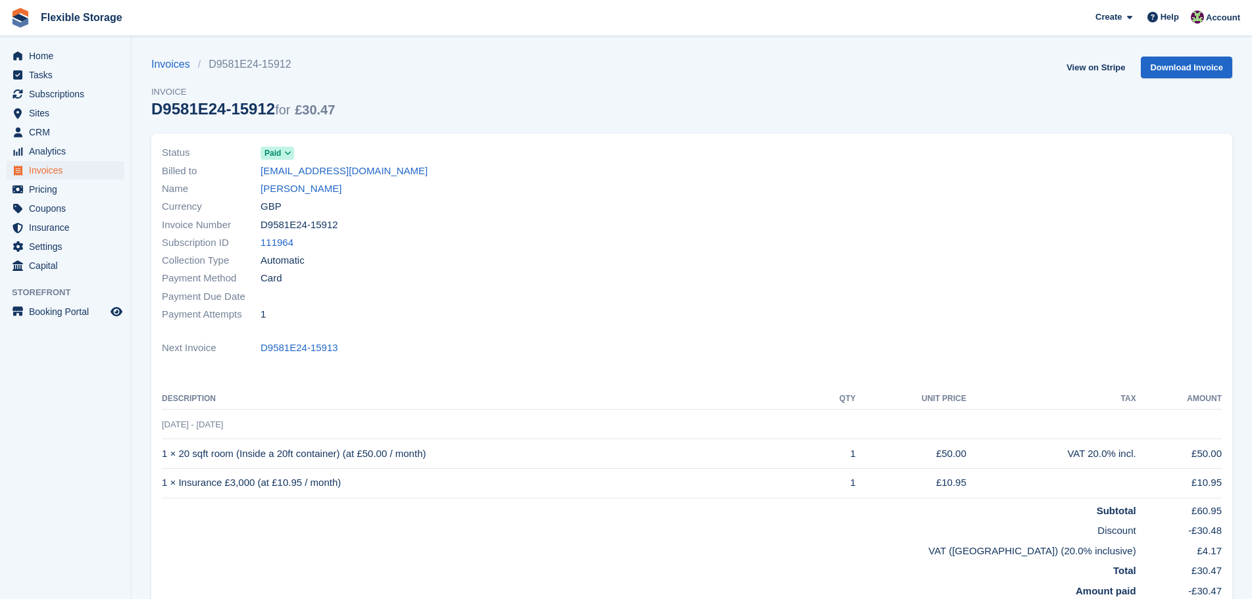
drag, startPoint x: 1224, startPoint y: 535, endPoint x: 955, endPoint y: 535, distance: 269.0
click at [955, 535] on div "Status Paid Billed to tothcsongor0520@gmail.com Name Arpad Csongor Toth Currenc…" at bounding box center [691, 383] width 1081 height 499
click at [943, 541] on td "VAT (UK) (20.0% inclusive)" at bounding box center [649, 549] width 974 height 20
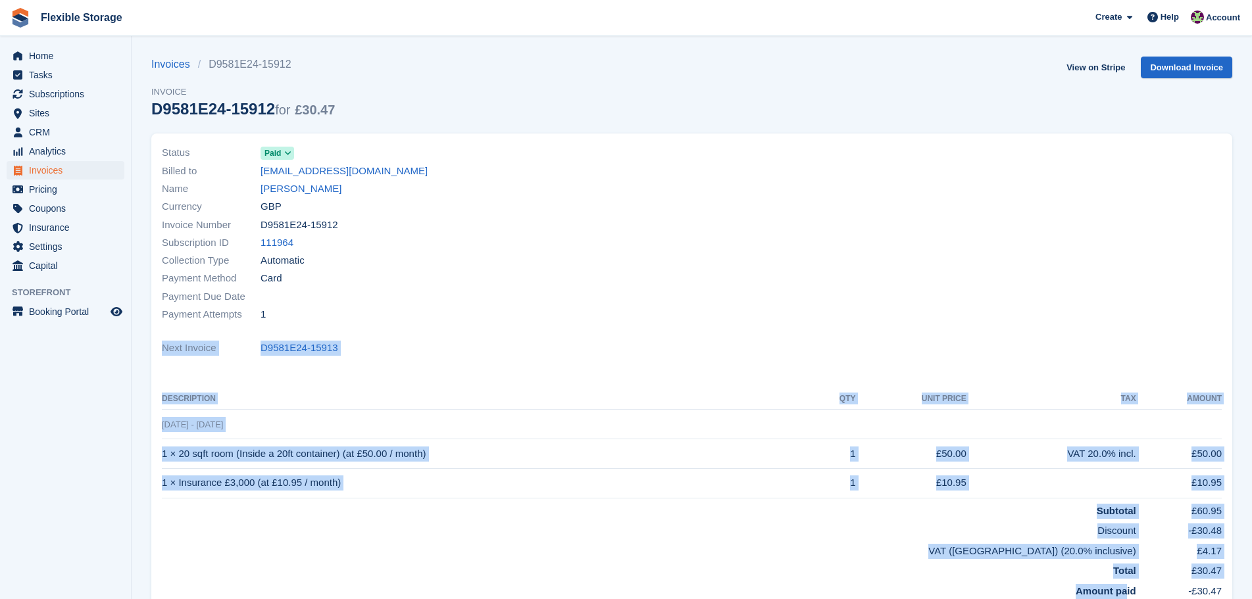
drag, startPoint x: 1096, startPoint y: 305, endPoint x: 1174, endPoint y: 630, distance: 334.7
click at [1174, 599] on html "Flexible Storage Create Subscription Invoice Contact Deal Discount Page Help Ch…" at bounding box center [626, 299] width 1252 height 599
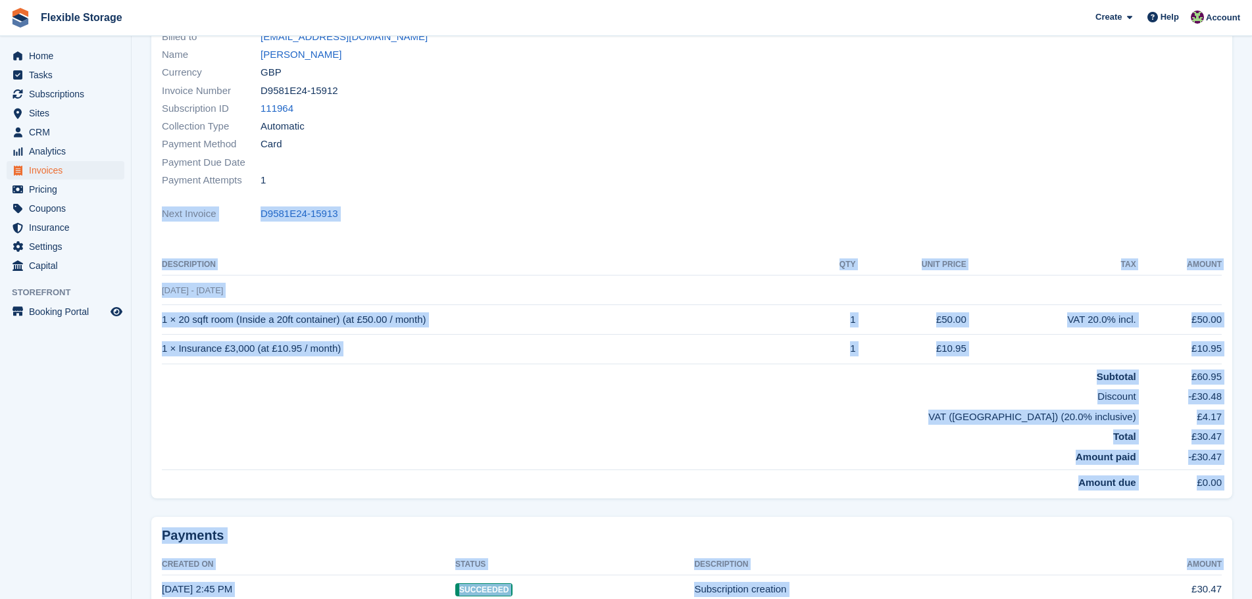
click at [894, 191] on div at bounding box center [961, 99] width 538 height 195
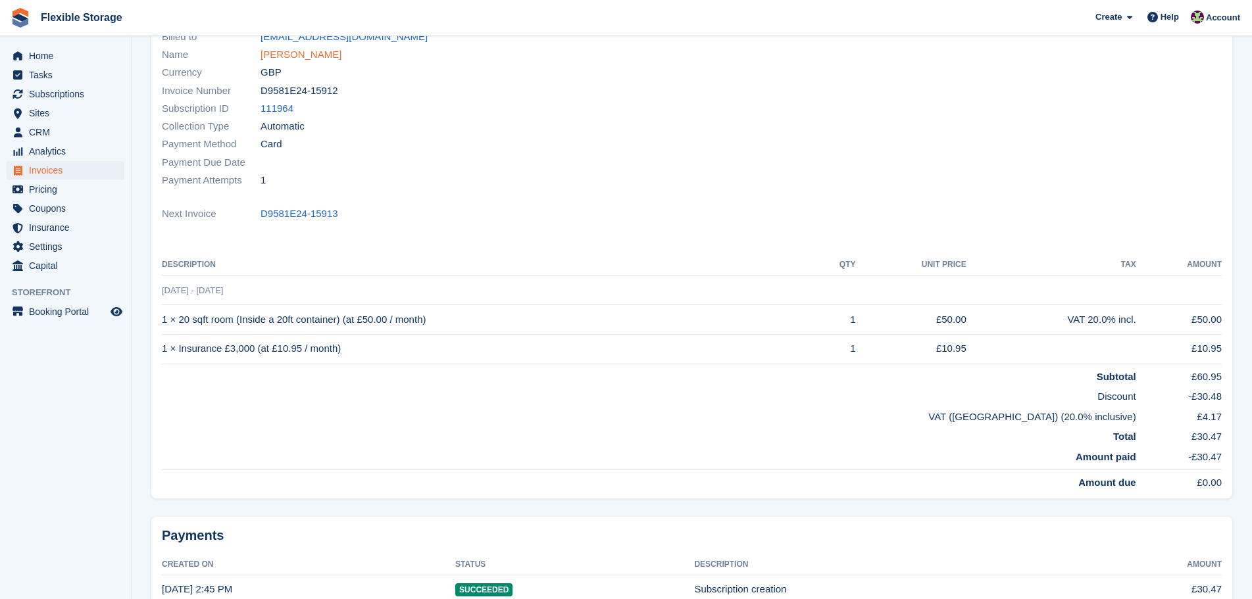
click at [287, 51] on link "[PERSON_NAME]" at bounding box center [300, 54] width 81 height 15
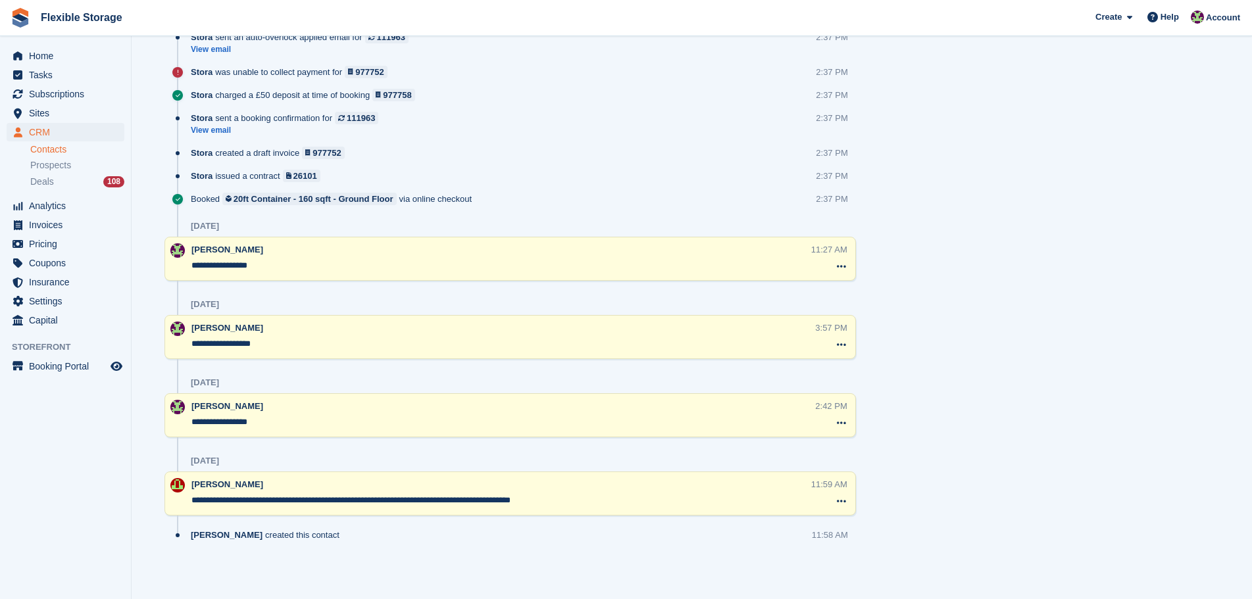
scroll to position [43, 0]
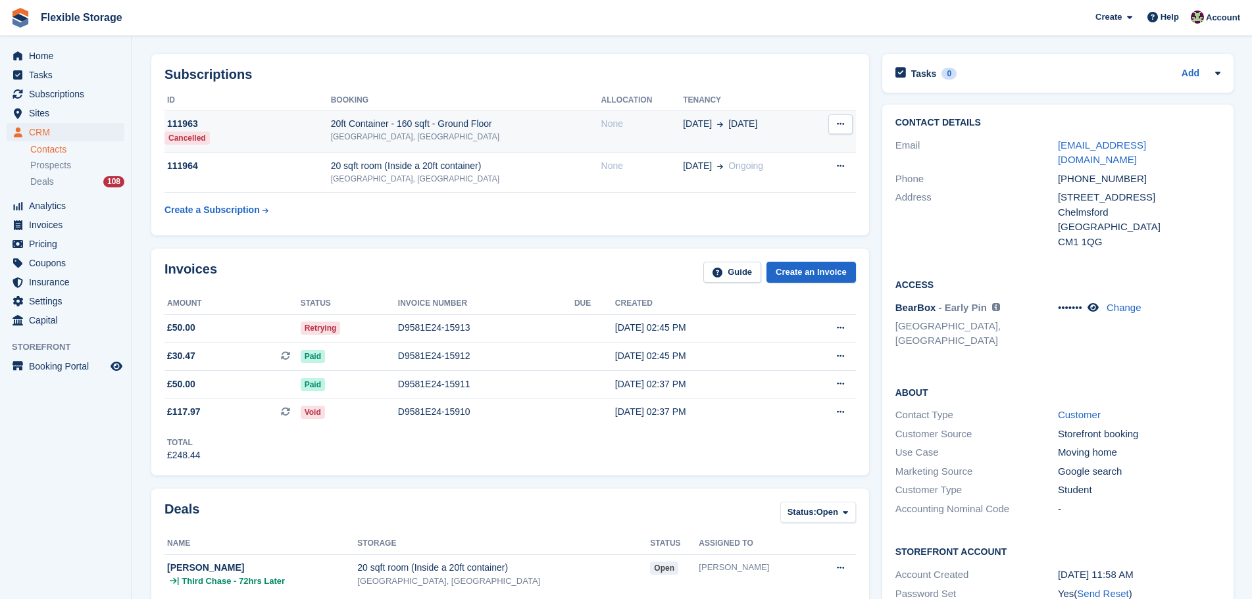
click at [650, 133] on td "None" at bounding box center [642, 132] width 82 height 42
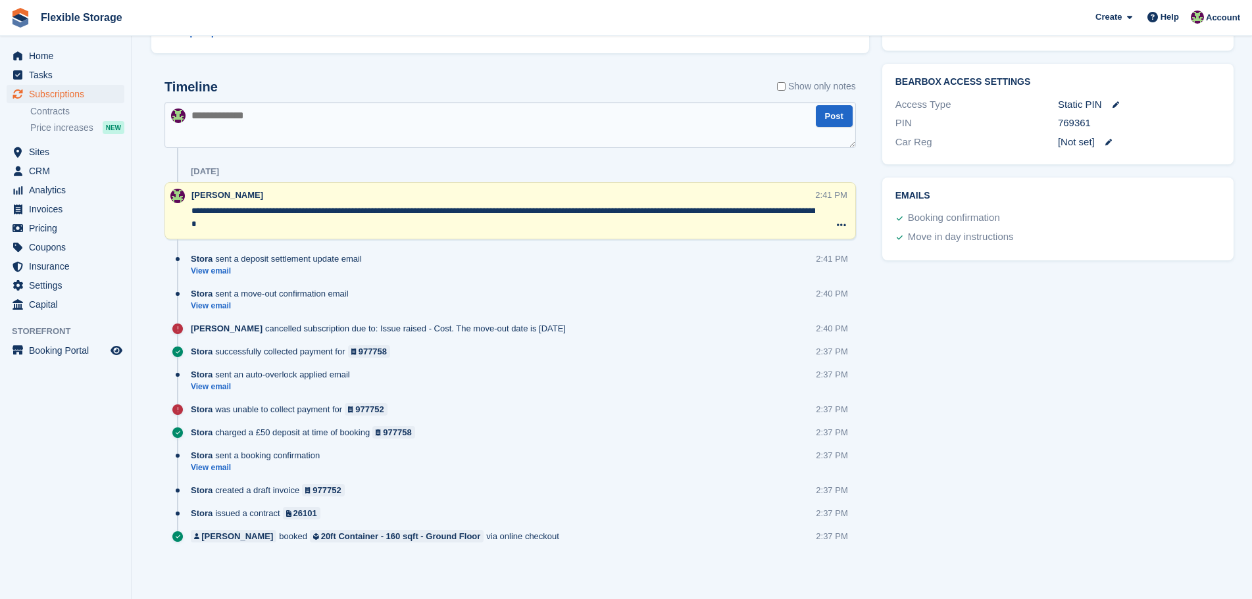
scroll to position [638, 0]
drag, startPoint x: 525, startPoint y: 220, endPoint x: 206, endPoint y: 214, distance: 319.1
click at [195, 207] on textarea "**********" at bounding box center [503, 218] width 624 height 26
click at [533, 227] on textarea "**********" at bounding box center [503, 218] width 624 height 26
click at [1002, 509] on div "Tasks 0 Add No tasks related to Subscription #111963 Booking Customer [PERSON_N…" at bounding box center [1058, 20] width 364 height 1133
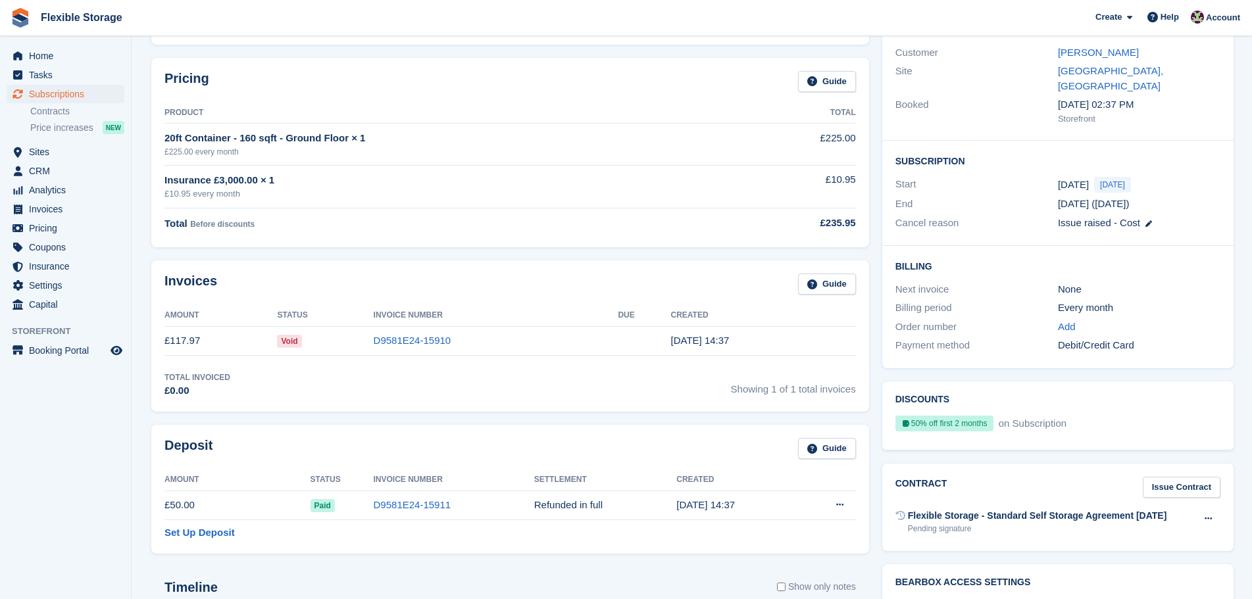
scroll to position [0, 0]
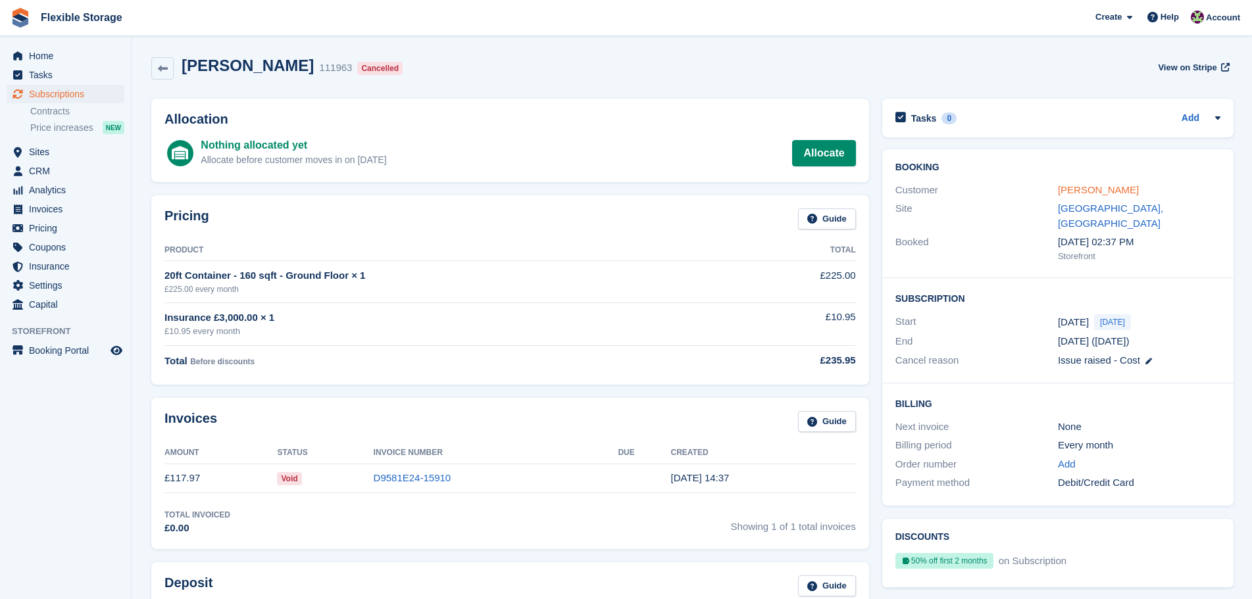
click at [1095, 191] on link "[PERSON_NAME]" at bounding box center [1098, 189] width 81 height 11
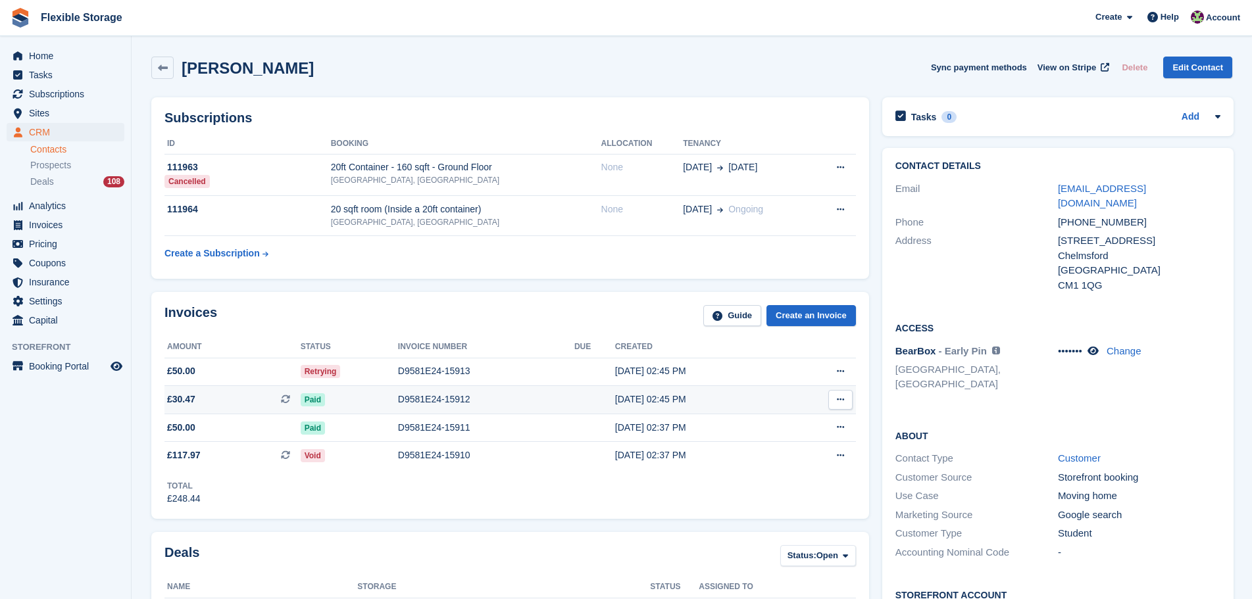
click at [341, 402] on div "Paid" at bounding box center [349, 400] width 97 height 14
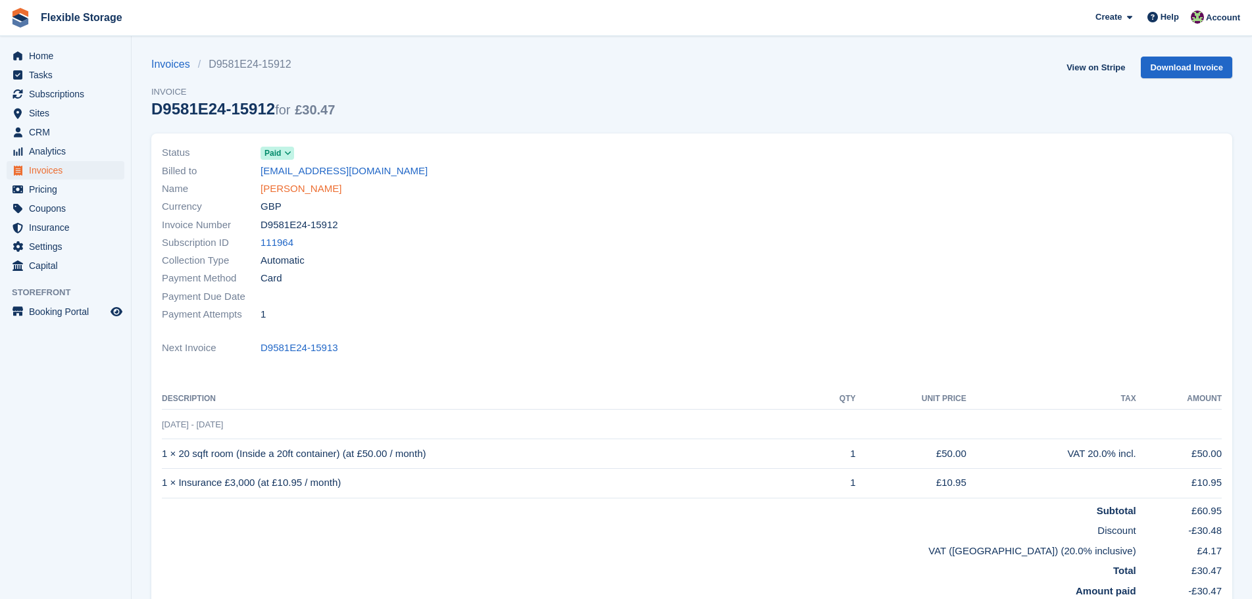
click at [310, 191] on link "[PERSON_NAME]" at bounding box center [300, 189] width 81 height 15
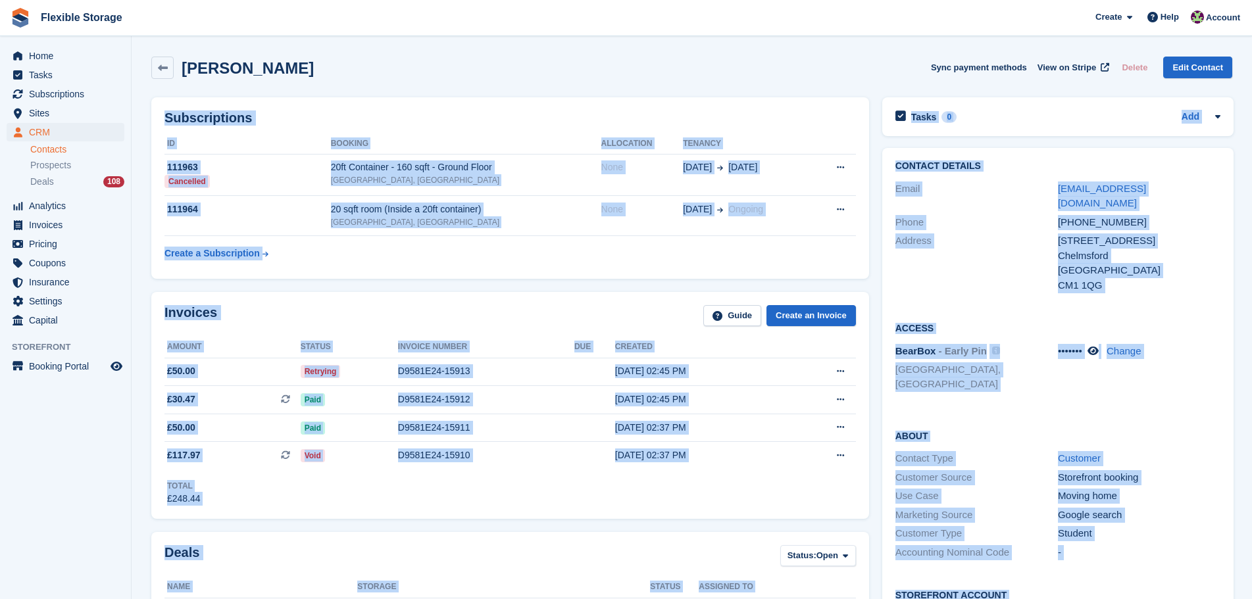
drag, startPoint x: 912, startPoint y: 64, endPoint x: 1104, endPoint y: 520, distance: 495.0
click at [1154, 489] on div "Moving home" at bounding box center [1139, 496] width 162 height 15
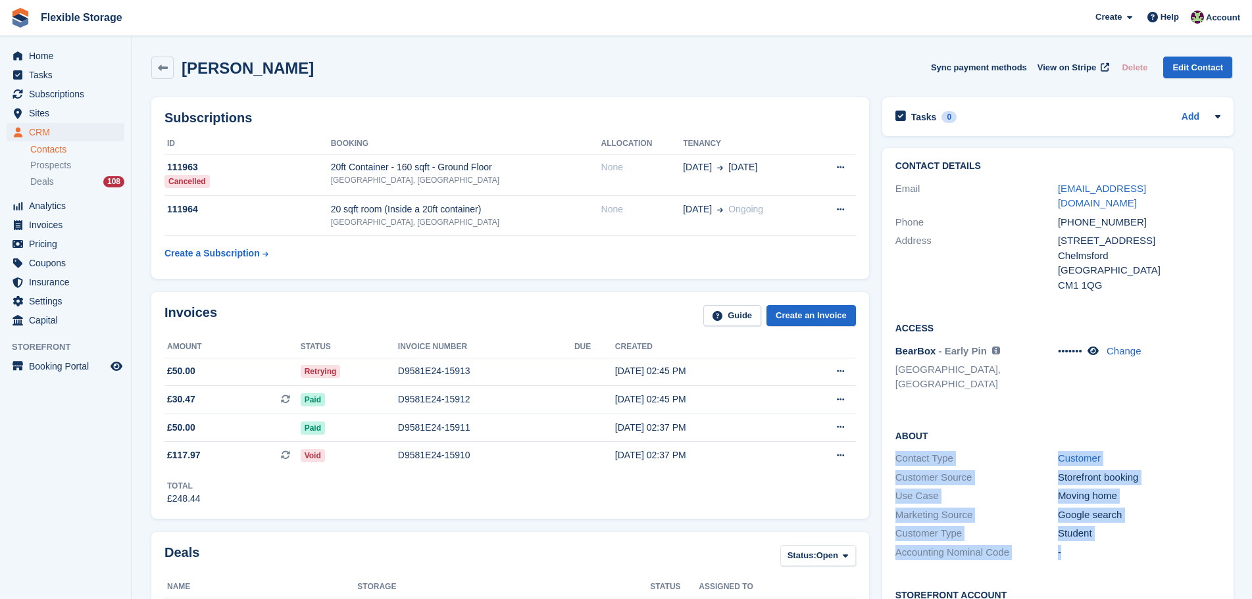
drag, startPoint x: 1145, startPoint y: 521, endPoint x: 988, endPoint y: 397, distance: 199.9
click at [988, 416] on div "About Contact Type Customer Customer Source Storefront booking Use Case Moving …" at bounding box center [1057, 496] width 351 height 160
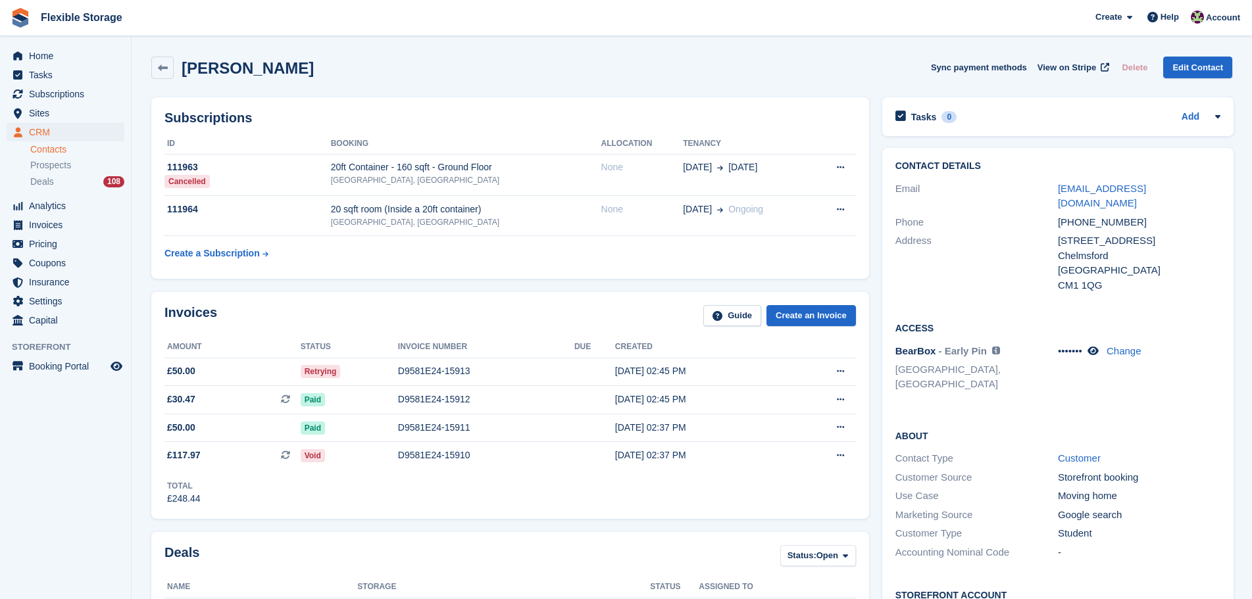
click at [1050, 382] on div "Access BearBox - Early Pin Access is granted only when a unit is allocated and …" at bounding box center [1057, 361] width 351 height 107
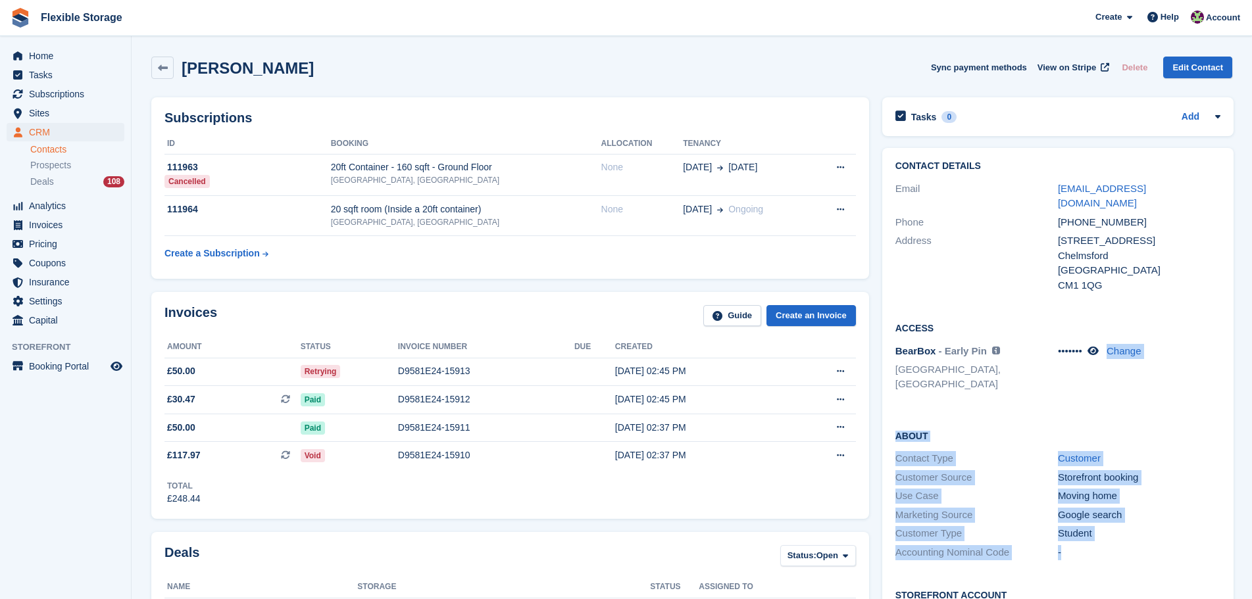
drag, startPoint x: 1109, startPoint y: 382, endPoint x: 1133, endPoint y: 545, distance: 165.5
click at [1133, 547] on div "Contact Details Email [EMAIL_ADDRESS][DOMAIN_NAME] Phone [PHONE_NUMBER] Address…" at bounding box center [1057, 422] width 351 height 549
click at [1171, 526] on div "Student" at bounding box center [1139, 533] width 162 height 15
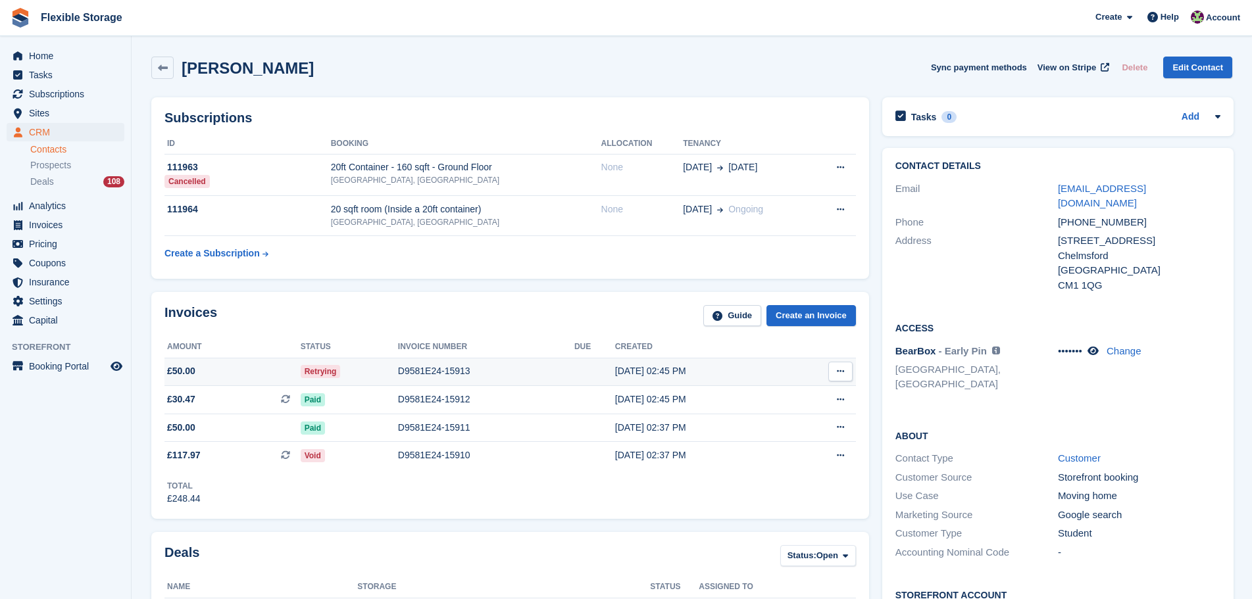
click at [457, 366] on div "D9581E24-15913" at bounding box center [486, 371] width 176 height 14
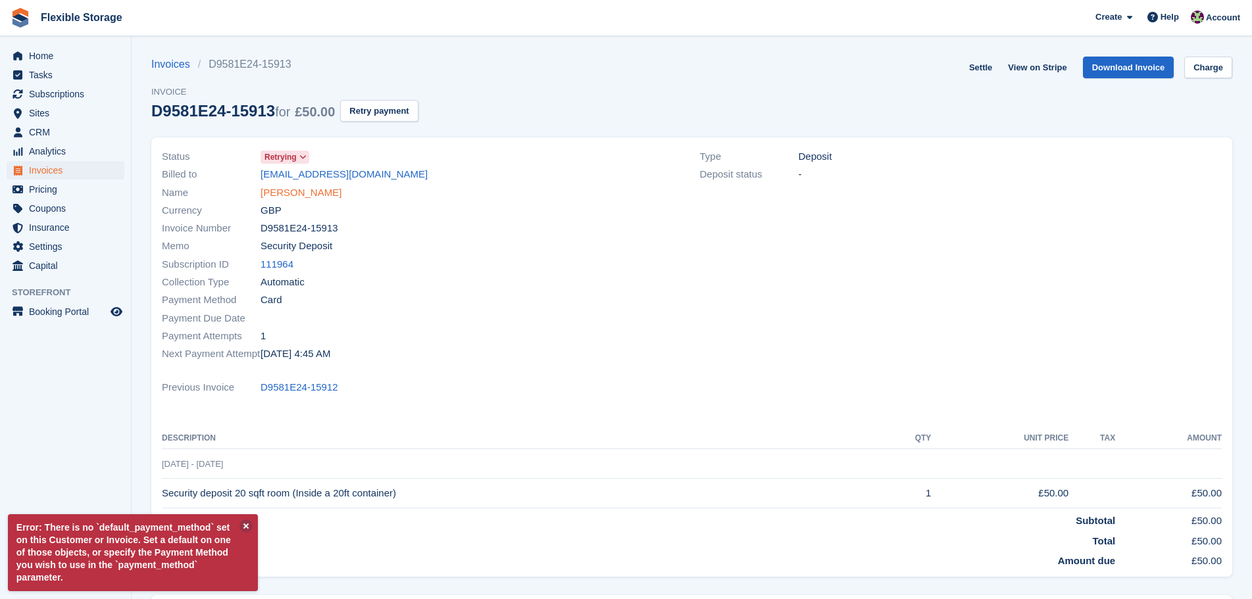
click at [312, 187] on link "[PERSON_NAME]" at bounding box center [300, 192] width 81 height 15
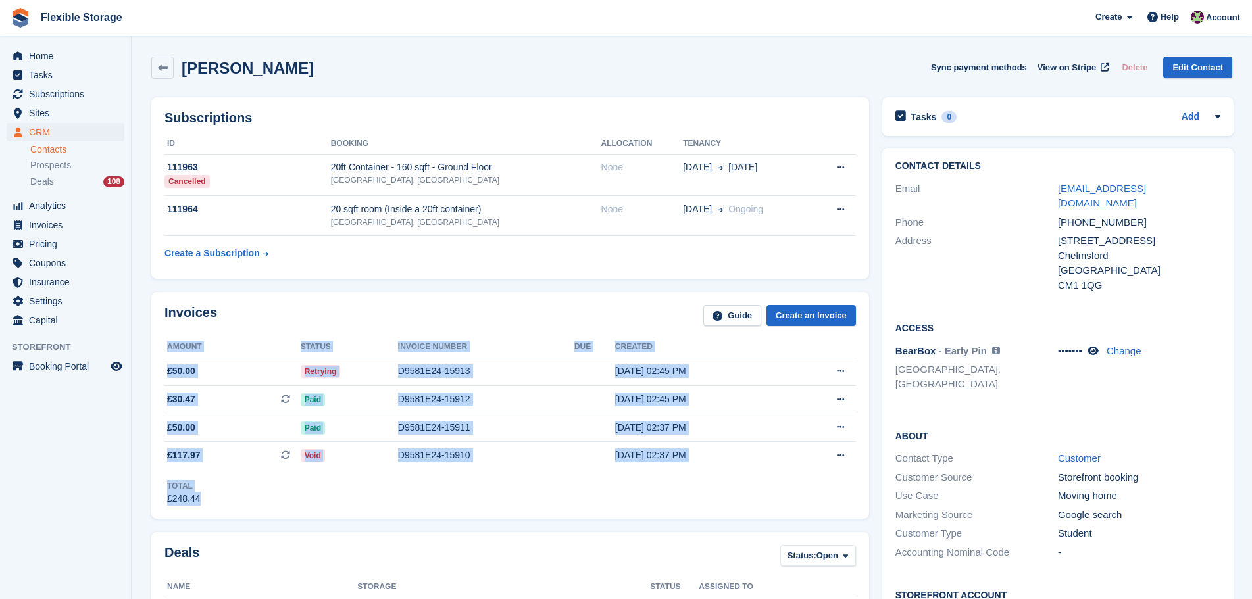
drag, startPoint x: 630, startPoint y: 304, endPoint x: 712, endPoint y: 503, distance: 215.9
click at [712, 503] on div "Invoices Guide Create an Invoice Amount Status Invoice number Due Created £50.0…" at bounding box center [510, 405] width 718 height 227
click at [712, 503] on div "Total £248.44" at bounding box center [509, 488] width 691 height 36
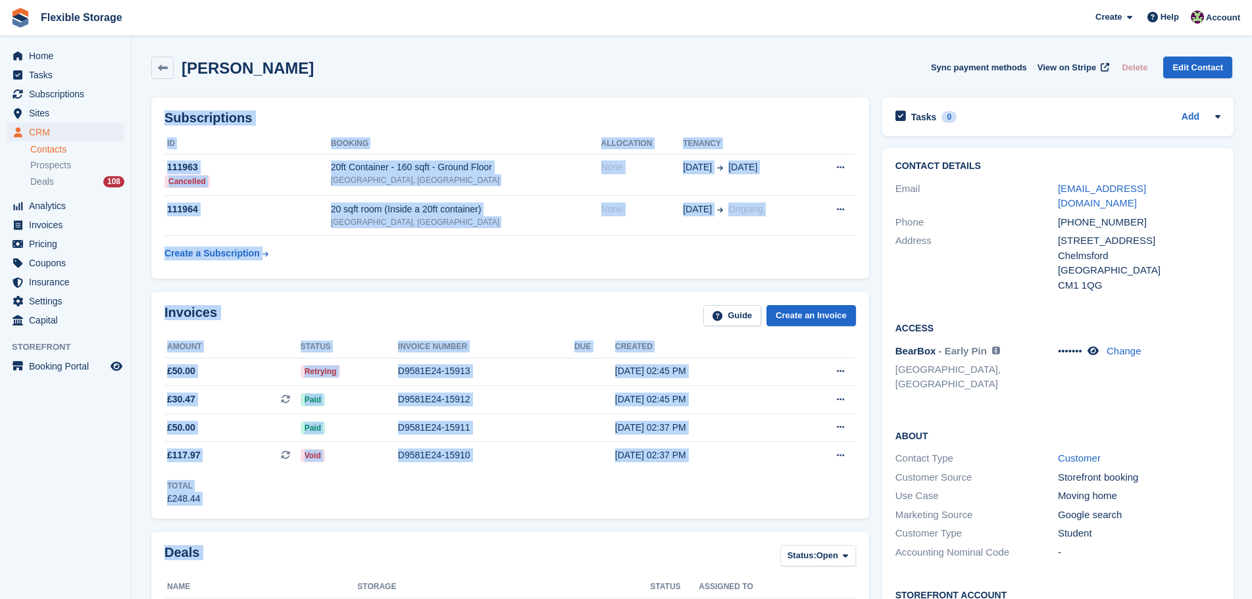
drag, startPoint x: 806, startPoint y: 45, endPoint x: 811, endPoint y: 543, distance: 498.6
click at [810, 489] on div "Total £248.44" at bounding box center [509, 488] width 691 height 36
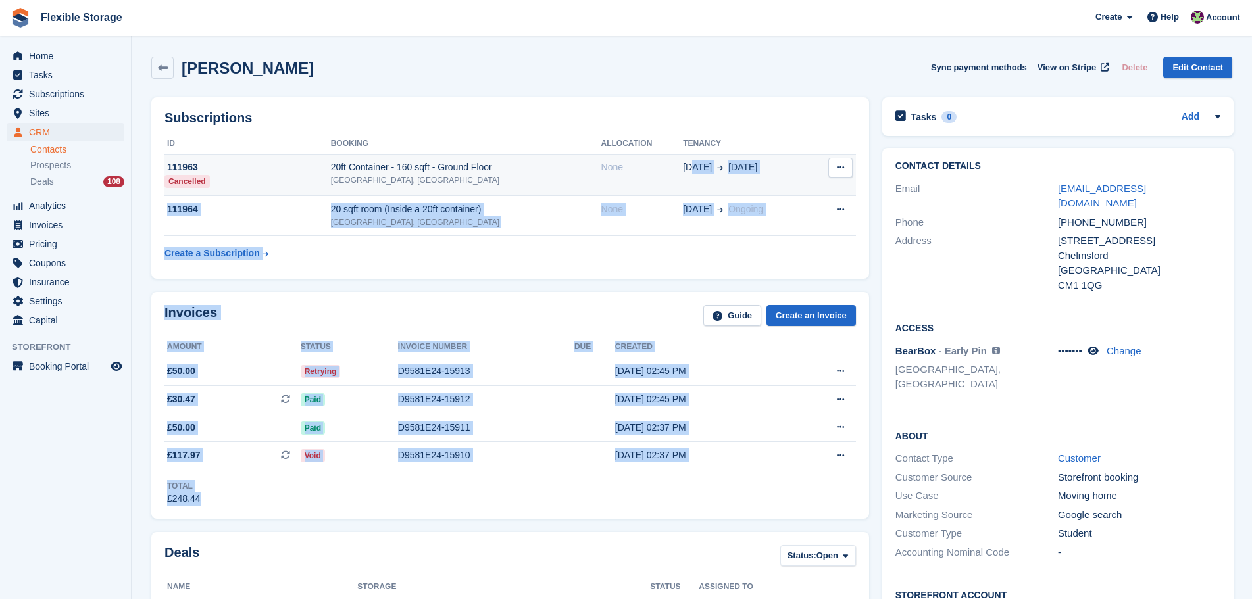
drag, startPoint x: 852, startPoint y: 520, endPoint x: 684, endPoint y: 155, distance: 401.2
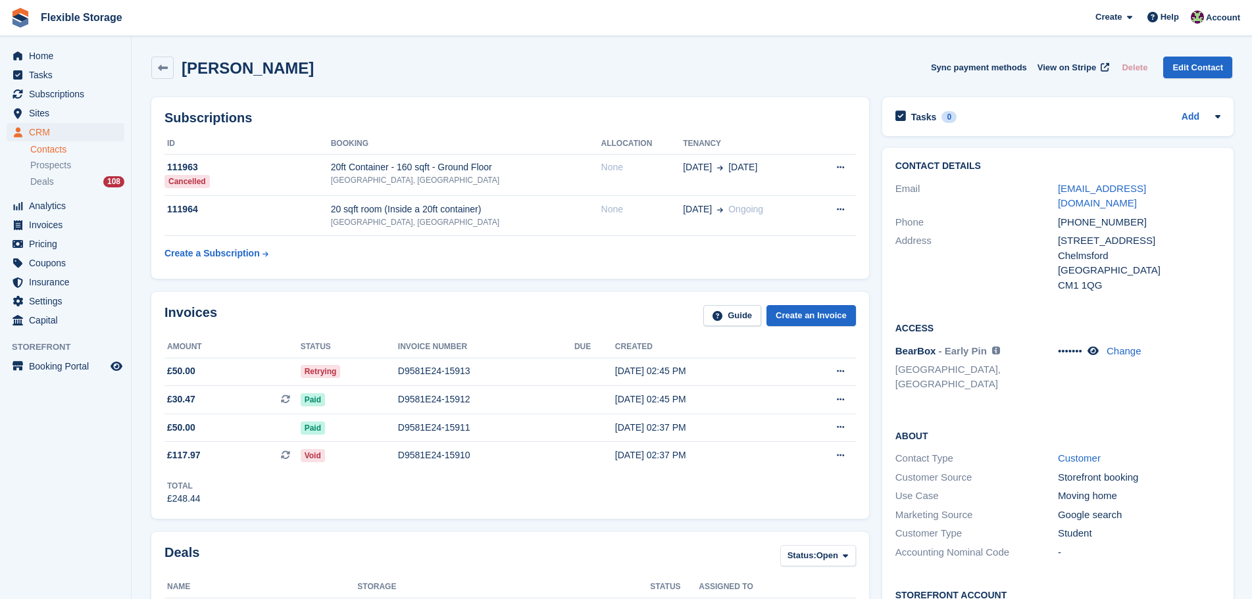
click at [818, 83] on div "Arpad Csongor Toth Sync payment methods View on Stripe Delete Edit Contact" at bounding box center [692, 70] width 1094 height 41
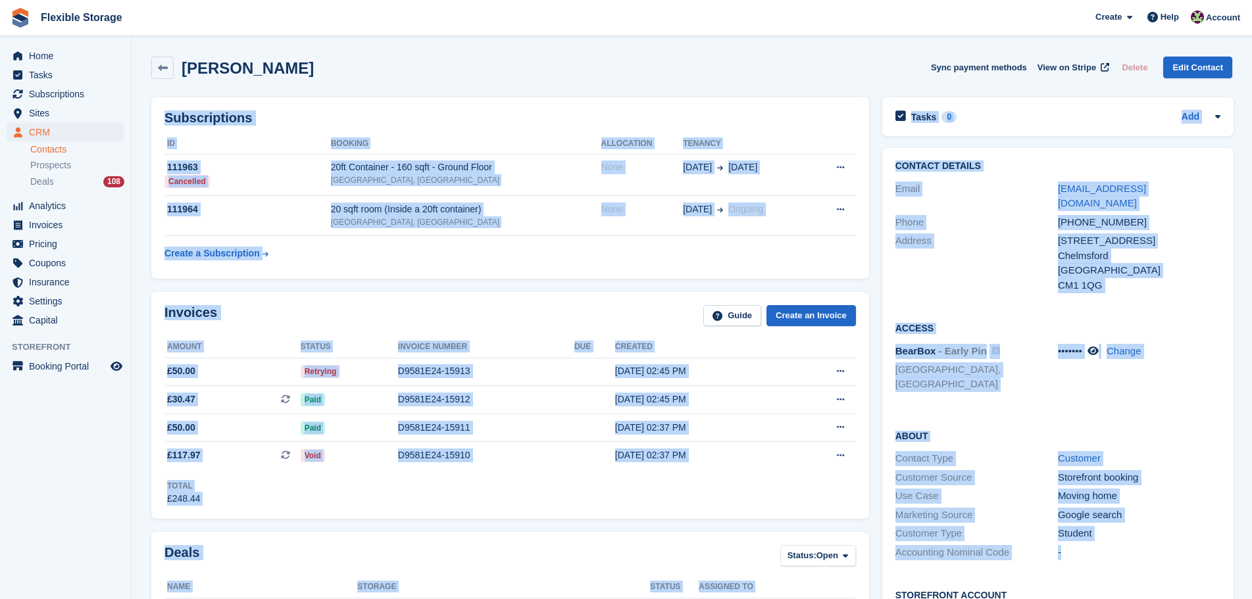
drag, startPoint x: 865, startPoint y: 57, endPoint x: 1102, endPoint y: 541, distance: 539.2
click at [1143, 545] on div "-" at bounding box center [1139, 552] width 162 height 15
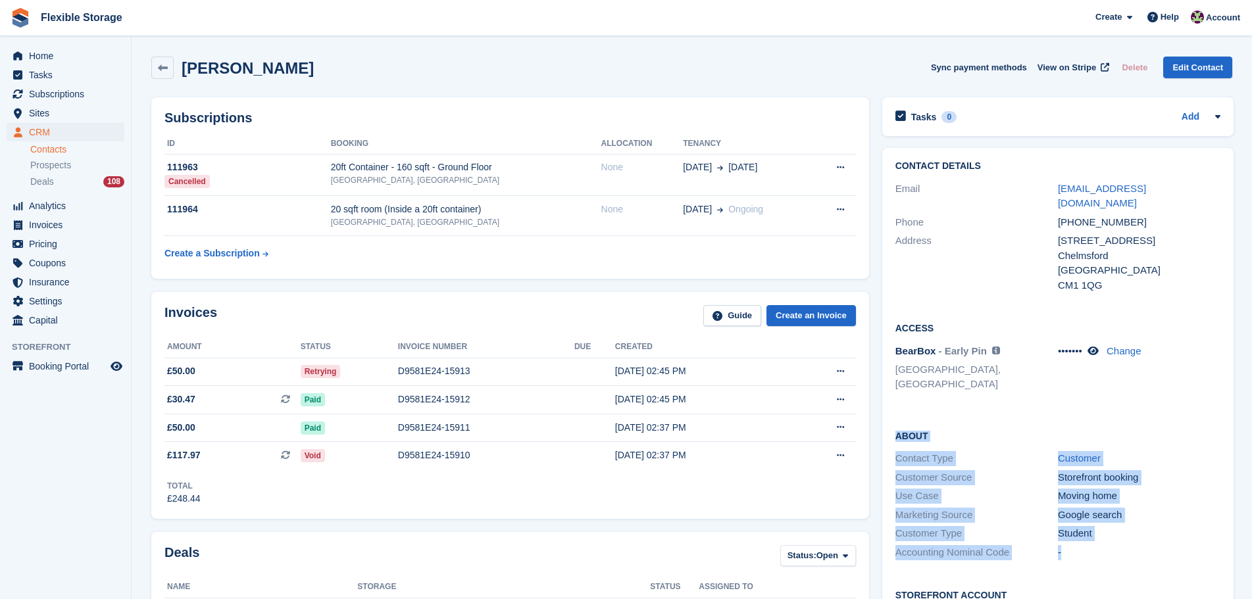
drag, startPoint x: 1154, startPoint y: 531, endPoint x: 875, endPoint y: 407, distance: 305.4
click at [876, 407] on div "Contact Details Email tothcsongor0520@gmail.com Phone +447889613641 Address 11 …" at bounding box center [1058, 422] width 364 height 562
click at [1026, 429] on h2 "About" at bounding box center [1057, 435] width 325 height 13
click at [1099, 416] on div "About Contact Type Customer Customer Source Storefront booking Use Case Moving …" at bounding box center [1057, 496] width 351 height 160
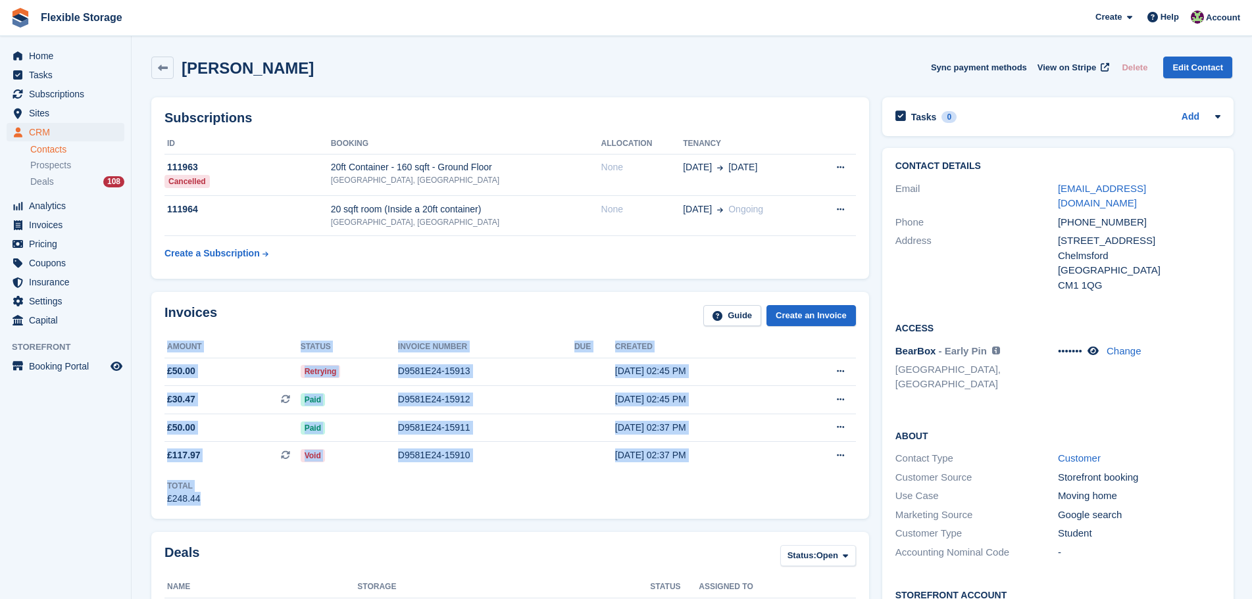
drag, startPoint x: 610, startPoint y: 356, endPoint x: 728, endPoint y: 555, distance: 230.6
click at [749, 505] on div "Total £248.44" at bounding box center [509, 488] width 691 height 36
drag, startPoint x: 831, startPoint y: 510, endPoint x: 581, endPoint y: 305, distance: 323.0
click at [589, 332] on div "Invoices Guide Create an Invoice Amount Status Invoice number Due Created £50.0…" at bounding box center [510, 405] width 718 height 227
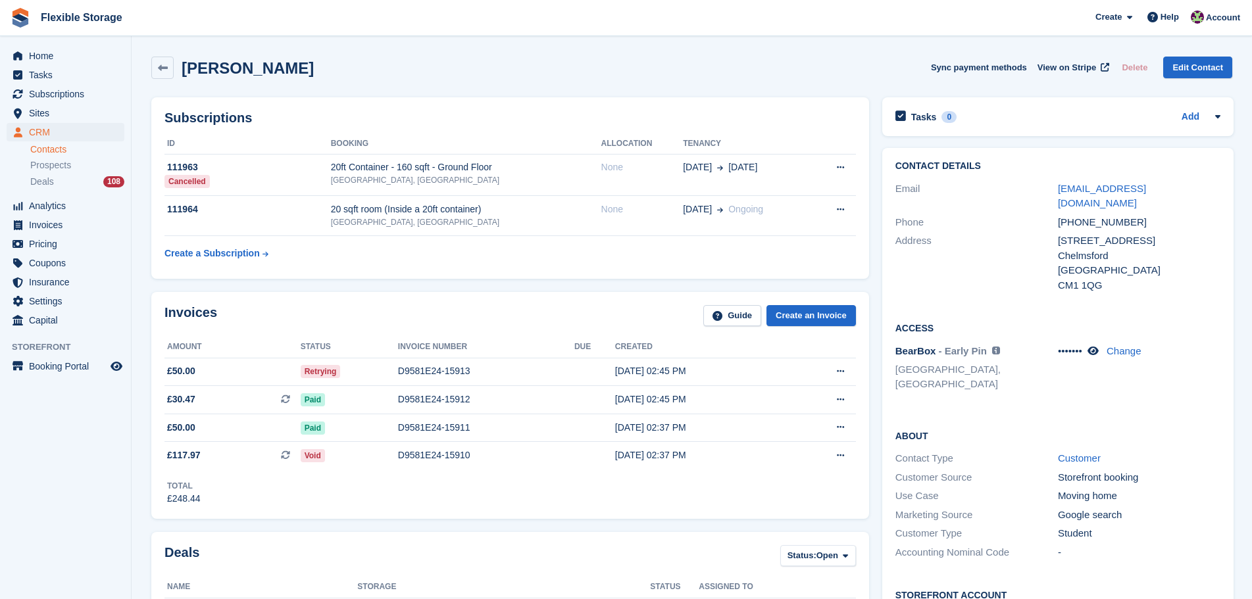
click at [595, 286] on div "Invoices Guide Create an Invoice Amount Status Invoice number Due Created £50.0…" at bounding box center [510, 405] width 731 height 240
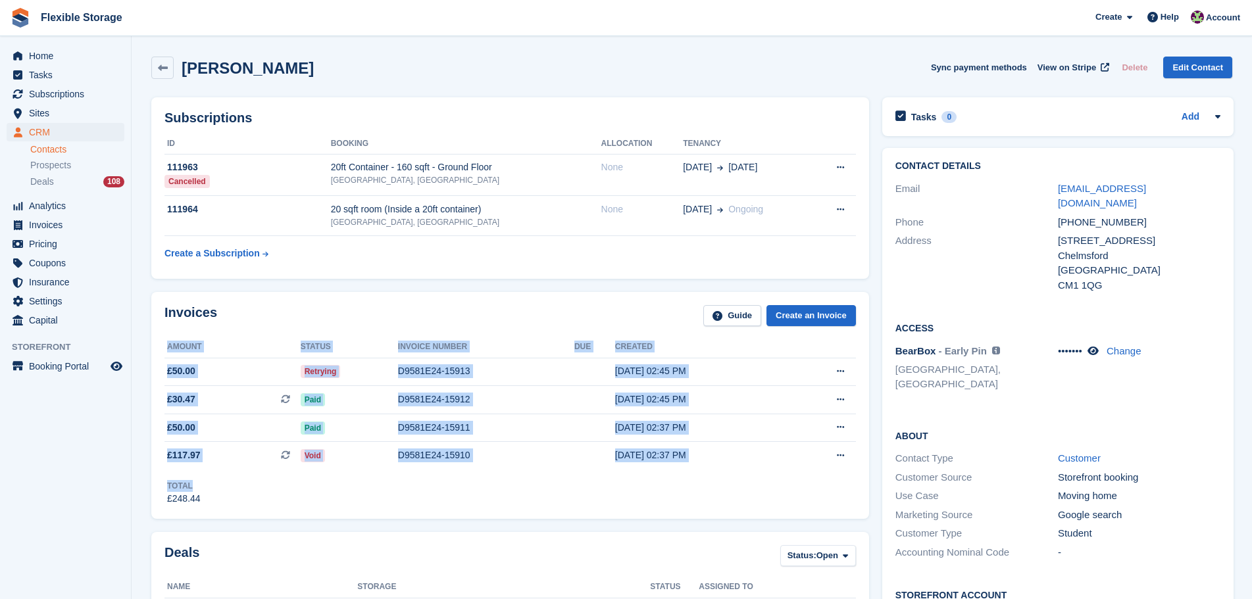
drag, startPoint x: 672, startPoint y: 317, endPoint x: 706, endPoint y: 478, distance: 164.7
click at [706, 478] on div "Invoices Guide Create an Invoice Amount Status Invoice number Due Created £50.0…" at bounding box center [510, 405] width 718 height 227
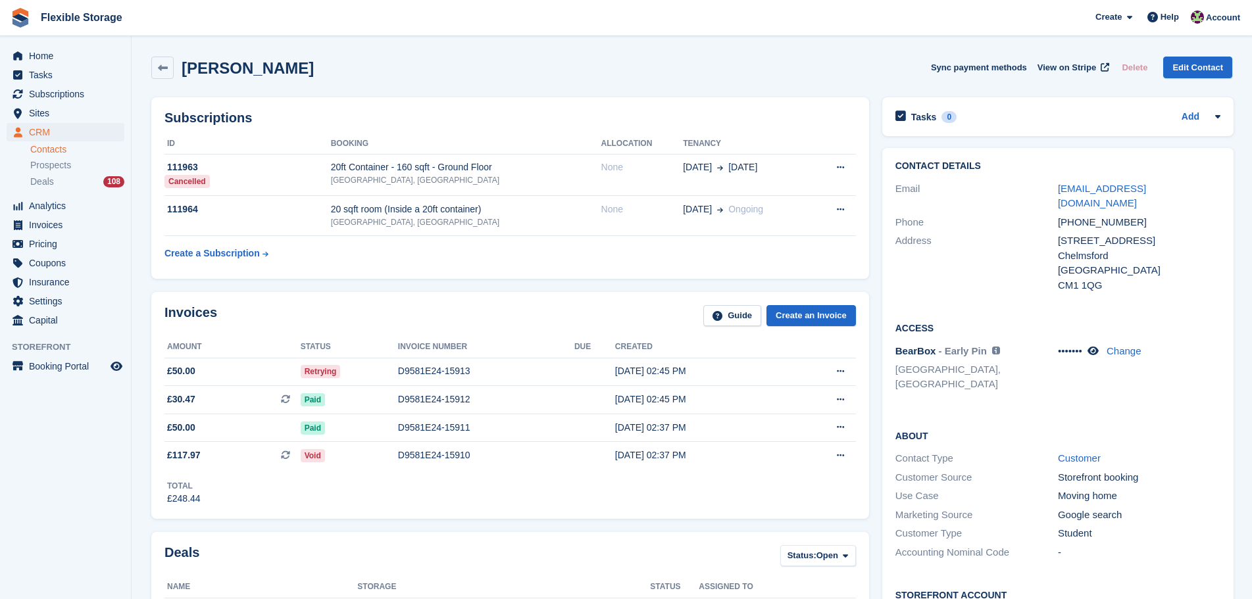
click at [712, 503] on div "Total £248.44" at bounding box center [509, 488] width 691 height 36
click at [452, 526] on div "Deals Status: Open All Won Lost Open Name Storage Status Assigned to Arpad Cson…" at bounding box center [510, 592] width 731 height 133
click at [437, 373] on div "D9581E24-15913" at bounding box center [486, 371] width 176 height 14
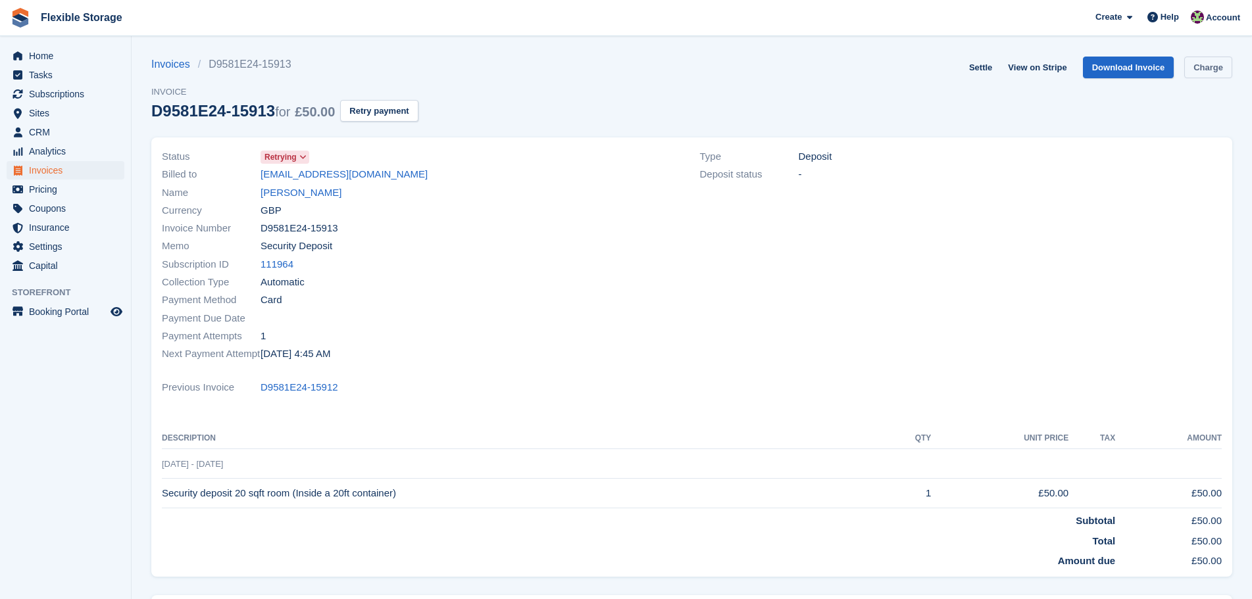
click at [1205, 72] on link "Charge" at bounding box center [1208, 68] width 48 height 22
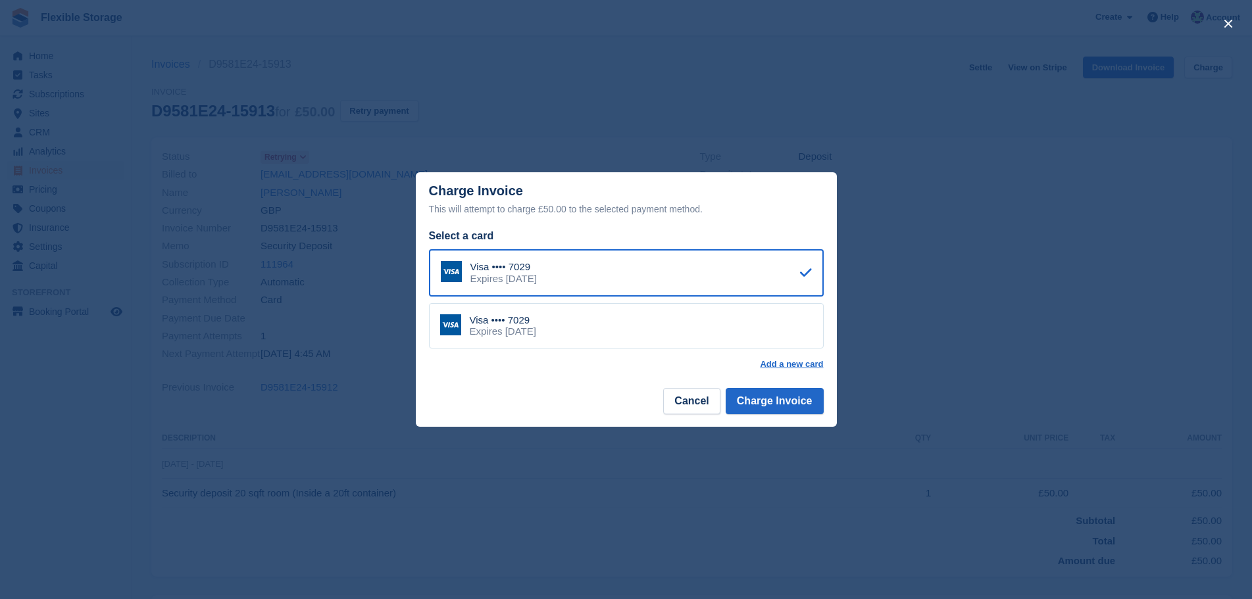
click at [620, 318] on div "Visa •••• 7029 Expires April 2031" at bounding box center [626, 326] width 395 height 46
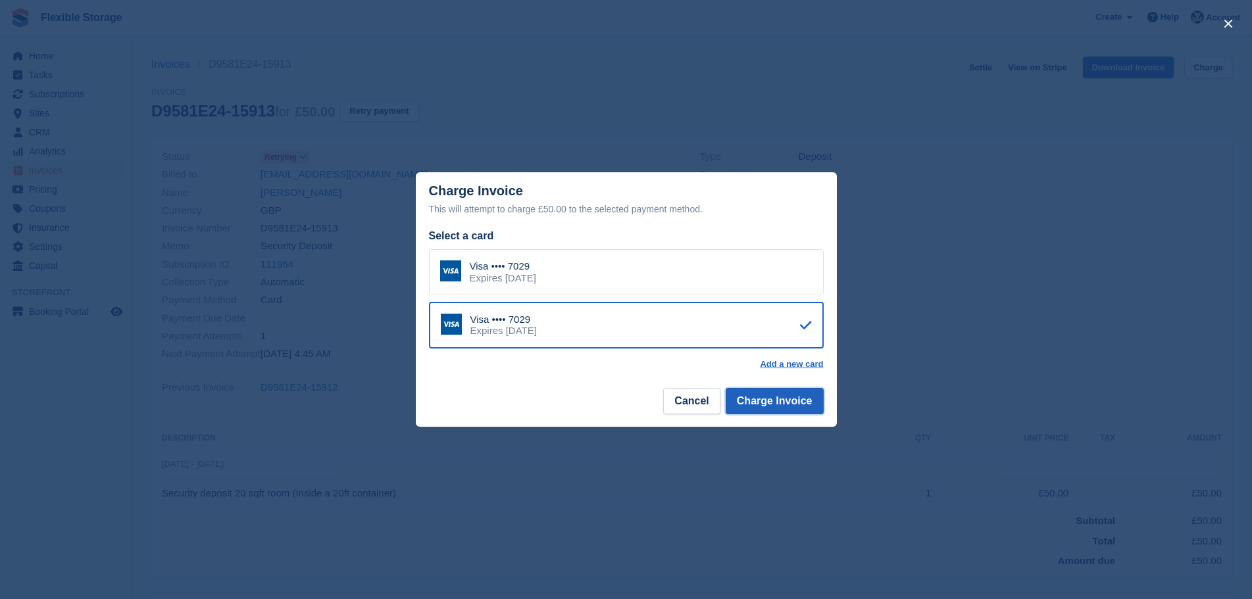
click at [795, 412] on button "Charge Invoice" at bounding box center [775, 401] width 98 height 26
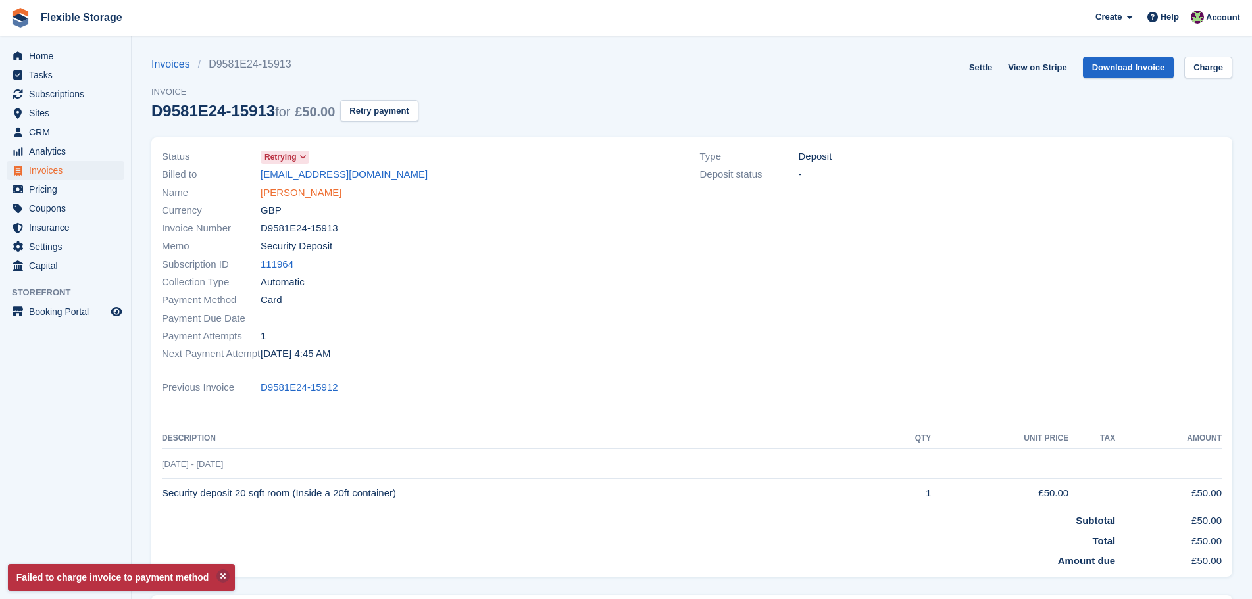
click at [319, 194] on link "[PERSON_NAME]" at bounding box center [300, 192] width 81 height 15
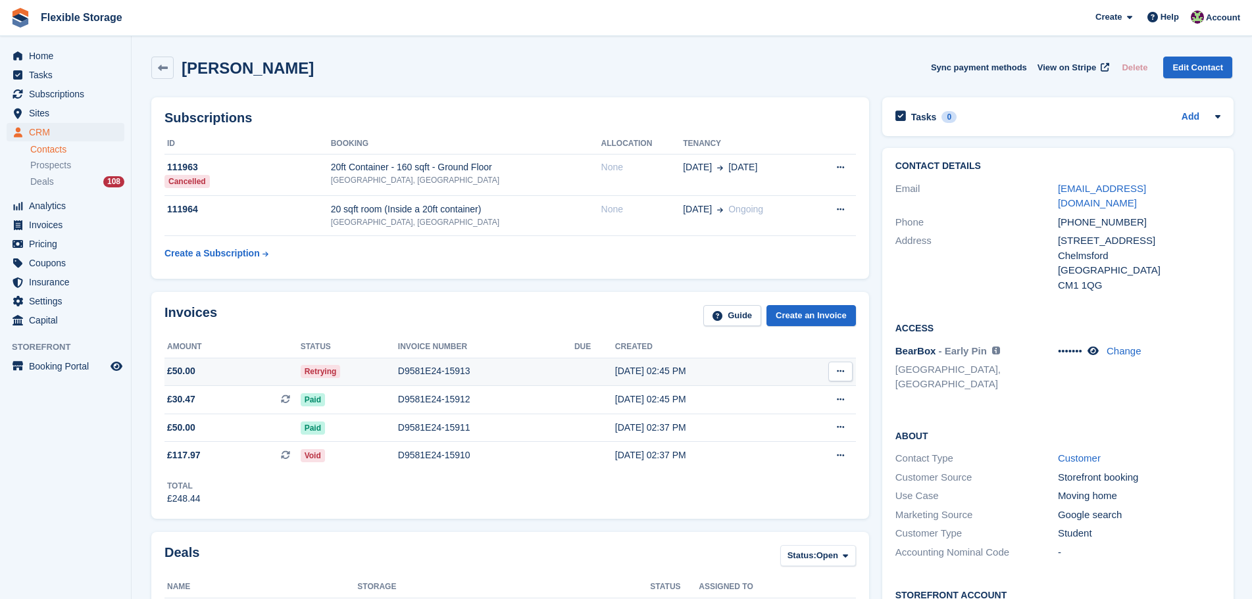
click at [434, 374] on div "D9581E24-15913" at bounding box center [486, 371] width 176 height 14
click at [479, 223] on div "[GEOGRAPHIC_DATA], [GEOGRAPHIC_DATA]" at bounding box center [466, 222] width 270 height 12
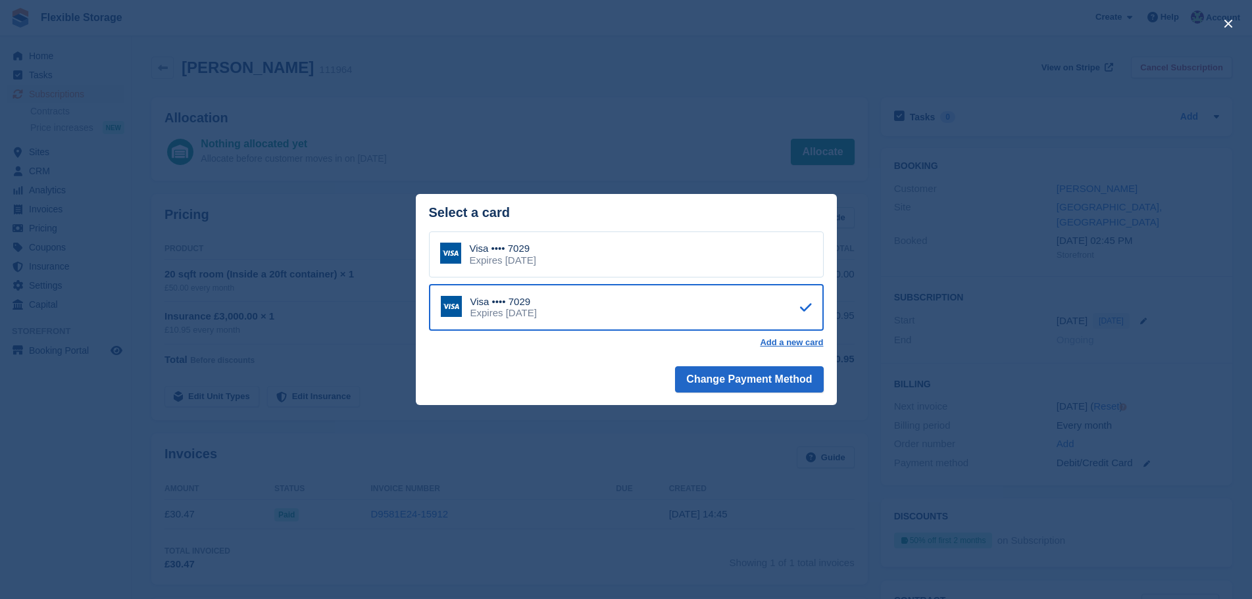
click at [616, 258] on div "Visa •••• 7029 Expires [DATE]" at bounding box center [626, 255] width 395 height 46
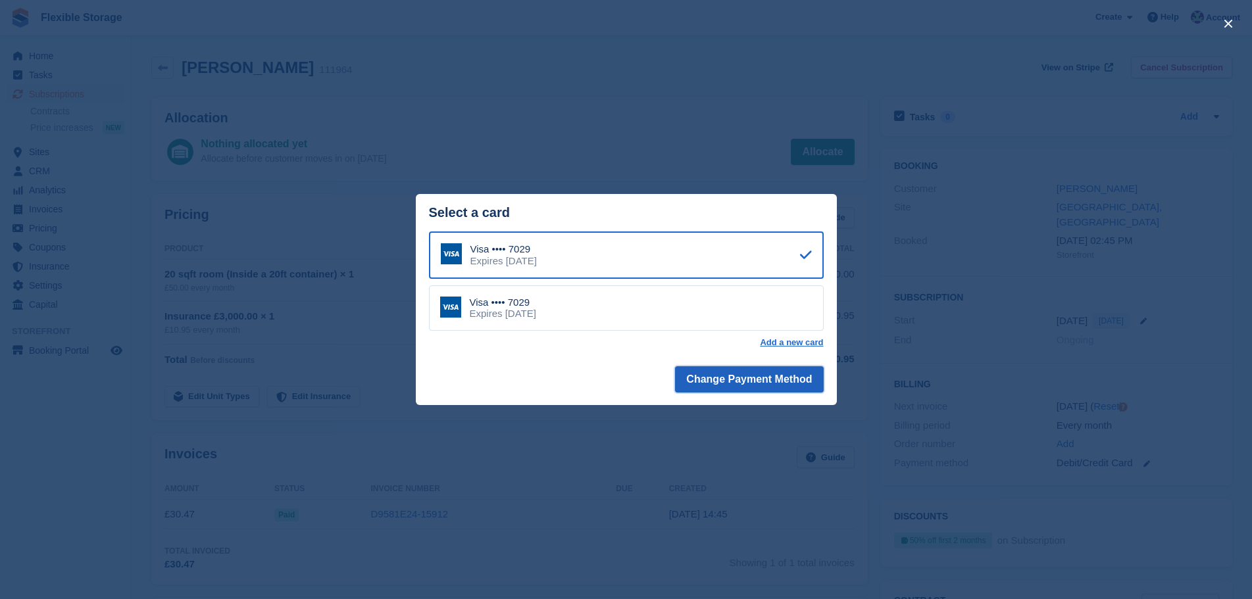
click at [733, 377] on button "Change Payment Method" at bounding box center [749, 379] width 148 height 26
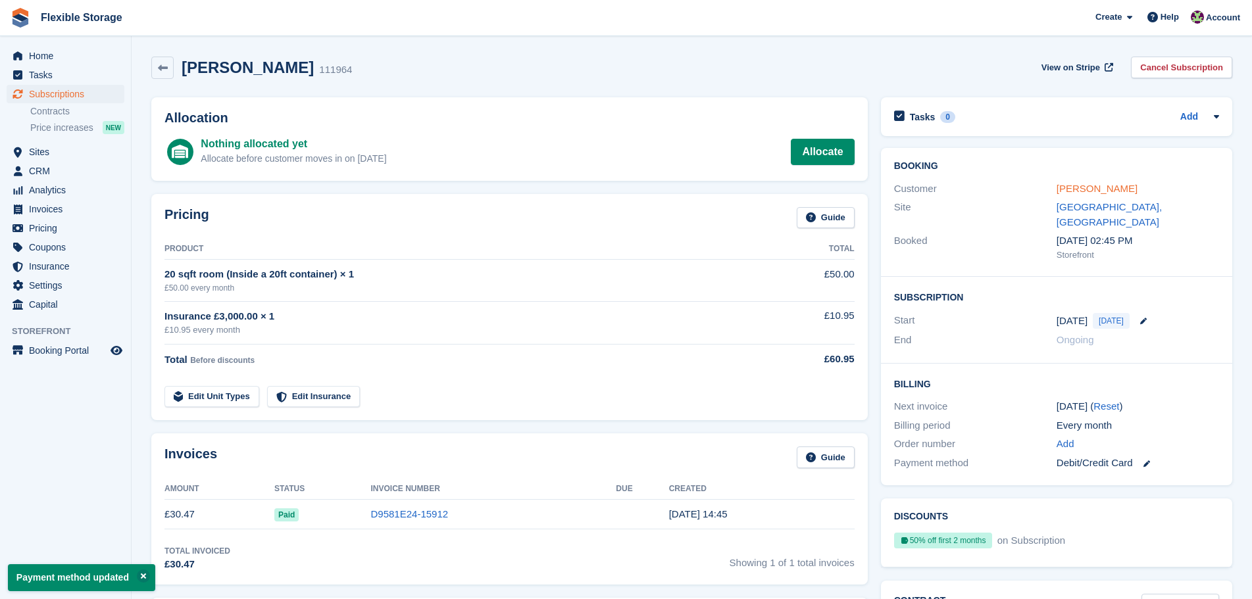
click at [1062, 190] on link "[PERSON_NAME]" at bounding box center [1096, 188] width 81 height 11
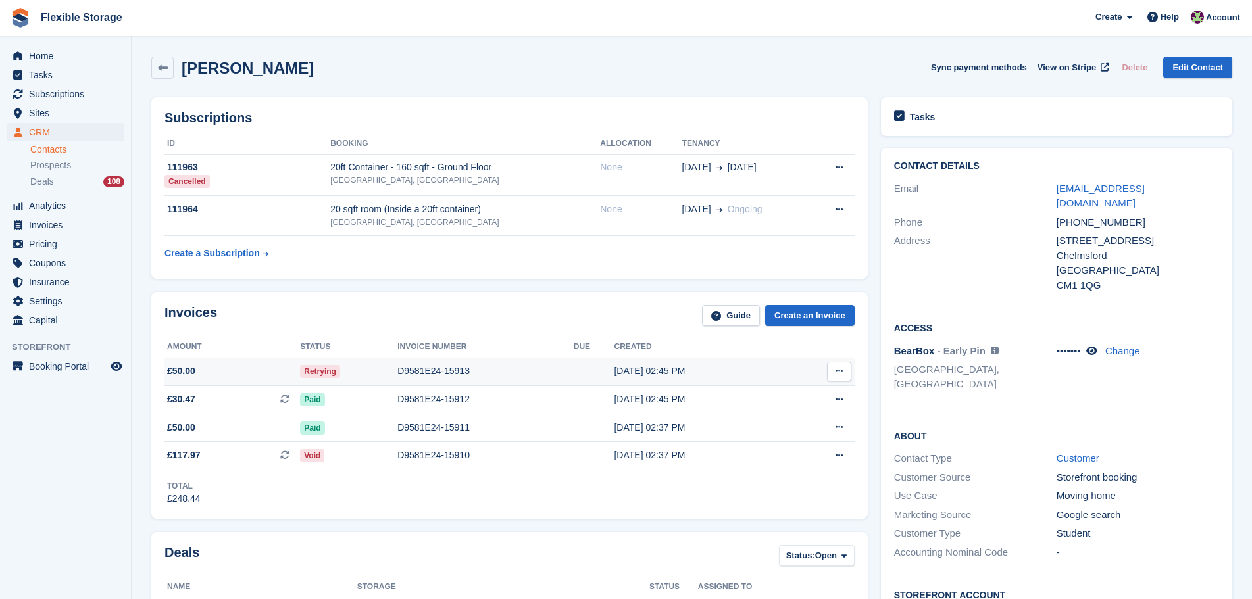
click at [415, 372] on div "D9581E24-15913" at bounding box center [485, 371] width 176 height 14
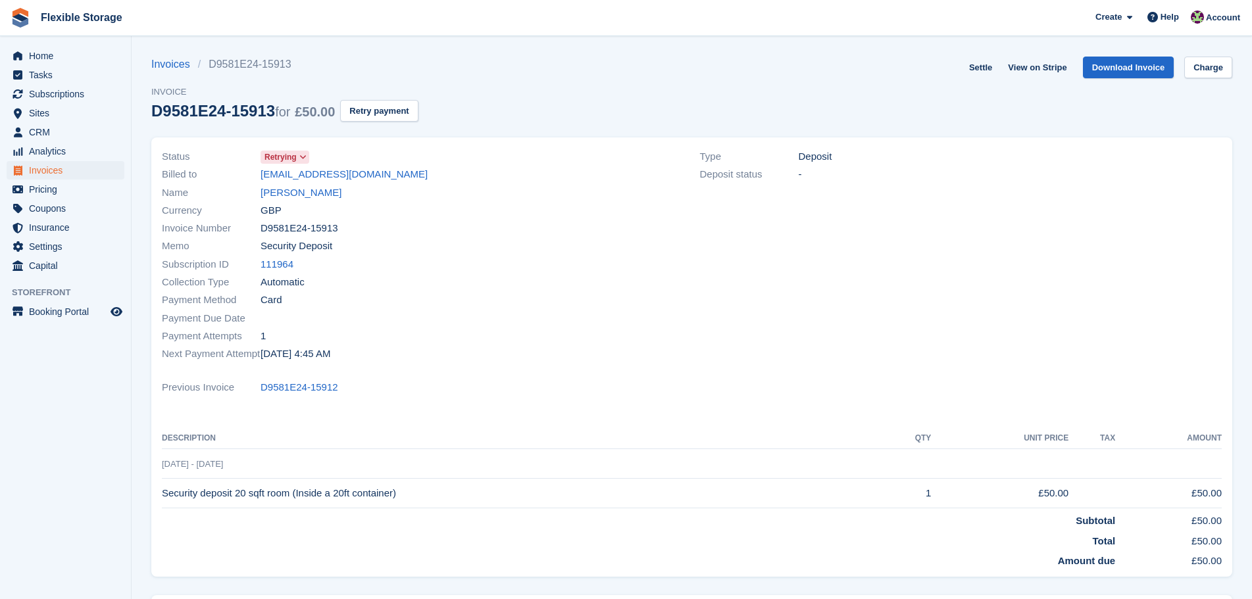
drag, startPoint x: 384, startPoint y: 352, endPoint x: 270, endPoint y: 119, distance: 259.2
click at [270, 119] on section "Error: Your card has insufficient funds. Invoices D9581E24-15913 Invoice D9581E…" at bounding box center [692, 380] width 1120 height 760
click at [693, 430] on th "Description" at bounding box center [522, 438] width 720 height 21
drag, startPoint x: 437, startPoint y: 388, endPoint x: 280, endPoint y: 209, distance: 238.6
click at [228, 182] on div "Status Retrying Billed to [EMAIL_ADDRESS][DOMAIN_NAME] Name [PERSON_NAME] Curre…" at bounding box center [691, 356] width 1081 height 439
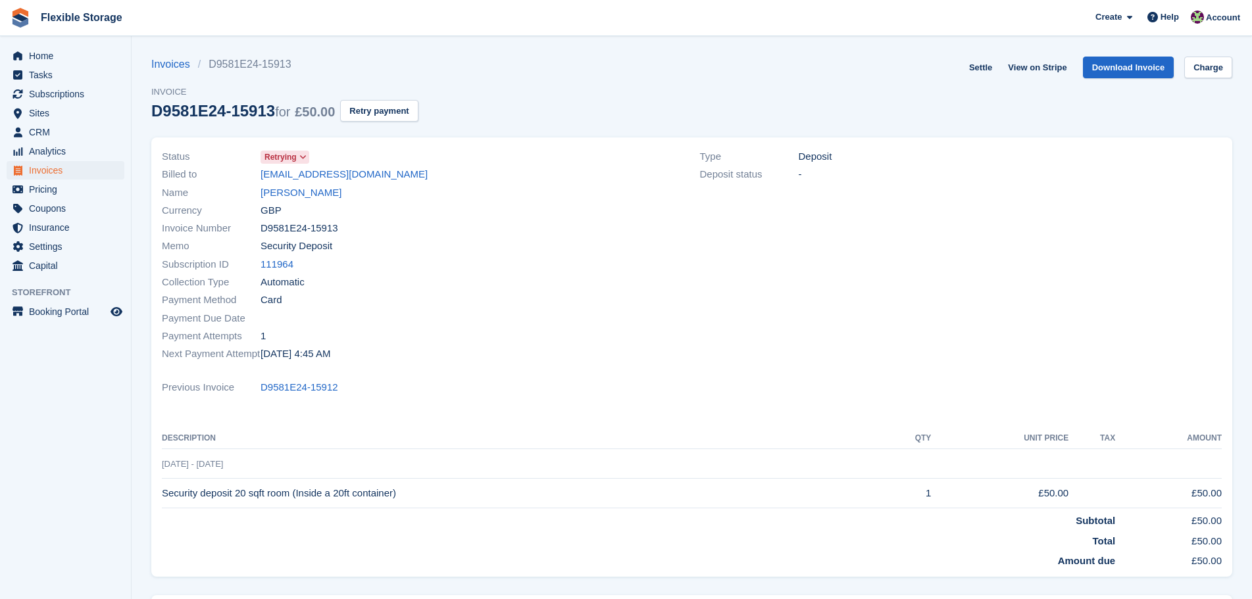
click at [431, 275] on div "Collection Type Automatic" at bounding box center [423, 283] width 522 height 18
click at [331, 193] on link "[PERSON_NAME]" at bounding box center [300, 192] width 81 height 15
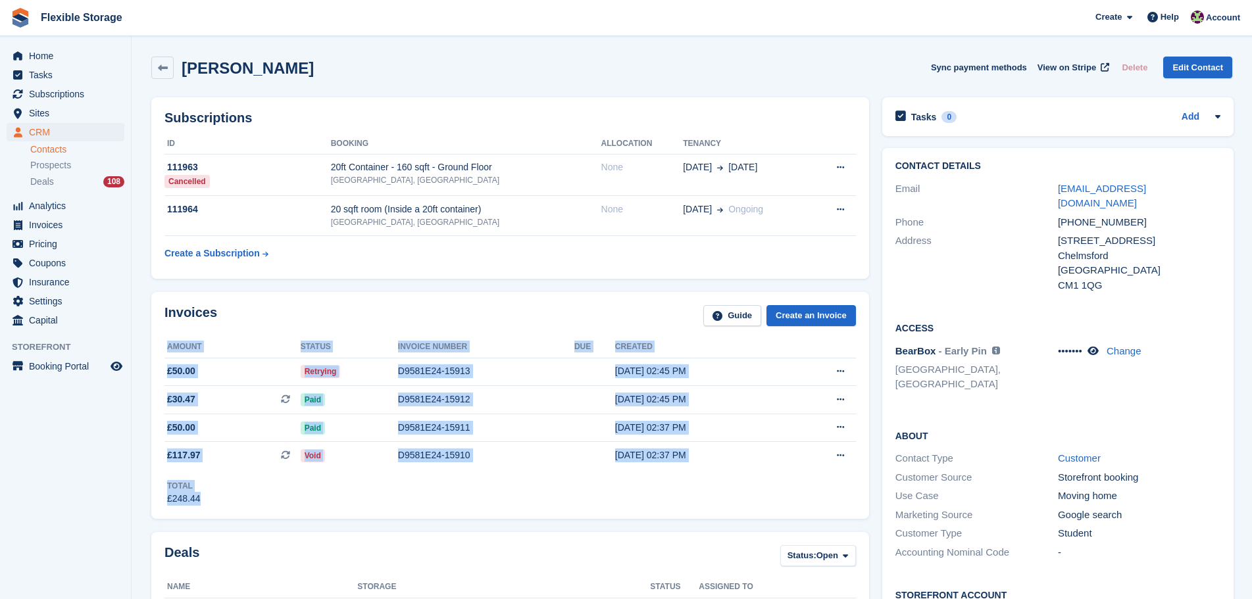
drag, startPoint x: 482, startPoint y: 320, endPoint x: 487, endPoint y: 509, distance: 189.5
click at [489, 509] on div "Invoices Guide Create an Invoice Amount Status Invoice number Due Created £50.0…" at bounding box center [510, 405] width 718 height 227
click at [487, 508] on div "Invoices Guide Create an Invoice Amount Status Invoice number Due Created £50.0…" at bounding box center [510, 405] width 718 height 227
click at [435, 516] on div "Invoices Guide Create an Invoice Amount Status Invoice number Due Created £50.0…" at bounding box center [510, 405] width 718 height 227
drag, startPoint x: 756, startPoint y: 512, endPoint x: 456, endPoint y: 315, distance: 359.2
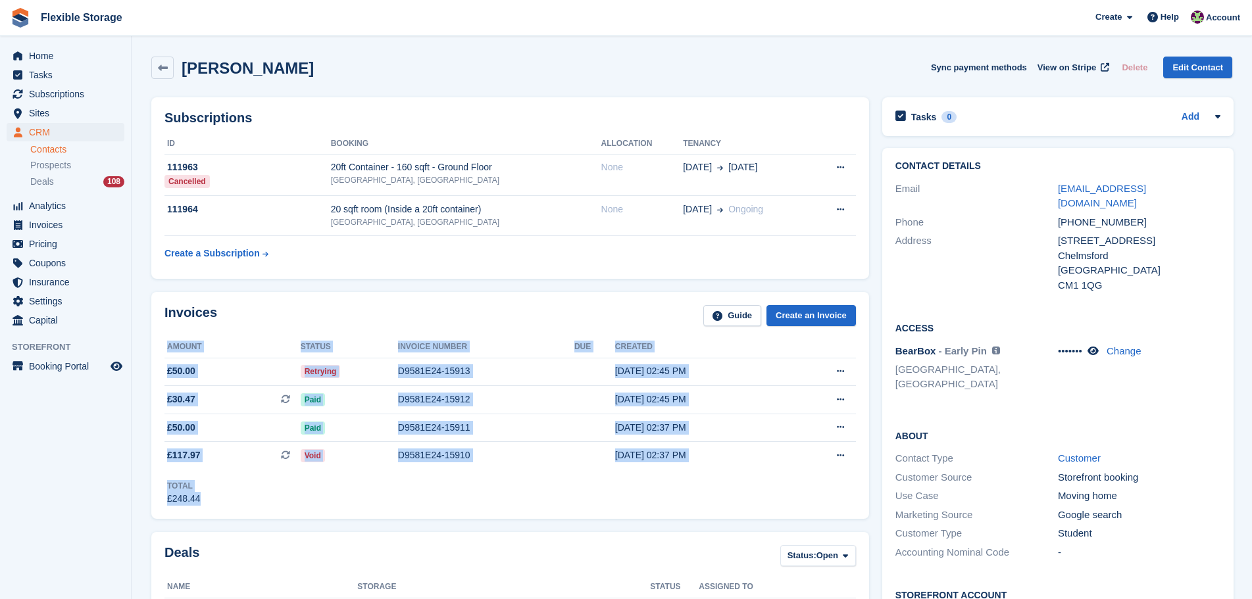
click at [455, 315] on div "Invoices Guide Create an Invoice Amount Status Invoice number Due Created £50.0…" at bounding box center [510, 405] width 718 height 227
click at [589, 316] on div "Invoices Guide Create an Invoice" at bounding box center [509, 320] width 691 height 30
drag, startPoint x: 639, startPoint y: 306, endPoint x: 691, endPoint y: 498, distance: 199.2
click at [689, 491] on div "Invoices Guide Create an Invoice Amount Status Invoice number Due Created £50.0…" at bounding box center [510, 405] width 718 height 227
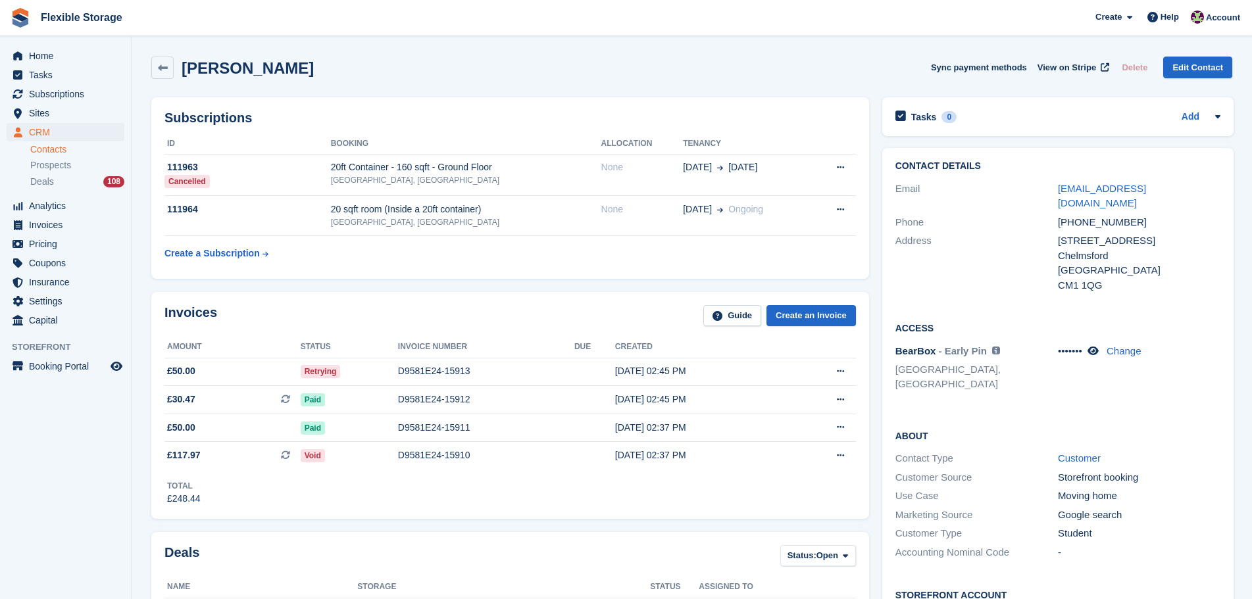
click at [691, 498] on div "Total £248.44" at bounding box center [509, 488] width 691 height 36
drag, startPoint x: 697, startPoint y: 487, endPoint x: 491, endPoint y: 368, distance: 237.8
click at [636, 448] on div "Invoices Guide Create an Invoice Amount Status Invoice number Due Created £50.0…" at bounding box center [510, 405] width 718 height 227
click at [511, 295] on div "Invoices Guide Create an Invoice Amount Status Invoice number Due Created £50.0…" at bounding box center [510, 405] width 718 height 227
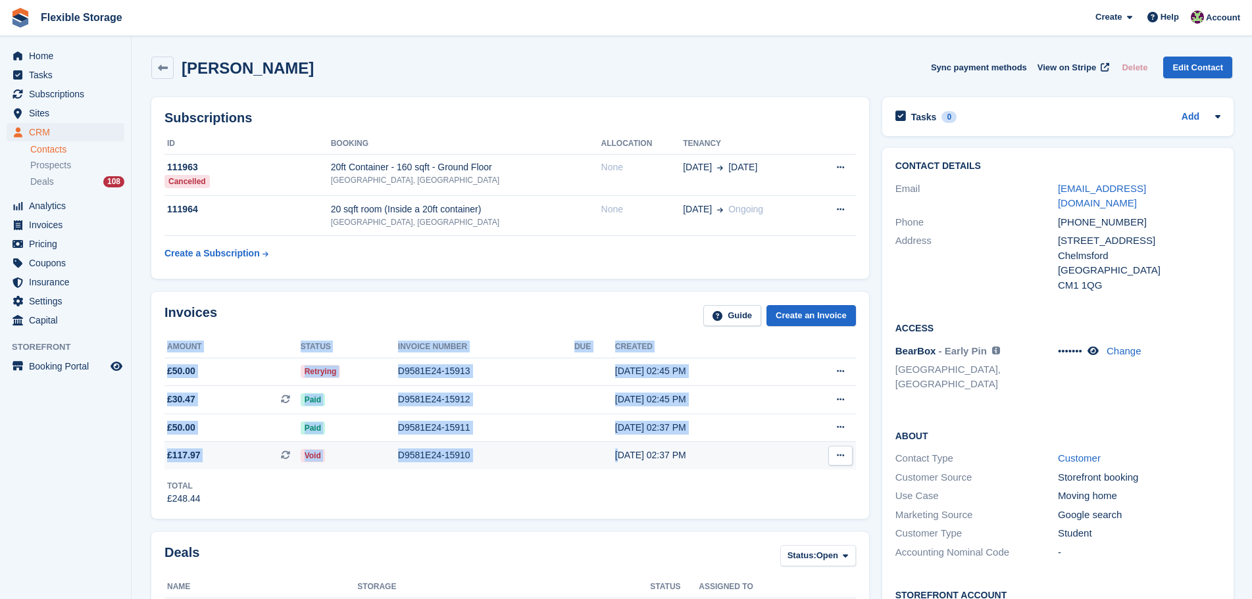
drag, startPoint x: 595, startPoint y: 395, endPoint x: 614, endPoint y: 463, distance: 71.0
click at [614, 461] on div "Invoices Guide Create an Invoice Amount Status Invoice number Due Created £50.0…" at bounding box center [510, 405] width 718 height 227
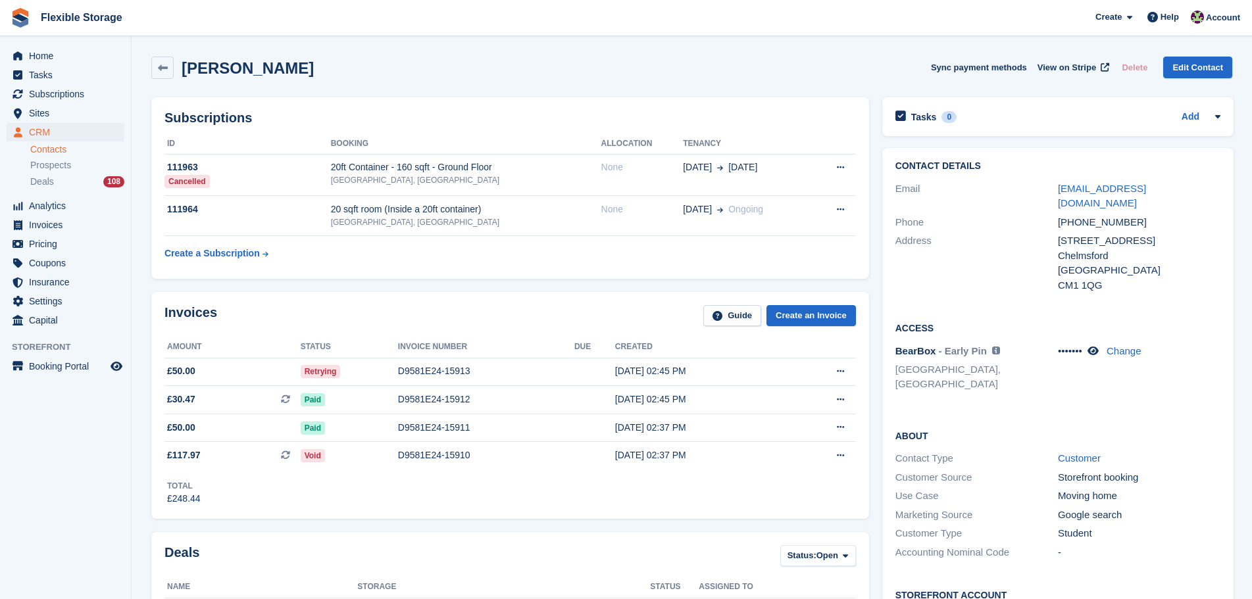
click at [620, 509] on div "Invoices Guide Create an Invoice Amount Status Invoice number Due Created £50.0…" at bounding box center [510, 405] width 718 height 227
click at [502, 378] on div "D9581E24-15913" at bounding box center [486, 371] width 176 height 14
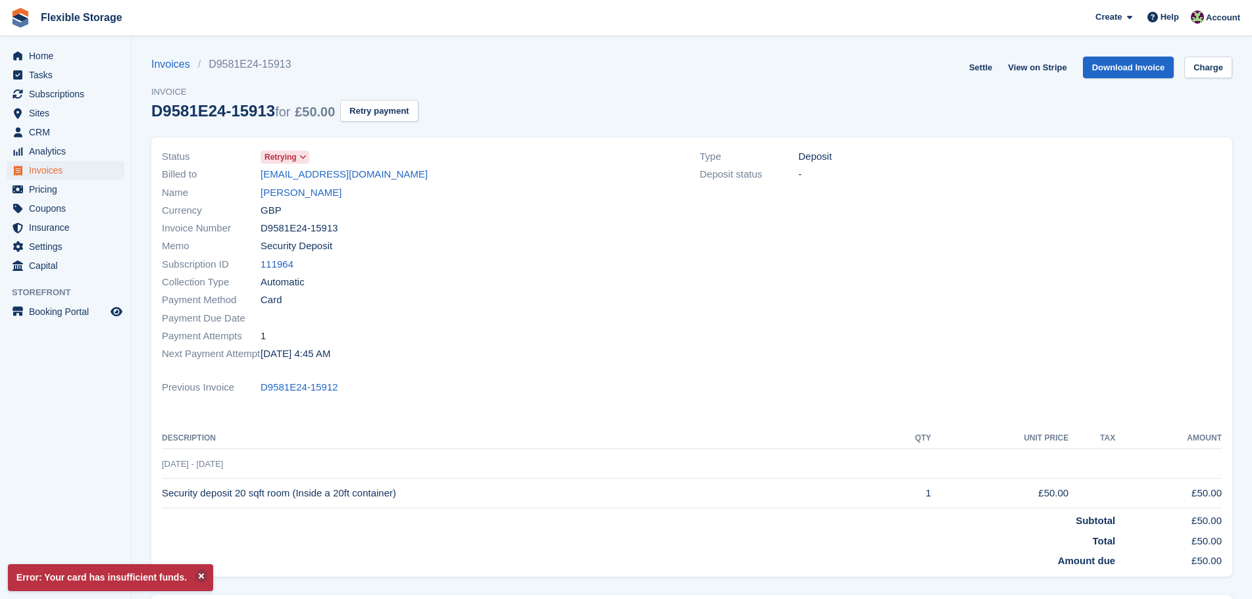
drag, startPoint x: 503, startPoint y: 407, endPoint x: 200, endPoint y: 192, distance: 371.8
click at [200, 192] on div "Status Retrying Billed to [EMAIL_ADDRESS][DOMAIN_NAME] Name [PERSON_NAME] Curre…" at bounding box center [691, 356] width 1081 height 439
click at [522, 291] on div "Payment Method Card" at bounding box center [423, 300] width 522 height 18
drag, startPoint x: 370, startPoint y: 114, endPoint x: 703, endPoint y: 49, distance: 339.2
click at [370, 113] on button "Retry payment" at bounding box center [379, 111] width 78 height 22
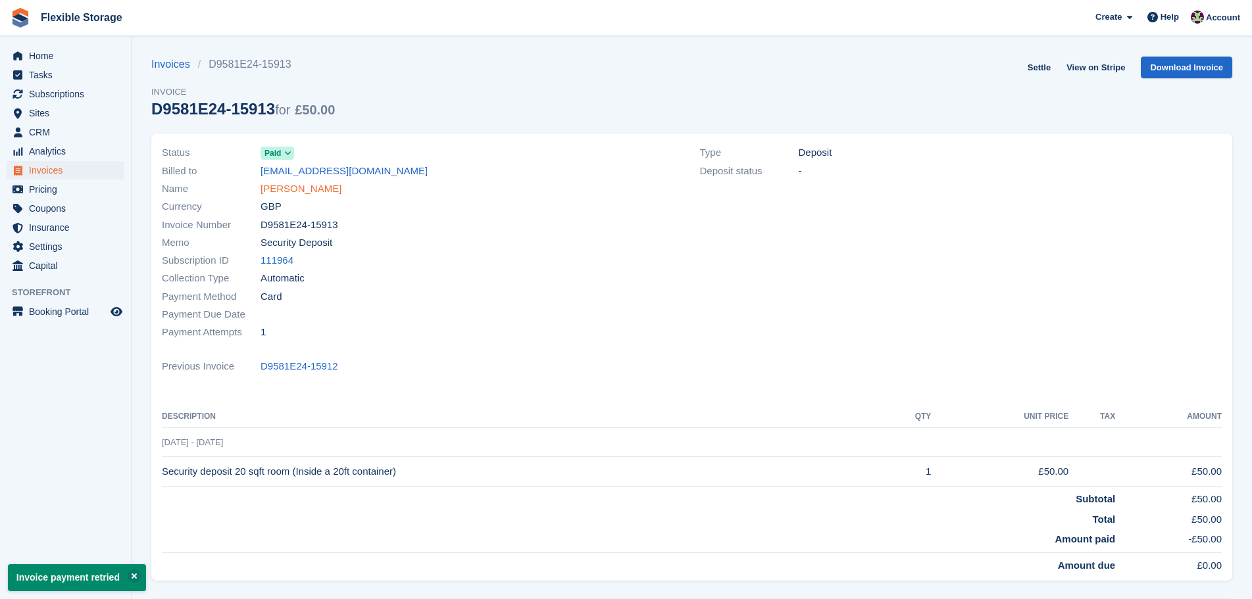
click at [333, 189] on link "[PERSON_NAME]" at bounding box center [300, 189] width 81 height 15
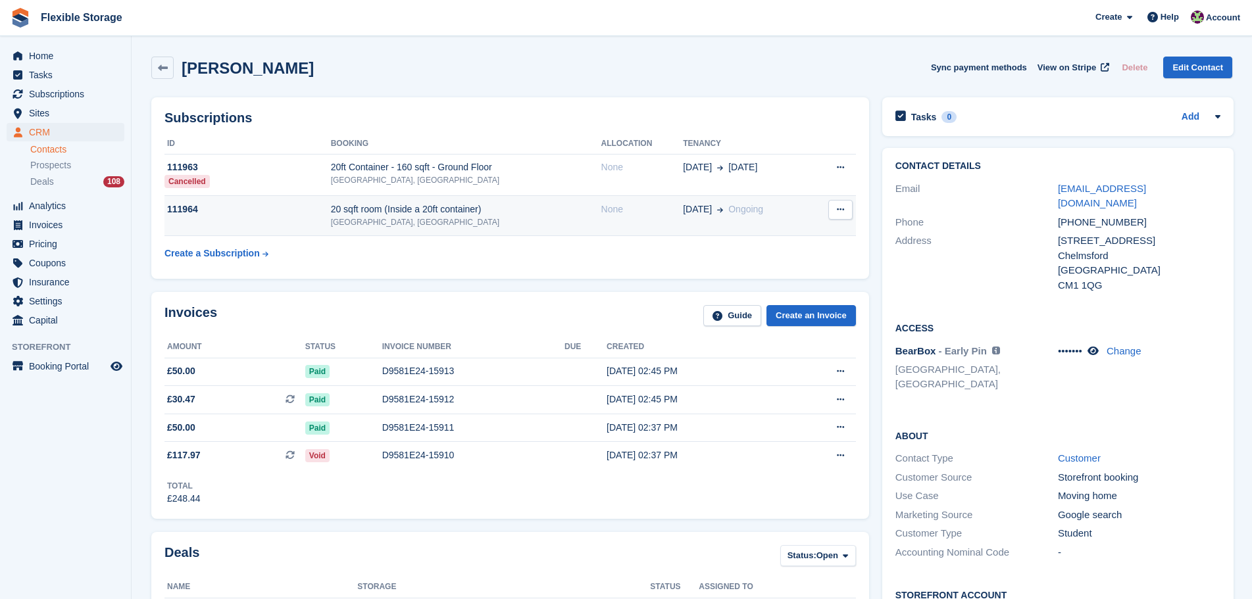
click at [432, 209] on div "20 sqft room (Inside a 20ft container)" at bounding box center [466, 210] width 270 height 14
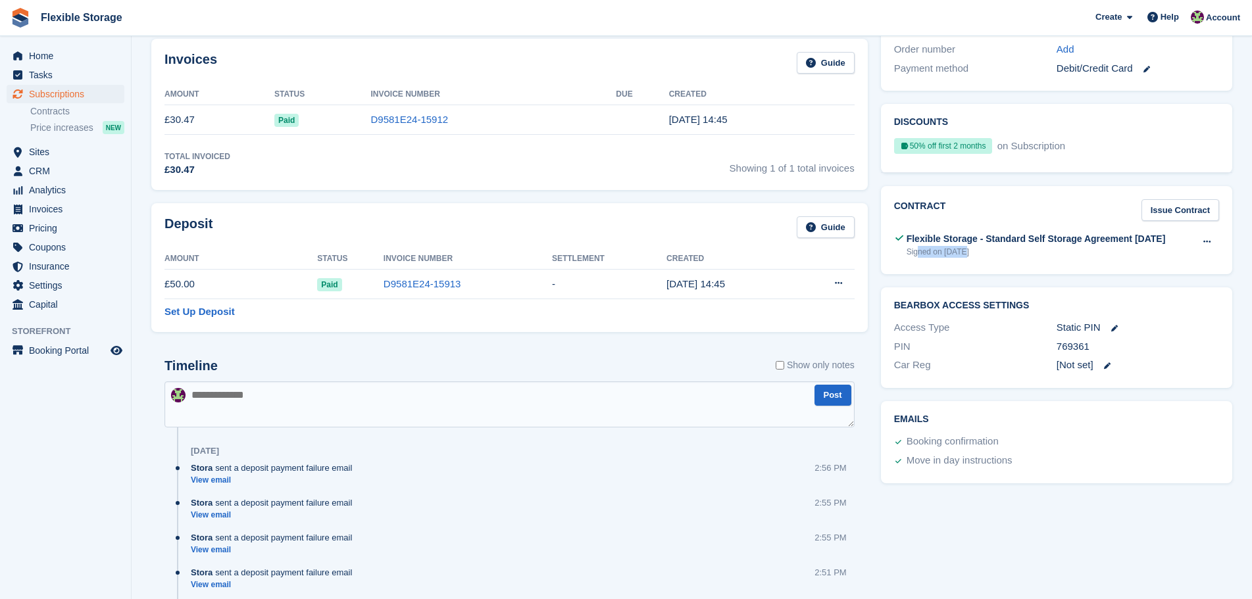
click at [1076, 247] on div "Contract Issue Contract Flexible Storage - Standard Self Storage Agreement [DAT…" at bounding box center [1056, 230] width 351 height 88
click at [995, 246] on div "Signed on [DATE]" at bounding box center [1035, 252] width 259 height 12
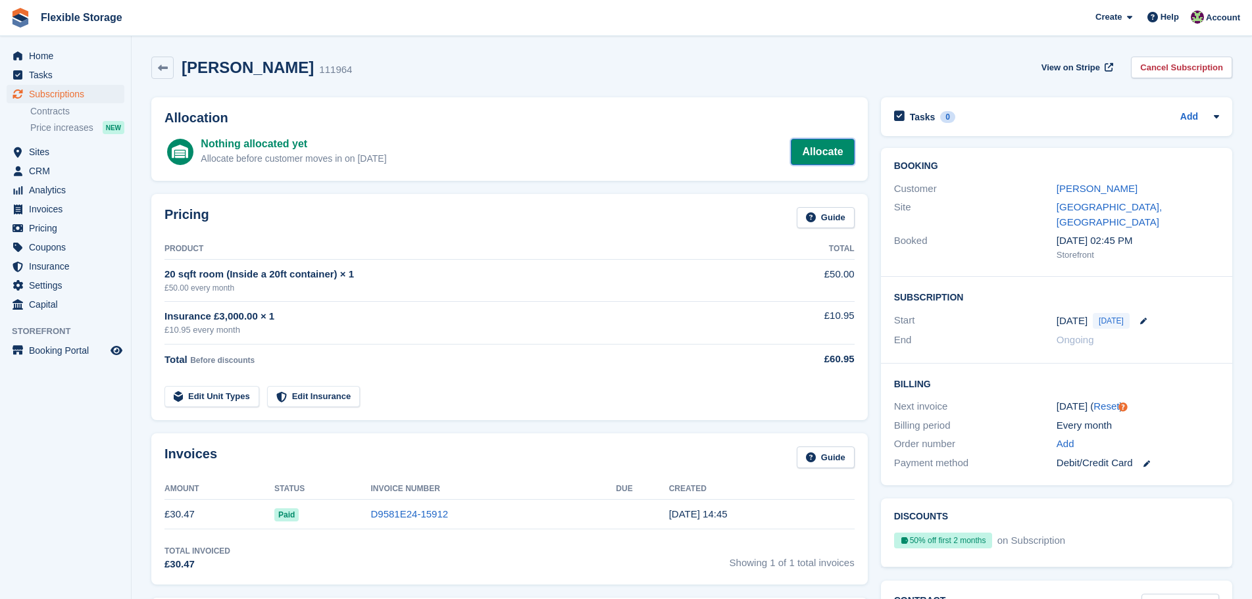
click at [843, 143] on link "Allocate" at bounding box center [822, 152] width 63 height 26
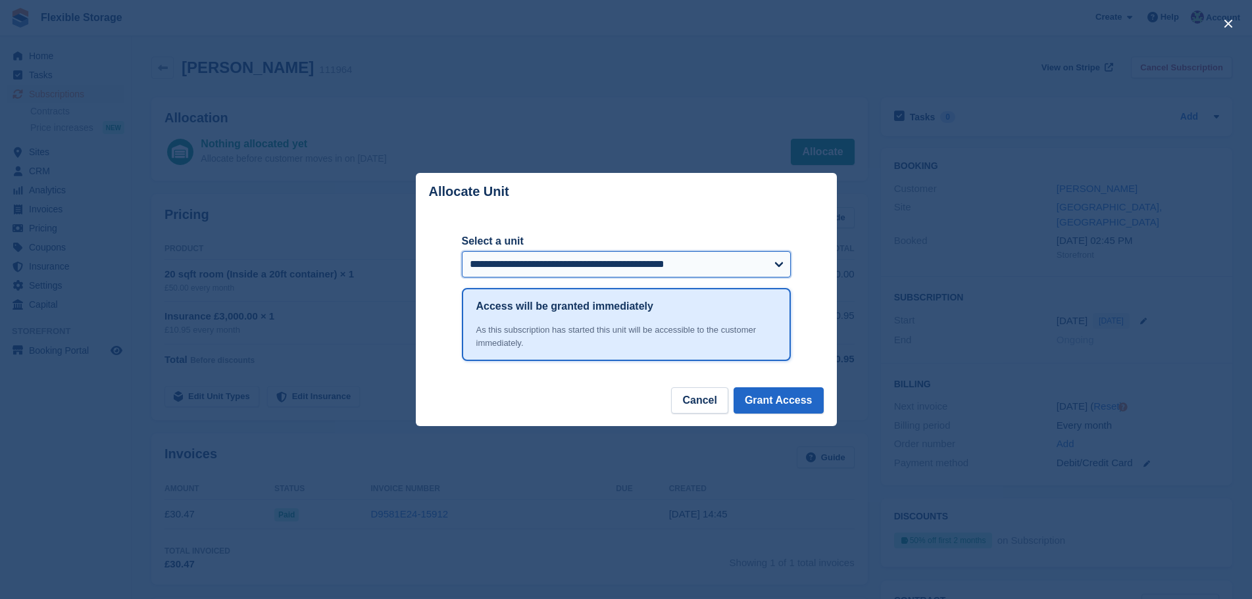
click at [486, 265] on select "**********" at bounding box center [626, 264] width 329 height 26
click at [462, 253] on select "**********" at bounding box center [626, 264] width 329 height 26
click at [793, 398] on button "Grant Access" at bounding box center [778, 400] width 90 height 26
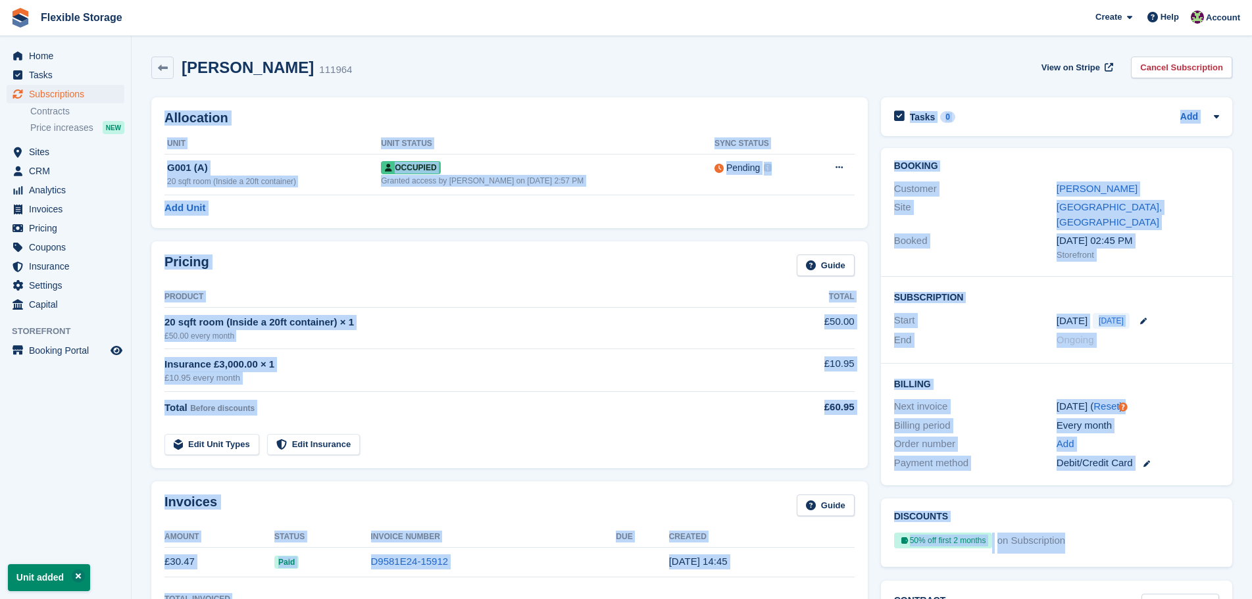
drag, startPoint x: 1077, startPoint y: 503, endPoint x: 1083, endPoint y: 514, distance: 13.5
click at [1180, 454] on div "Payment method Debit/Credit Card" at bounding box center [1056, 463] width 325 height 19
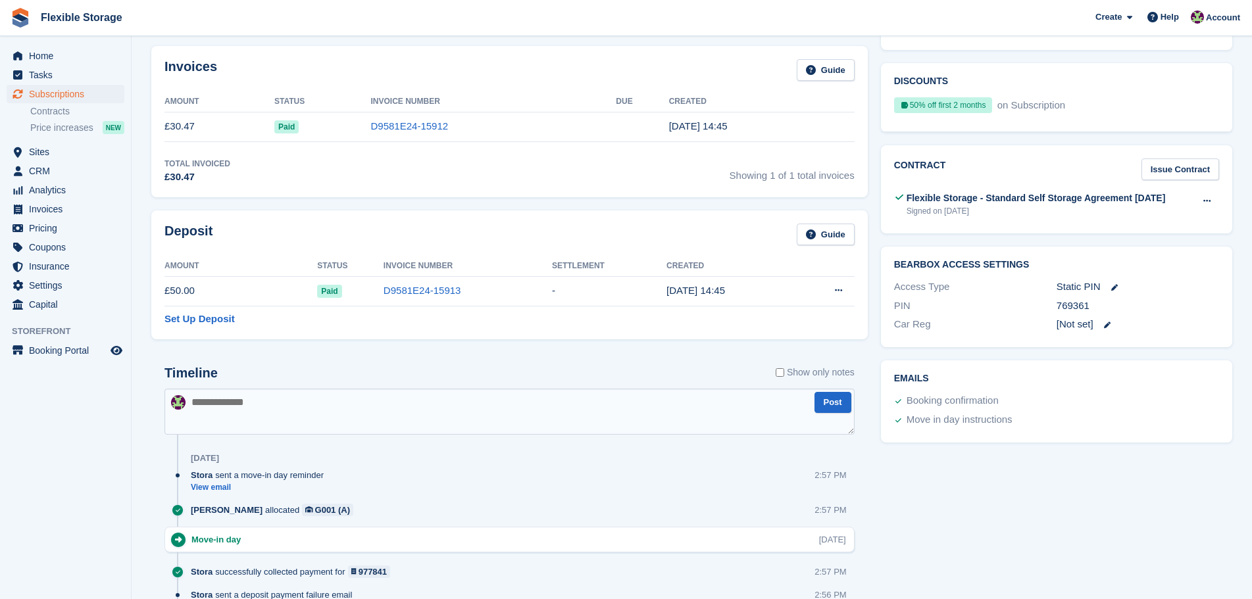
scroll to position [435, 0]
click at [214, 496] on div "Stora sent a move-in day reminder View email 2:57 PM" at bounding box center [523, 486] width 664 height 35
click at [214, 489] on link "View email" at bounding box center [260, 487] width 139 height 11
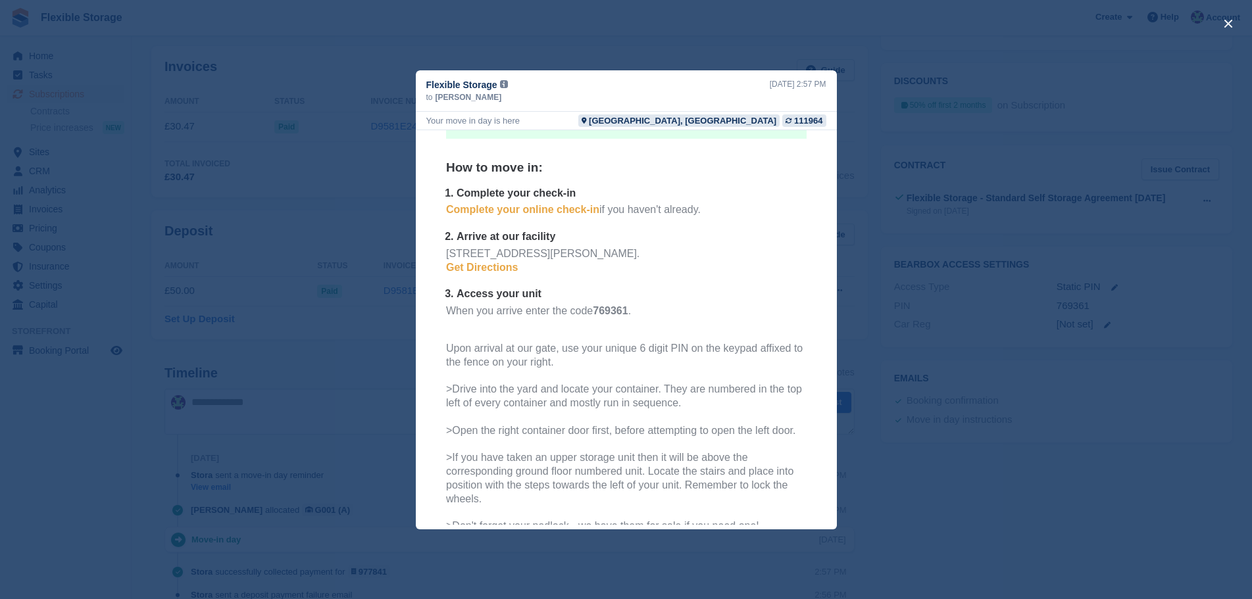
scroll to position [243, 0]
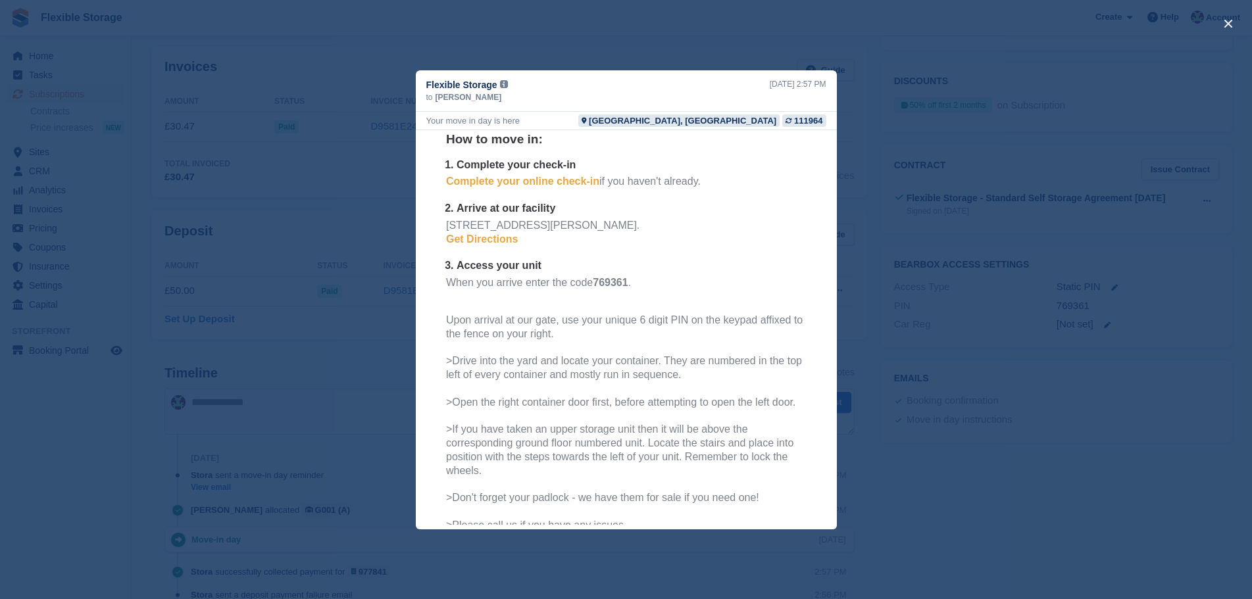
click at [597, 282] on b "769361" at bounding box center [609, 281] width 35 height 11
click at [612, 310] on th "Your move in day is here Today's the day you can move into your 20 sqft room (I…" at bounding box center [625, 290] width 360 height 563
click at [616, 278] on b "769361" at bounding box center [609, 281] width 35 height 11
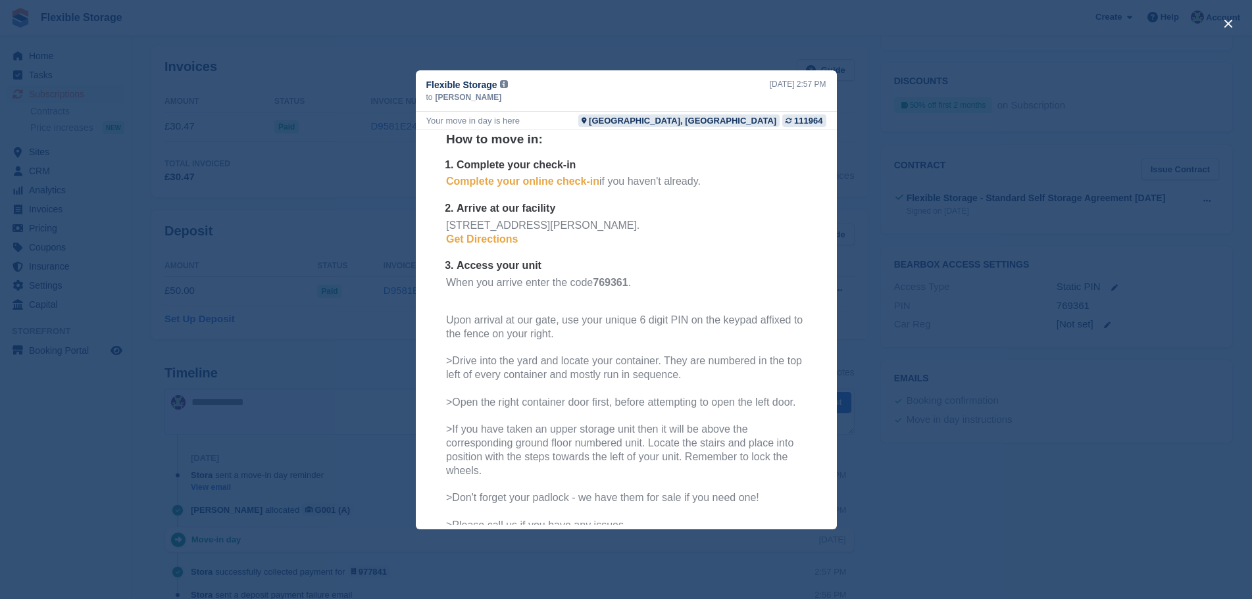
click at [680, 285] on p "When you arrive enter the code 769361 ." at bounding box center [625, 289] width 360 height 27
click at [608, 280] on b "769361" at bounding box center [609, 281] width 35 height 11
click at [624, 351] on div "Upon arrival at our gate, use your unique 6 digit PIN on the keypad affixed to …" at bounding box center [625, 422] width 360 height 219
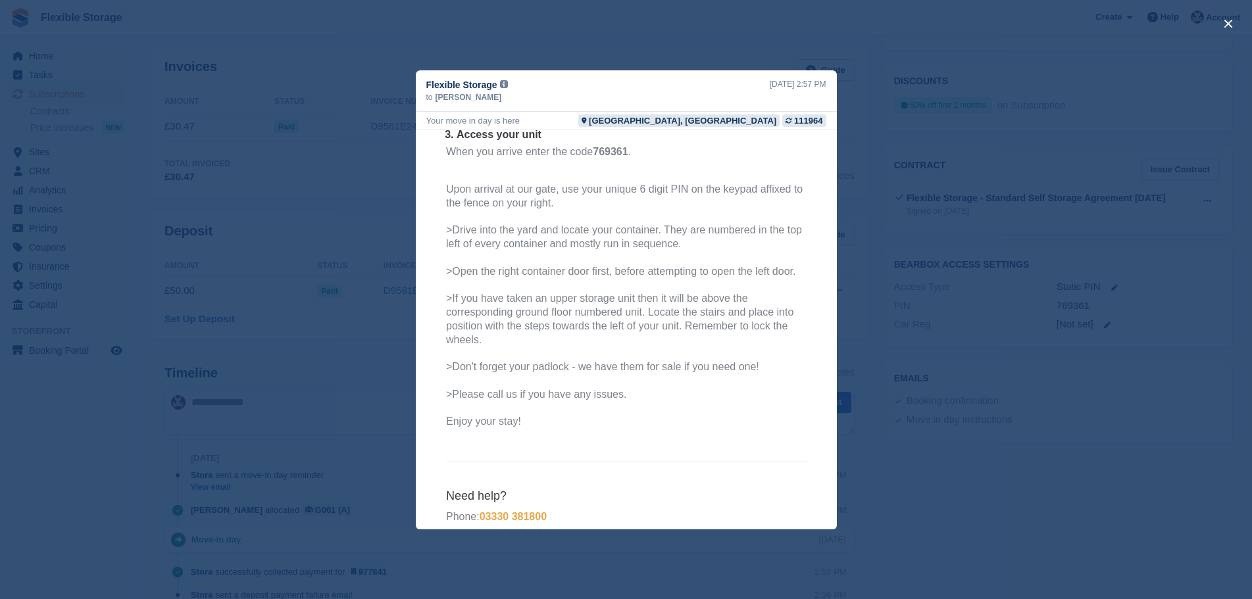
scroll to position [410, 0]
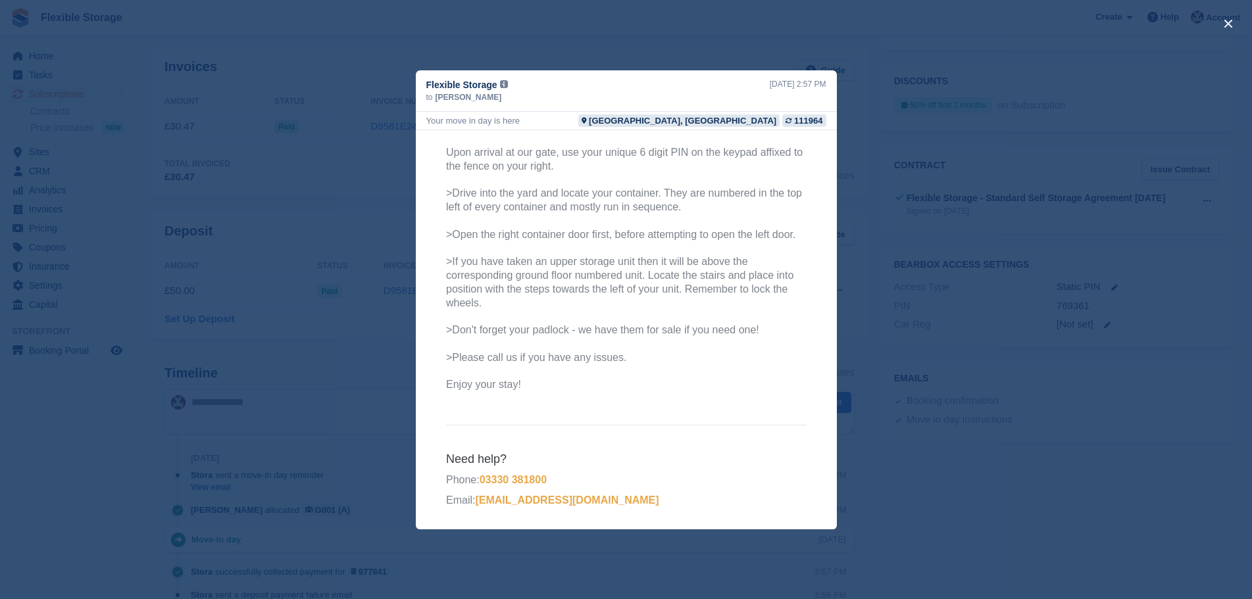
drag, startPoint x: 613, startPoint y: 383, endPoint x: 448, endPoint y: 308, distance: 181.6
click at [448, 308] on th "Your move in day is here Today's the day you can move into your 20 sqft room (I…" at bounding box center [625, 122] width 360 height 563
click at [567, 343] on div "Upon arrival at our gate, use your unique 6 digit PIN on the keypad affixed to …" at bounding box center [625, 254] width 360 height 219
click at [614, 380] on p "Enjoy your stay!" at bounding box center [625, 385] width 360 height 14
drag, startPoint x: 664, startPoint y: 382, endPoint x: 484, endPoint y: 245, distance: 226.3
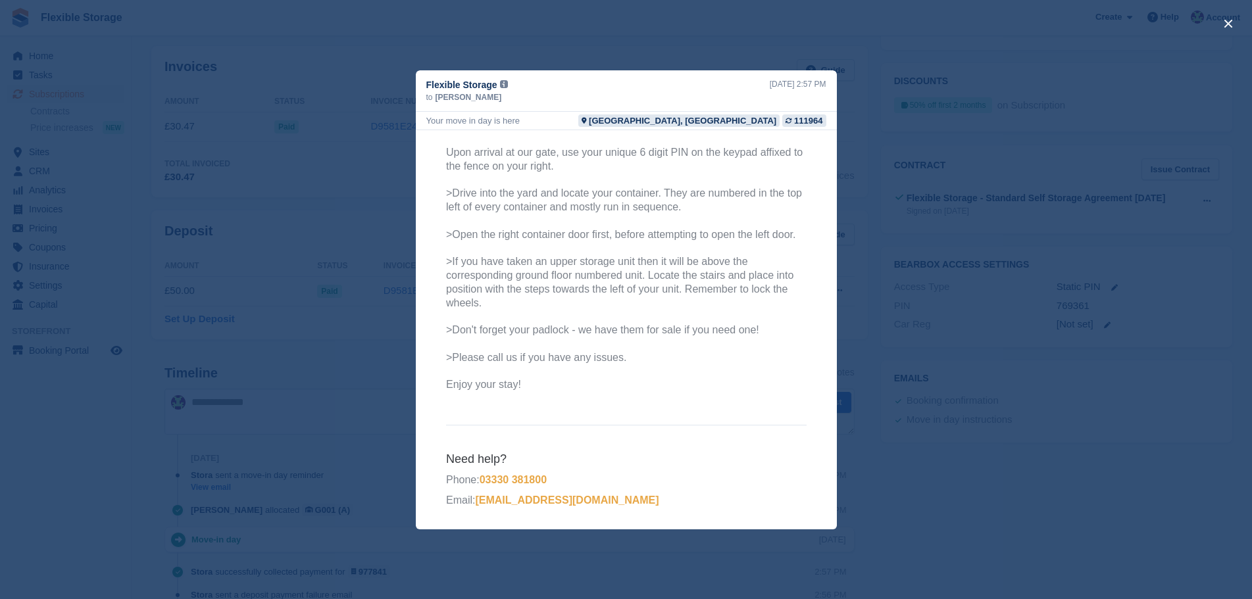
click at [484, 245] on th "Your move in day is here Today's the day you can move into your 20 sqft room (I…" at bounding box center [625, 122] width 360 height 563
click at [640, 318] on div "Upon arrival at our gate, use your unique 6 digit PIN on the keypad affixed to …" at bounding box center [625, 254] width 360 height 219
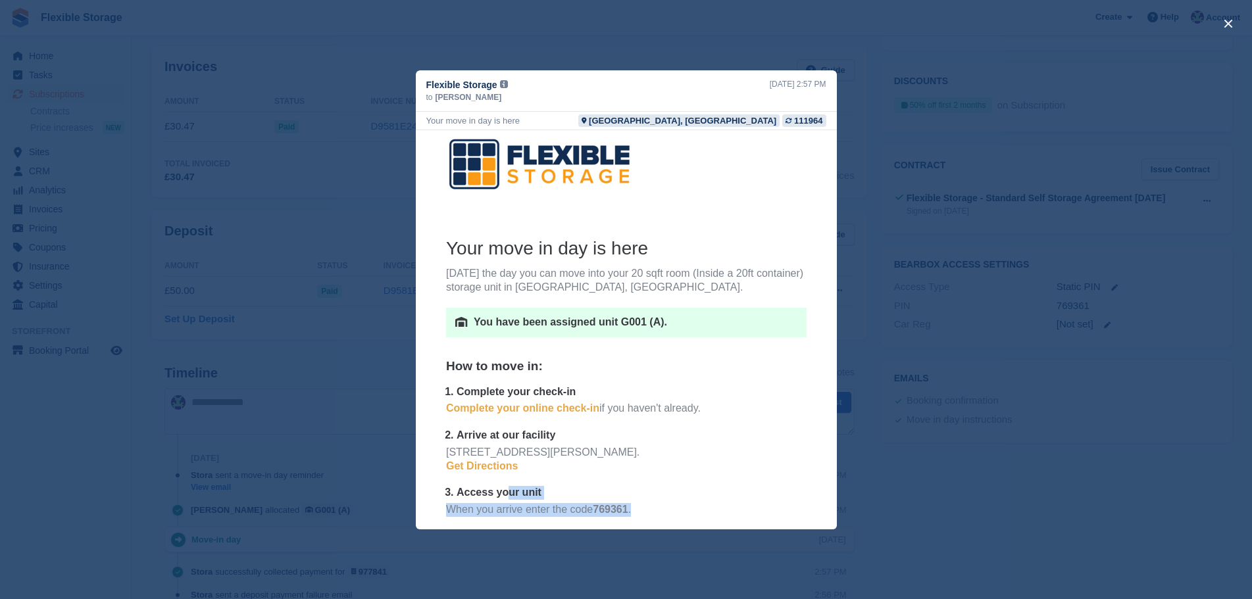
drag, startPoint x: 657, startPoint y: 512, endPoint x: 501, endPoint y: 493, distance: 157.7
click at [501, 493] on ol "Complete your check-in Complete your online check-in if you haven't already. Ar…" at bounding box center [625, 457] width 360 height 145
click at [606, 507] on b "769361" at bounding box center [609, 508] width 35 height 11
click at [655, 479] on div "50 Montrose Road, Dukes Park Industrial Estate, Chelmsford, CM2 6TX. Get Direct…" at bounding box center [625, 465] width 360 height 41
click at [595, 501] on ol "Complete your check-in Complete your online check-in if you haven't already. Ar…" at bounding box center [625, 457] width 360 height 145
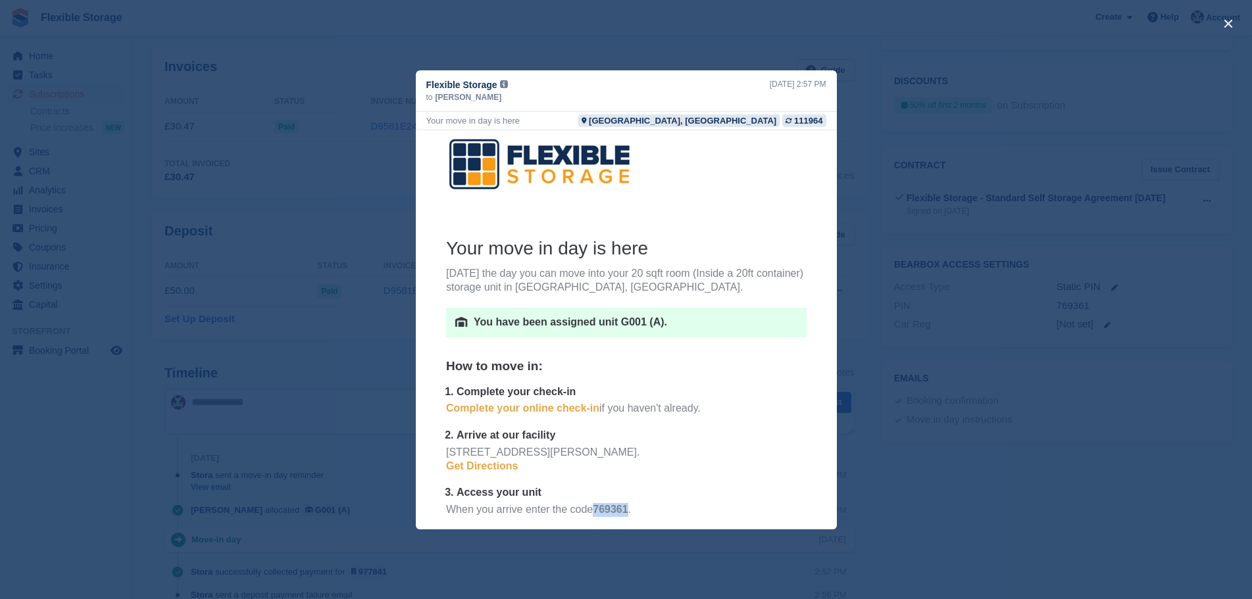
click at [595, 501] on ol "Complete your check-in Complete your online check-in if you haven't already. Ar…" at bounding box center [625, 457] width 360 height 145
click at [609, 509] on b "769361" at bounding box center [609, 508] width 35 height 11
click at [634, 511] on p "When you arrive enter the code 769361 ." at bounding box center [625, 516] width 360 height 27
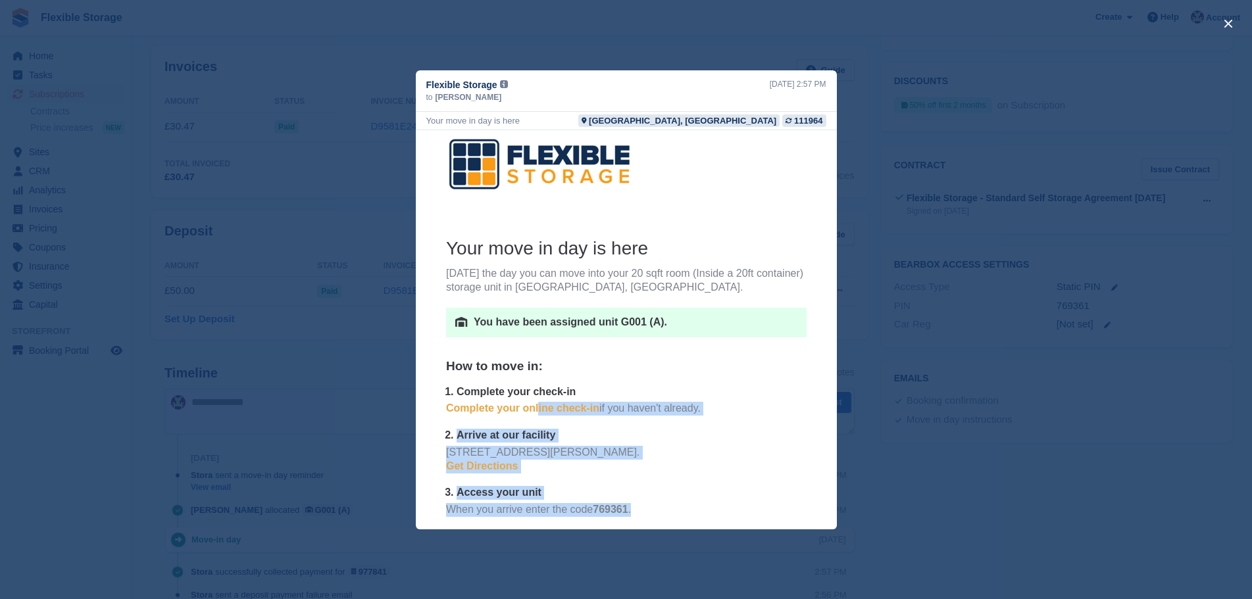
drag, startPoint x: 683, startPoint y: 507, endPoint x: 531, endPoint y: 406, distance: 182.6
click at [531, 406] on ol "Complete your check-in Complete your online check-in if you haven't already. Ar…" at bounding box center [625, 457] width 360 height 145
click at [618, 463] on div "50 Montrose Road, Dukes Park Industrial Estate, Chelmsford, CM2 6TX. Get Direct…" at bounding box center [625, 465] width 360 height 41
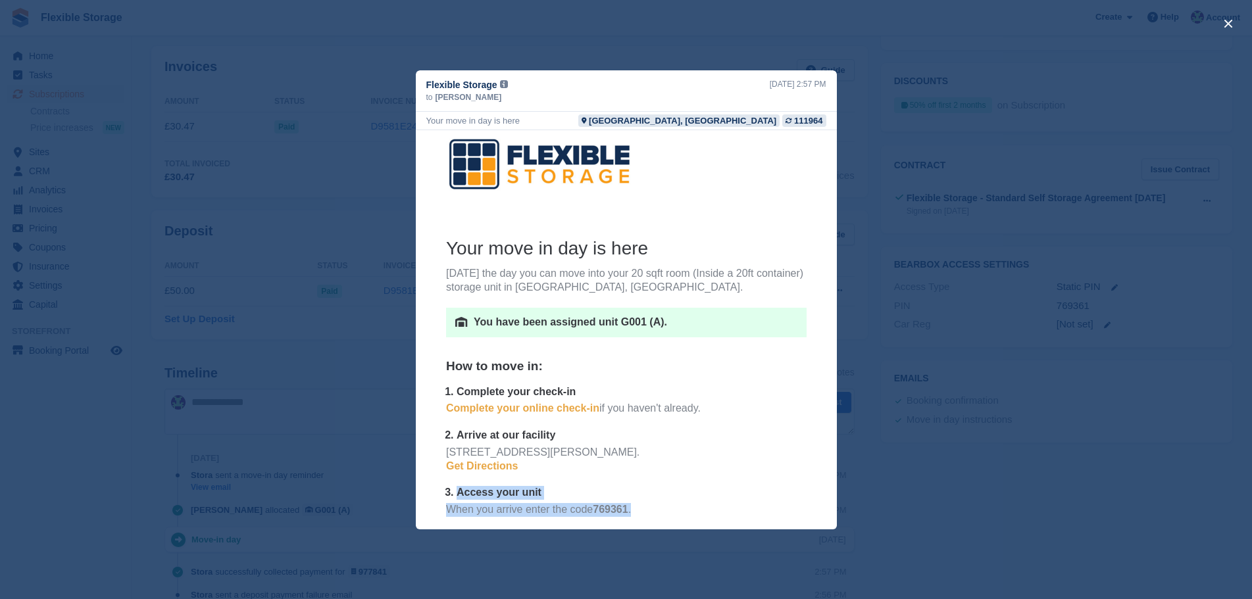
drag, startPoint x: 679, startPoint y: 512, endPoint x: 586, endPoint y: 464, distance: 104.1
click at [586, 464] on ol "Complete your check-in Complete your online check-in if you haven't already. Ar…" at bounding box center [625, 457] width 360 height 145
click at [616, 474] on div "50 Montrose Road, Dukes Park Industrial Estate, Chelmsford, CM2 6TX. Get Direct…" at bounding box center [625, 465] width 360 height 41
click at [672, 495] on p "Access your unit" at bounding box center [631, 492] width 350 height 14
click at [899, 185] on div "close" at bounding box center [626, 299] width 1252 height 599
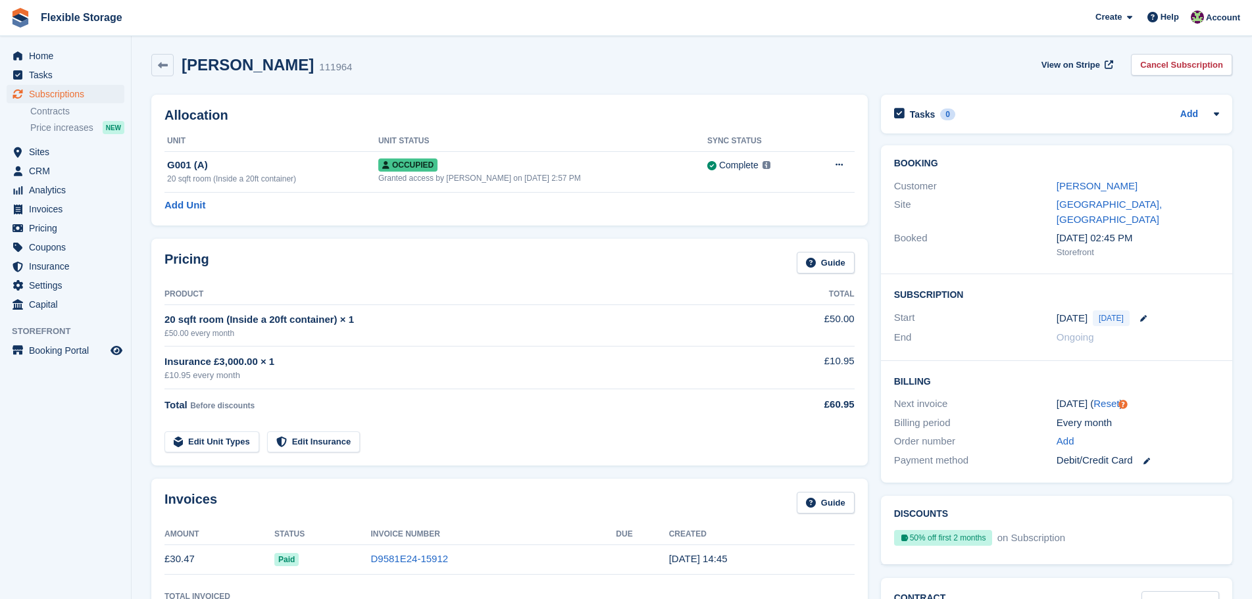
scroll to position [0, 0]
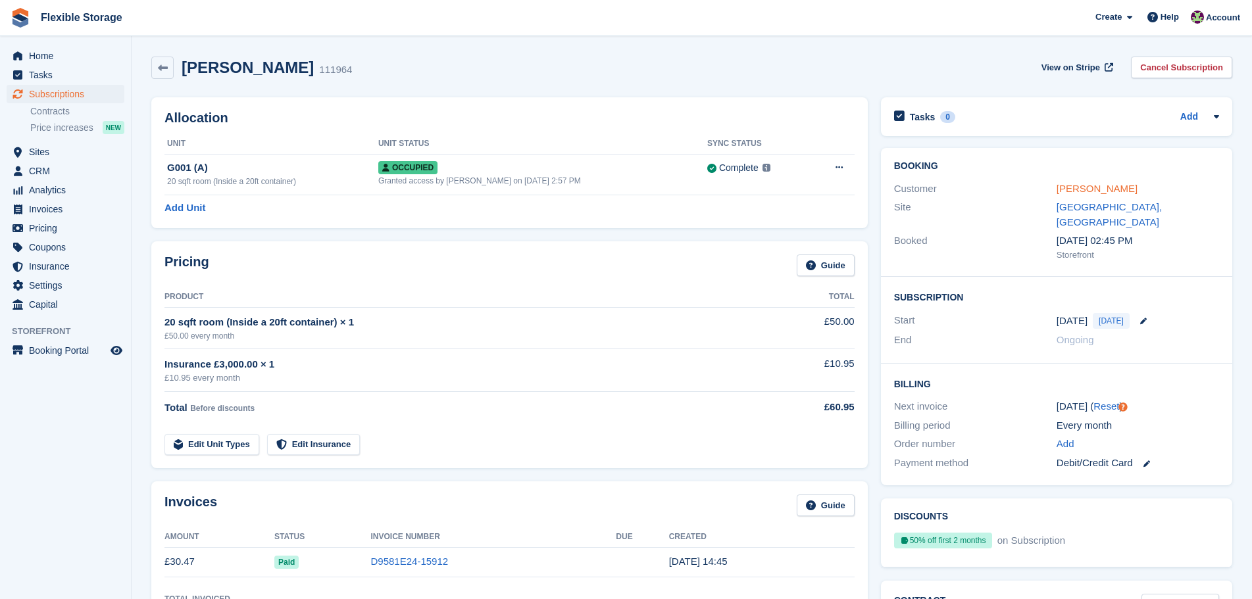
click at [1089, 189] on link "Arpad Csongor Toth" at bounding box center [1096, 188] width 81 height 11
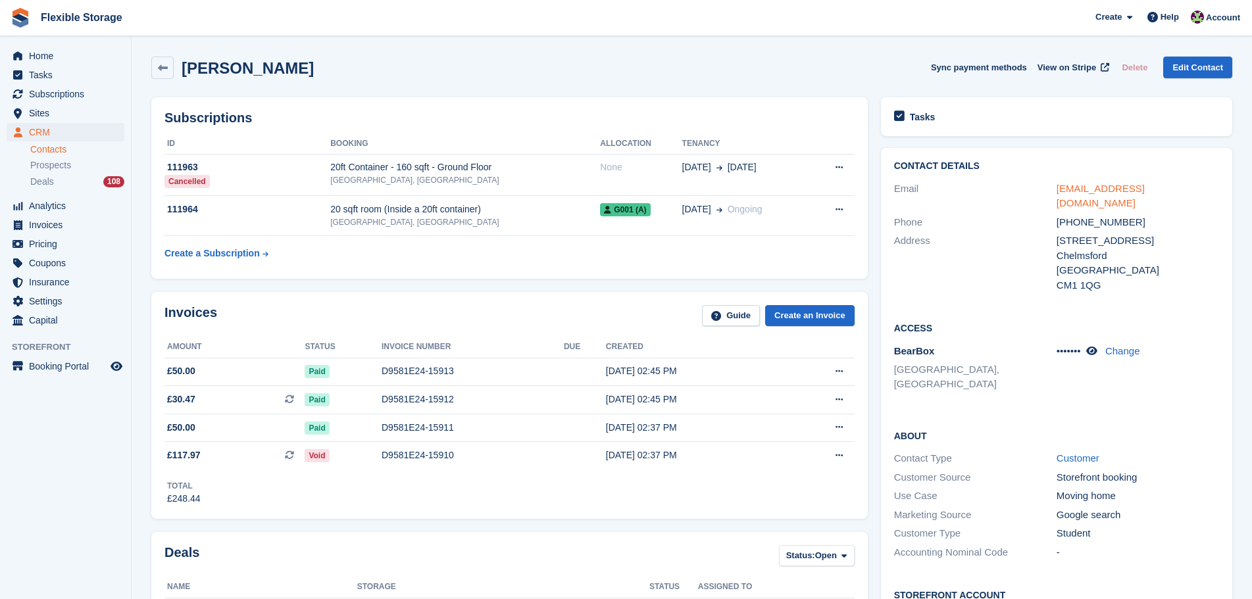
click at [1145, 189] on link "tothcsongor0520@gmail.com" at bounding box center [1100, 196] width 88 height 26
click at [48, 112] on span "Sites" at bounding box center [68, 113] width 79 height 18
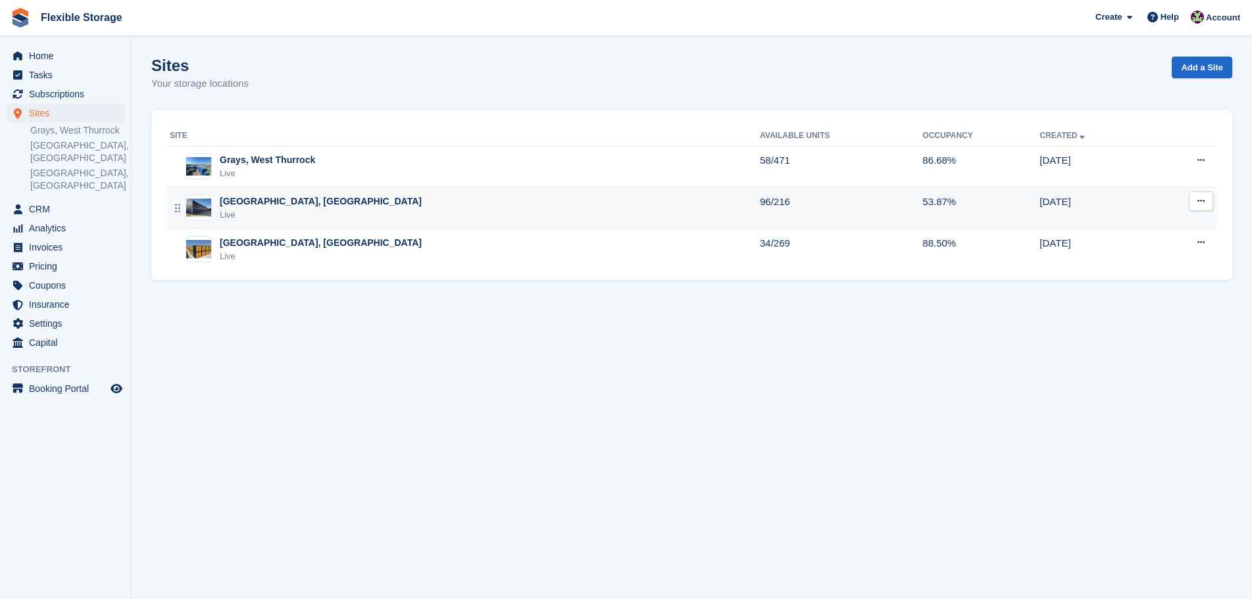
click at [277, 212] on div "Live" at bounding box center [321, 215] width 202 height 13
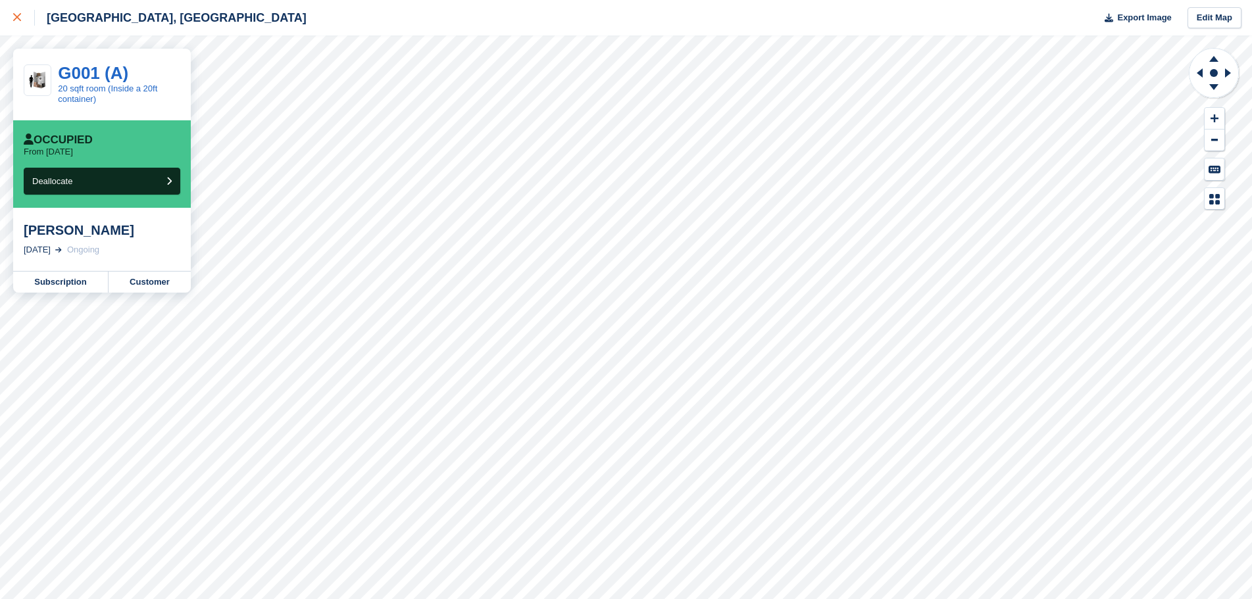
click at [19, 20] on icon at bounding box center [17, 17] width 8 height 8
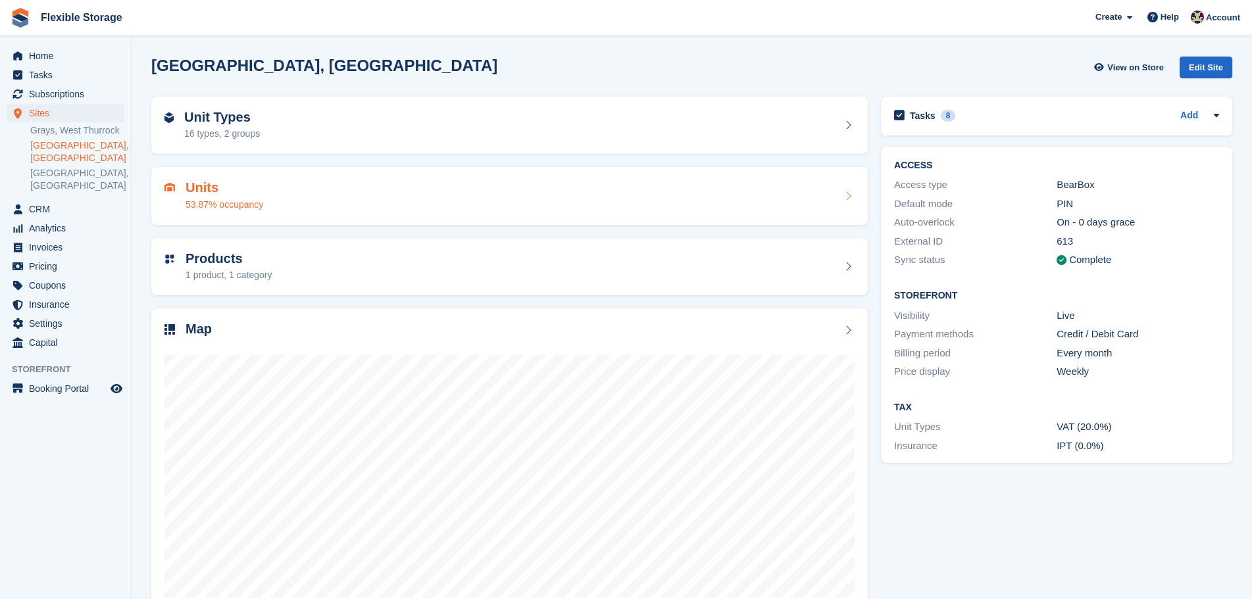
drag, startPoint x: 1141, startPoint y: 455, endPoint x: 858, endPoint y: 216, distance: 371.1
click at [858, 216] on div "Unit Types 16 types, 2 groups Units 53.87% occupancy Products 1 product, 1 cate…" at bounding box center [692, 355] width 1094 height 531
click at [1057, 455] on div "Insurance IPT (0.0%)" at bounding box center [1056, 446] width 325 height 19
drag, startPoint x: 1182, startPoint y: 449, endPoint x: 982, endPoint y: 344, distance: 226.0
click at [982, 344] on div "ACCESS Access type BearBox Default mode PIN Auto-overlock On - 0 days grace Ext…" at bounding box center [1056, 305] width 351 height 316
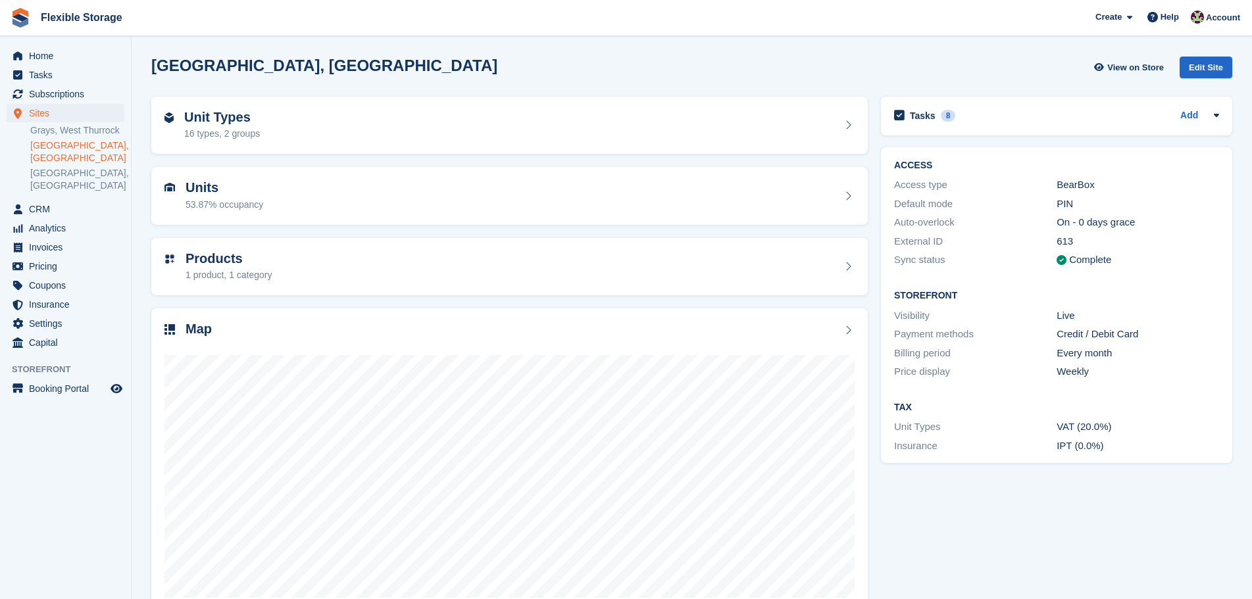
click at [1145, 422] on div "VAT (20.0%)" at bounding box center [1137, 427] width 162 height 15
click at [1159, 462] on div "Tax Unit Types VAT (20.0%) Insurance IPT (0.0%)" at bounding box center [1056, 426] width 351 height 74
drag, startPoint x: 1068, startPoint y: 419, endPoint x: 1020, endPoint y: 408, distance: 48.5
click at [1020, 408] on div "Tax Unit Types VAT (20.0%) Insurance IPT (0.0%)" at bounding box center [1056, 426] width 351 height 74
click at [1062, 409] on h2 "Tax" at bounding box center [1056, 408] width 325 height 11
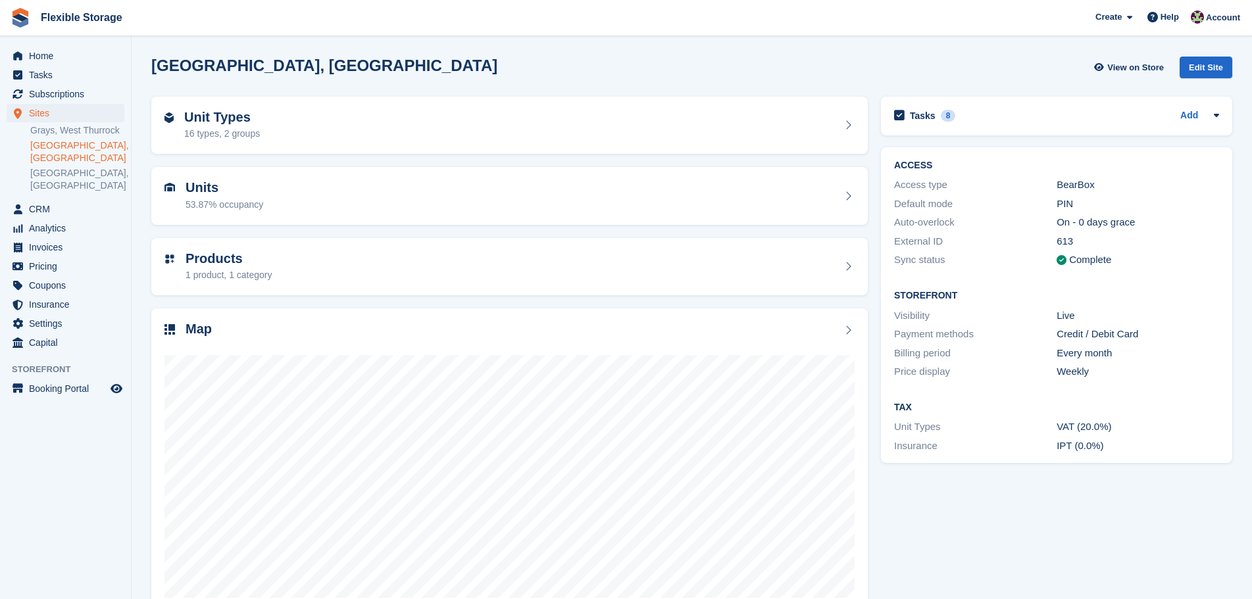
drag, startPoint x: 1122, startPoint y: 455, endPoint x: 942, endPoint y: 389, distance: 191.0
click at [897, 370] on div "ACCESS Access type BearBox Default mode PIN Auto-overlock On - 0 days grace Ext…" at bounding box center [1056, 305] width 351 height 316
click at [1068, 416] on div "Tax Unit Types VAT (20.0%) Insurance IPT (0.0%)" at bounding box center [1056, 426] width 351 height 74
drag, startPoint x: 1138, startPoint y: 457, endPoint x: 962, endPoint y: 408, distance: 182.1
click at [960, 408] on div "Tax Unit Types VAT (20.0%) Insurance IPT (0.0%)" at bounding box center [1056, 426] width 351 height 74
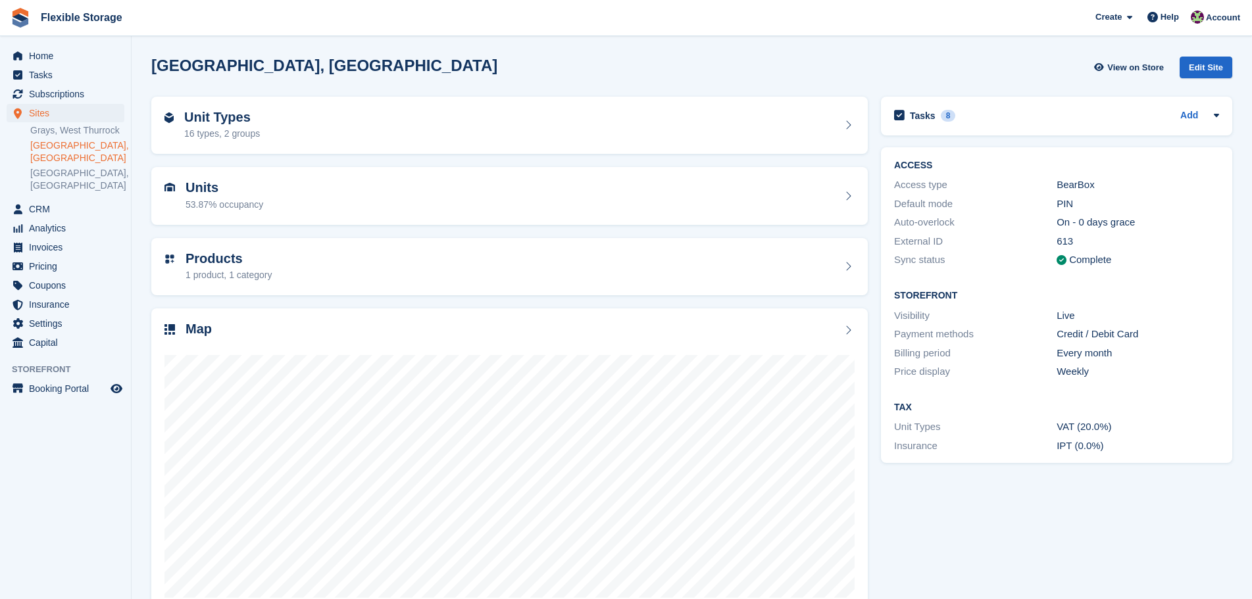
click at [1031, 412] on h2 "Tax" at bounding box center [1056, 408] width 325 height 11
drag, startPoint x: 1106, startPoint y: 399, endPoint x: 1154, endPoint y: 491, distance: 104.1
click at [1154, 491] on div "Tasks 8 Add call back @4pm if [PERSON_NAME] has not contacted us by then [DATE]" at bounding box center [1056, 355] width 364 height 531
click at [1159, 434] on div "VAT (20.0%)" at bounding box center [1137, 427] width 162 height 15
drag, startPoint x: 1164, startPoint y: 448, endPoint x: 860, endPoint y: 155, distance: 422.4
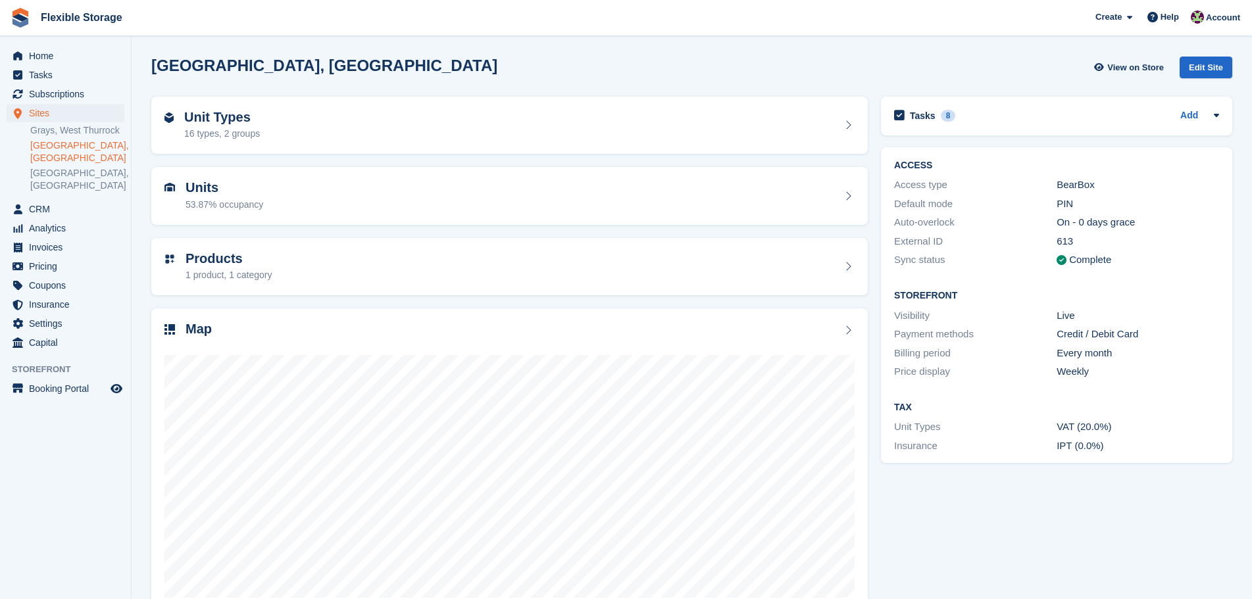
click at [860, 155] on div "Unit Types 16 types, 2 groups Units 53.87% occupancy Products 1 product, 1 cate…" at bounding box center [692, 355] width 1094 height 531
click at [985, 179] on div "Access type" at bounding box center [975, 185] width 162 height 15
drag, startPoint x: 926, startPoint y: 178, endPoint x: 1143, endPoint y: 447, distance: 346.1
click at [1143, 447] on div "ACCESS Access type BearBox Default mode PIN Auto-overlock On - 0 days grace Ext…" at bounding box center [1056, 305] width 351 height 316
click at [1145, 447] on div "IPT (0.0%)" at bounding box center [1137, 446] width 162 height 15
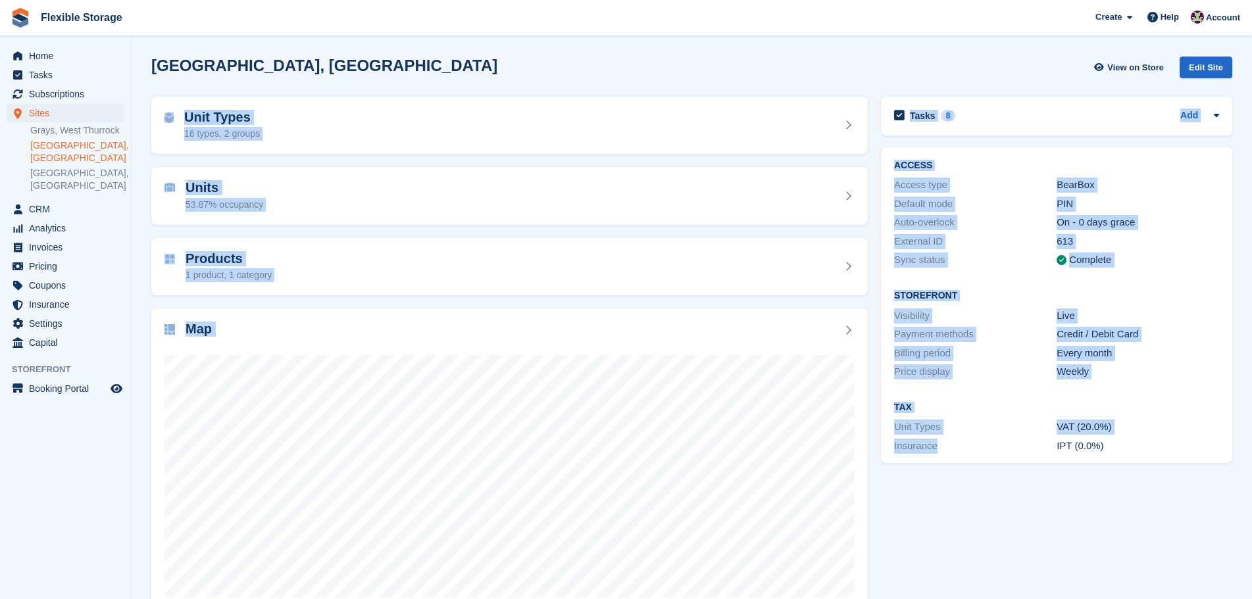
drag, startPoint x: 1034, startPoint y: 59, endPoint x: 1041, endPoint y: 503, distance: 443.4
click at [1041, 503] on div "[GEOGRAPHIC_DATA], [GEOGRAPHIC_DATA] View on Store Edit Site Unit Types 16 type…" at bounding box center [691, 335] width 1081 height 571
click at [1045, 511] on div "Tasks 8 Add call back @4pm if [PERSON_NAME] has not contacted us by then [DATE]" at bounding box center [1056, 355] width 364 height 531
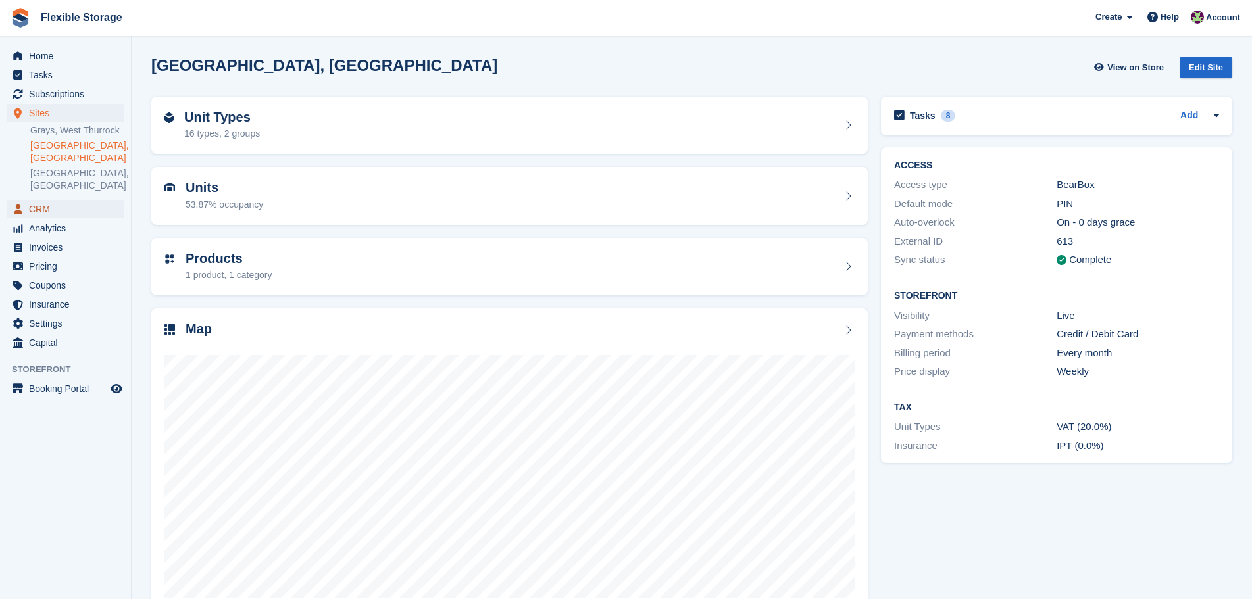
click at [51, 200] on span "CRM" at bounding box center [68, 209] width 79 height 18
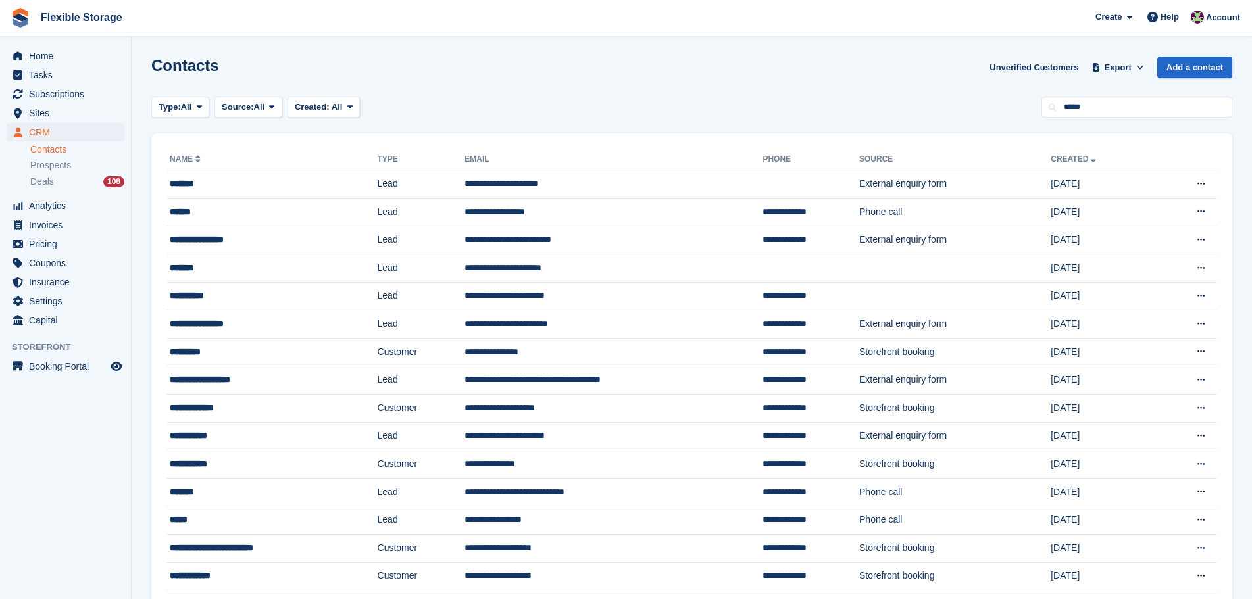
type input "*****"
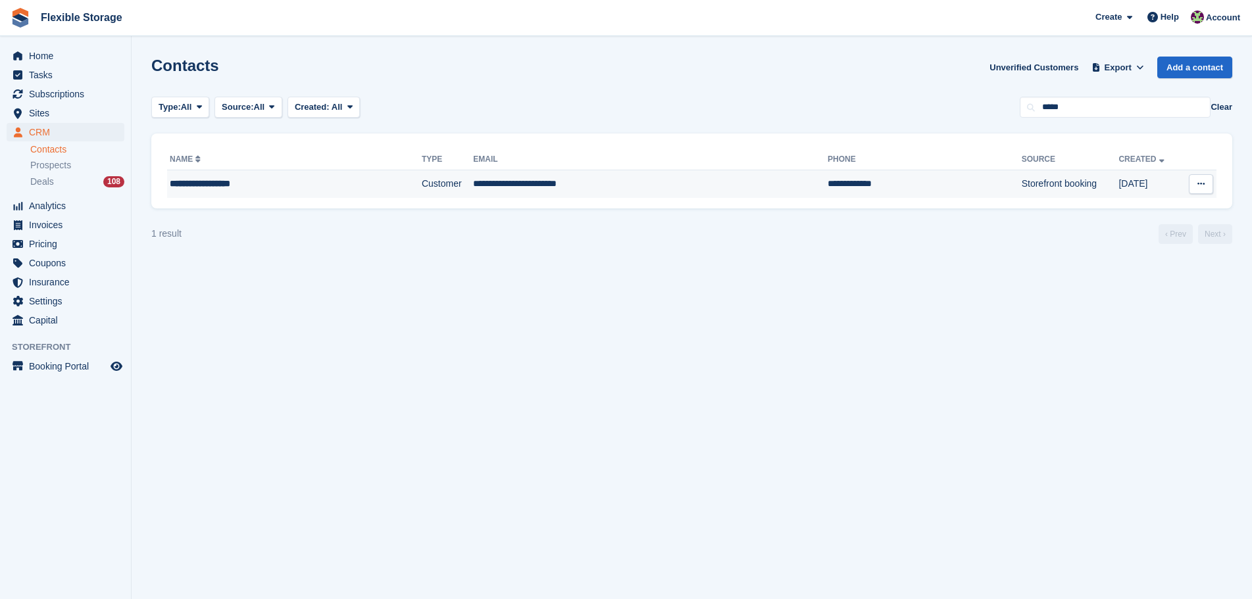
click at [422, 188] on td "Customer" at bounding box center [447, 184] width 51 height 28
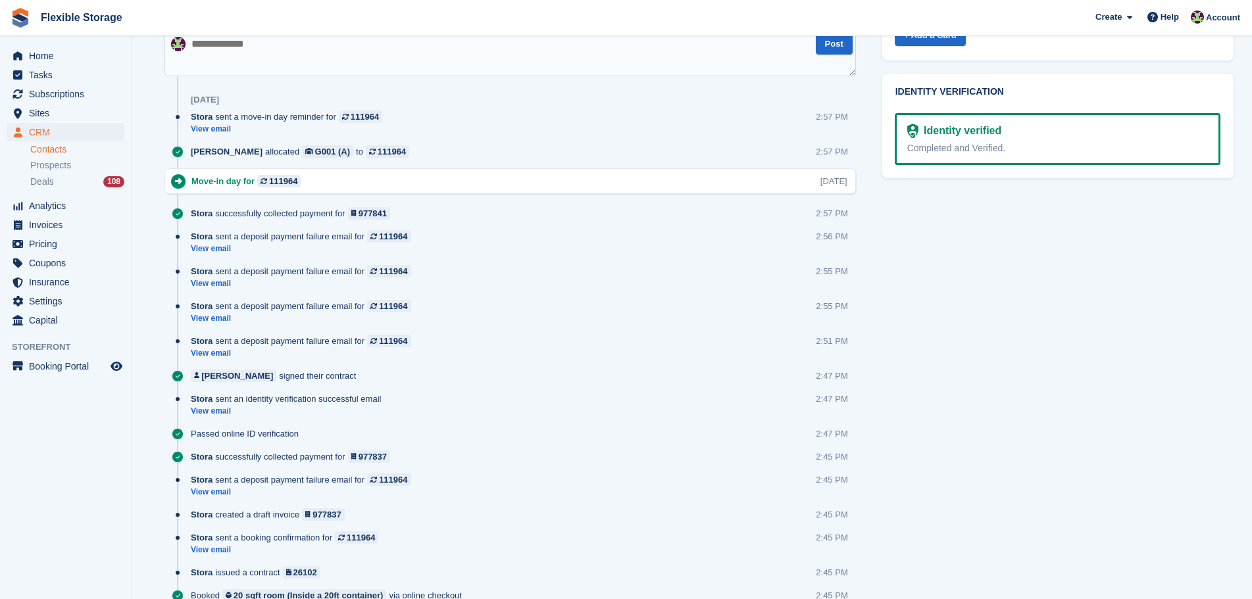
scroll to position [395, 0]
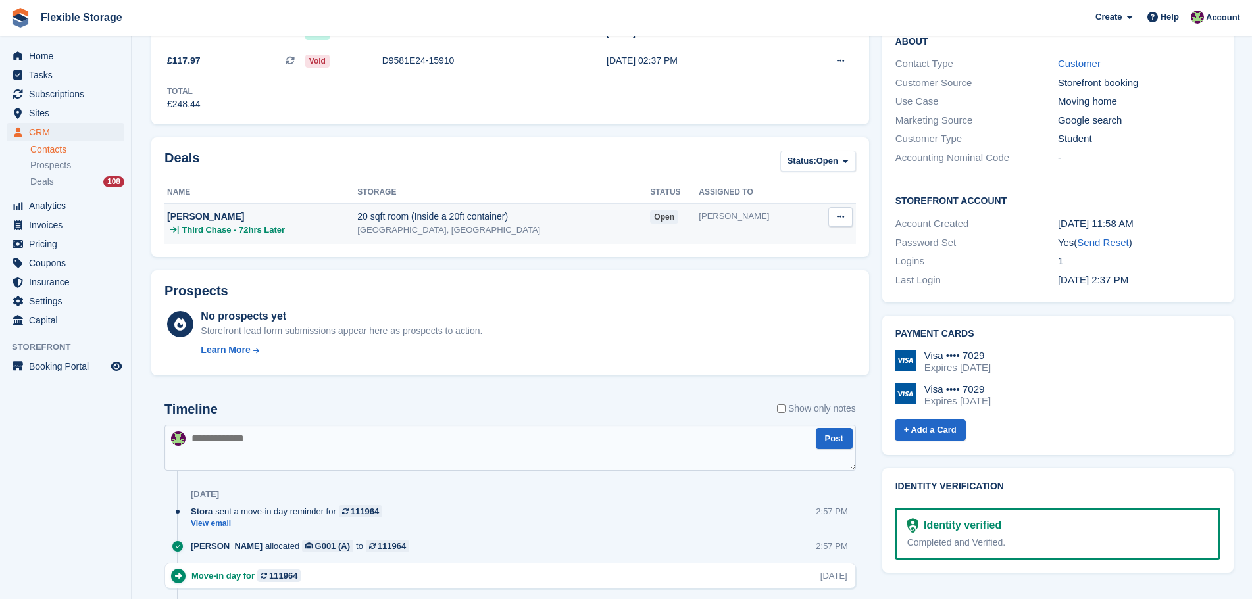
click at [660, 226] on td "open" at bounding box center [674, 223] width 49 height 41
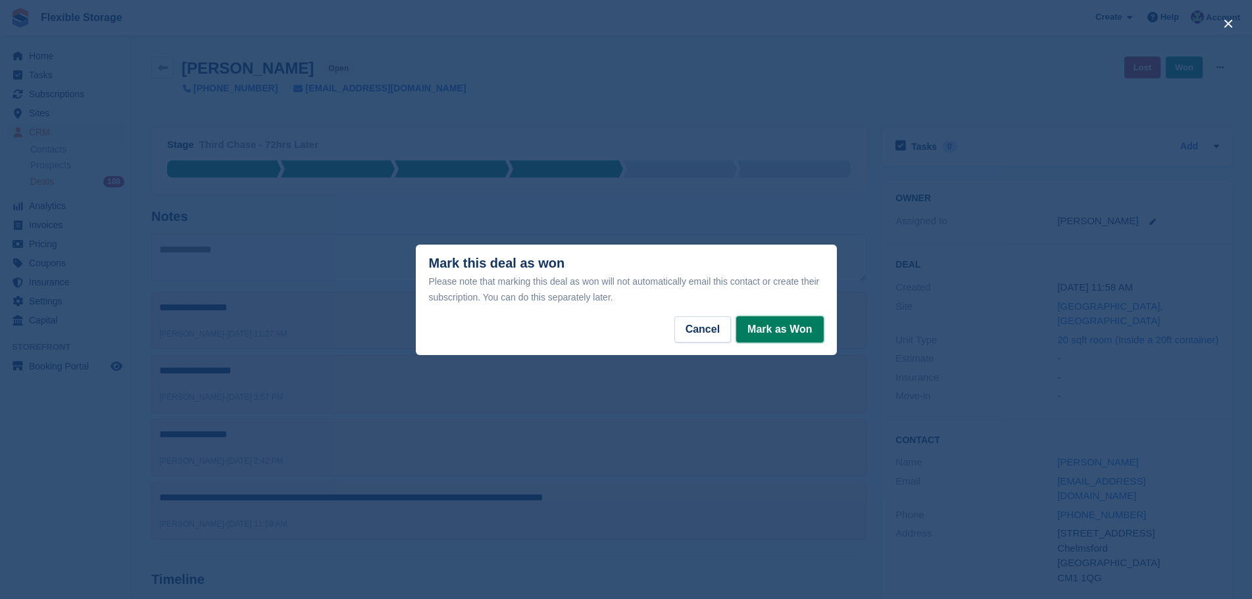
click at [772, 330] on button "Mark as Won" at bounding box center [779, 329] width 87 height 26
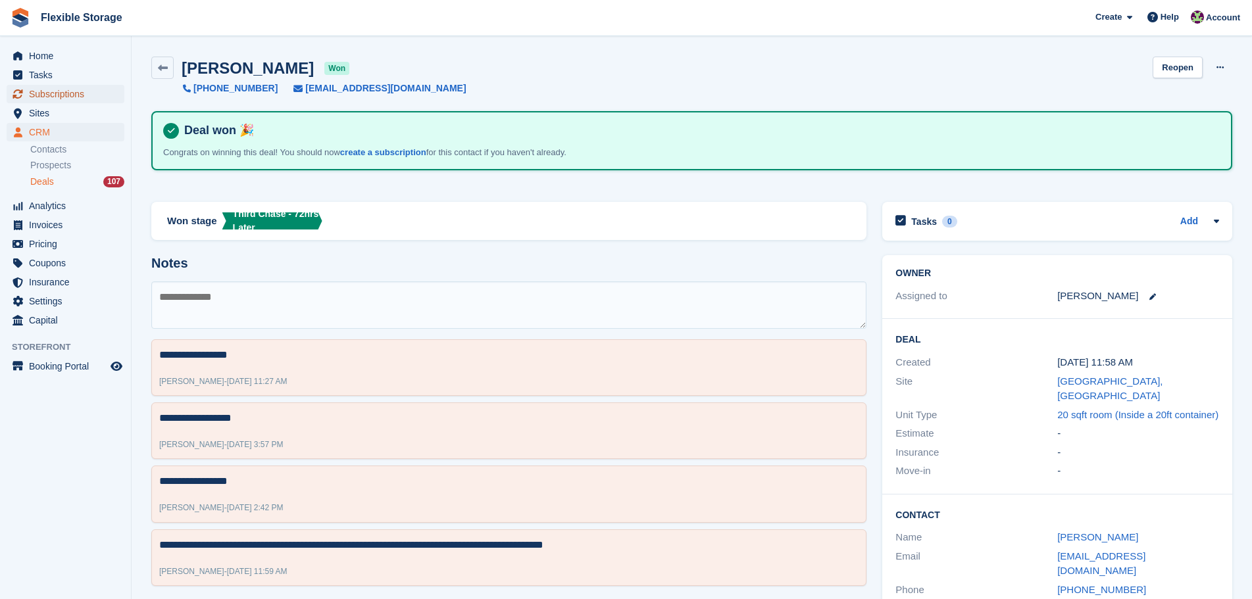
click at [59, 91] on span "Subscriptions" at bounding box center [68, 94] width 79 height 18
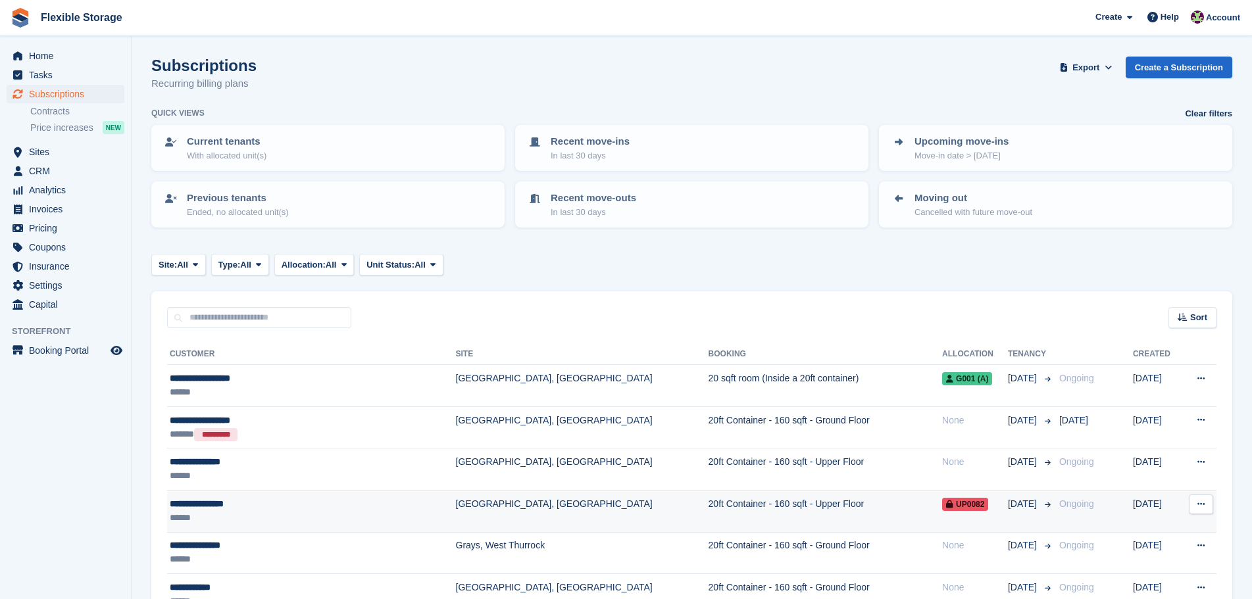
scroll to position [395, 0]
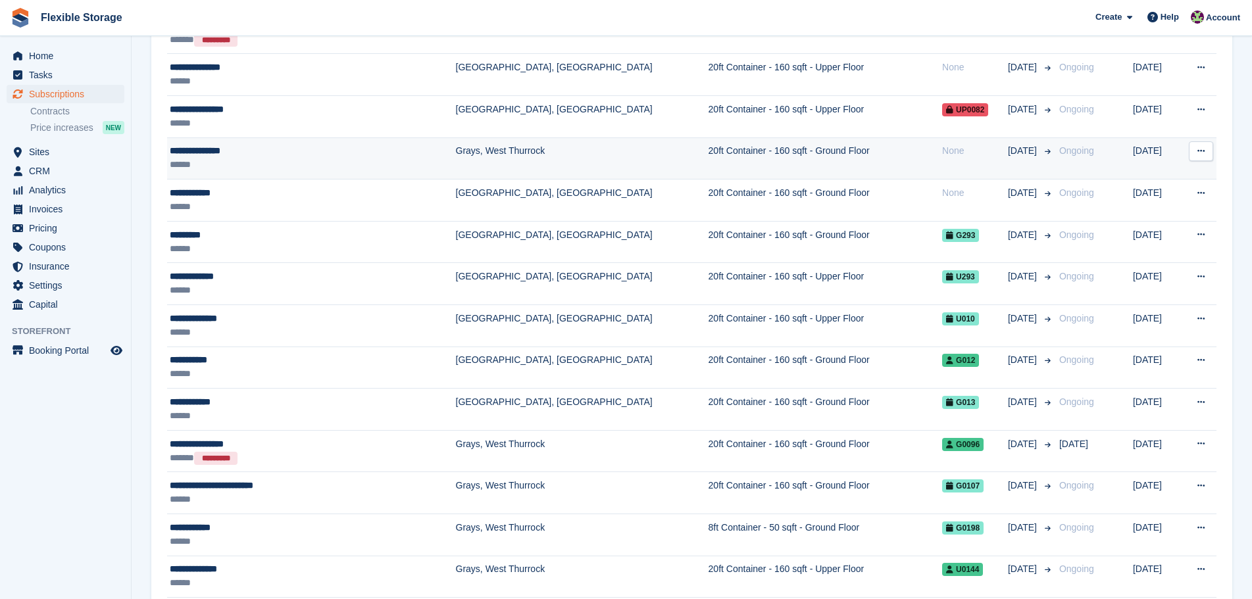
click at [708, 158] on td "20ft Container - 160 sqft - Ground Floor" at bounding box center [825, 158] width 234 height 42
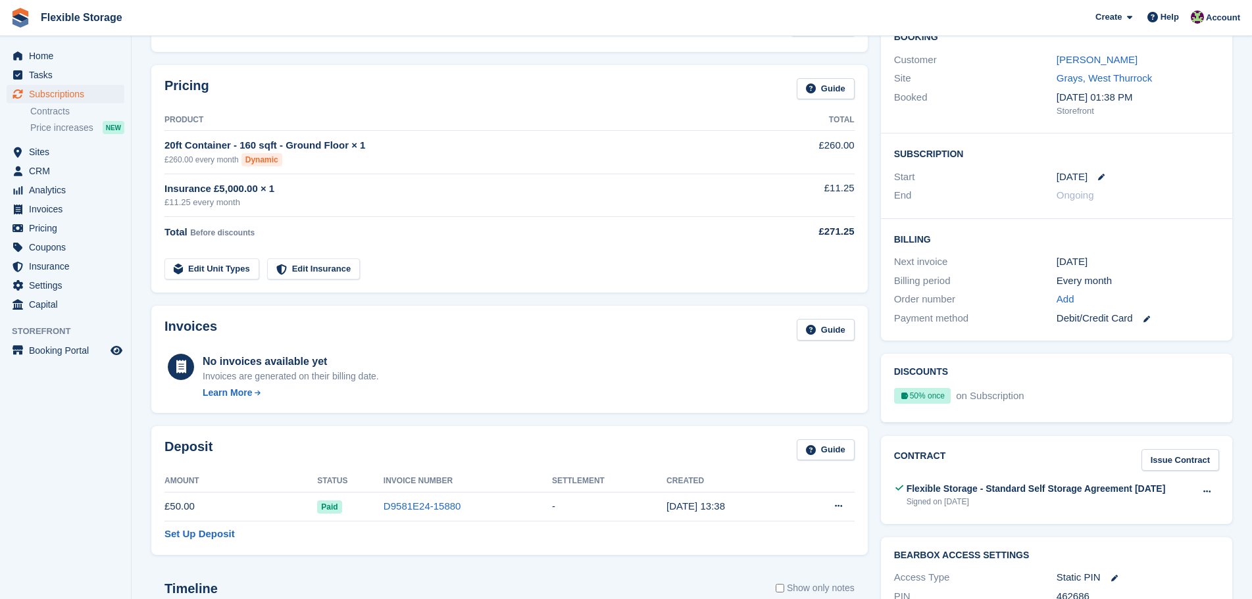
scroll to position [129, 0]
click at [1093, 65] on link "[PERSON_NAME]" at bounding box center [1096, 59] width 81 height 11
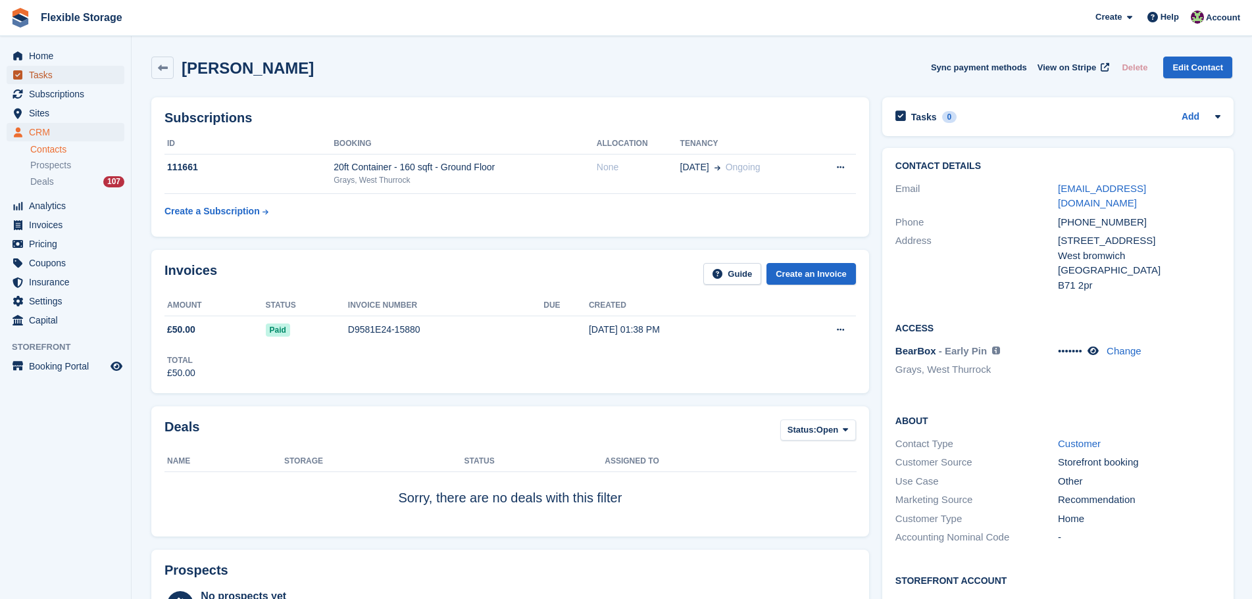
click at [70, 66] on span "Tasks" at bounding box center [68, 75] width 79 height 18
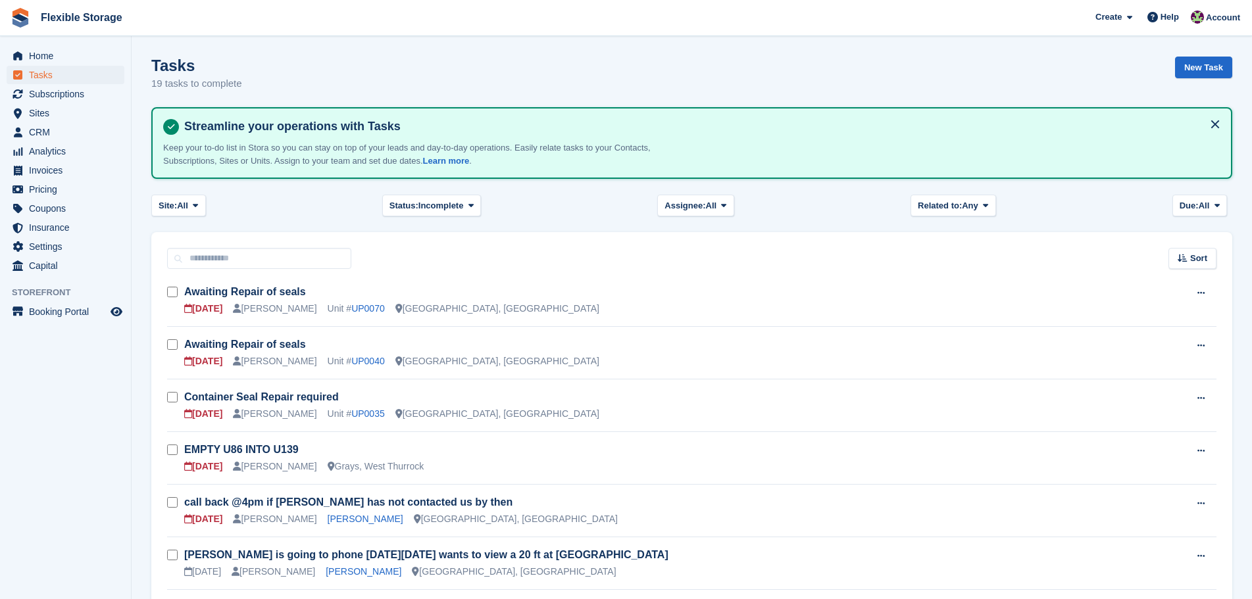
click at [70, 59] on span "Home" at bounding box center [68, 56] width 79 height 18
drag, startPoint x: 70, startPoint y: 66, endPoint x: 70, endPoint y: 59, distance: 7.9
click at [70, 59] on span "Home" at bounding box center [68, 56] width 79 height 18
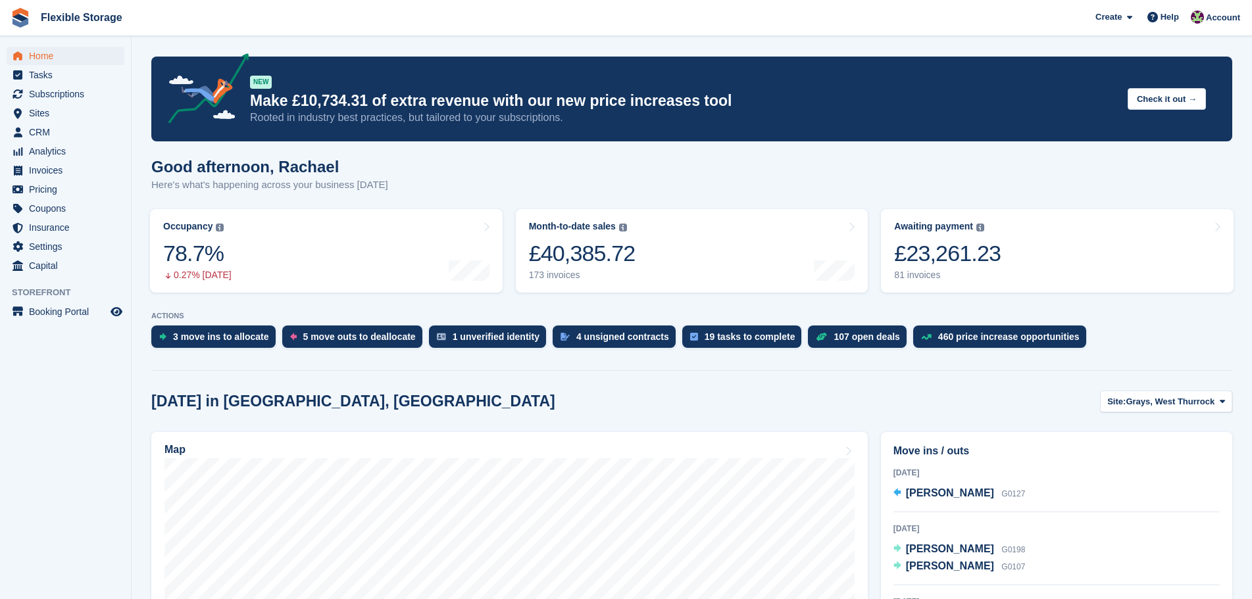
click at [831, 399] on div "[DATE] in [GEOGRAPHIC_DATA], [GEOGRAPHIC_DATA] Site: [GEOGRAPHIC_DATA], [GEOGRA…" at bounding box center [691, 402] width 1081 height 22
click at [927, 393] on div "[DATE] in [GEOGRAPHIC_DATA], [GEOGRAPHIC_DATA] Site: [GEOGRAPHIC_DATA], [GEOGRA…" at bounding box center [691, 402] width 1081 height 22
click at [850, 399] on div "[DATE] in [GEOGRAPHIC_DATA], [GEOGRAPHIC_DATA] Site: [GEOGRAPHIC_DATA], [GEOGRA…" at bounding box center [691, 402] width 1081 height 22
click at [1140, 401] on span "Grays, West Thurrock" at bounding box center [1169, 401] width 89 height 13
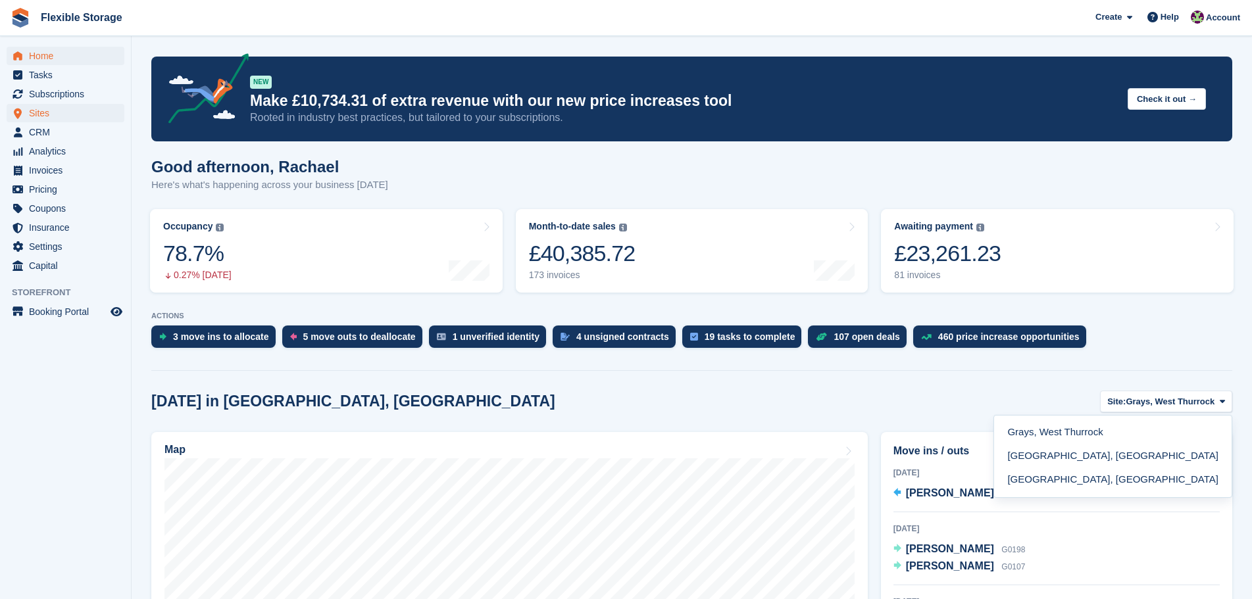
click at [80, 122] on ul "Sites Sites" at bounding box center [65, 113] width 131 height 19
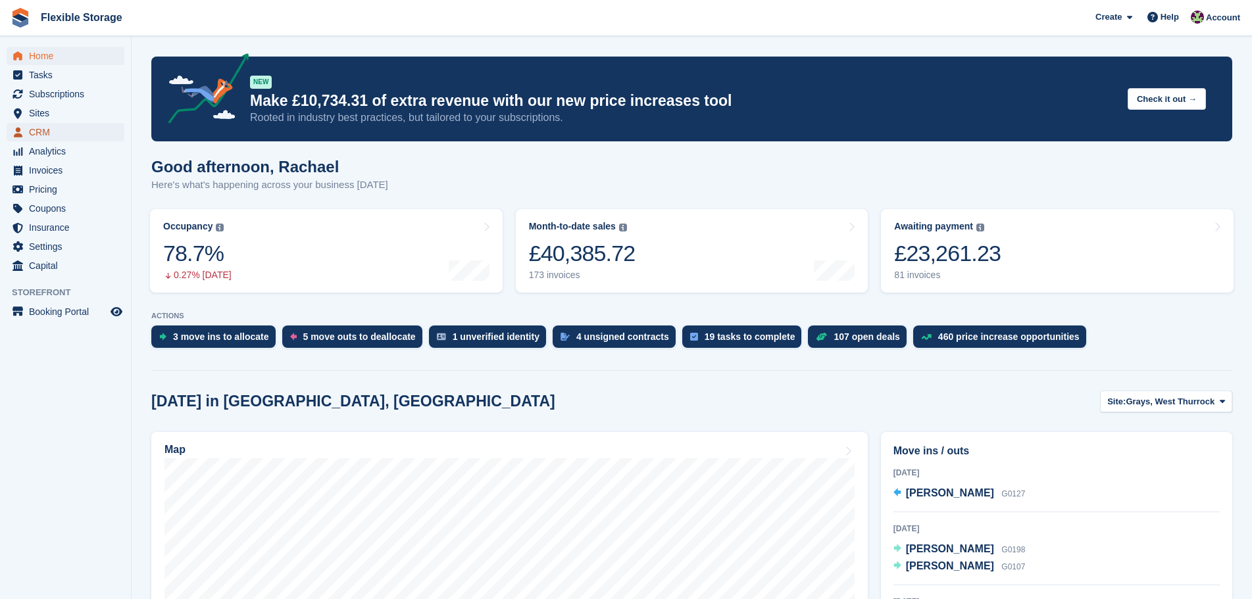
click at [86, 136] on span "CRM" at bounding box center [68, 132] width 79 height 18
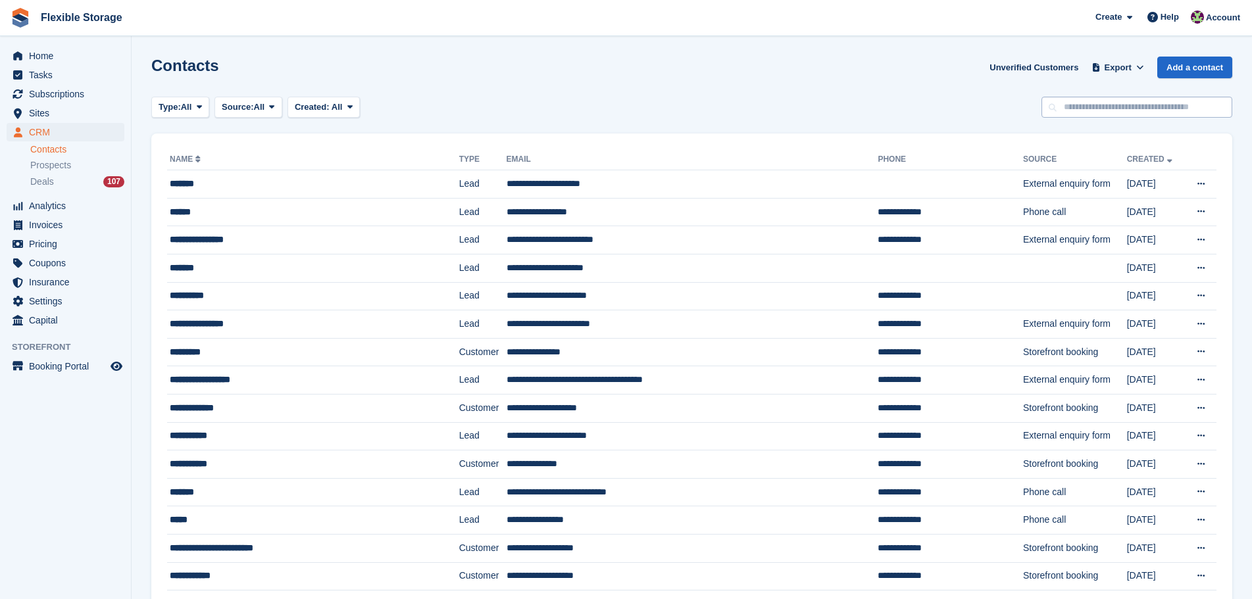
click at [1121, 114] on input "text" at bounding box center [1136, 108] width 191 height 22
type input "******"
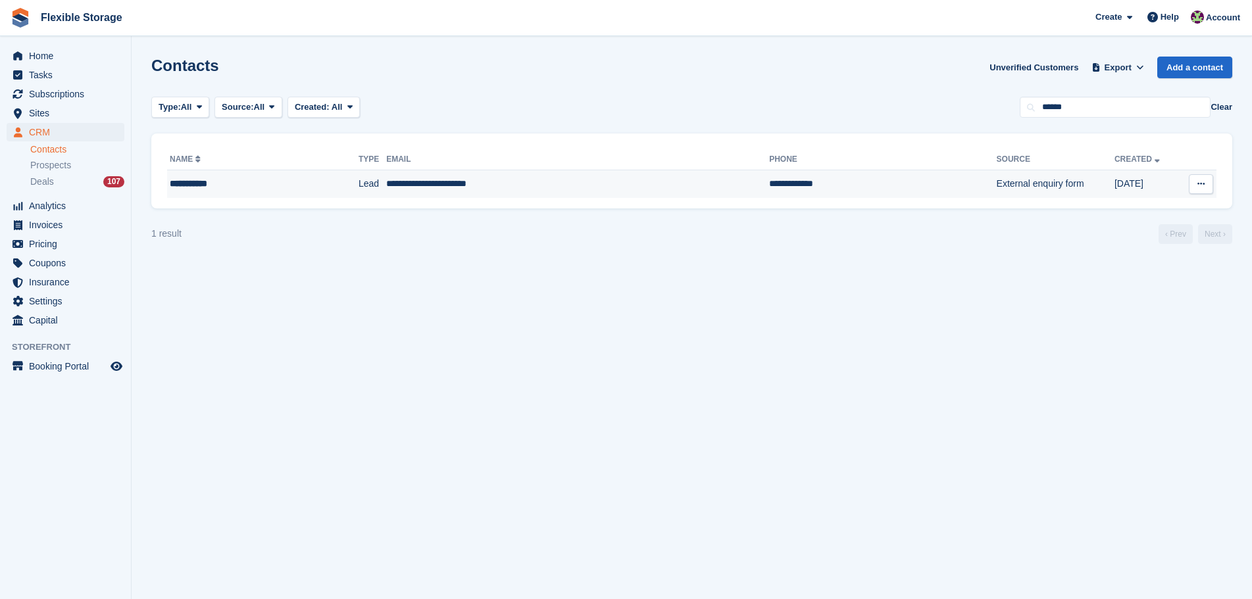
click at [769, 186] on td "**********" at bounding box center [882, 184] width 227 height 28
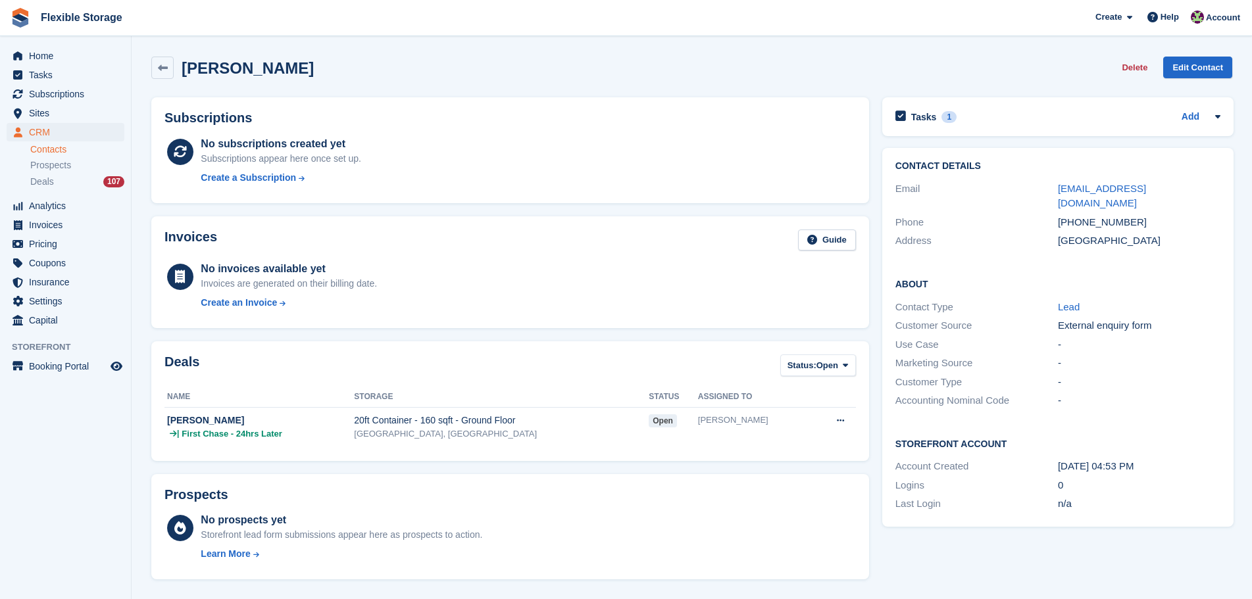
scroll to position [373, 0]
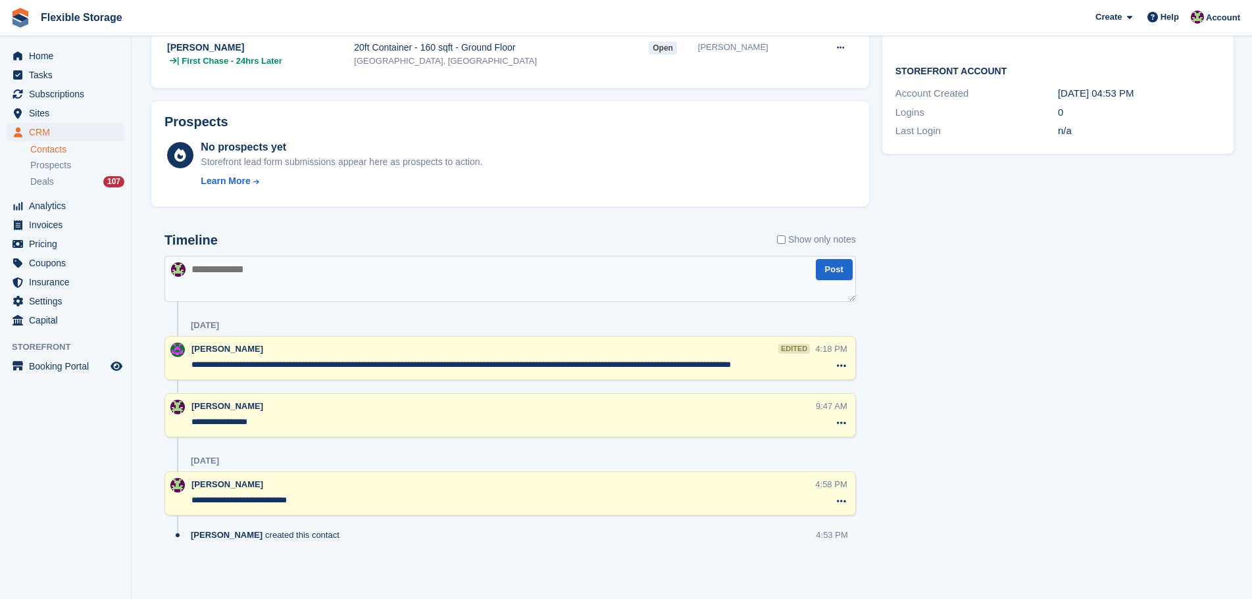
drag, startPoint x: 581, startPoint y: 370, endPoint x: 276, endPoint y: 364, distance: 305.9
click at [276, 364] on textarea "**********" at bounding box center [503, 364] width 624 height 13
click at [691, 372] on div "**********" at bounding box center [503, 359] width 624 height 32
click at [989, 393] on div "Tasks 1 Add mark is going to phone on friday 03rd oct wants to view a 20 ft at …" at bounding box center [1058, 153] width 364 height 870
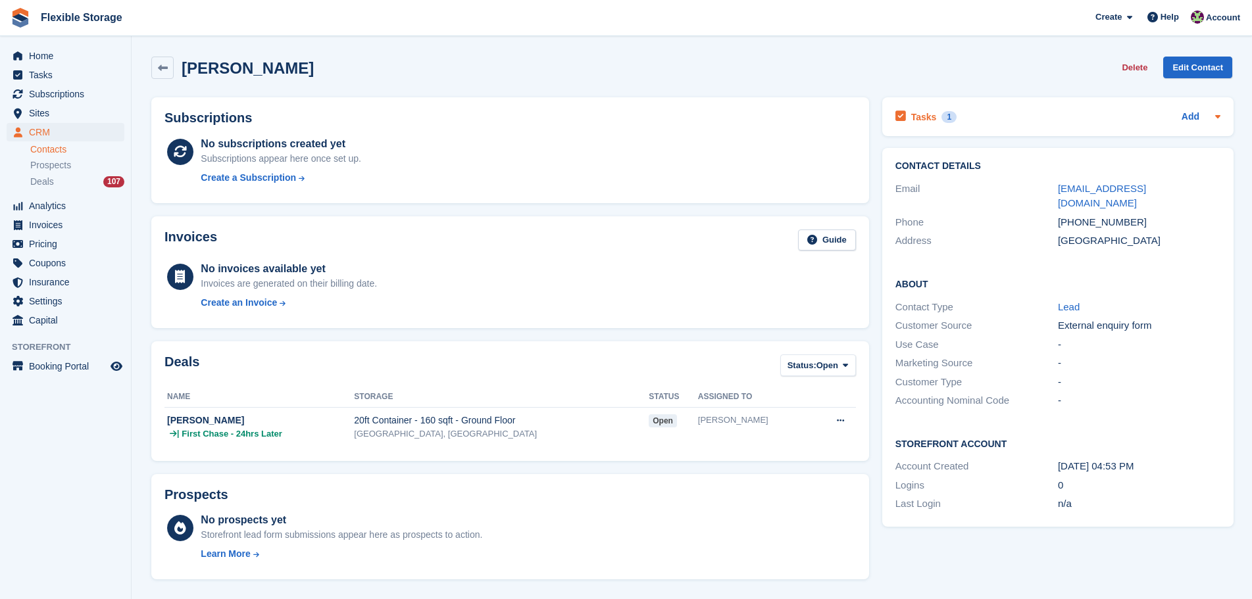
click at [1060, 116] on div "Tasks 1 Add" at bounding box center [1057, 117] width 325 height 18
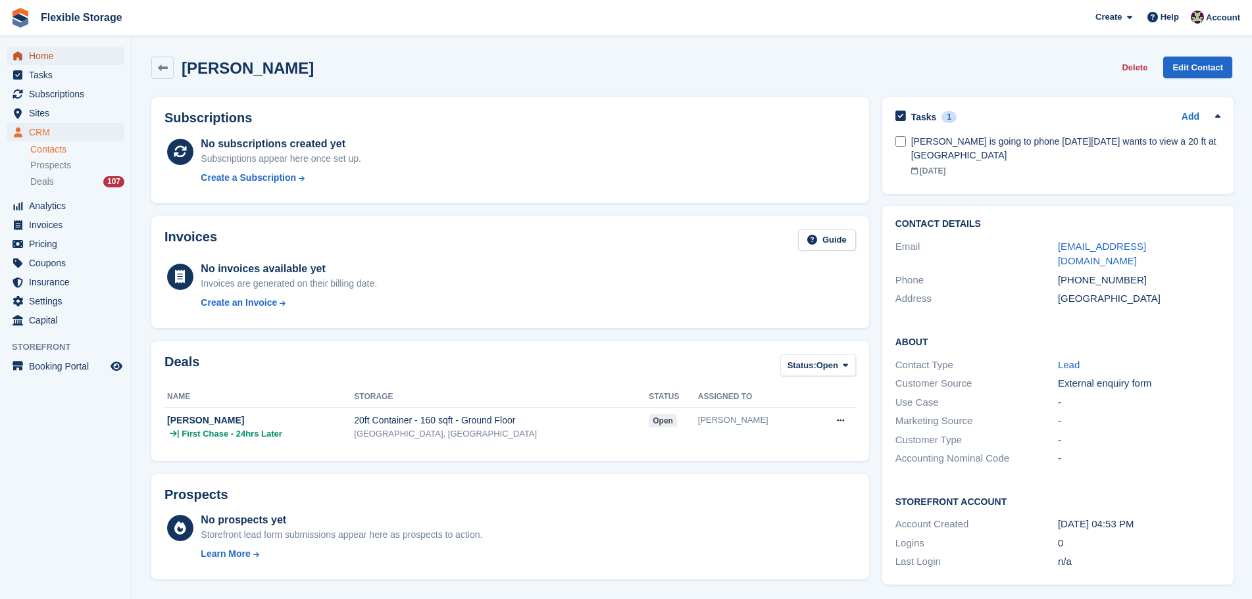
click at [97, 61] on span "Home" at bounding box center [68, 56] width 79 height 18
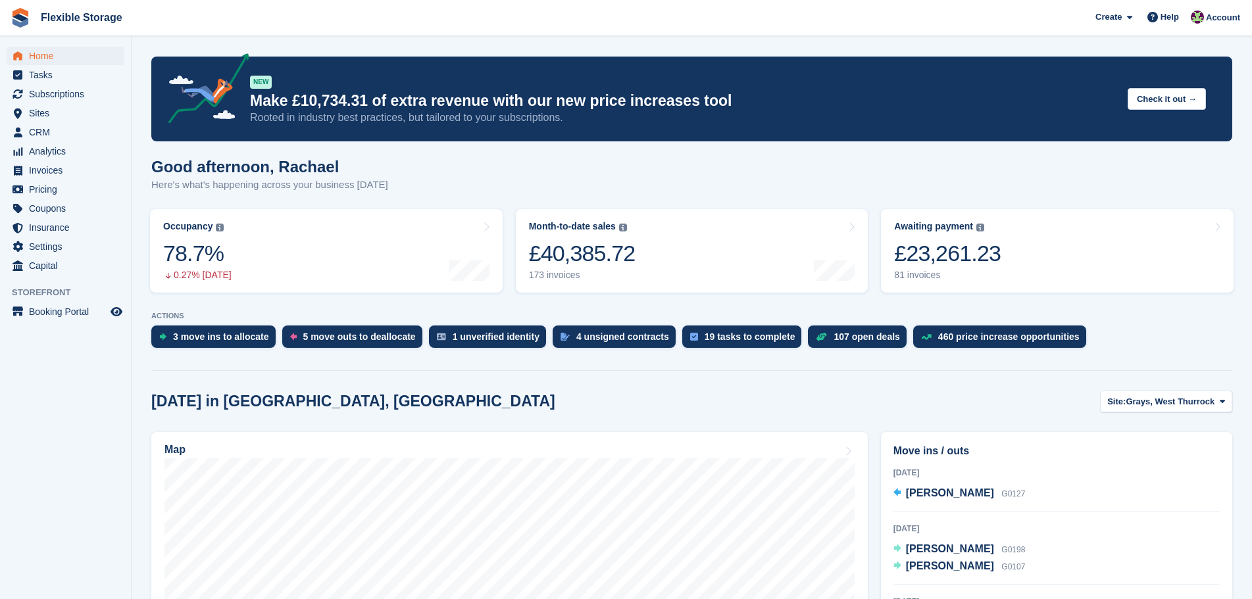
drag, startPoint x: 914, startPoint y: 191, endPoint x: 332, endPoint y: 196, distance: 582.2
click at [332, 195] on div "Good afternoon, Rachael Here's what's happening across your business today" at bounding box center [691, 183] width 1081 height 51
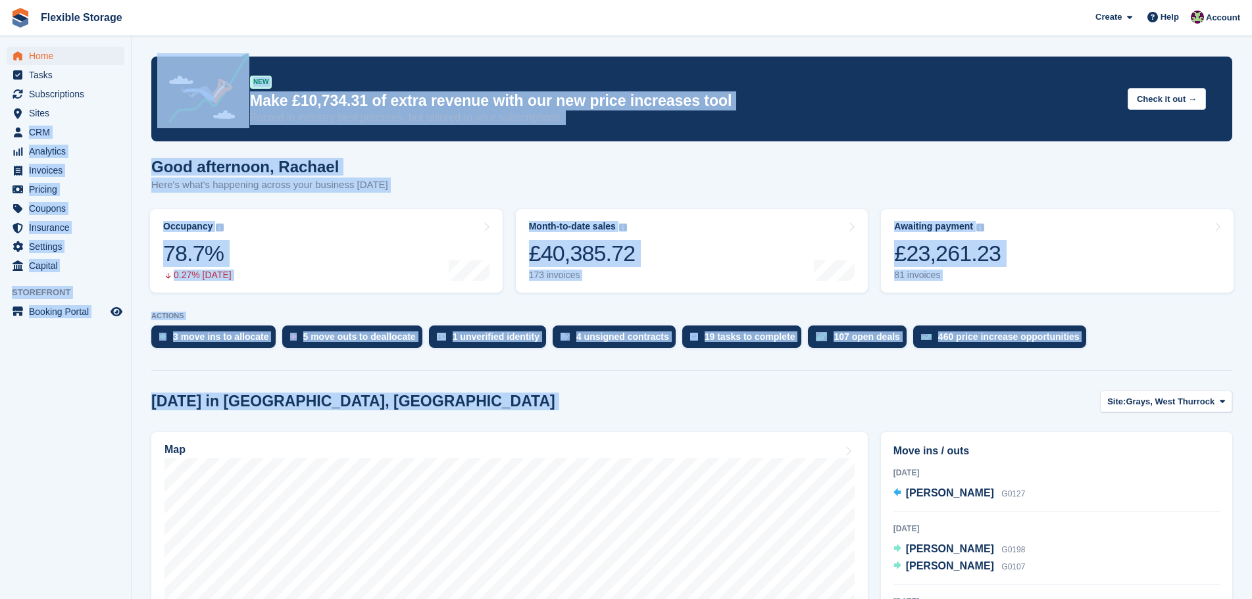
drag, startPoint x: 1002, startPoint y: 401, endPoint x: 0, endPoint y: 123, distance: 1040.4
click at [569, 176] on div "Good afternoon, Rachael Here's what's happening across your business today" at bounding box center [691, 183] width 1081 height 51
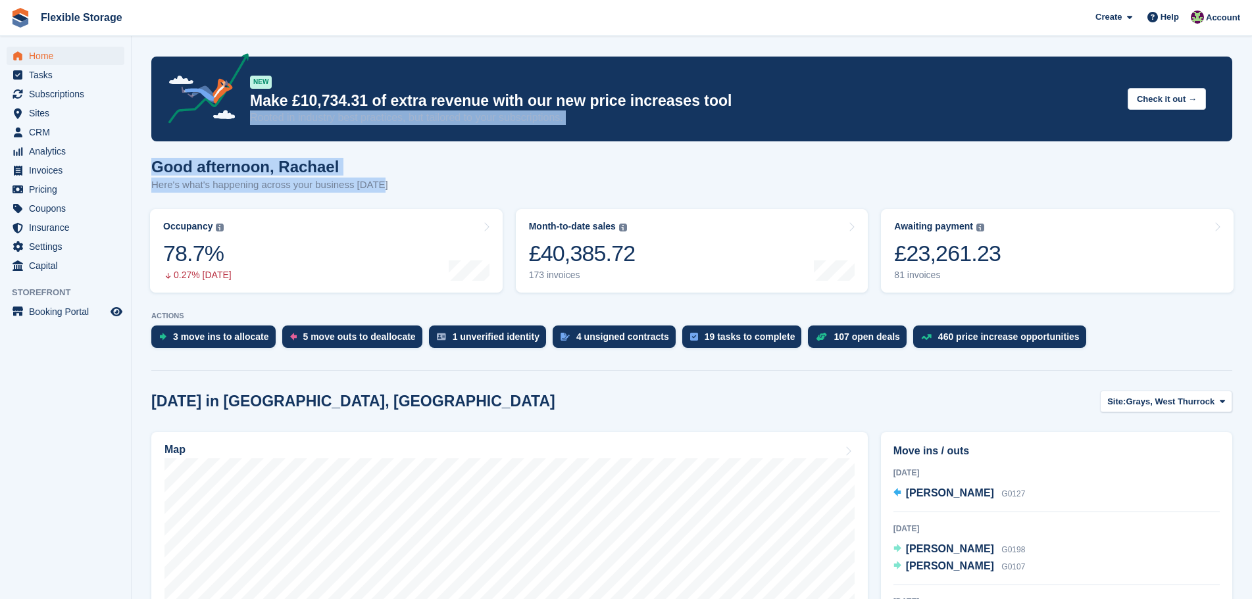
drag, startPoint x: 528, startPoint y: 184, endPoint x: 180, endPoint y: 117, distance: 354.3
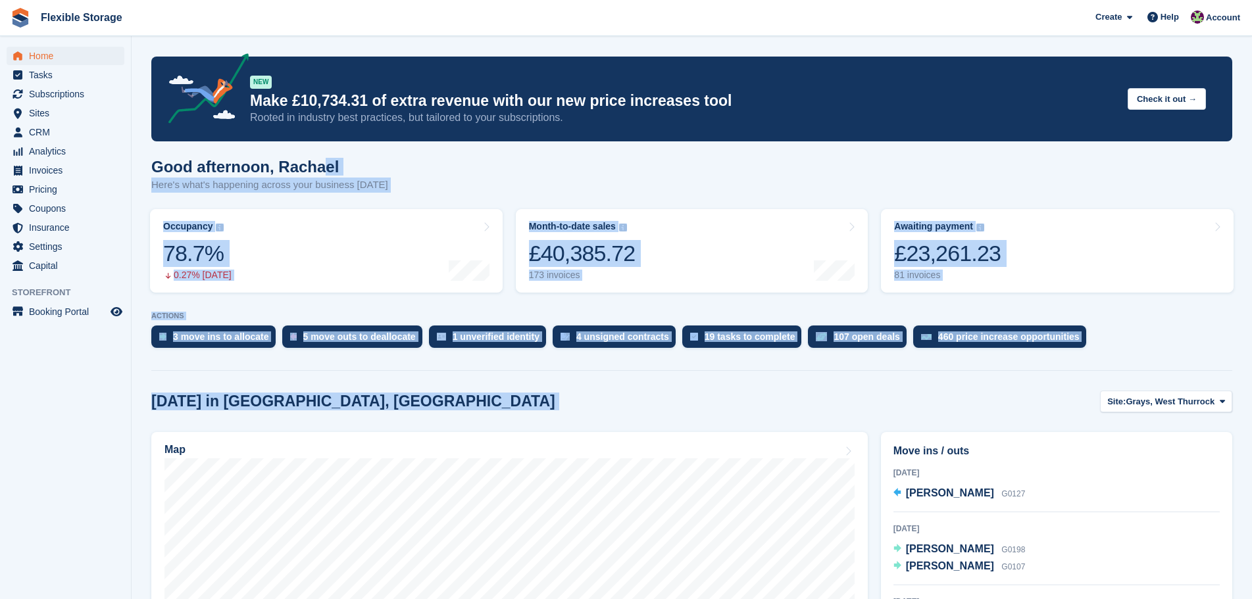
drag, startPoint x: 973, startPoint y: 403, endPoint x: 374, endPoint y: 139, distance: 654.1
click at [680, 174] on div "Good afternoon, Rachael Here's what's happening across your business today" at bounding box center [691, 183] width 1081 height 51
drag, startPoint x: 956, startPoint y: 389, endPoint x: 350, endPoint y: 162, distance: 647.6
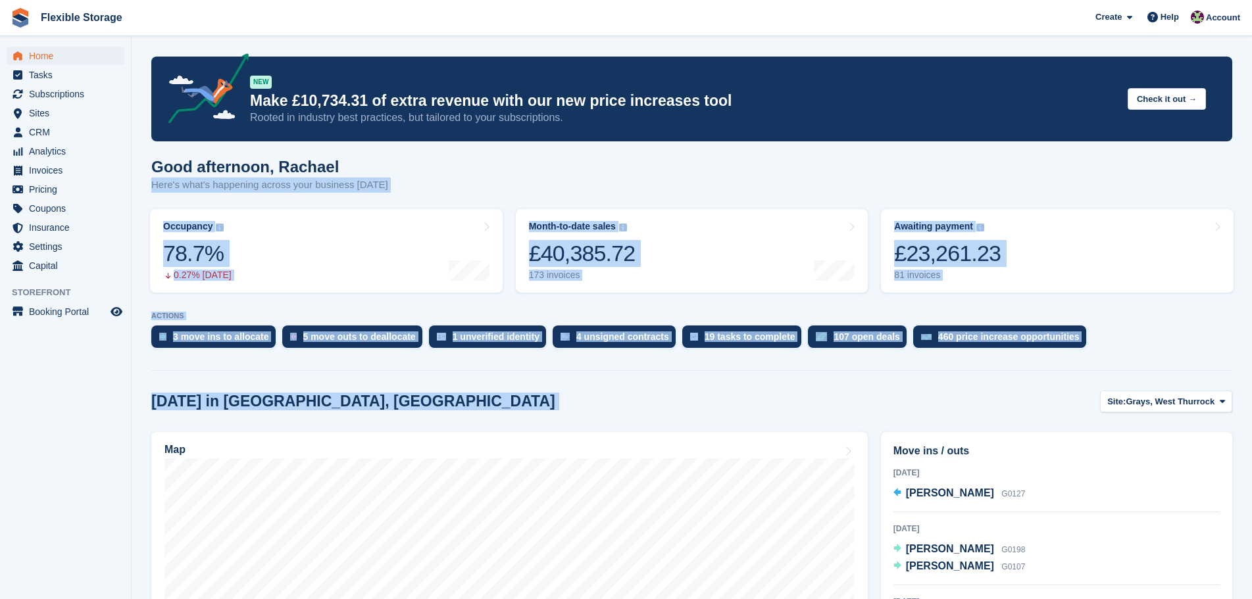
click at [662, 189] on div "Good afternoon, Rachael Here's what's happening across your business today" at bounding box center [691, 183] width 1081 height 51
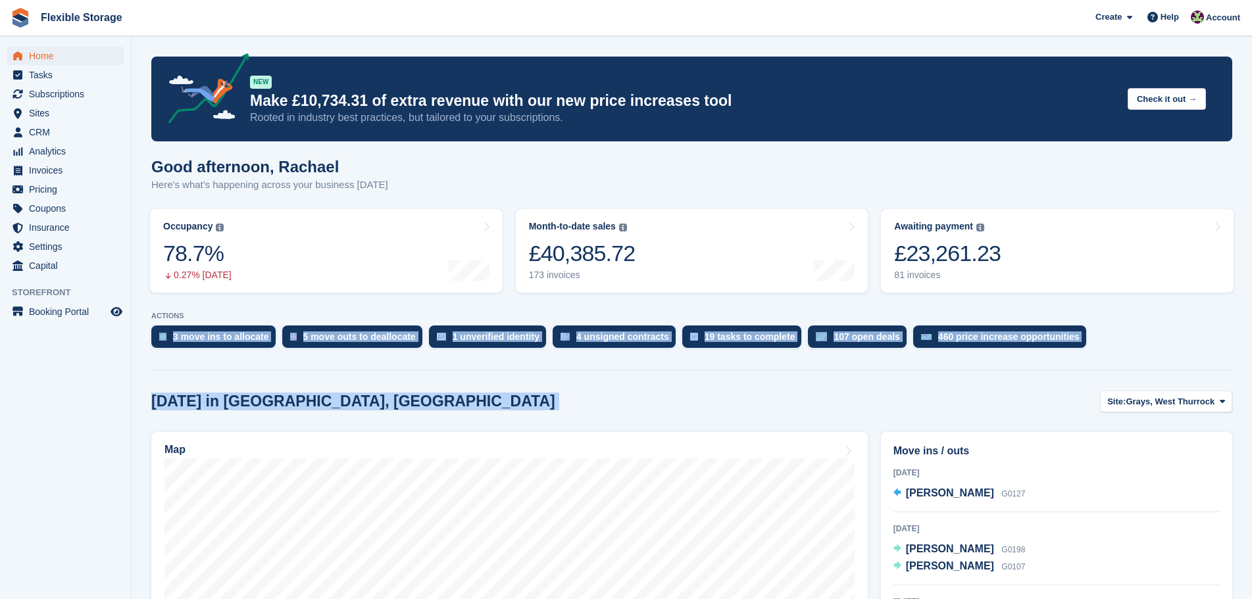
drag, startPoint x: 1014, startPoint y: 412, endPoint x: 428, endPoint y: 313, distance: 594.3
click at [960, 393] on div "Today in Grays, West Thurrock Site: Grays, West Thurrock Grays, West Thurrock C…" at bounding box center [691, 402] width 1081 height 22
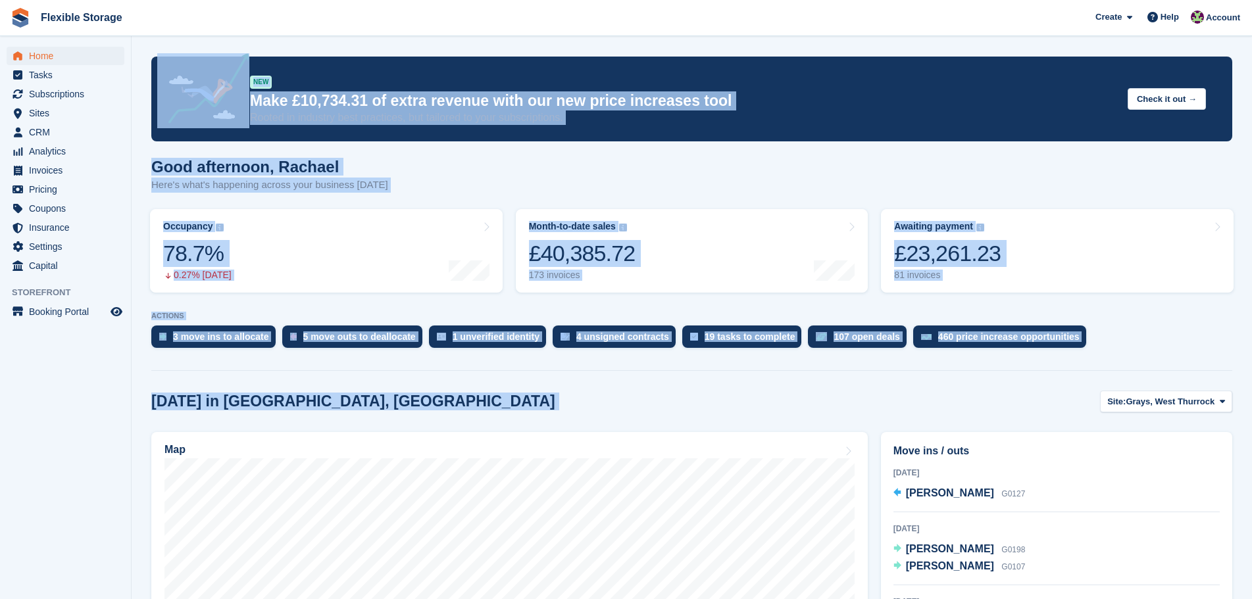
drag, startPoint x: 972, startPoint y: 404, endPoint x: 216, endPoint y: 137, distance: 801.4
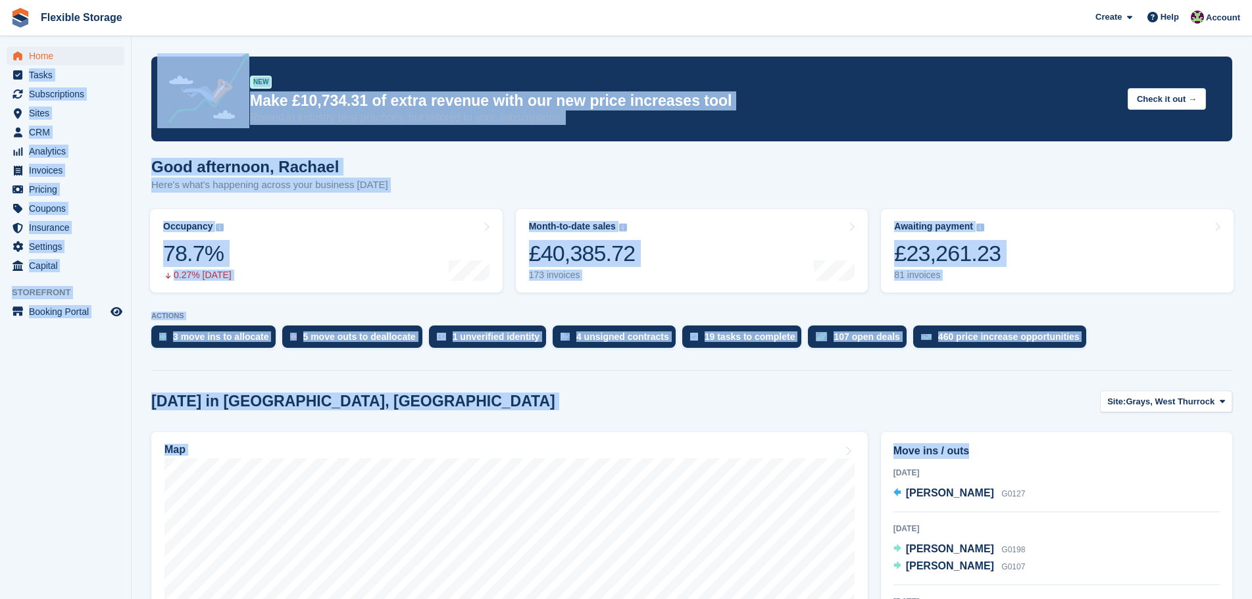
drag, startPoint x: 1046, startPoint y: 420, endPoint x: 495, endPoint y: 151, distance: 612.8
click at [705, 167] on div "Good afternoon, Rachael Here's what's happening across your business today" at bounding box center [691, 183] width 1081 height 51
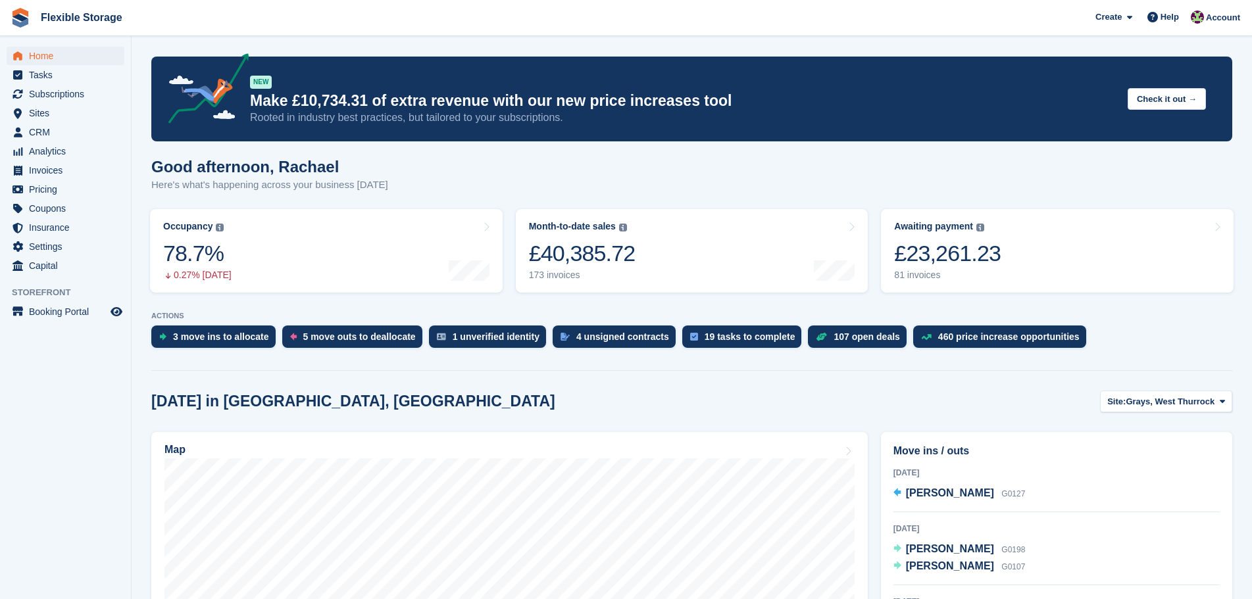
scroll to position [395, 0]
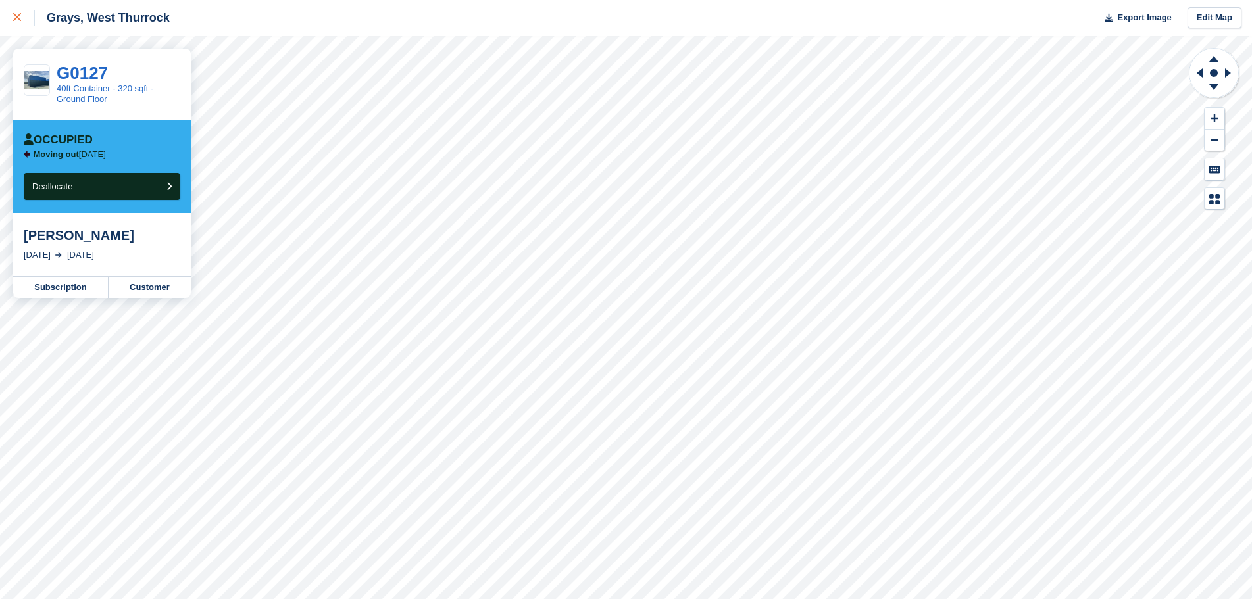
click at [19, 24] on div at bounding box center [24, 18] width 22 height 16
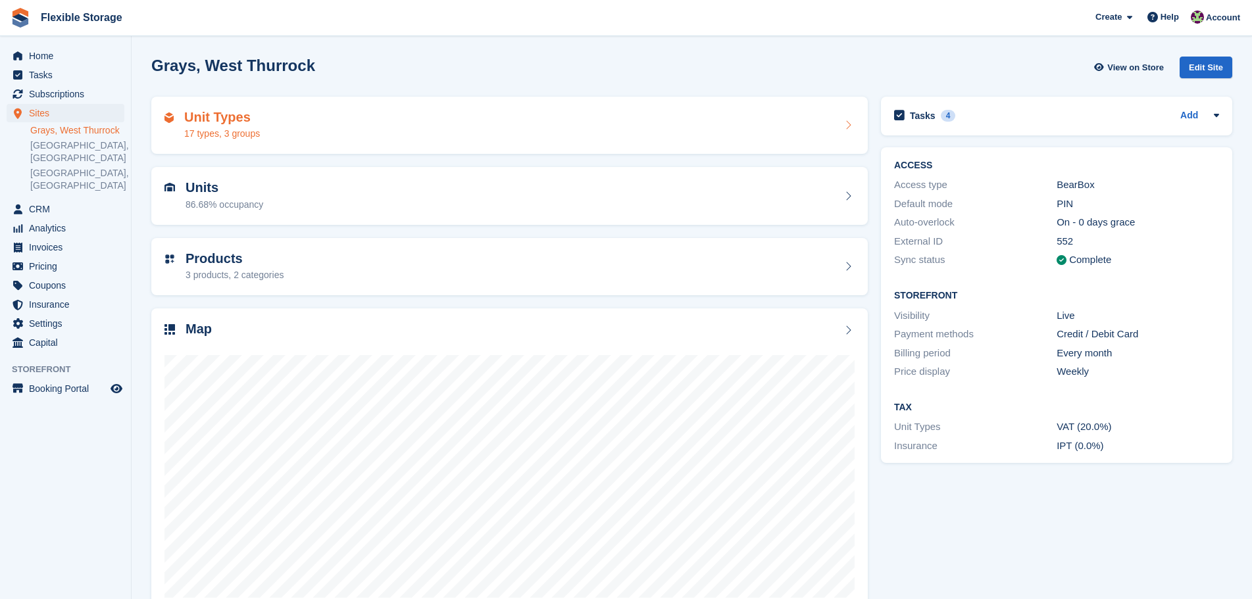
click at [330, 128] on div "Unit Types 17 types, 3 groups" at bounding box center [509, 126] width 690 height 32
click at [386, 139] on div "Unit Types 16 types, 2 groups" at bounding box center [509, 126] width 690 height 32
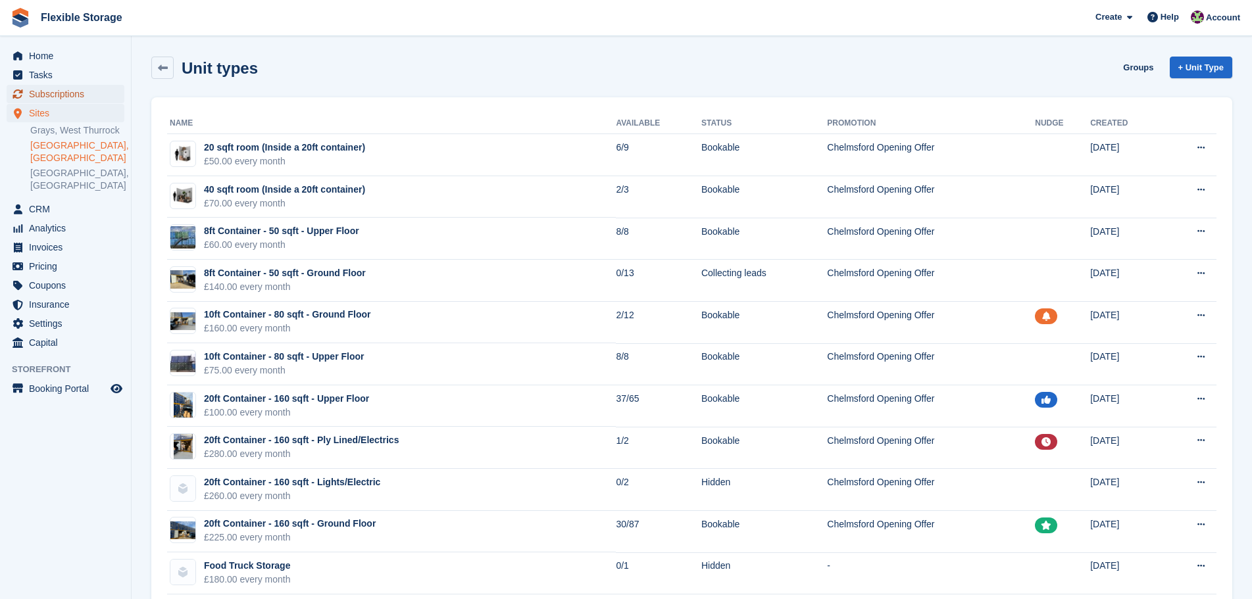
click at [74, 94] on span "Subscriptions" at bounding box center [68, 94] width 79 height 18
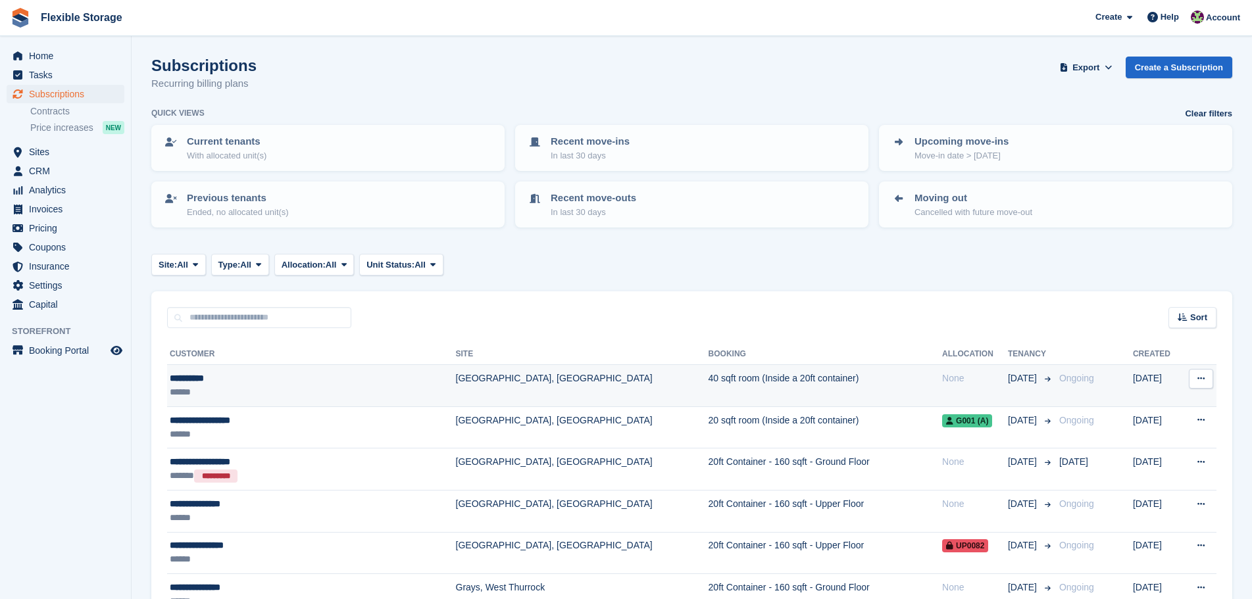
click at [708, 380] on td "40 sqft room (Inside a 20ft container)" at bounding box center [825, 386] width 234 height 42
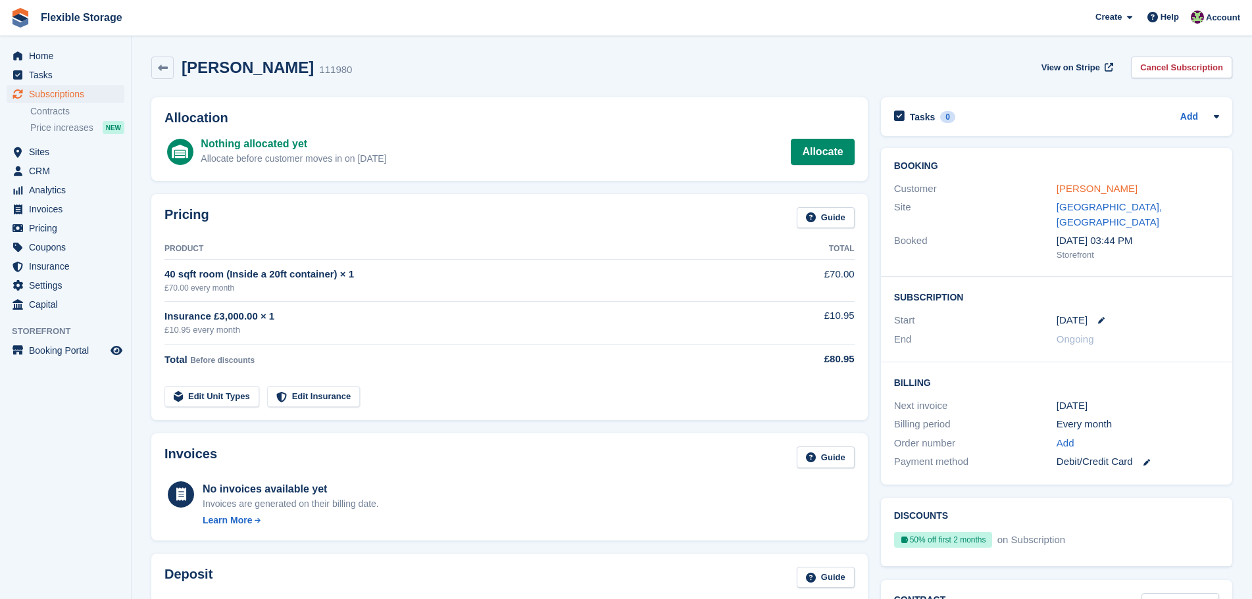
click at [1078, 187] on link "[PERSON_NAME]" at bounding box center [1096, 188] width 81 height 11
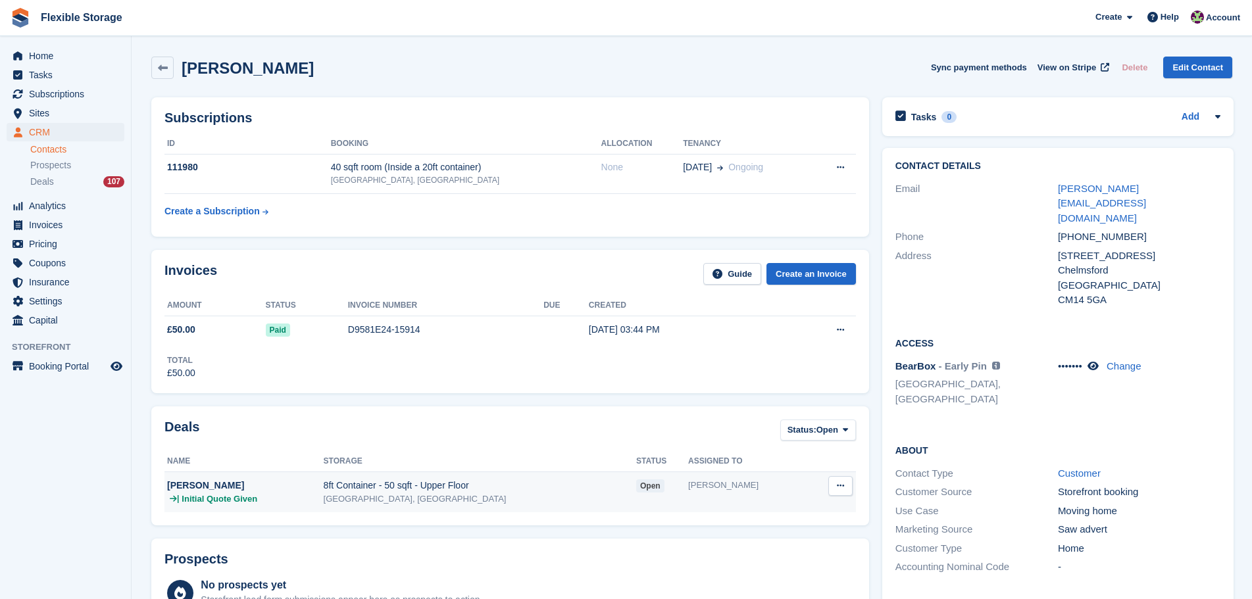
click at [560, 493] on div "[GEOGRAPHIC_DATA], [GEOGRAPHIC_DATA]" at bounding box center [480, 499] width 312 height 13
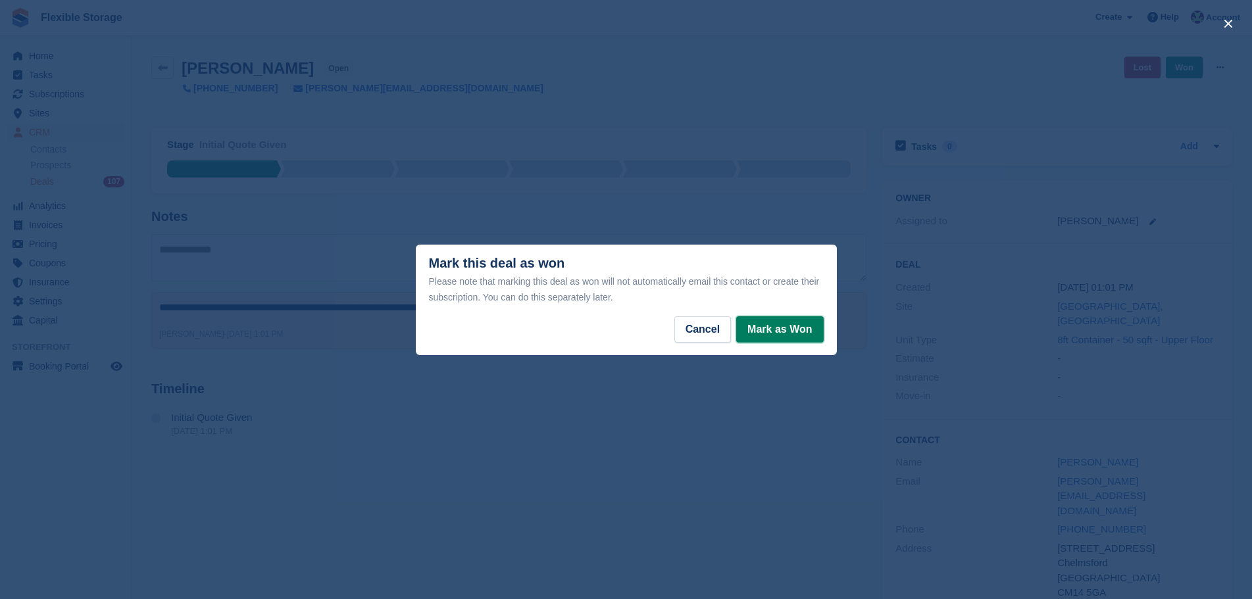
click at [788, 327] on button "Mark as Won" at bounding box center [779, 329] width 87 height 26
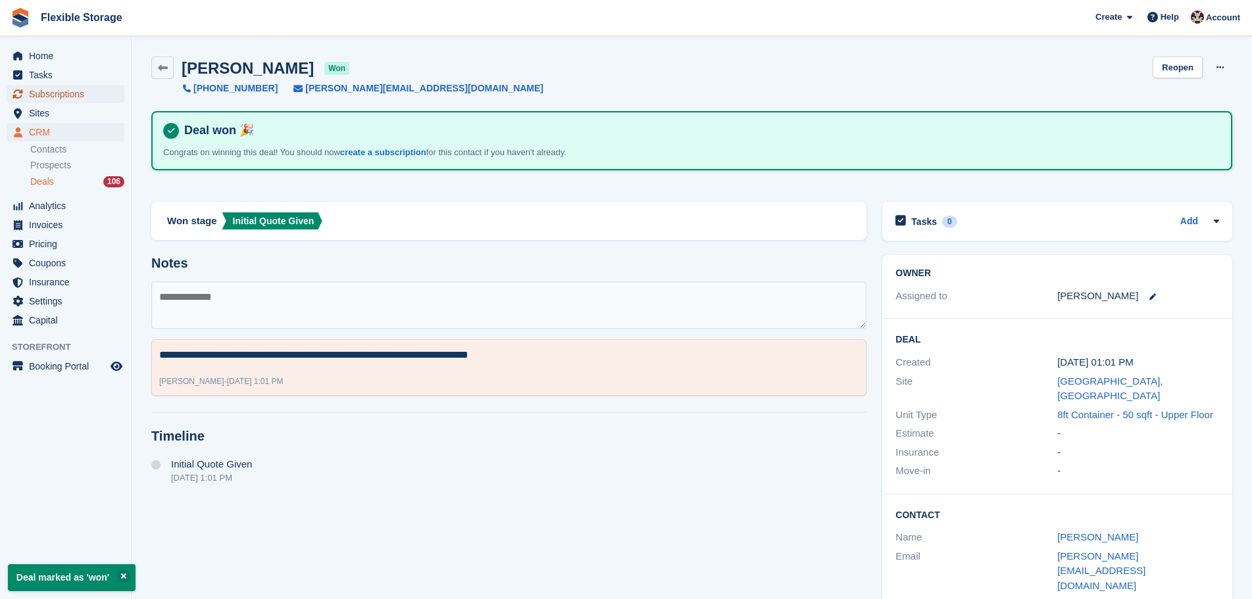
click at [76, 98] on span "Subscriptions" at bounding box center [68, 94] width 79 height 18
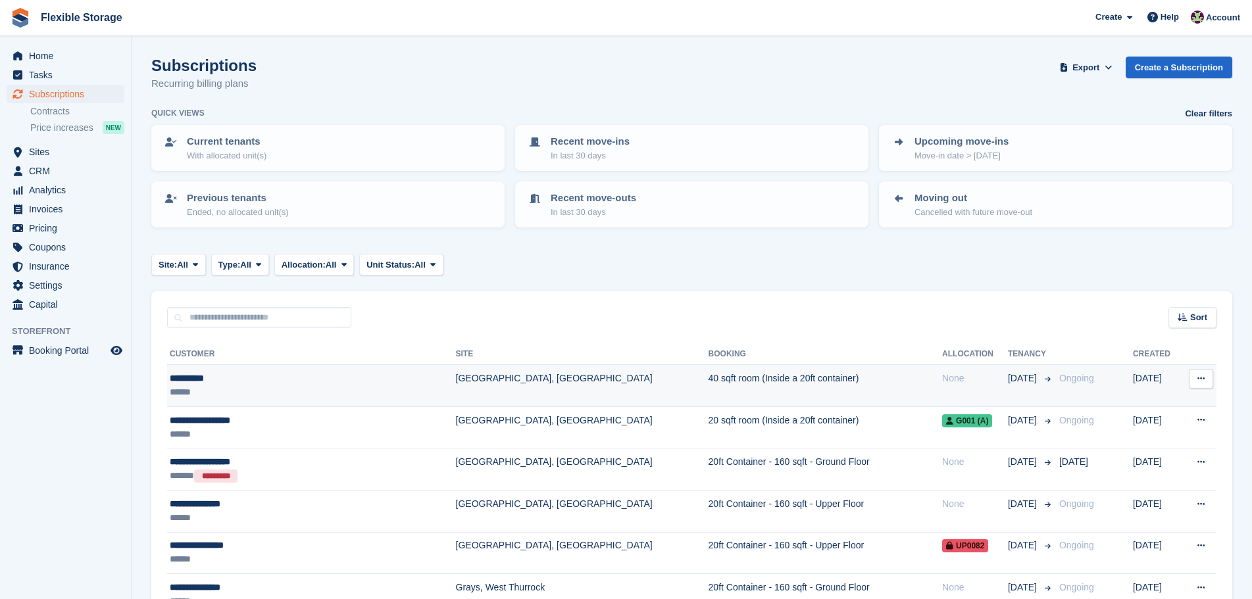
click at [735, 387] on td "40 sqft room (Inside a 20ft container)" at bounding box center [825, 386] width 234 height 42
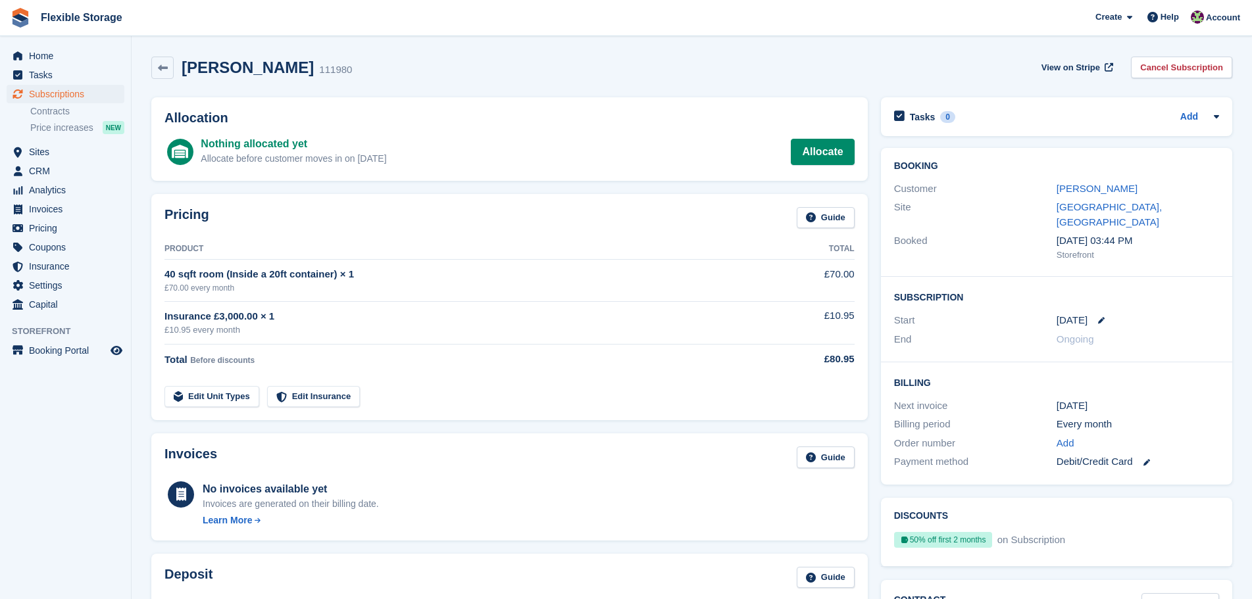
click at [1084, 176] on div "Booking Customer Emily Hill Site Chelmsford, Essex Booked 2 Oct, 03:44 PM Store…" at bounding box center [1056, 212] width 351 height 129
click at [1087, 198] on div "Site Chelmsford, Essex" at bounding box center [1056, 215] width 325 height 34
click at [1089, 190] on link "Emily Hill" at bounding box center [1096, 188] width 81 height 11
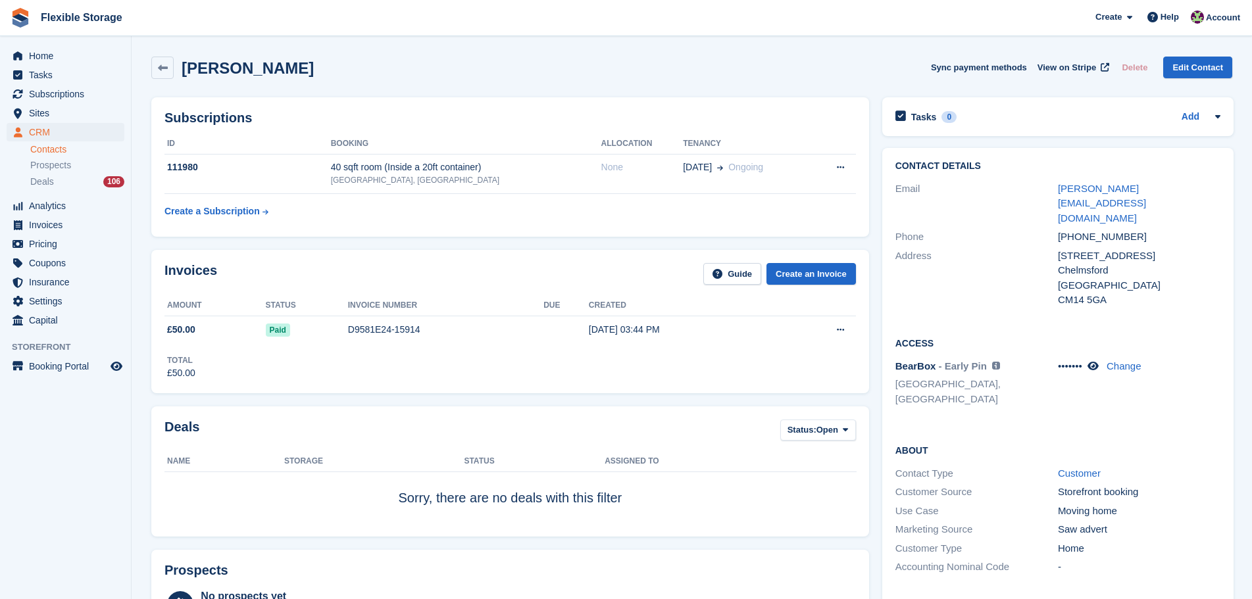
drag, startPoint x: 882, startPoint y: 59, endPoint x: 1204, endPoint y: 581, distance: 613.4
click at [1203, 581] on div "Emily Hill Sync payment methods View on Stripe Delete Edit Contact Subscription…" at bounding box center [691, 538] width 1081 height 977
click at [1173, 560] on div "-" at bounding box center [1139, 567] width 162 height 15
click at [712, 176] on td "09 Oct Ongoing" at bounding box center [747, 174] width 128 height 40
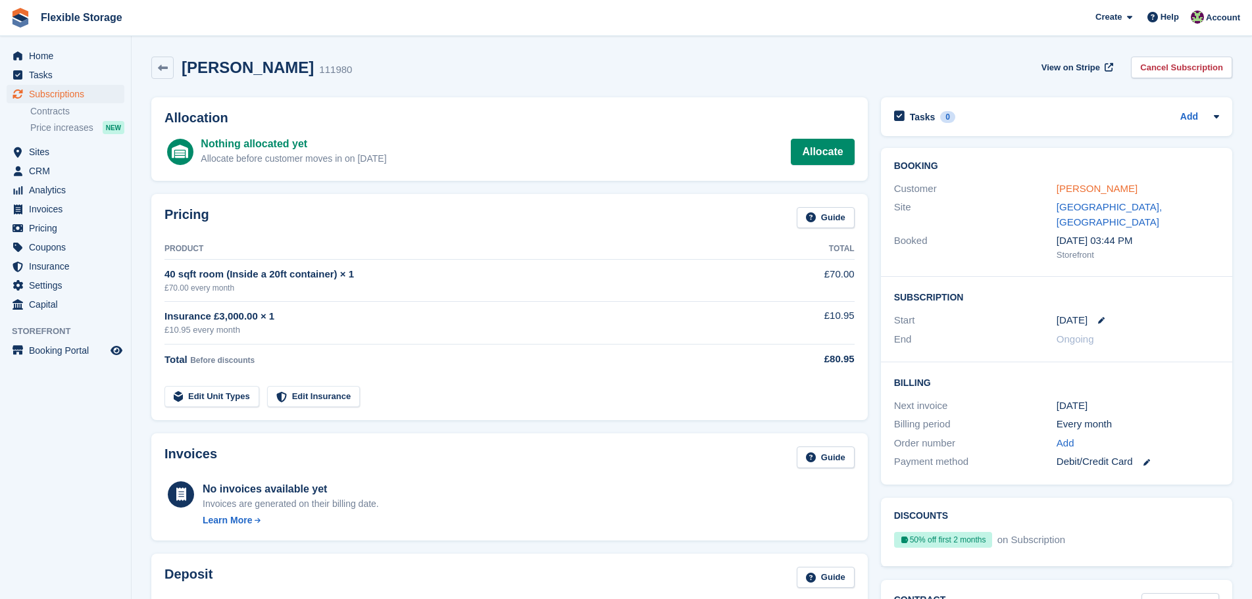
click at [1081, 191] on link "[PERSON_NAME]" at bounding box center [1096, 188] width 81 height 11
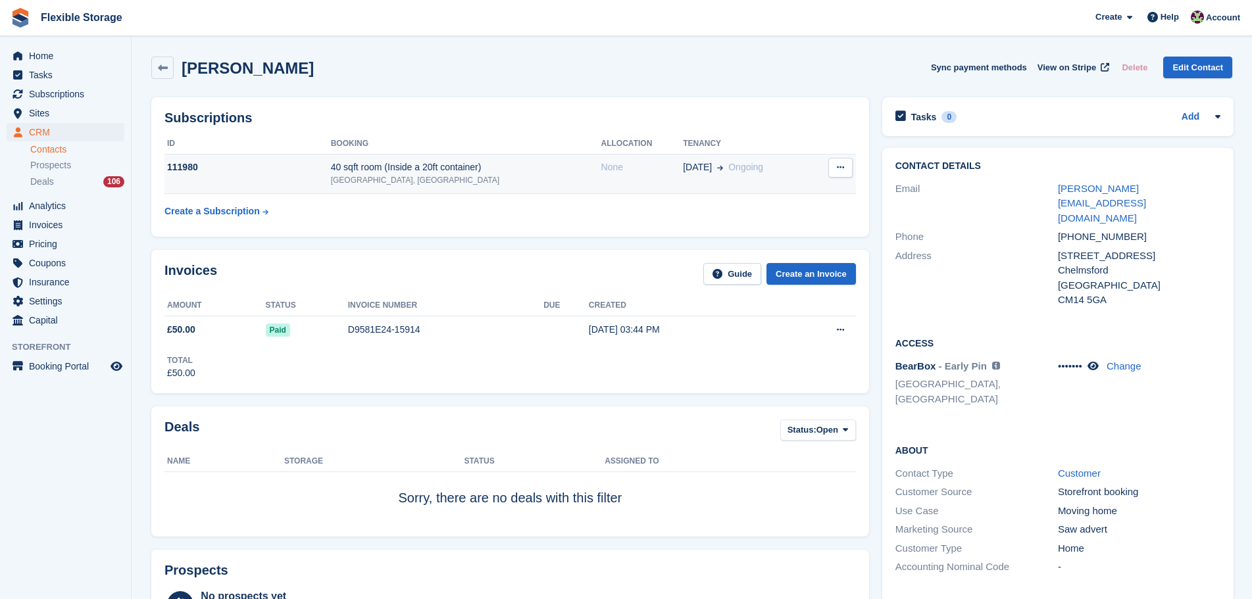
click at [395, 170] on div "40 sqft room (Inside a 20ft container)" at bounding box center [466, 168] width 270 height 14
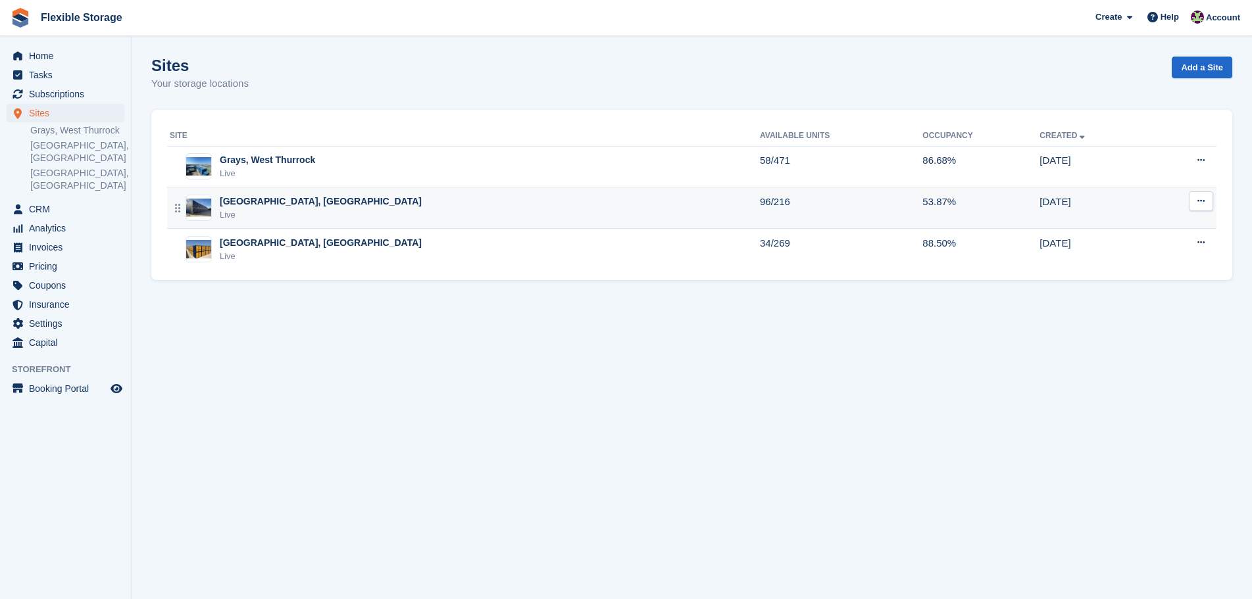
click at [443, 217] on div "Chelmsford, Essex Live" at bounding box center [465, 208] width 590 height 27
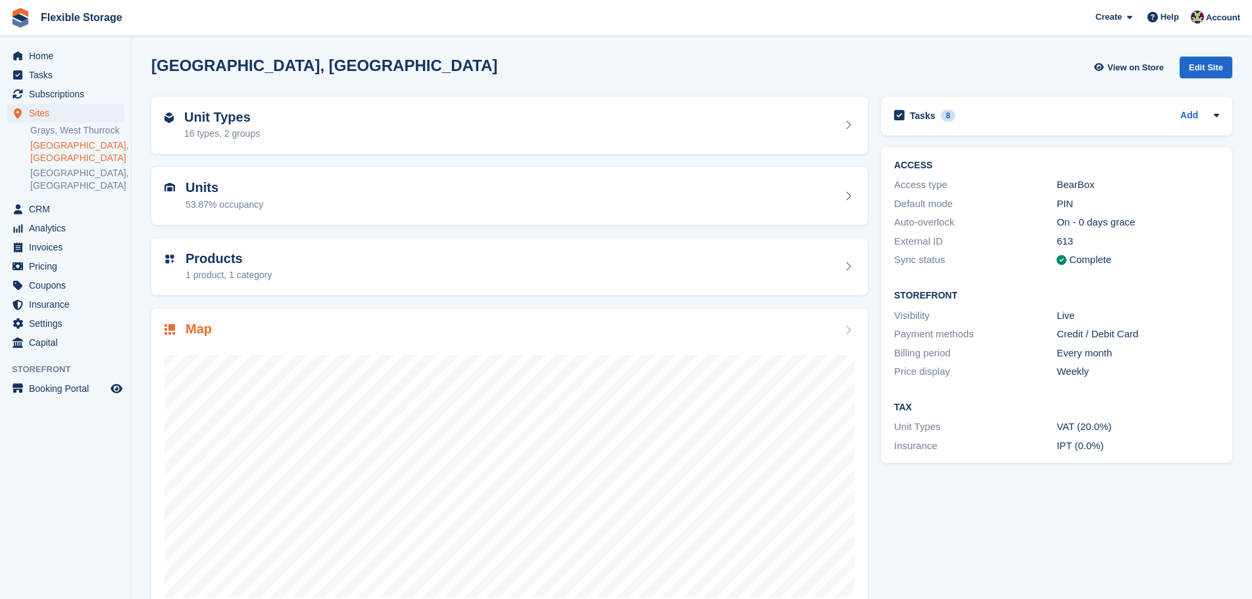
click at [327, 334] on div "Map" at bounding box center [509, 331] width 690 height 18
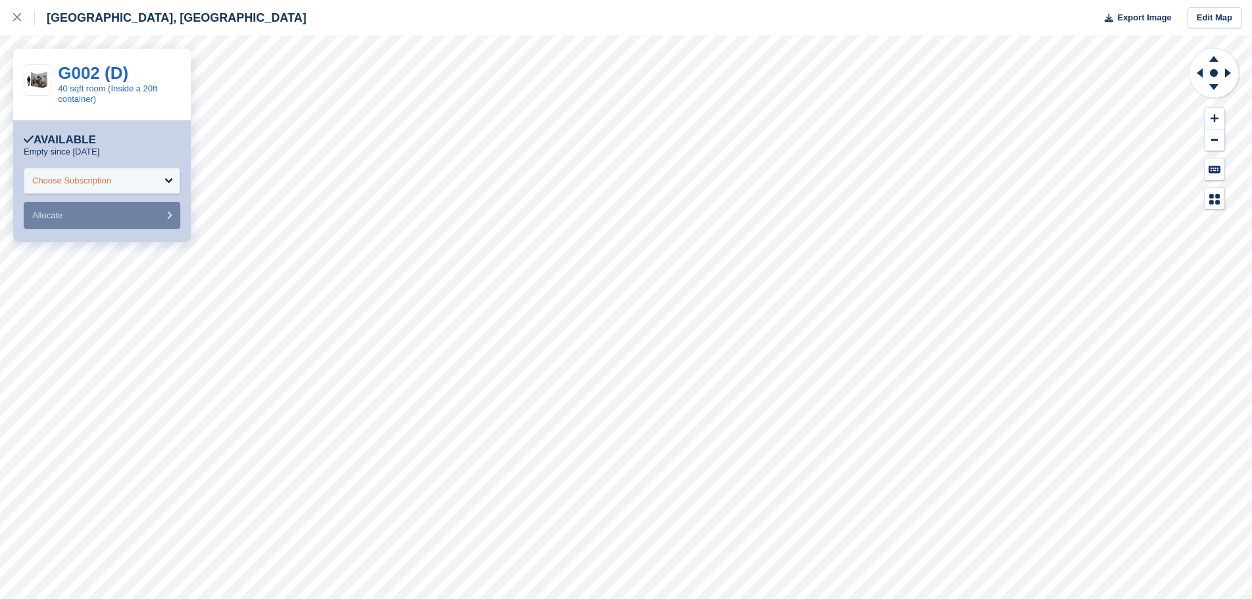
click at [130, 189] on div "Choose Subscription" at bounding box center [102, 181] width 157 height 26
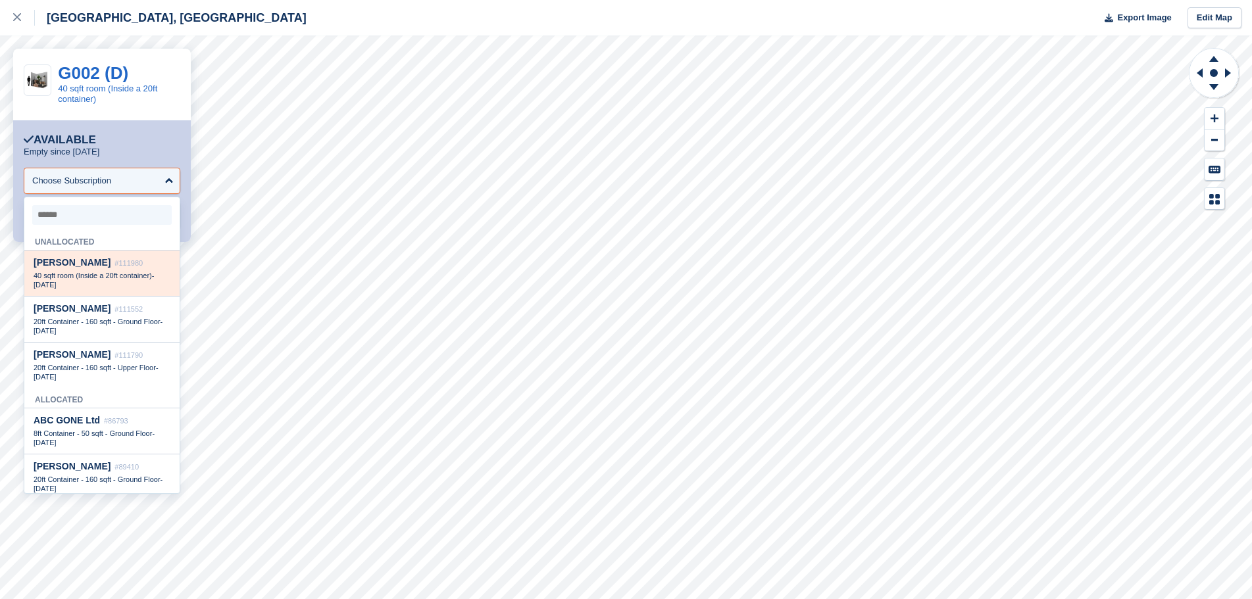
click at [108, 266] on div "Emily Hill #111980" at bounding box center [102, 262] width 137 height 11
select select "******"
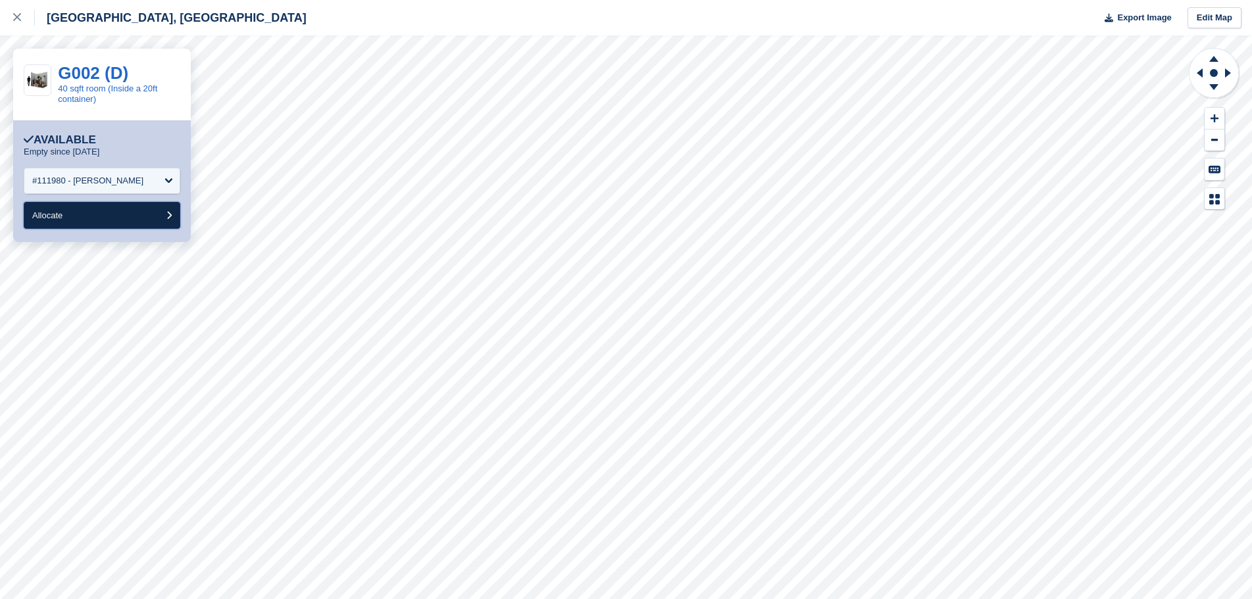
click at [59, 218] on span "Allocate" at bounding box center [47, 215] width 30 height 10
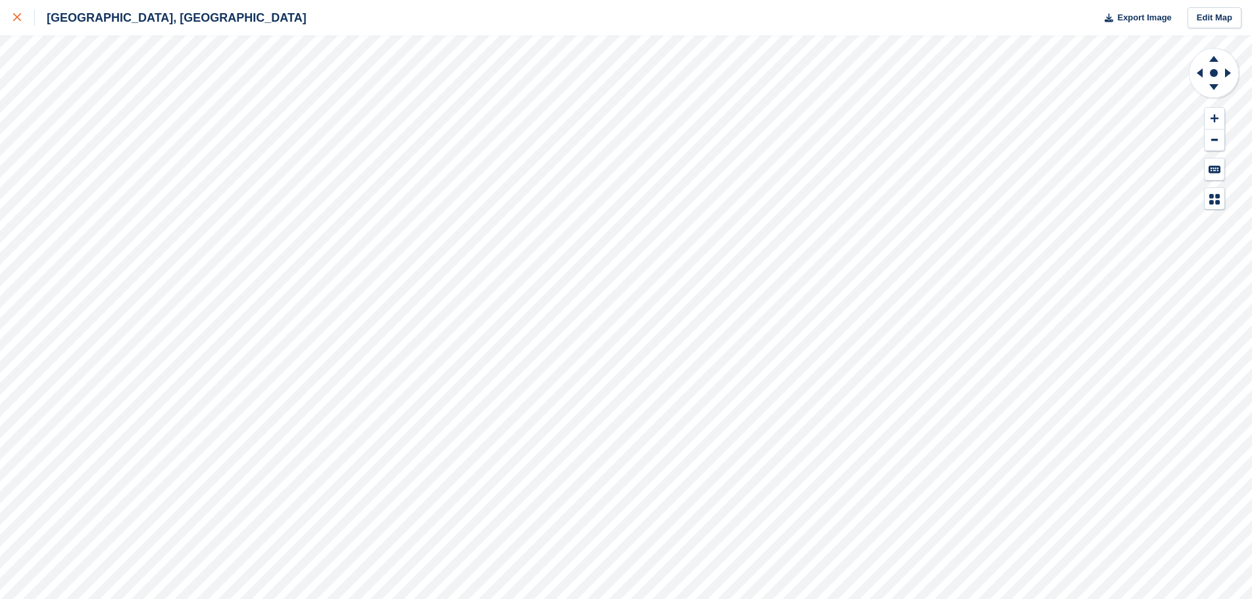
click at [22, 24] on div at bounding box center [24, 18] width 22 height 16
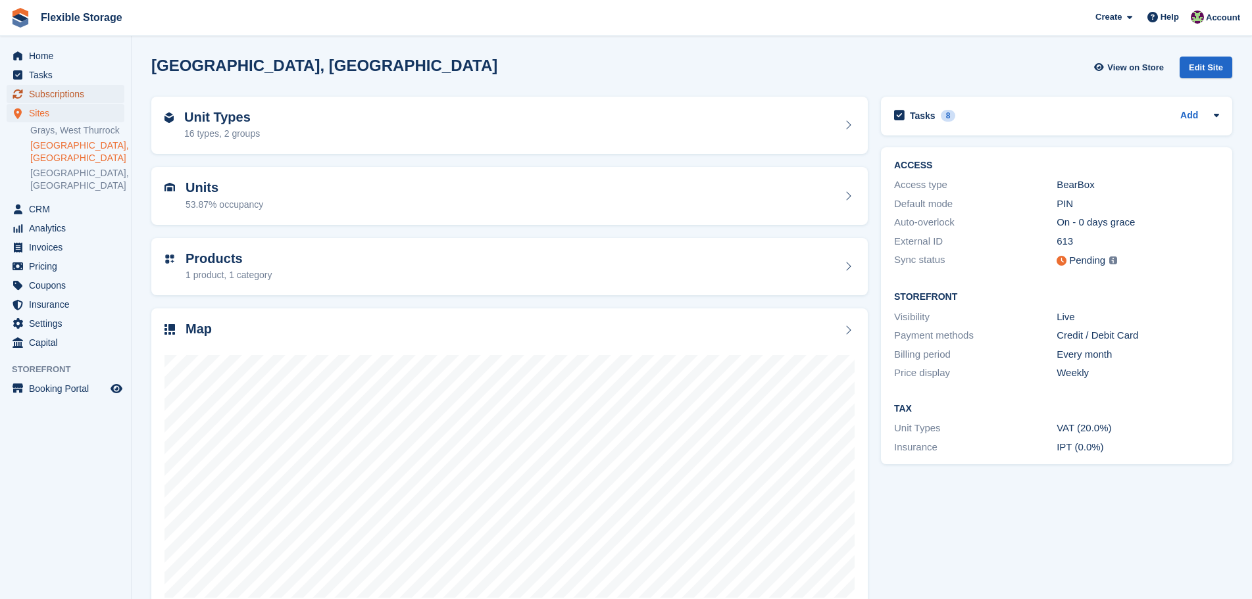
click at [76, 95] on span "Subscriptions" at bounding box center [68, 94] width 79 height 18
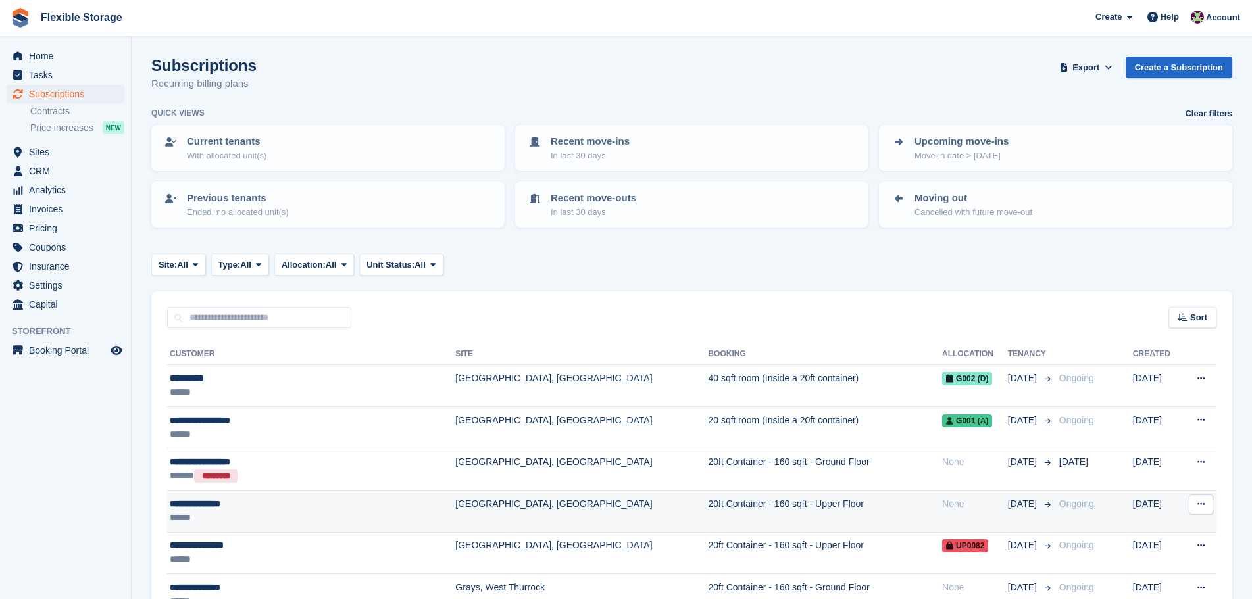
click at [708, 513] on td "20ft Container - 160 sqft - Upper Floor" at bounding box center [825, 511] width 234 height 42
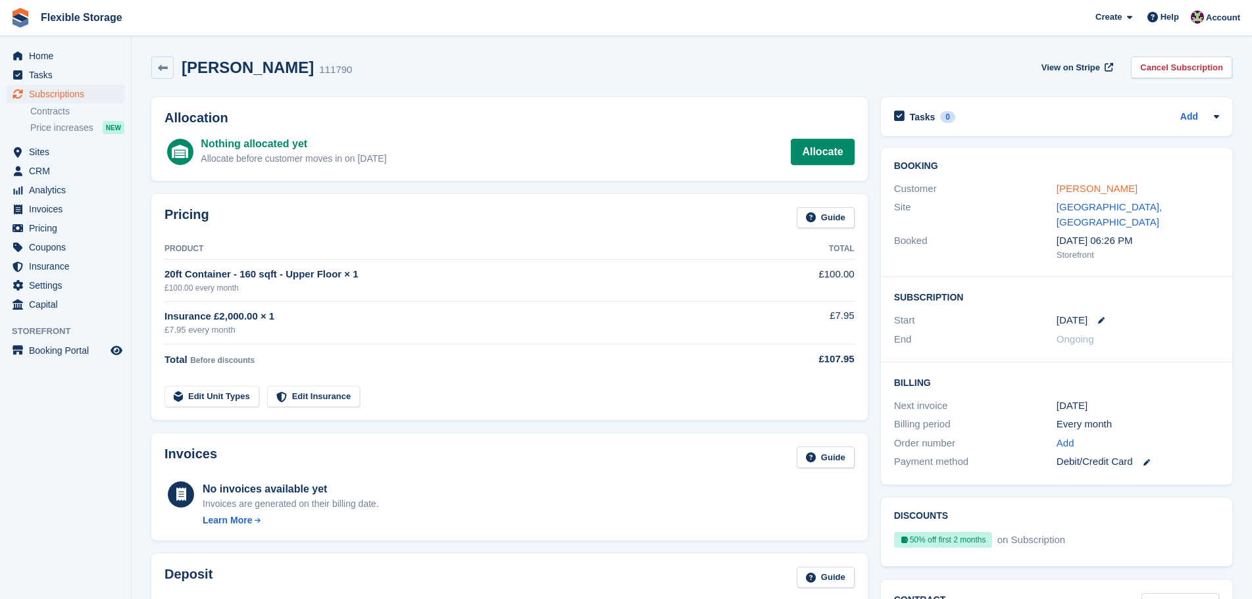
click at [1075, 193] on link "[PERSON_NAME]" at bounding box center [1096, 188] width 81 height 11
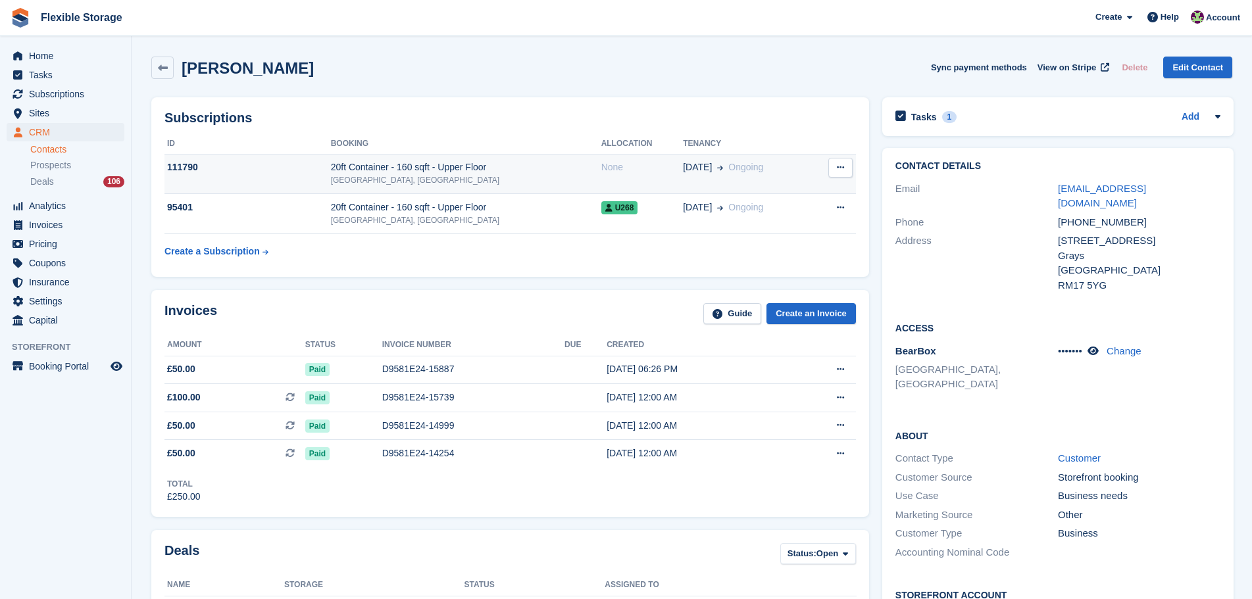
click at [509, 172] on div "20ft Container - 160 sqft - Upper Floor" at bounding box center [466, 168] width 270 height 14
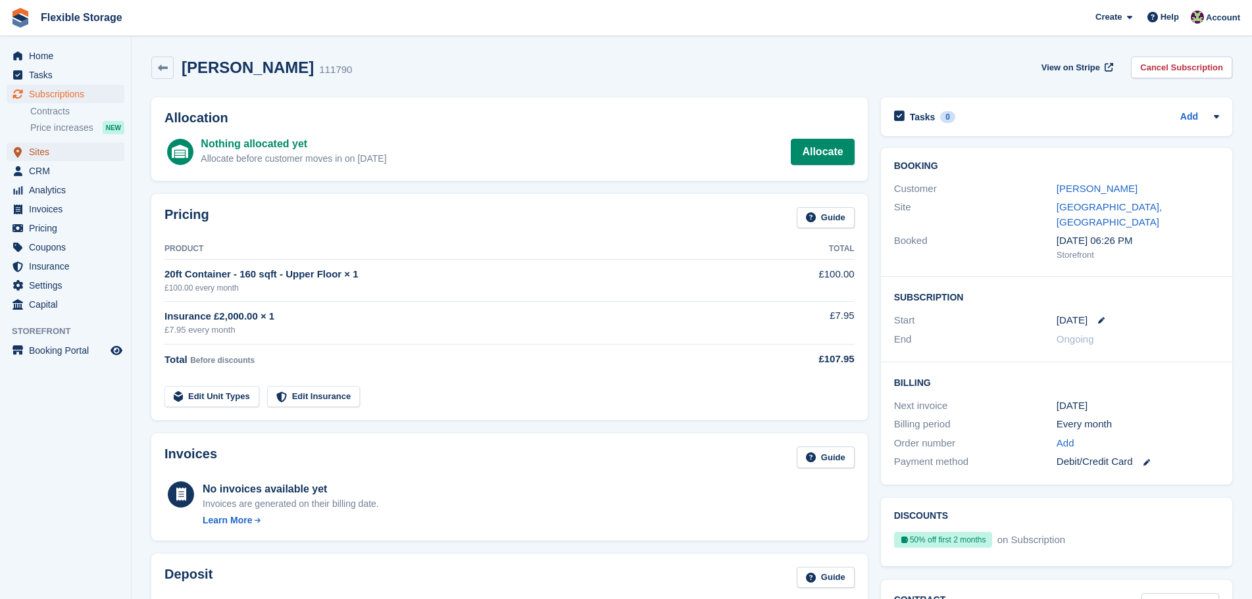
click at [42, 151] on span "Sites" at bounding box center [68, 152] width 79 height 18
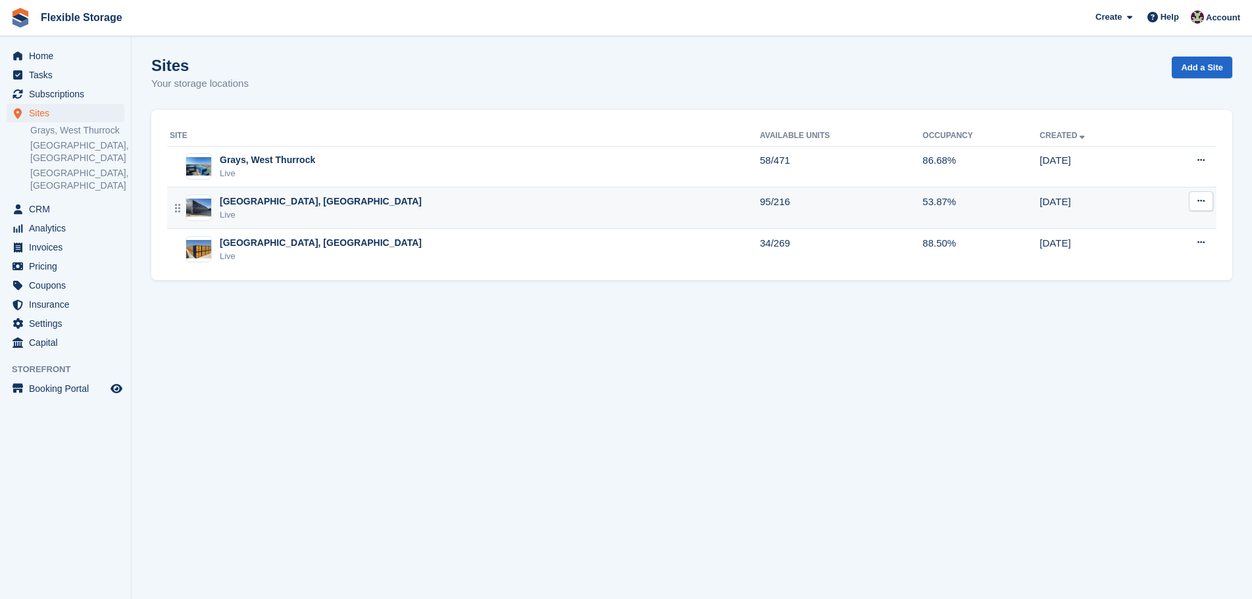
click at [338, 222] on td "Chelmsford, Essex Live" at bounding box center [463, 207] width 593 height 41
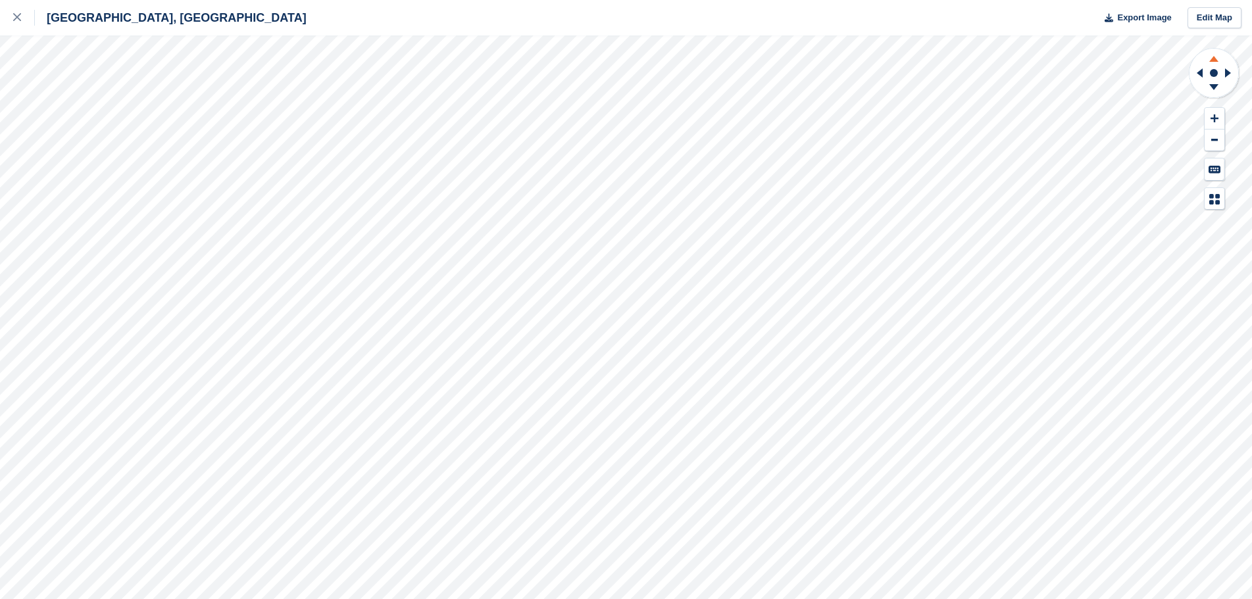
click at [1212, 59] on icon at bounding box center [1213, 59] width 9 height 6
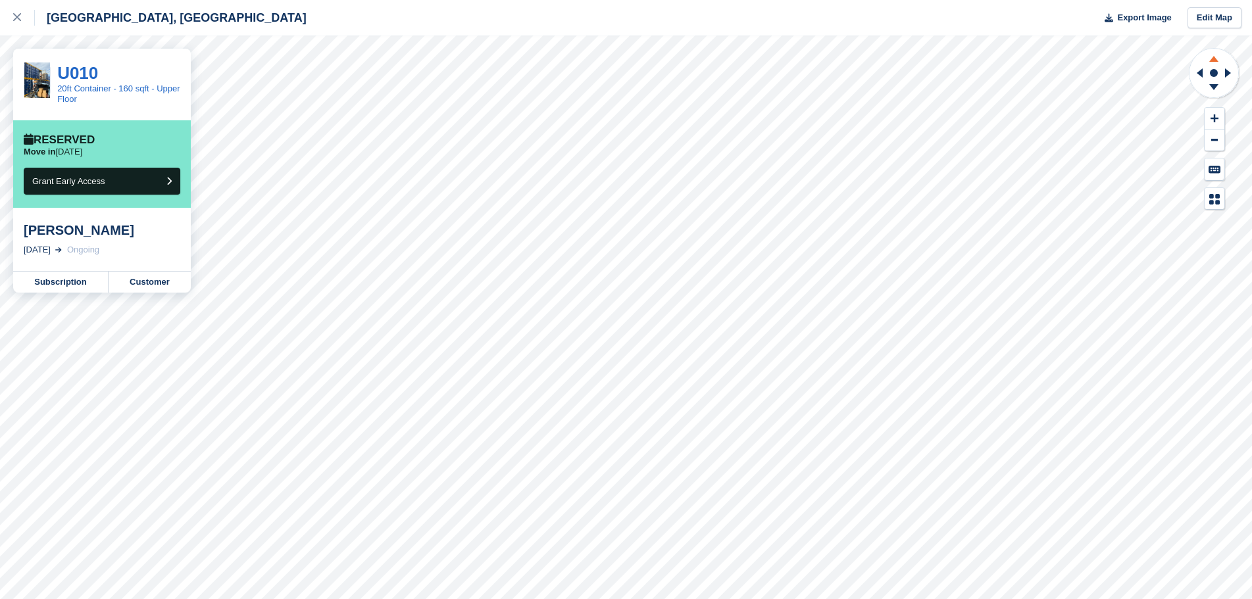
click at [1220, 57] on icon at bounding box center [1214, 57] width 34 height 16
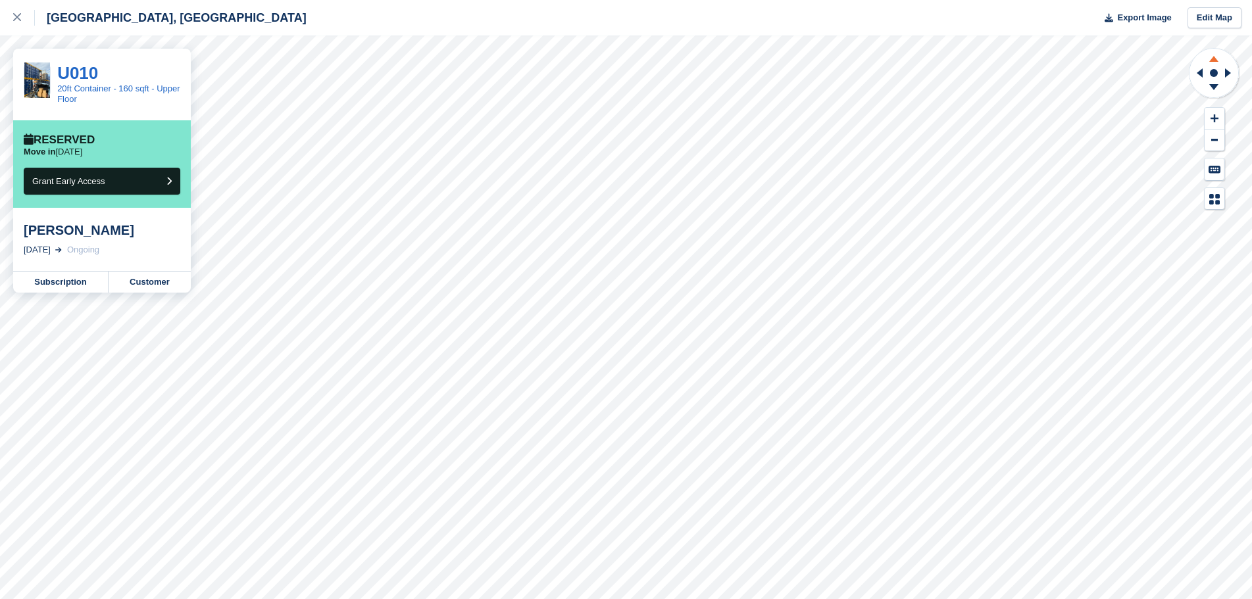
click at [1220, 57] on icon at bounding box center [1214, 57] width 34 height 16
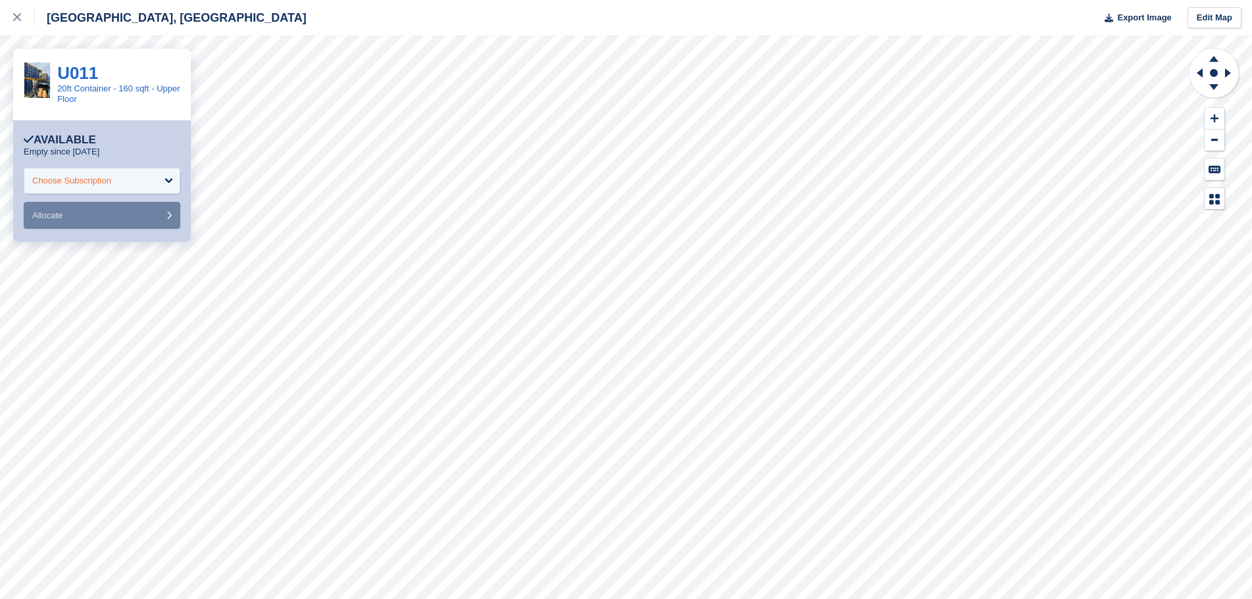
click at [116, 172] on div "Choose Subscription" at bounding box center [102, 181] width 157 height 26
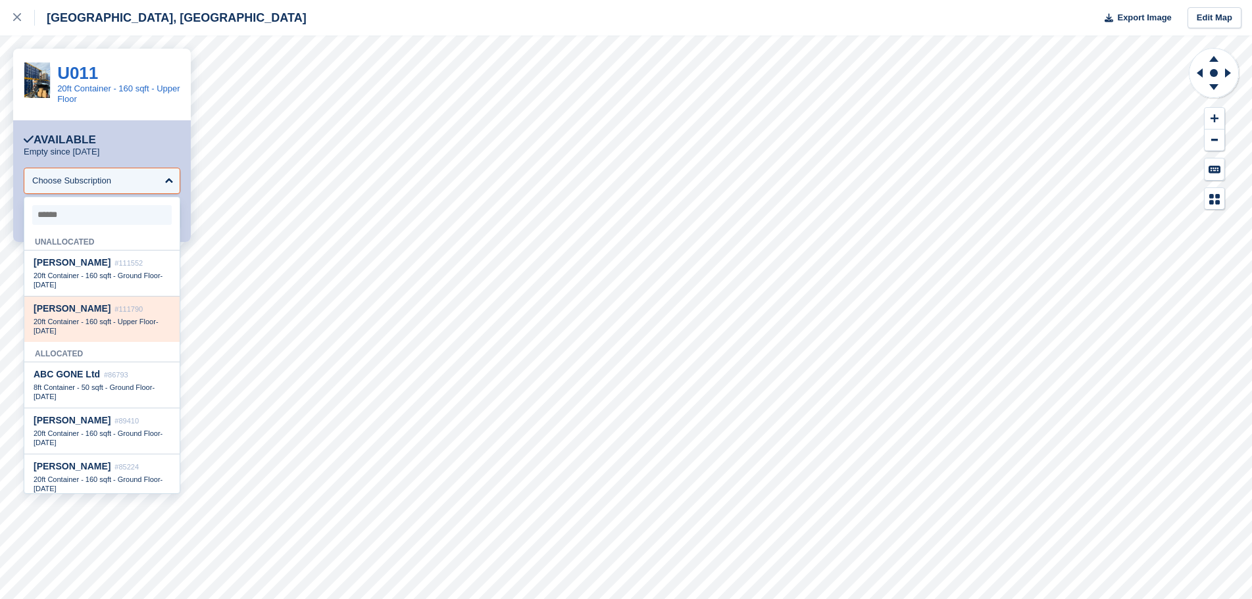
click at [109, 323] on span "20ft Container - 160 sqft - Upper Floor" at bounding box center [95, 322] width 122 height 8
select select "******"
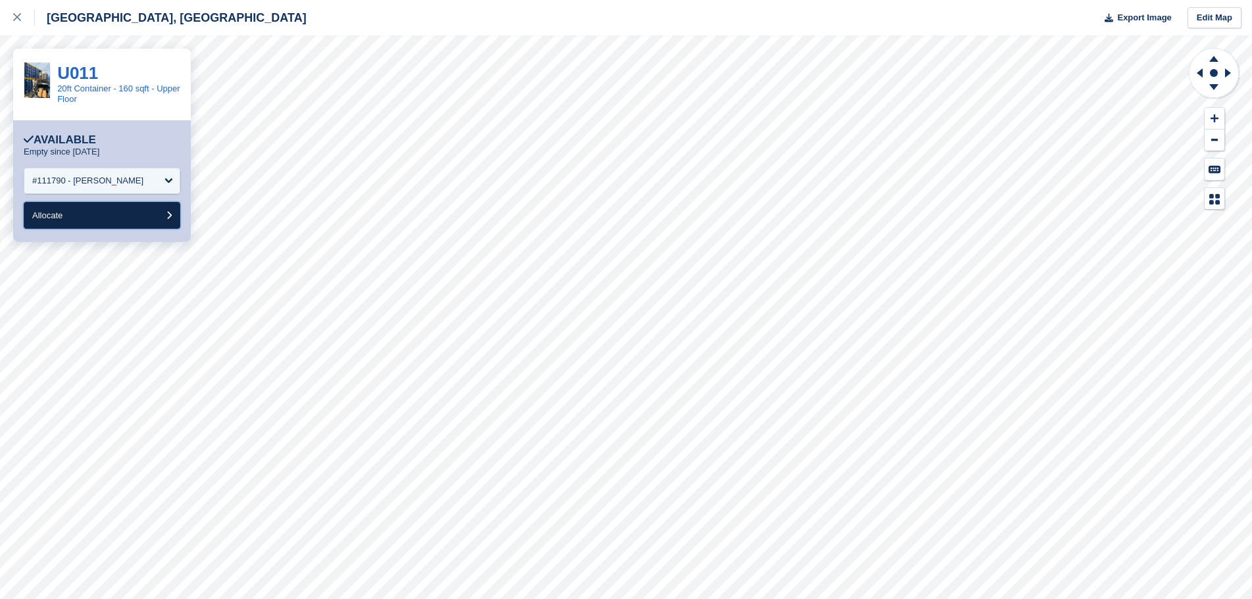
click at [82, 215] on button "Allocate" at bounding box center [102, 215] width 157 height 27
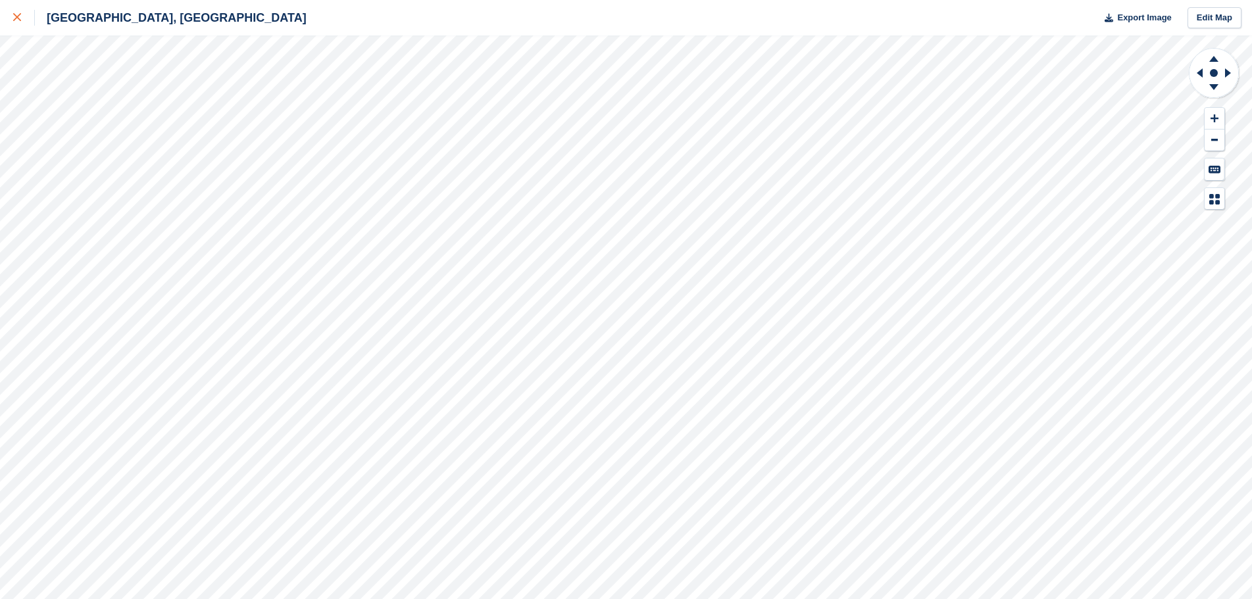
click at [9, 18] on link at bounding box center [17, 18] width 35 height 36
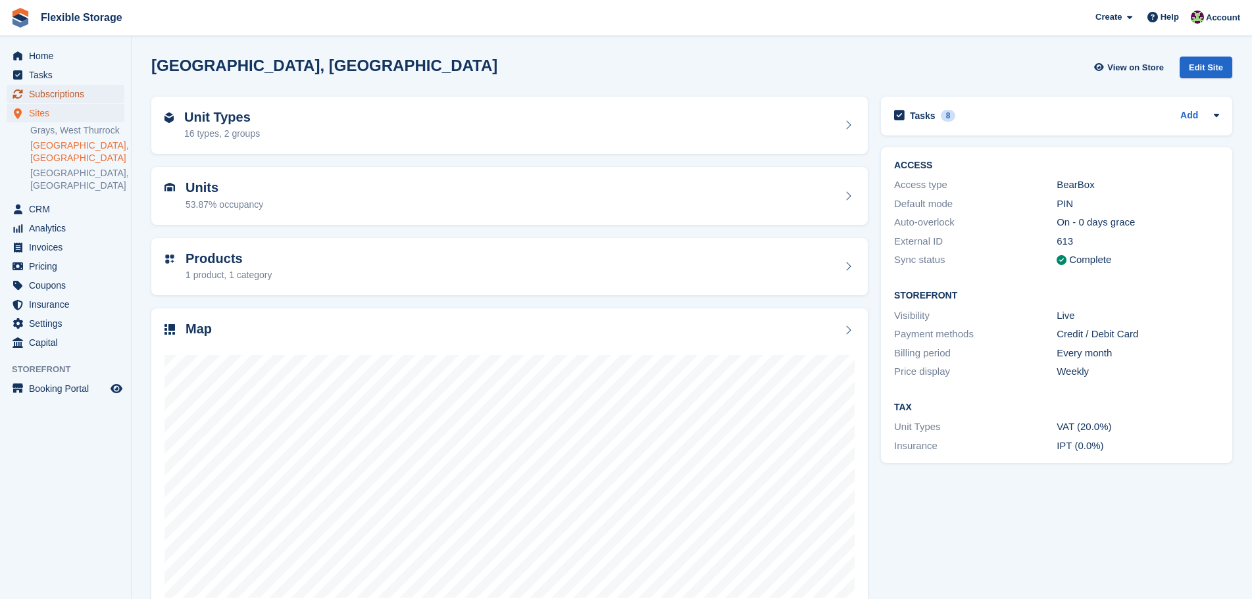
click at [31, 96] on span "Subscriptions" at bounding box center [68, 94] width 79 height 18
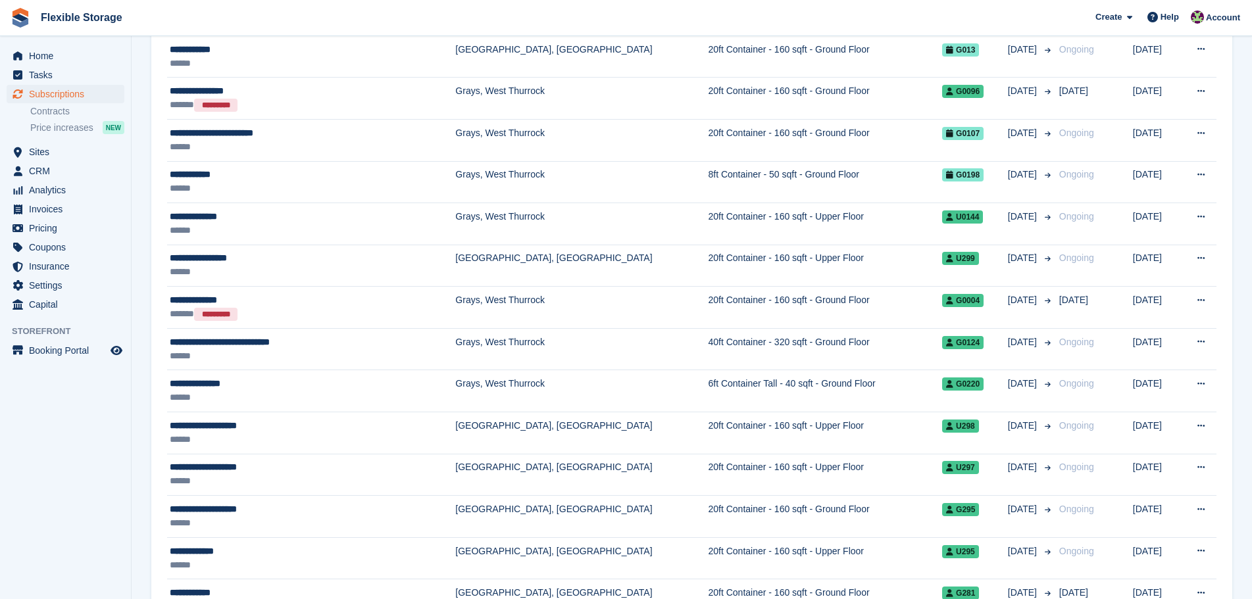
scroll to position [395, 0]
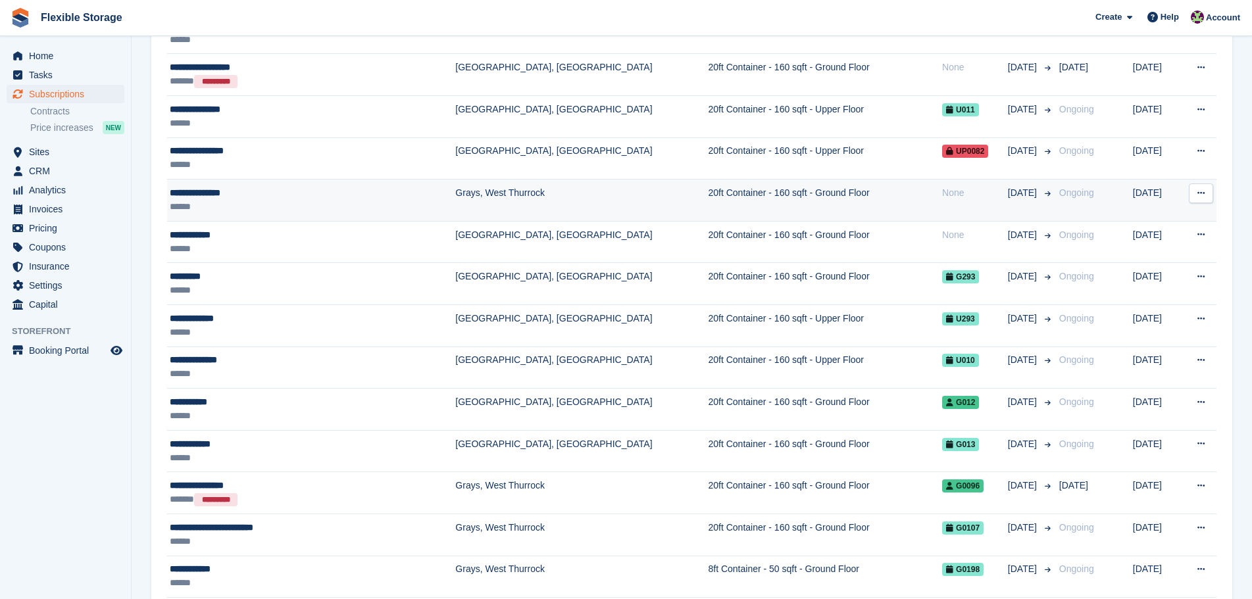
click at [735, 197] on td "20ft Container - 160 sqft - Ground Floor" at bounding box center [825, 201] width 234 height 42
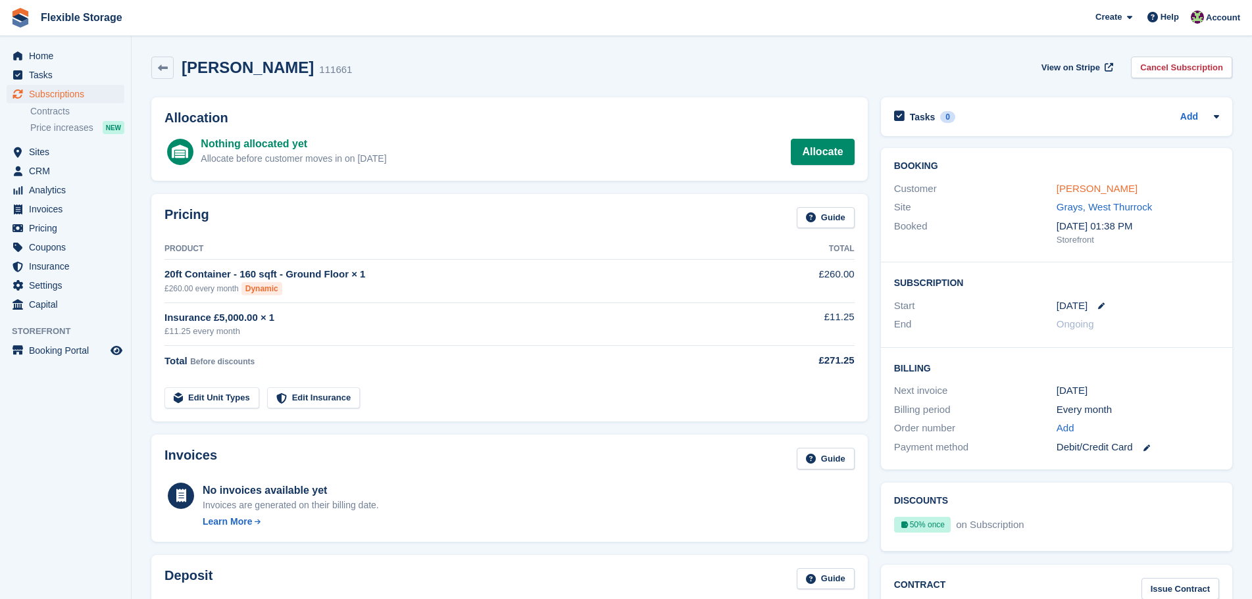
click at [1083, 193] on link "[PERSON_NAME]" at bounding box center [1096, 188] width 81 height 11
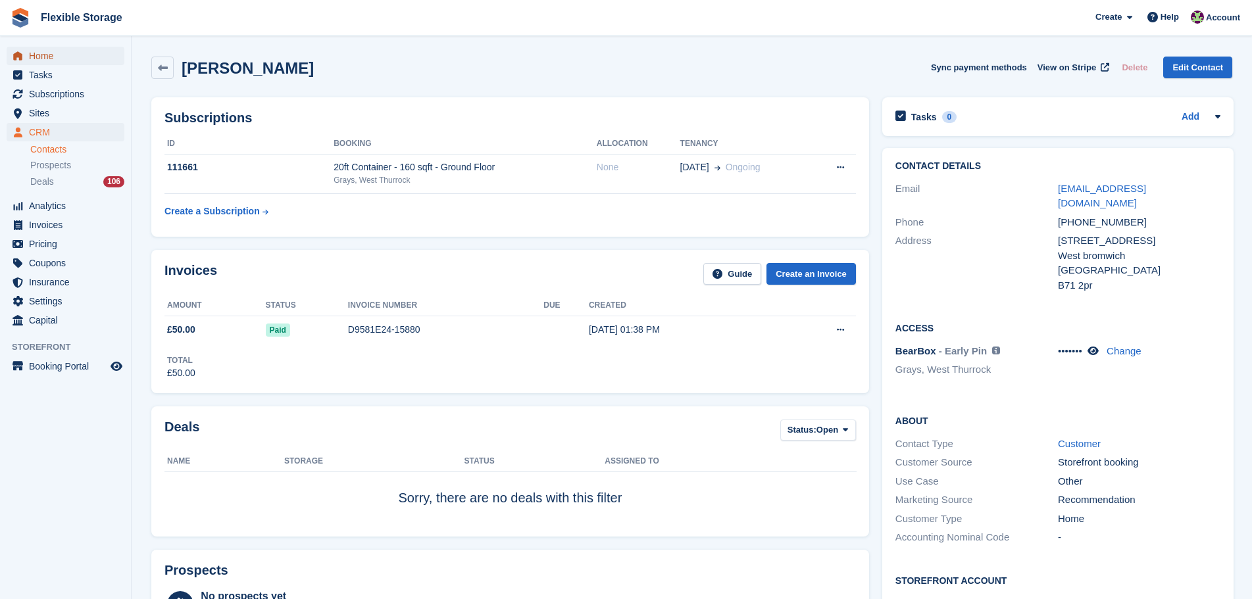
click at [70, 59] on span "Home" at bounding box center [68, 56] width 79 height 18
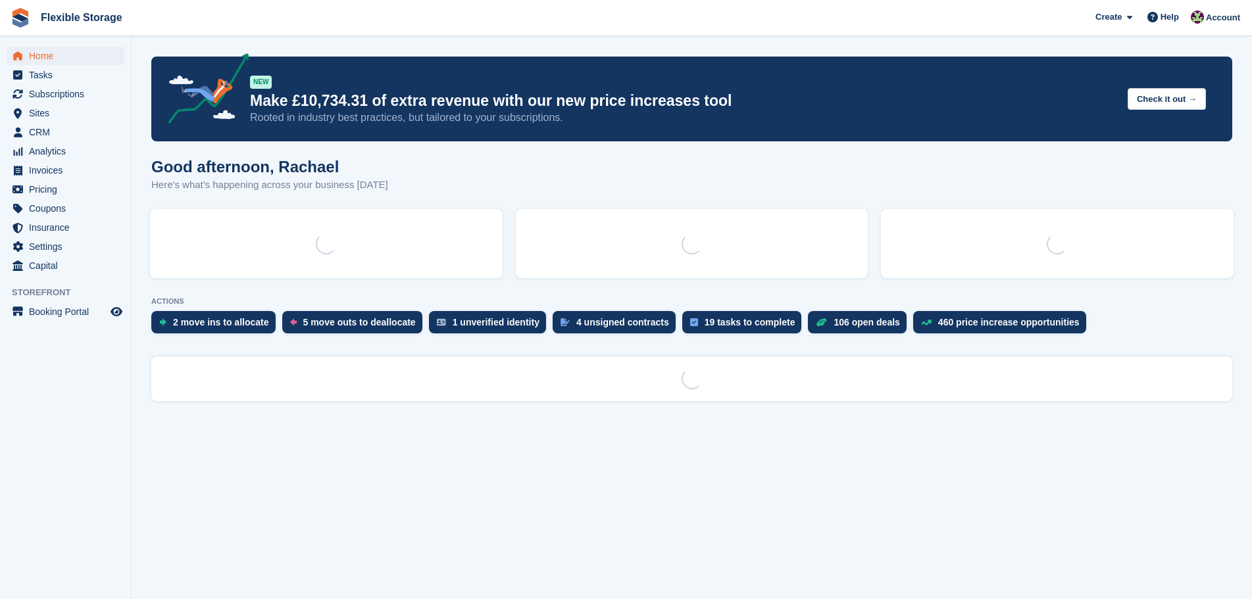
click at [595, 325] on div "ACTIONS 2 move ins to [GEOGRAPHIC_DATA] 5 move outs to deallocate 1 unverified …" at bounding box center [691, 318] width 1081 height 43
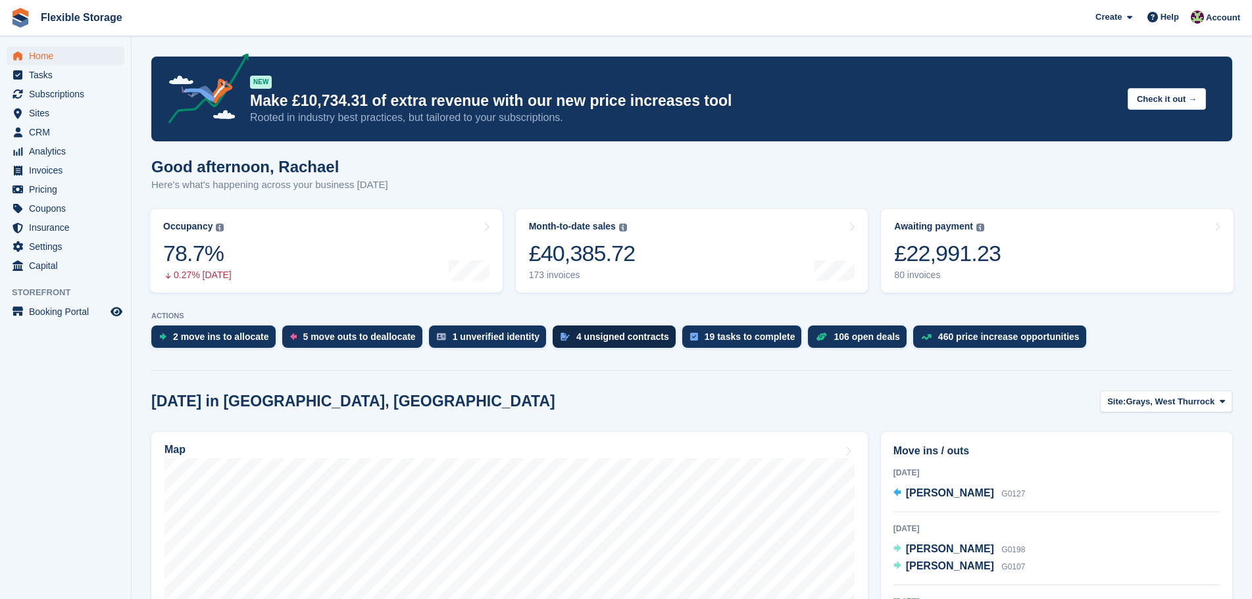
click at [603, 342] on div "4 unsigned contracts" at bounding box center [622, 337] width 93 height 11
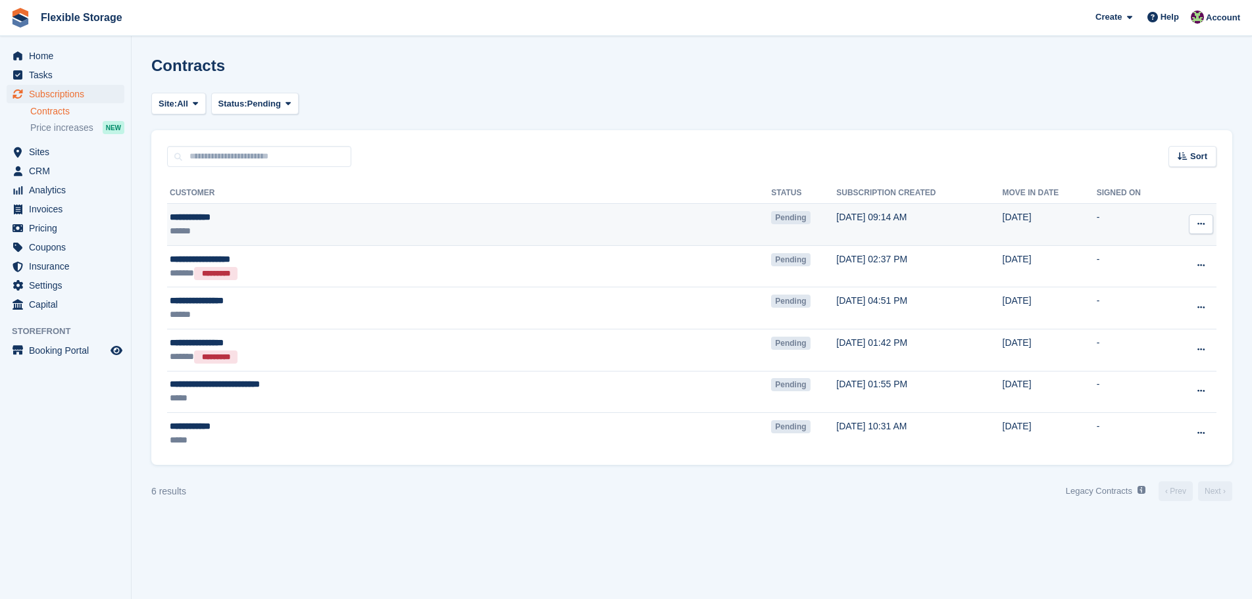
click at [1206, 226] on button at bounding box center [1201, 224] width 24 height 20
click at [1154, 303] on p "Send contract" at bounding box center [1150, 301] width 114 height 17
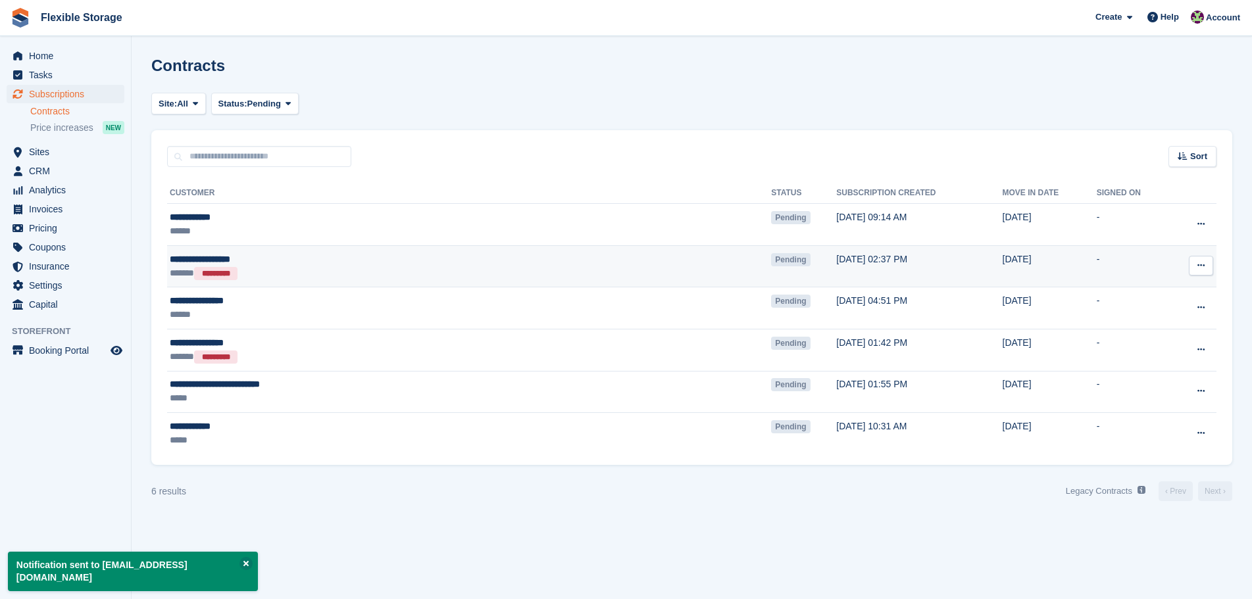
click at [1202, 264] on icon at bounding box center [1200, 265] width 7 height 9
click at [1160, 328] on p "Void contract" at bounding box center [1150, 325] width 114 height 17
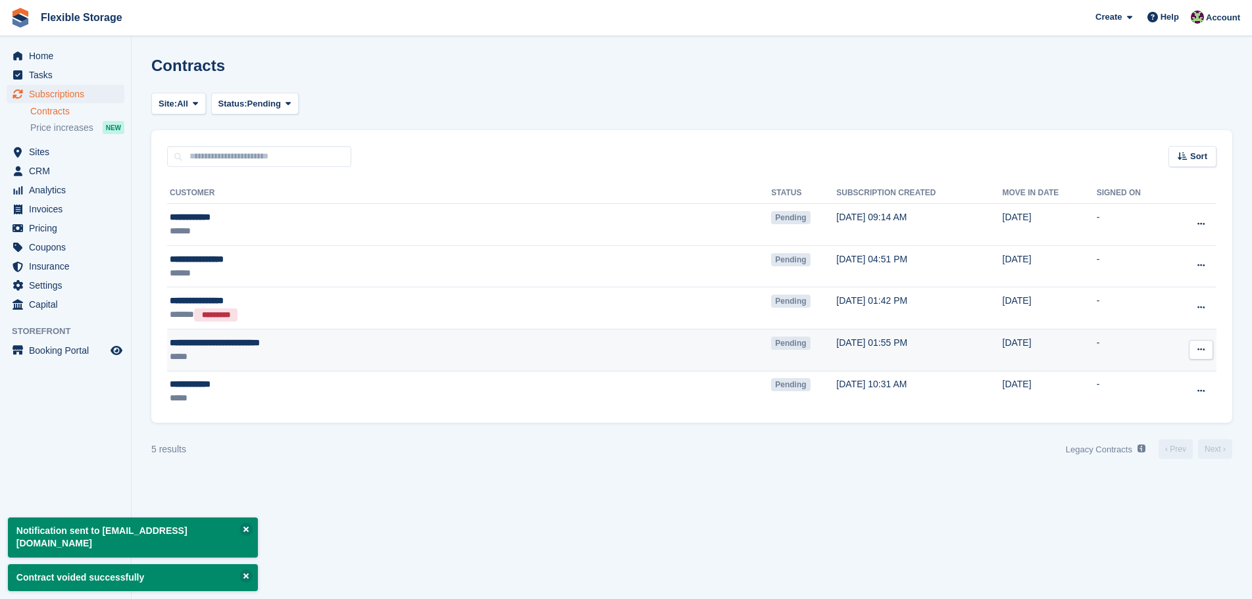
click at [1208, 354] on button at bounding box center [1201, 350] width 24 height 20
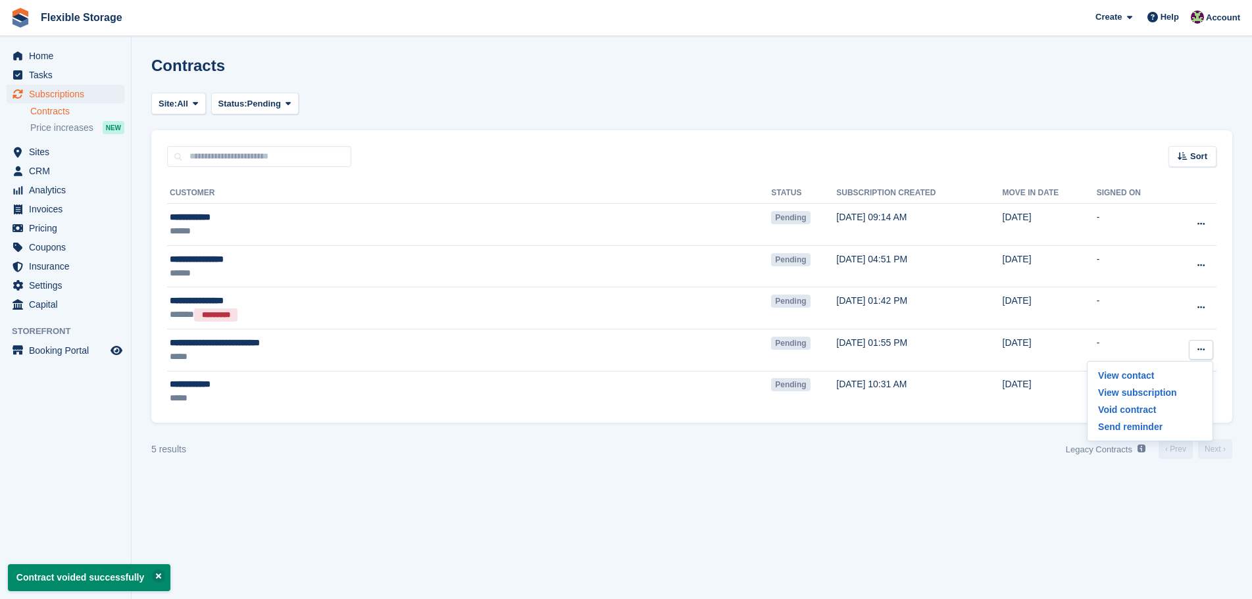
click at [1002, 507] on section "Notification sent to mark.nuttall08@gmail.com Contract voided successfully Cont…" at bounding box center [692, 299] width 1120 height 599
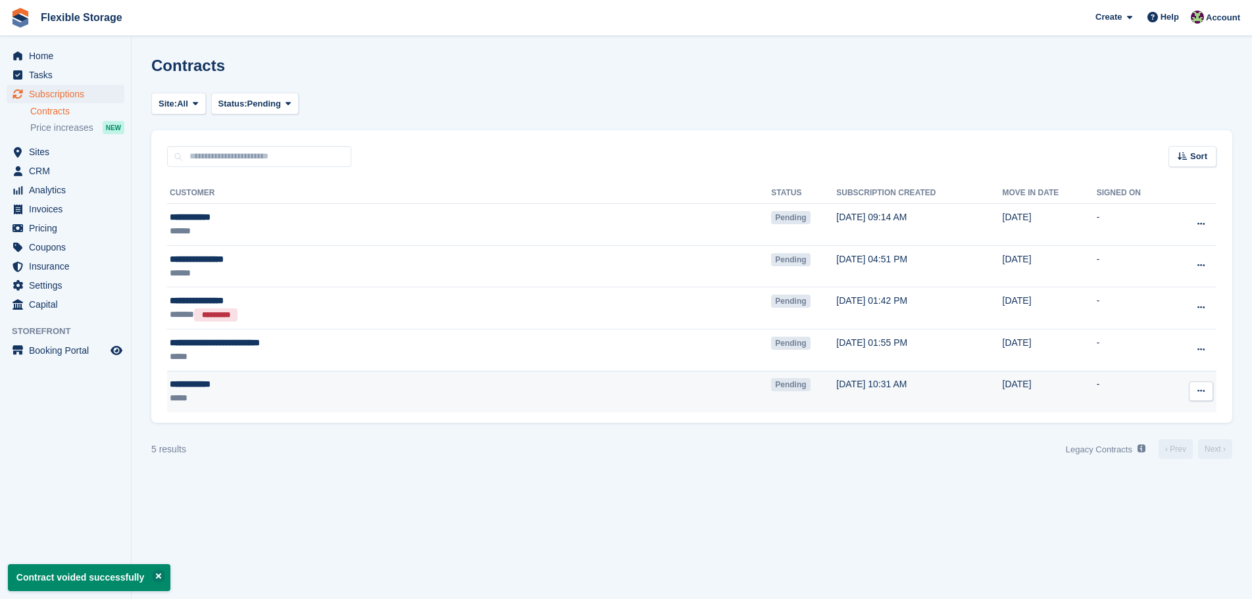
click at [1204, 395] on icon at bounding box center [1200, 391] width 7 height 9
click at [1164, 470] on p "Send reminder" at bounding box center [1150, 468] width 114 height 17
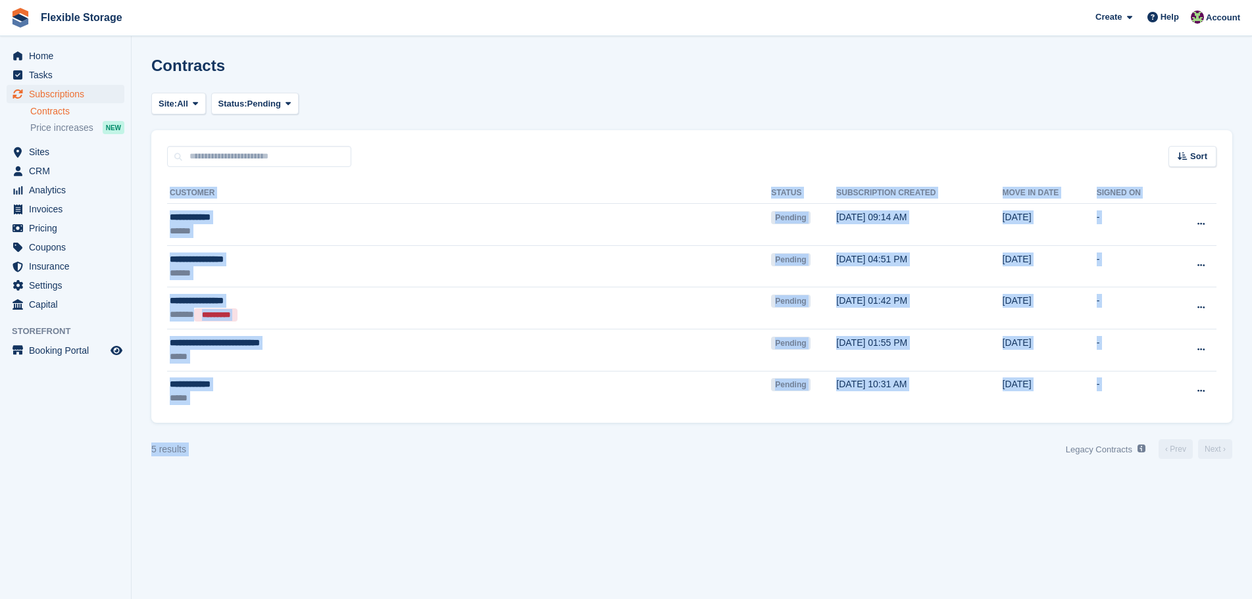
drag, startPoint x: 938, startPoint y: 556, endPoint x: 703, endPoint y: 8, distance: 596.7
click at [703, 9] on div "Flexible Storage Create Subscription Invoice Contact Deal Discount Page Help Ch…" at bounding box center [626, 299] width 1252 height 599
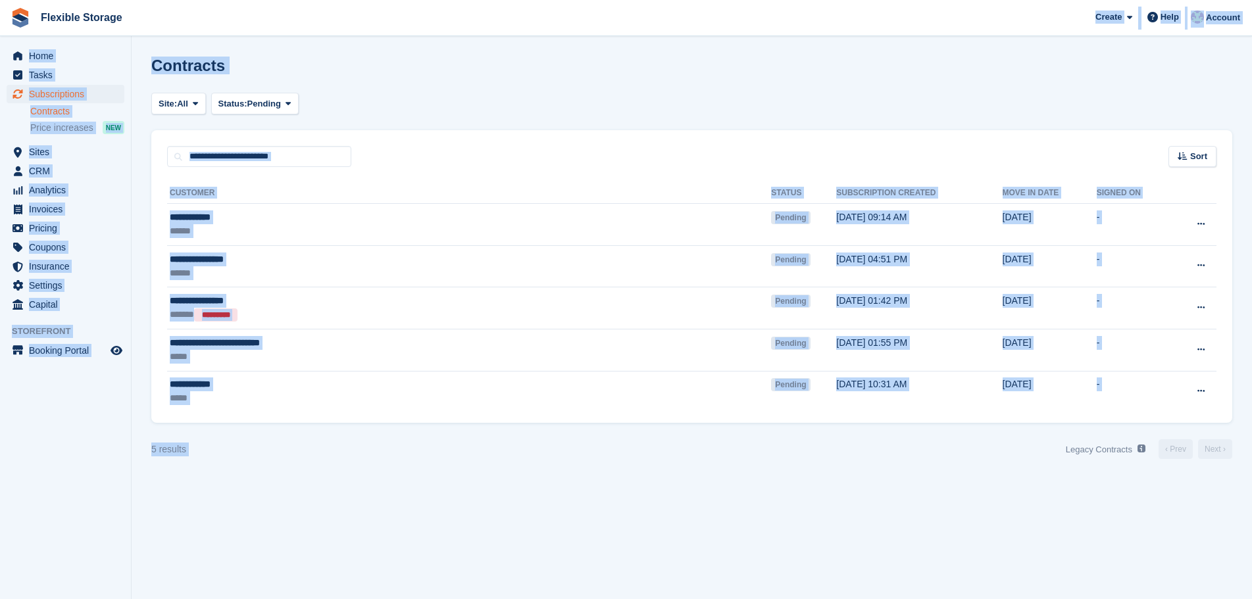
click at [899, 74] on div "Contracts" at bounding box center [691, 74] width 1081 height 34
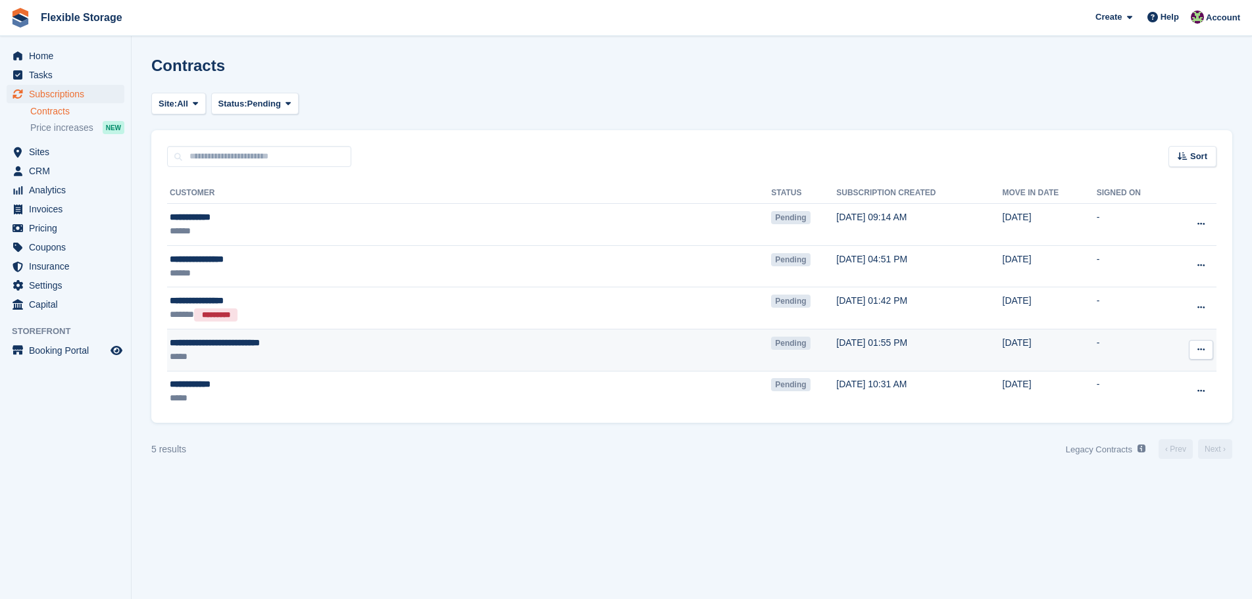
click at [356, 360] on div "*****" at bounding box center [349, 357] width 359 height 14
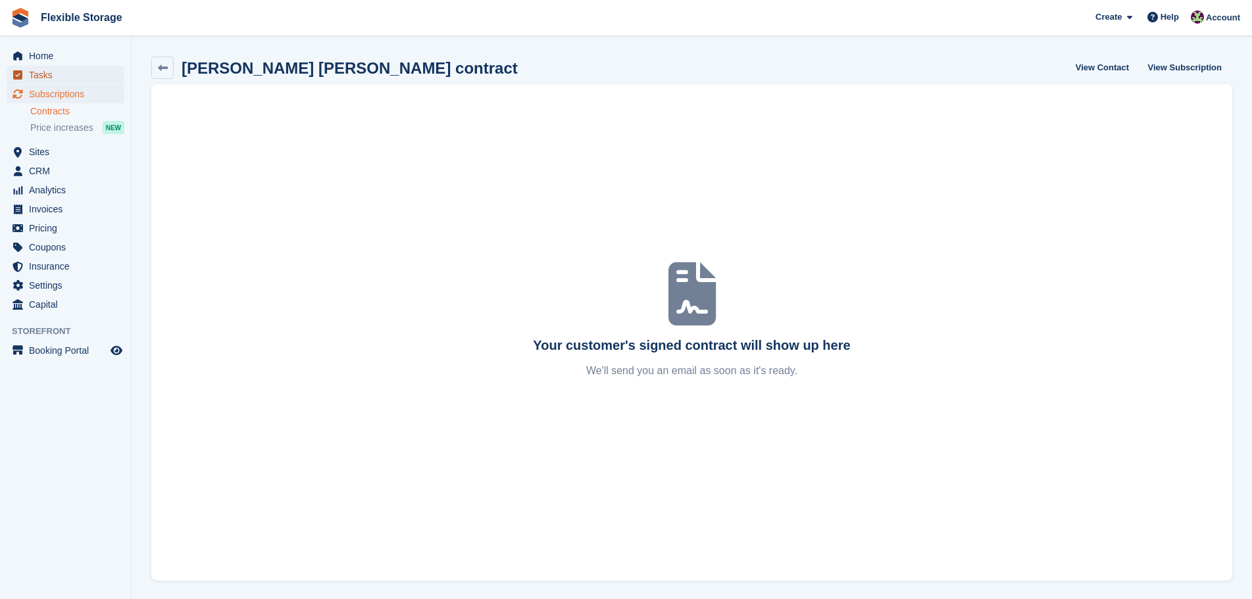
click at [71, 66] on span "Tasks" at bounding box center [68, 75] width 79 height 18
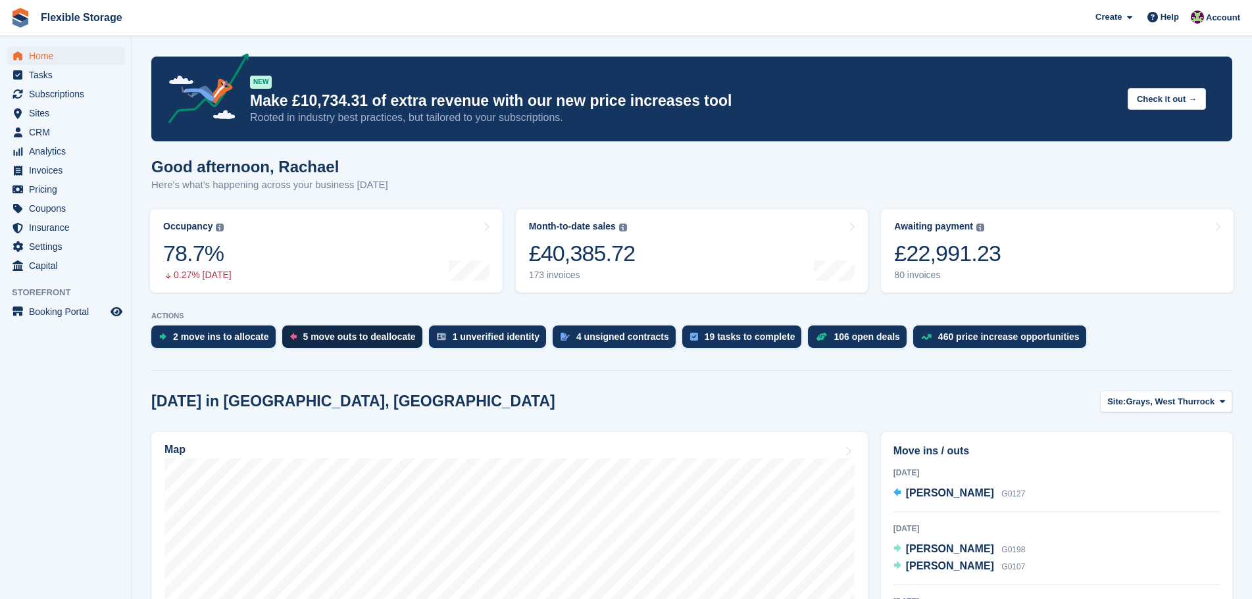
click at [372, 330] on div "5 move outs to deallocate" at bounding box center [352, 337] width 140 height 22
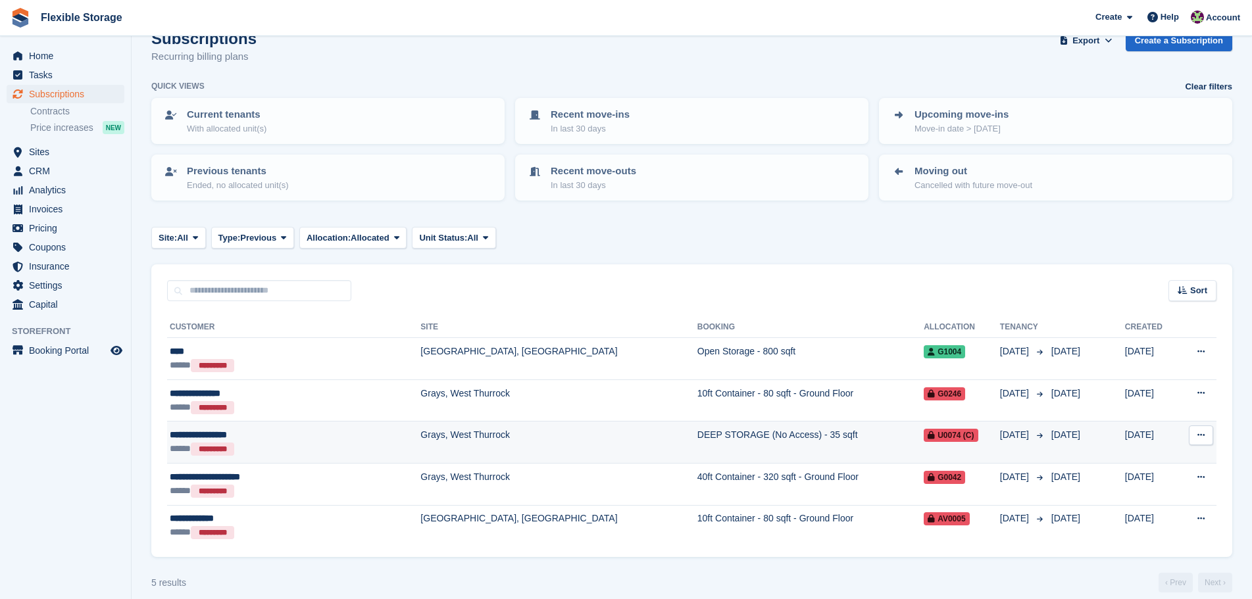
scroll to position [40, 0]
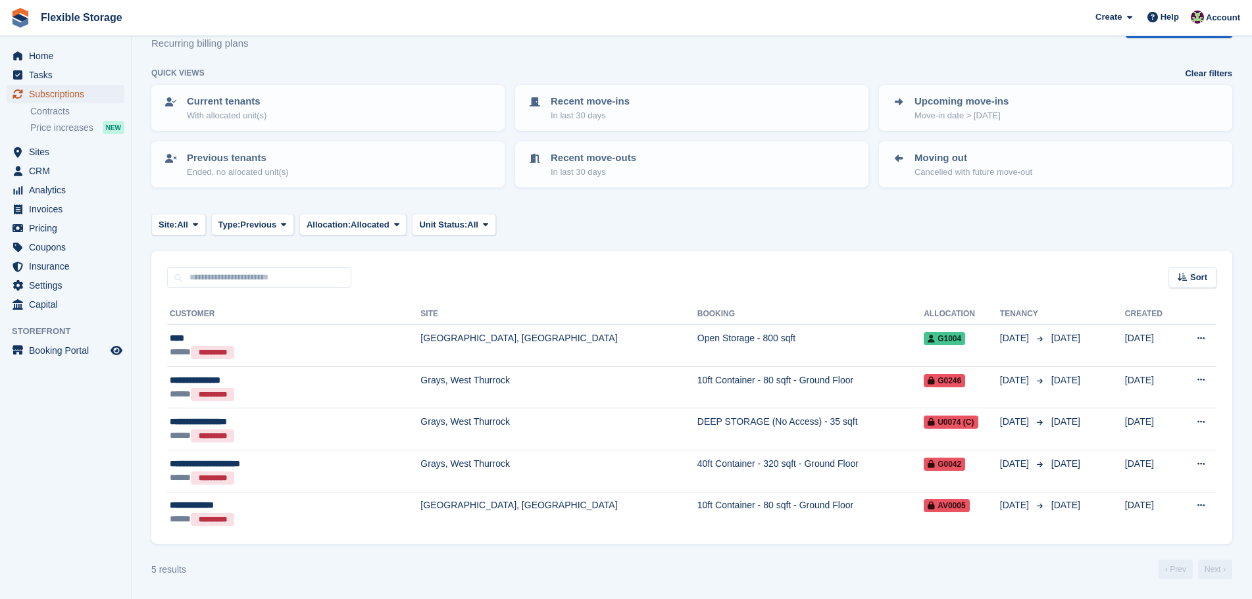
click at [88, 97] on span "Subscriptions" at bounding box center [68, 94] width 79 height 18
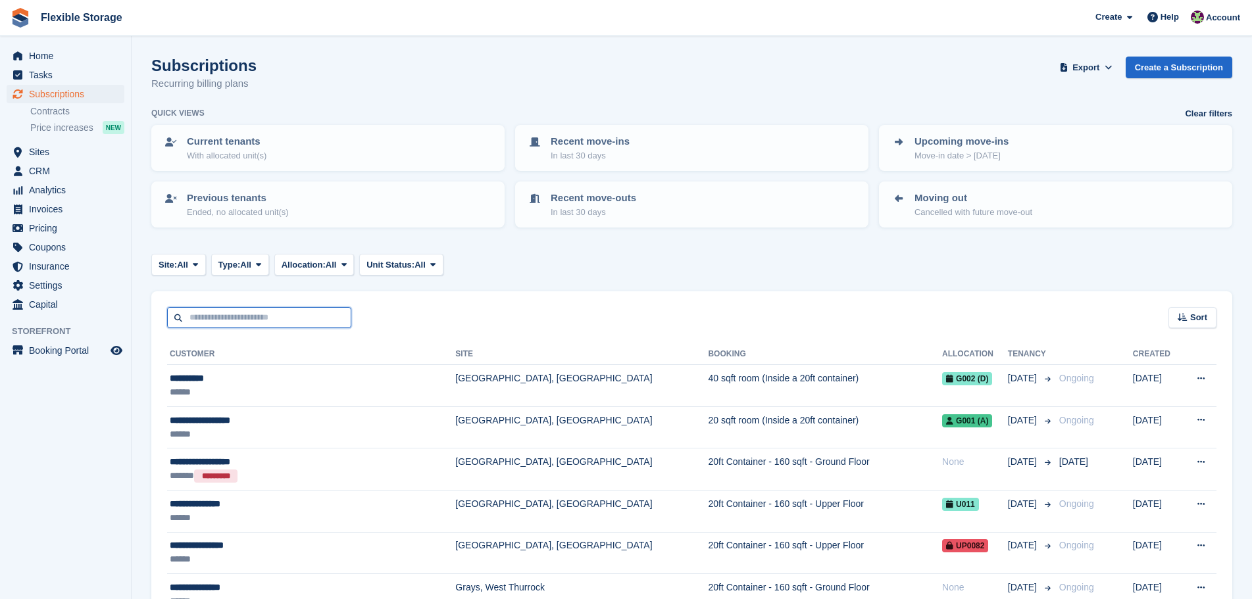
click at [281, 321] on input "text" at bounding box center [259, 318] width 184 height 22
type input "***"
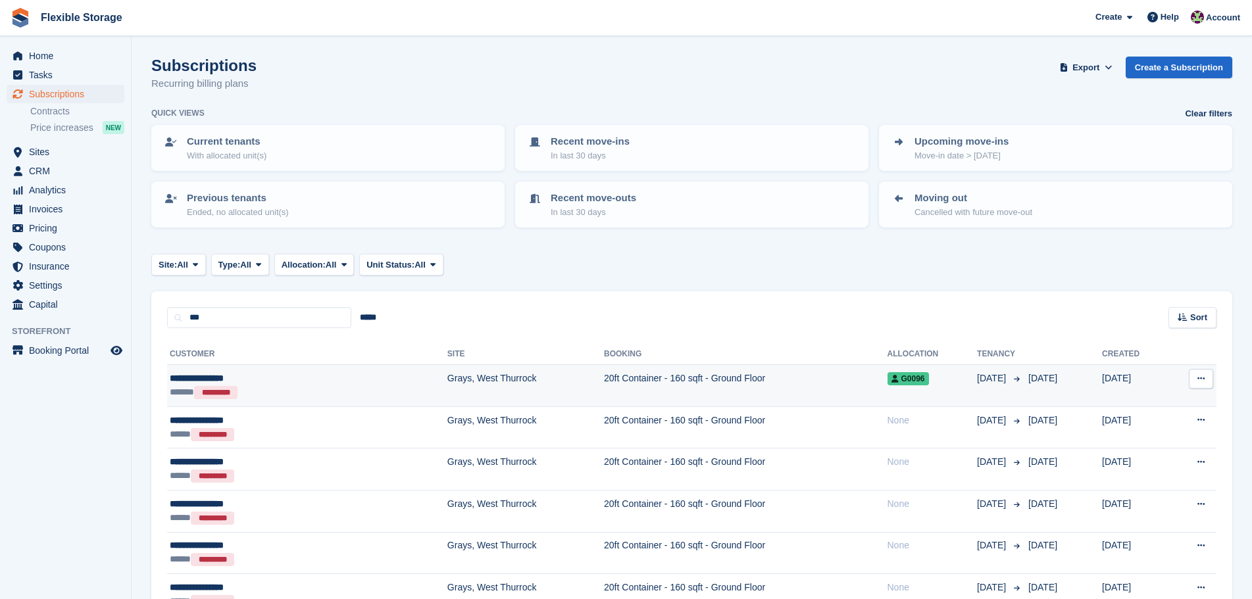
click at [447, 384] on td "Grays, West Thurrock" at bounding box center [525, 386] width 157 height 42
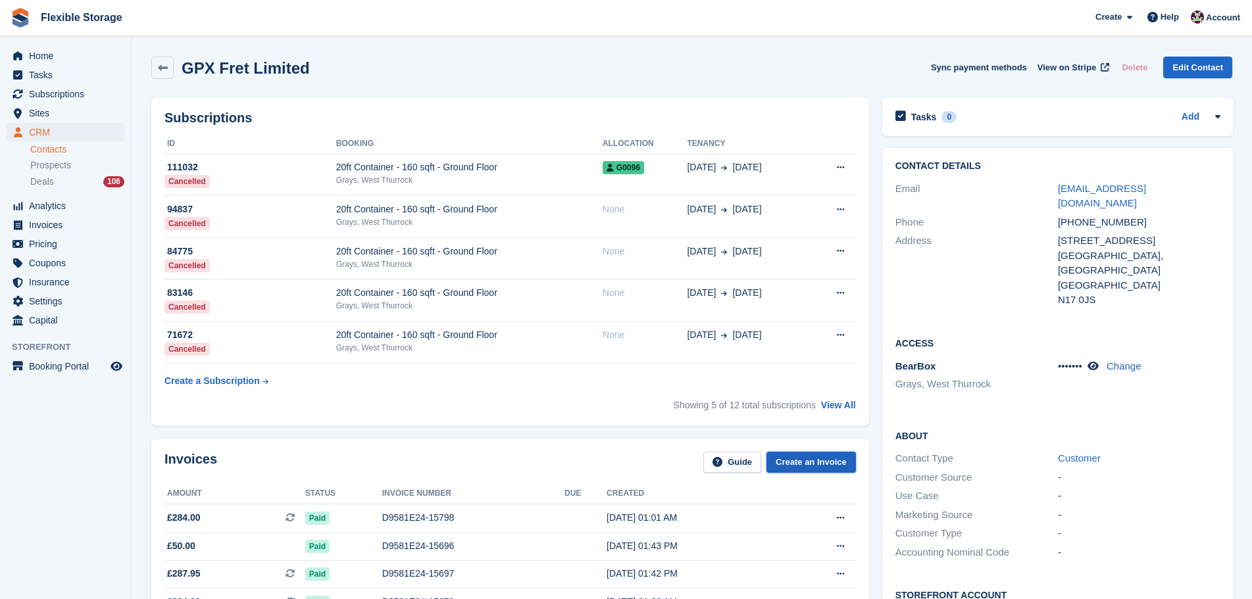
click at [804, 460] on link "Create an Invoice" at bounding box center [810, 463] width 89 height 22
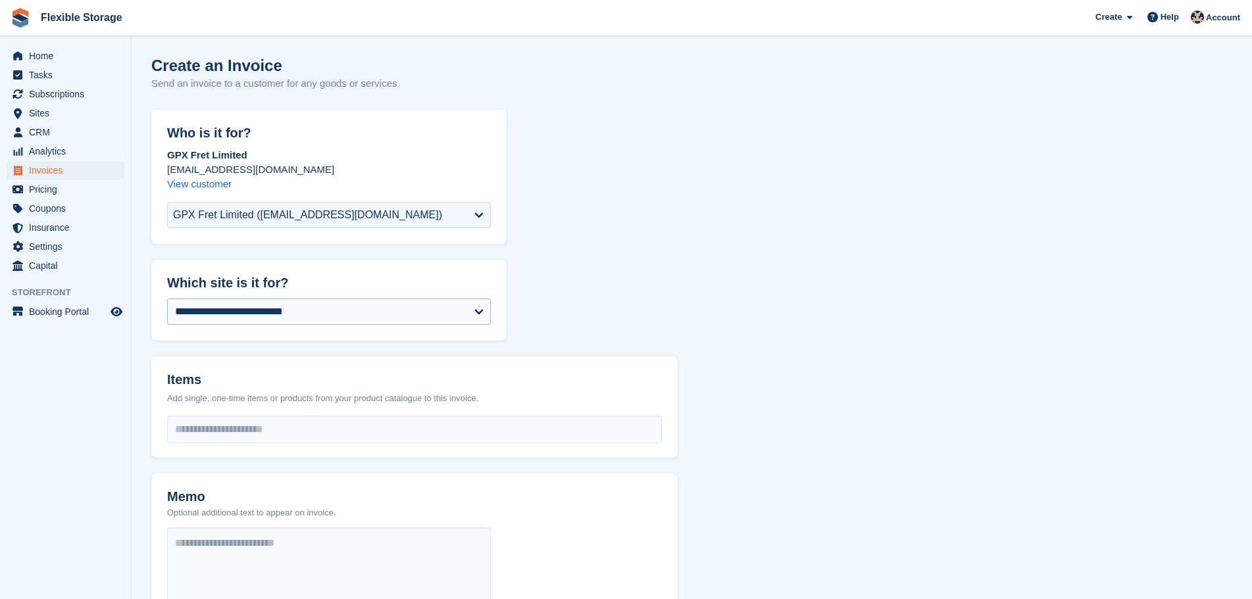
select select "***"
click at [339, 419] on input "select-one" at bounding box center [414, 429] width 493 height 26
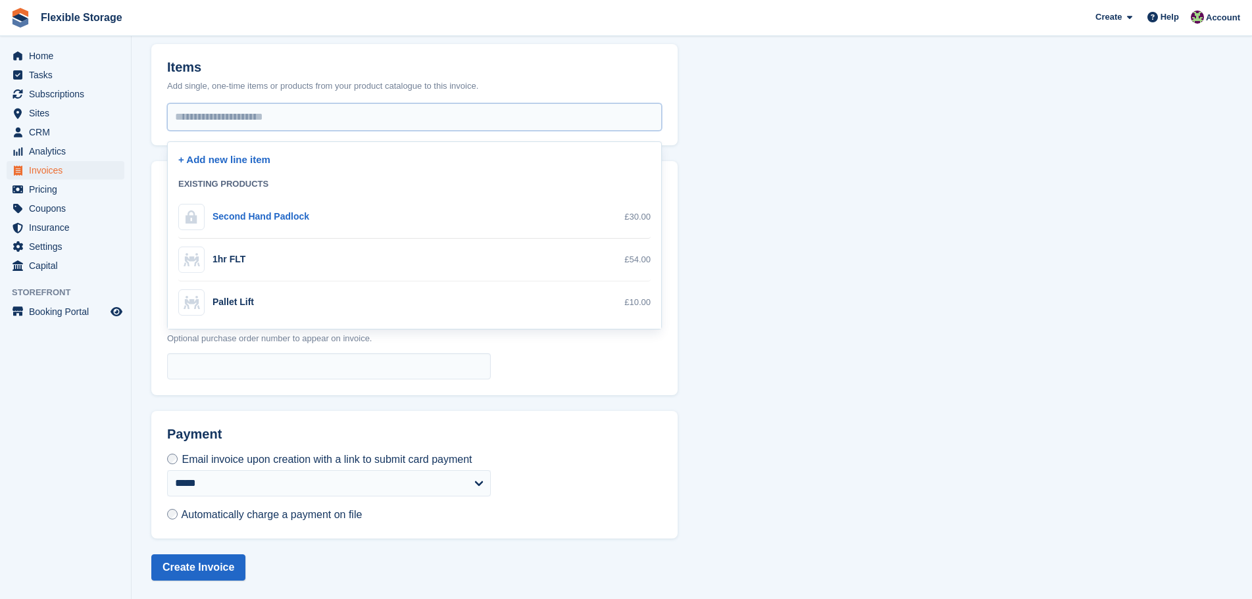
scroll to position [314, 0]
click at [298, 256] on div "1hr FLT £54.00" at bounding box center [414, 258] width 472 height 26
select select "**"
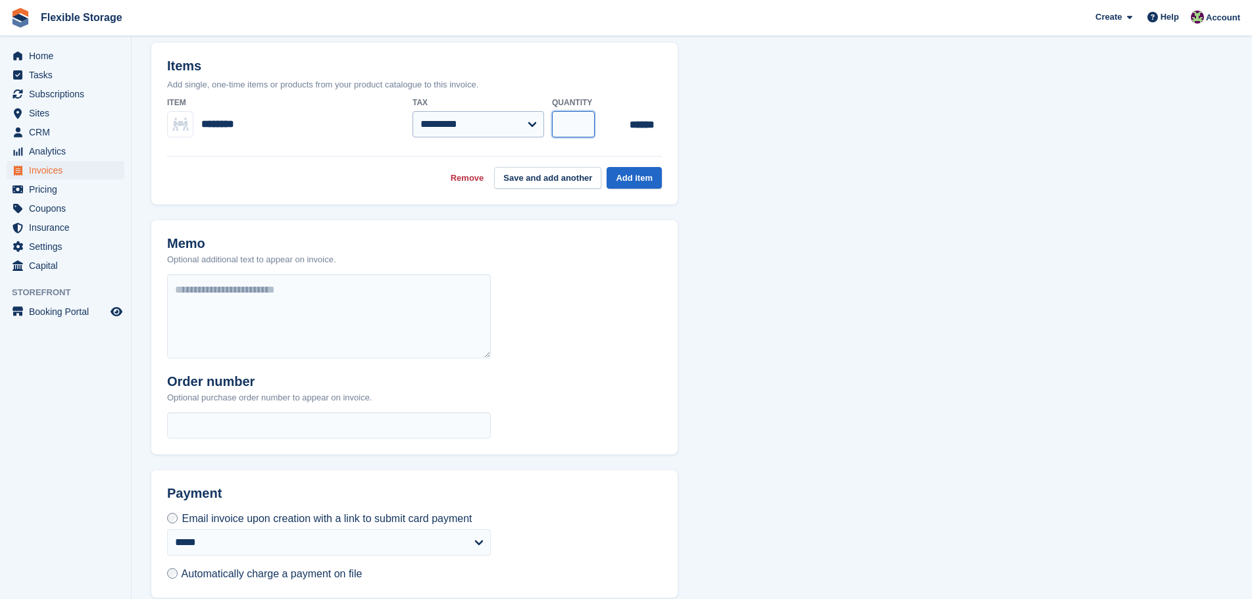
drag, startPoint x: 575, startPoint y: 116, endPoint x: 541, endPoint y: 122, distance: 34.1
click at [541, 122] on div "**********" at bounding box center [414, 117] width 495 height 52
type input "*"
click at [616, 178] on button "Add item" at bounding box center [633, 178] width 55 height 22
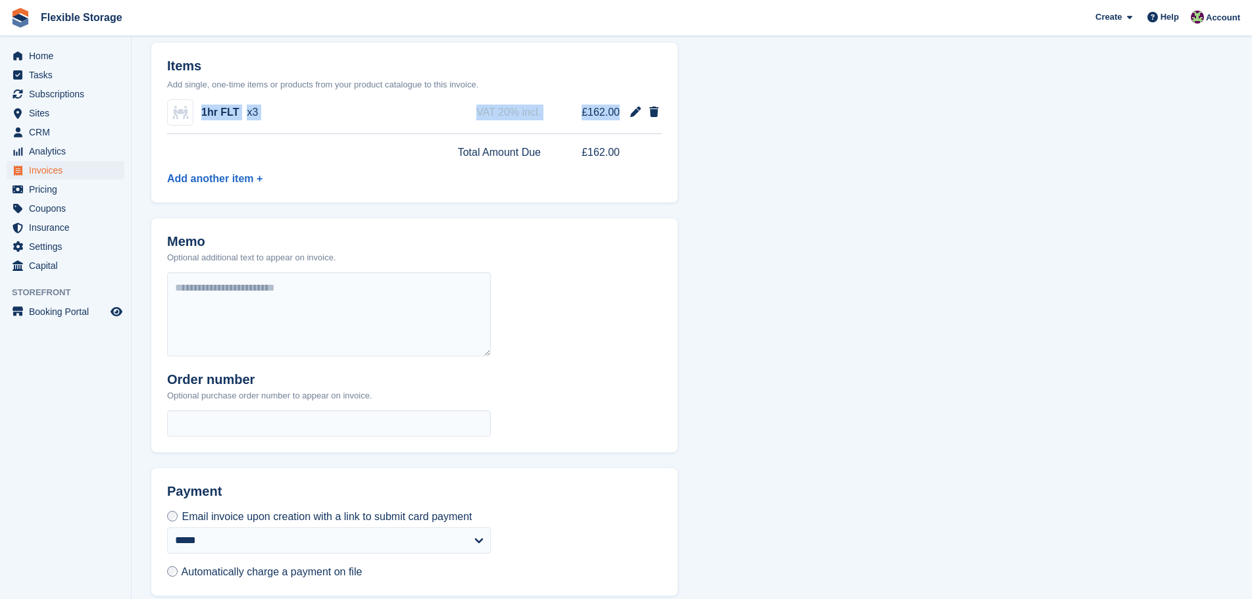
drag, startPoint x: 623, startPoint y: 114, endPoint x: 201, endPoint y: 116, distance: 421.7
click at [201, 116] on div "1hr FLT x3 VAT 20% incl. £162.00" at bounding box center [414, 112] width 495 height 43
copy div "1hr FLT x3 VAT 20% incl. £162.00"
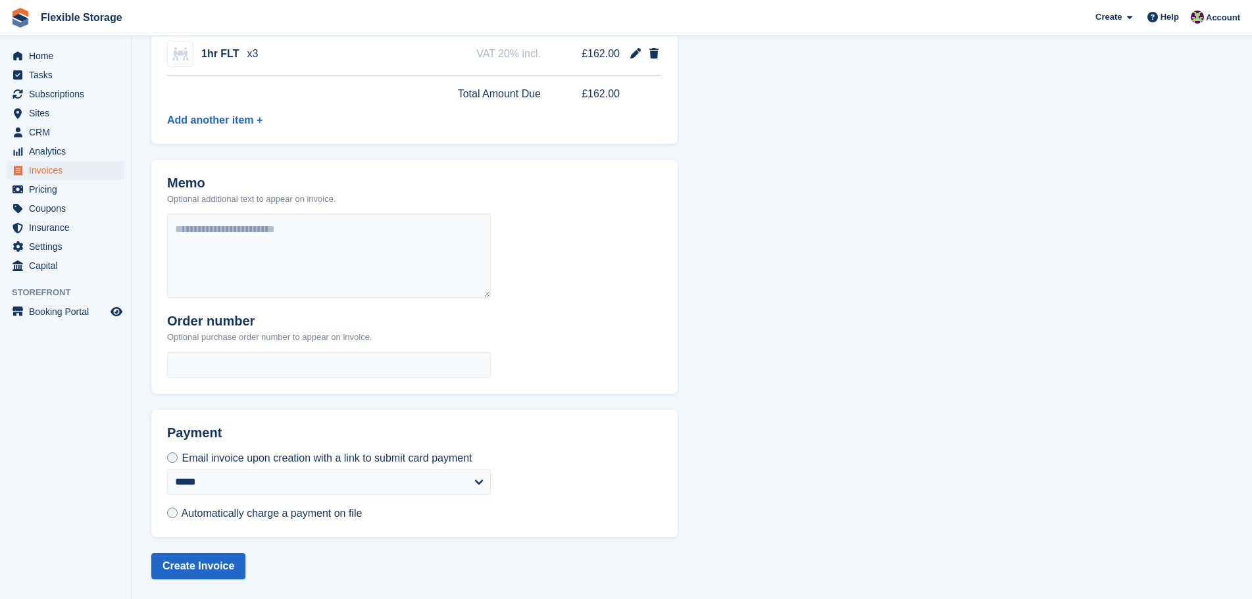
click at [306, 516] on span "Automatically charge a payment on file" at bounding box center [272, 513] width 181 height 11
click at [216, 569] on button "Create Invoice" at bounding box center [198, 566] width 94 height 26
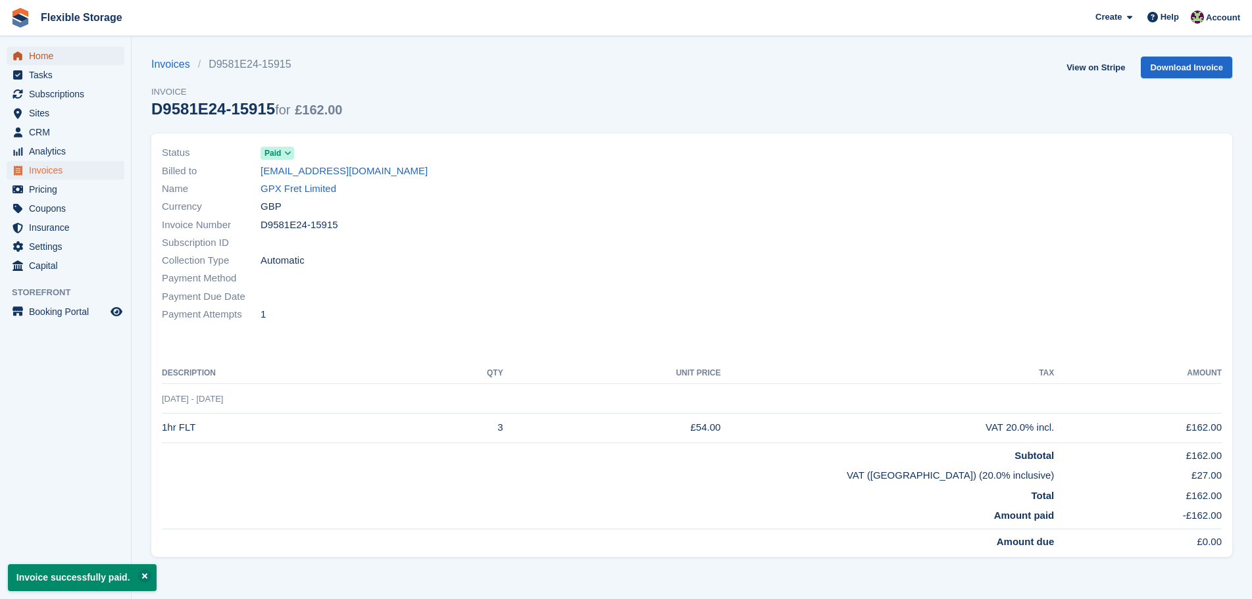
click at [65, 59] on span "Home" at bounding box center [68, 56] width 79 height 18
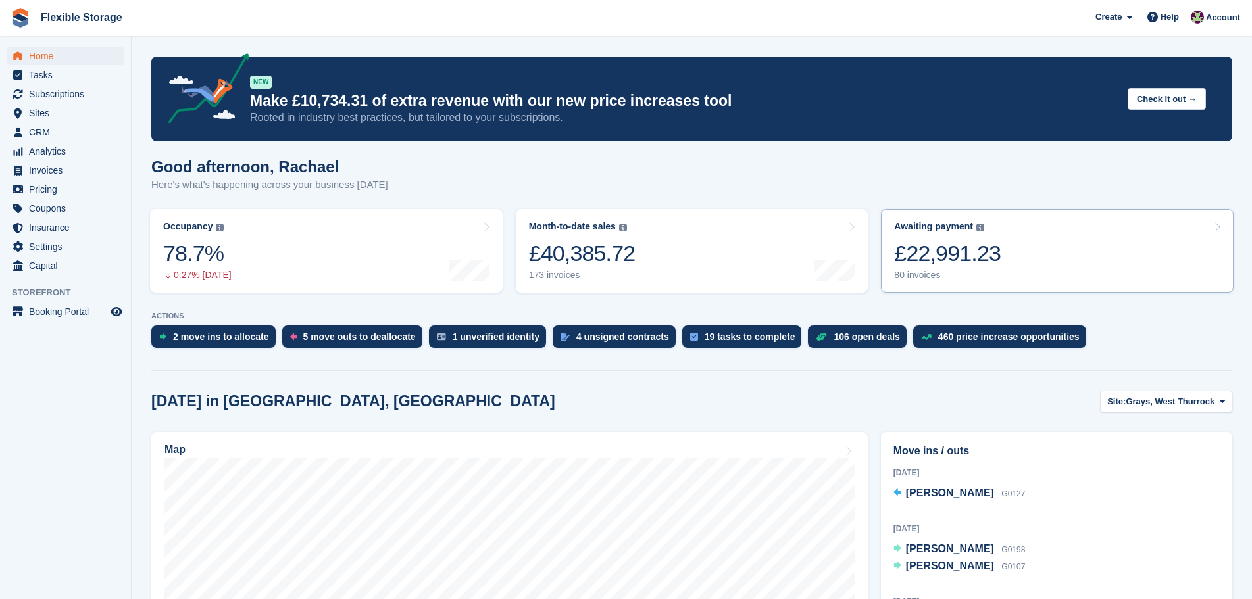
click at [960, 241] on div "£22,991.23" at bounding box center [947, 253] width 107 height 27
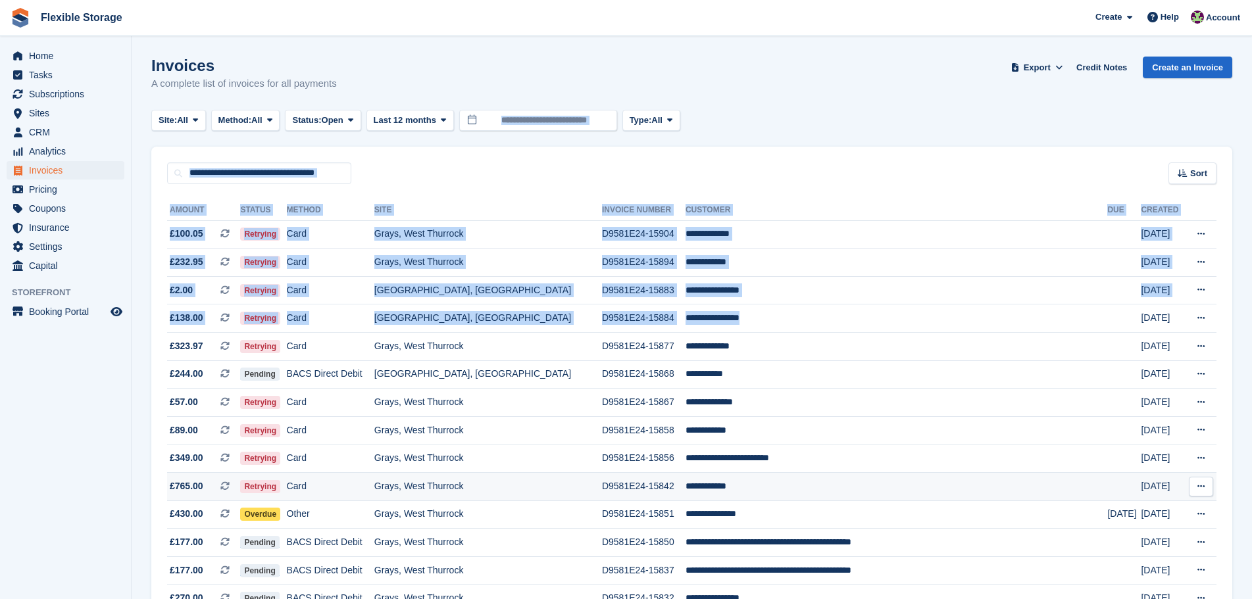
drag, startPoint x: 879, startPoint y: 95, endPoint x: 908, endPoint y: 491, distance: 397.0
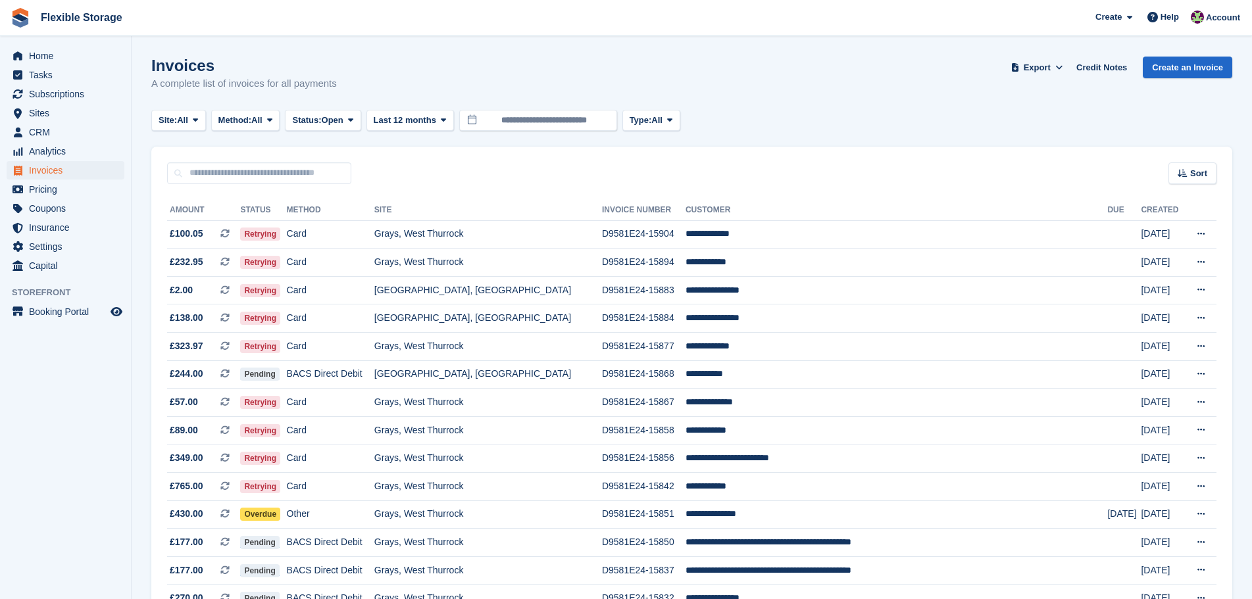
click at [892, 95] on div "Invoices A complete list of invoices for all payments Export Export Invoices Ex…" at bounding box center [691, 82] width 1081 height 51
click at [268, 116] on button "Method: All" at bounding box center [245, 121] width 69 height 22
click at [282, 237] on link "Debit/Credit Card" at bounding box center [274, 246] width 114 height 24
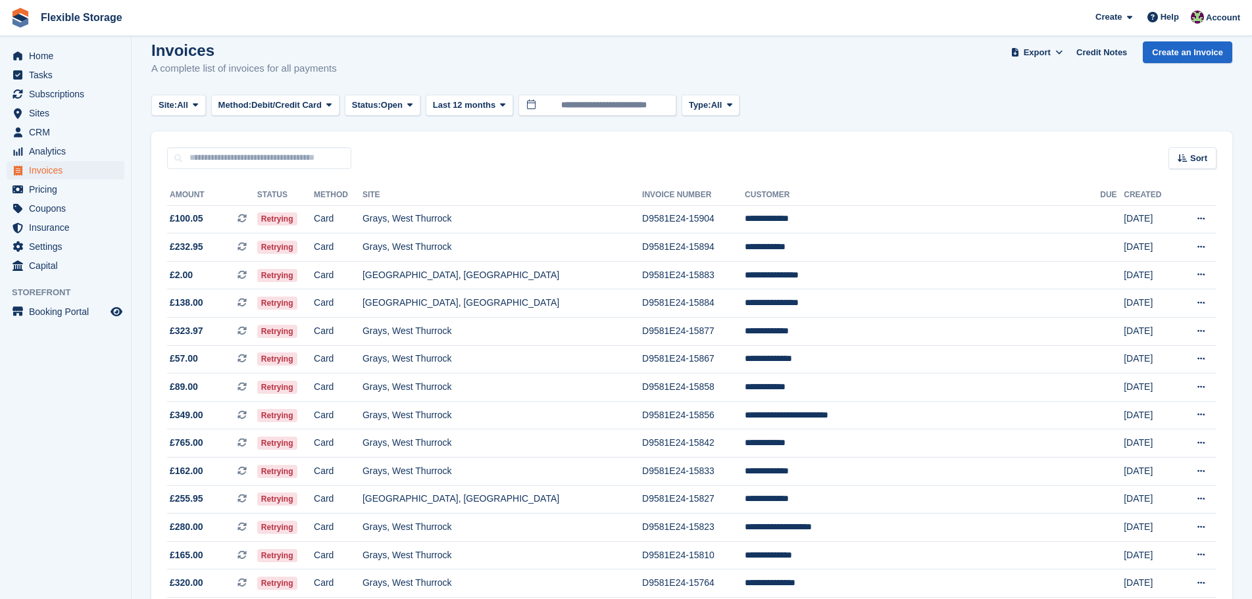
scroll to position [1087, 0]
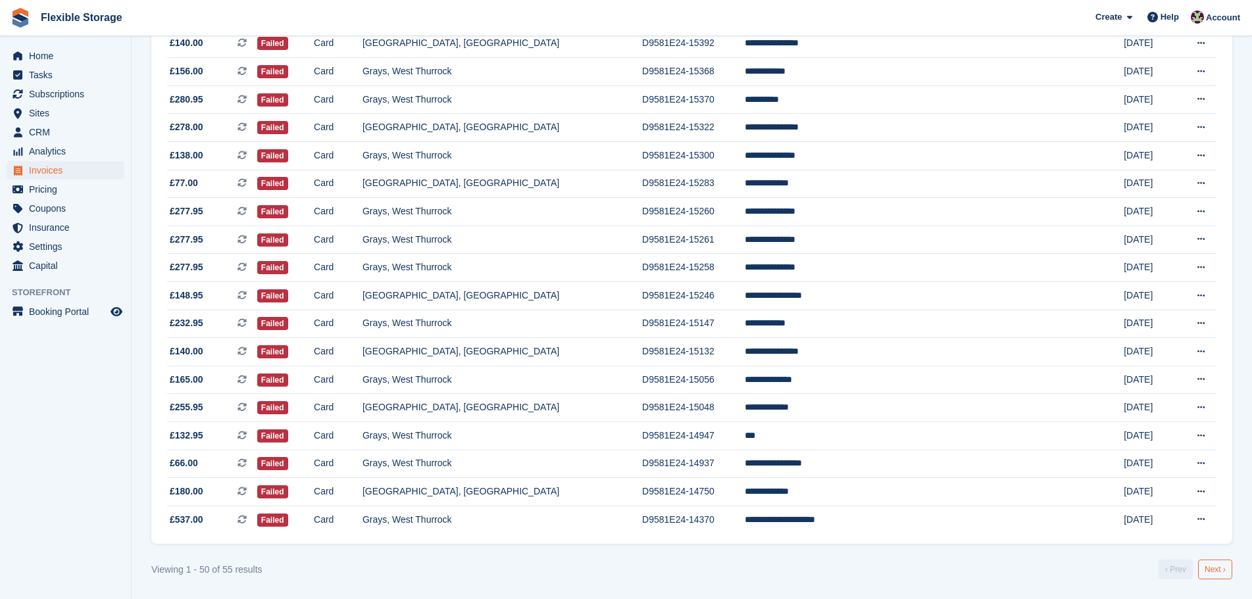
click at [1221, 574] on link "Next ›" at bounding box center [1215, 570] width 34 height 20
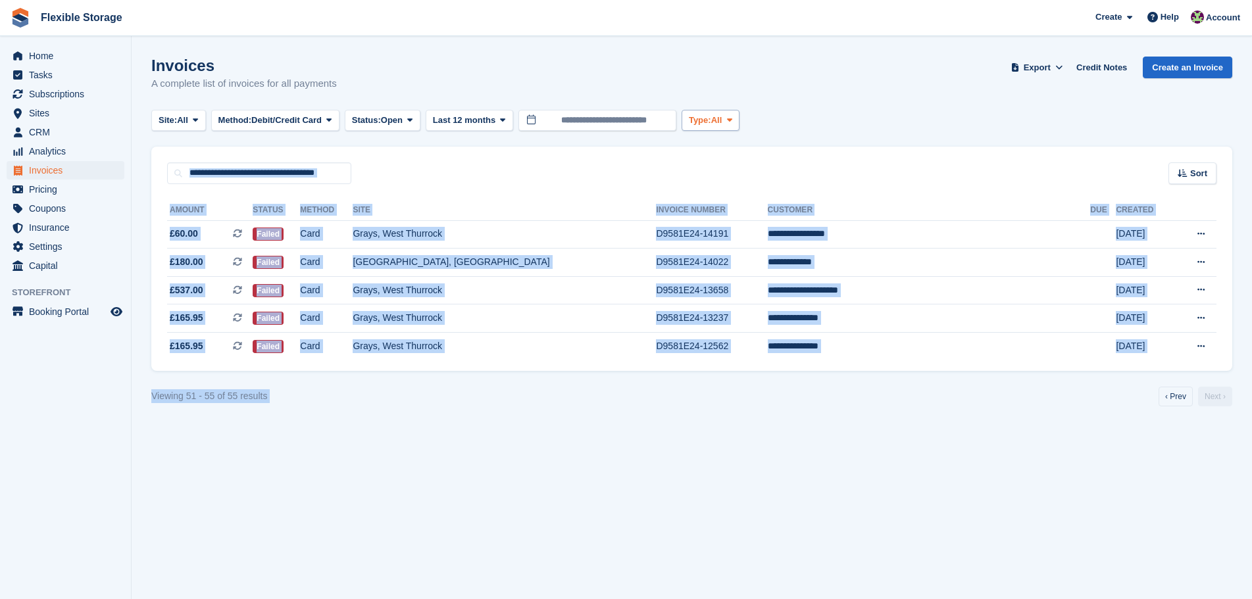
drag, startPoint x: 1185, startPoint y: 485, endPoint x: 722, endPoint y: 120, distance: 588.8
click at [722, 120] on section "Invoices A complete list of invoices for all payments Export Export Invoices Ex…" at bounding box center [692, 299] width 1120 height 599
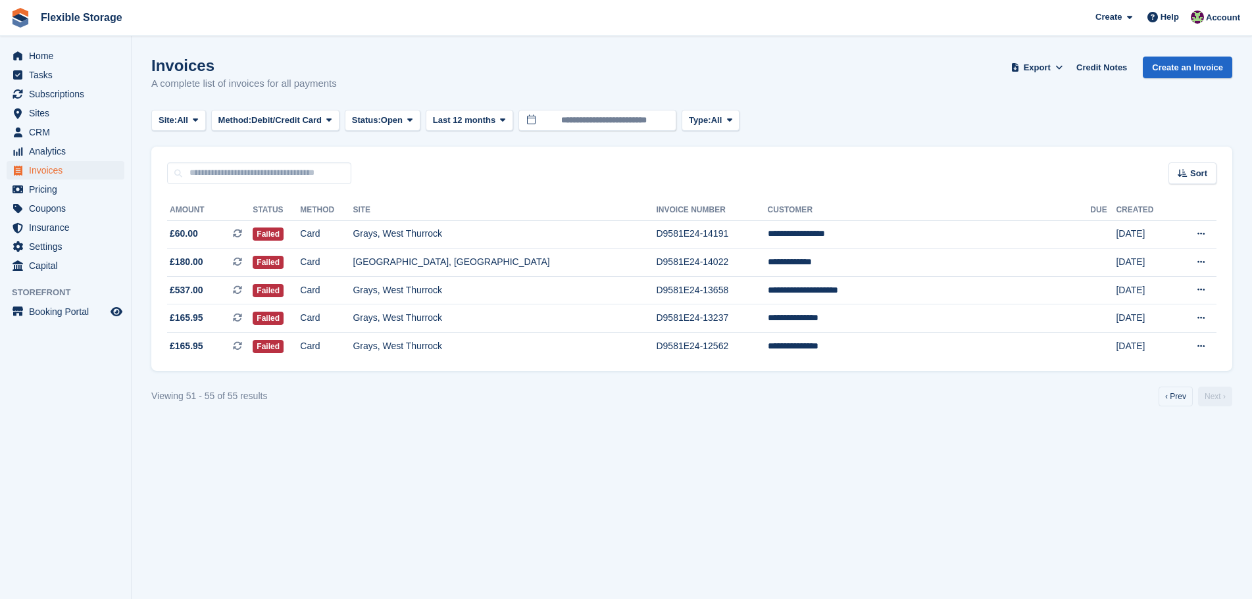
click at [966, 120] on div "Site: All All Grays, West Thurrock Chelmsford, Essex Aveley, Essex Method: Debi…" at bounding box center [691, 121] width 1081 height 22
click at [1168, 395] on link "‹ Prev" at bounding box center [1175, 397] width 34 height 20
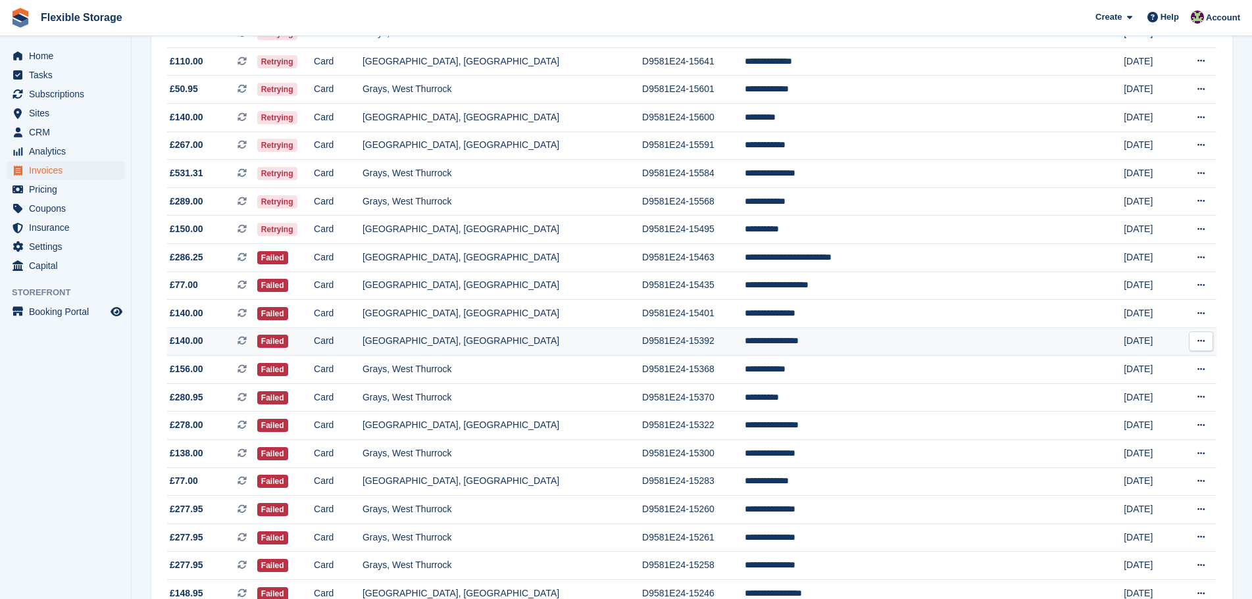
scroll to position [1087, 0]
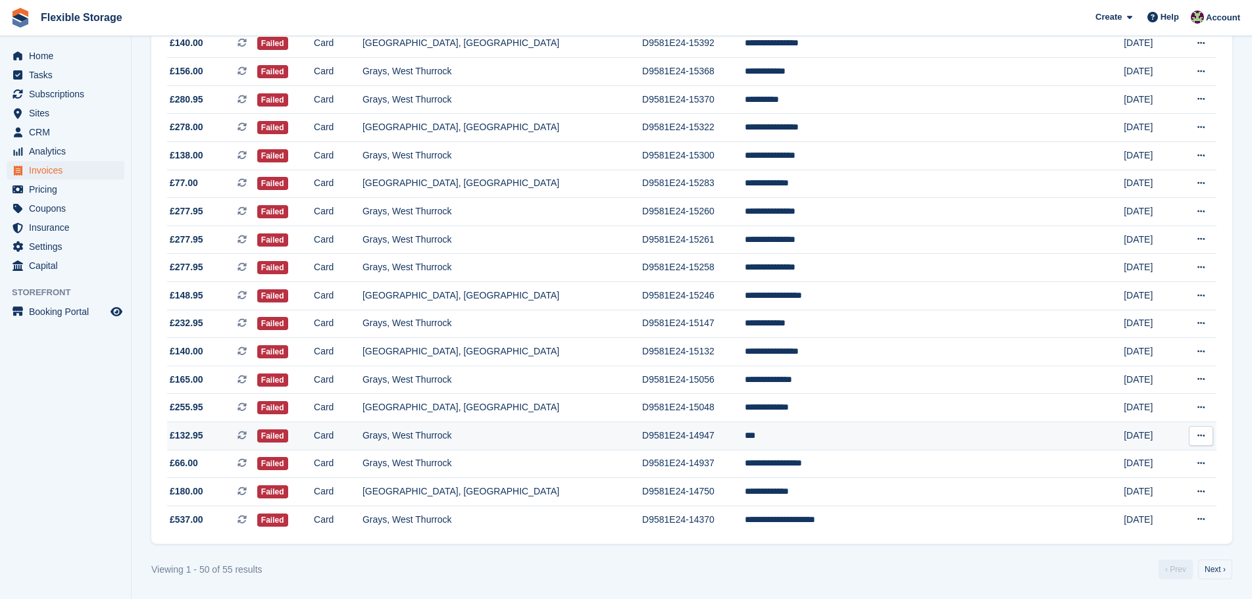
click at [909, 435] on td "***" at bounding box center [922, 436] width 355 height 28
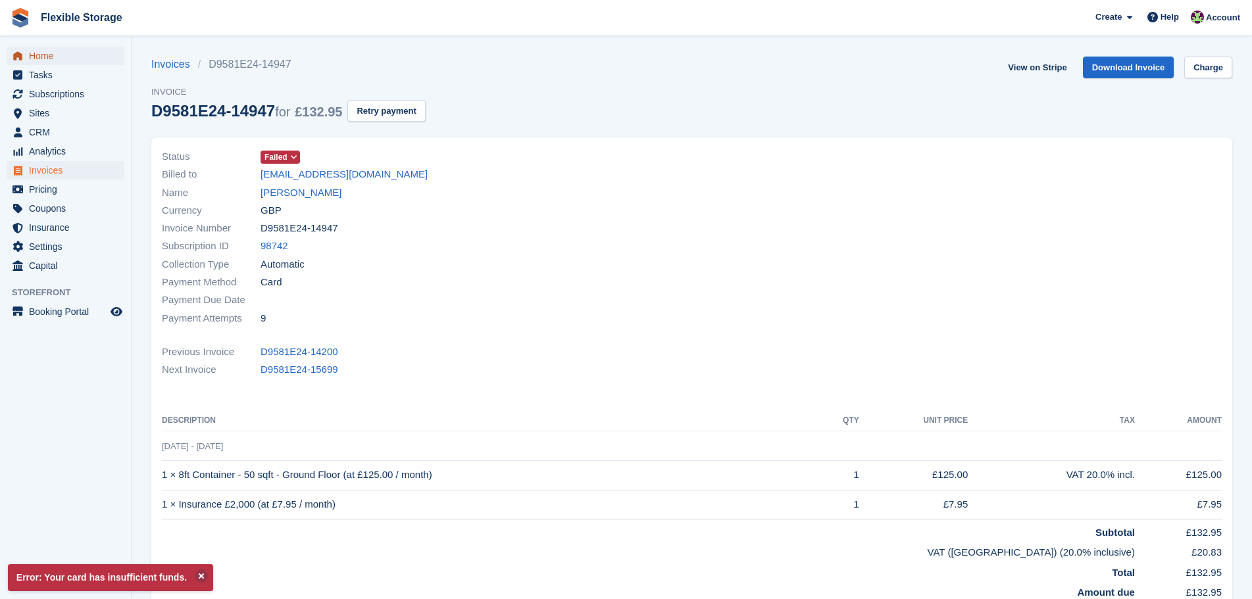
click at [68, 57] on span "Home" at bounding box center [68, 56] width 79 height 18
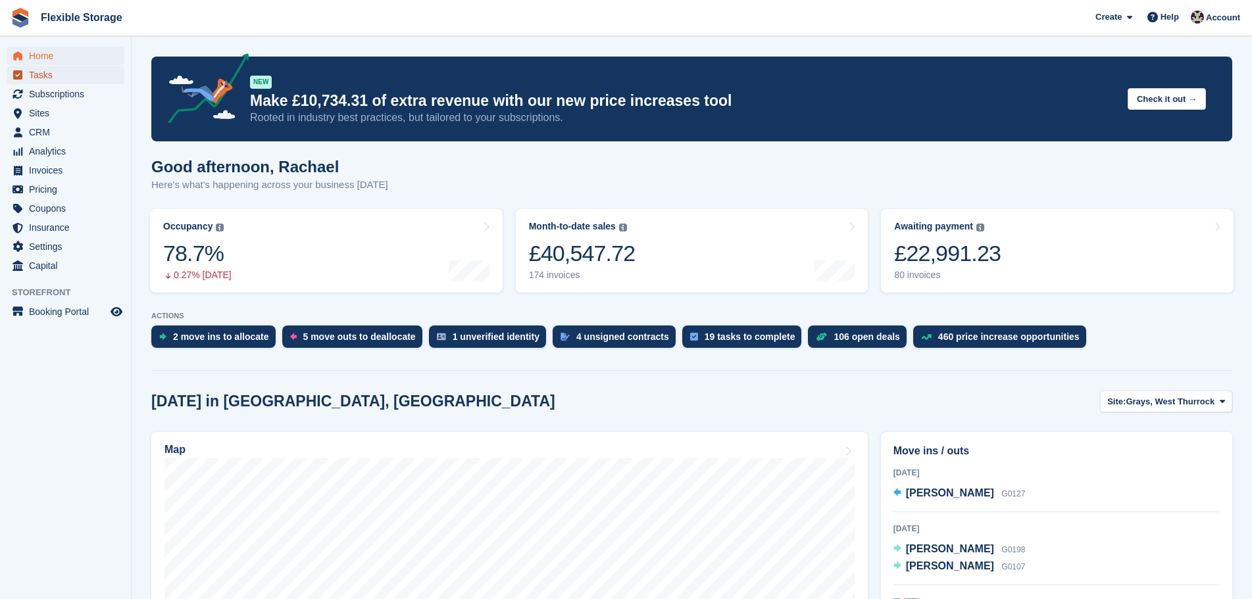
click at [70, 75] on span "Tasks" at bounding box center [68, 75] width 79 height 18
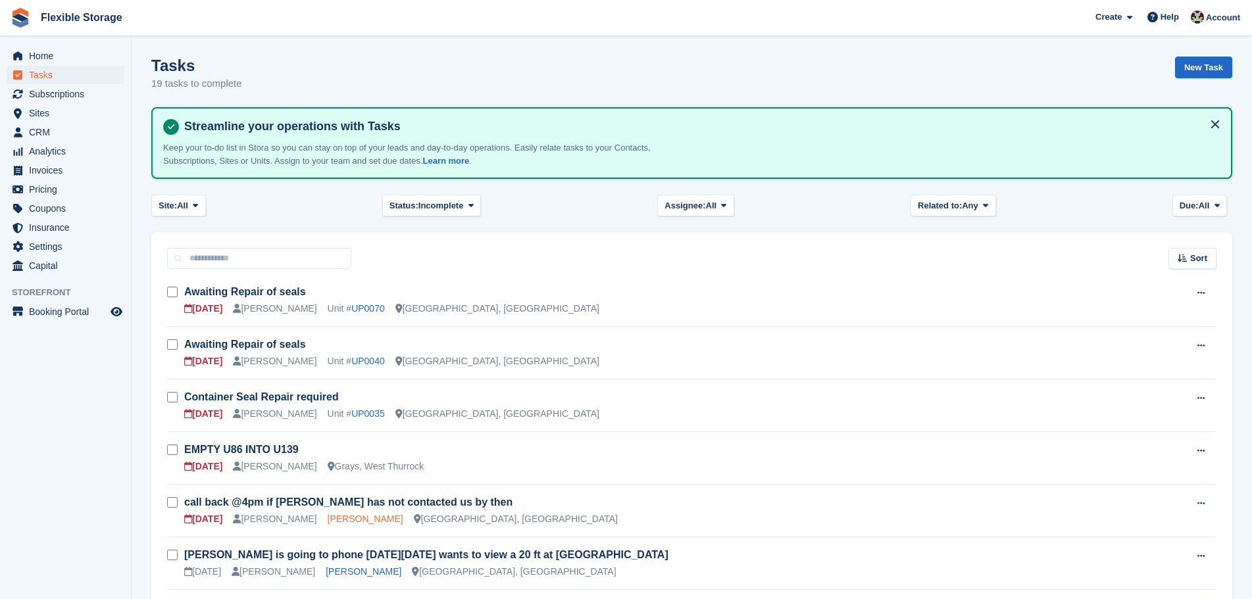
click at [330, 521] on link "[PERSON_NAME]" at bounding box center [366, 519] width 76 height 11
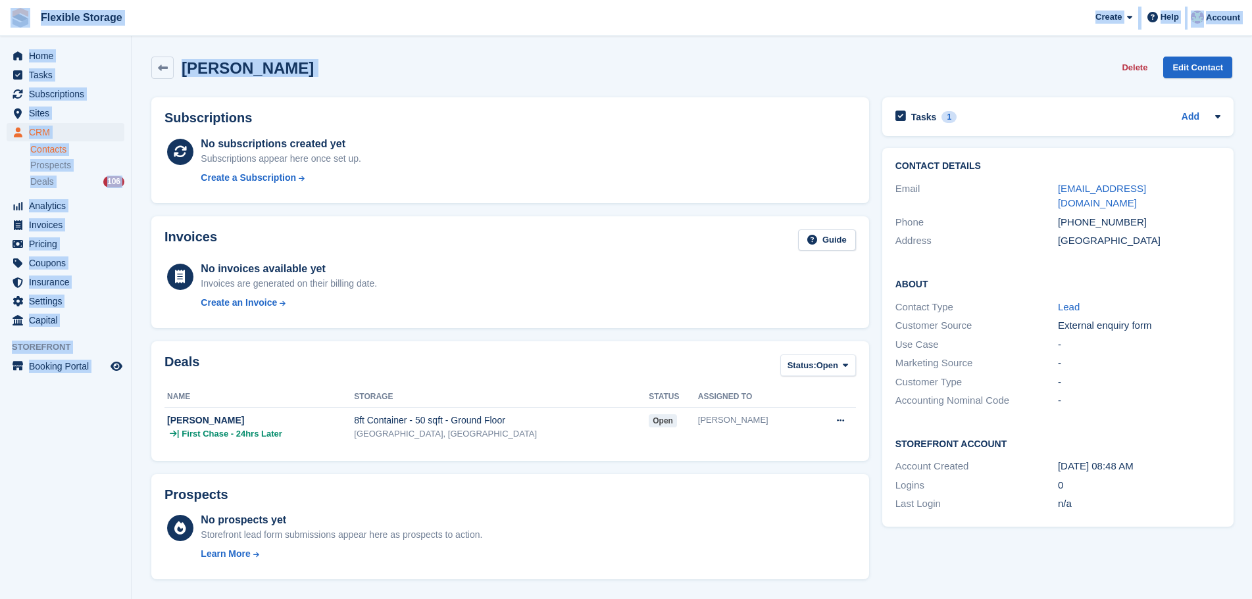
drag, startPoint x: 575, startPoint y: 64, endPoint x: 0, endPoint y: 3, distance: 578.2
click at [0, 3] on div "Flexible Storage Create Subscription Invoice Contact Deal Discount Page Help Ch…" at bounding box center [626, 496] width 1252 height 993
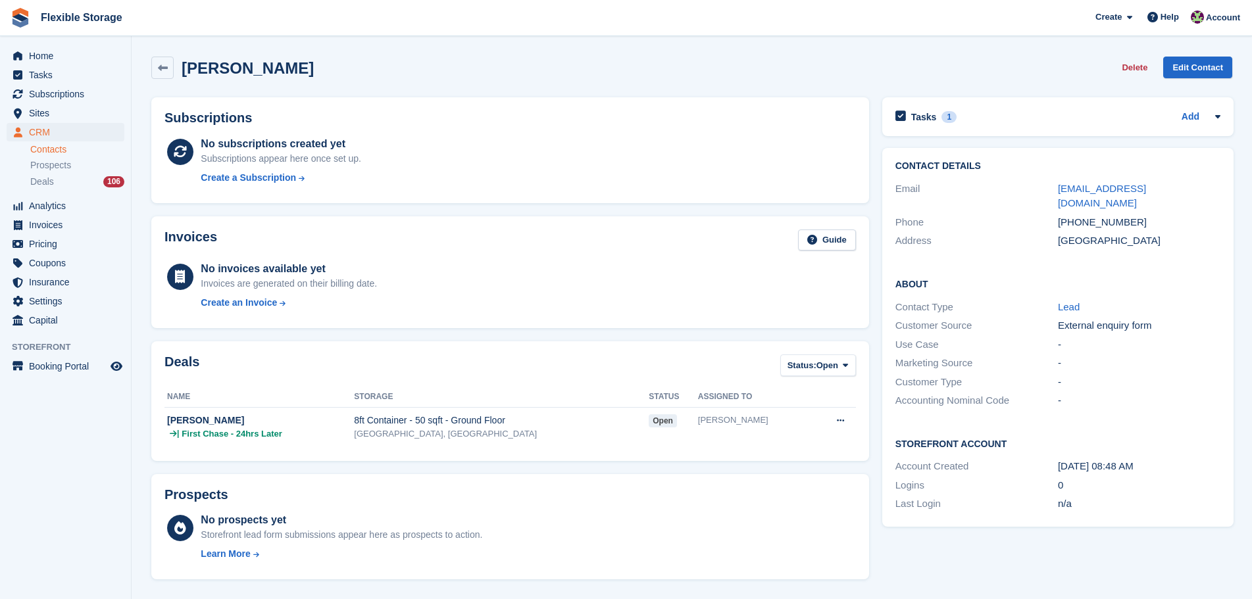
click at [569, 116] on h2 "Subscriptions" at bounding box center [509, 118] width 691 height 15
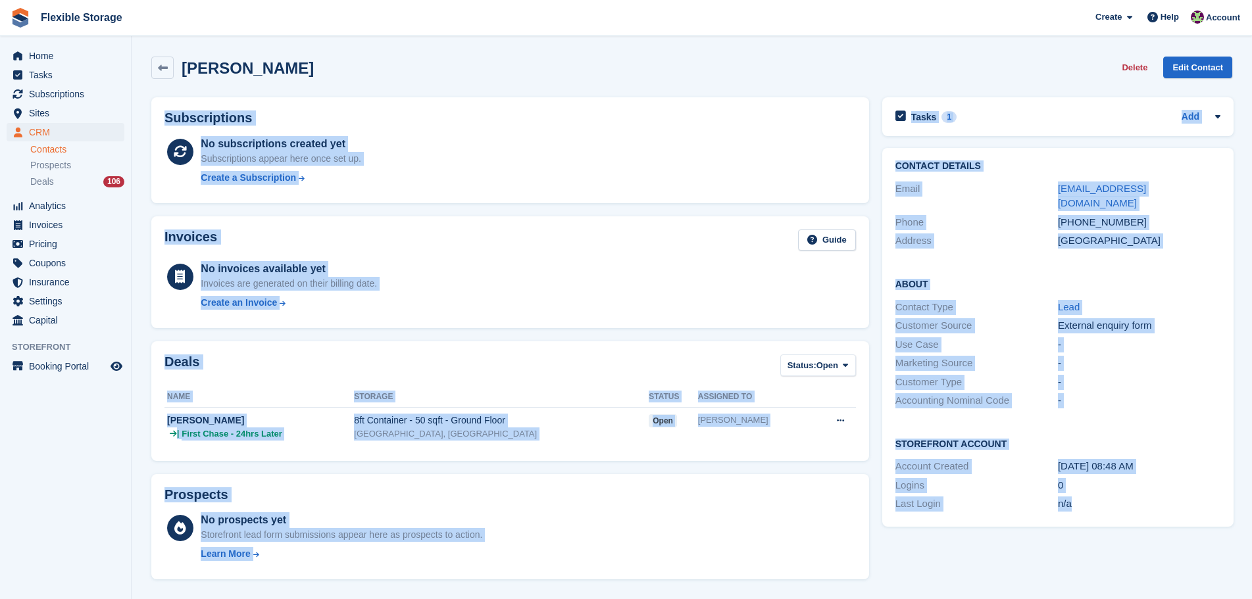
drag, startPoint x: 1052, startPoint y: 57, endPoint x: 1191, endPoint y: 549, distance: 510.6
click at [1191, 549] on div "[PERSON_NAME] Delete Edit Contact Subscriptions No subscriptions created yet Su…" at bounding box center [691, 515] width 1081 height 931
click at [1170, 497] on div "n/a" at bounding box center [1139, 504] width 162 height 15
drag, startPoint x: 1168, startPoint y: 476, endPoint x: 770, endPoint y: 37, distance: 593.3
click at [768, 36] on section "[PERSON_NAME] Delete Edit Contact Subscriptions No subscriptions created yet Su…" at bounding box center [692, 496] width 1120 height 993
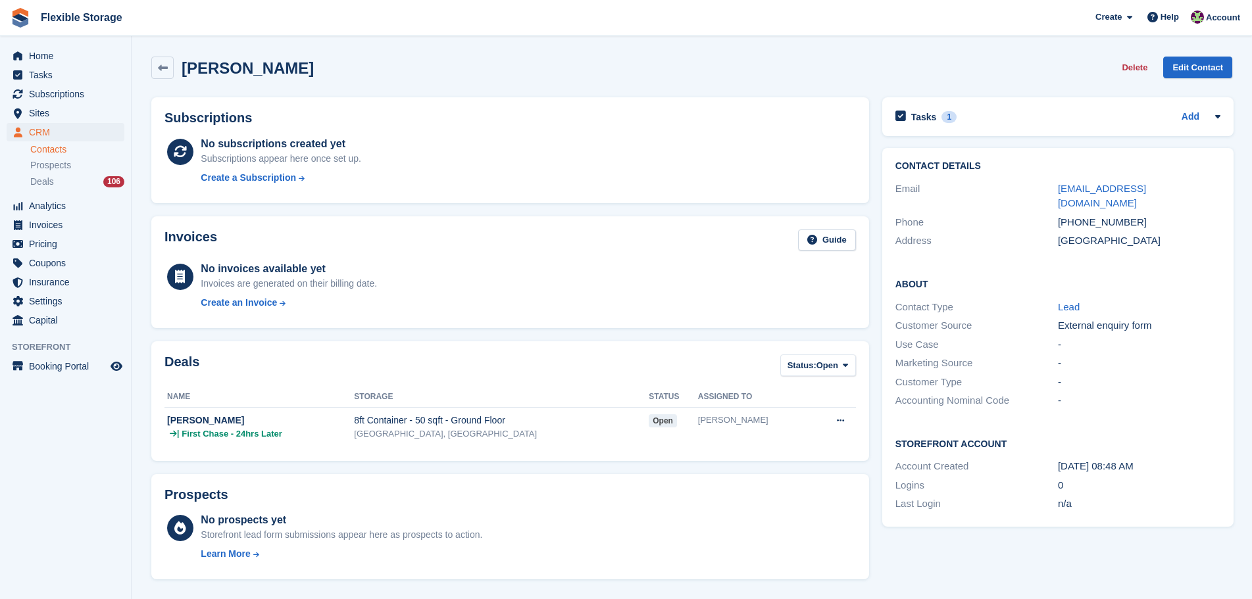
click at [943, 68] on div "[PERSON_NAME] Delete Edit Contact" at bounding box center [691, 68] width 1081 height 22
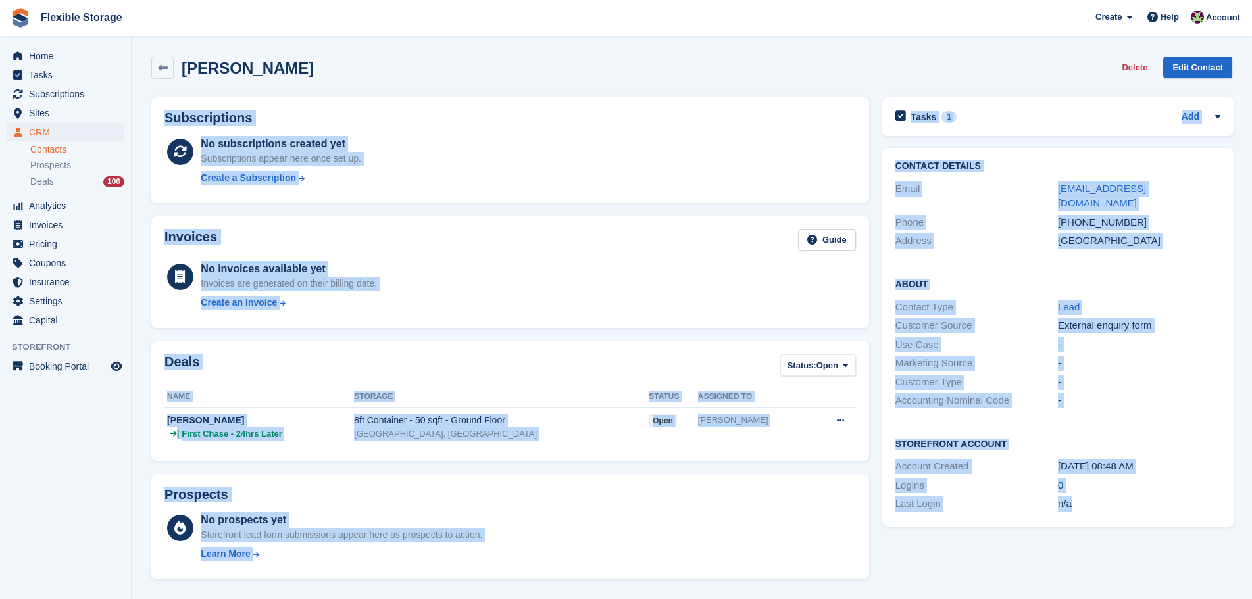
drag, startPoint x: 1081, startPoint y: 272, endPoint x: 1149, endPoint y: 528, distance: 264.2
click at [1149, 528] on div "[PERSON_NAME] Delete Edit Contact Subscriptions No subscriptions created yet Su…" at bounding box center [691, 515] width 1081 height 931
click at [1157, 497] on div "Last Login n/a" at bounding box center [1057, 504] width 325 height 19
drag, startPoint x: 1150, startPoint y: 491, endPoint x: 745, endPoint y: 67, distance: 586.2
click at [745, 67] on div "[PERSON_NAME] Delete Edit Contact Subscriptions No subscriptions created yet Su…" at bounding box center [691, 515] width 1081 height 931
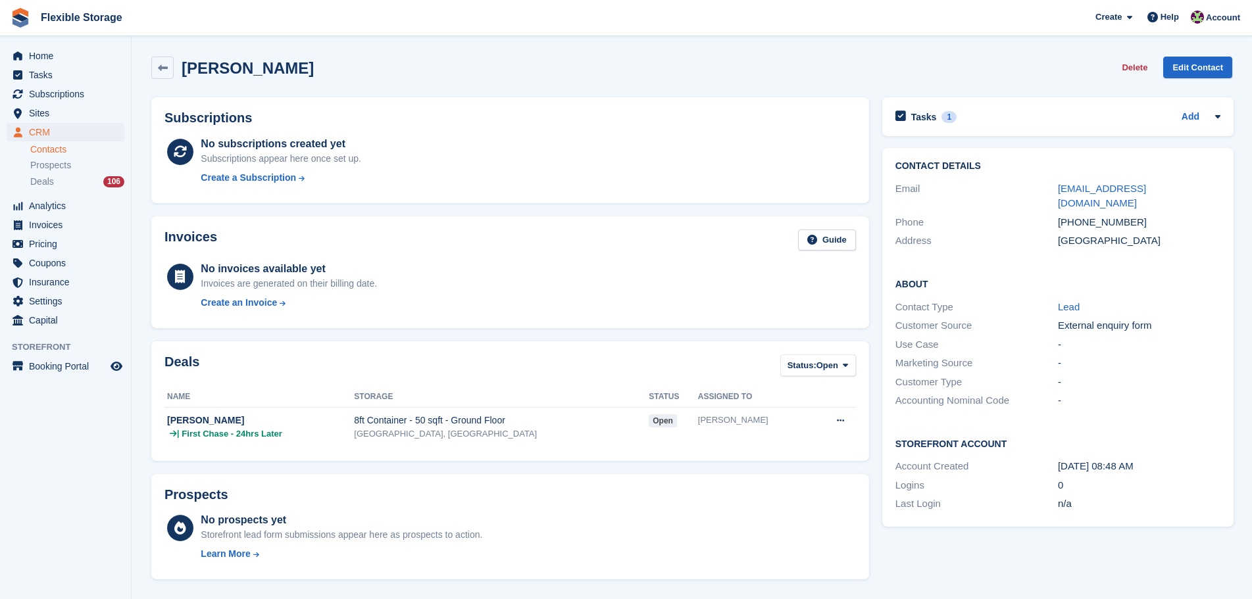
click at [994, 68] on div "[PERSON_NAME] Delete Edit Contact" at bounding box center [691, 68] width 1081 height 22
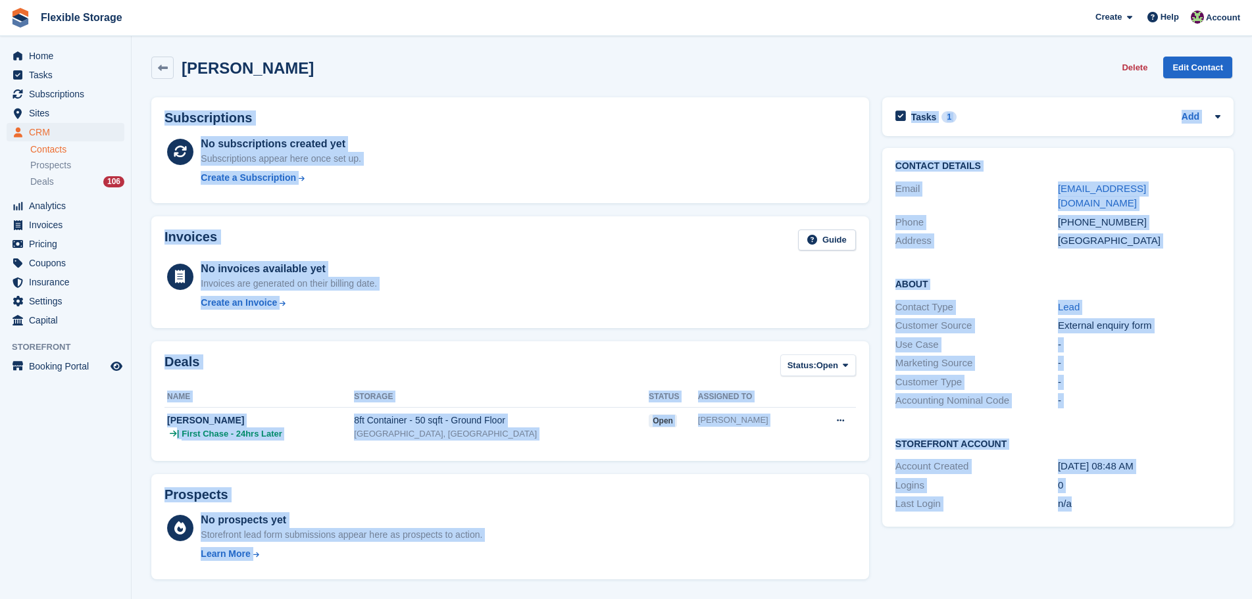
drag, startPoint x: 1109, startPoint y: 357, endPoint x: 1127, endPoint y: 554, distance: 197.5
click at [1127, 554] on div "[PERSON_NAME] Delete Edit Contact Subscriptions No subscriptions created yet Su…" at bounding box center [691, 515] width 1081 height 931
click at [1127, 555] on div "Tasks 1 Add call back @4pm if [PERSON_NAME] has not contacted us by then [DATE]…" at bounding box center [1058, 536] width 364 height 891
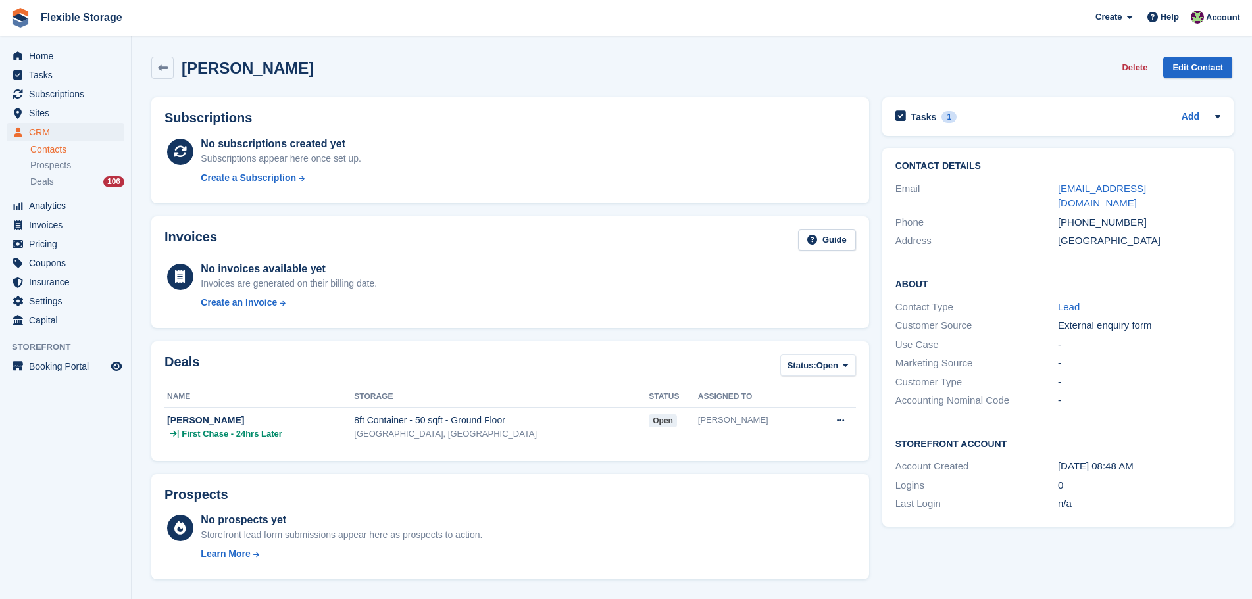
click at [950, 81] on div "[PERSON_NAME] Delete Edit Contact" at bounding box center [692, 70] width 1094 height 41
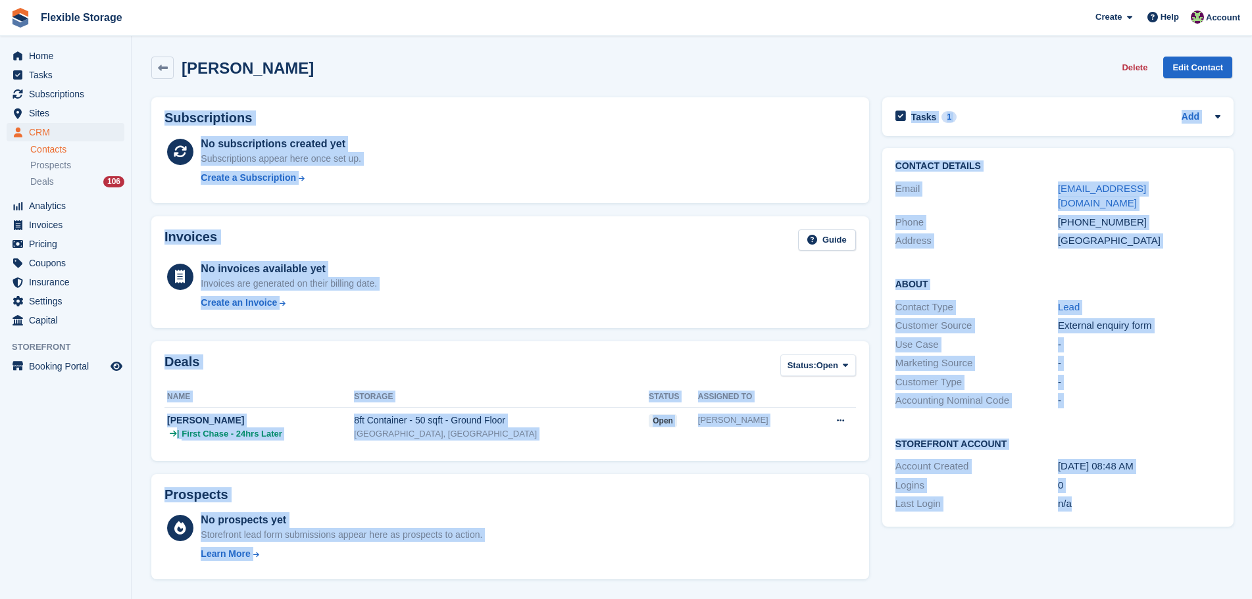
drag, startPoint x: 1024, startPoint y: 47, endPoint x: 1138, endPoint y: 516, distance: 482.8
click at [1138, 516] on section "[PERSON_NAME] Delete Edit Contact Subscriptions No subscriptions created yet Su…" at bounding box center [692, 496] width 1120 height 993
click at [1136, 525] on div "Tasks 1 Add call back @4pm if [PERSON_NAME] has not contacted us by then [DATE]…" at bounding box center [1058, 536] width 364 height 891
click at [1110, 521] on div "Tasks 1 Add call back @4pm if [PERSON_NAME] has not contacted us by then [DATE]…" at bounding box center [1058, 536] width 364 height 891
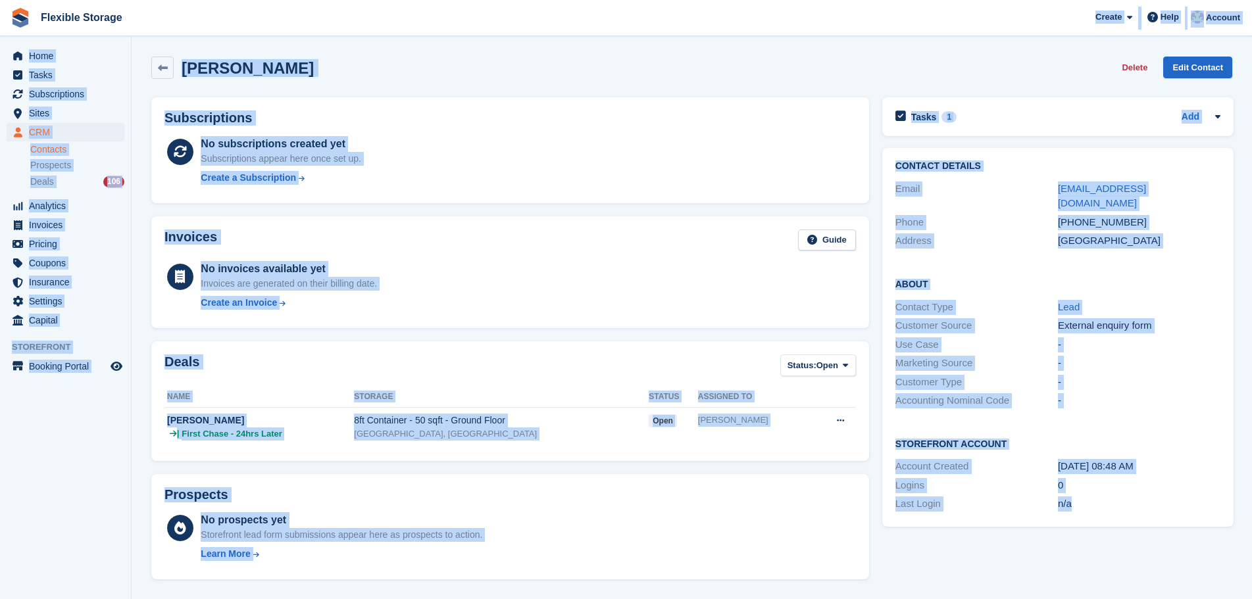
drag, startPoint x: 1152, startPoint y: 489, endPoint x: 421, endPoint y: 45, distance: 856.0
click at [274, 0] on html "Flexible Storage Create Subscription Invoice Contact Deal Discount Page Help Ch…" at bounding box center [626, 299] width 1252 height 599
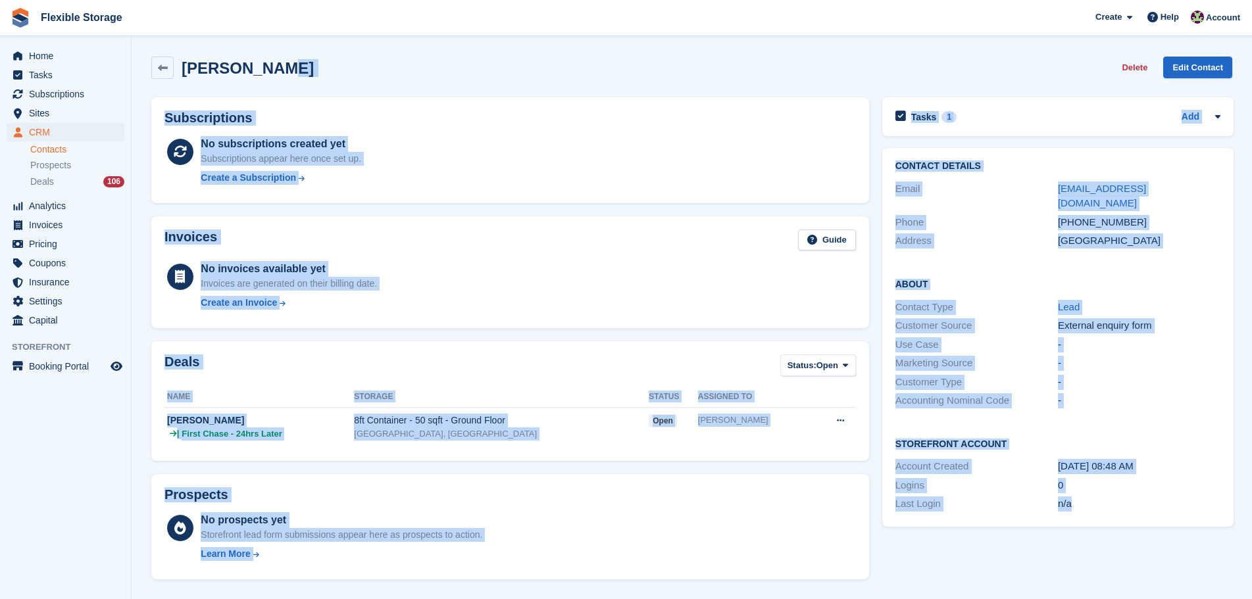
click at [1088, 566] on div "Tasks 1 Add call back @4pm if [PERSON_NAME] has not contacted us by then [DATE]…" at bounding box center [1058, 536] width 364 height 891
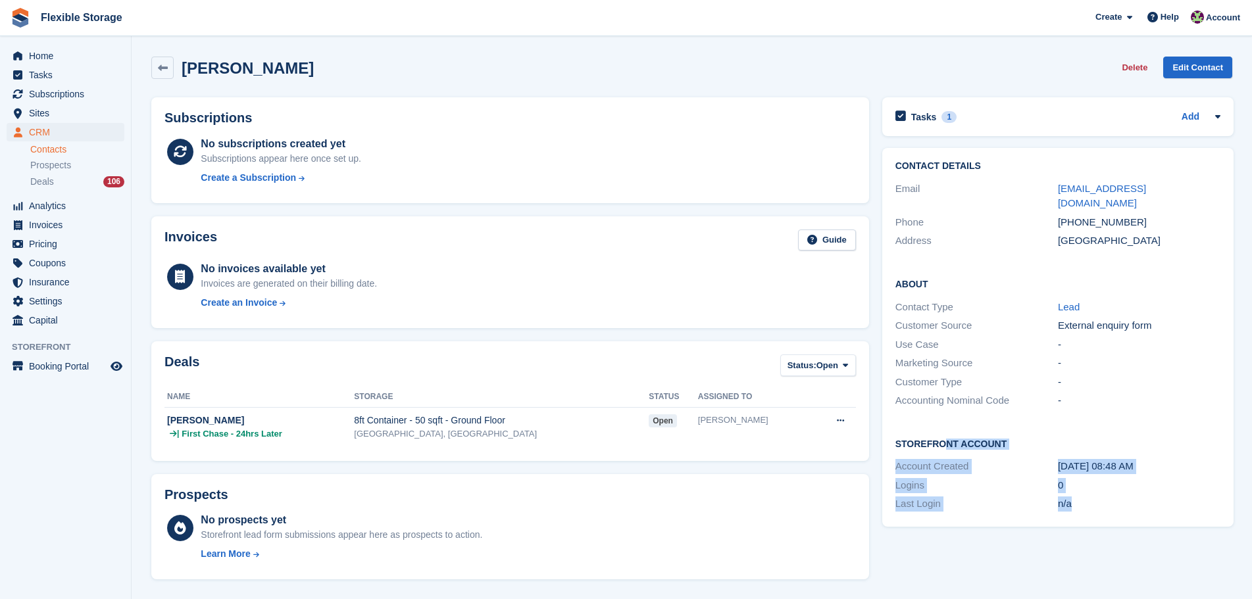
drag, startPoint x: 1142, startPoint y: 479, endPoint x: 930, endPoint y: 413, distance: 221.8
click at [931, 424] on div "Storefront Account Account Created [DATE] 08:48 AM Logins 0 Last Login n/a" at bounding box center [1057, 475] width 351 height 103
click at [1129, 478] on div "0" at bounding box center [1139, 485] width 162 height 15
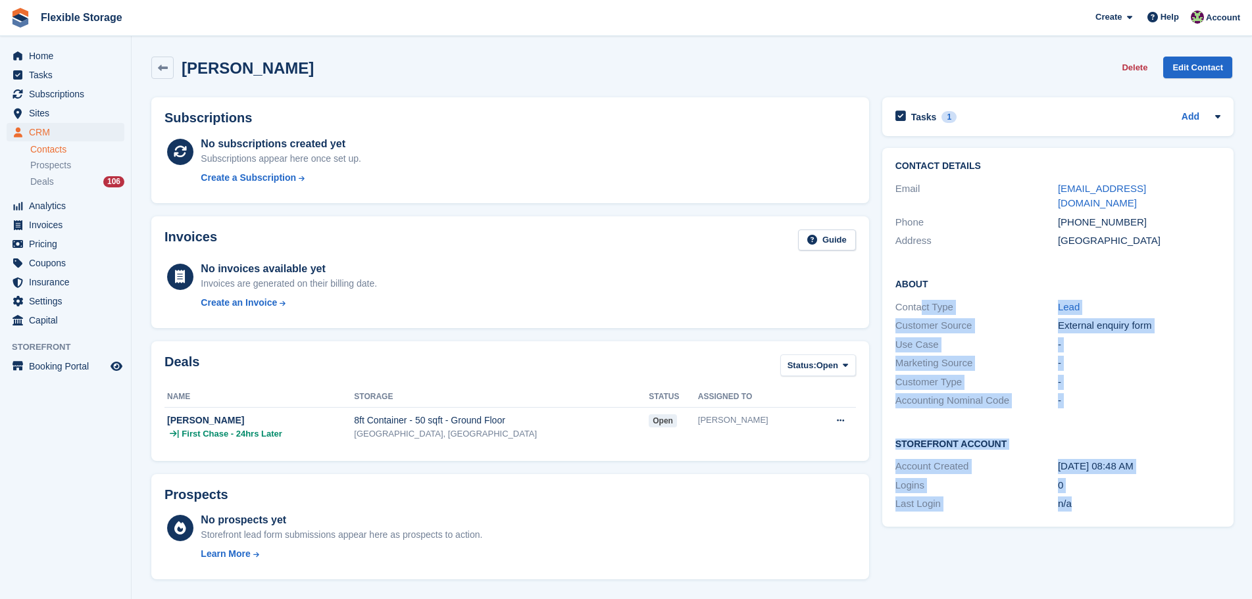
drag, startPoint x: 1152, startPoint y: 491, endPoint x: 918, endPoint y: 295, distance: 305.8
click at [918, 295] on div "Contact Details Email [EMAIL_ADDRESS][DOMAIN_NAME] Phone [PHONE_NUMBER] Address…" at bounding box center [1057, 337] width 351 height 379
click at [1158, 393] on div "-" at bounding box center [1139, 400] width 162 height 15
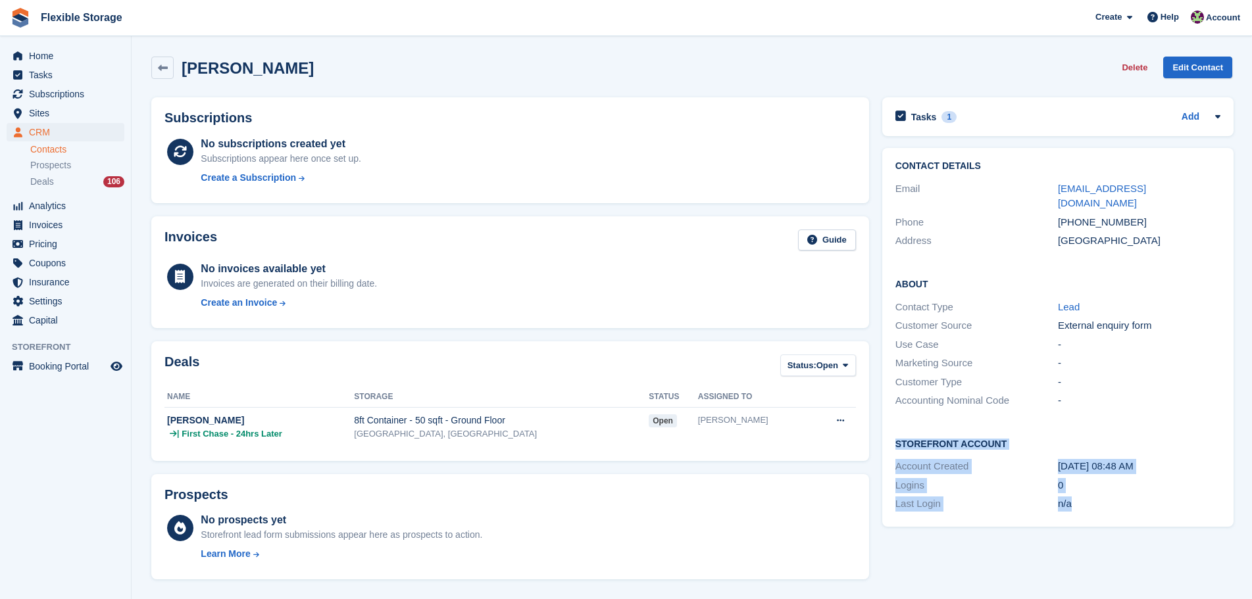
drag, startPoint x: 1131, startPoint y: 403, endPoint x: 1145, endPoint y: 585, distance: 183.3
click at [1145, 585] on div "Tasks 1 Add call back @4pm if [PERSON_NAME] has not contacted us by then [DATE]…" at bounding box center [1058, 536] width 364 height 891
click at [1167, 503] on div "Storefront Account Account Created [DATE] 08:48 AM Logins 0 Last Login n/a" at bounding box center [1057, 475] width 351 height 103
drag, startPoint x: 1181, startPoint y: 505, endPoint x: 942, endPoint y: 428, distance: 251.7
click at [942, 428] on div "Storefront Account Account Created [DATE] 08:48 AM Logins 0 Last Login n/a" at bounding box center [1057, 475] width 351 height 103
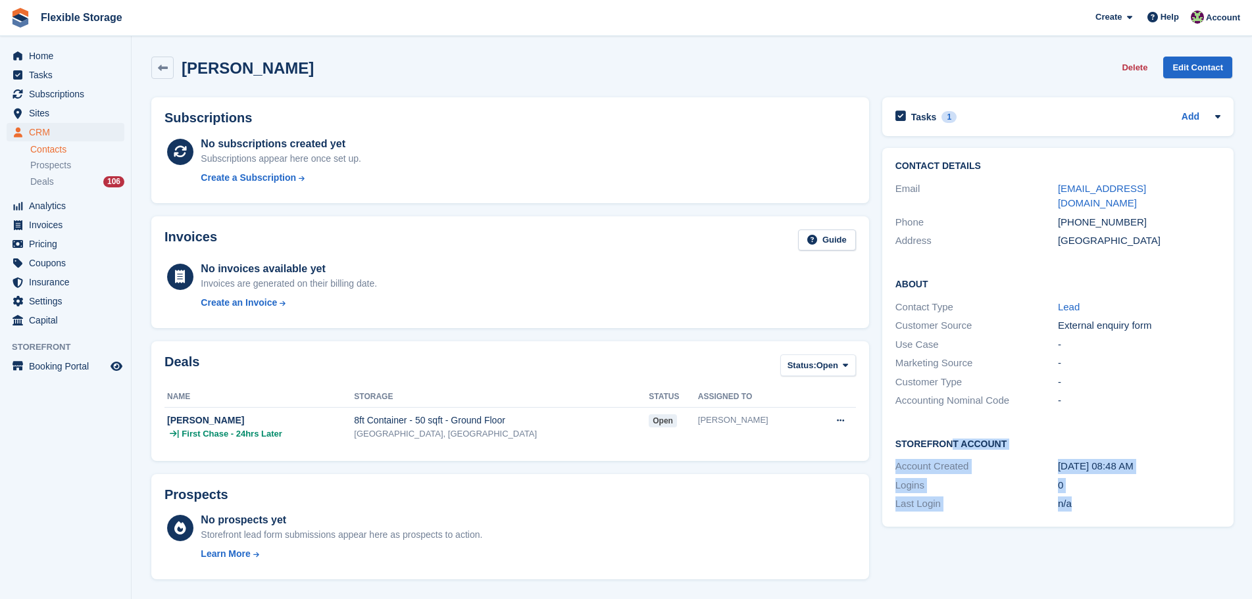
click at [1139, 459] on div "[DATE] 08:48 AM" at bounding box center [1139, 466] width 162 height 15
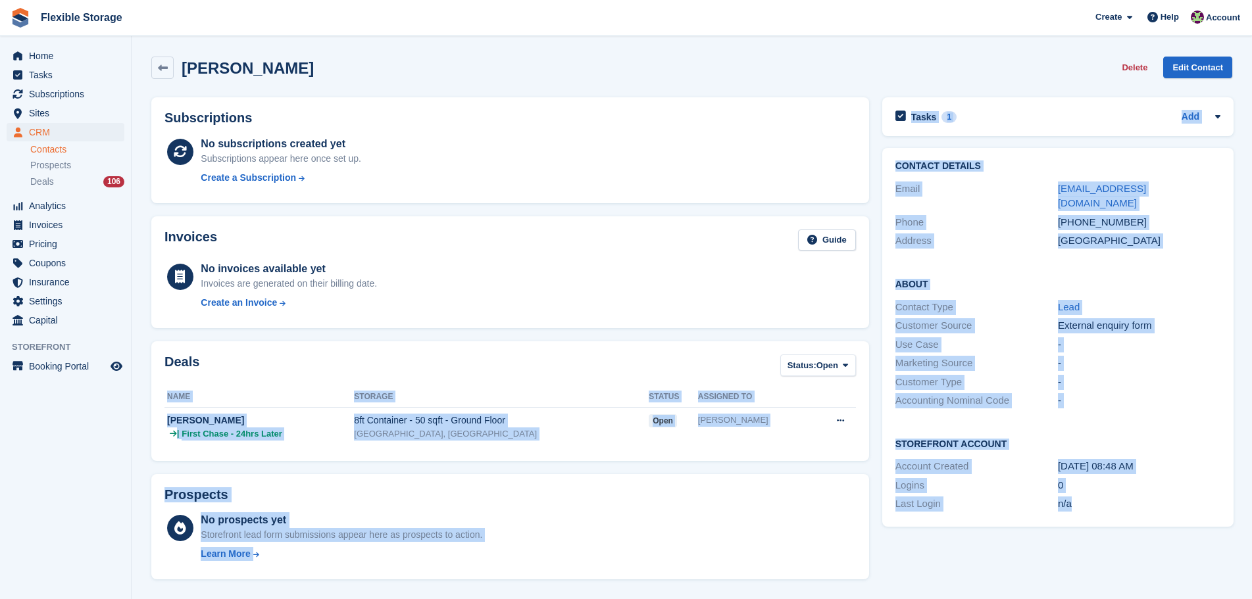
drag, startPoint x: 1168, startPoint y: 490, endPoint x: 862, endPoint y: 425, distance: 312.7
click at [862, 425] on div "Subscriptions No subscriptions created yet Subscriptions appear here once set u…" at bounding box center [692, 536] width 1094 height 891
click at [1145, 437] on h2 "Storefront Account" at bounding box center [1057, 443] width 325 height 13
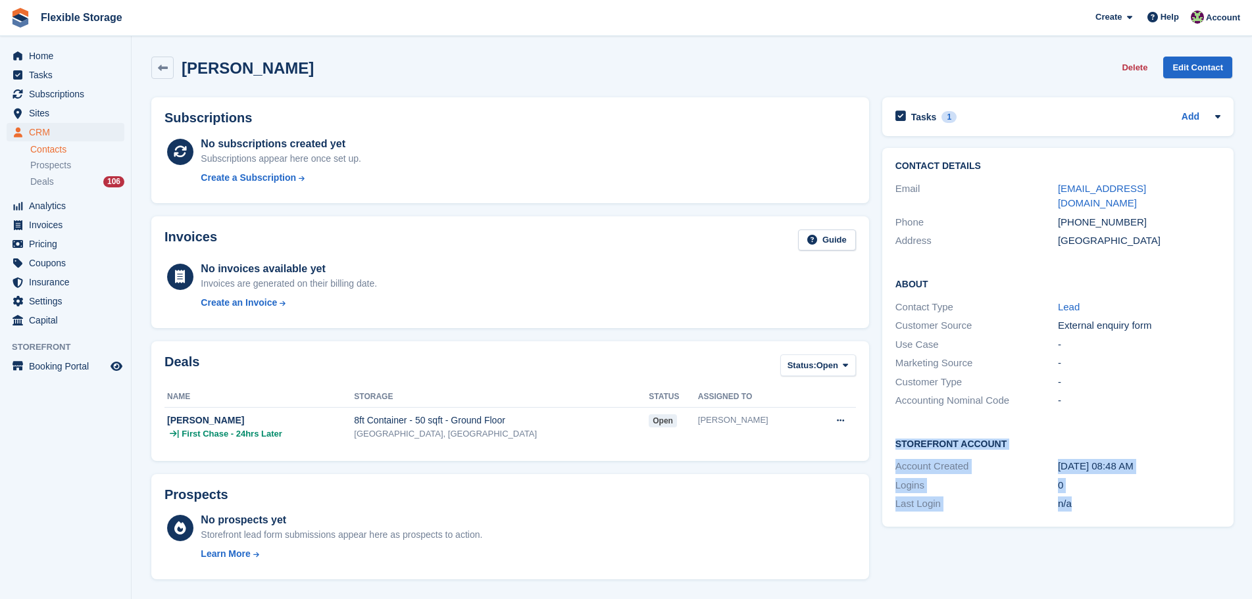
drag, startPoint x: 1151, startPoint y: 408, endPoint x: 1147, endPoint y: 539, distance: 131.0
click at [1147, 539] on div "Tasks 1 Add call back @4pm if [PERSON_NAME] has not contacted us by then [DATE]…" at bounding box center [1058, 536] width 364 height 891
click at [1168, 497] on div "n/a" at bounding box center [1139, 504] width 162 height 15
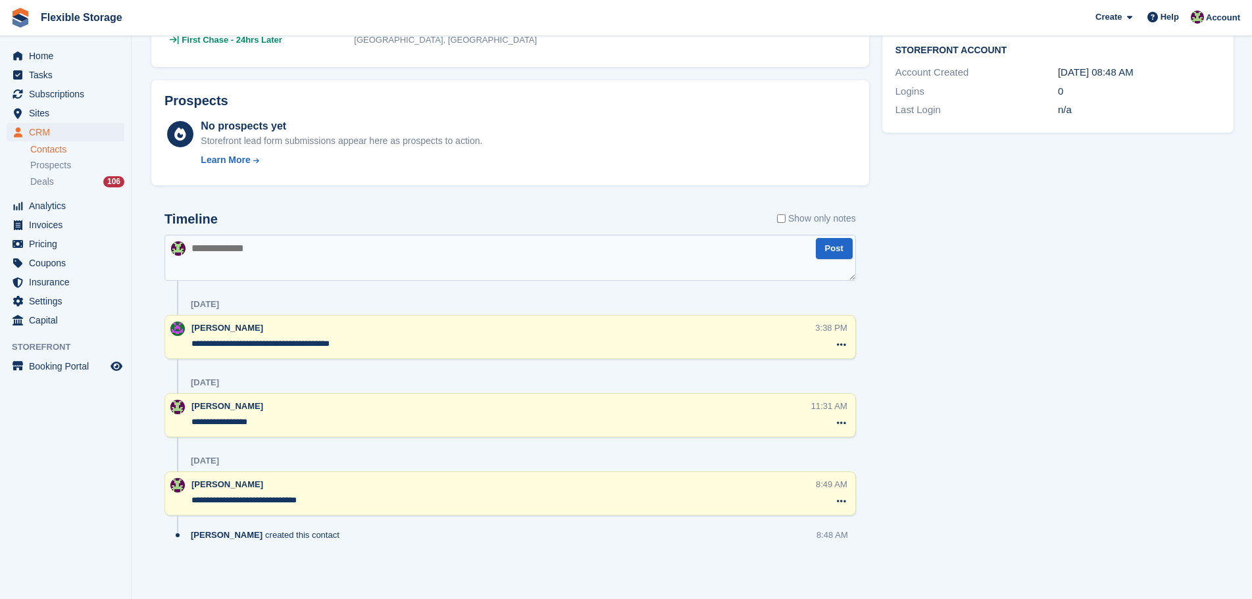
click at [295, 241] on textarea at bounding box center [509, 258] width 691 height 46
type textarea "**********"
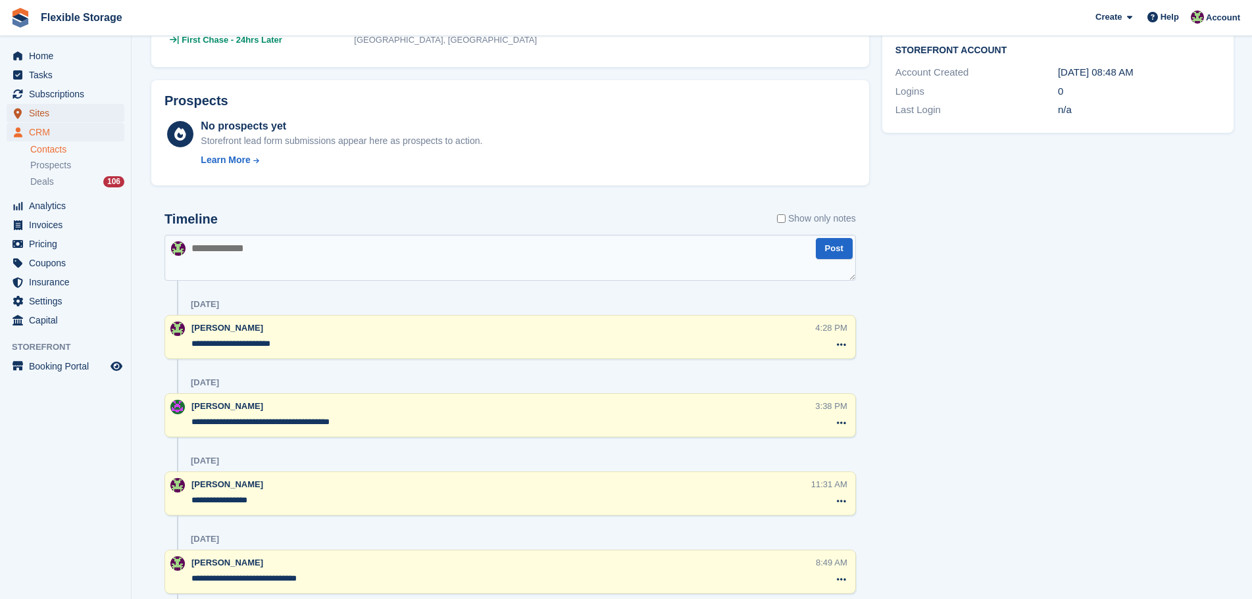
click at [72, 118] on span "Sites" at bounding box center [68, 113] width 79 height 18
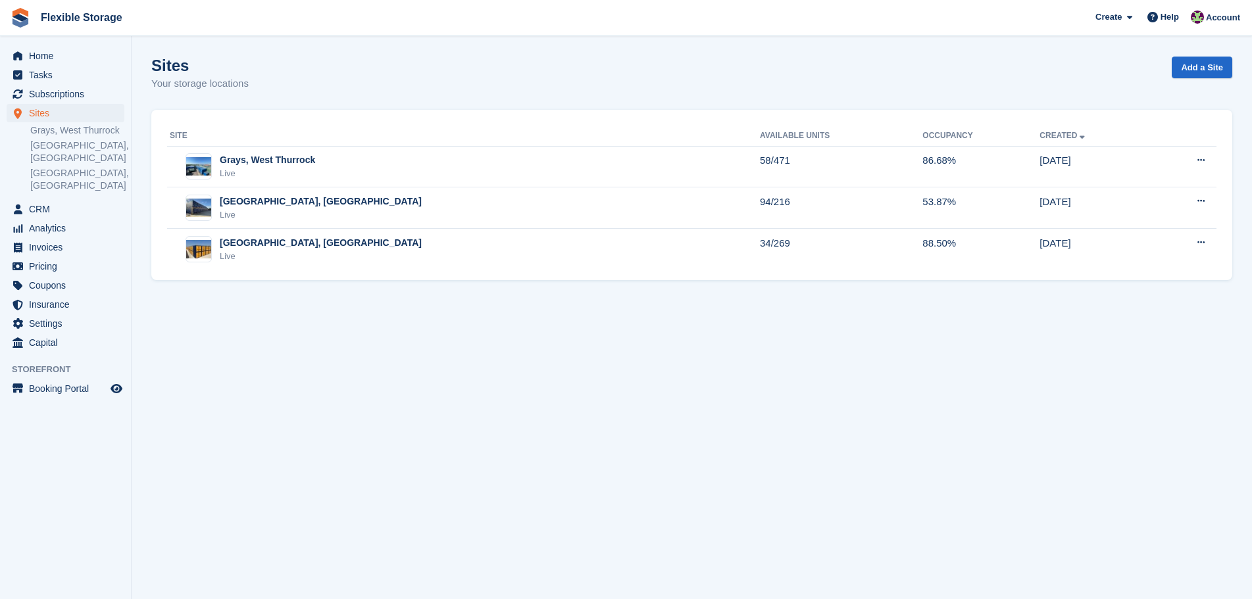
drag, startPoint x: 390, startPoint y: 81, endPoint x: 137, endPoint y: 41, distance: 255.7
click at [137, 41] on section "Sites Your storage locations Add a Site Site Available Units Occupancy Created …" at bounding box center [692, 299] width 1120 height 599
click at [281, 70] on div "Sites Your storage locations Add a Site" at bounding box center [691, 82] width 1081 height 51
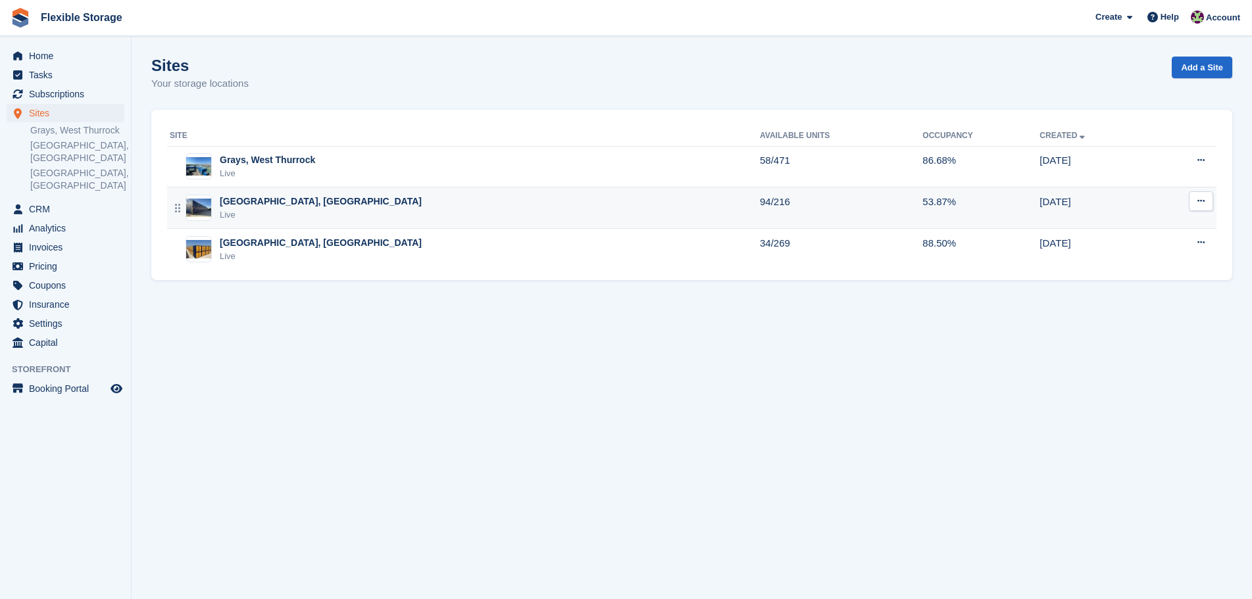
click at [555, 197] on div "Chelmsford, Essex Live" at bounding box center [465, 208] width 590 height 27
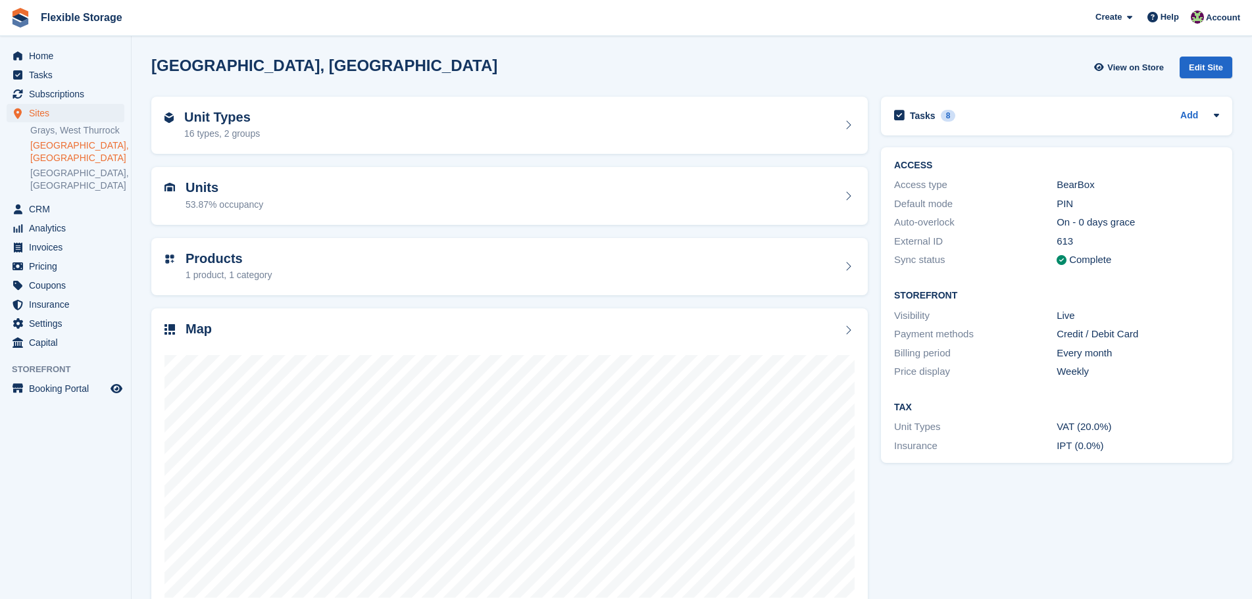
drag, startPoint x: 1217, startPoint y: 566, endPoint x: 641, endPoint y: 74, distance: 757.6
click at [641, 74] on div "[GEOGRAPHIC_DATA], [GEOGRAPHIC_DATA] View on Store Edit Site Unit Types 16 type…" at bounding box center [691, 335] width 1081 height 571
click at [914, 67] on div "[GEOGRAPHIC_DATA], [GEOGRAPHIC_DATA] View on Store Edit Site" at bounding box center [691, 68] width 1081 height 22
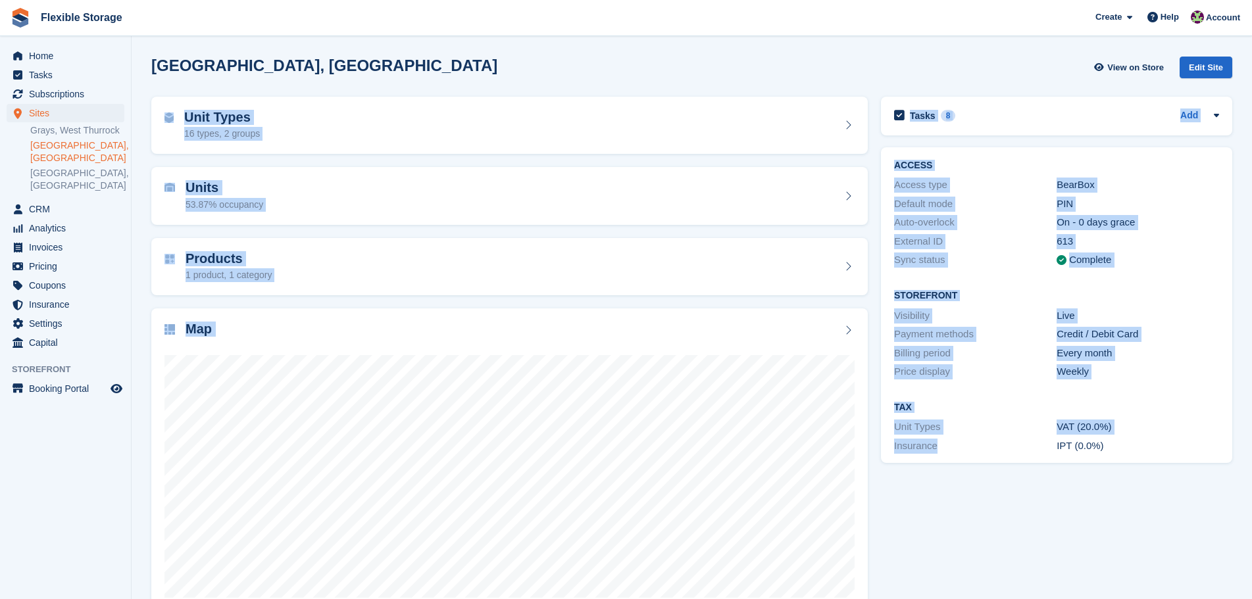
drag, startPoint x: 976, startPoint y: 45, endPoint x: 1041, endPoint y: 520, distance: 479.3
click at [1041, 520] on section "[GEOGRAPHIC_DATA], [GEOGRAPHIC_DATA] View on Store Edit Site Unit Types 16 type…" at bounding box center [692, 316] width 1120 height 633
click at [1040, 533] on div "Tasks 8 Add call back @4pm if [PERSON_NAME] has not contacted us by then [DATE]" at bounding box center [1056, 355] width 364 height 531
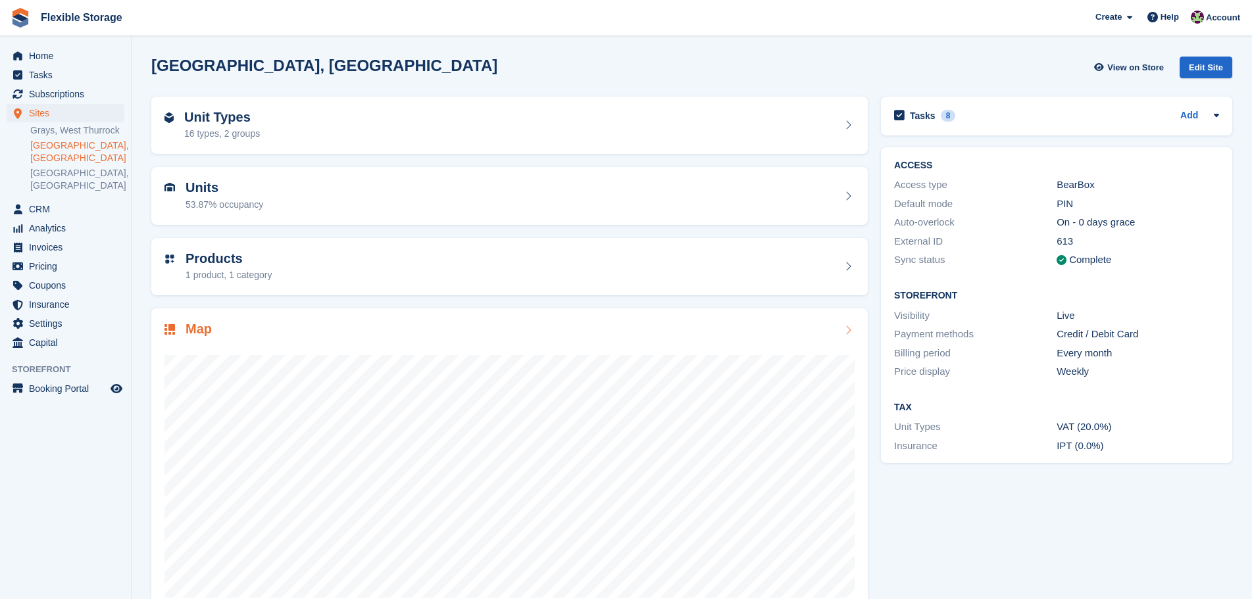
click at [757, 345] on div at bounding box center [509, 470] width 690 height 263
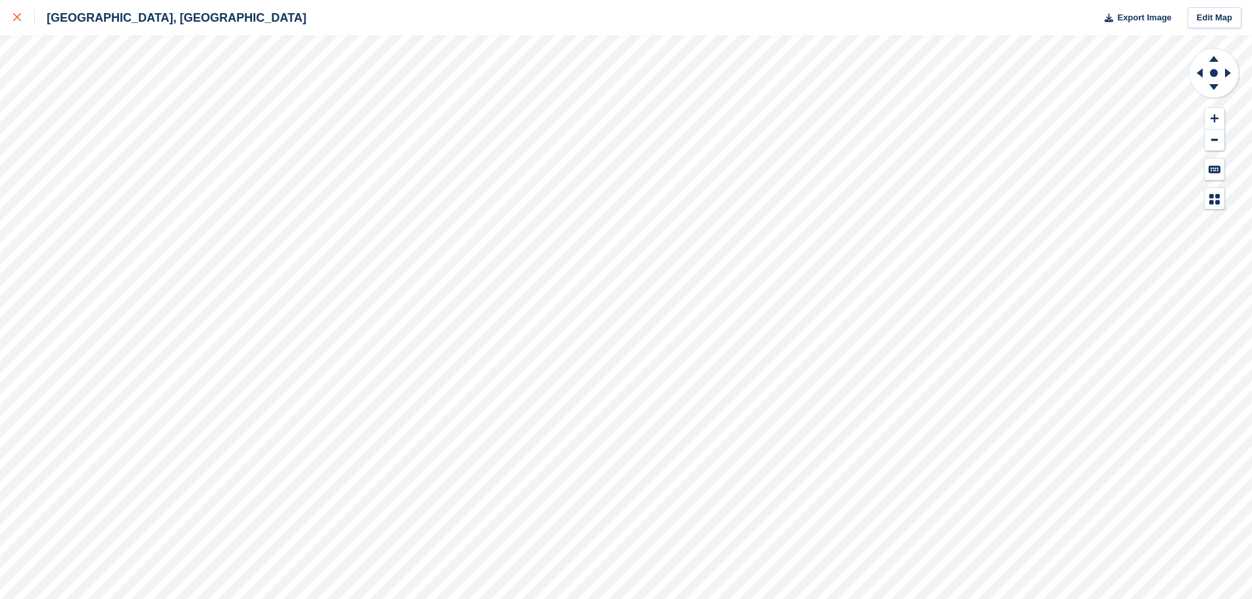
click at [19, 18] on icon at bounding box center [17, 17] width 8 height 8
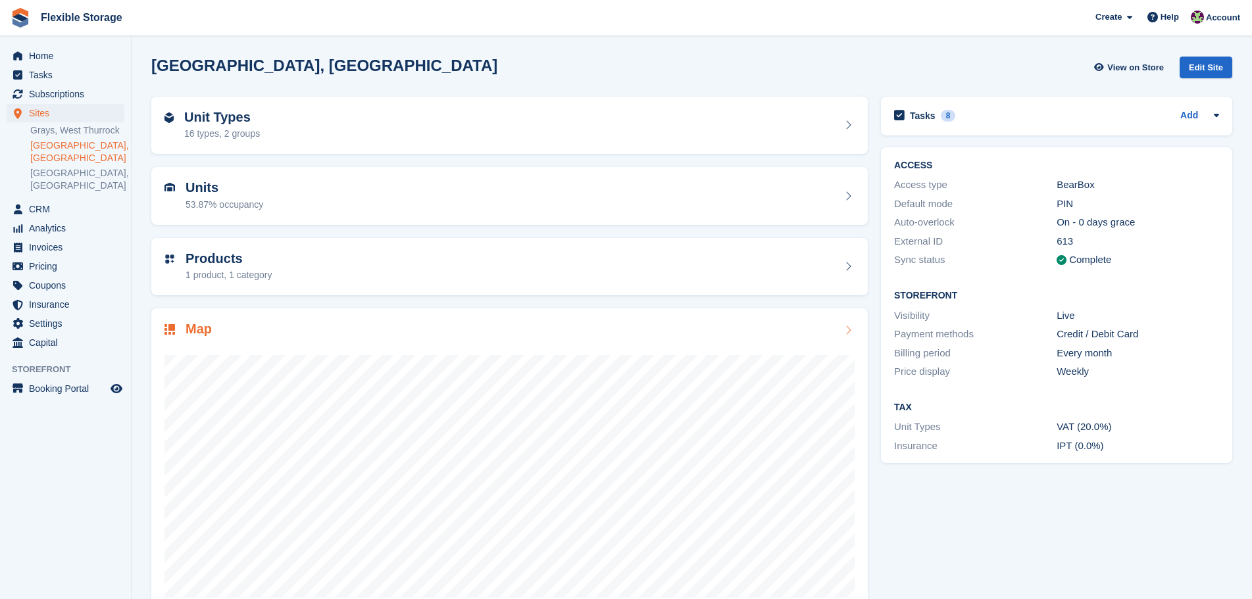
click at [321, 326] on div "Map" at bounding box center [509, 331] width 690 height 18
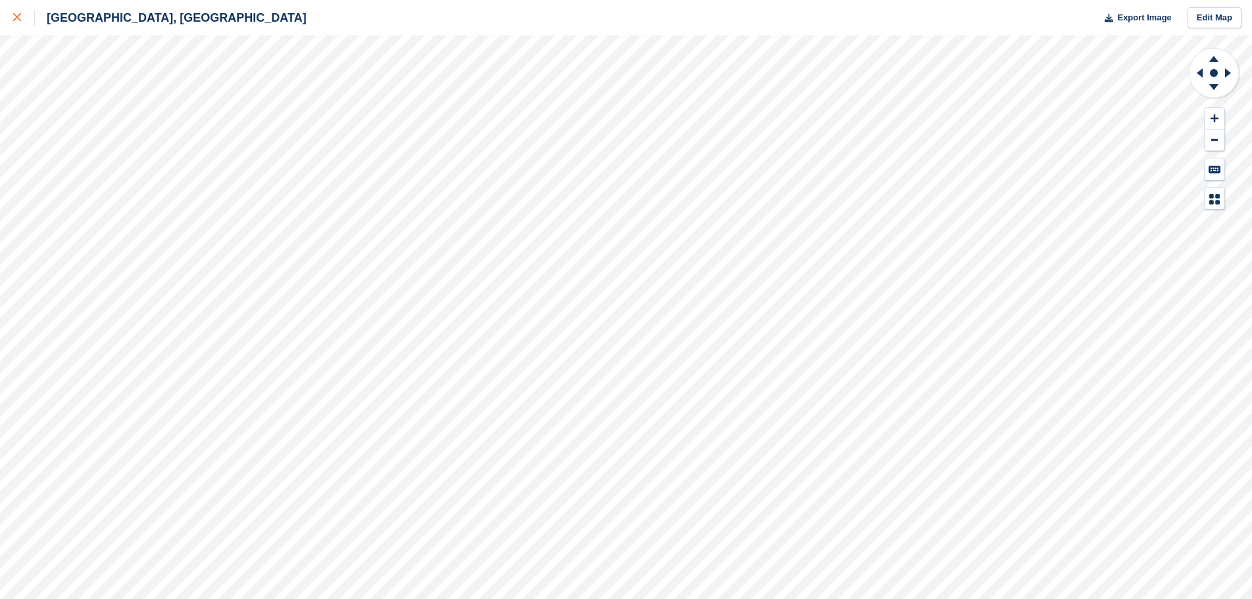
click at [20, 22] on div at bounding box center [24, 18] width 22 height 16
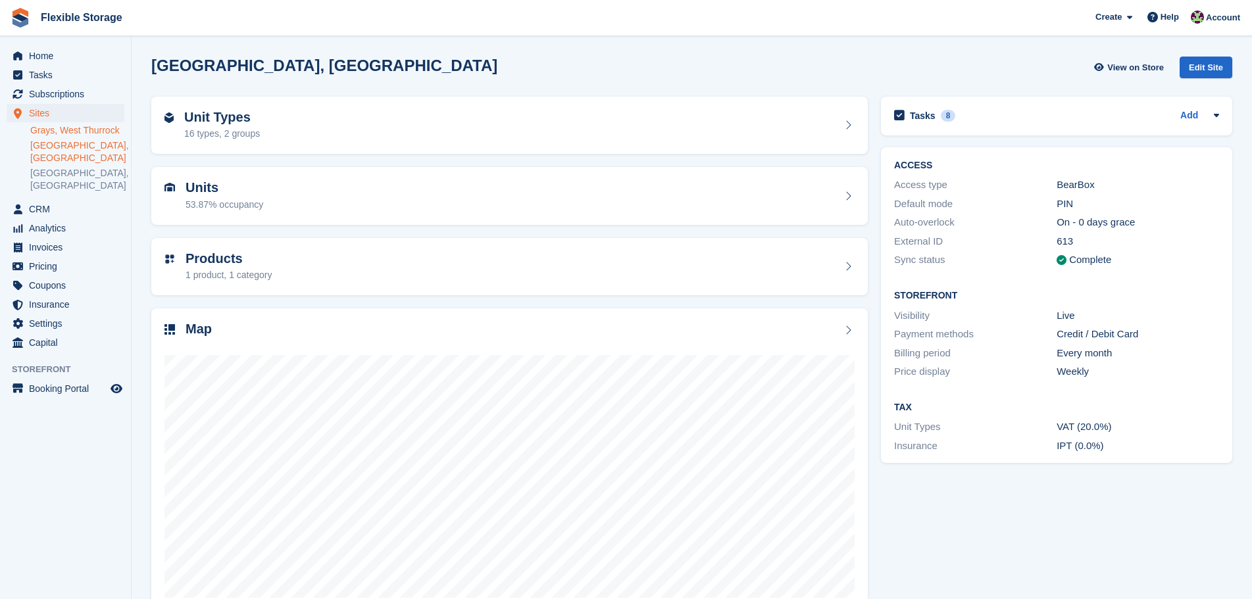
click at [57, 128] on link "Grays, West Thurrock" at bounding box center [77, 130] width 94 height 12
click at [584, 321] on div "Map" at bounding box center [509, 462] width 716 height 307
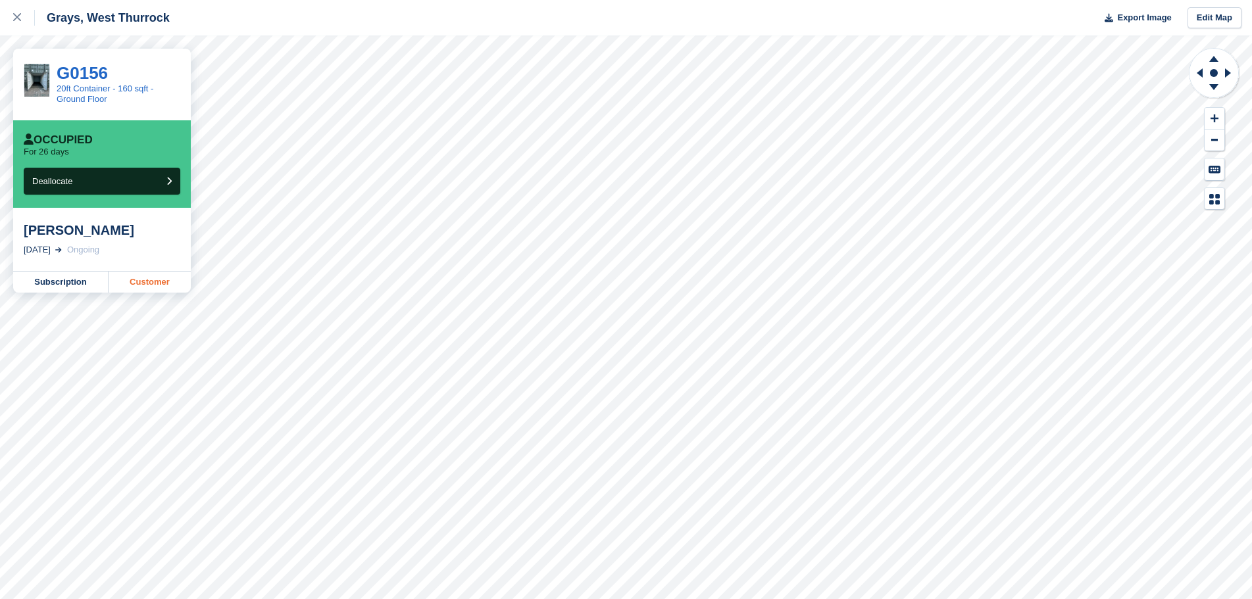
click at [134, 284] on link "Customer" at bounding box center [150, 282] width 82 height 21
click at [16, 21] on div at bounding box center [24, 18] width 22 height 16
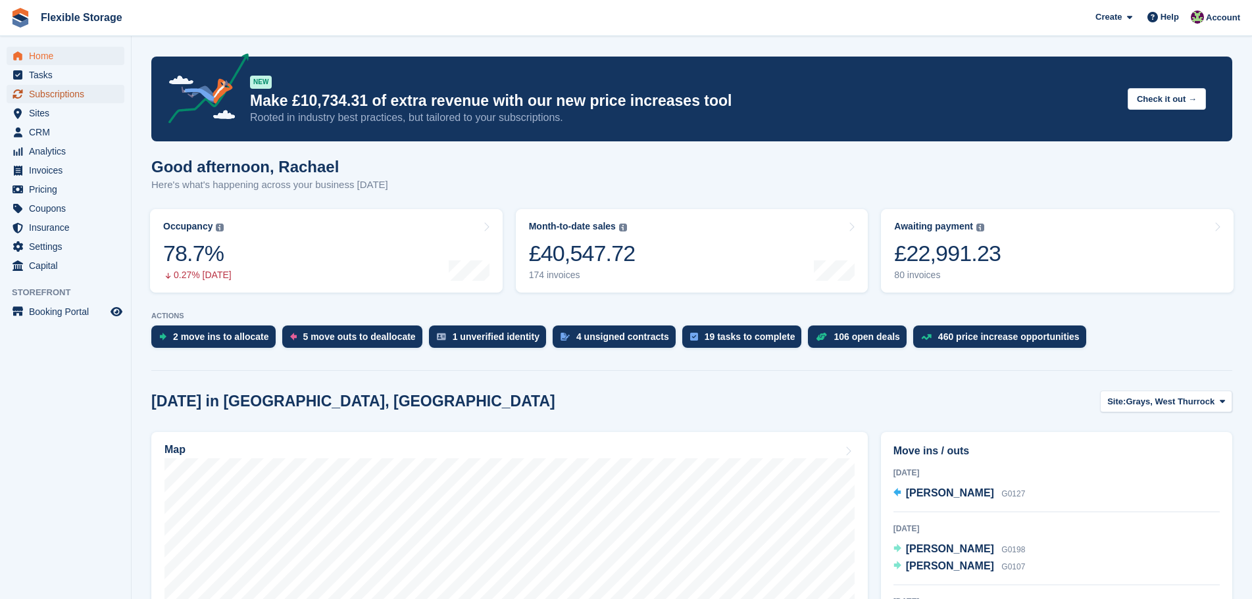
click at [61, 92] on span "Subscriptions" at bounding box center [68, 94] width 79 height 18
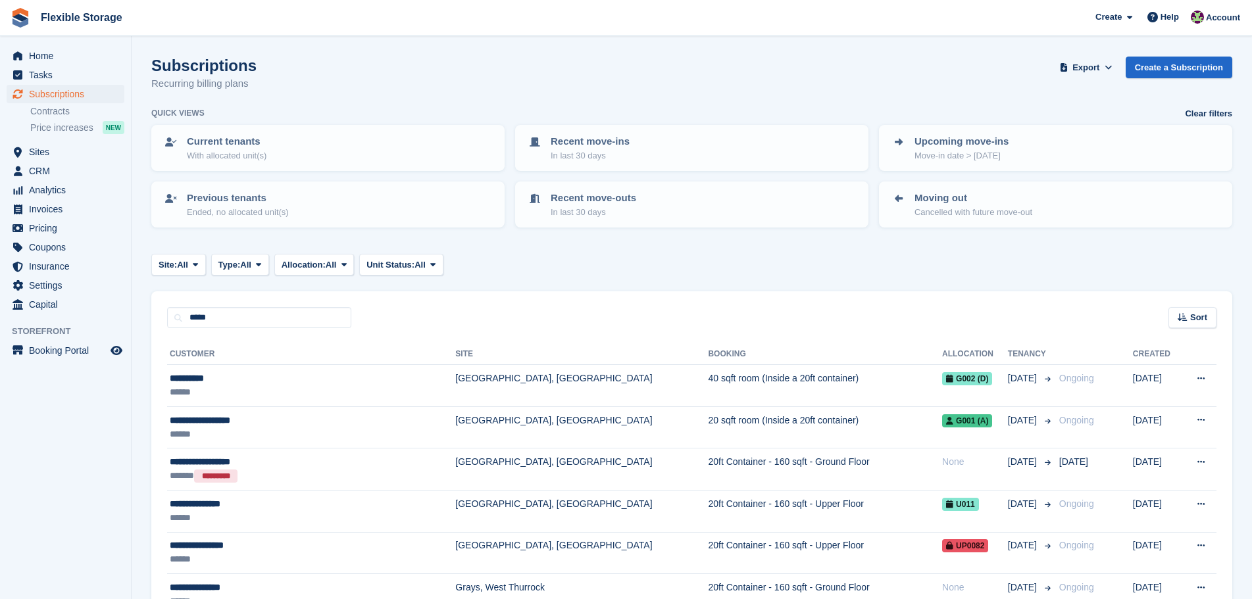
type input "*****"
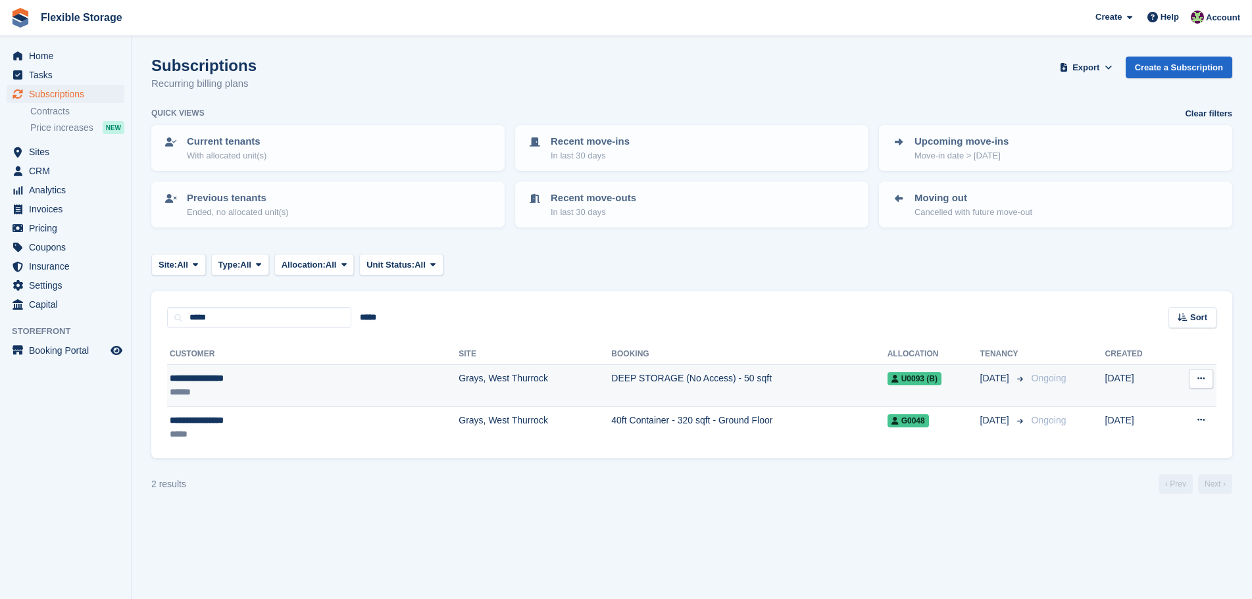
click at [611, 390] on td "DEEP STORAGE (No Access) - 50 sqft" at bounding box center [749, 386] width 276 height 42
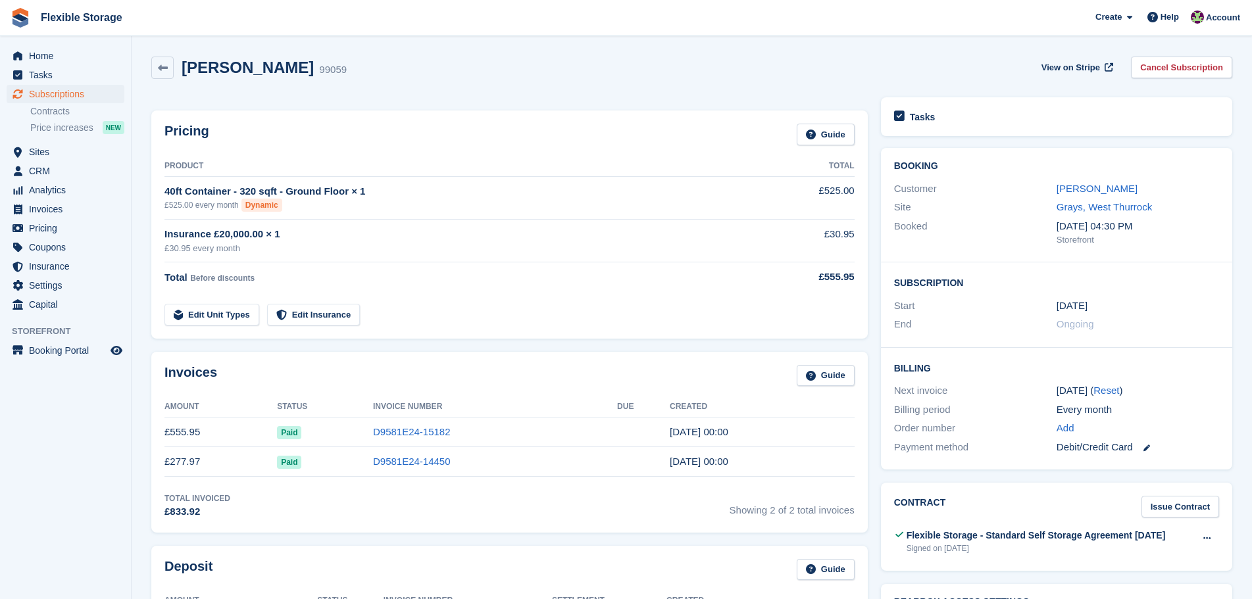
click at [1112, 116] on div "Tasks" at bounding box center [1056, 117] width 325 height 18
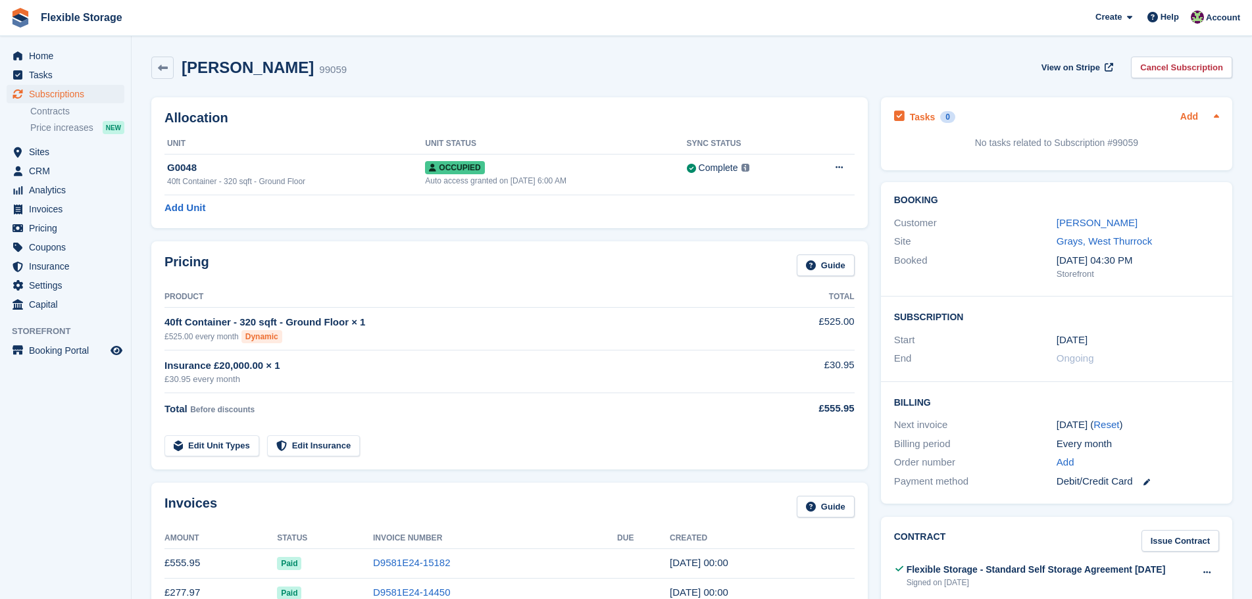
click at [1188, 117] on link "Add" at bounding box center [1189, 117] width 18 height 15
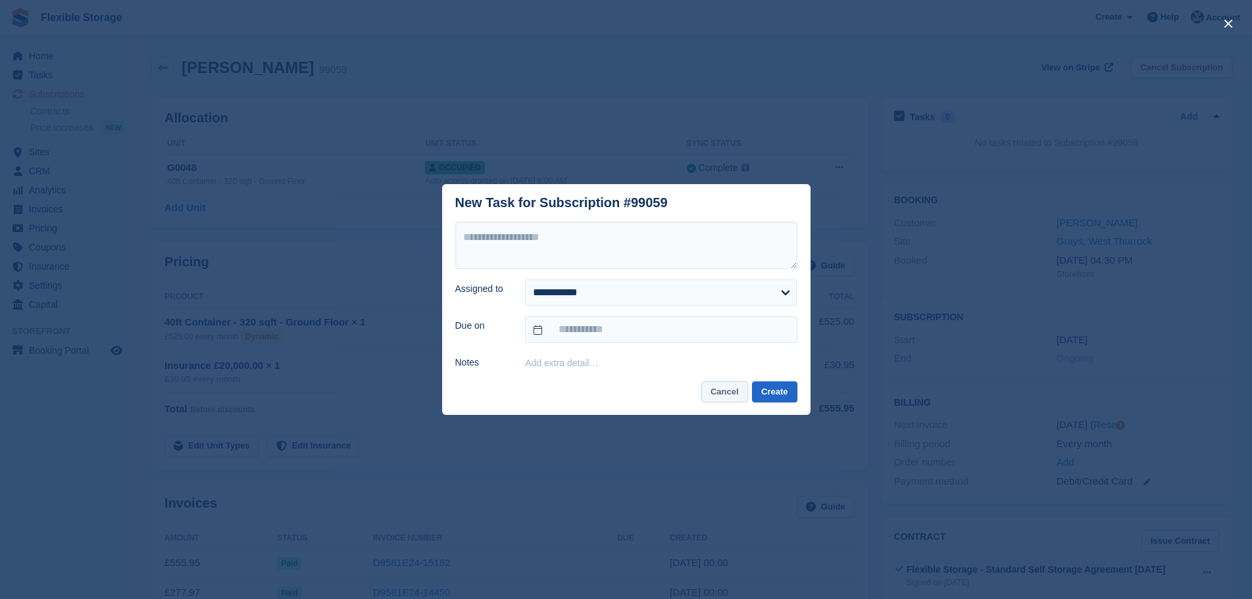
click at [716, 400] on button "Cancel" at bounding box center [724, 393] width 47 height 22
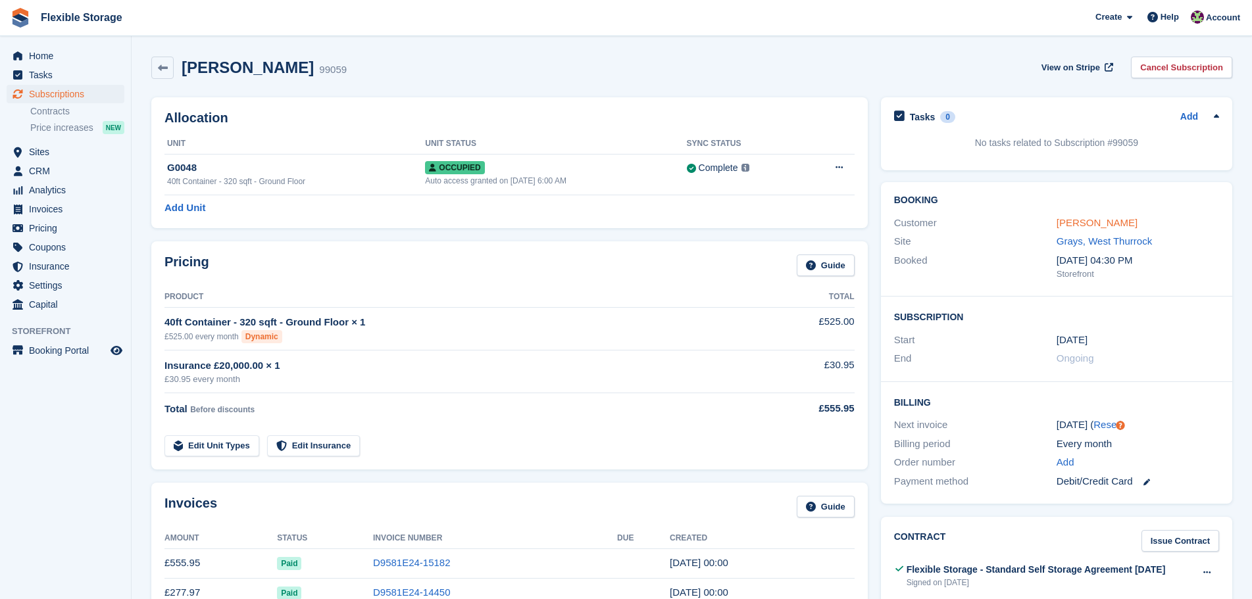
click at [1091, 220] on link "Henry Ebikueluye" at bounding box center [1096, 222] width 81 height 11
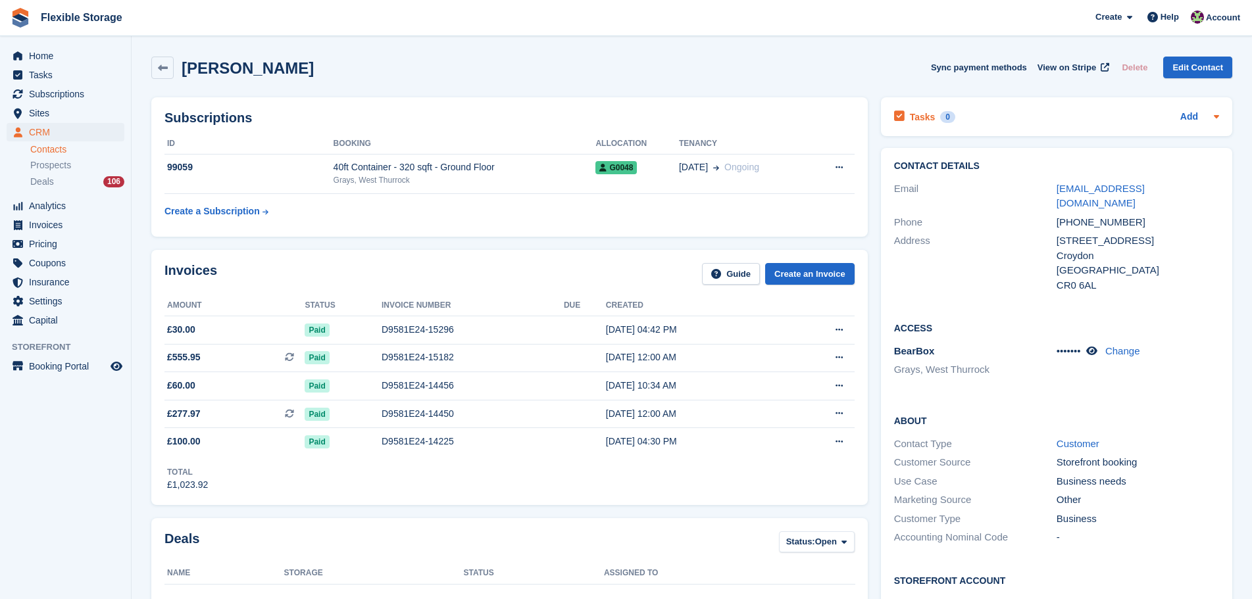
click at [1089, 115] on div "Tasks 0 Add" at bounding box center [1056, 117] width 325 height 18
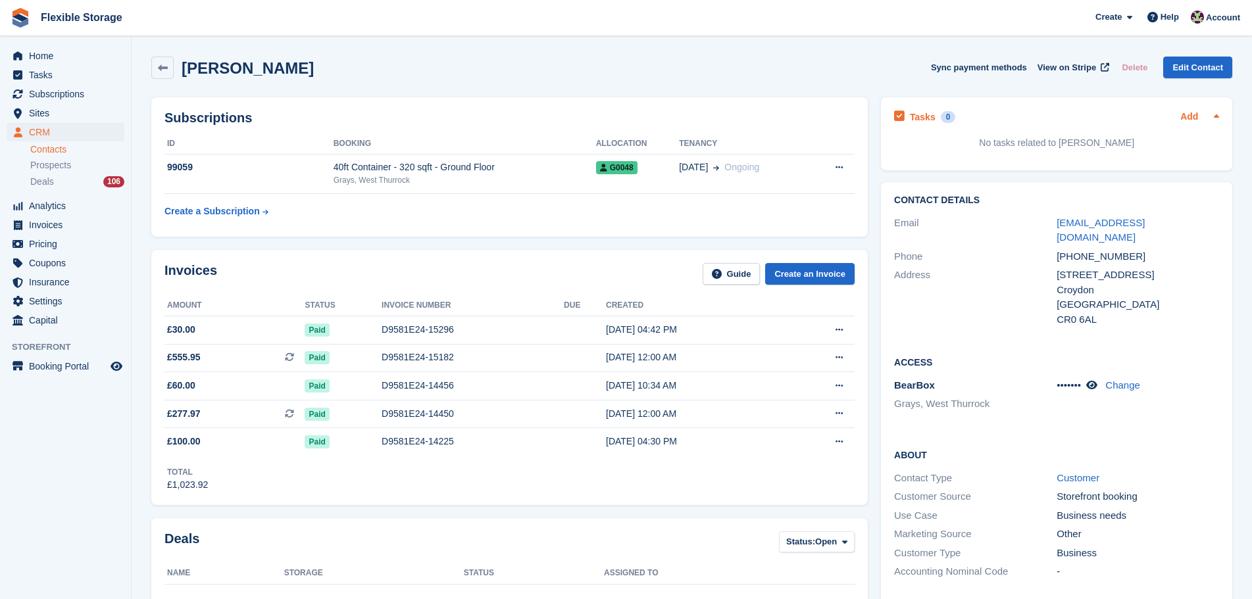
click at [1185, 116] on link "Add" at bounding box center [1189, 117] width 18 height 15
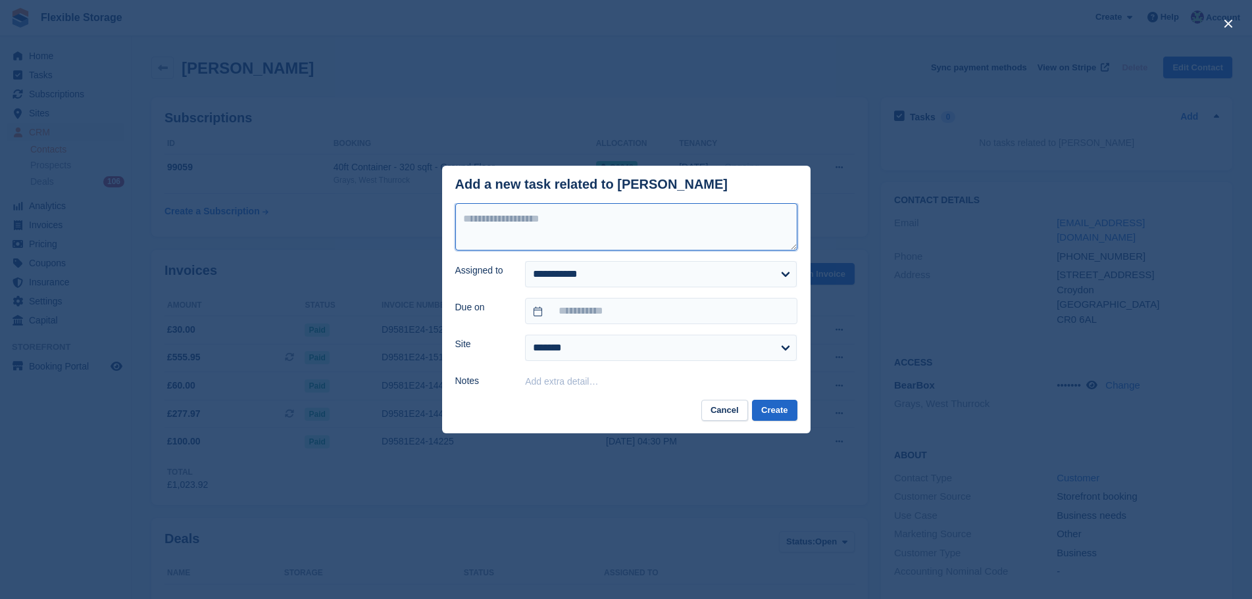
click at [640, 217] on textarea at bounding box center [626, 226] width 342 height 47
type textarea "*"
type textarea "**********"
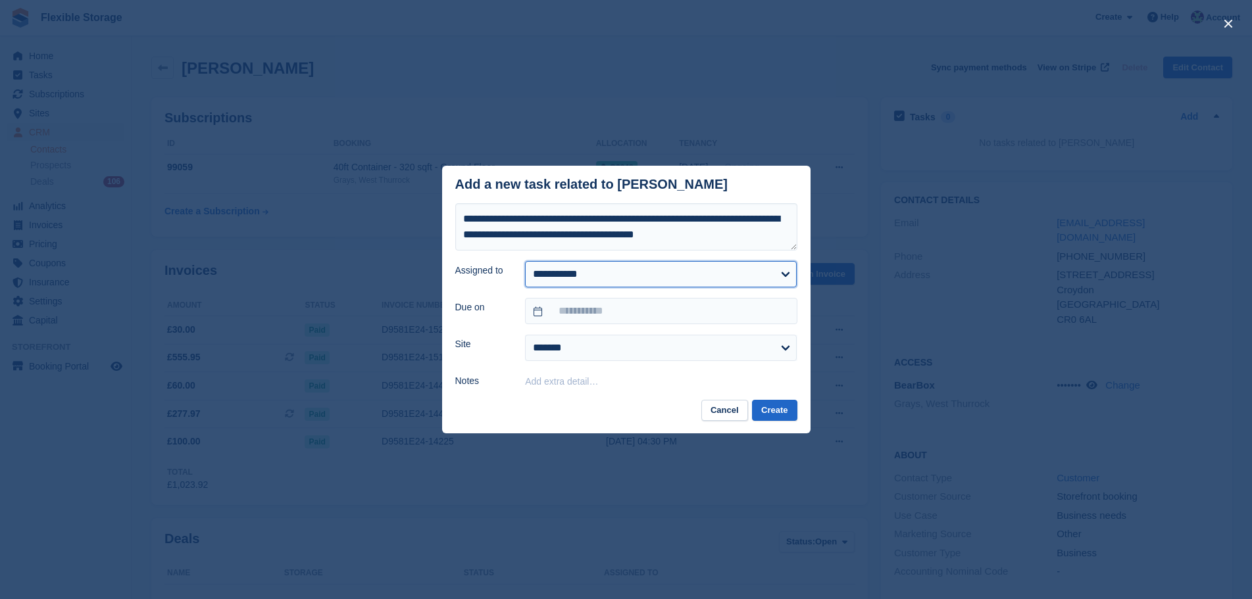
drag, startPoint x: 568, startPoint y: 274, endPoint x: 568, endPoint y: 285, distance: 11.2
click at [568, 274] on select "**********" at bounding box center [661, 274] width 272 height 26
select select "***"
click at [525, 262] on select "**********" at bounding box center [661, 274] width 272 height 26
click at [766, 407] on button "Create" at bounding box center [774, 411] width 45 height 22
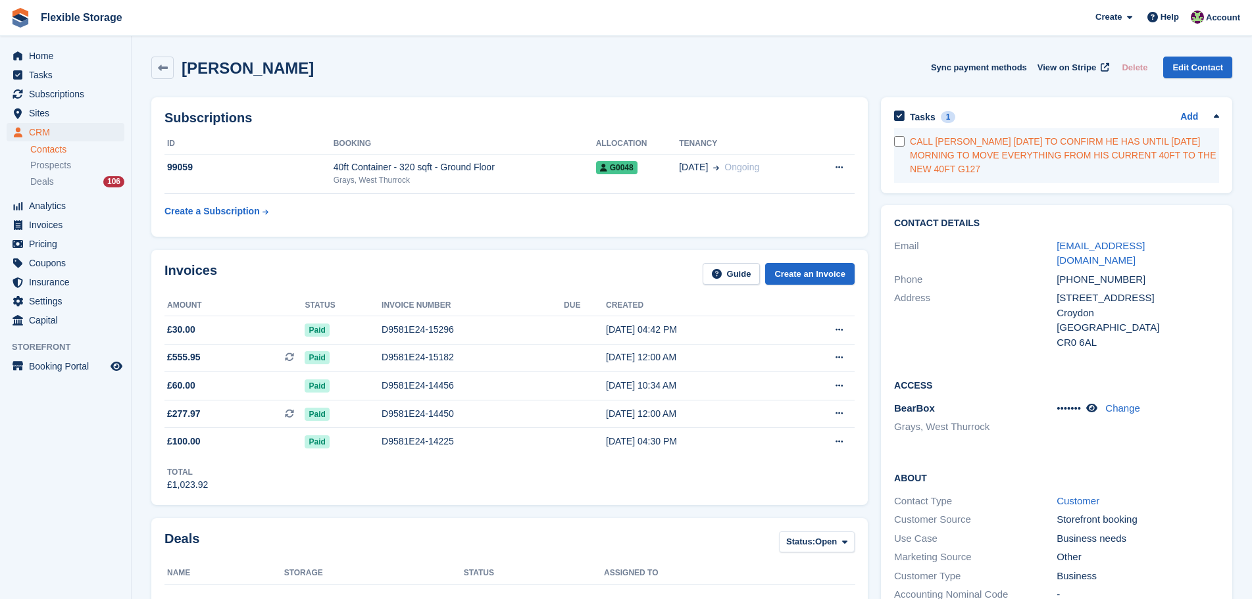
click at [1119, 149] on div "CALL HENRY 3RD OCTOBER TO CONFIRM HE HAS UNTIL MONDAY MORNING TO MOVE EVERYTHIN…" at bounding box center [1064, 155] width 309 height 41
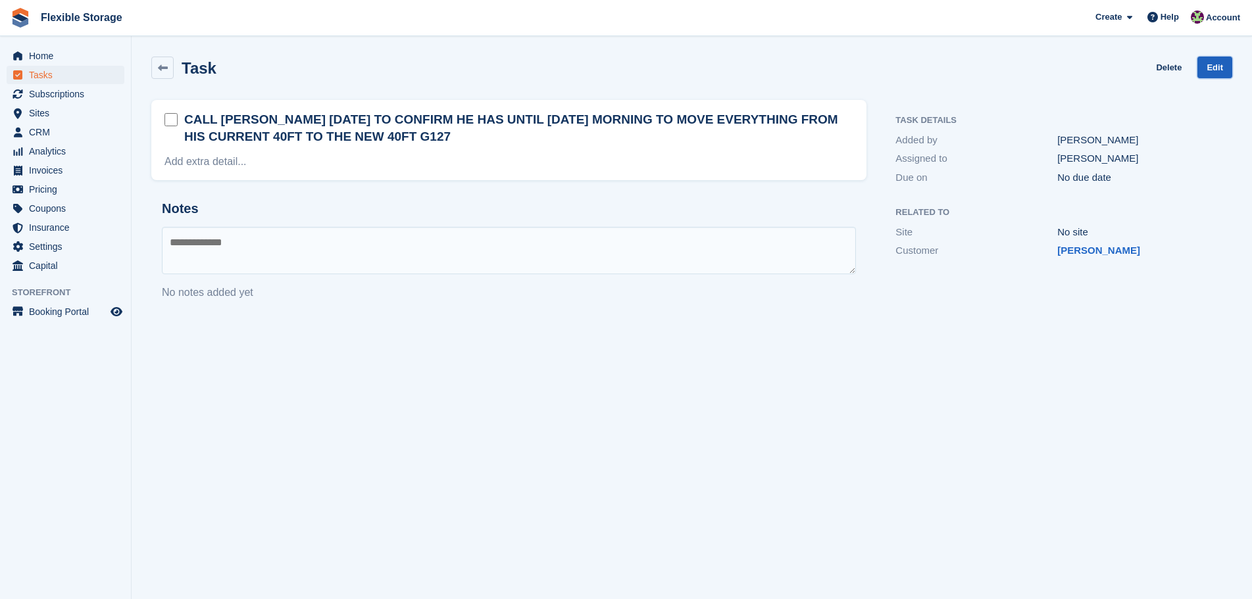
click at [1214, 74] on link "Edit" at bounding box center [1214, 68] width 35 height 22
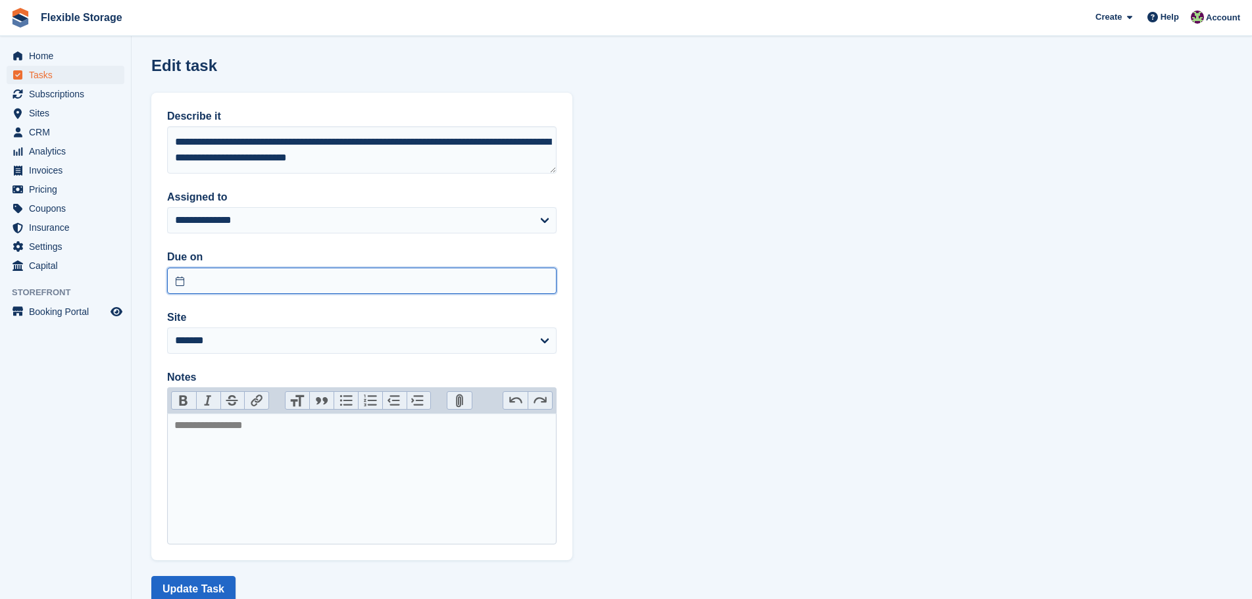
click at [201, 278] on input "text" at bounding box center [361, 281] width 389 height 26
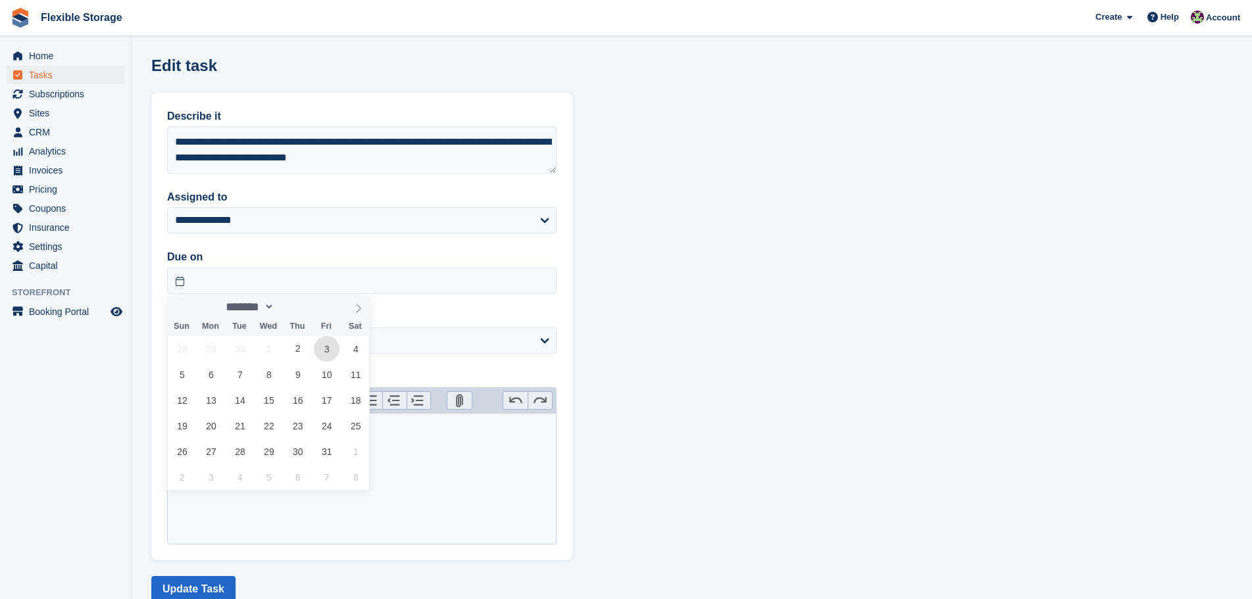
click at [318, 347] on span "3" at bounding box center [327, 349] width 26 height 26
type input "**********"
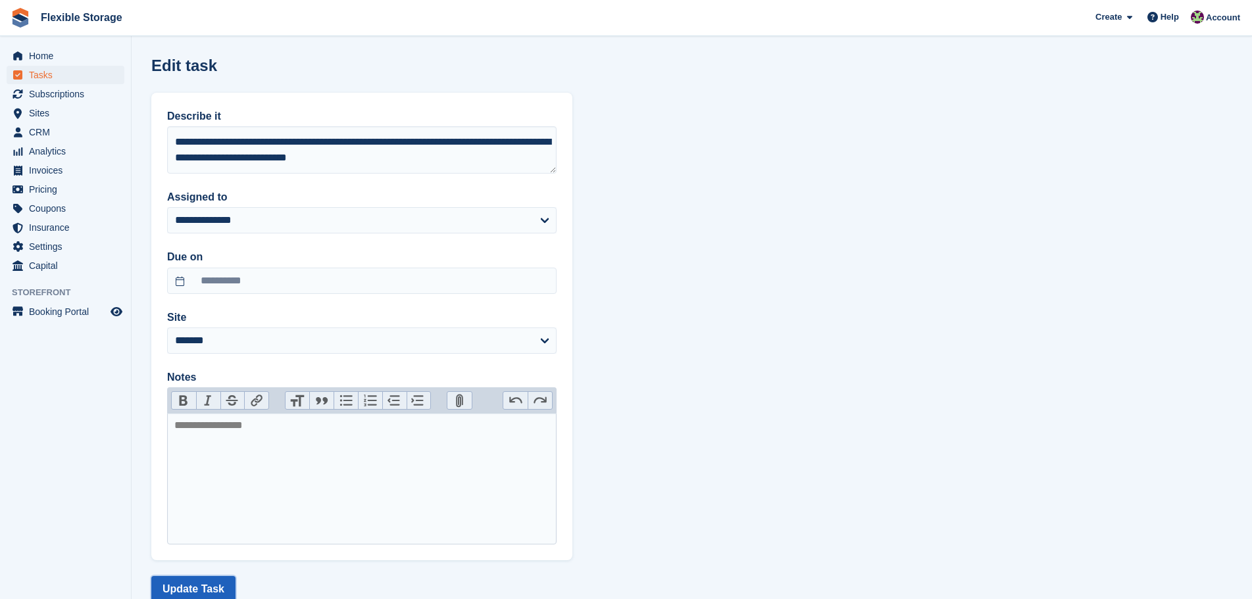
click at [210, 589] on button "Update Task" at bounding box center [193, 589] width 84 height 26
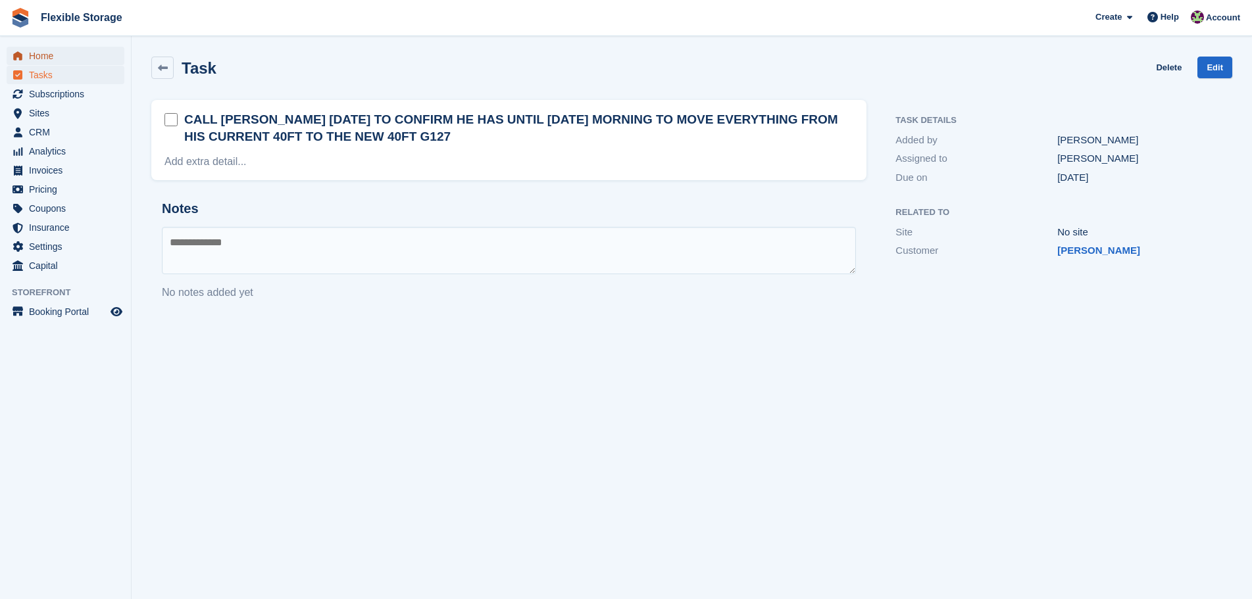
click at [49, 53] on span "Home" at bounding box center [68, 56] width 79 height 18
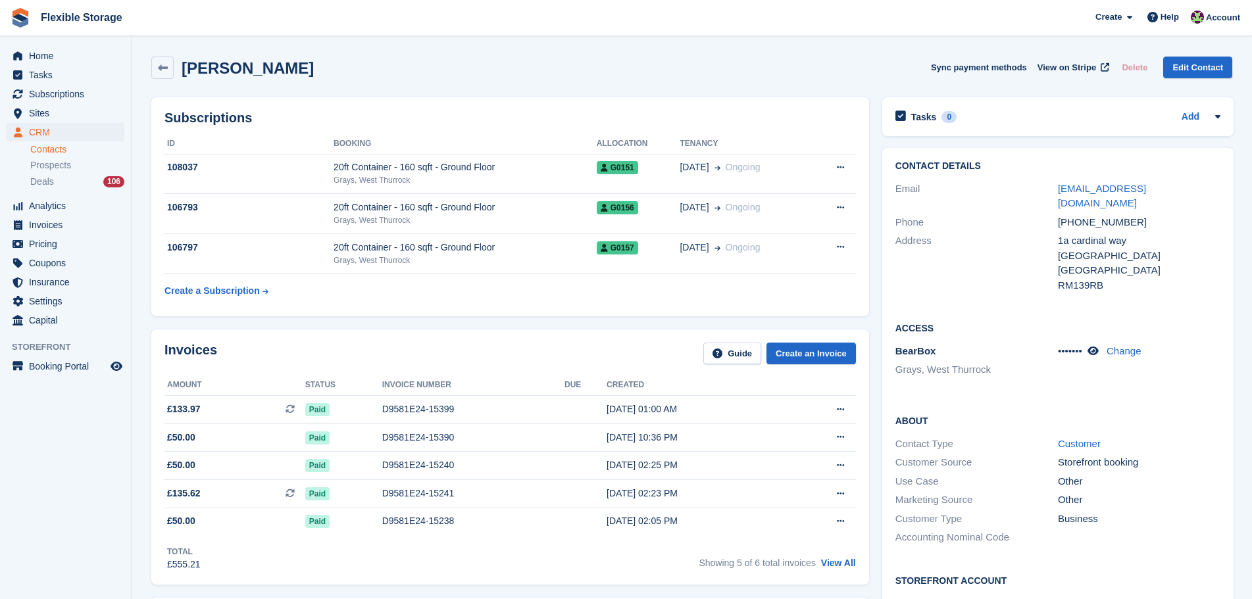
click at [666, 78] on div "[PERSON_NAME] Sync payment methods View on Stripe Delete Edit Contact" at bounding box center [691, 68] width 1081 height 22
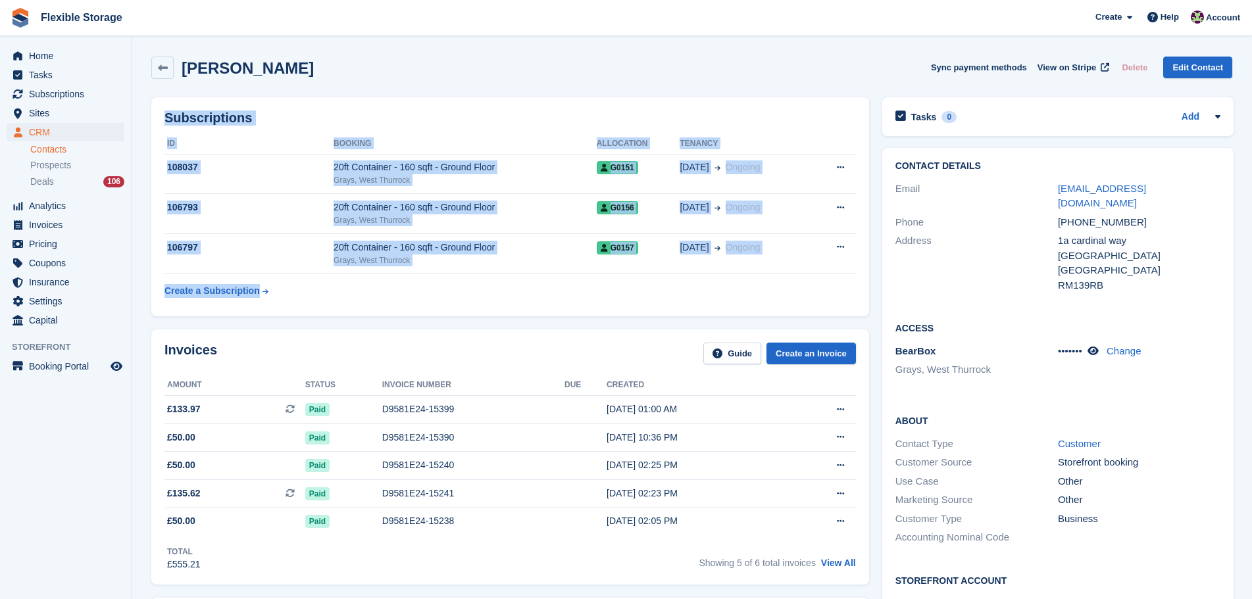
drag, startPoint x: 681, startPoint y: 76, endPoint x: 633, endPoint y: 310, distance: 238.9
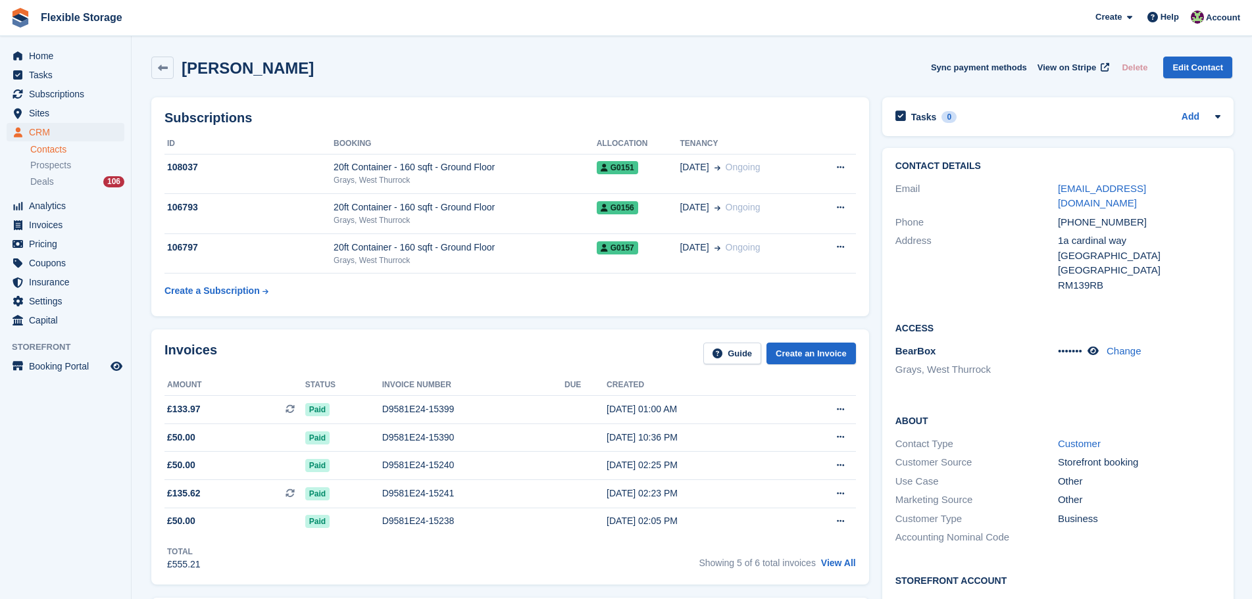
click at [618, 312] on div "Subscriptions ID Booking Allocation Tenancy 108037 20ft Container - 160 sqft - …" at bounding box center [510, 206] width 718 height 219
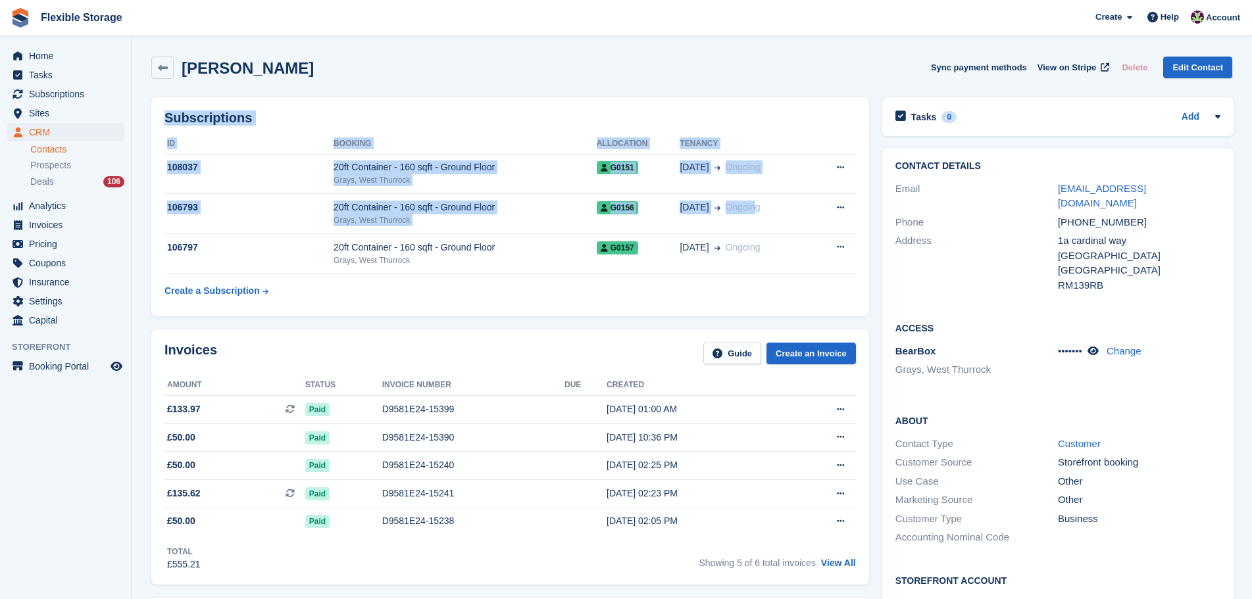
drag, startPoint x: 776, startPoint y: 60, endPoint x: 668, endPoint y: 364, distance: 322.3
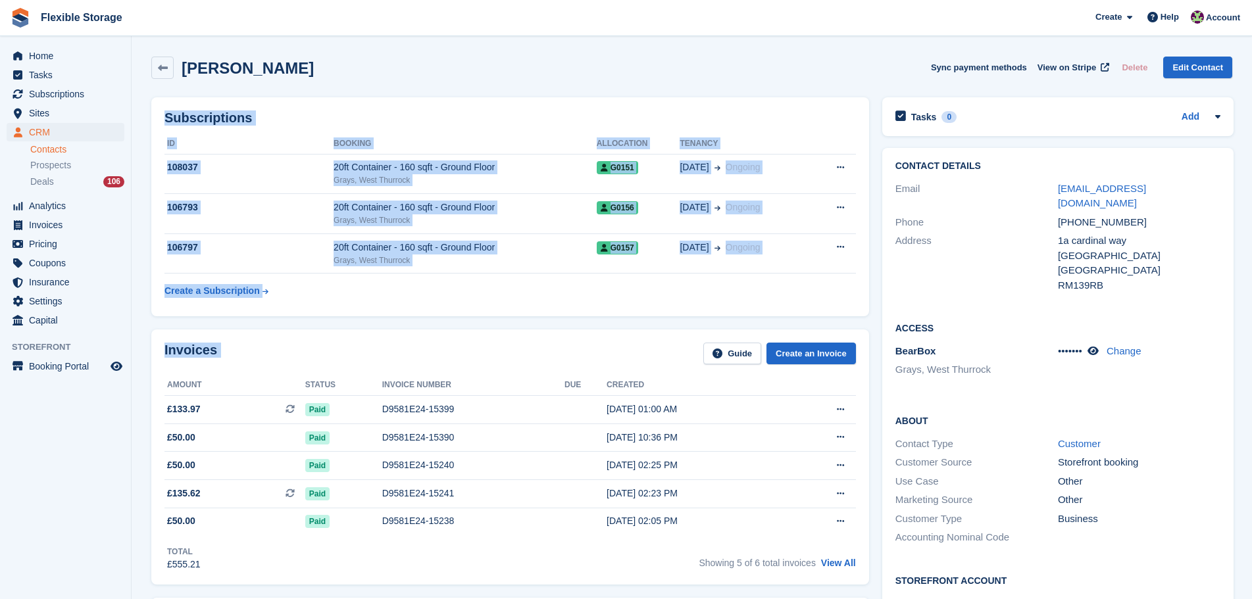
click at [641, 314] on div "Subscriptions ID Booking Allocation Tenancy 108037 20ft Container - 160 sqft - …" at bounding box center [510, 206] width 718 height 219
click at [641, 313] on div "Subscriptions ID Booking Allocation Tenancy 108037 20ft Container - 160 sqft - …" at bounding box center [510, 206] width 718 height 219
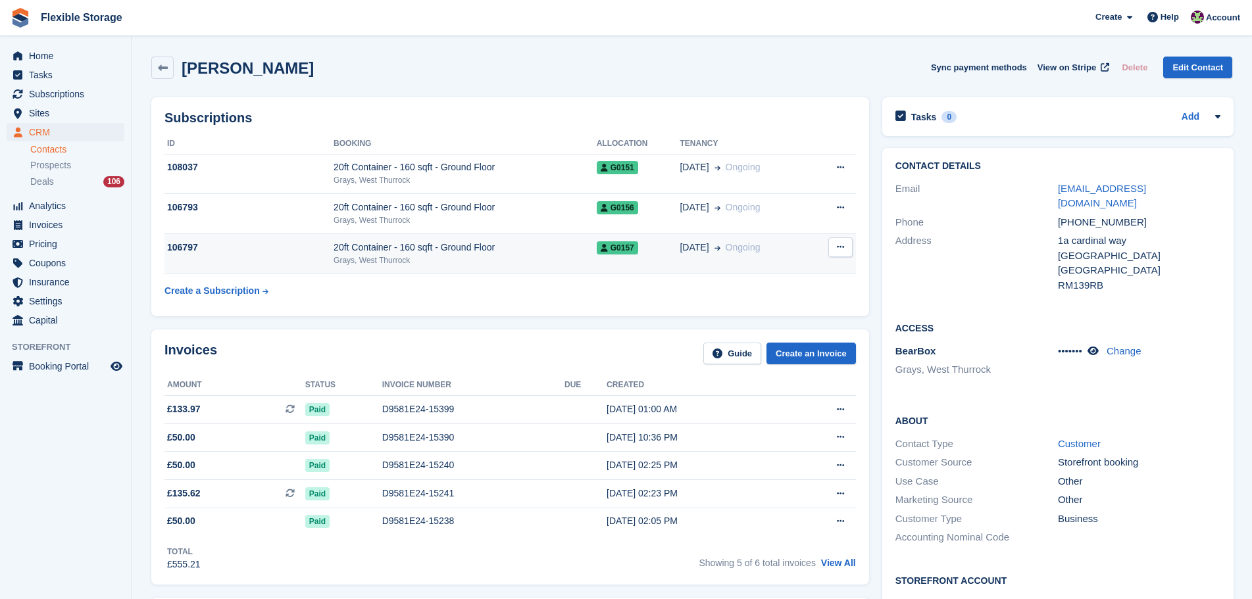
scroll to position [395, 0]
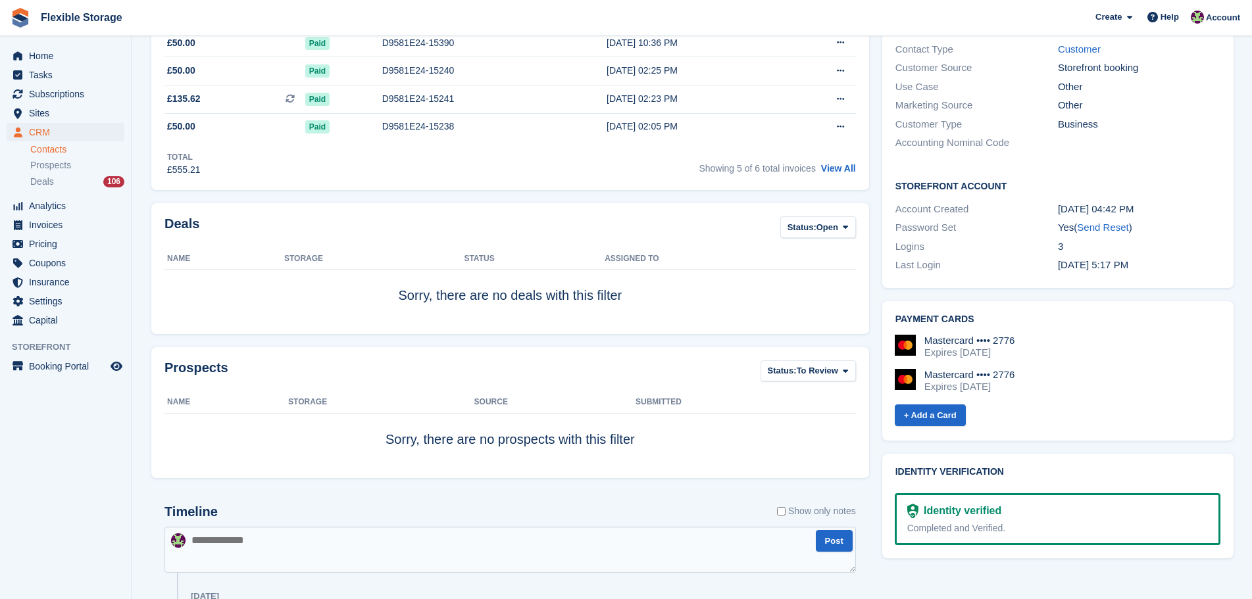
click at [382, 537] on textarea at bounding box center [509, 550] width 691 height 46
type textarea "*********"
click at [291, 543] on textarea "**********" at bounding box center [509, 550] width 691 height 46
click at [289, 543] on textarea "**********" at bounding box center [509, 550] width 691 height 46
click at [665, 537] on textarea "**********" at bounding box center [509, 550] width 691 height 46
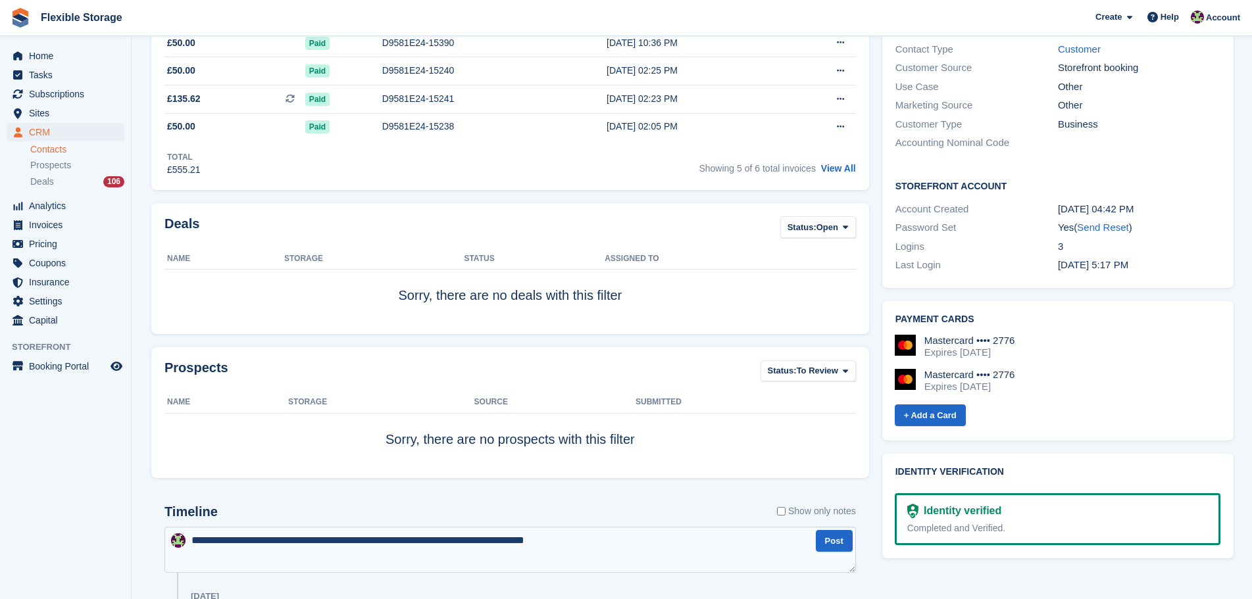
type textarea "**********"
click at [83, 59] on span "Home" at bounding box center [68, 56] width 79 height 18
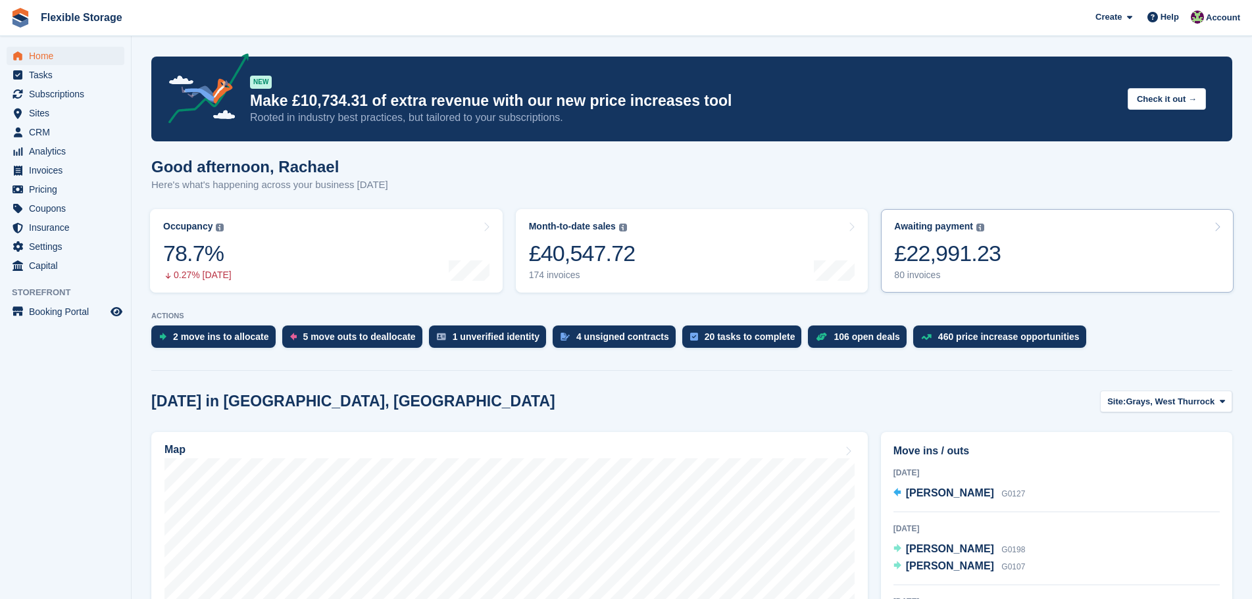
click at [1016, 255] on link "Awaiting payment The total outstanding balance on all open invoices. £22,991.23…" at bounding box center [1057, 251] width 353 height 84
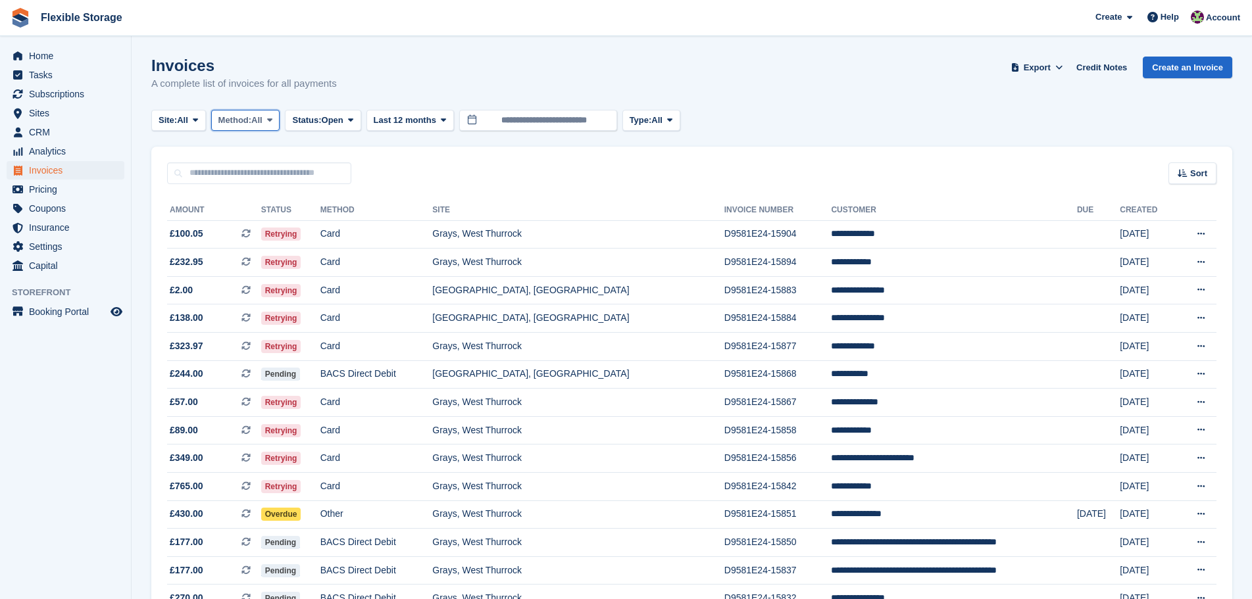
click at [272, 116] on icon at bounding box center [269, 120] width 5 height 9
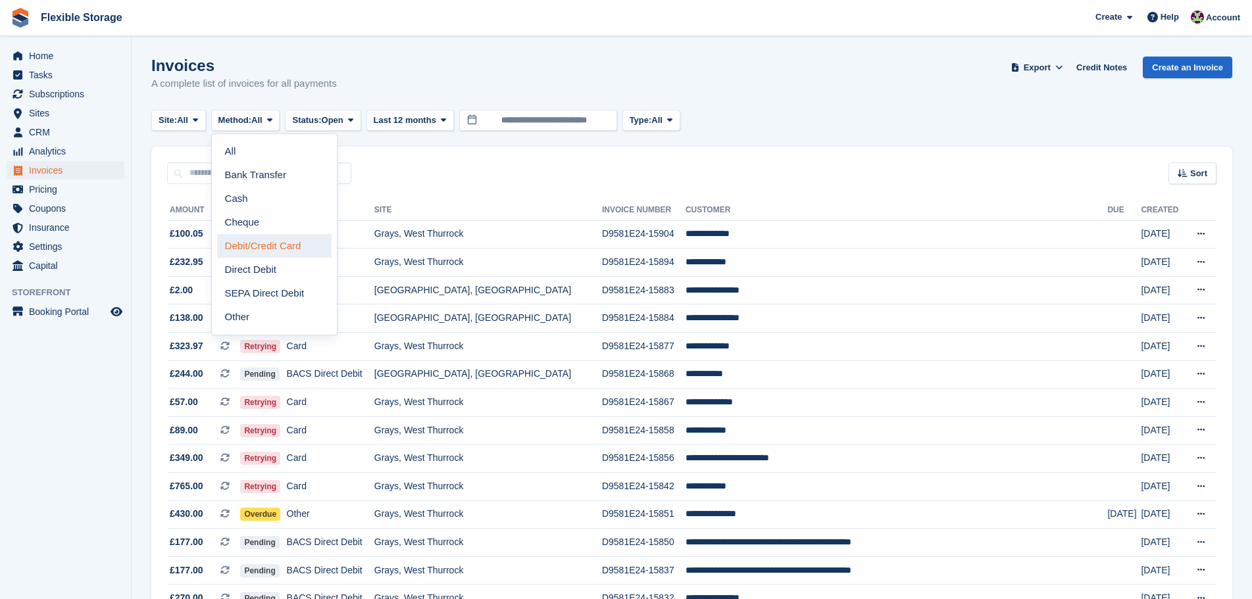
click at [268, 250] on link "Debit/Credit Card" at bounding box center [274, 246] width 114 height 24
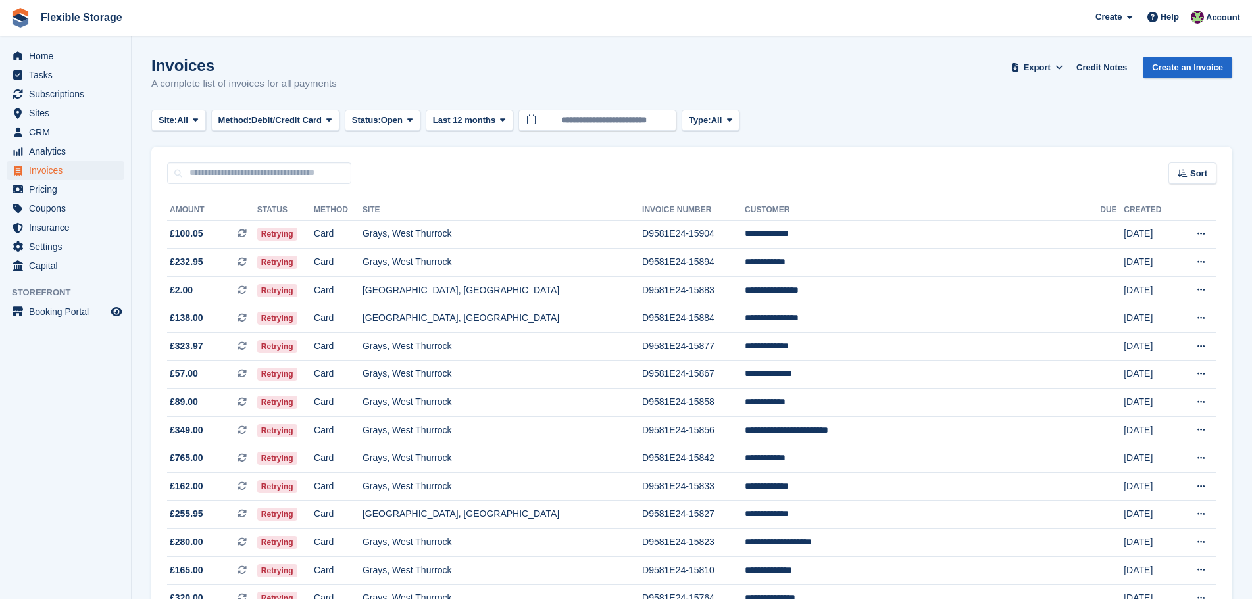
scroll to position [395, 0]
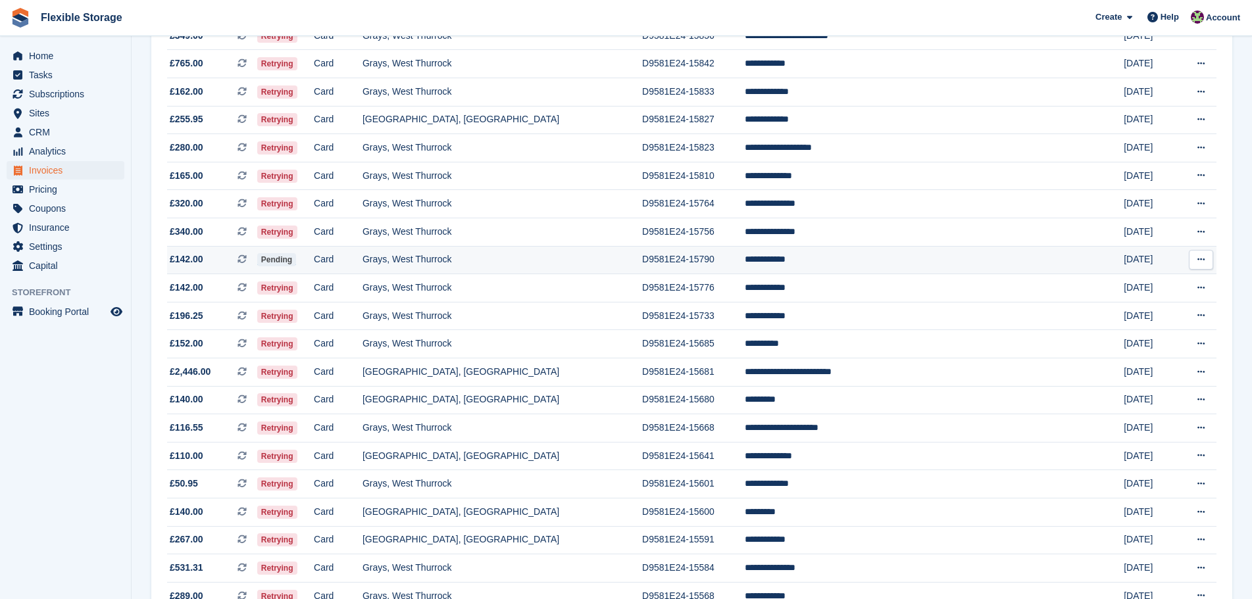
click at [877, 261] on td "**********" at bounding box center [922, 260] width 355 height 28
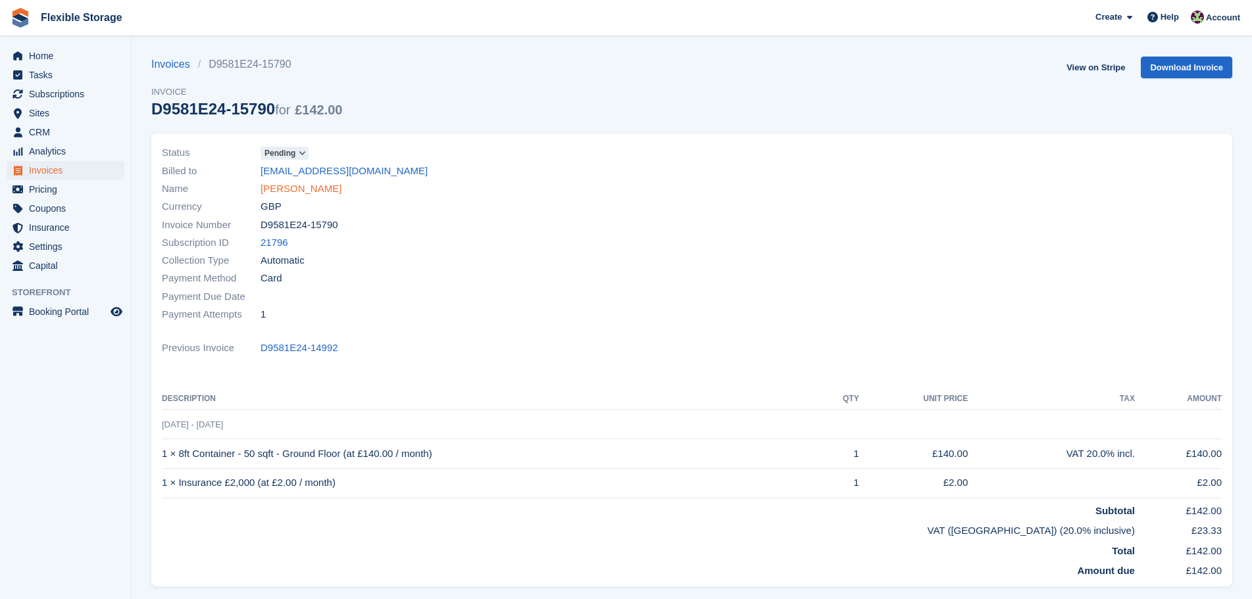
click at [285, 187] on link "[PERSON_NAME]" at bounding box center [300, 189] width 81 height 15
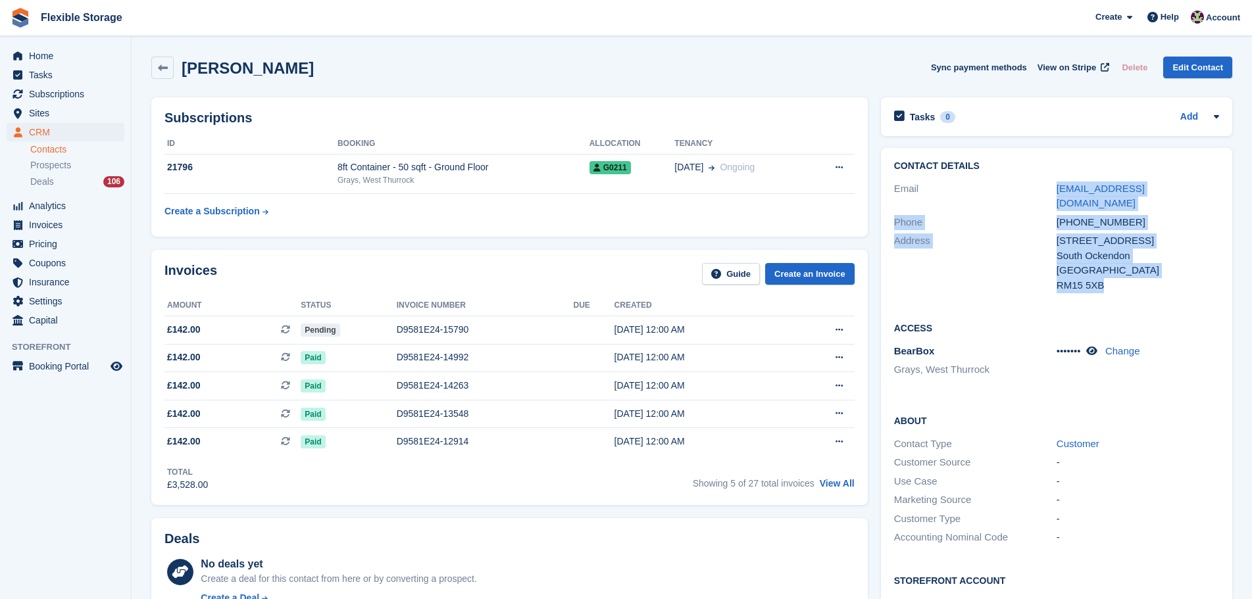
drag, startPoint x: 1133, startPoint y: 274, endPoint x: 1008, endPoint y: 188, distance: 151.8
click at [1008, 188] on div "Contact Details Email boxeronezero@yahoo.co.uk Phone +447814998615 Address 285 …" at bounding box center [1056, 228] width 351 height 160
click at [1156, 284] on div "Contact Details Email boxeronezero@yahoo.co.uk Phone +447814998615 Address 285 …" at bounding box center [1056, 228] width 351 height 160
drag, startPoint x: 1160, startPoint y: 290, endPoint x: 1014, endPoint y: 222, distance: 160.4
click at [1000, 205] on div "Contact Details Email boxeronezero@yahoo.co.uk Phone +447814998615 Address 285 …" at bounding box center [1056, 228] width 351 height 160
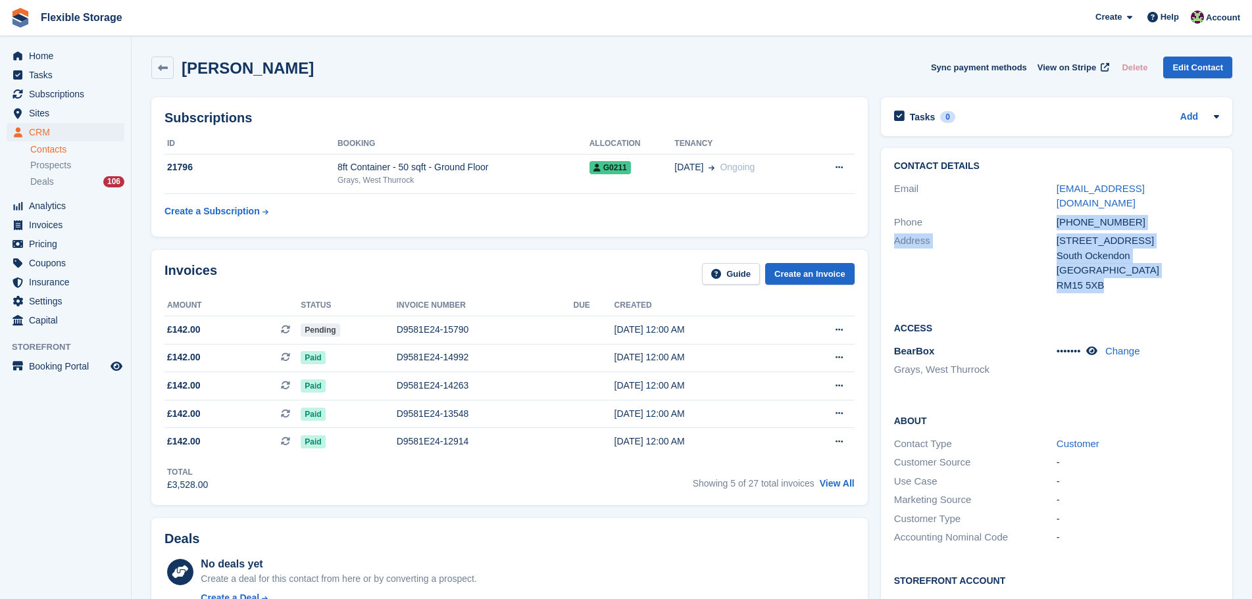
click at [1102, 278] on div "RM15 5XB" at bounding box center [1137, 285] width 162 height 15
drag, startPoint x: 1093, startPoint y: 254, endPoint x: 1040, endPoint y: 214, distance: 66.7
click at [1040, 214] on div "Contact Details Email boxeronezero@yahoo.co.uk Phone +447814998615 Address 285 …" at bounding box center [1056, 228] width 351 height 160
click at [1137, 263] on div "285 Danbury Crescent South Ockendon United Kingdom RM15 5XB" at bounding box center [1137, 263] width 162 height 59
click at [1152, 278] on div "RM15 5XB" at bounding box center [1137, 285] width 162 height 15
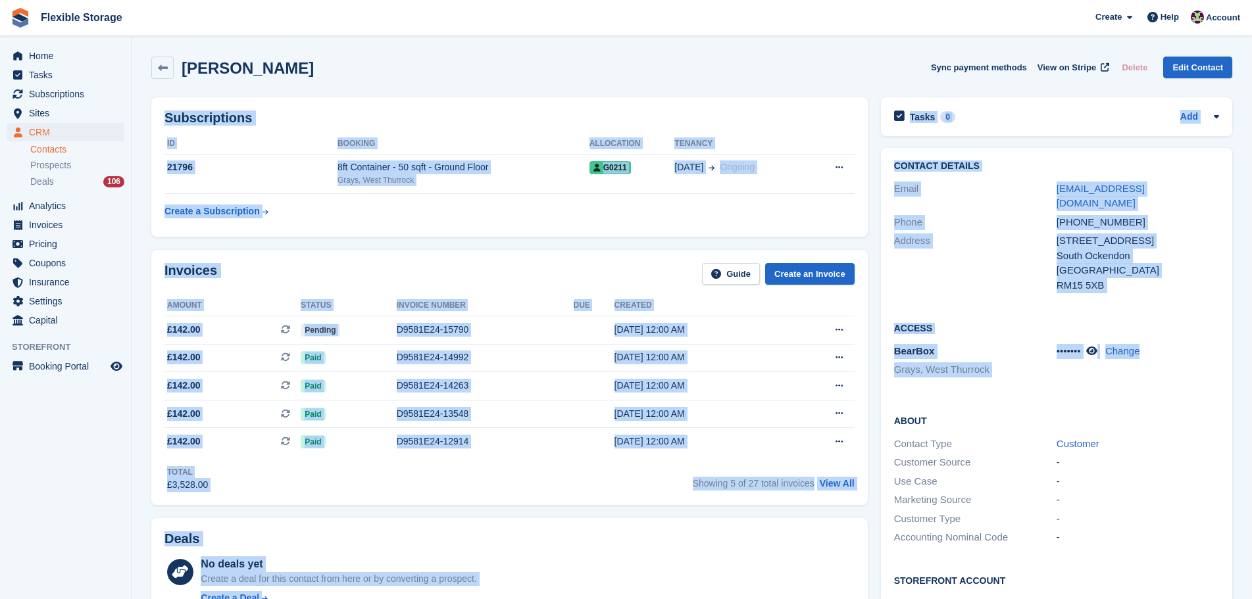
drag, startPoint x: 1052, startPoint y: 257, endPoint x: 1222, endPoint y: 433, distance: 245.2
click at [1205, 415] on div "Steven White Sync payment methods View on Stripe Delete Edit Contact Subscripti…" at bounding box center [691, 578] width 1081 height 1056
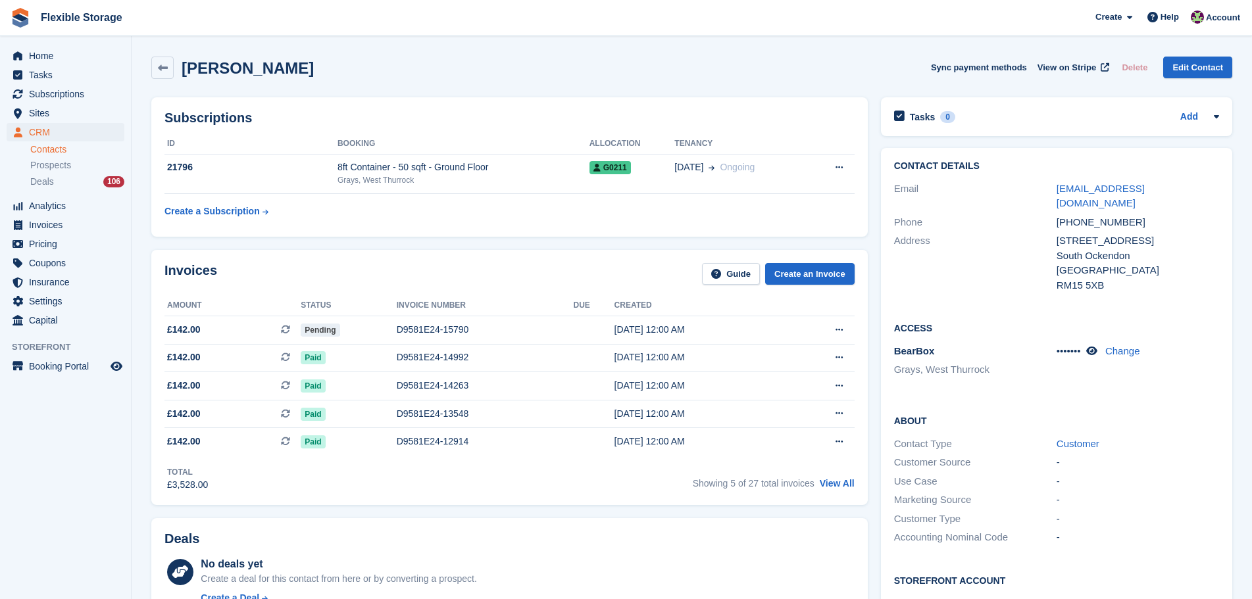
click at [1165, 512] on div "-" at bounding box center [1137, 519] width 162 height 15
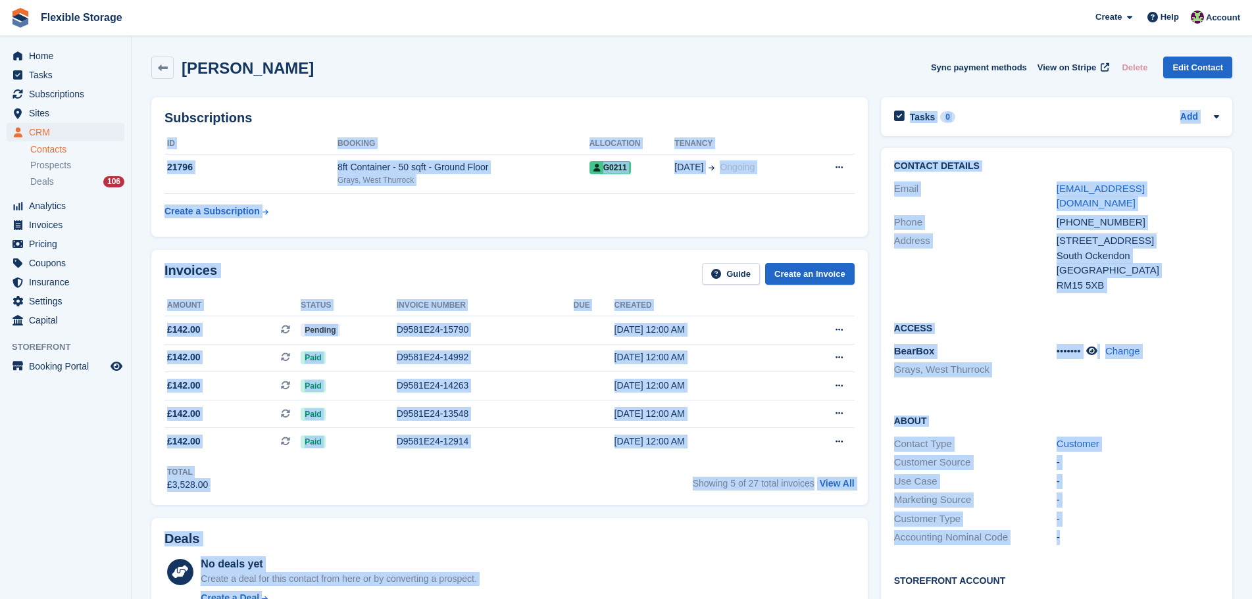
drag, startPoint x: 1189, startPoint y: 541, endPoint x: 847, endPoint y: 92, distance: 564.7
click at [807, 122] on div "Subscriptions ID Booking Allocation Tenancy 21796 8ft Container - 50 sqft - Gro…" at bounding box center [692, 599] width 1094 height 1016
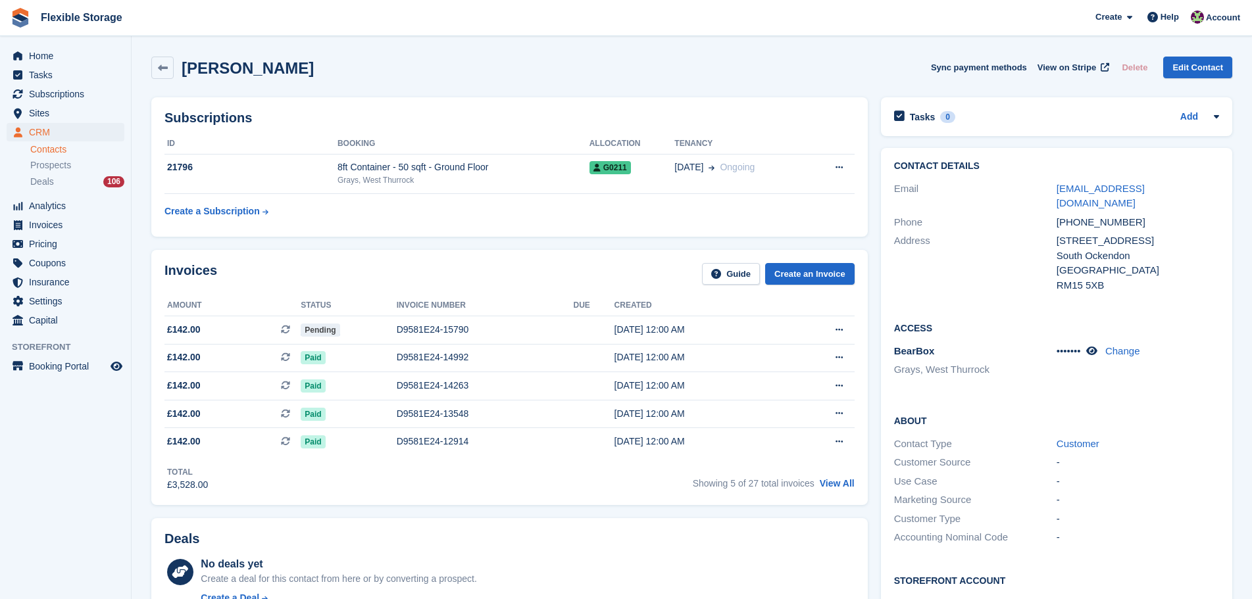
click at [895, 72] on div "Steven White Sync payment methods View on Stripe Delete Edit Contact" at bounding box center [691, 68] width 1081 height 22
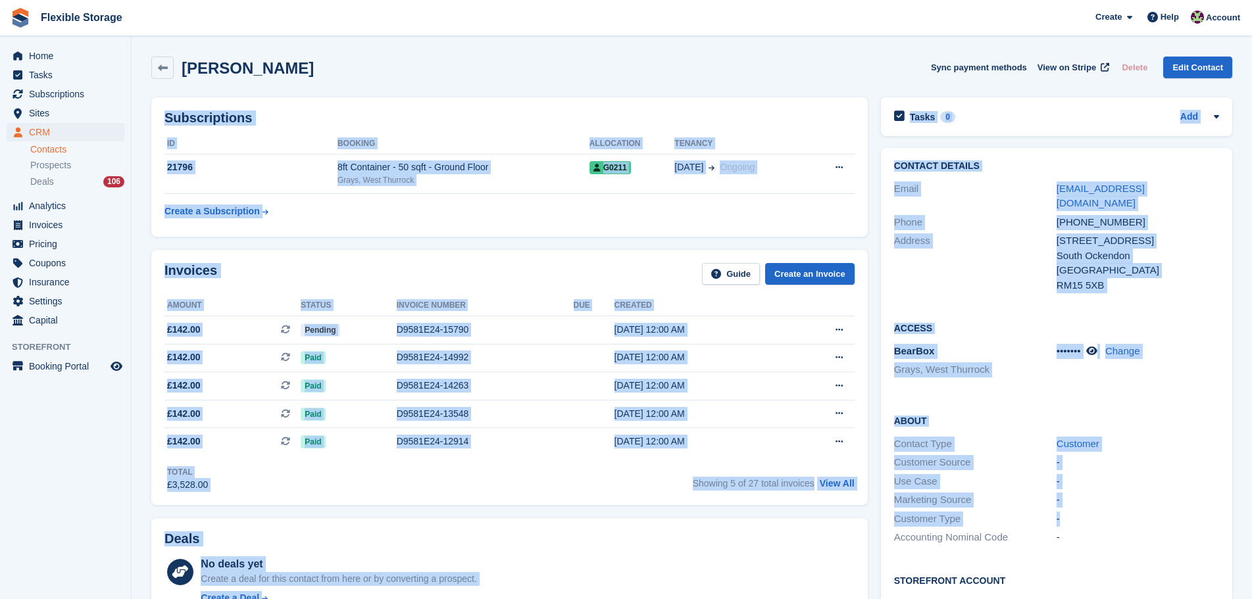
drag, startPoint x: 902, startPoint y: 59, endPoint x: 1139, endPoint y: 549, distance: 544.0
click at [1130, 599] on html "Flexible Storage Create Subscription Invoice Contact Deal Discount Page Help Ch…" at bounding box center [626, 299] width 1252 height 599
click at [1152, 510] on div "Customer Type -" at bounding box center [1056, 519] width 325 height 19
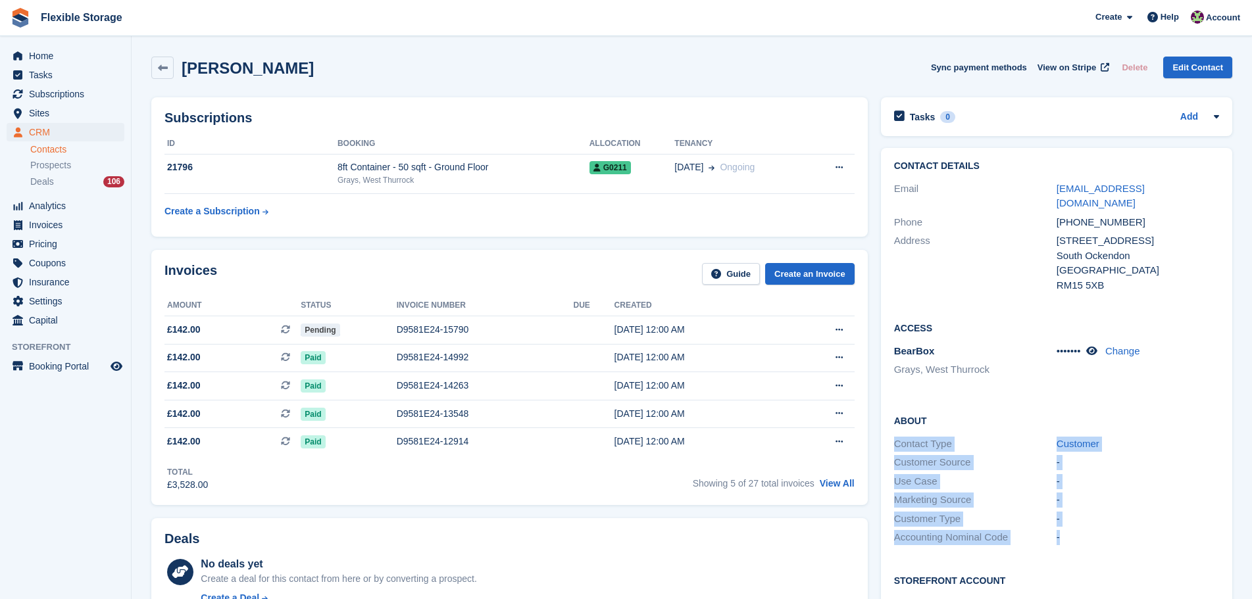
drag, startPoint x: 1119, startPoint y: 526, endPoint x: 1039, endPoint y: 393, distance: 154.7
click at [965, 405] on div "About Contact Type Customer Customer Source - Use Case - Marketing Source - Cus…" at bounding box center [1056, 481] width 351 height 160
click at [1045, 401] on div "About Contact Type Customer Customer Source - Use Case - Marketing Source - Cus…" at bounding box center [1056, 481] width 351 height 160
drag, startPoint x: 1106, startPoint y: 408, endPoint x: 1147, endPoint y: 566, distance: 163.1
click at [1147, 566] on div "Contact Details Email boxeronezero@yahoo.co.uk Phone +447814998615 Address 285 …" at bounding box center [1056, 415] width 351 height 535
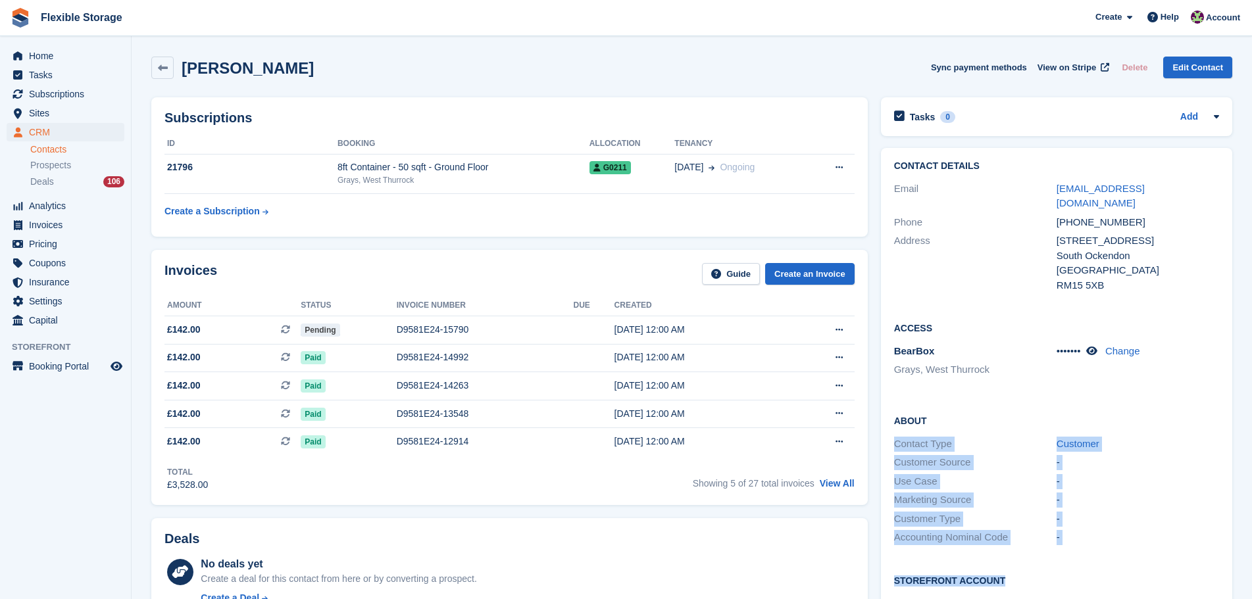
click at [1161, 530] on div "-" at bounding box center [1137, 537] width 162 height 15
click at [1172, 530] on div "Accounting Nominal Code -" at bounding box center [1056, 537] width 325 height 19
click at [1176, 530] on div "-" at bounding box center [1137, 537] width 162 height 15
click at [1117, 414] on h2 "About" at bounding box center [1056, 420] width 325 height 13
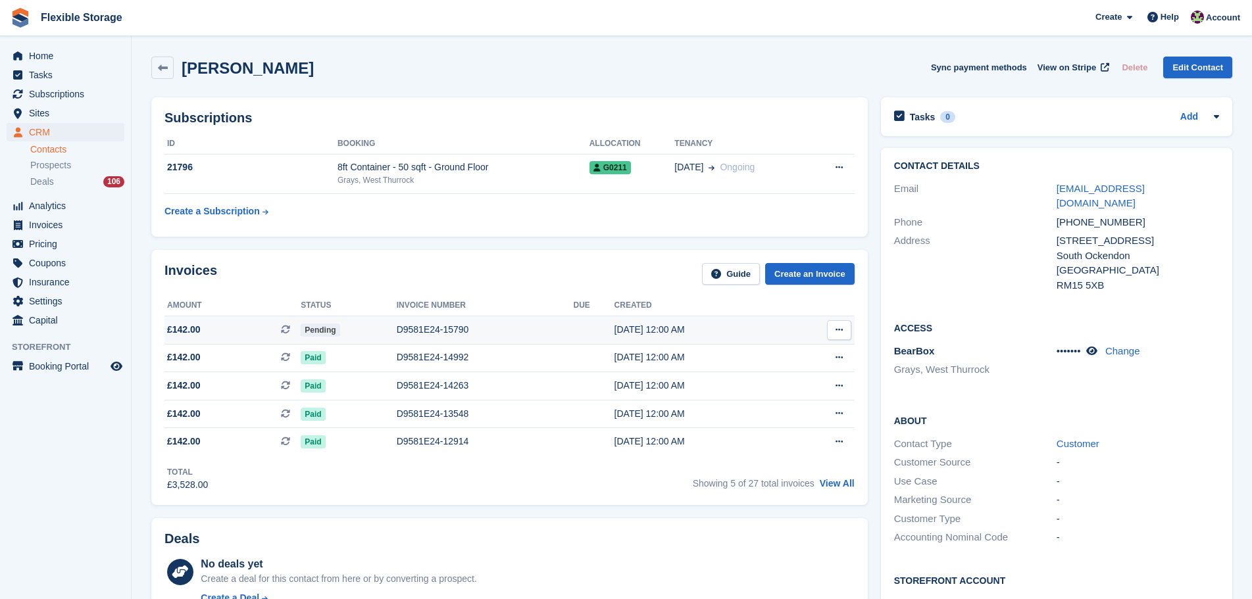
click at [499, 328] on div "D9581E24-15790" at bounding box center [485, 330] width 177 height 14
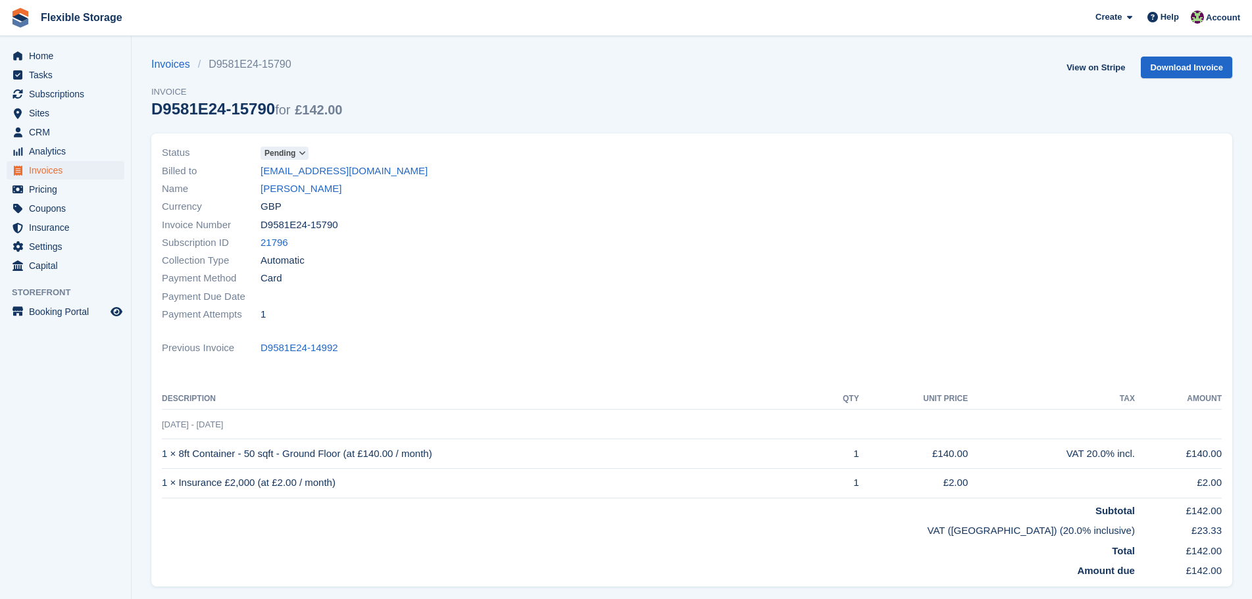
drag, startPoint x: 0, startPoint y: 0, endPoint x: 160, endPoint y: 170, distance: 233.6
click at [160, 170] on div "Status Pending Billed to [EMAIL_ADDRESS][DOMAIN_NAME] Name [PERSON_NAME] Curren…" at bounding box center [691, 360] width 1081 height 453
click at [461, 236] on div "Subscription ID 21796" at bounding box center [423, 243] width 522 height 18
click at [665, 332] on div "Status Pending Billed to [EMAIL_ADDRESS][DOMAIN_NAME] Name [PERSON_NAME] Curren…" at bounding box center [691, 360] width 1081 height 453
click at [887, 352] on div "Previous Invoice D9581E24-14992" at bounding box center [692, 348] width 1060 height 18
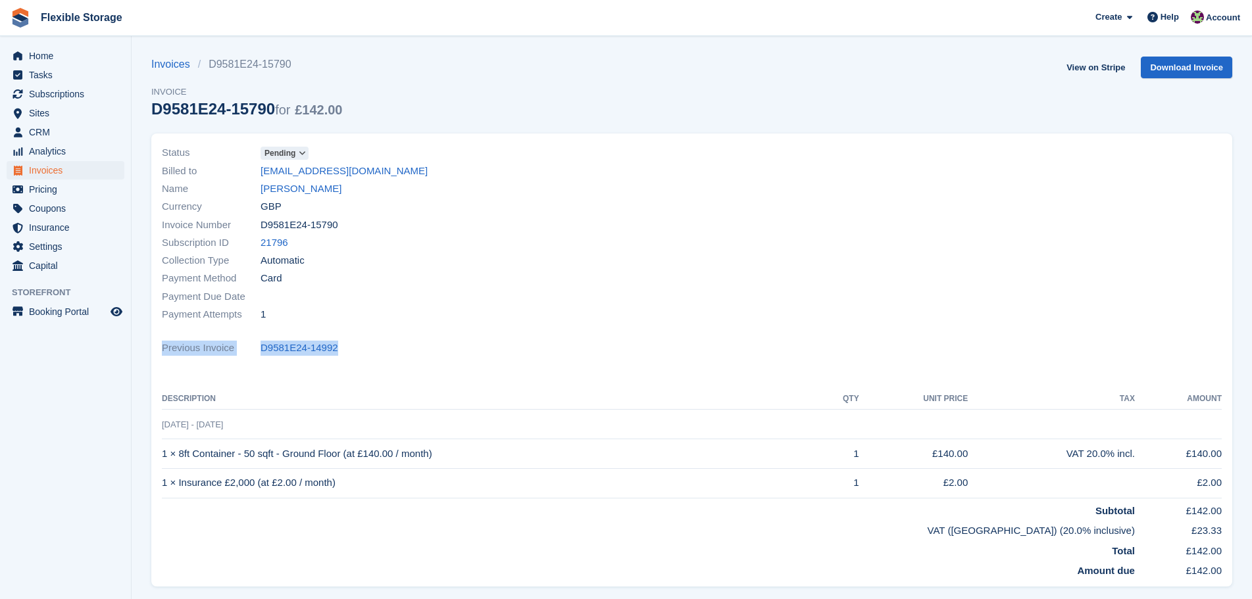
drag, startPoint x: 1028, startPoint y: 382, endPoint x: 220, endPoint y: 199, distance: 828.9
click at [242, 201] on div "Status Pending Billed to [EMAIL_ADDRESS][DOMAIN_NAME] Name [PERSON_NAME] Curren…" at bounding box center [691, 360] width 1081 height 453
click at [618, 287] on div "Payment Due Date" at bounding box center [423, 296] width 522 height 18
click at [285, 184] on link "Steven White" at bounding box center [300, 189] width 81 height 15
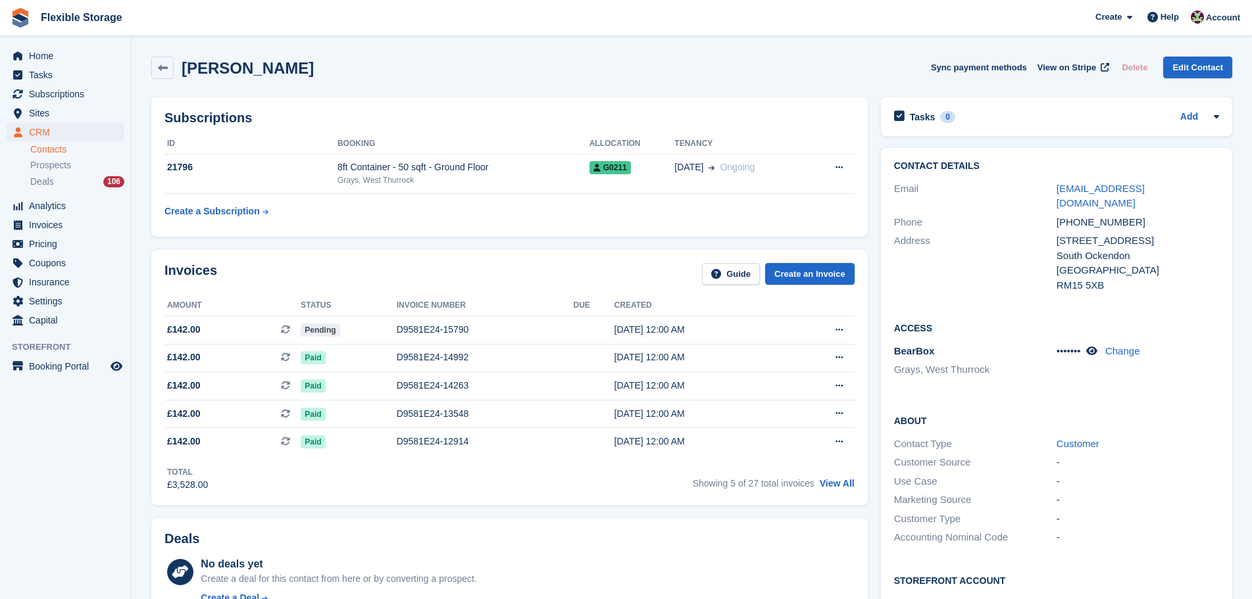
scroll to position [395, 0]
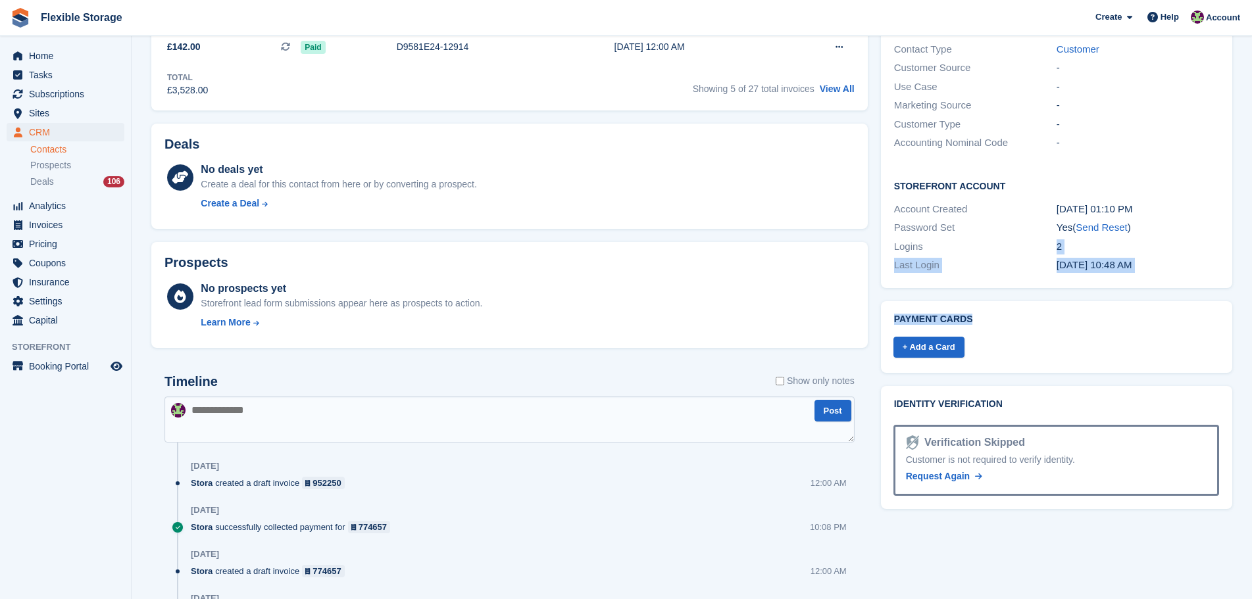
drag, startPoint x: 1120, startPoint y: 259, endPoint x: 1005, endPoint y: 264, distance: 115.3
click at [1001, 241] on div "Tasks 0 Add No tasks related to Steven White Contact Details Email boxeronezero…" at bounding box center [1056, 204] width 364 height 1016
click at [1125, 355] on div "Payment cards + Add a Card" at bounding box center [1056, 337] width 351 height 72
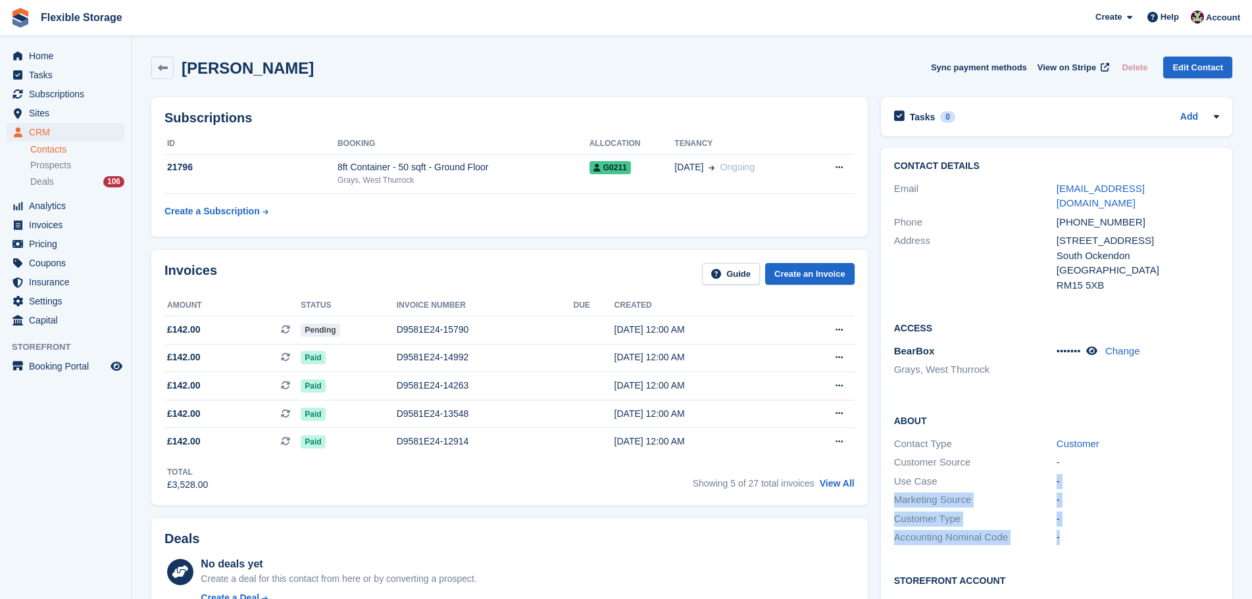
drag, startPoint x: 1156, startPoint y: 530, endPoint x: 1039, endPoint y: 462, distance: 136.2
click at [1039, 462] on div "About Contact Type Customer Customer Source - Use Case - Marketing Source - Cus…" at bounding box center [1056, 481] width 351 height 160
click at [1114, 414] on div "About Contact Type Customer Customer Source - Use Case - Marketing Source - Cus…" at bounding box center [1056, 481] width 351 height 160
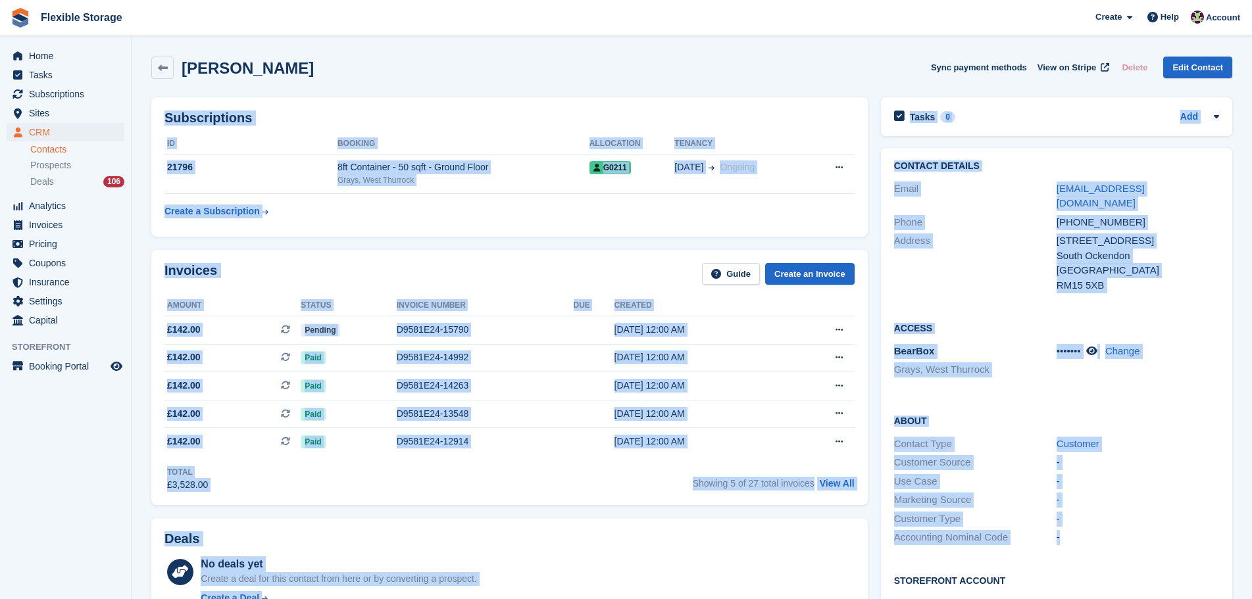
drag, startPoint x: 785, startPoint y: 49, endPoint x: 1189, endPoint y: 594, distance: 679.0
click at [1251, 546] on html "Flexible Storage Create Subscription Invoice Contact Deal Discount Page Help Ch…" at bounding box center [626, 299] width 1252 height 599
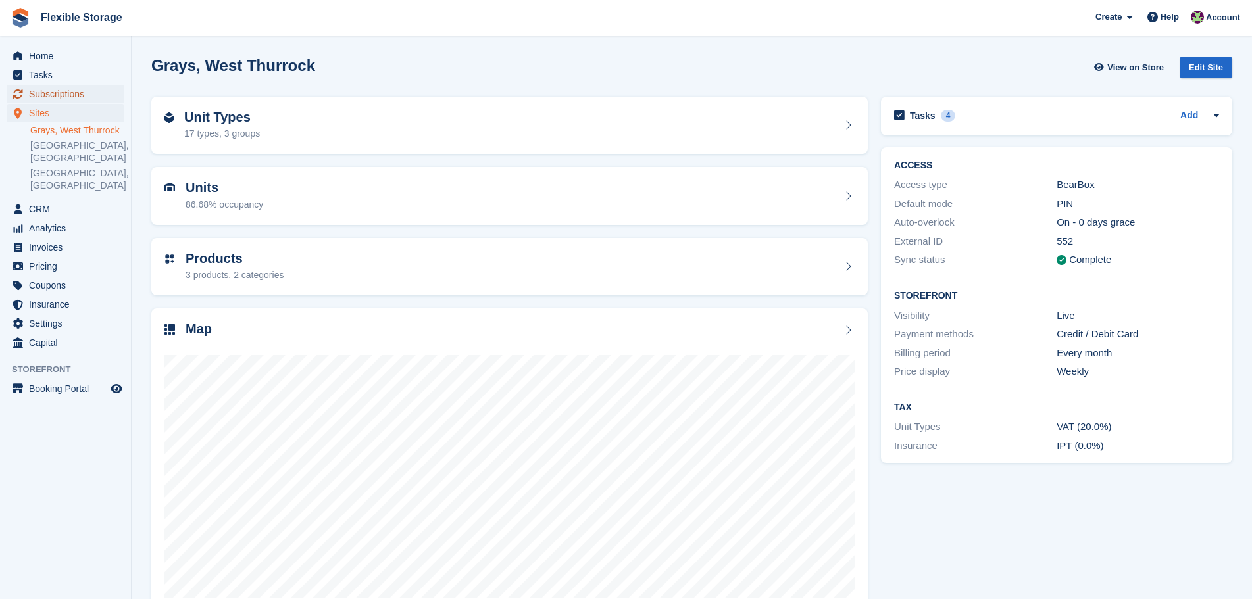
click at [68, 97] on span "Subscriptions" at bounding box center [68, 94] width 79 height 18
click at [47, 95] on span "Subscriptions" at bounding box center [68, 94] width 79 height 18
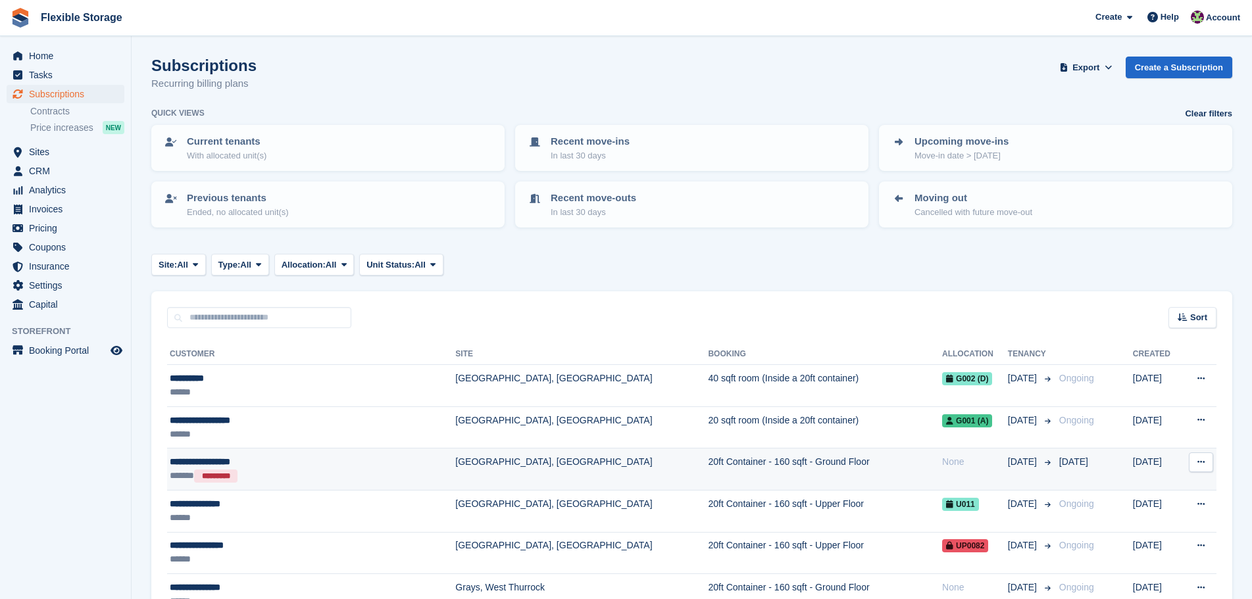
scroll to position [395, 0]
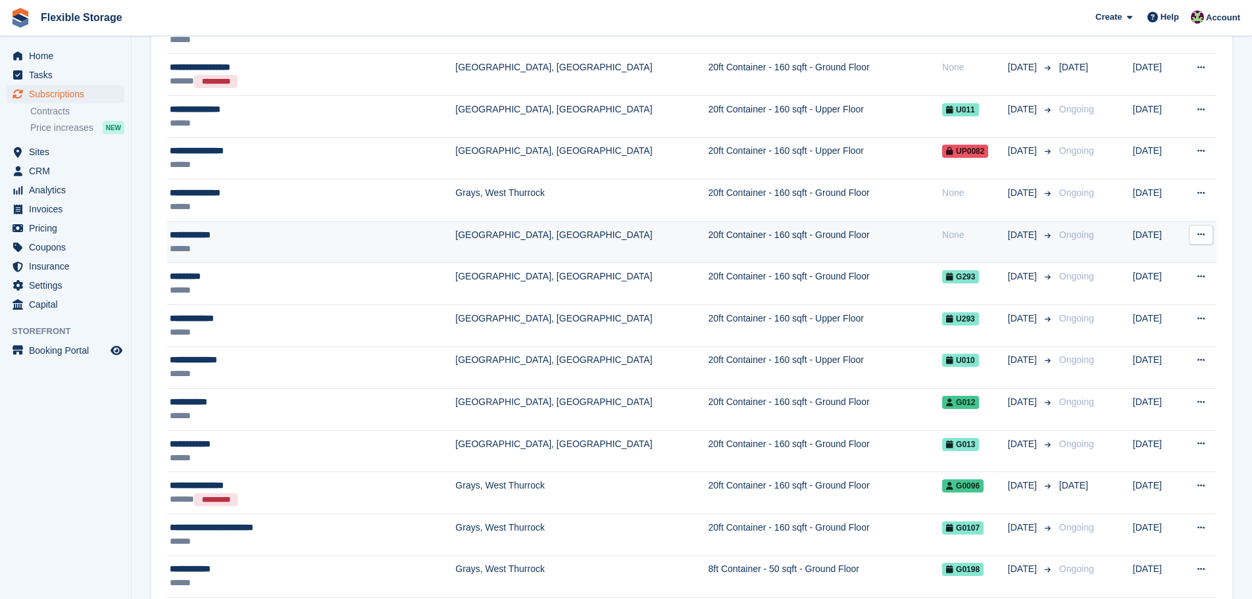
click at [501, 241] on td "[GEOGRAPHIC_DATA], [GEOGRAPHIC_DATA]" at bounding box center [581, 242] width 253 height 42
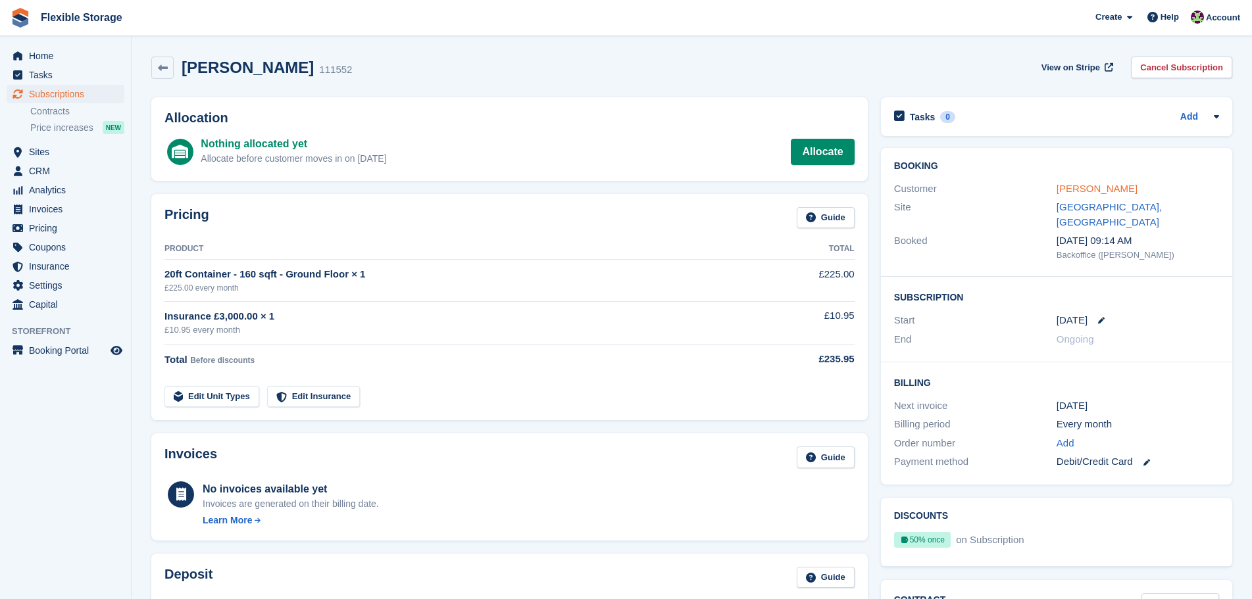
click at [1083, 189] on link "[PERSON_NAME]" at bounding box center [1096, 188] width 81 height 11
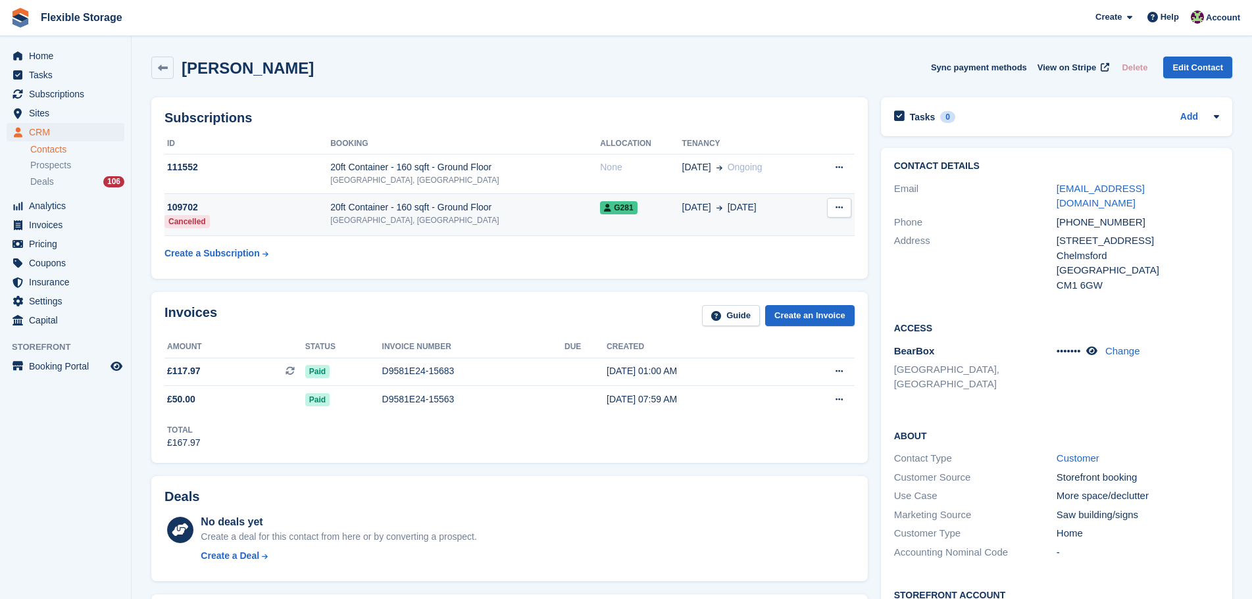
click at [839, 205] on icon at bounding box center [838, 207] width 7 height 9
click at [622, 203] on span "G281" at bounding box center [618, 207] width 37 height 13
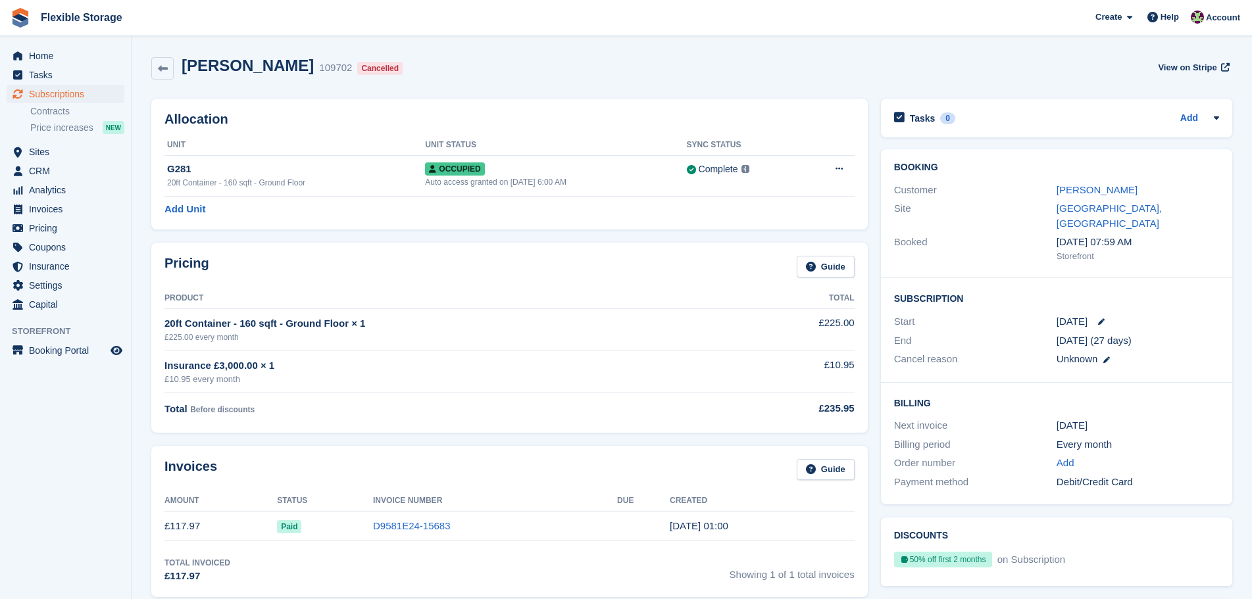
click at [847, 169] on button at bounding box center [839, 169] width 24 height 20
click at [797, 228] on p "Deallocate" at bounding box center [788, 222] width 114 height 17
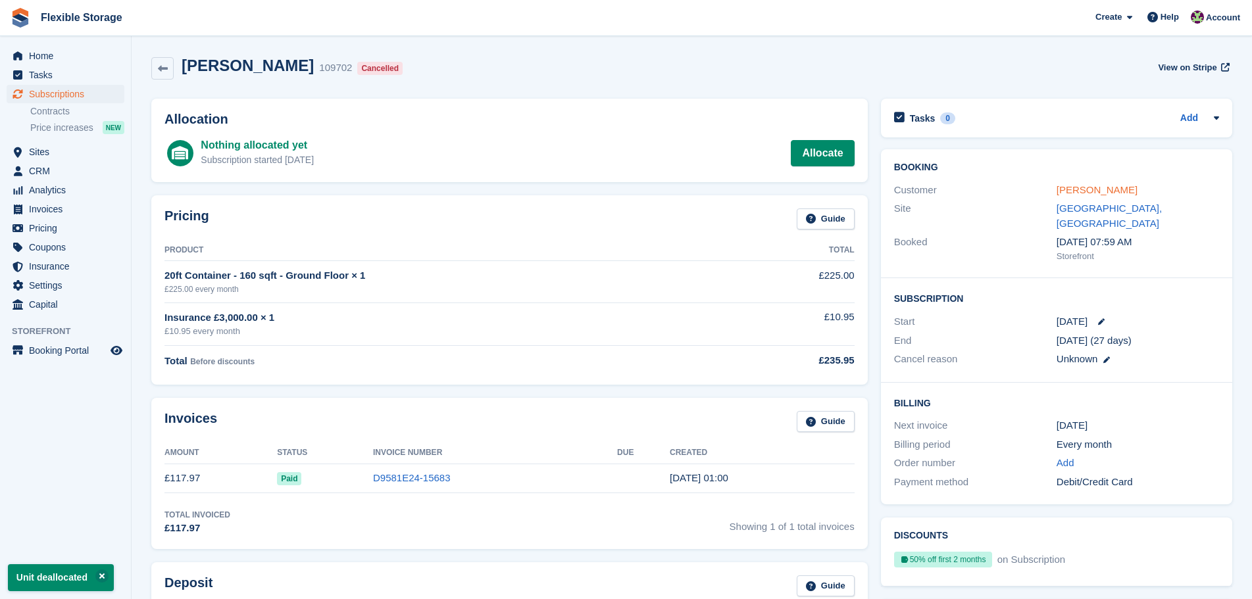
click at [1080, 195] on link "mark nuttall" at bounding box center [1096, 189] width 81 height 11
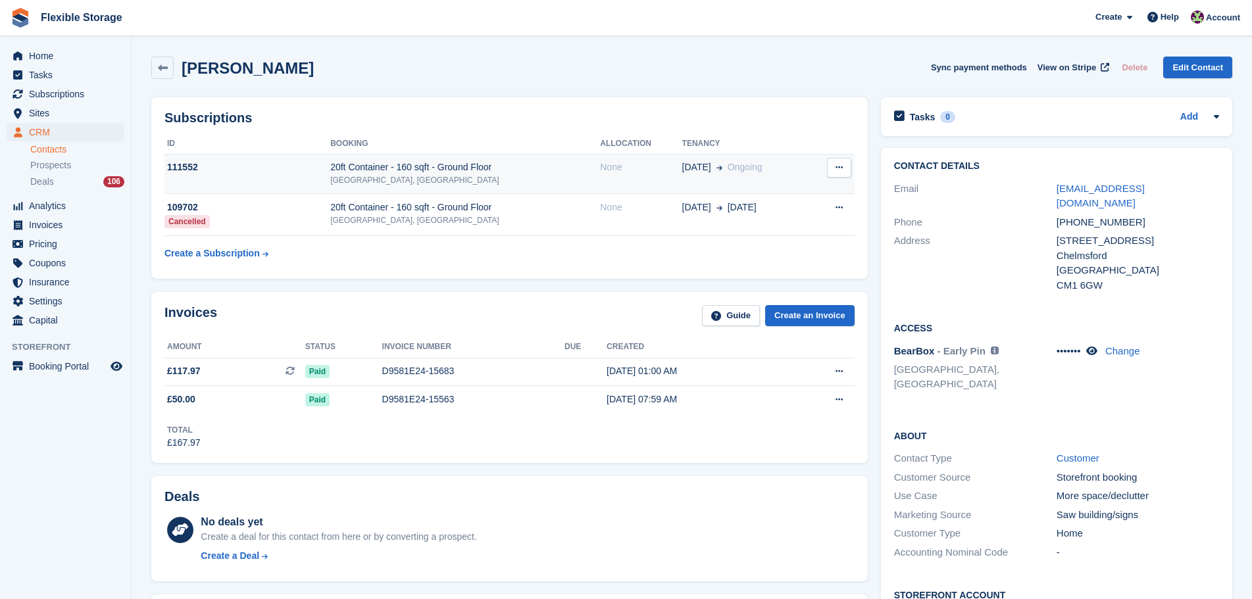
click at [562, 160] on td "20ft Container - 160 sqft - Ground Floor Chelmsford, Essex" at bounding box center [465, 174] width 270 height 40
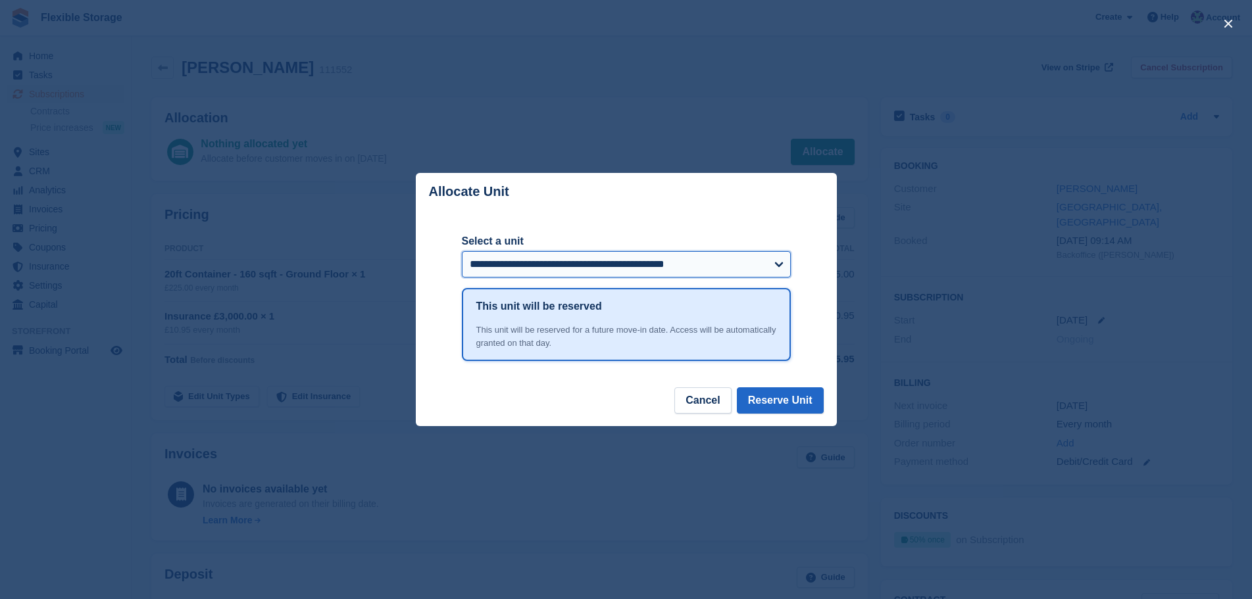
click at [578, 265] on select "**********" at bounding box center [626, 264] width 329 height 26
select select "******"
click at [462, 253] on select "**********" at bounding box center [626, 264] width 329 height 26
click at [801, 400] on button "Reserve Unit" at bounding box center [780, 400] width 87 height 26
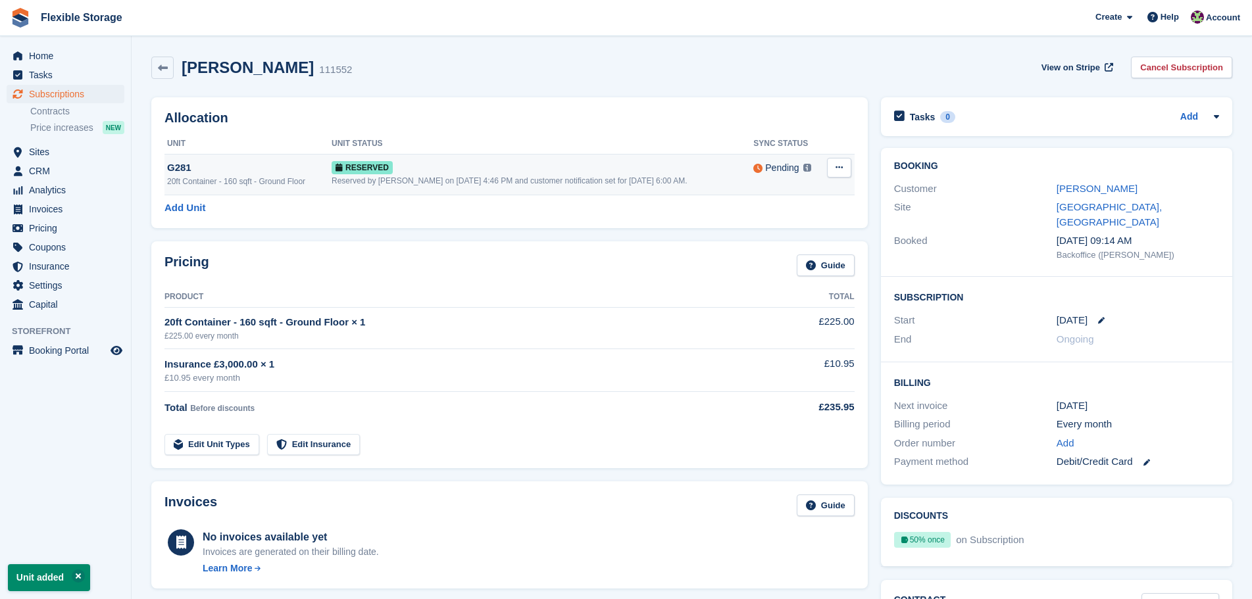
click at [837, 172] on icon at bounding box center [838, 167] width 7 height 9
click at [813, 194] on p "Grant Early Access" at bounding box center [788, 193] width 114 height 17
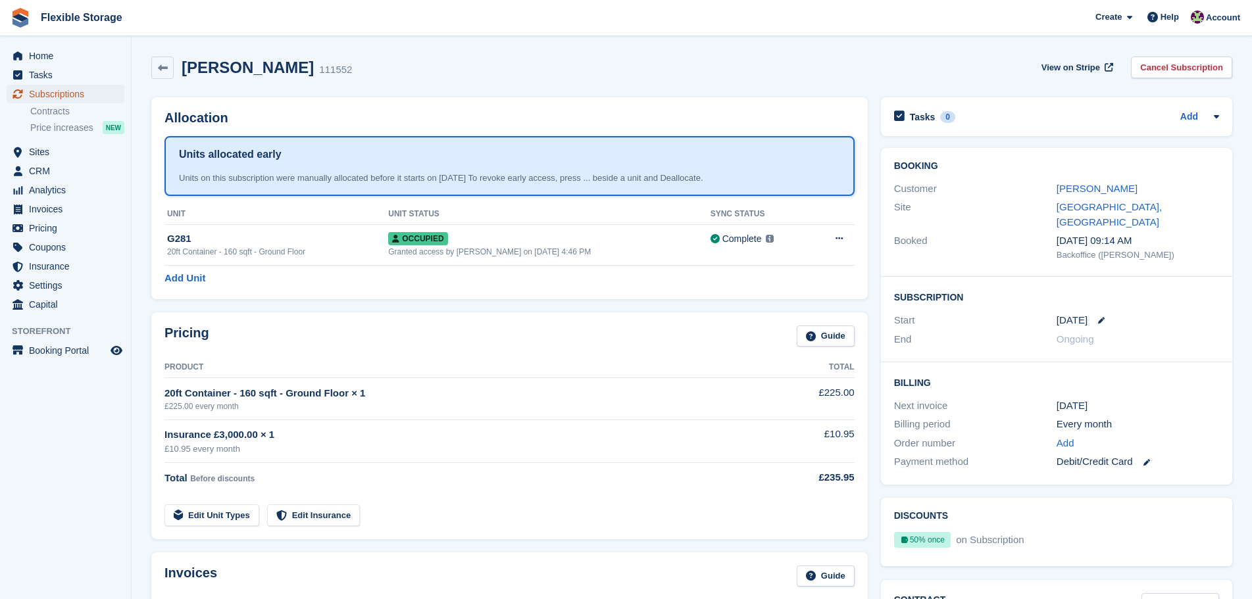
click at [82, 95] on span "Subscriptions" at bounding box center [68, 94] width 79 height 18
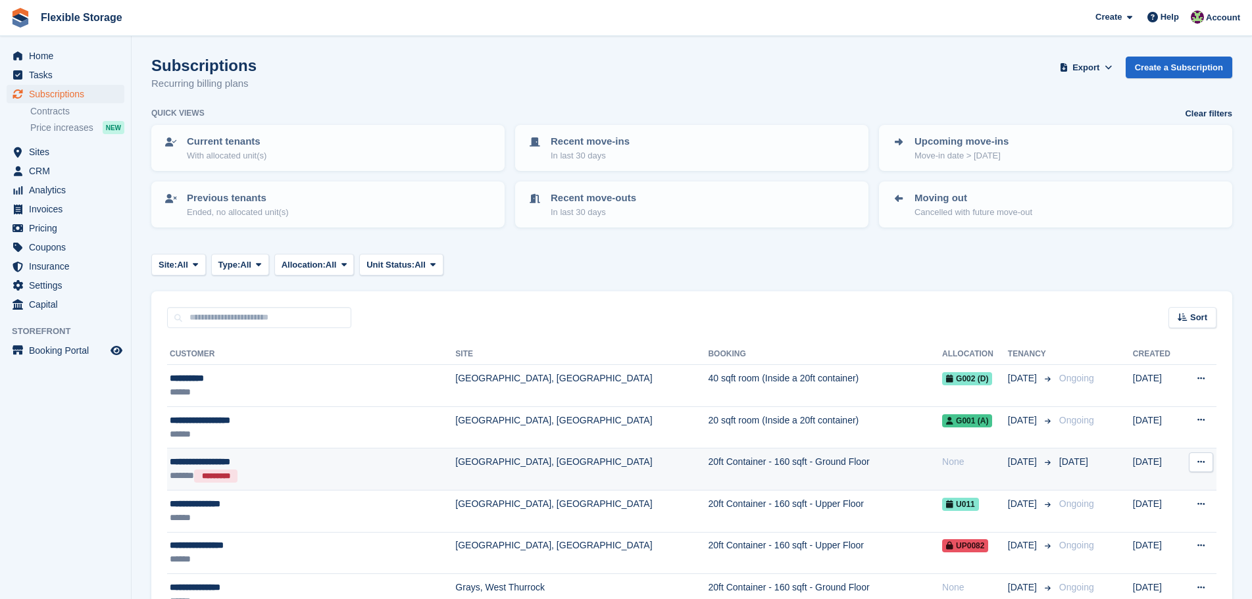
scroll to position [395, 0]
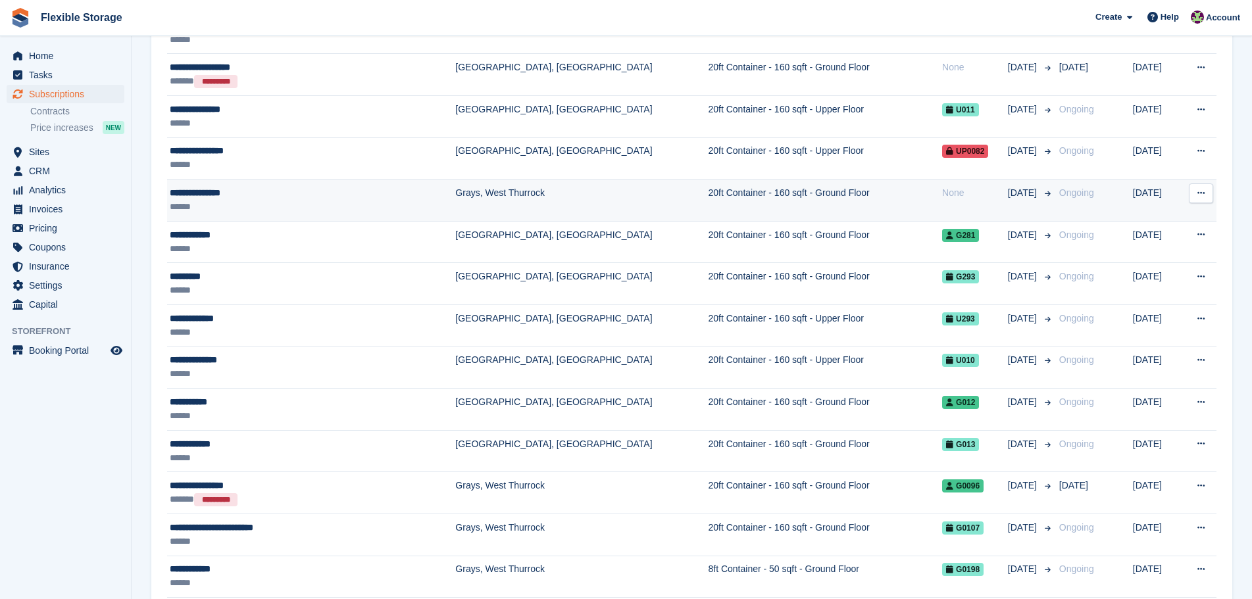
click at [708, 205] on td "20ft Container - 160 sqft - Ground Floor" at bounding box center [825, 201] width 234 height 42
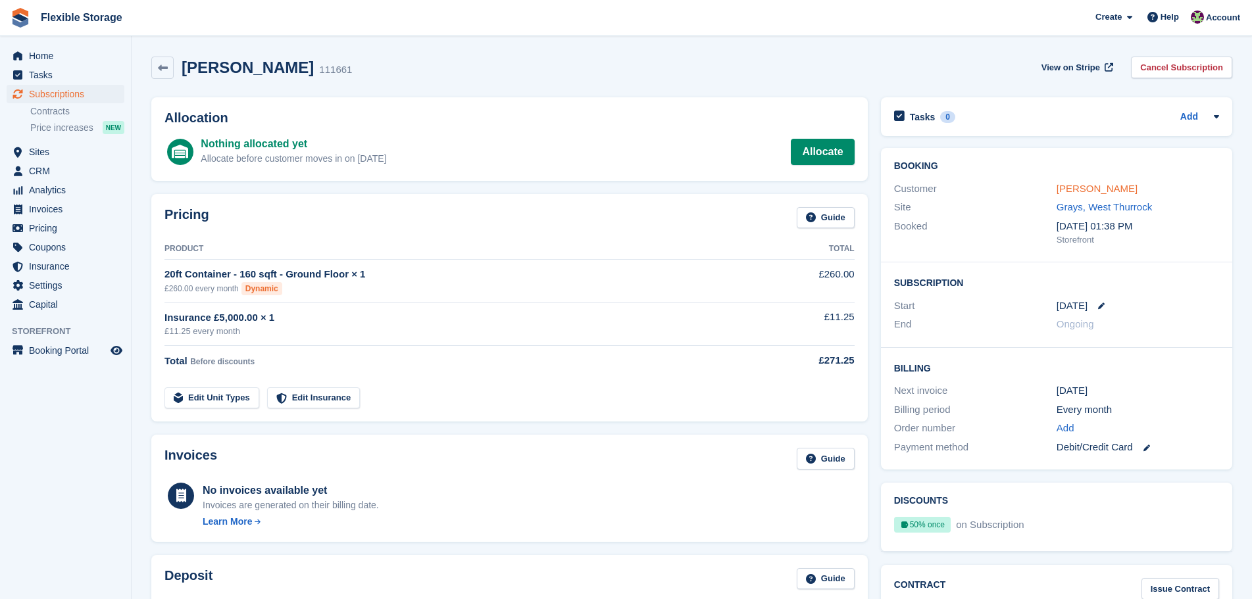
click at [1073, 189] on link "[PERSON_NAME]" at bounding box center [1096, 188] width 81 height 11
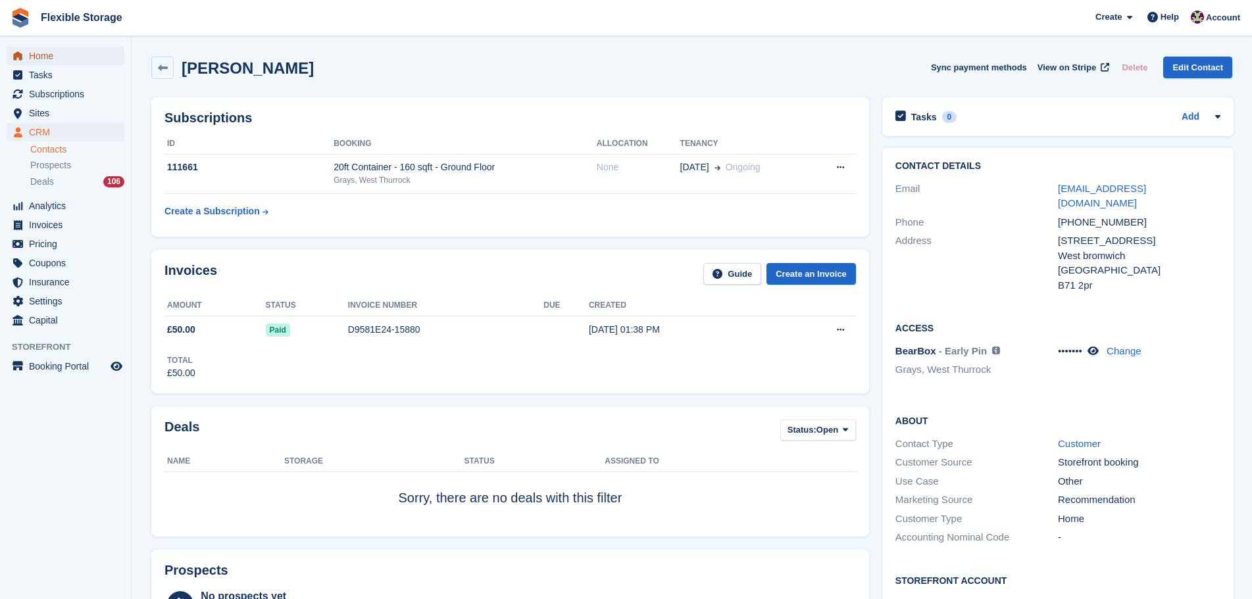
click at [70, 55] on span "Home" at bounding box center [68, 56] width 79 height 18
